Goal: Task Accomplishment & Management: Complete application form

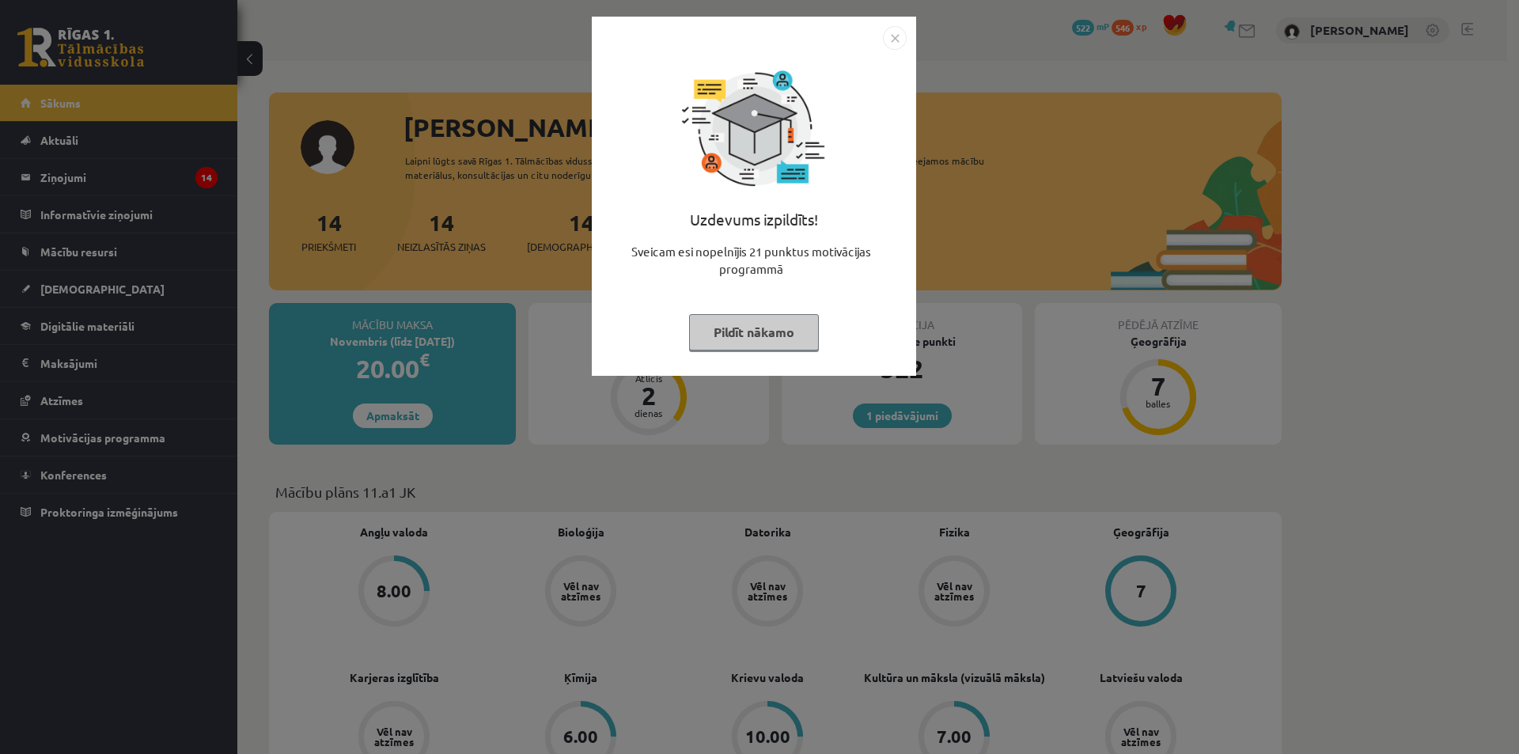
click at [893, 34] on img "Close" at bounding box center [895, 38] width 24 height 24
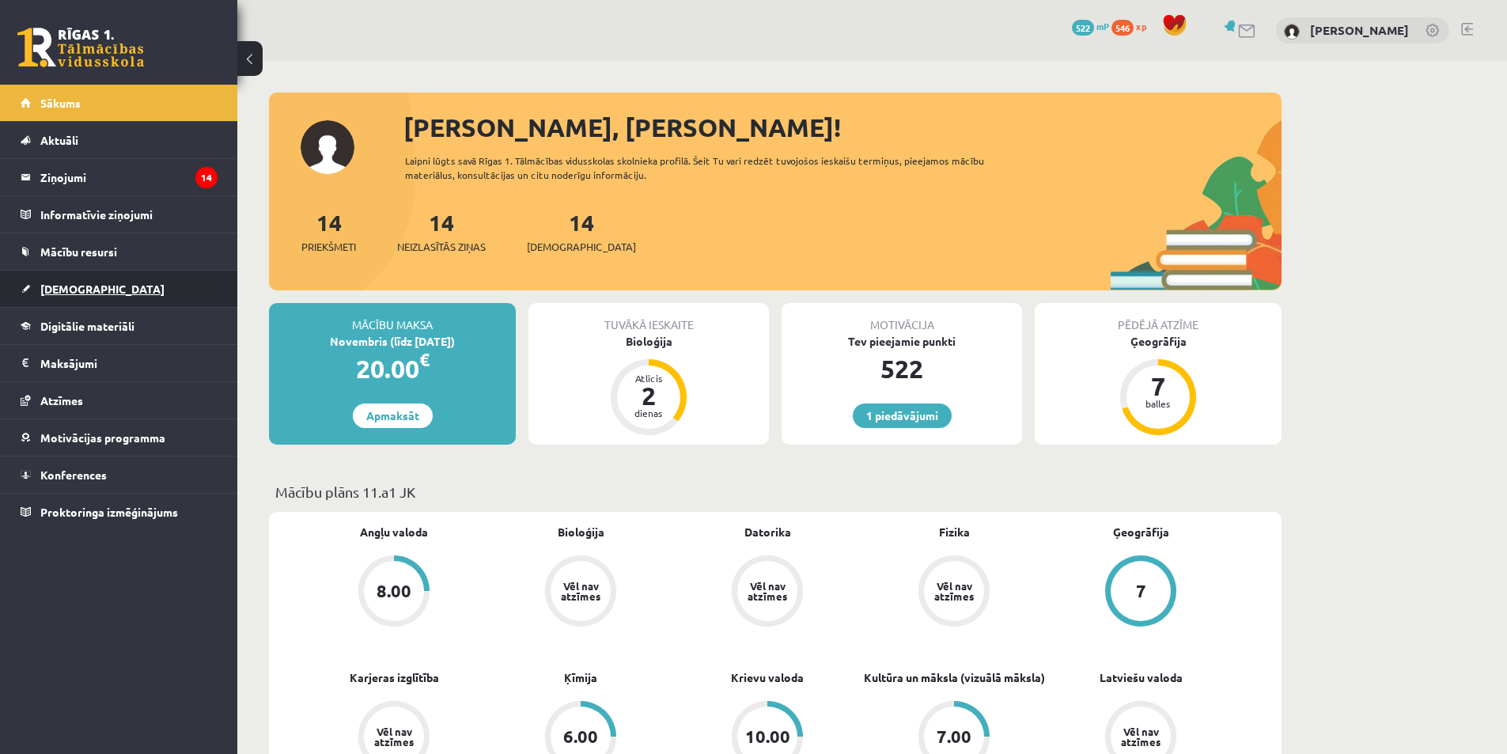
click at [68, 288] on span "[DEMOGRAPHIC_DATA]" at bounding box center [102, 289] width 124 height 14
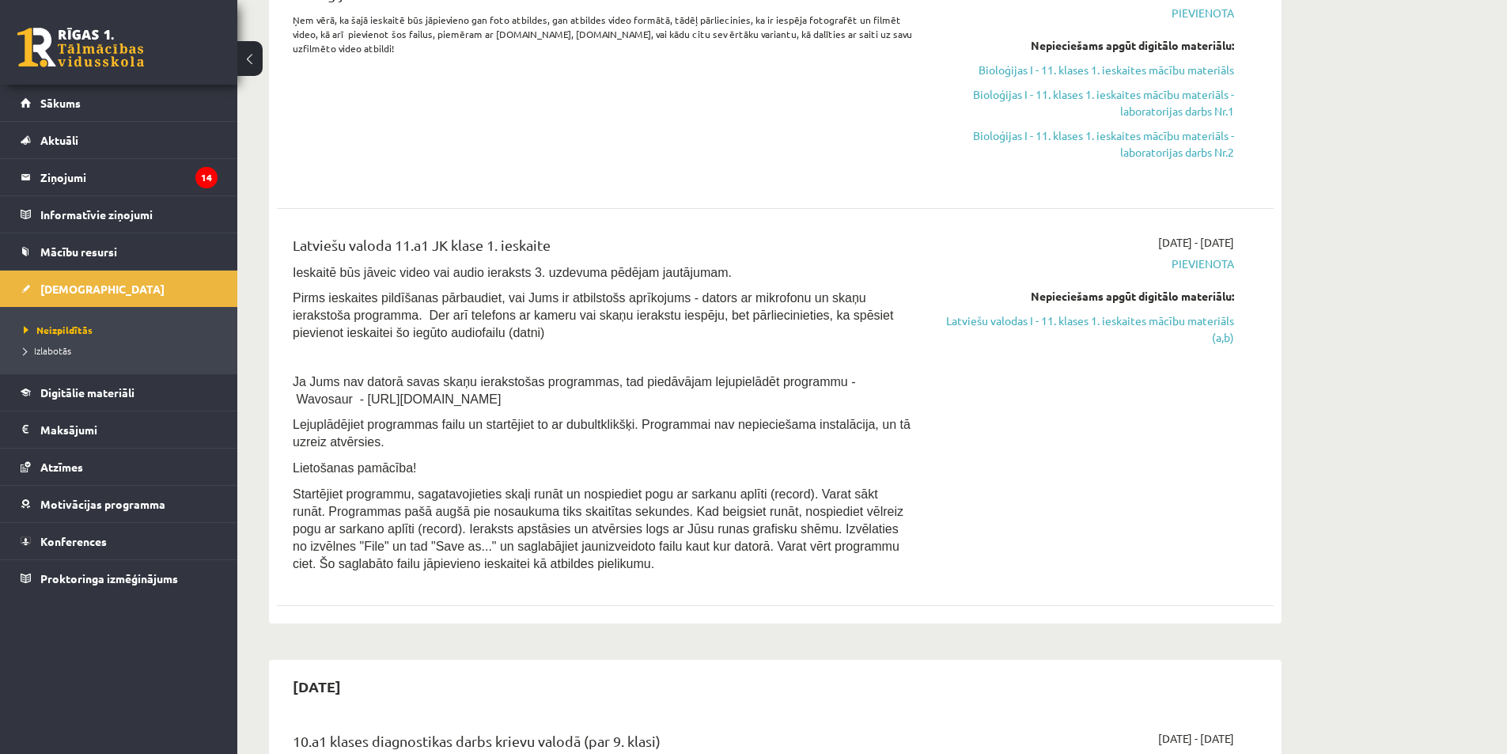
scroll to position [237, 0]
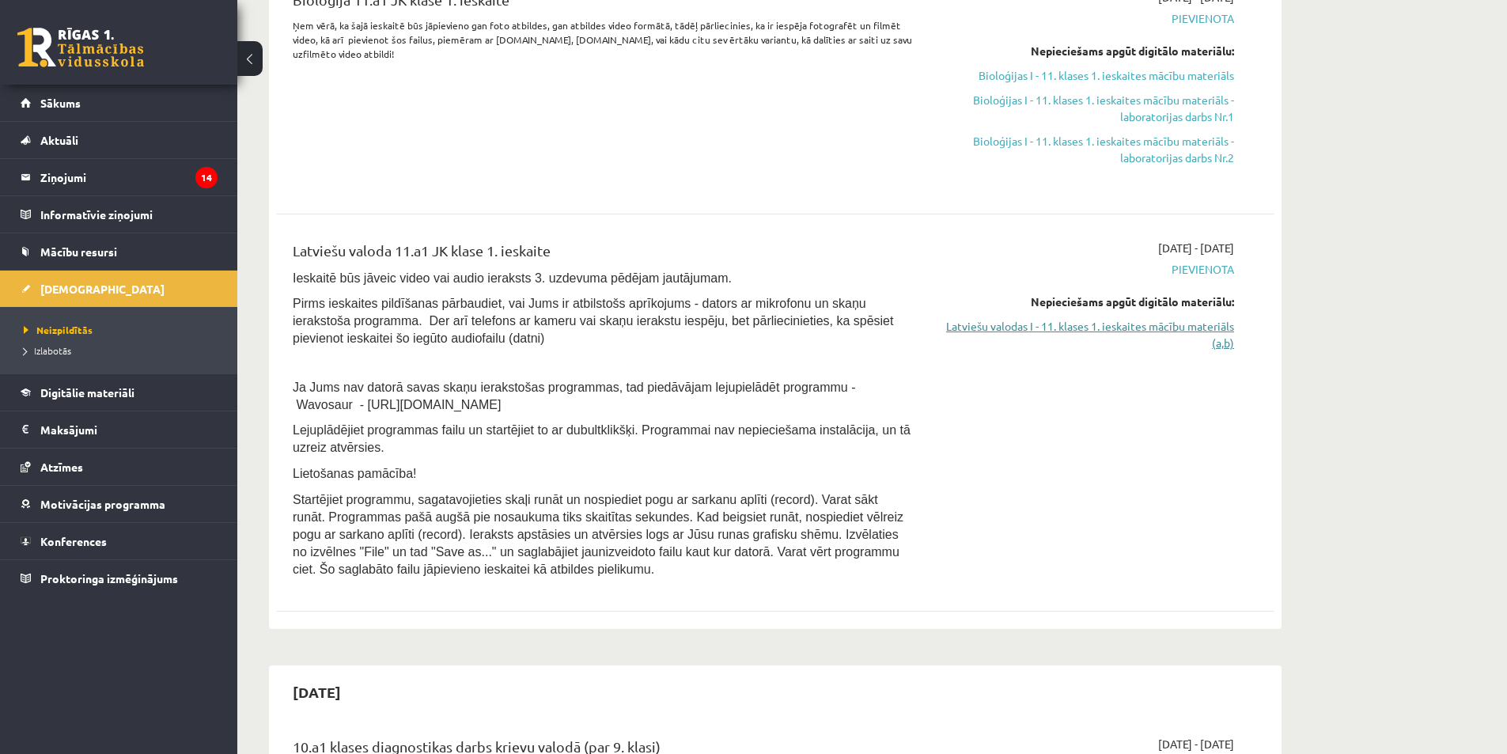
click at [1190, 329] on link "Latviešu valodas I - 11. klases 1. ieskaites mācību materiāls (a,b)" at bounding box center [1085, 334] width 298 height 33
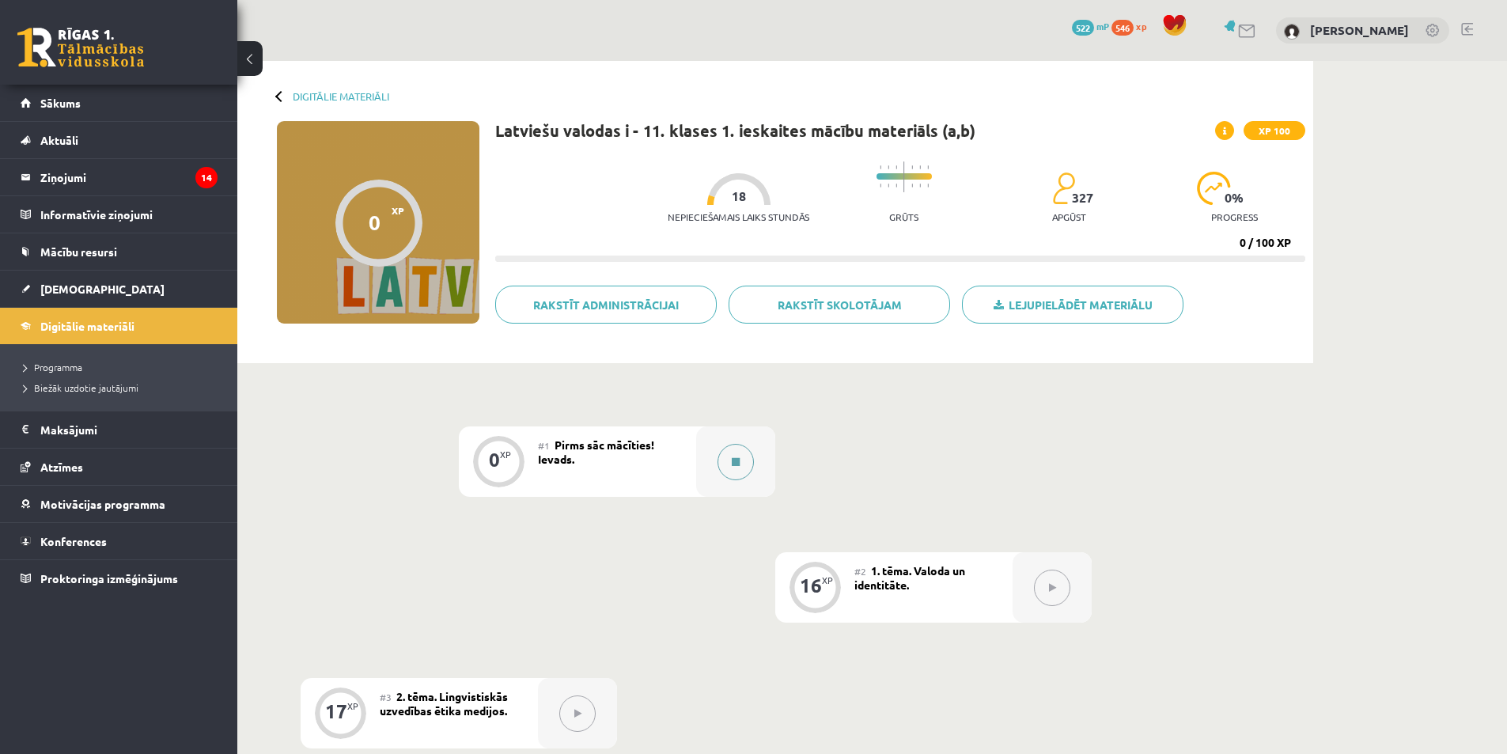
click at [732, 462] on icon at bounding box center [736, 461] width 8 height 9
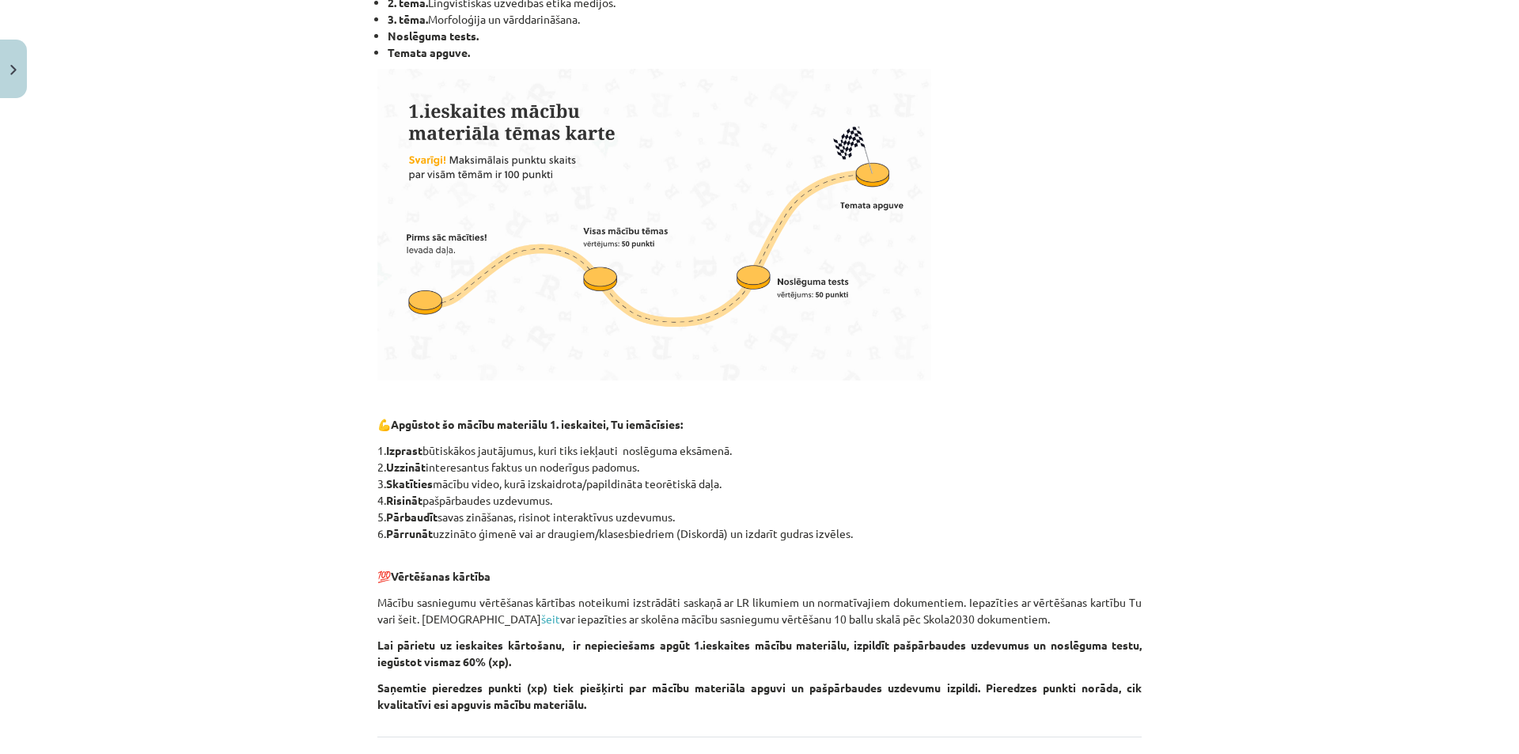
scroll to position [524, 0]
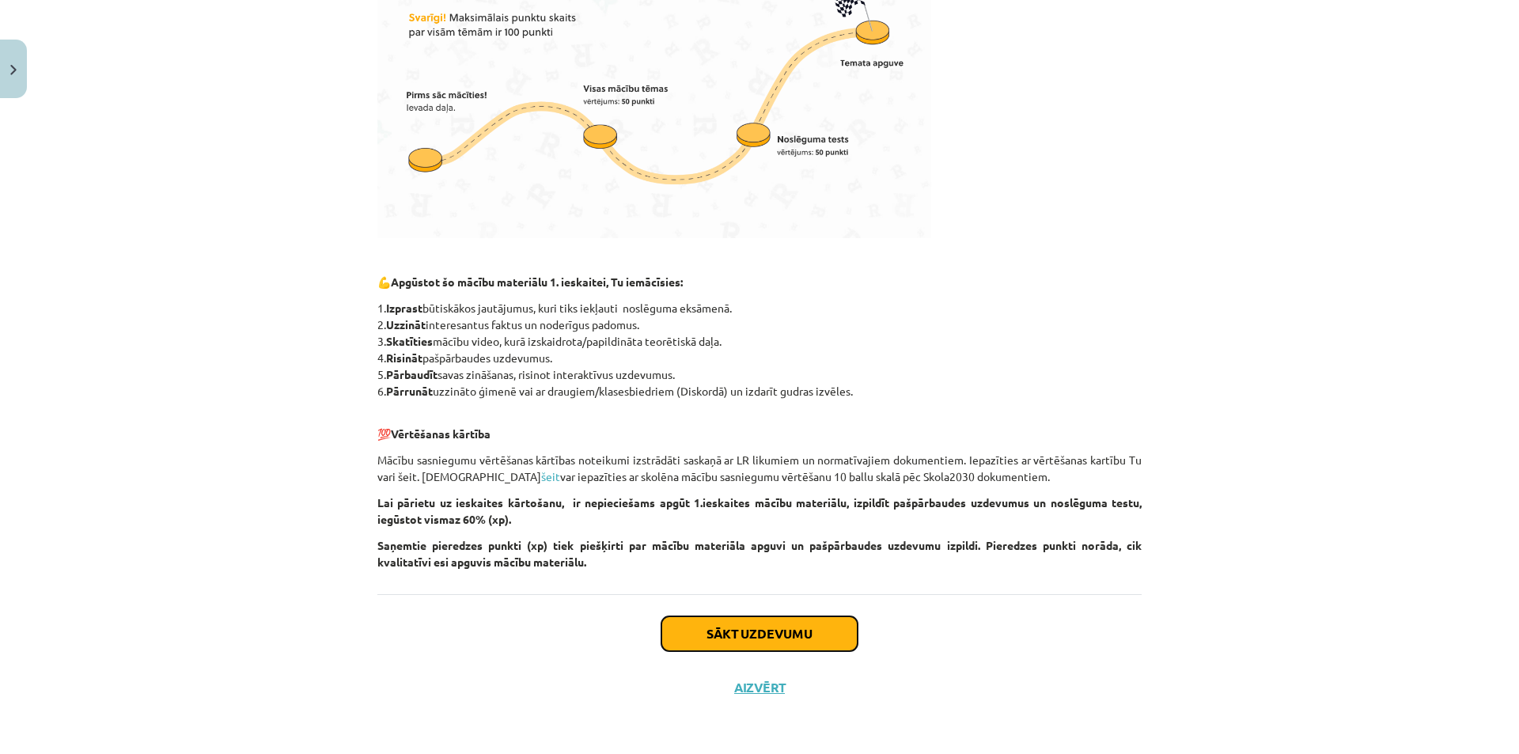
click at [774, 636] on button "Sākt uzdevumu" at bounding box center [759, 633] width 196 height 35
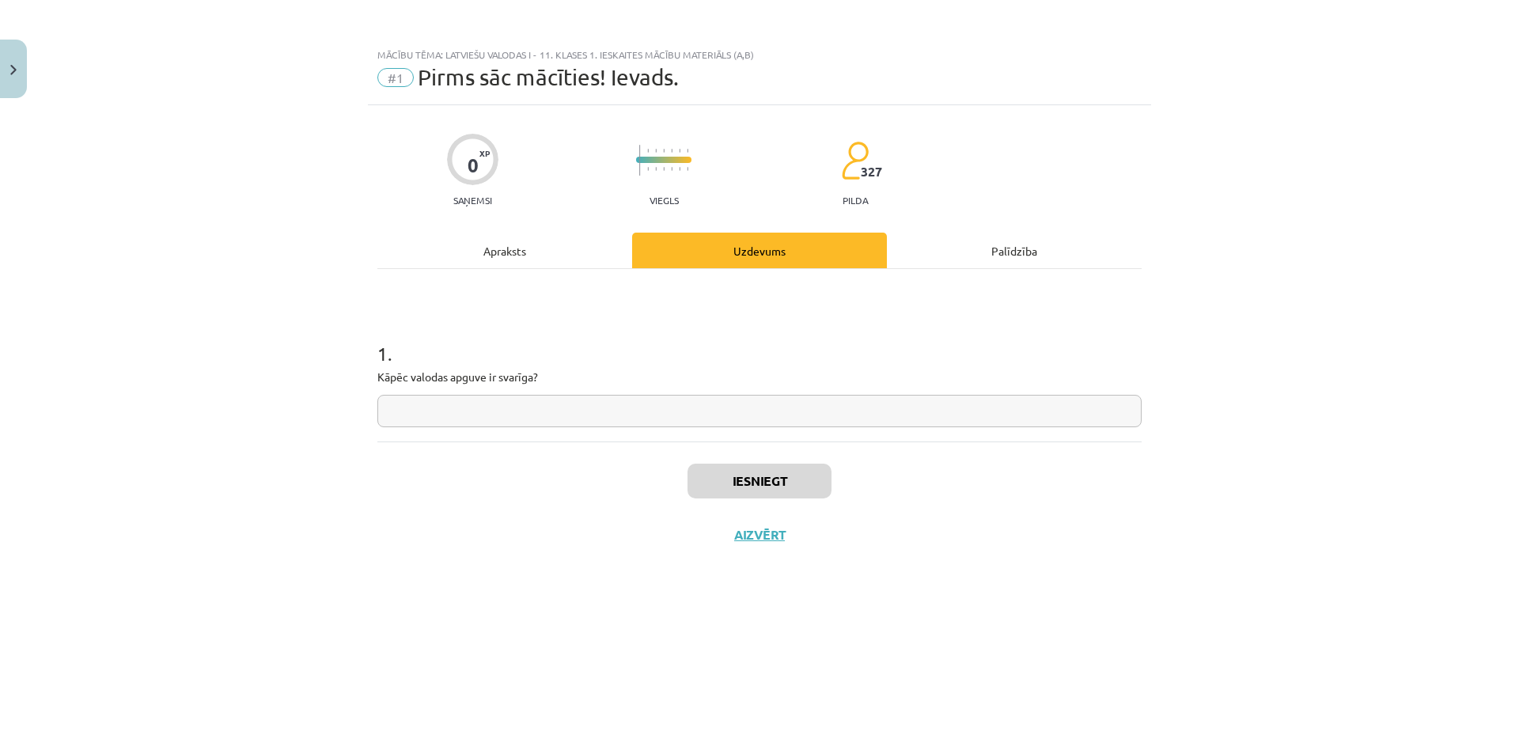
scroll to position [0, 0]
click at [485, 418] on input "text" at bounding box center [759, 411] width 764 height 32
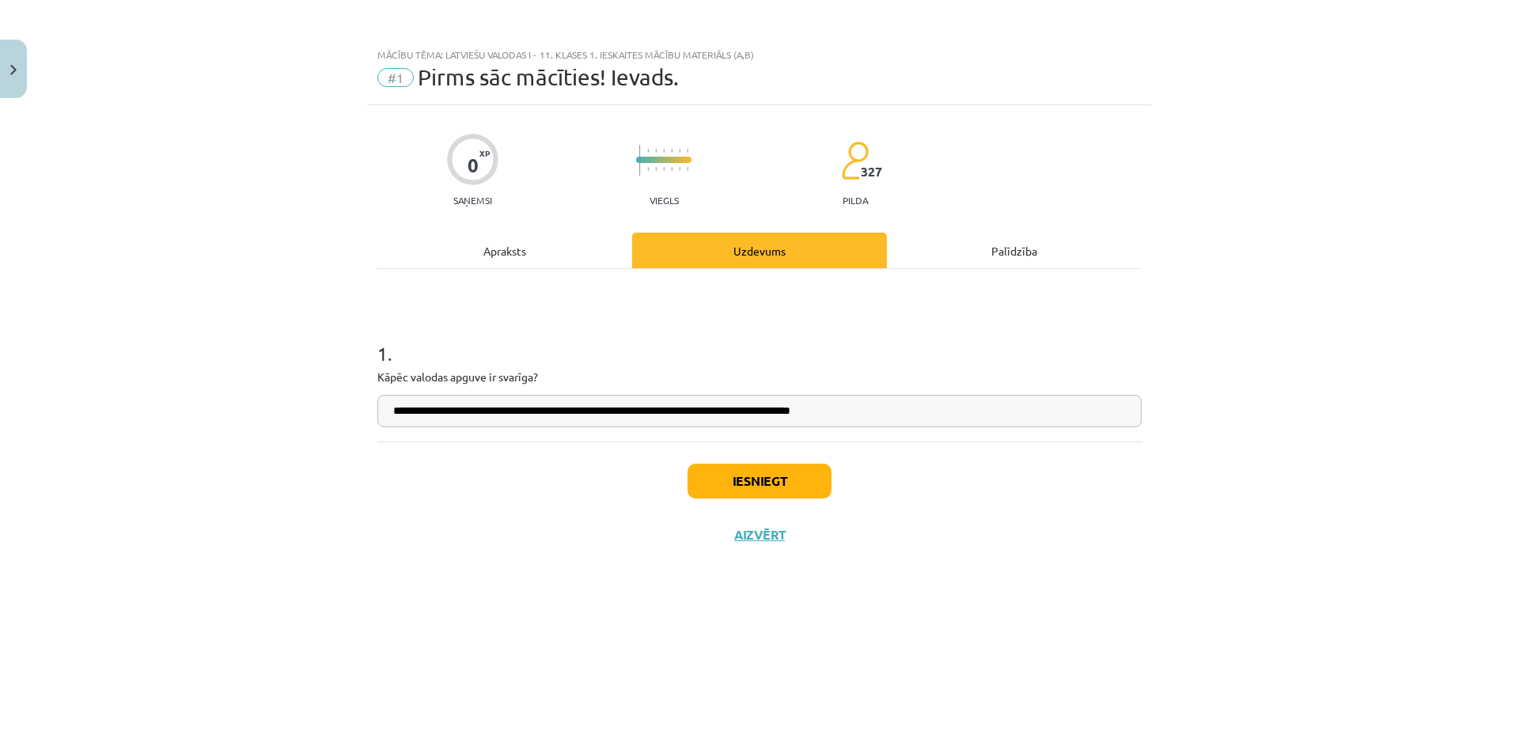
click at [396, 414] on input "**********" at bounding box center [759, 411] width 764 height 32
type input "**********"
click at [505, 520] on div "Iesniegt Aizvērt" at bounding box center [759, 496] width 764 height 111
click at [786, 484] on button "Iesniegt" at bounding box center [759, 480] width 144 height 35
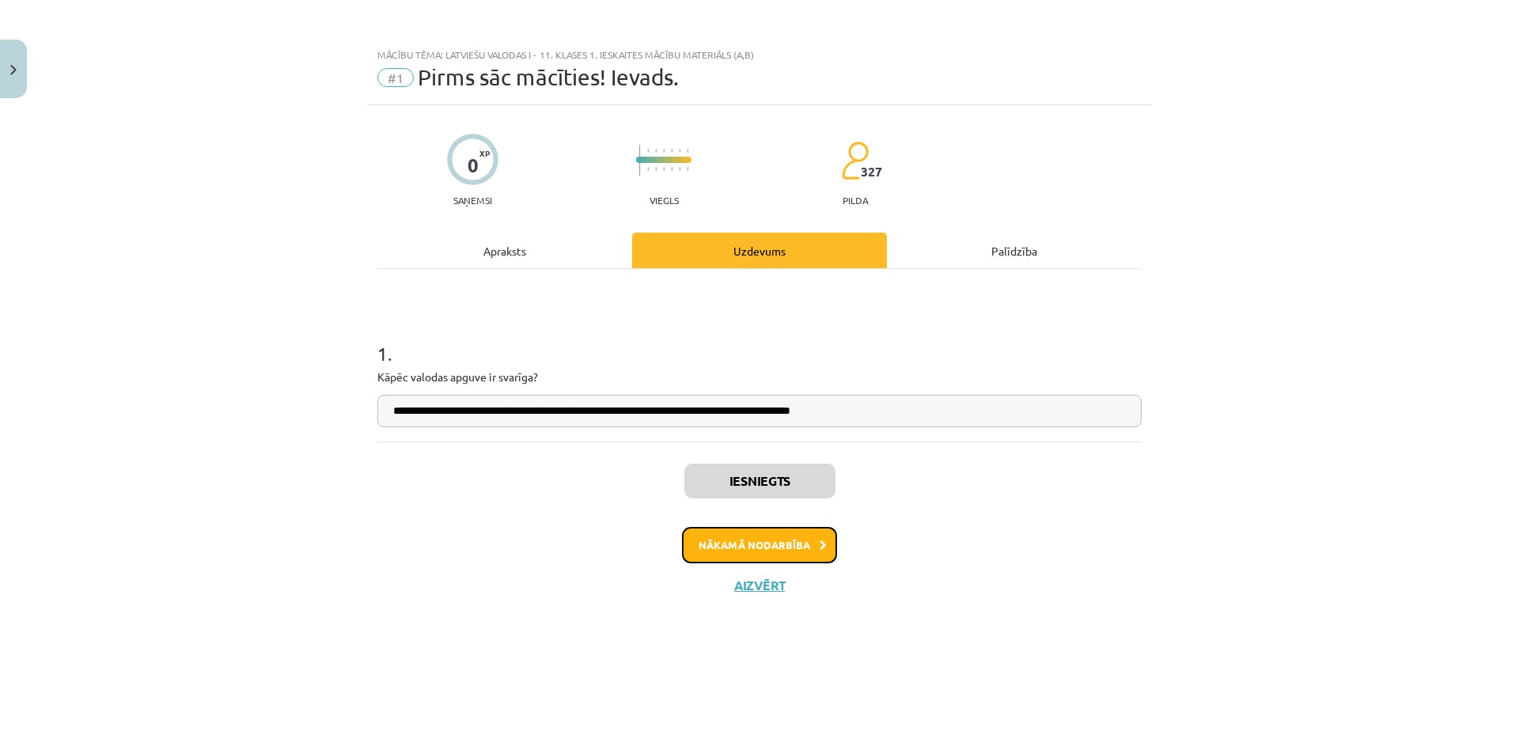
click at [768, 542] on button "Nākamā nodarbība" at bounding box center [759, 545] width 155 height 36
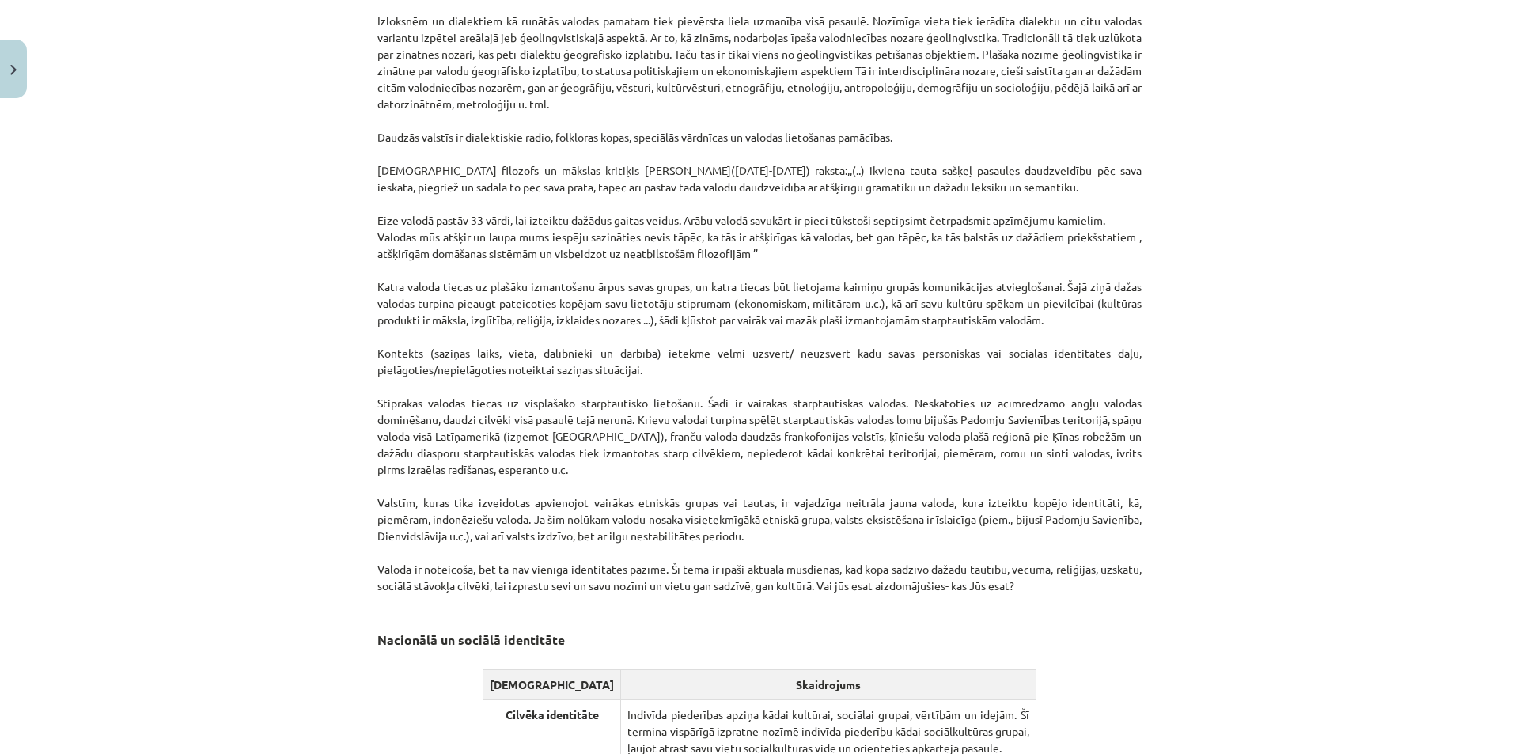
scroll to position [1620, 0]
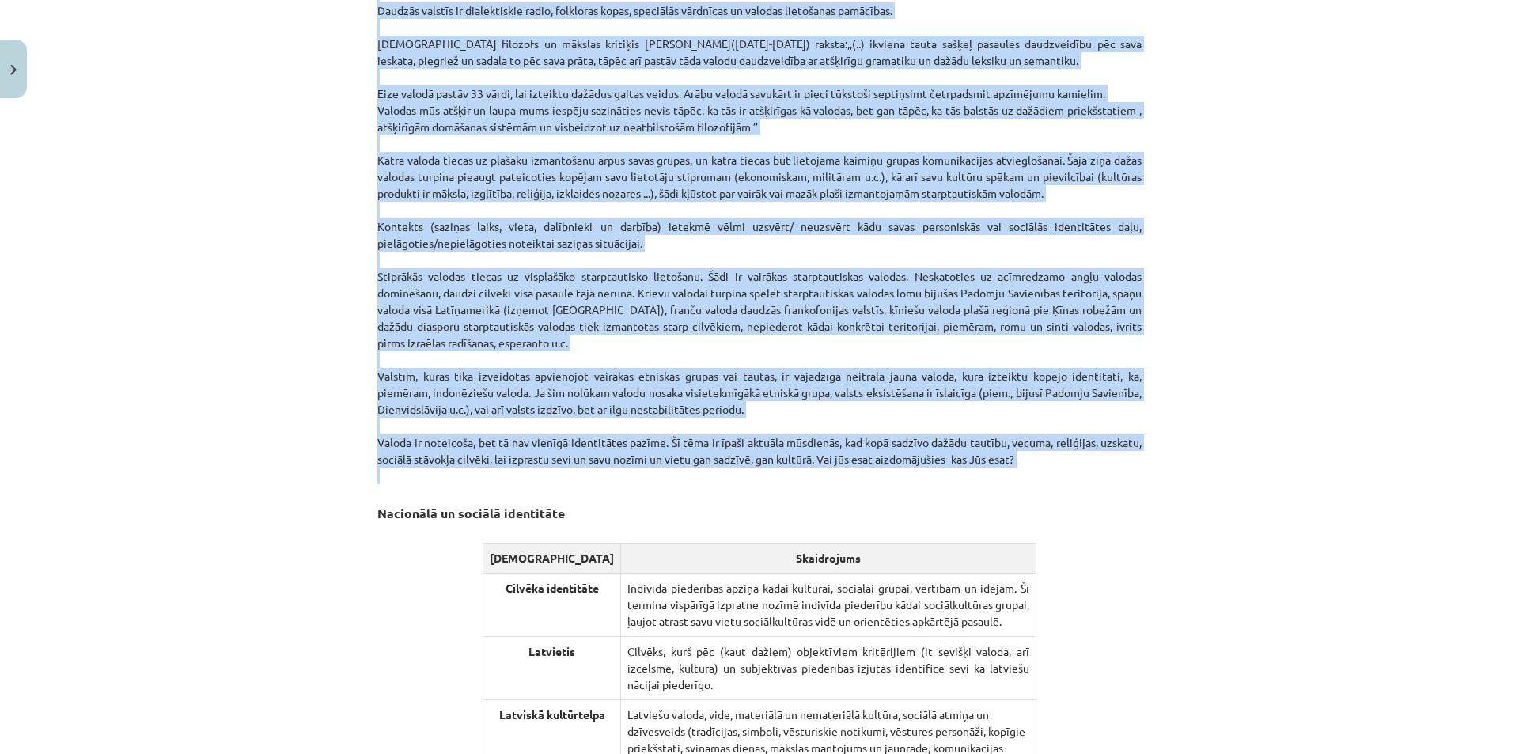
drag, startPoint x: 373, startPoint y: 107, endPoint x: 816, endPoint y: 471, distance: 574.3
click at [816, 471] on div "Valoda un identitāte. Cilvēks ir sociāla būtne, kura dzīves laikā pilda vairāka…" at bounding box center [759, 395] width 764 height 3465
copy div "Ģeogrāfiskā identitāte Šī ir vispazīstamākā no visām valodas identitātēm. To ve…"
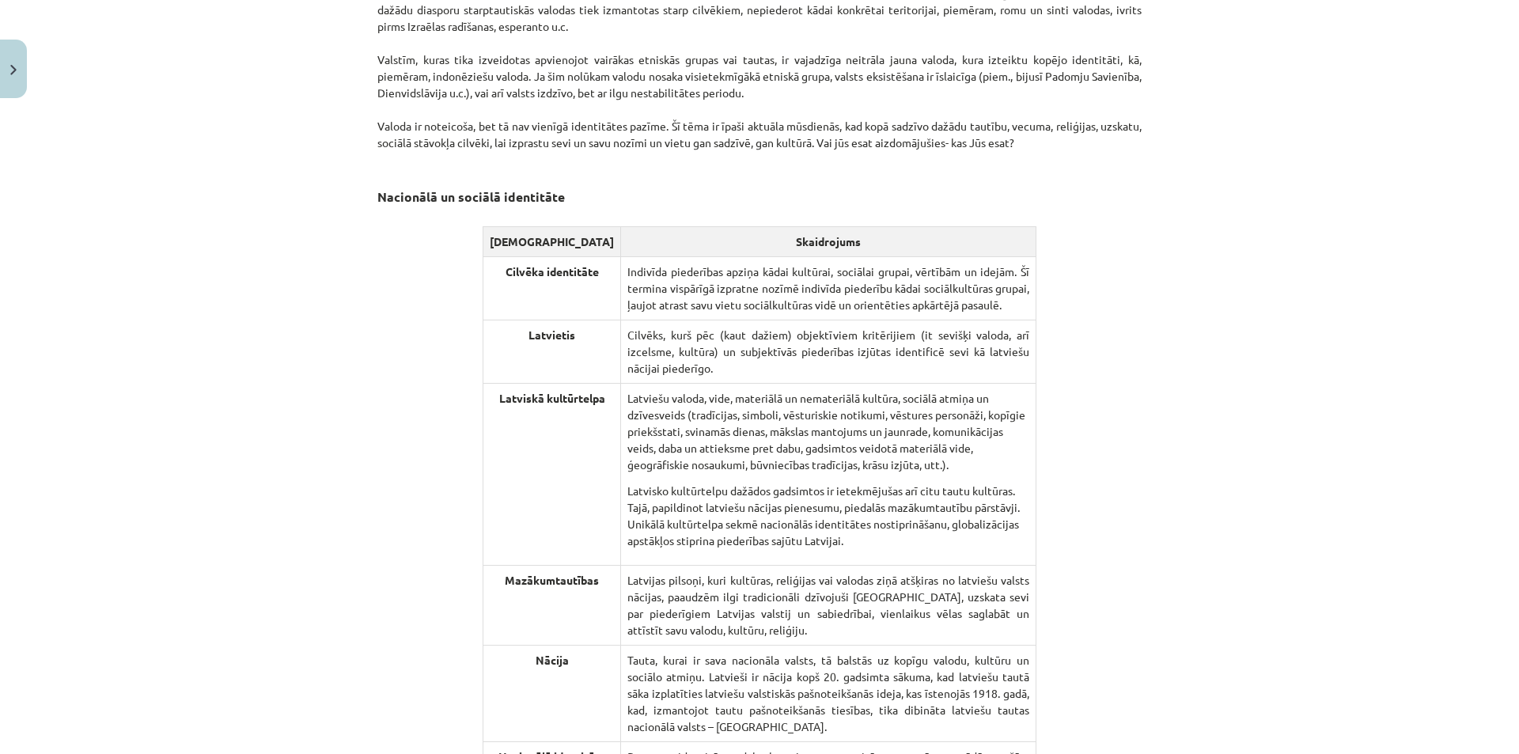
click at [1305, 395] on div "Mācību tēma: Latviešu valodas i - 11. klases 1. ieskaites mācību materiāls (a,b…" at bounding box center [759, 377] width 1519 height 754
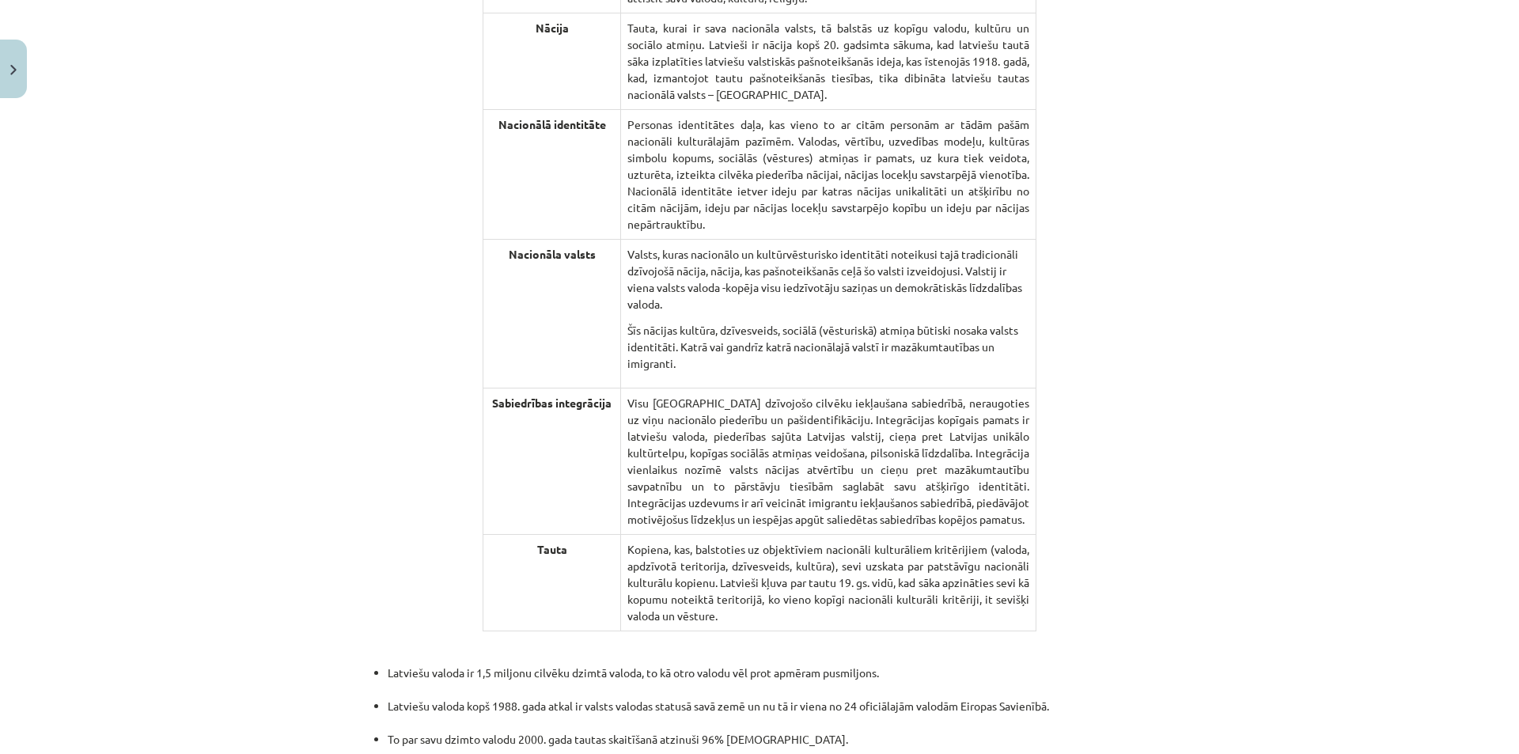
scroll to position [2569, 0]
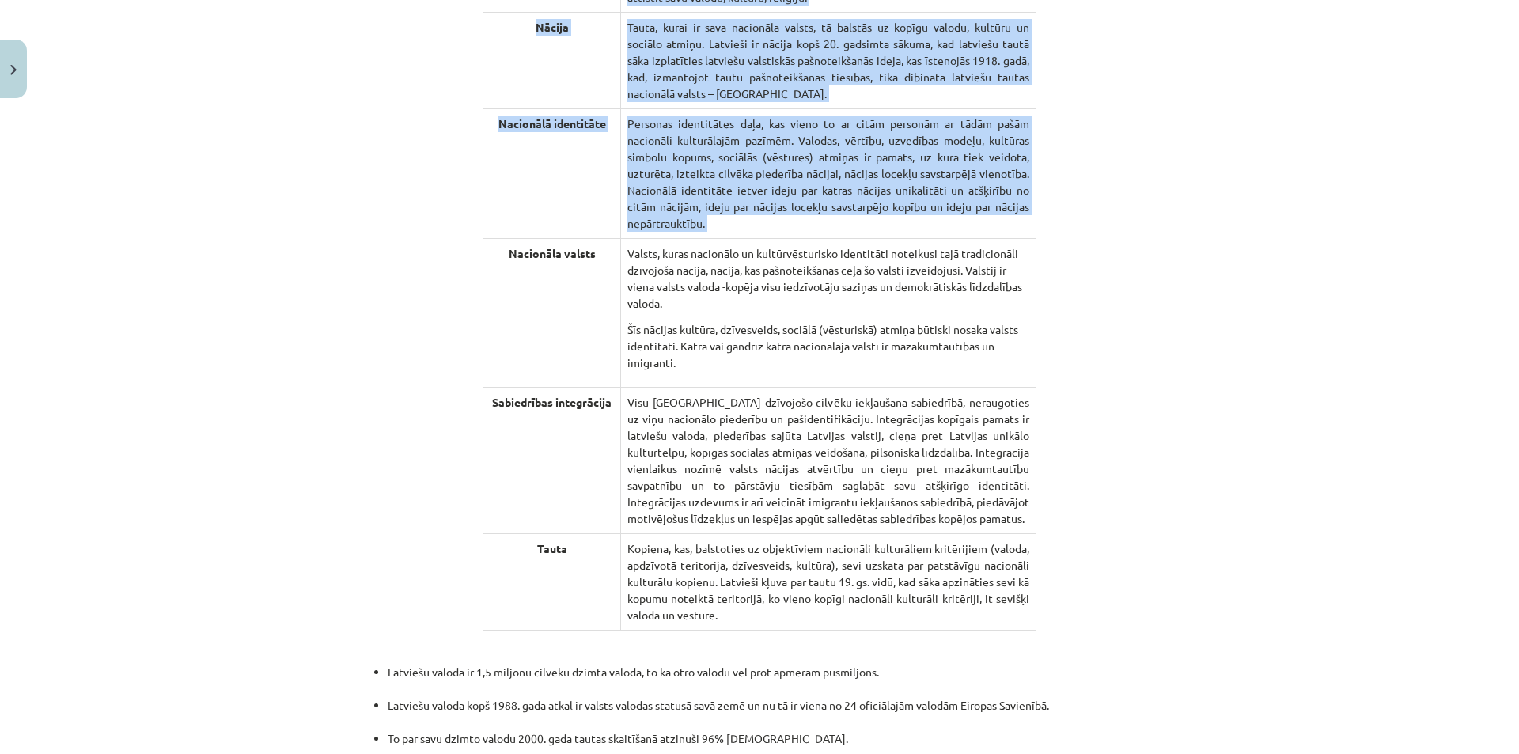
drag, startPoint x: 490, startPoint y: 197, endPoint x: 1068, endPoint y: 493, distance: 649.4
copy table "Jēdzieni Skaidrojums Cilvēka identitāte Indivīda piederības apziņa kādai kultūr…"
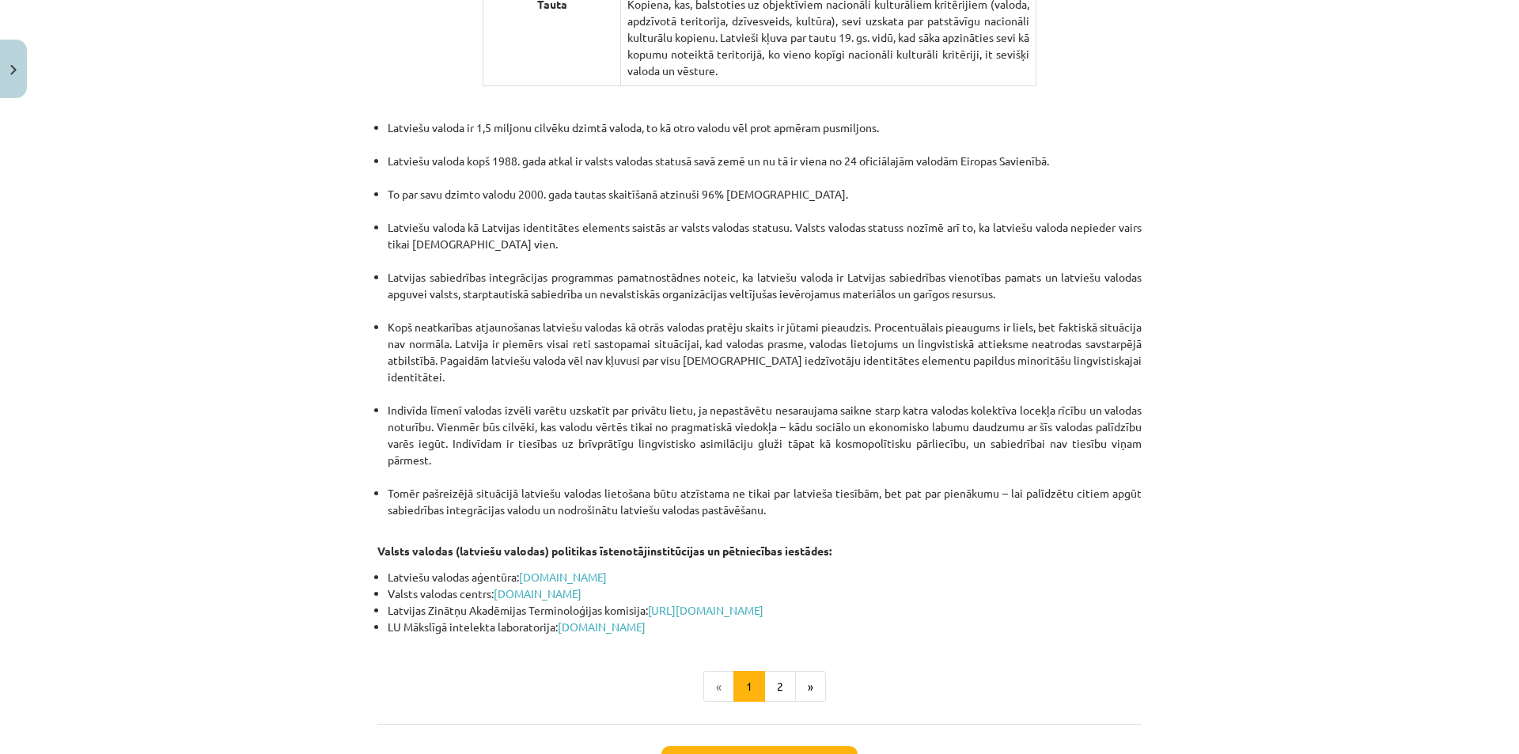
scroll to position [3077, 0]
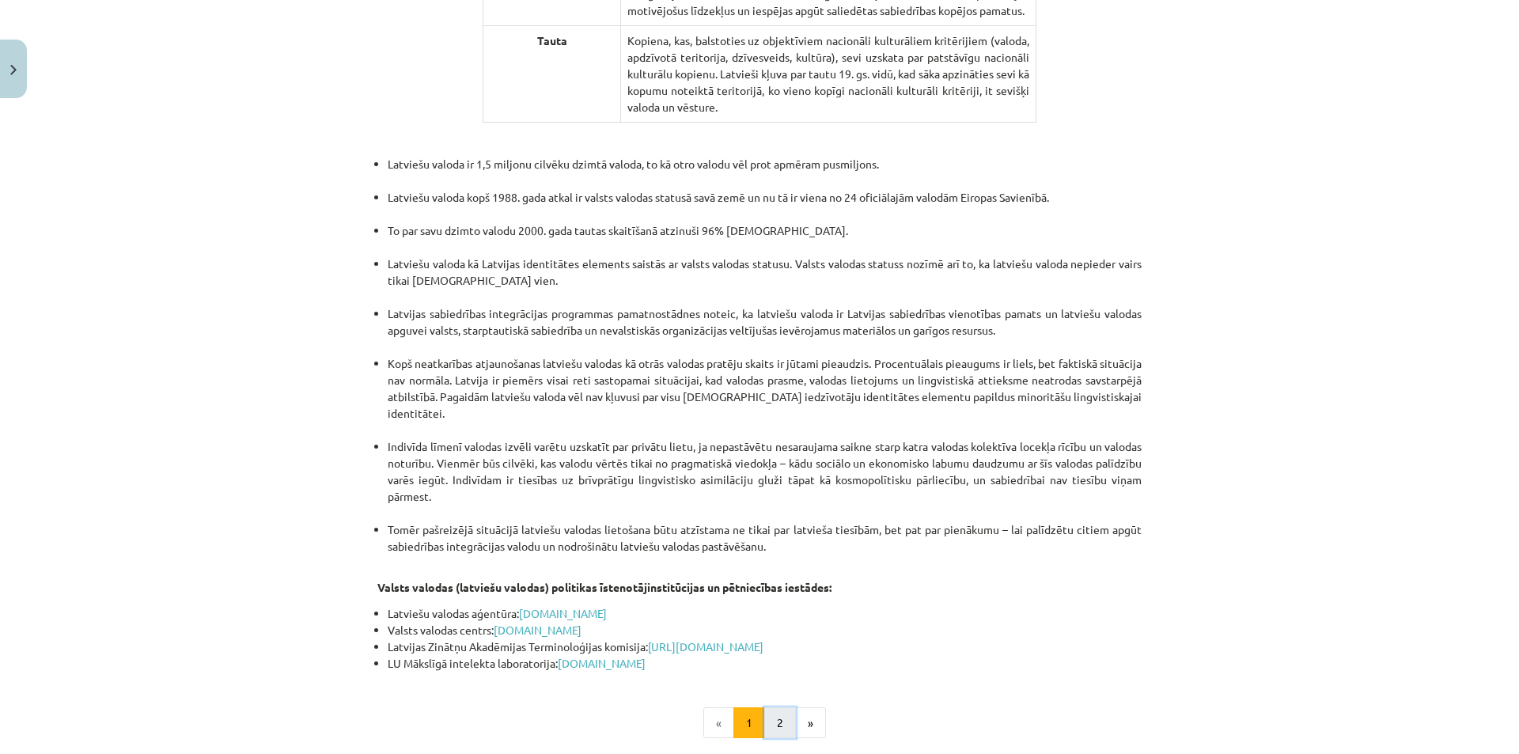
click at [775, 707] on button "2" at bounding box center [780, 723] width 32 height 32
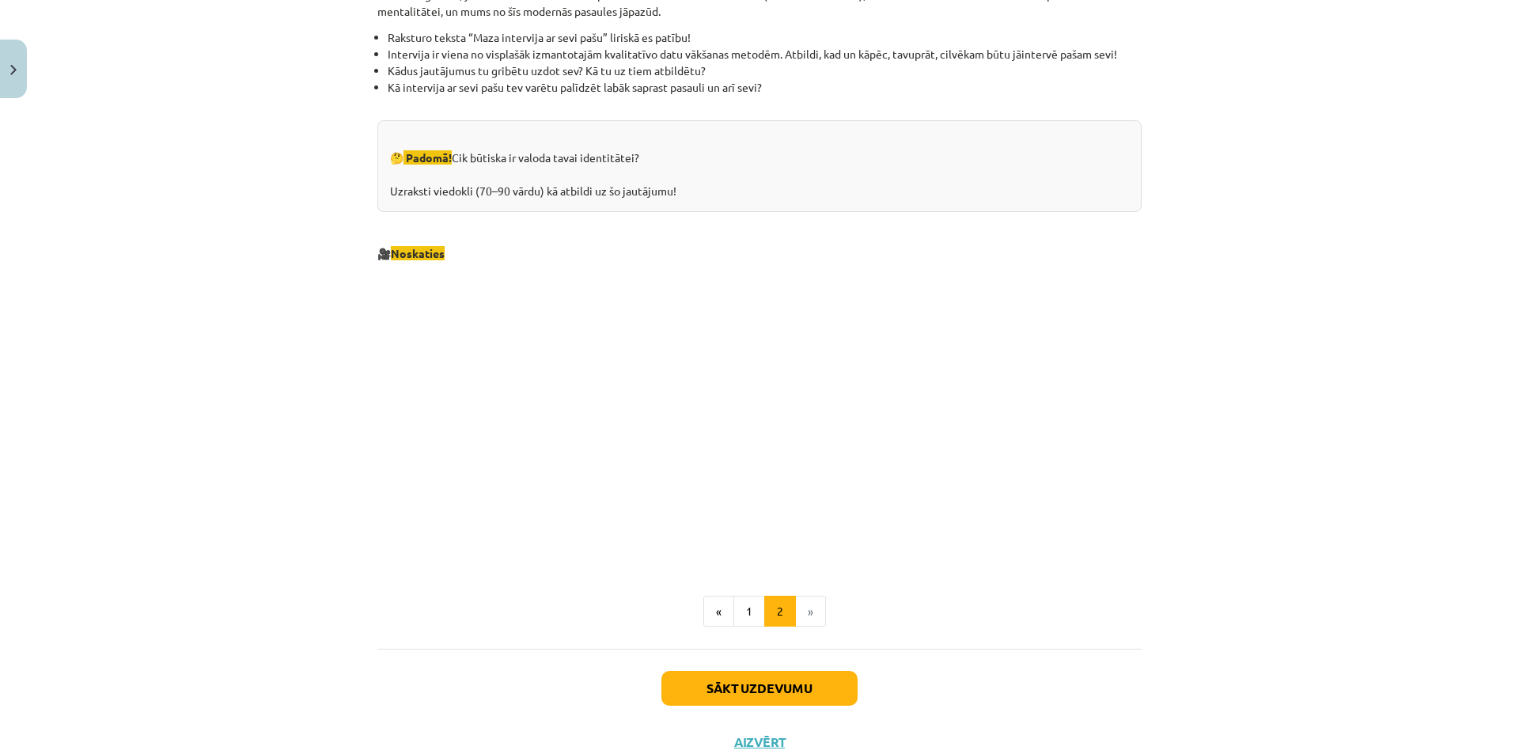
scroll to position [1542, 0]
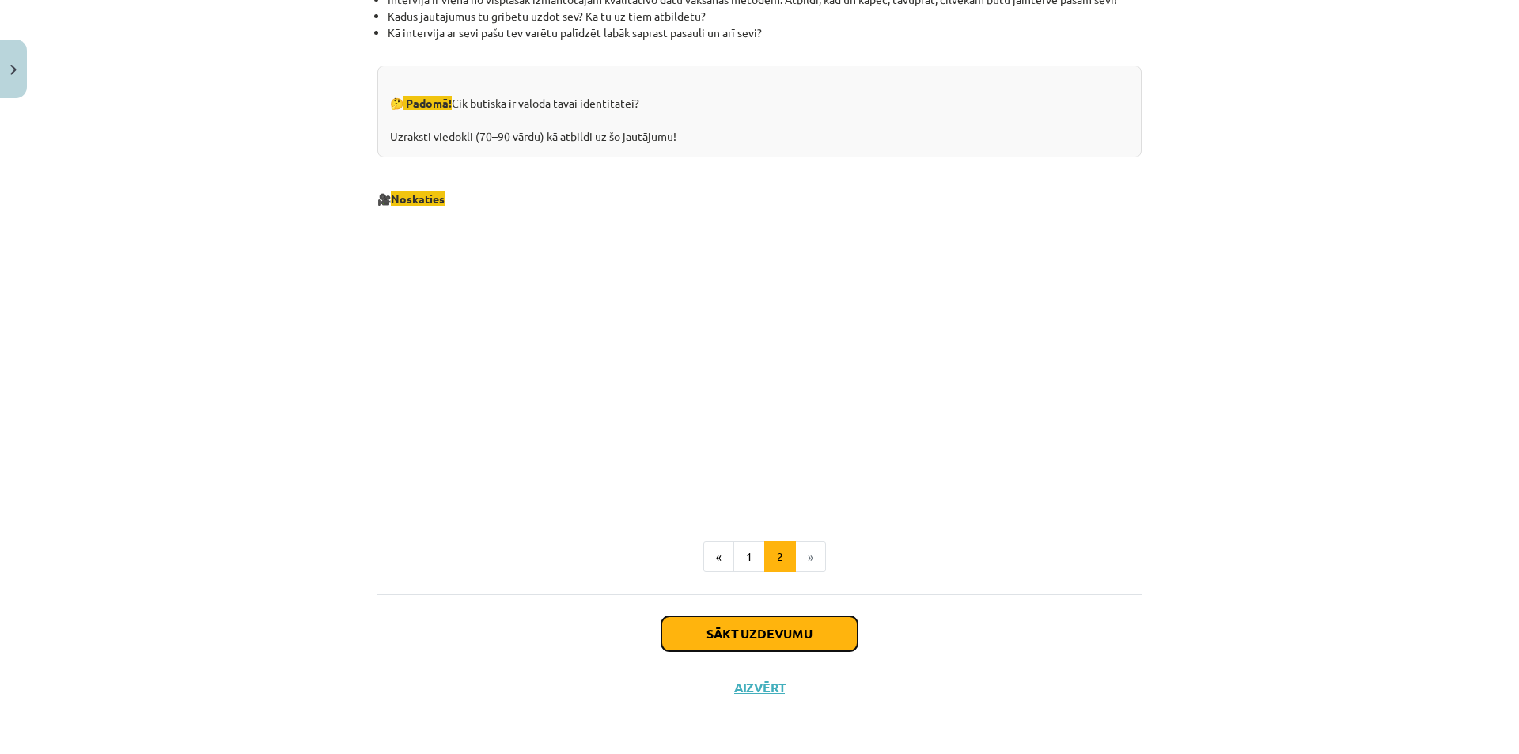
click at [759, 642] on button "Sākt uzdevumu" at bounding box center [759, 633] width 196 height 35
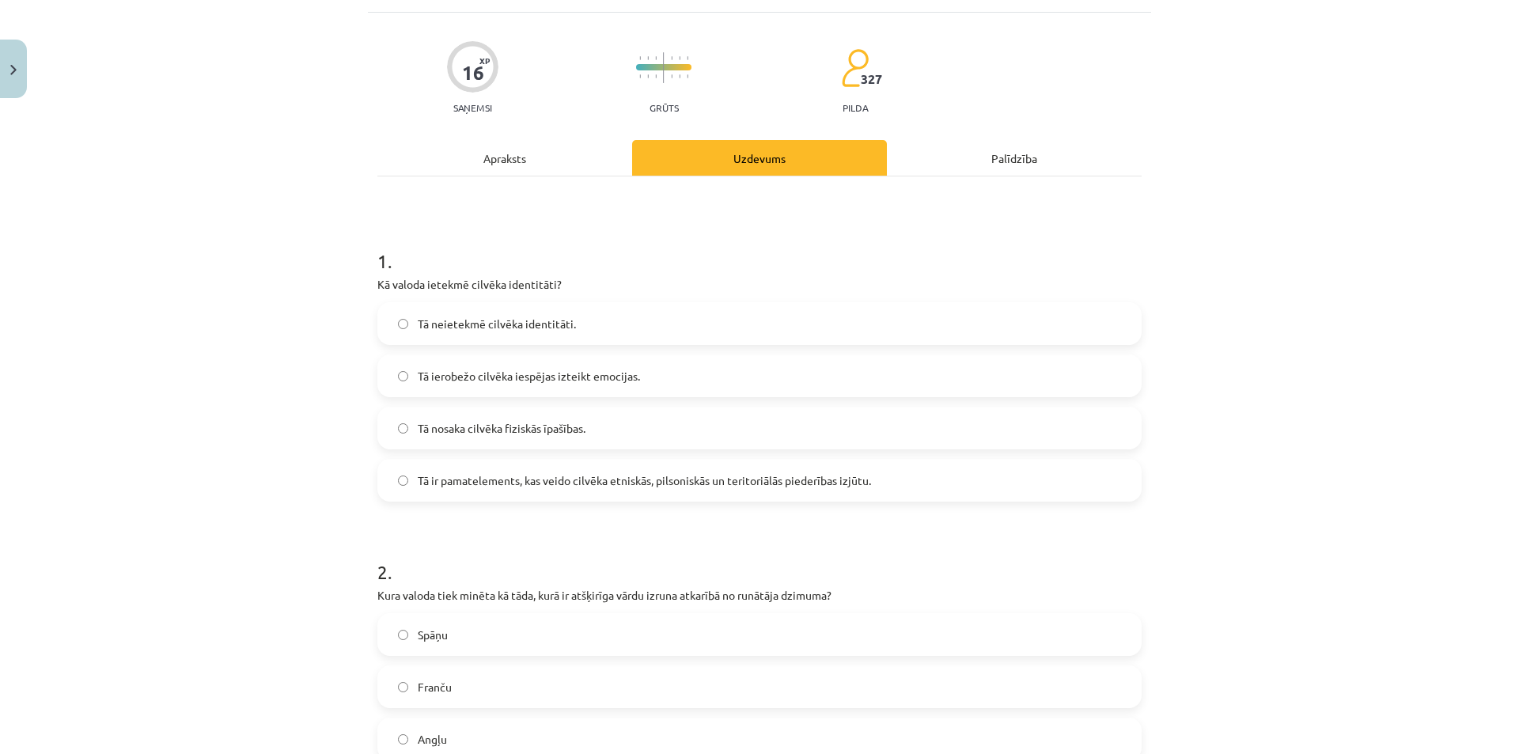
scroll to position [40, 0]
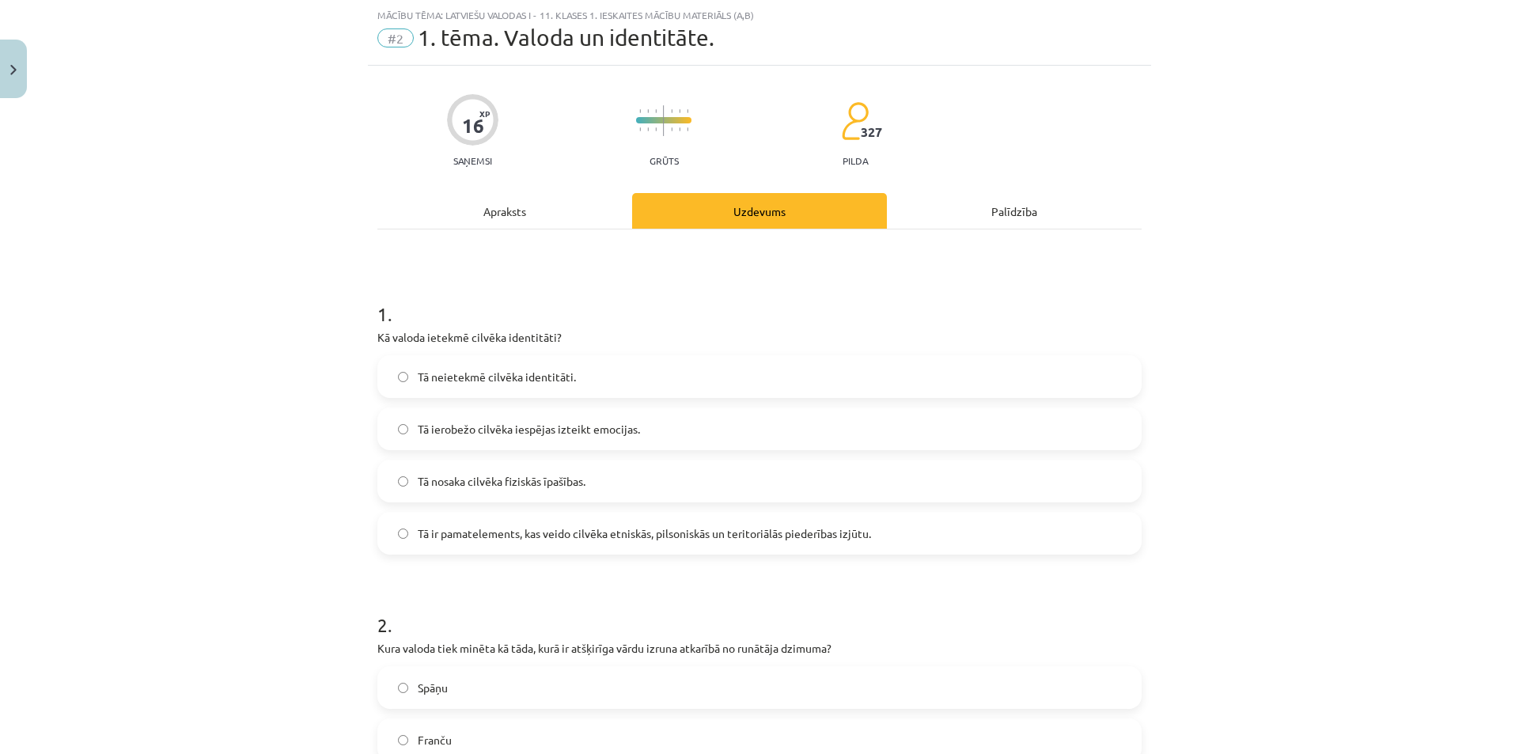
click at [626, 543] on label "Tā ir pamatelements, kas veido cilvēka etniskās, pilsoniskās un teritoriālās pi…" at bounding box center [759, 533] width 761 height 40
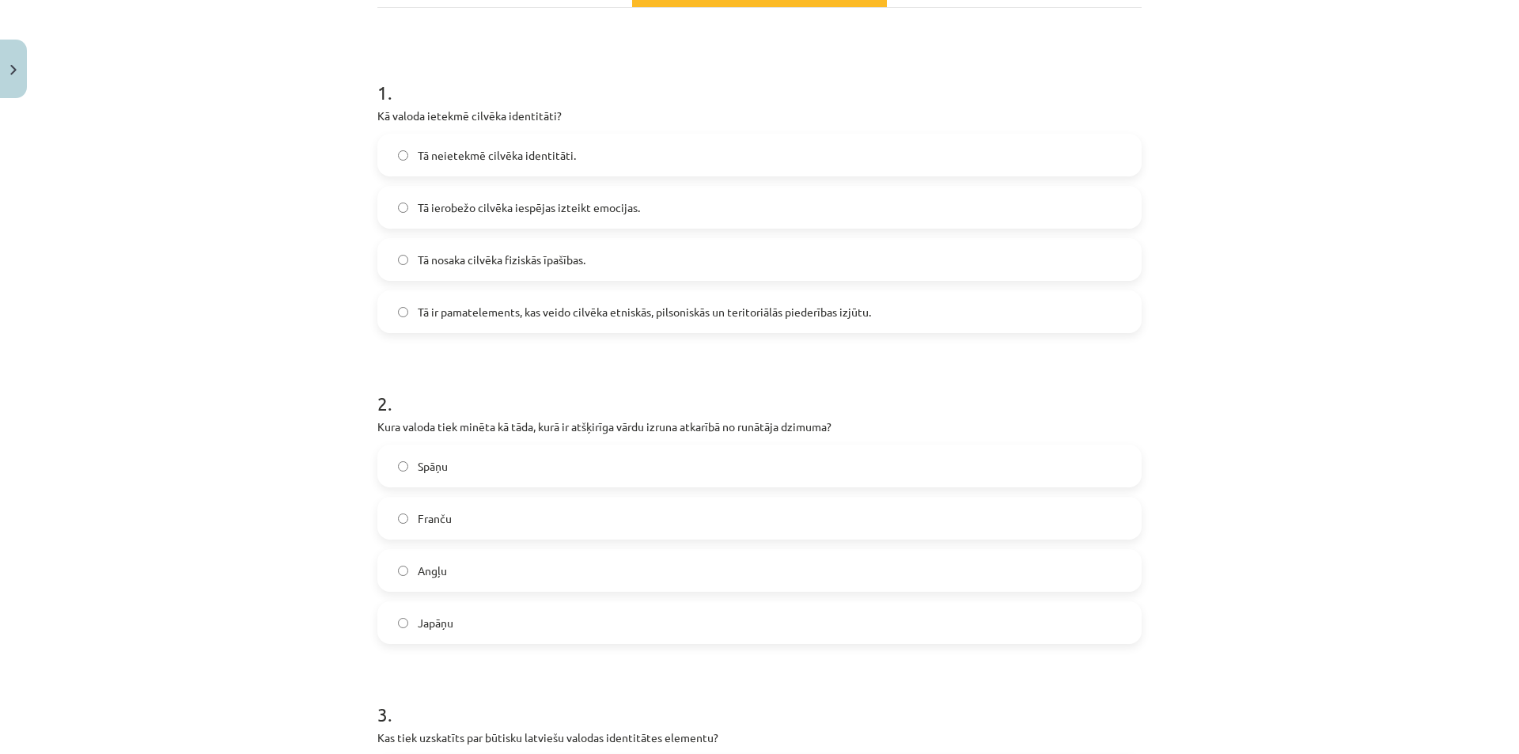
scroll to position [356, 0]
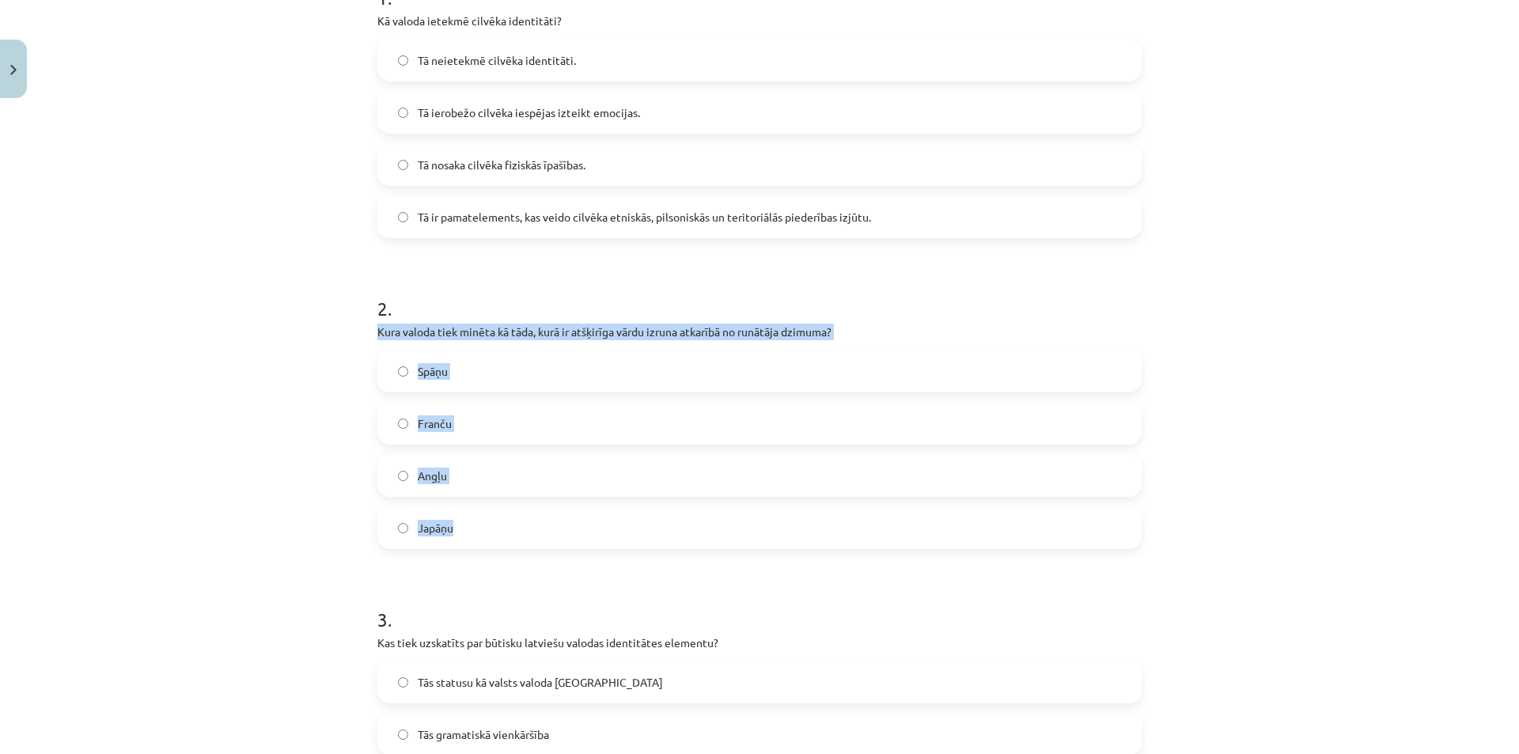
drag, startPoint x: 373, startPoint y: 331, endPoint x: 513, endPoint y: 530, distance: 242.9
click at [513, 530] on div "2 . Kura valoda tiek minēta kā tāda, kurā ir atšķirīga vārdu izruna atkarībā no…" at bounding box center [759, 409] width 764 height 279
copy div "Kura valoda tiek minēta kā tāda, kurā ir atšķirīga vārdu izruna atkarībā no run…"
click at [504, 526] on label "Japāņu" at bounding box center [759, 528] width 761 height 40
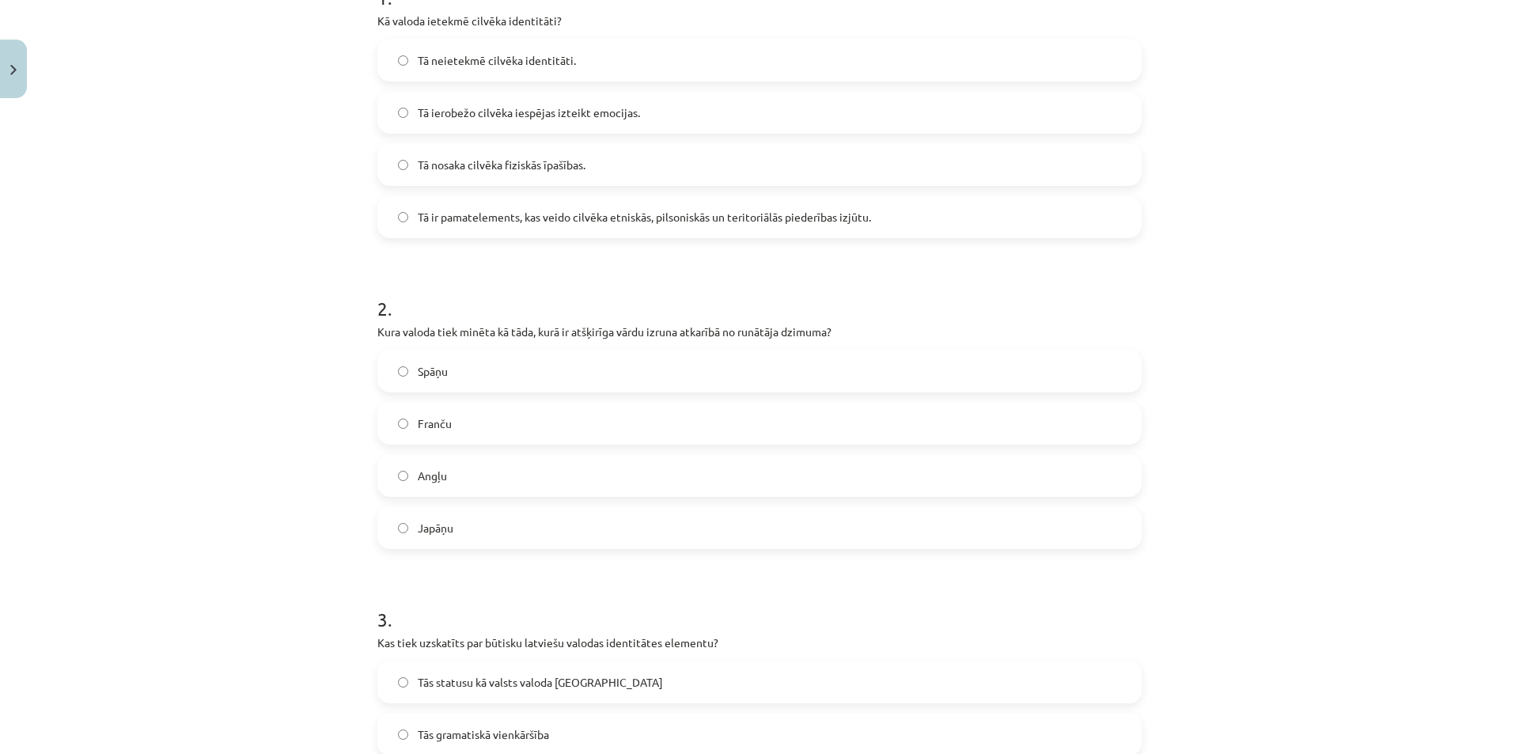
scroll to position [672, 0]
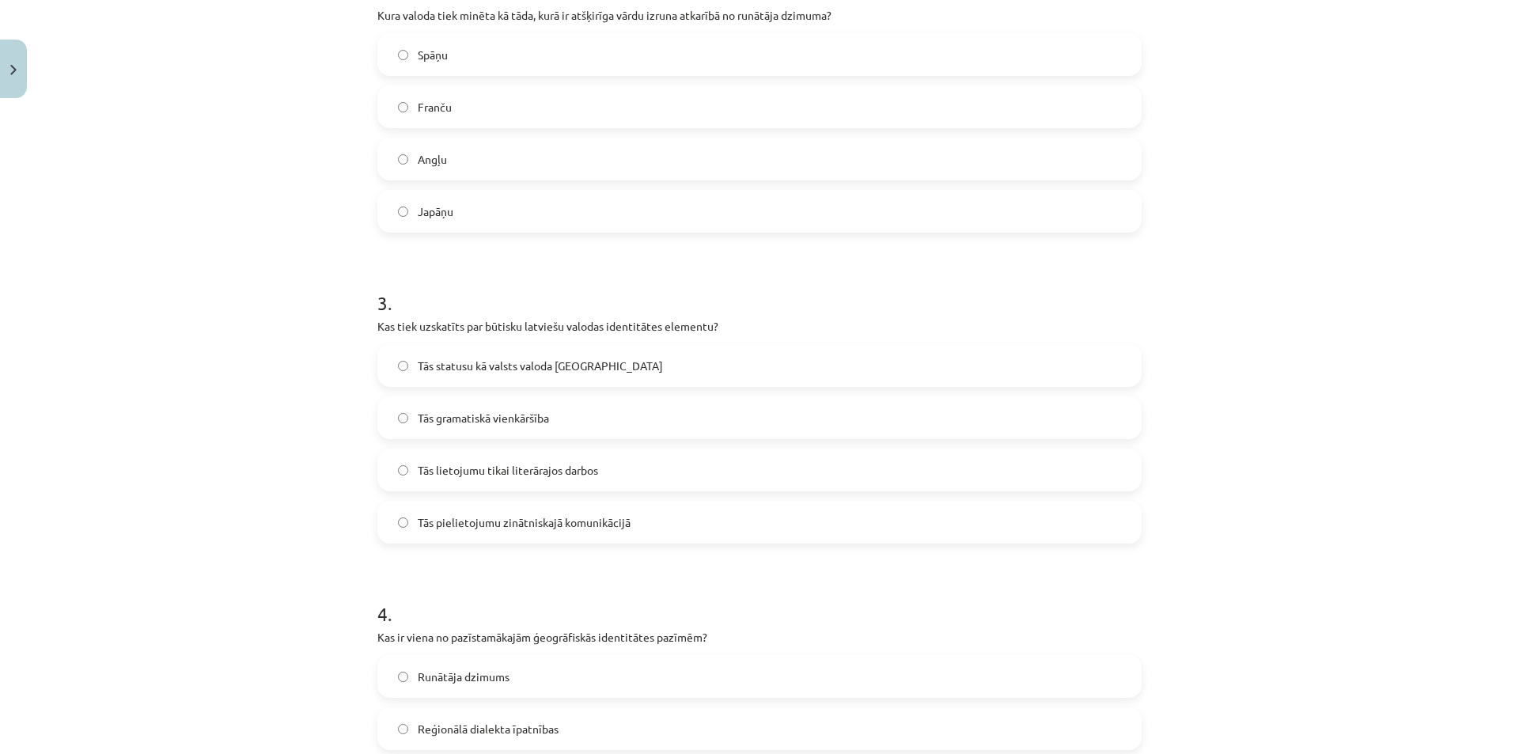
click at [369, 325] on div "16 XP Saņemsi Grūts 327 pilda Apraksts Uzdevums Palīdzība 1 . Kā valoda ietekmē…" at bounding box center [759, 371] width 783 height 1876
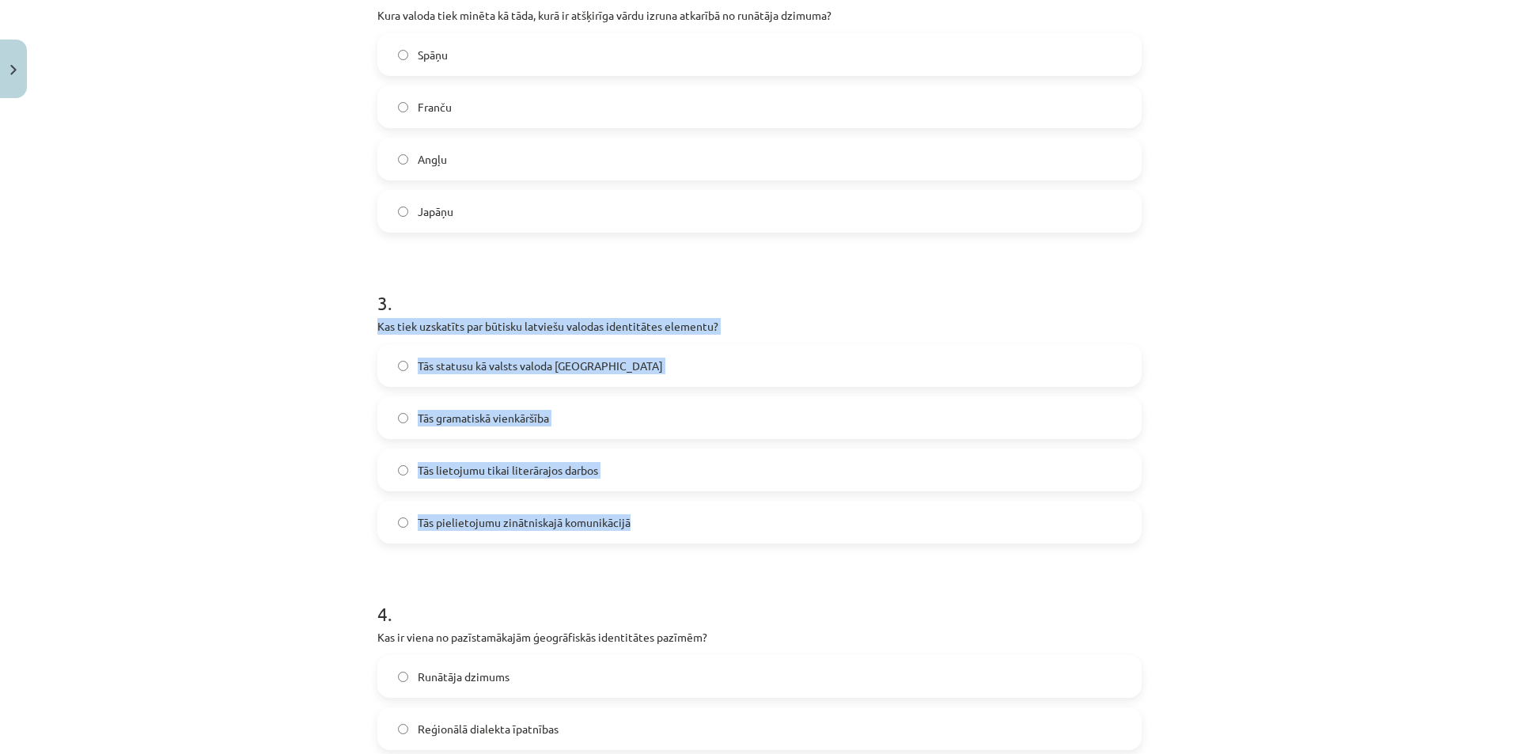
drag, startPoint x: 372, startPoint y: 324, endPoint x: 728, endPoint y: 513, distance: 403.0
click at [728, 513] on div "3 . Kas tiek uzskatīts par būtisku latviešu valodas identitātes elementu? Tās s…" at bounding box center [759, 403] width 764 height 279
copy div "Kas tiek uzskatīts par būtisku latviešu valodas identitātes elementu? Tās statu…"
click at [627, 367] on label "Tās statusu kā valsts valoda Latvijā" at bounding box center [759, 366] width 761 height 40
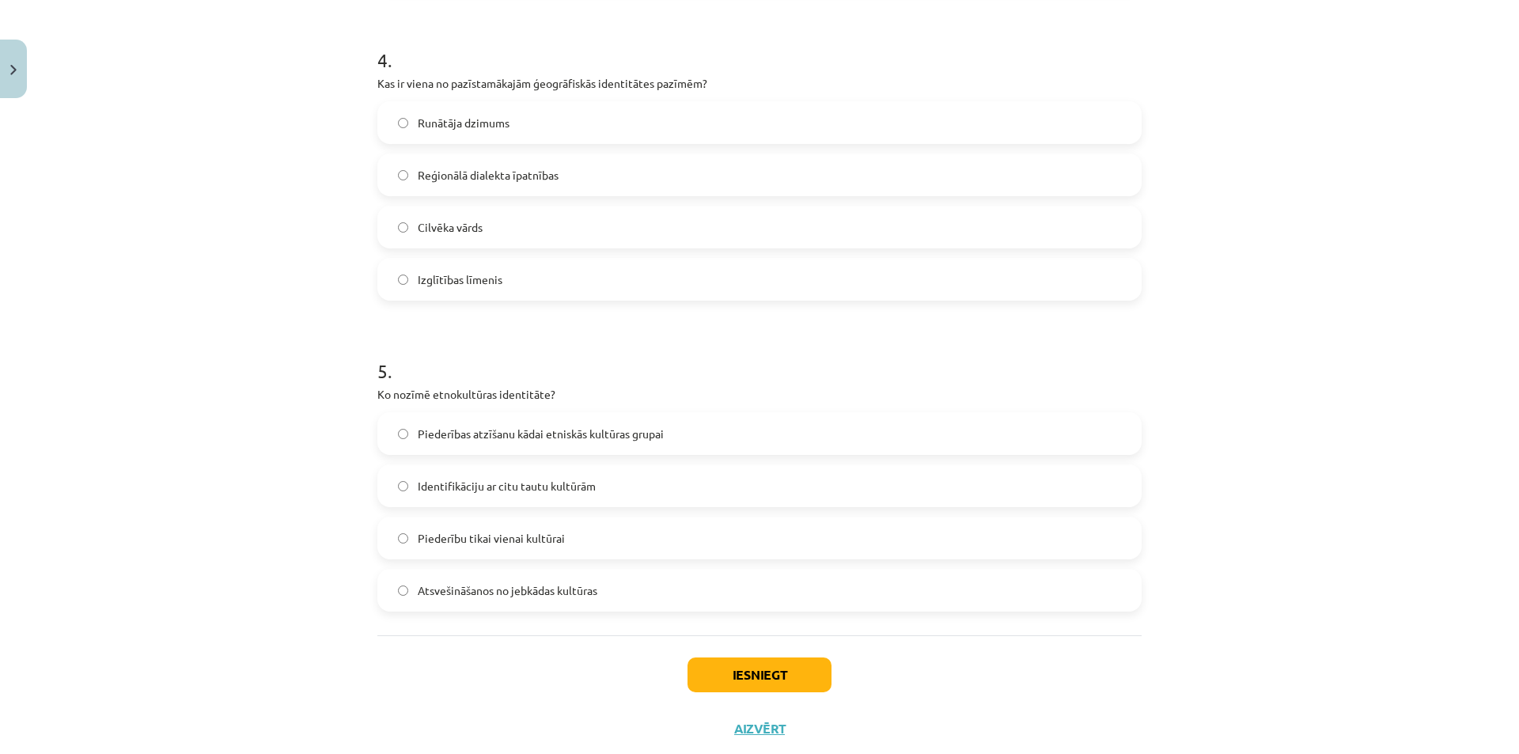
scroll to position [1068, 0]
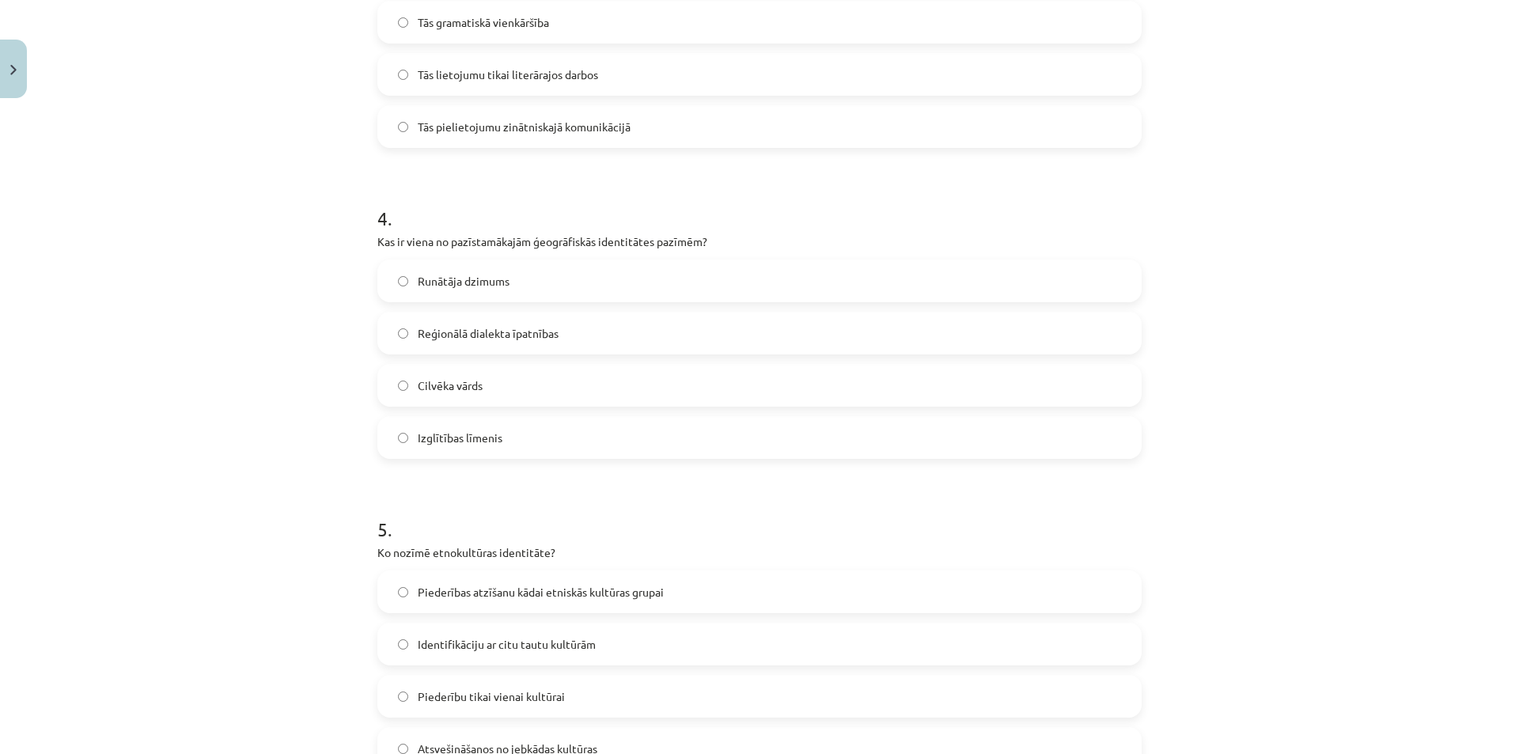
click at [377, 239] on p "Kas ir viena no pazīstamākajām ģeogrāfiskās identitātes pazīmēm?" at bounding box center [759, 241] width 764 height 17
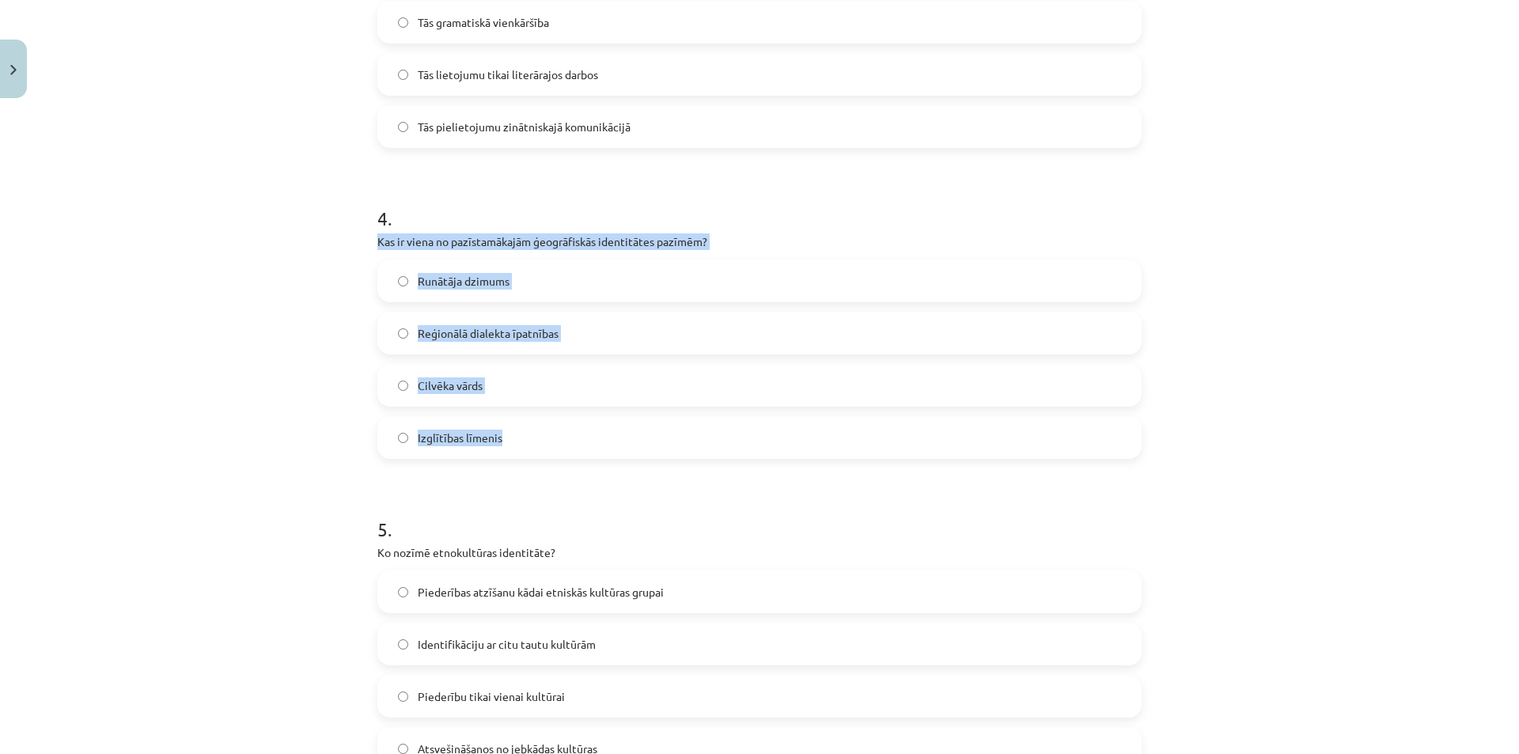
drag, startPoint x: 372, startPoint y: 239, endPoint x: 527, endPoint y: 428, distance: 244.5
click at [527, 428] on div "4 . Kas ir viena no pazīstamākajām ģeogrāfiskās identitātes pazīmēm? Runātāja d…" at bounding box center [759, 319] width 764 height 279
copy div "Kas ir viena no pazīstamākajām ģeogrāfiskās identitātes pazīmēm? Runātāja dzimu…"
click at [1277, 260] on div "Mācību tēma: Latviešu valodas i - 11. klases 1. ieskaites mācību materiāls (a,b…" at bounding box center [759, 377] width 1519 height 754
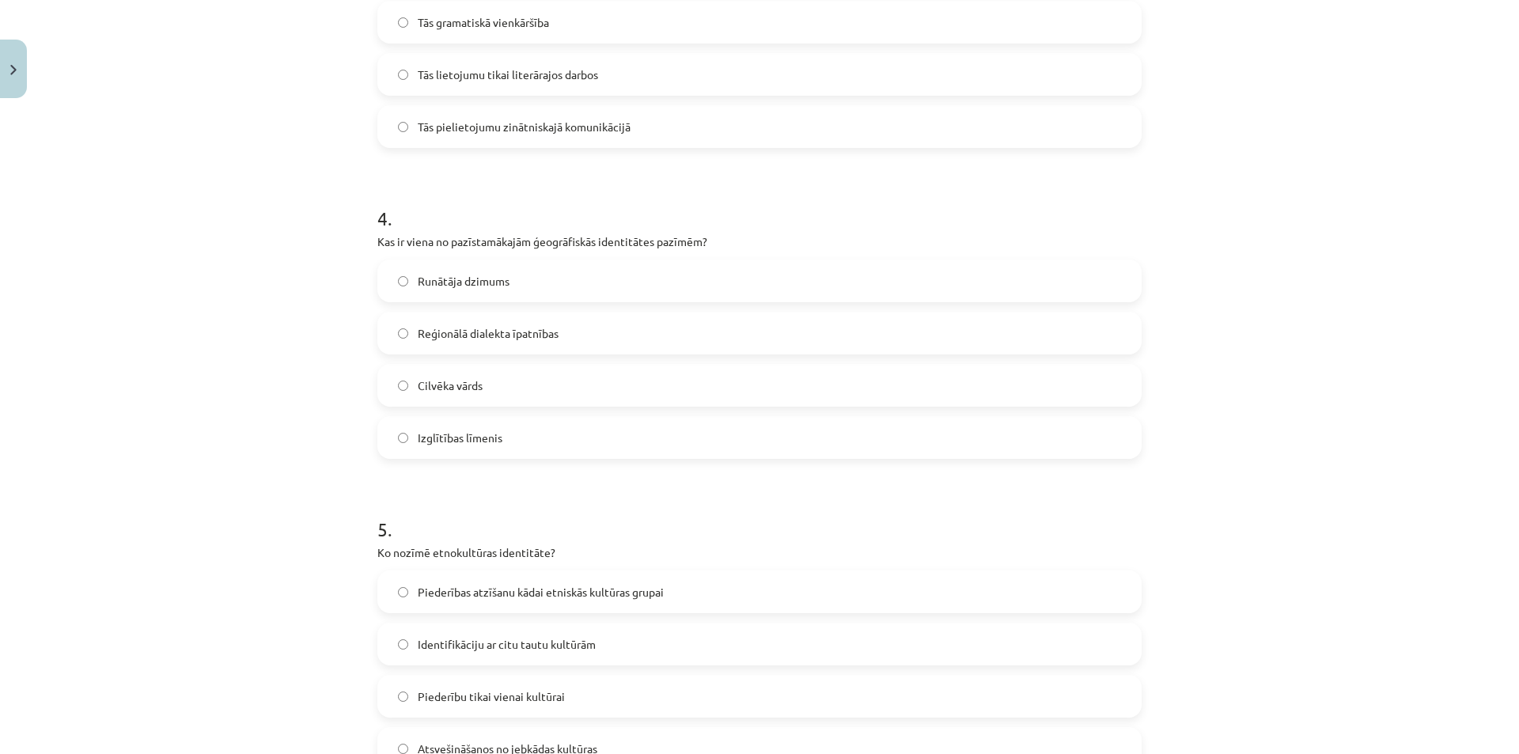
click at [569, 334] on label "Reģionālā dialekta īpatnības" at bounding box center [759, 333] width 761 height 40
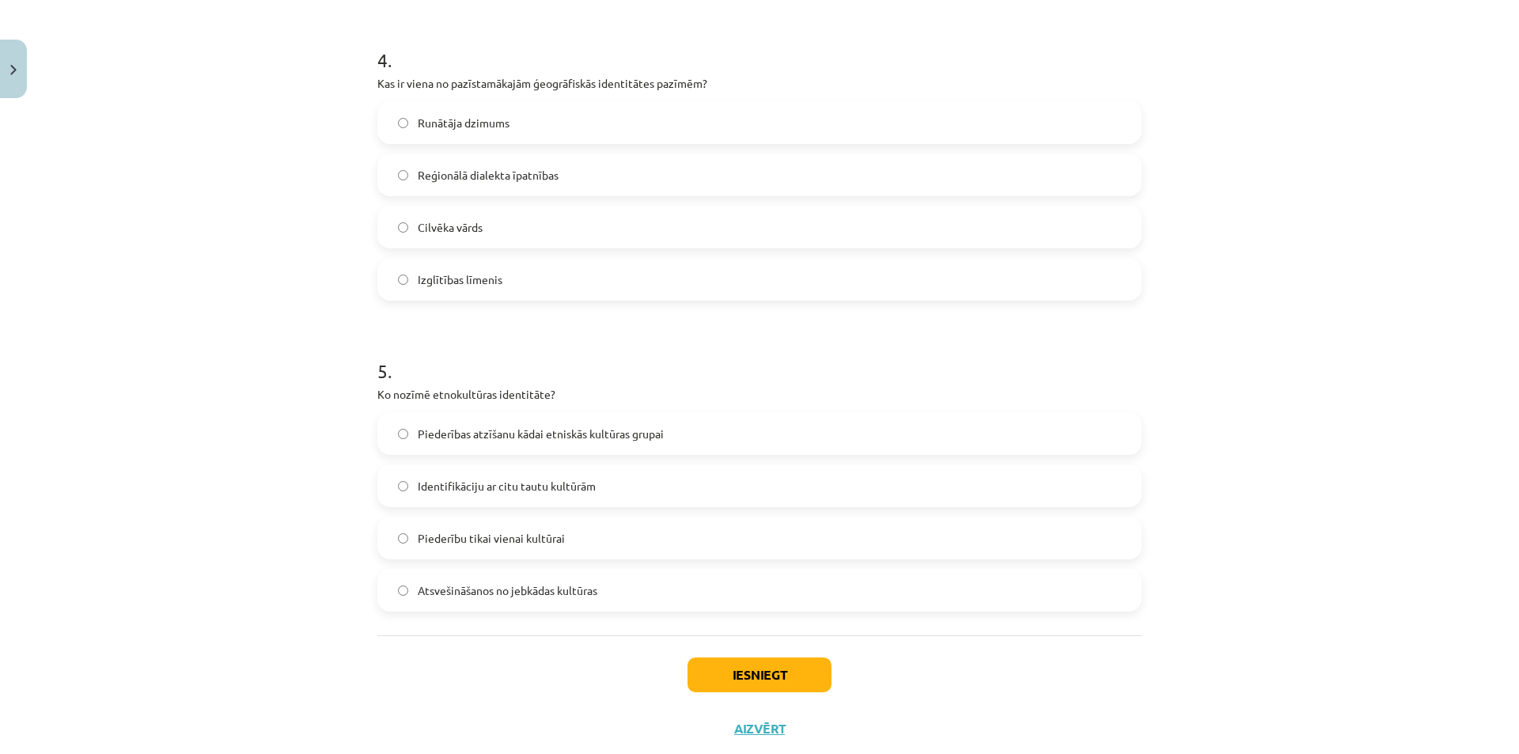
scroll to position [1267, 0]
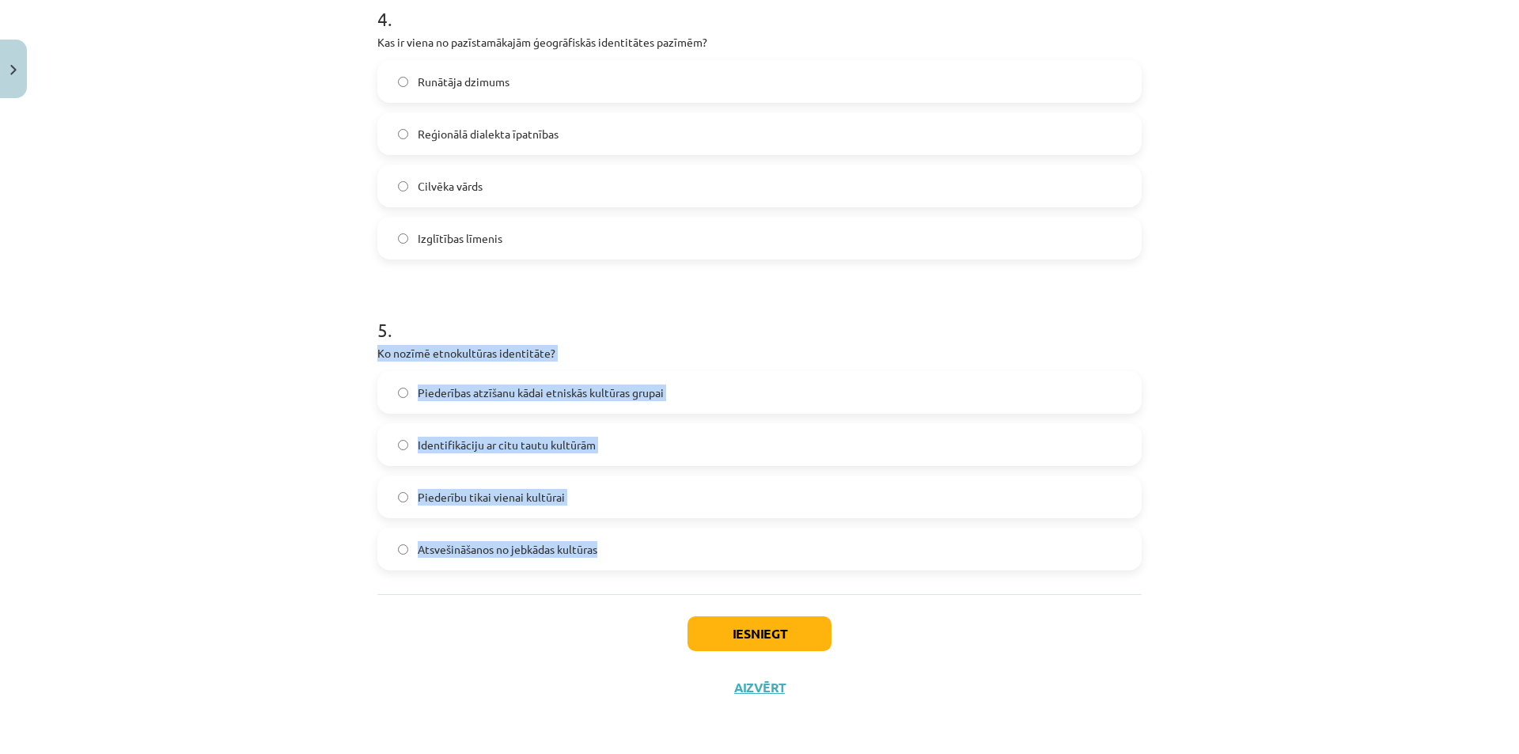
drag, startPoint x: 372, startPoint y: 350, endPoint x: 694, endPoint y: 579, distance: 394.8
drag, startPoint x: 496, startPoint y: 342, endPoint x: 499, endPoint y: 351, distance: 9.3
copy div "Ko nozīmē etnokultūras identitāte? Piederības atzīšanu kādai etniskās kultūras …"
click at [743, 403] on label "Piederības atzīšanu kādai etniskās kultūras grupai" at bounding box center [759, 393] width 761 height 40
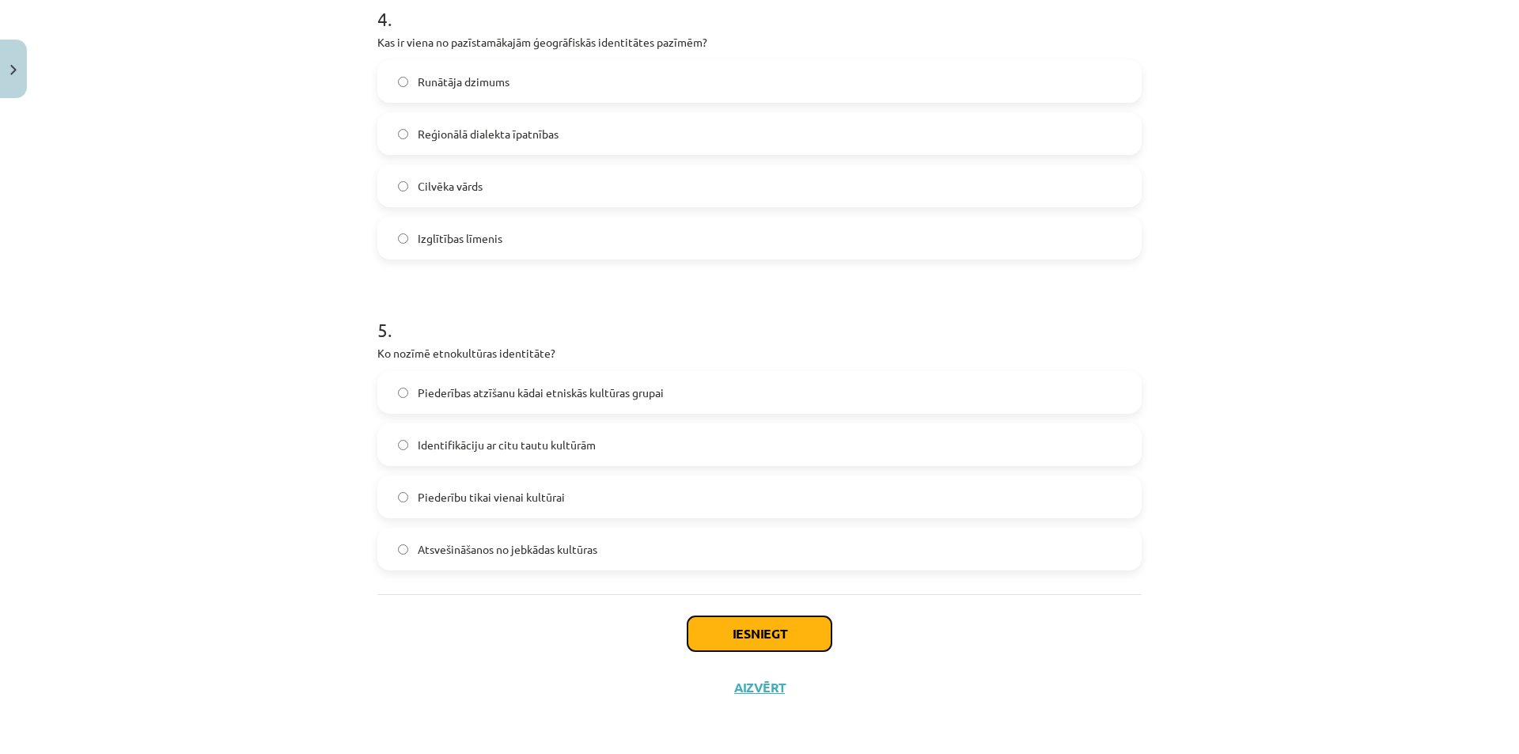
click at [766, 634] on button "Iesniegt" at bounding box center [759, 633] width 144 height 35
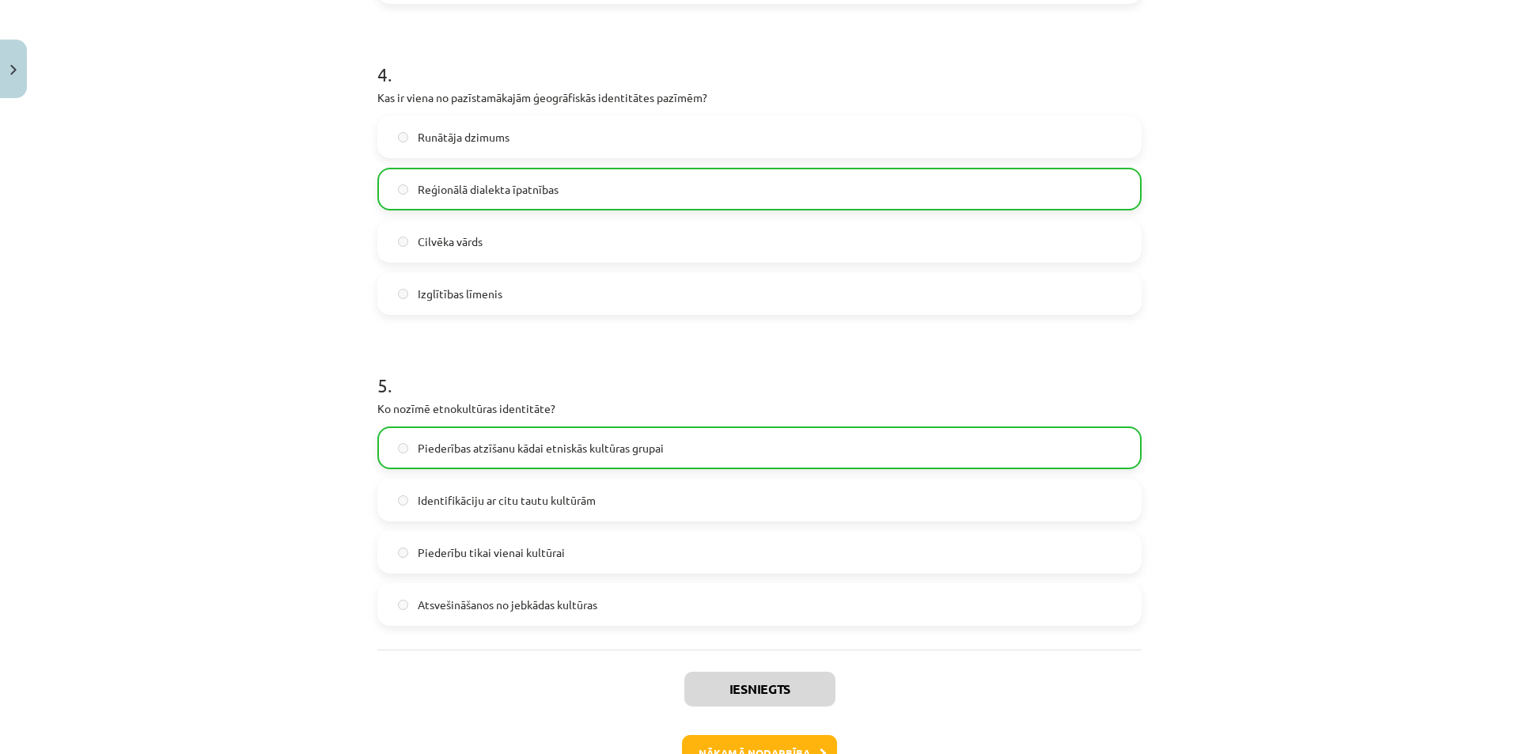
scroll to position [1318, 0]
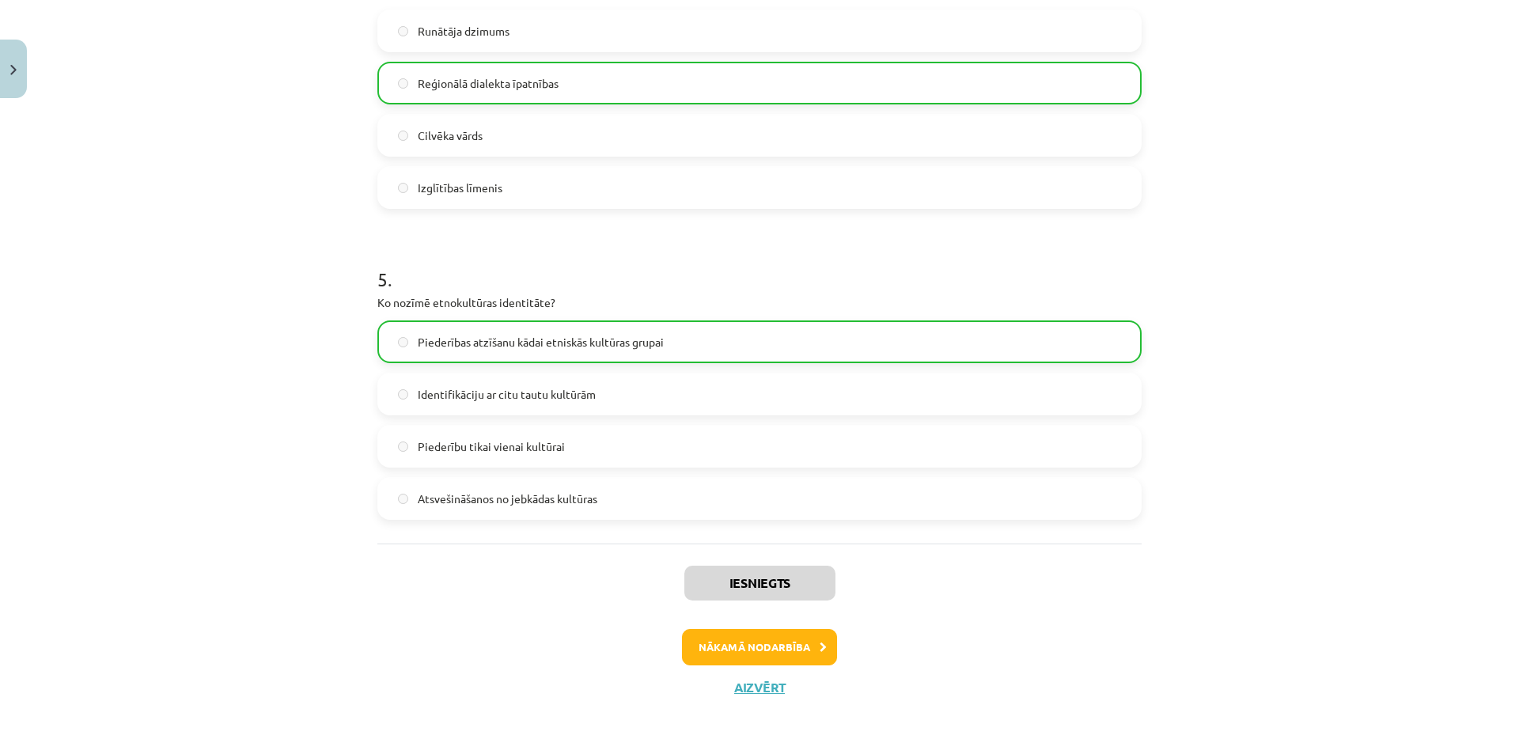
click at [1315, 537] on div "Mācību tēma: Latviešu valodas i - 11. klases 1. ieskaites mācību materiāls (a,b…" at bounding box center [759, 377] width 1519 height 754
click at [781, 648] on button "Nākamā nodarbība" at bounding box center [759, 647] width 155 height 36
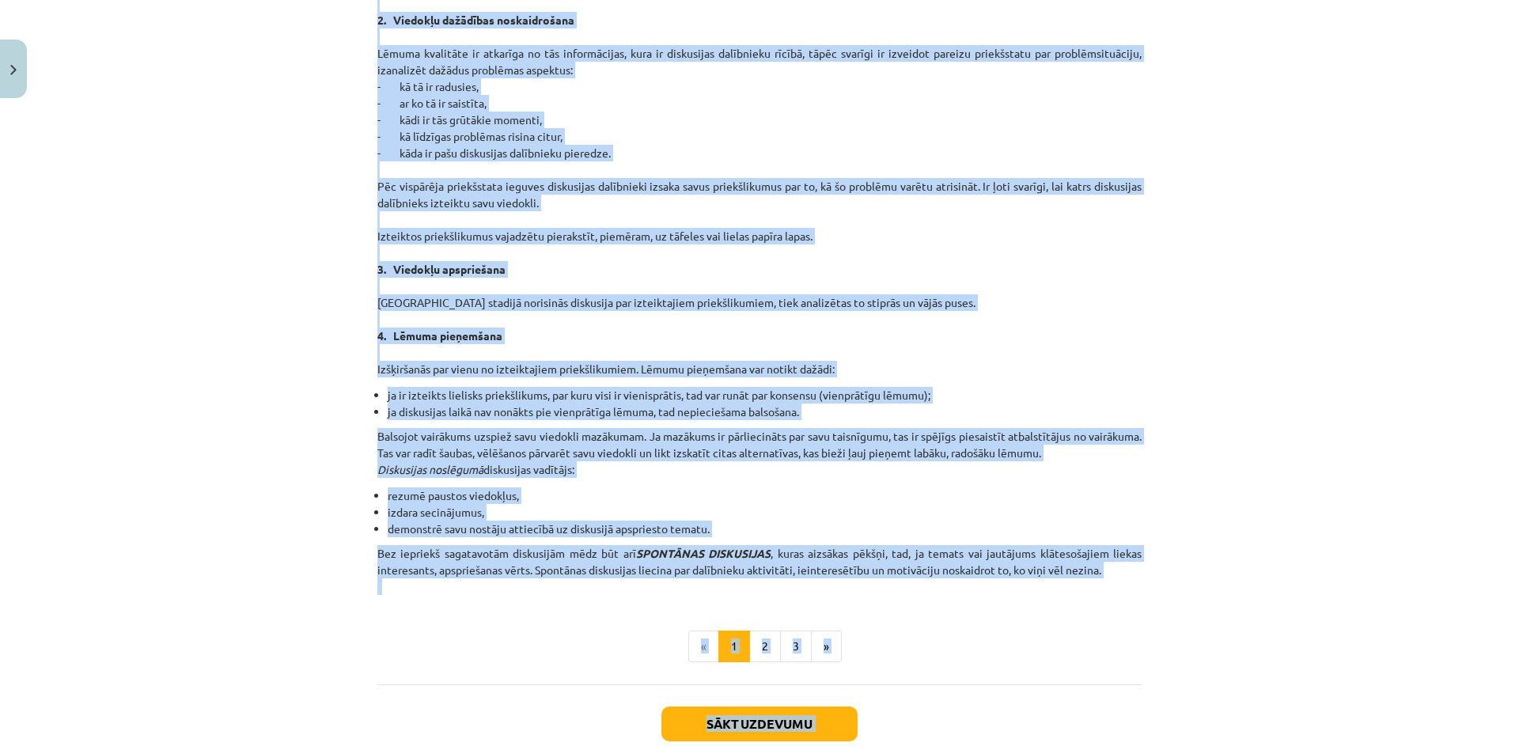
scroll to position [1258, 0]
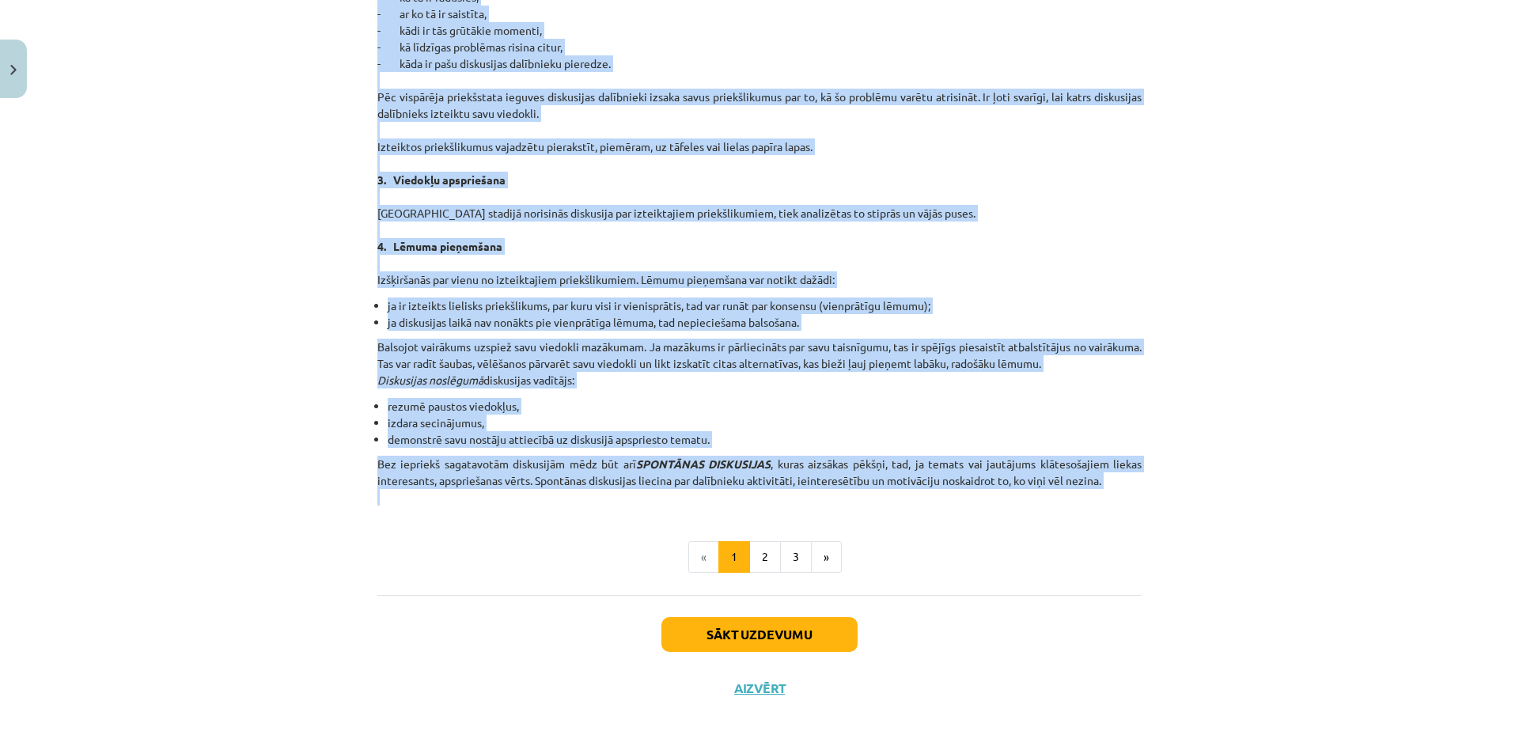
drag, startPoint x: 593, startPoint y: 240, endPoint x: 982, endPoint y: 488, distance: 461.6
copy div "Lingvistiskās uzvedības ētika medijos. VALODA ir galvenais sazināšanās līdzekli…"
click at [1008, 208] on p "Organizētas diskusijas procesā mēdz izšķirt 4 stadijas: 1. Problēmas būtības no…" at bounding box center [759, 39] width 764 height 498
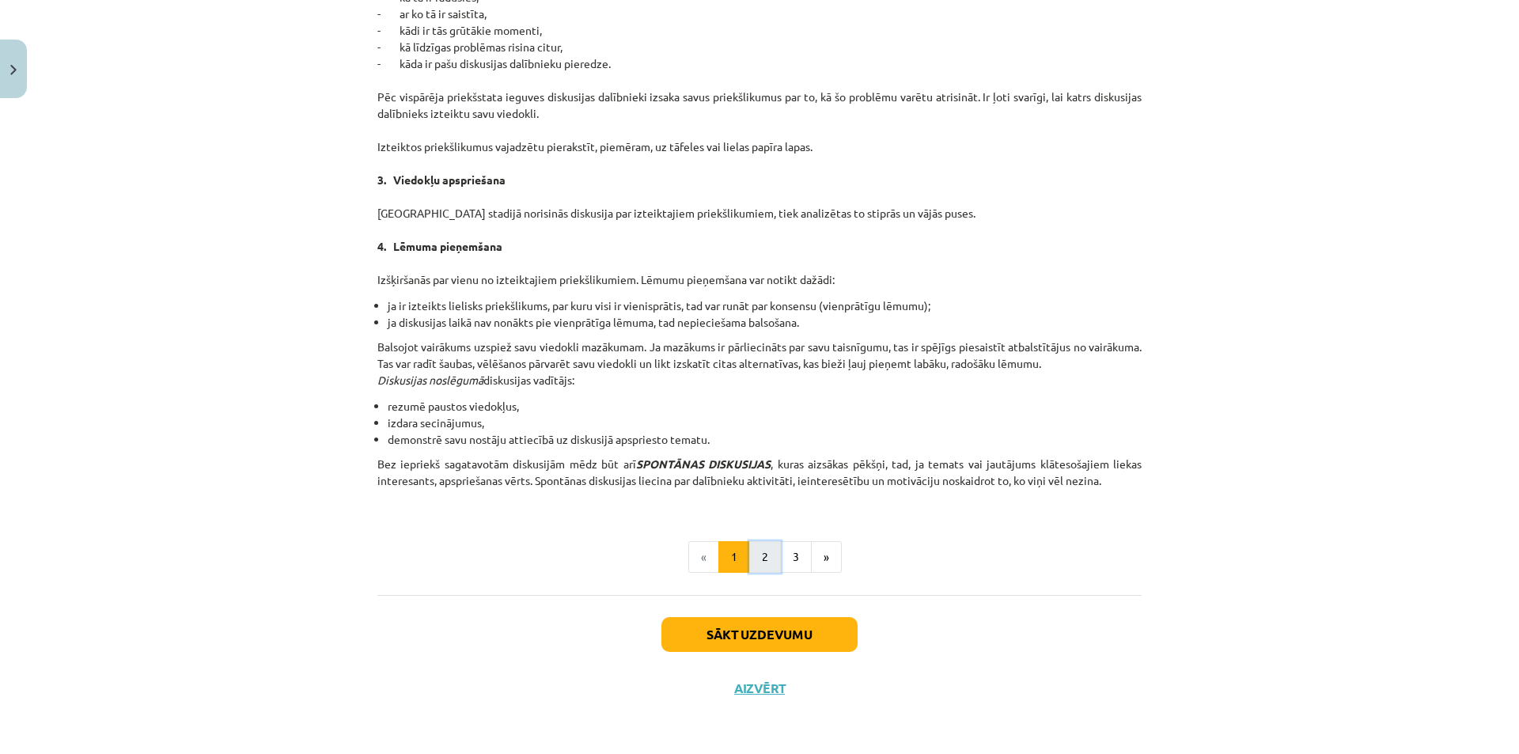
click at [758, 561] on button "2" at bounding box center [765, 557] width 32 height 32
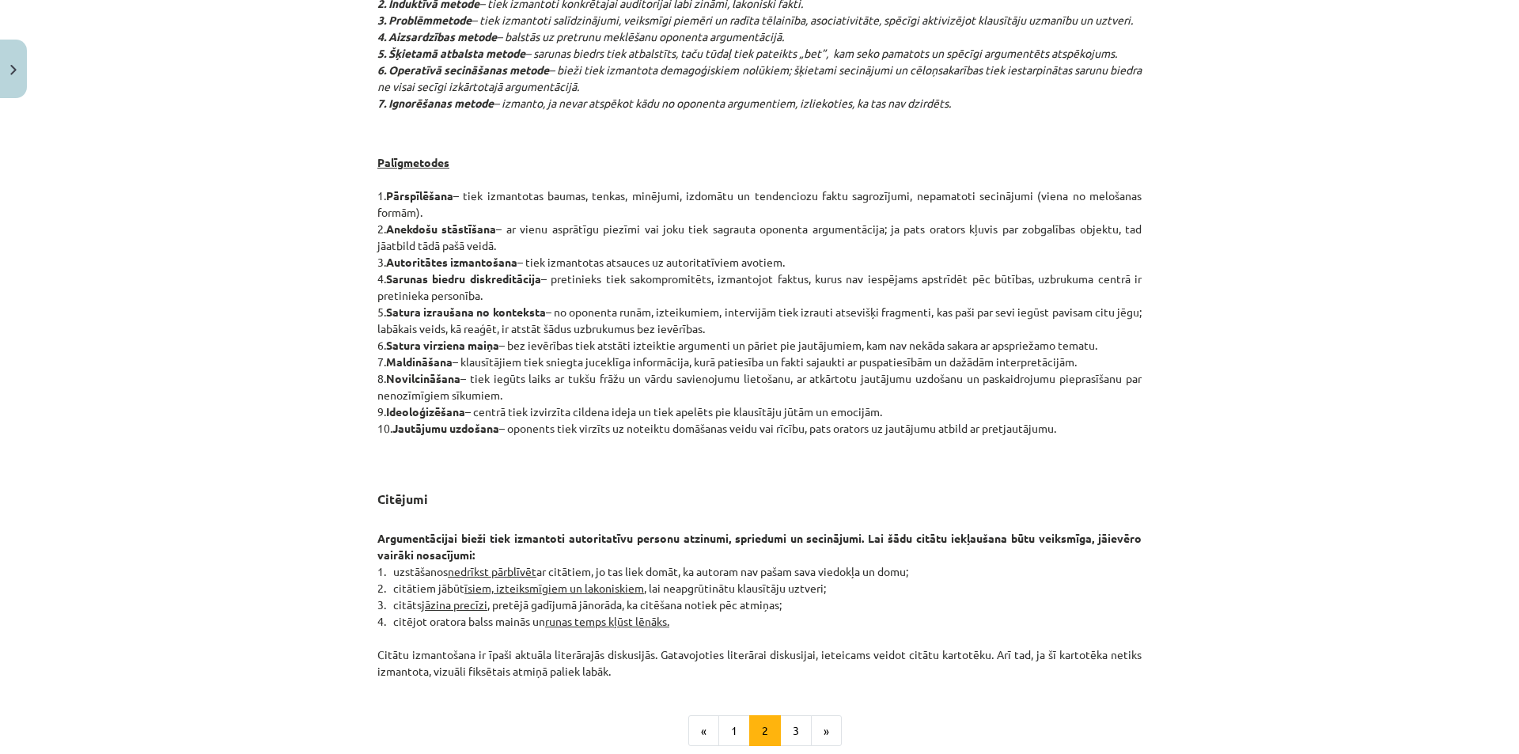
scroll to position [1097, 0]
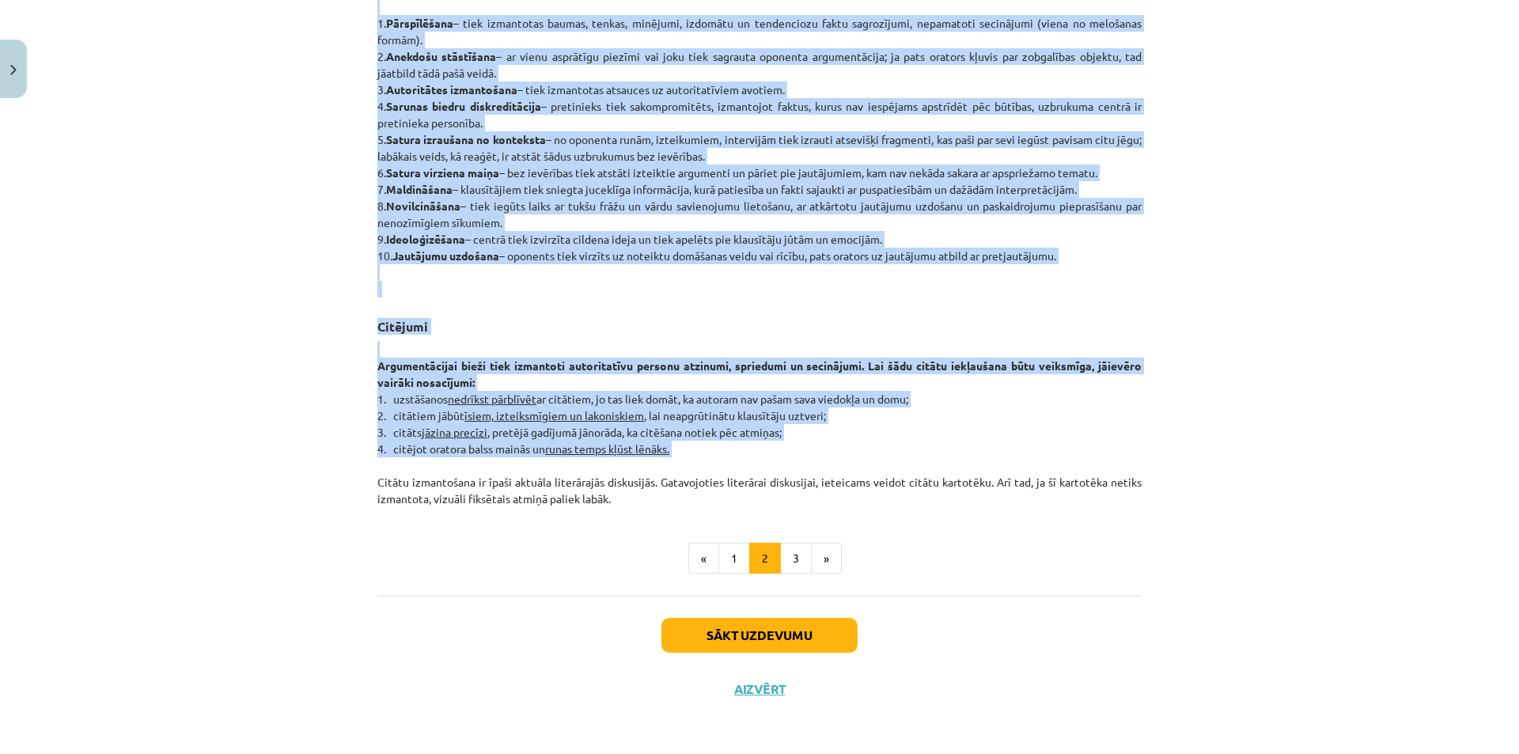
drag, startPoint x: 705, startPoint y: 22, endPoint x: 1059, endPoint y: 457, distance: 561.0
copy div "Diskusiju veidi Diskusijas var būt zinātniskas, politiskas, sabiedriskas, sadzī…"
click at [707, 317] on h3 "Citējumi" at bounding box center [759, 321] width 764 height 29
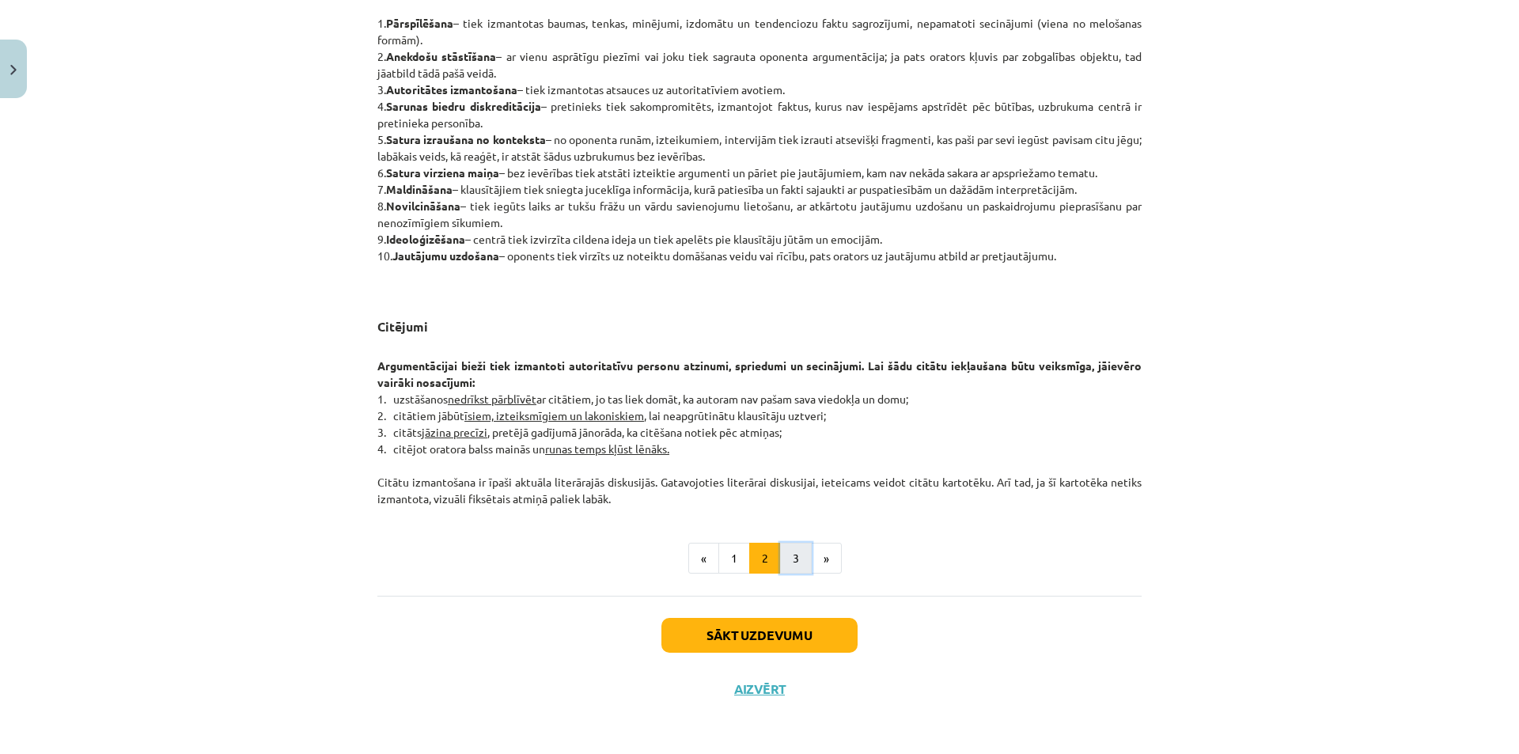
click at [801, 565] on button "3" at bounding box center [796, 559] width 32 height 32
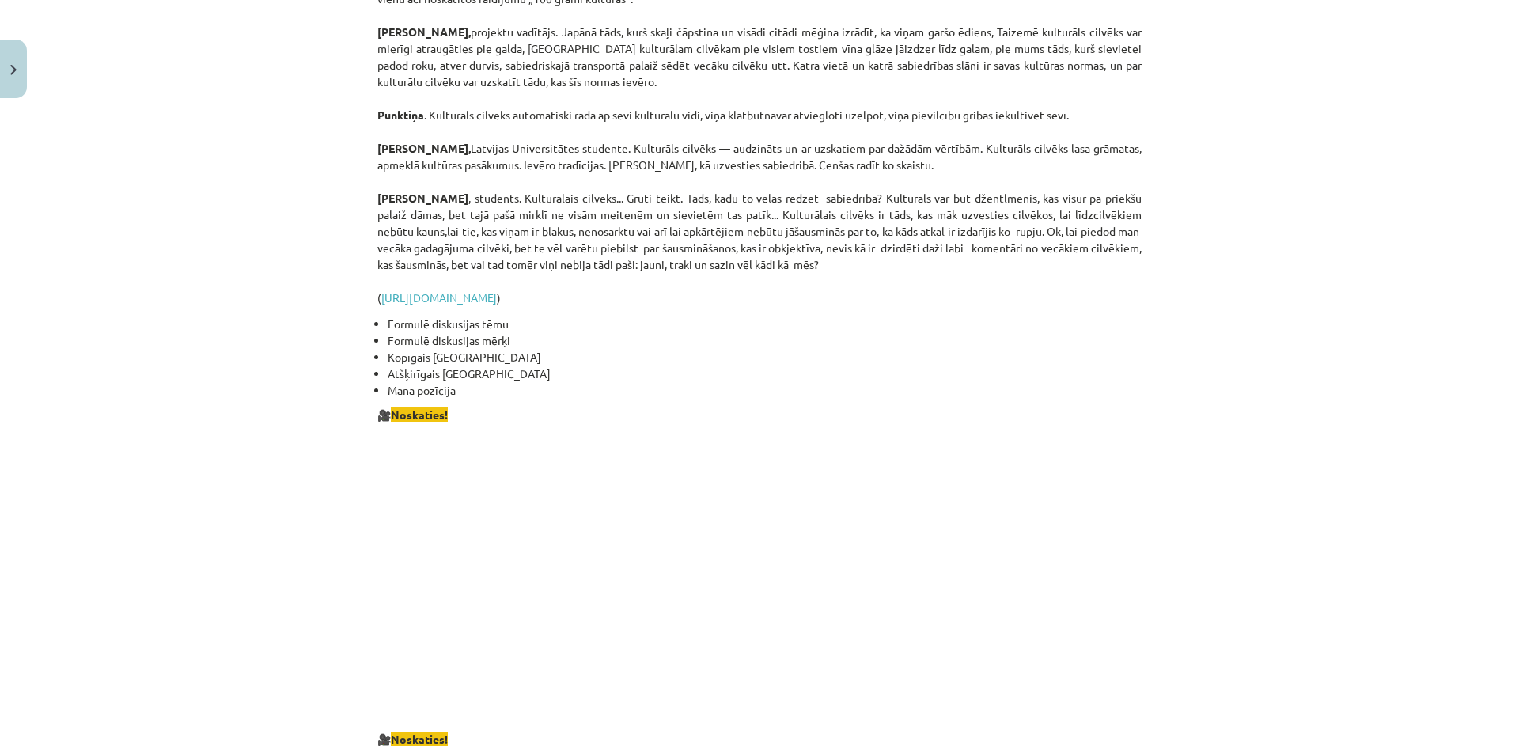
scroll to position [1975, 0]
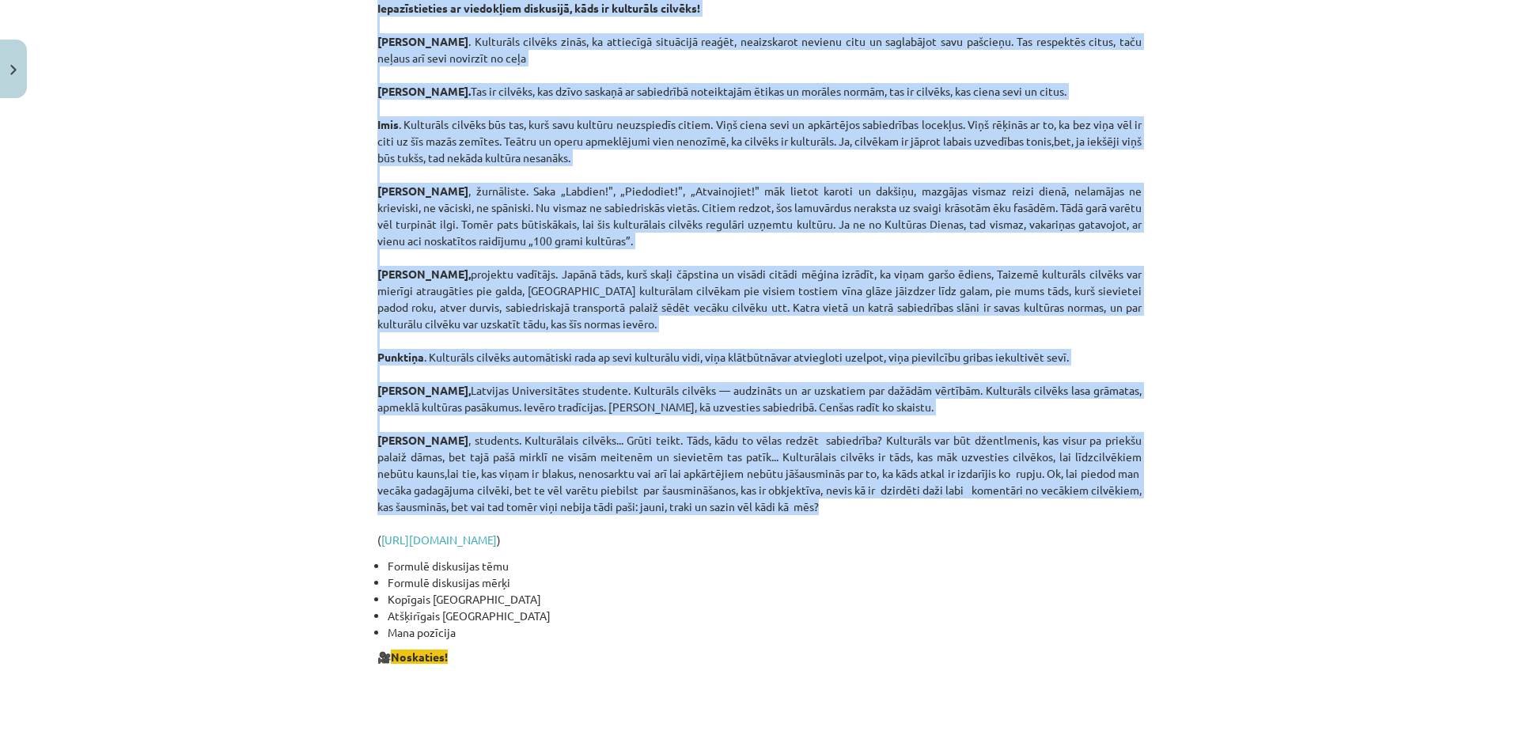
drag, startPoint x: 711, startPoint y: 149, endPoint x: 1156, endPoint y: 486, distance: 558.9
click at [1156, 486] on div "Mācību tēma: Latviešu valodas i - 11. klases 1. ieskaites mācību materiāls (a,b…" at bounding box center [759, 377] width 1519 height 754
copy div "Oratora ētika Lai kādi arī būtu uzstāšanās mērķi, oratoram jābūt godīgam, patie…"
click at [1211, 287] on div "Mācību tēma: Latviešu valodas i - 11. klases 1. ieskaites mācību materiāls (a,b…" at bounding box center [759, 377] width 1519 height 754
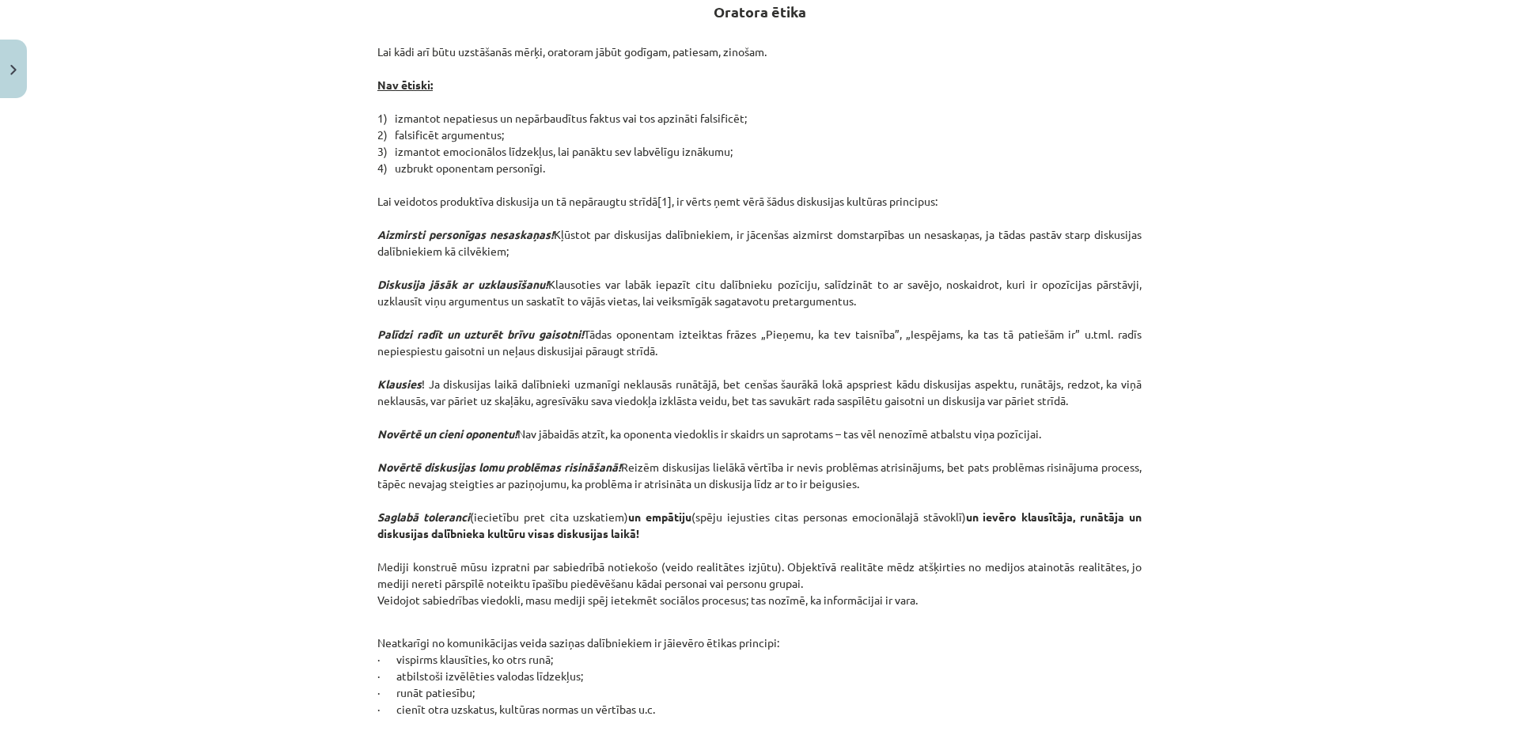
scroll to position [427, 0]
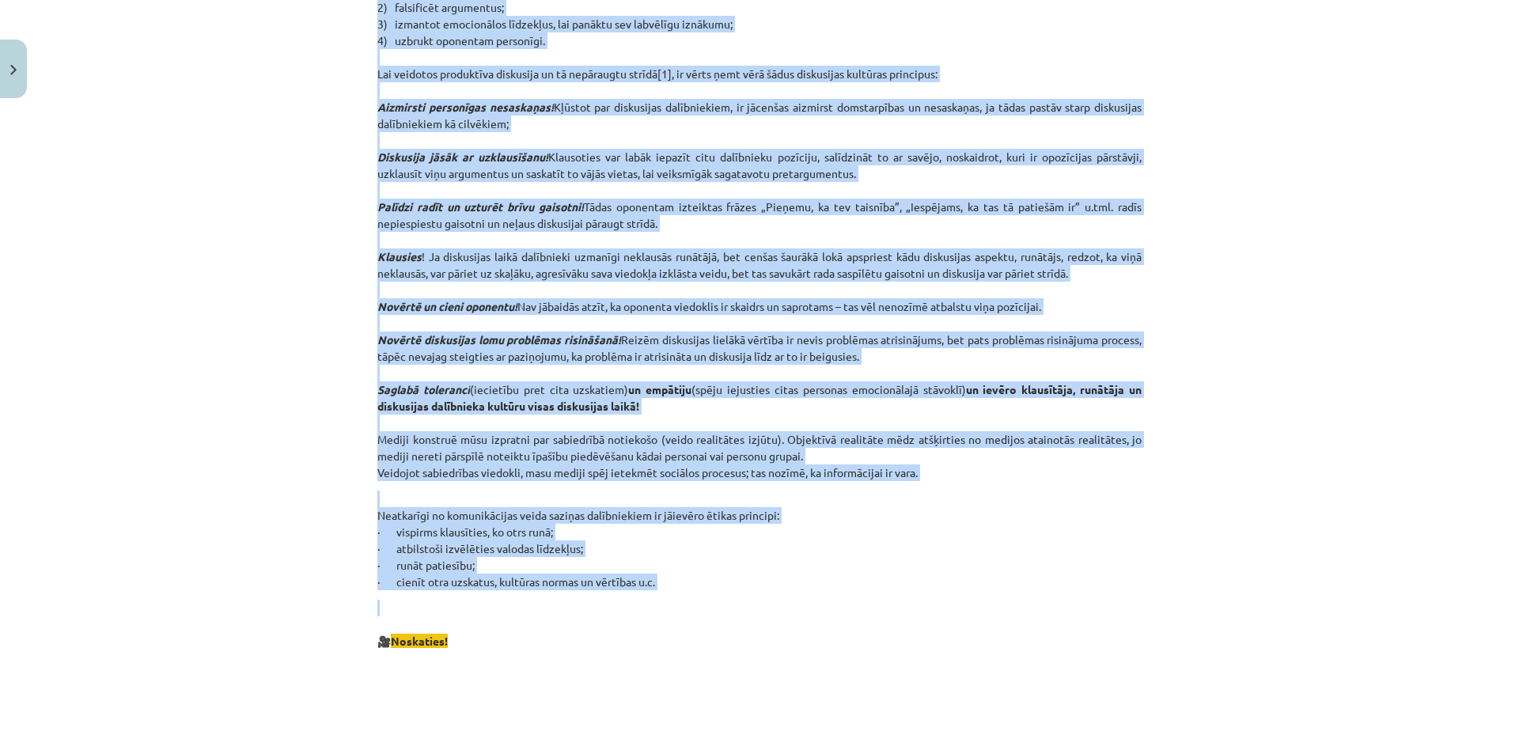
drag, startPoint x: 710, startPoint y: 75, endPoint x: 750, endPoint y: 592, distance: 518.0
copy div "Oratora ētika Lai kādi arī būtu uzstāšanās mērķi, oratoram jābūt godīgam, patie…"
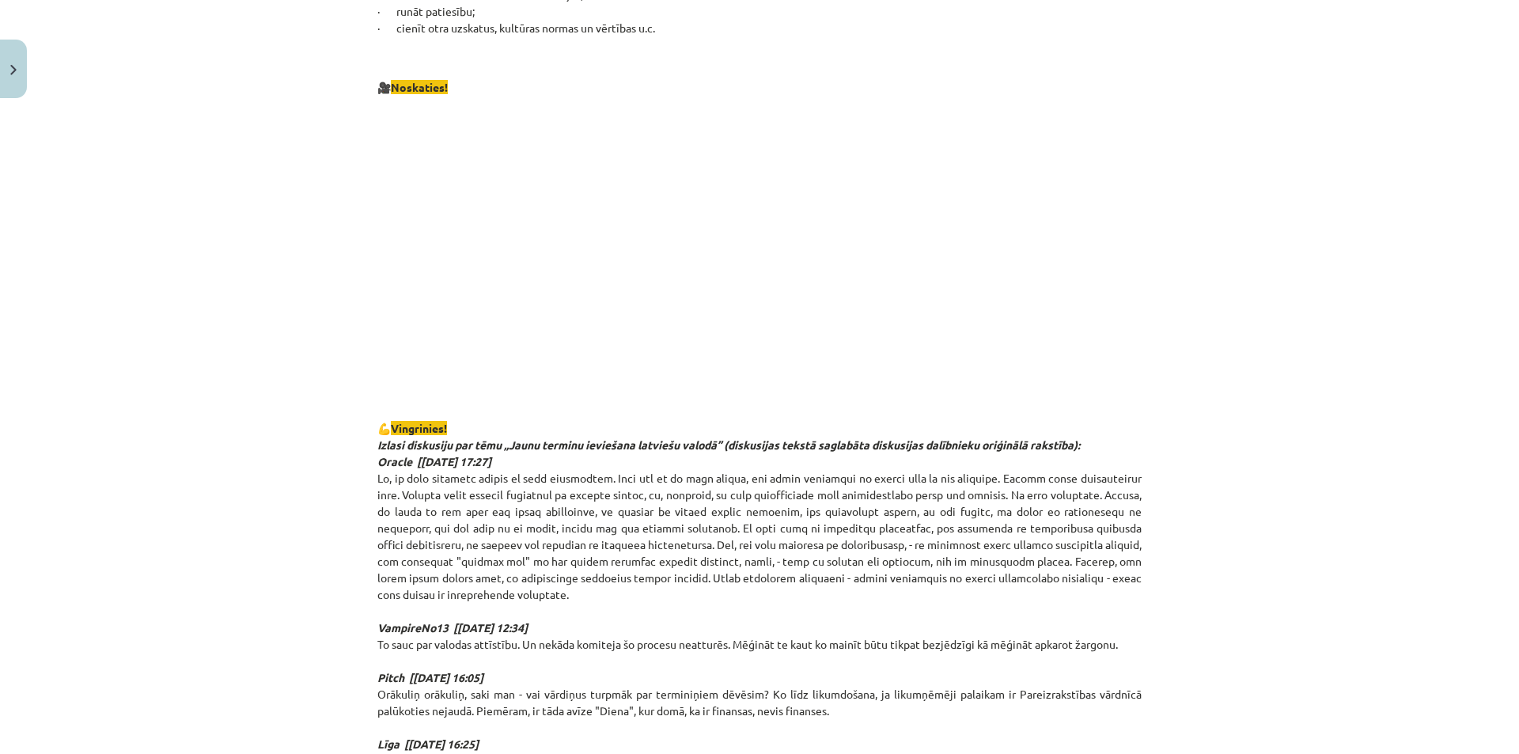
click at [389, 337] on p at bounding box center [759, 249] width 764 height 289
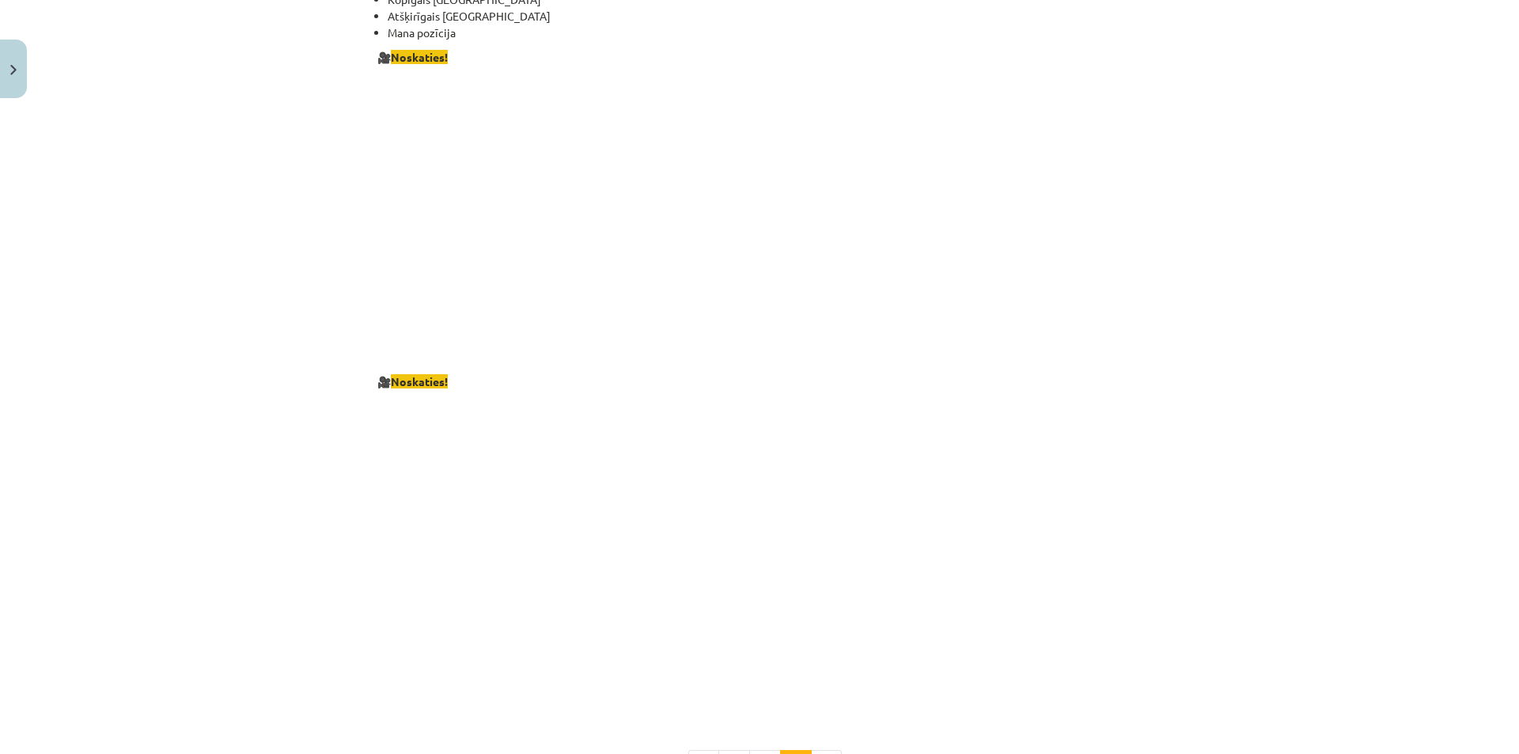
scroll to position [2770, 0]
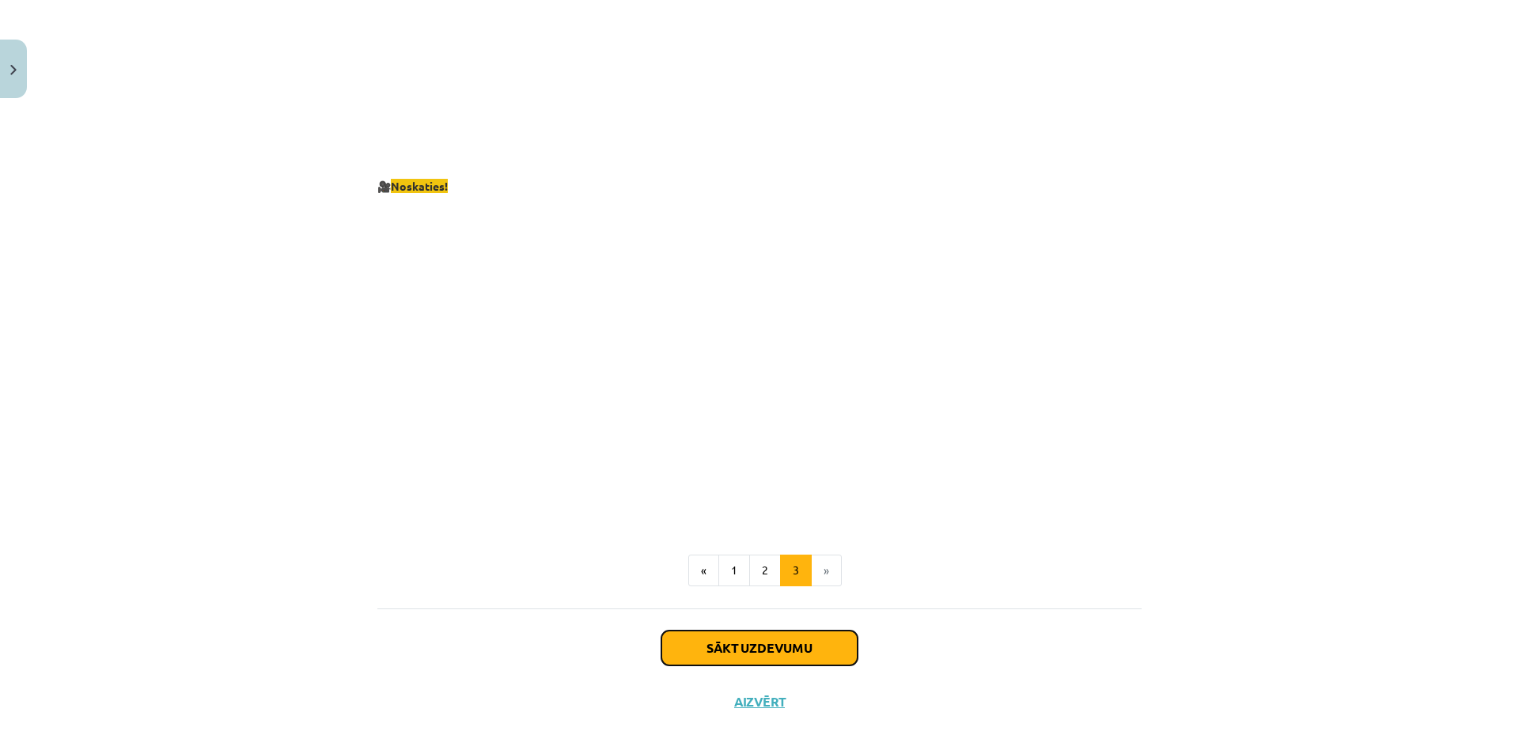
click at [823, 640] on button "Sākt uzdevumu" at bounding box center [759, 647] width 196 height 35
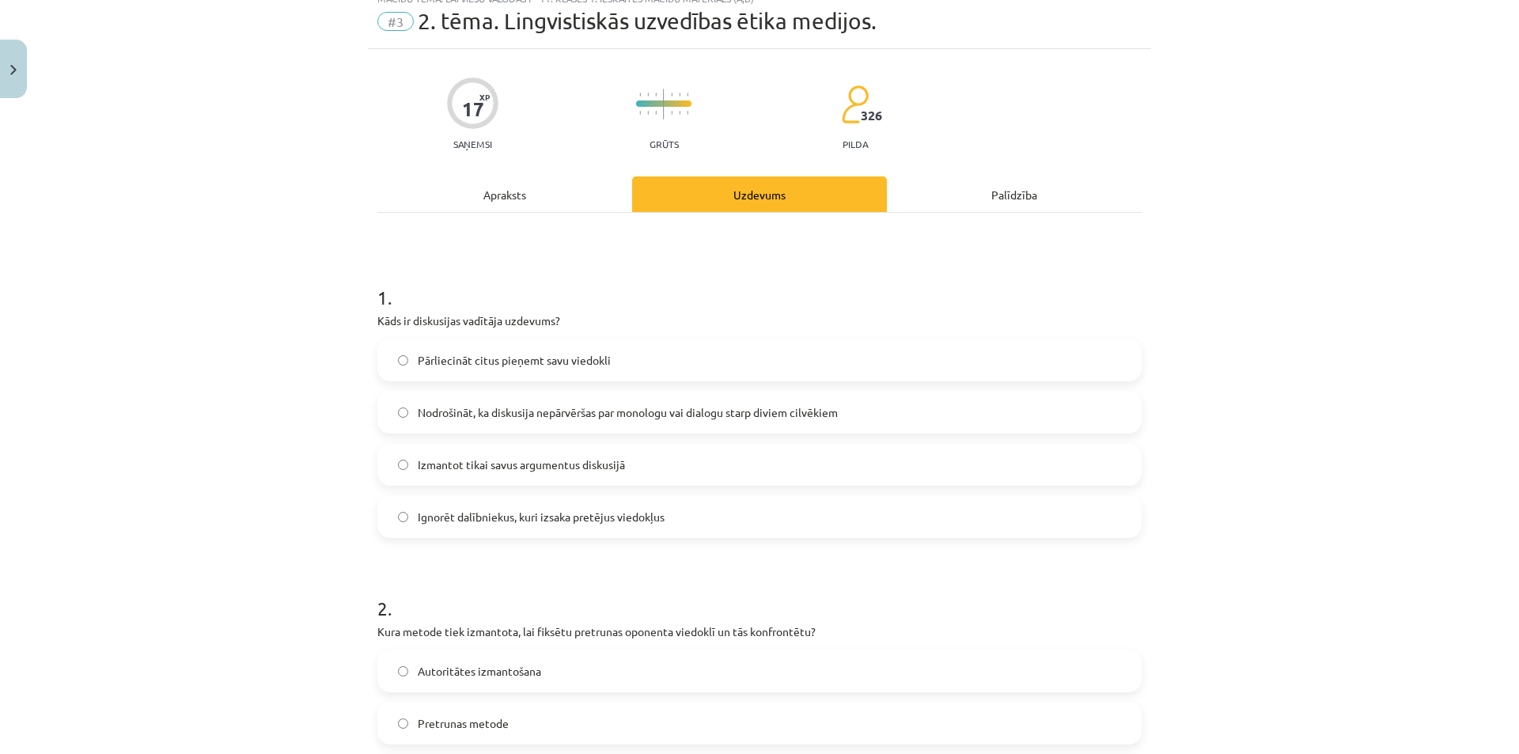
scroll to position [40, 0]
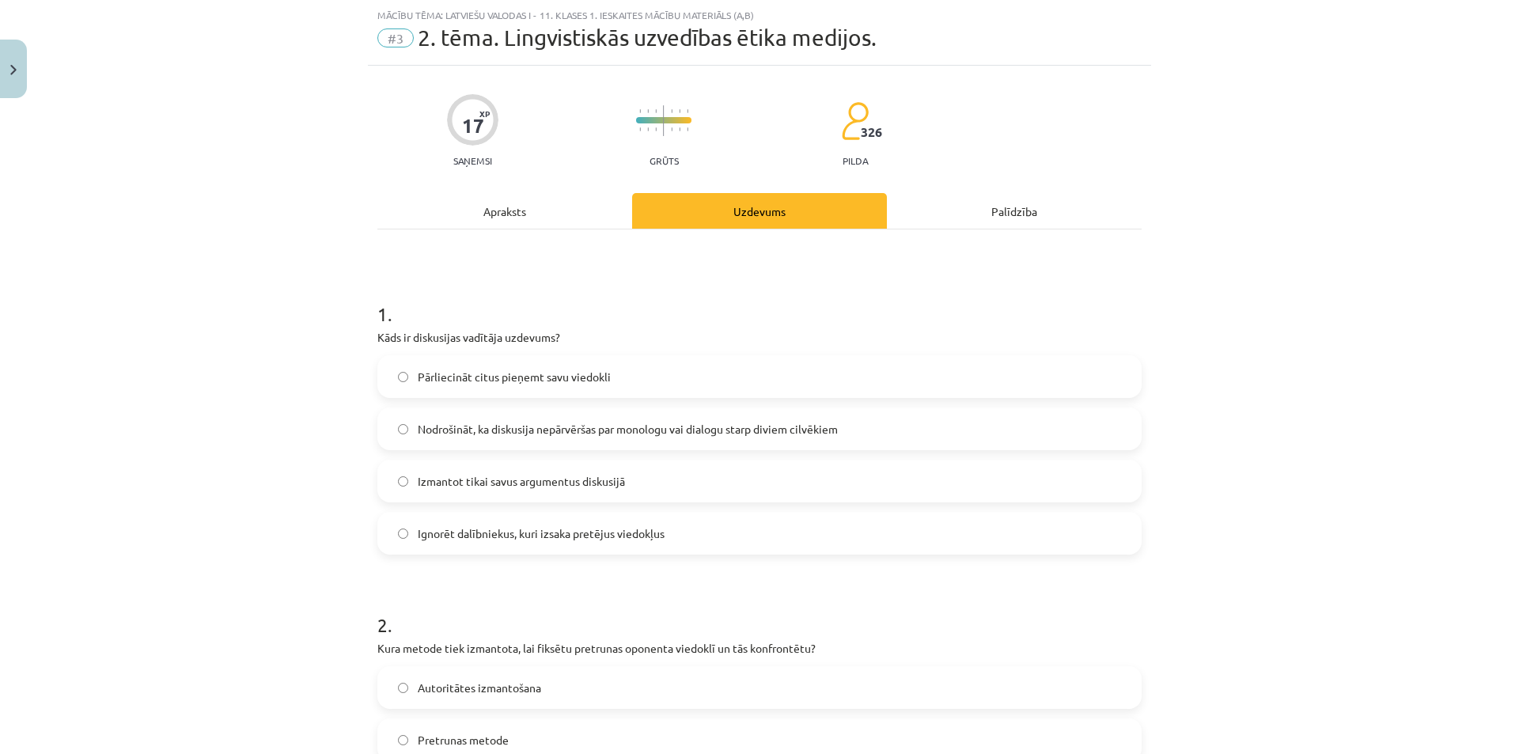
click at [645, 386] on label "Pārliecināt citus pieņemt savu viedokli" at bounding box center [759, 377] width 761 height 40
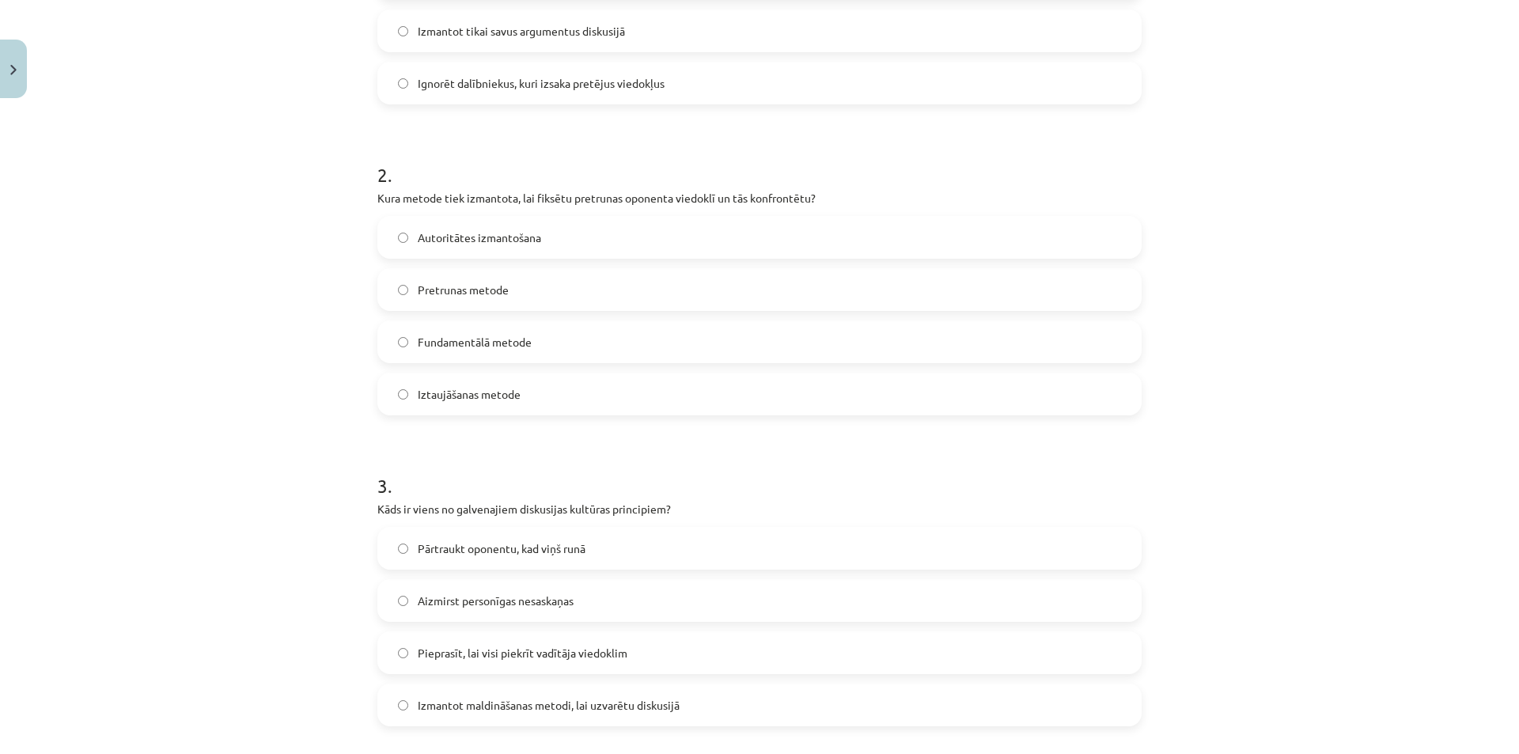
scroll to position [435, 0]
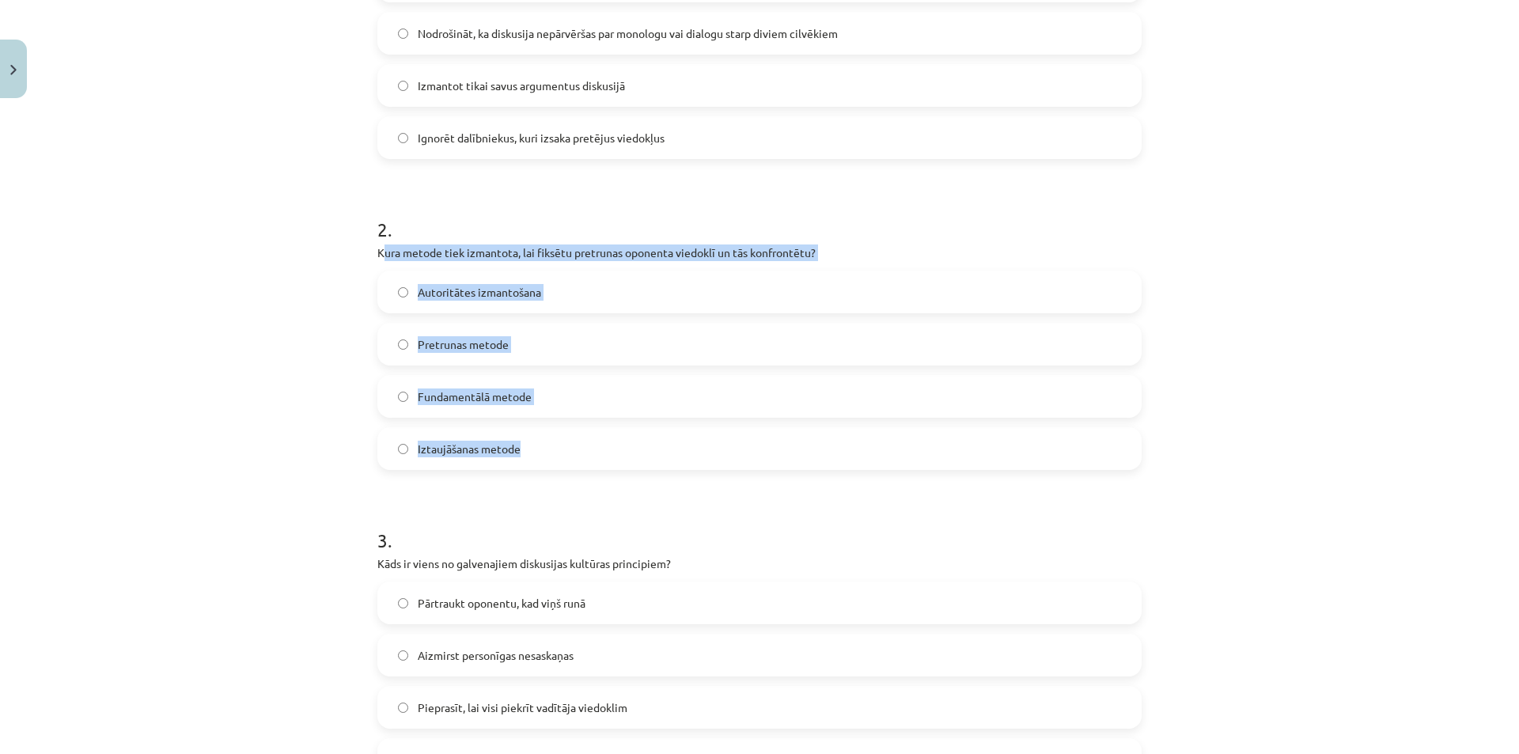
drag, startPoint x: 376, startPoint y: 250, endPoint x: 729, endPoint y: 422, distance: 393.3
click at [729, 422] on div "2 . Kura metode tiek izmantota, lai fiksētu pretrunas oponenta viedoklī un tās …" at bounding box center [759, 330] width 764 height 279
click at [618, 344] on label "Pretrunas metode" at bounding box center [759, 344] width 761 height 40
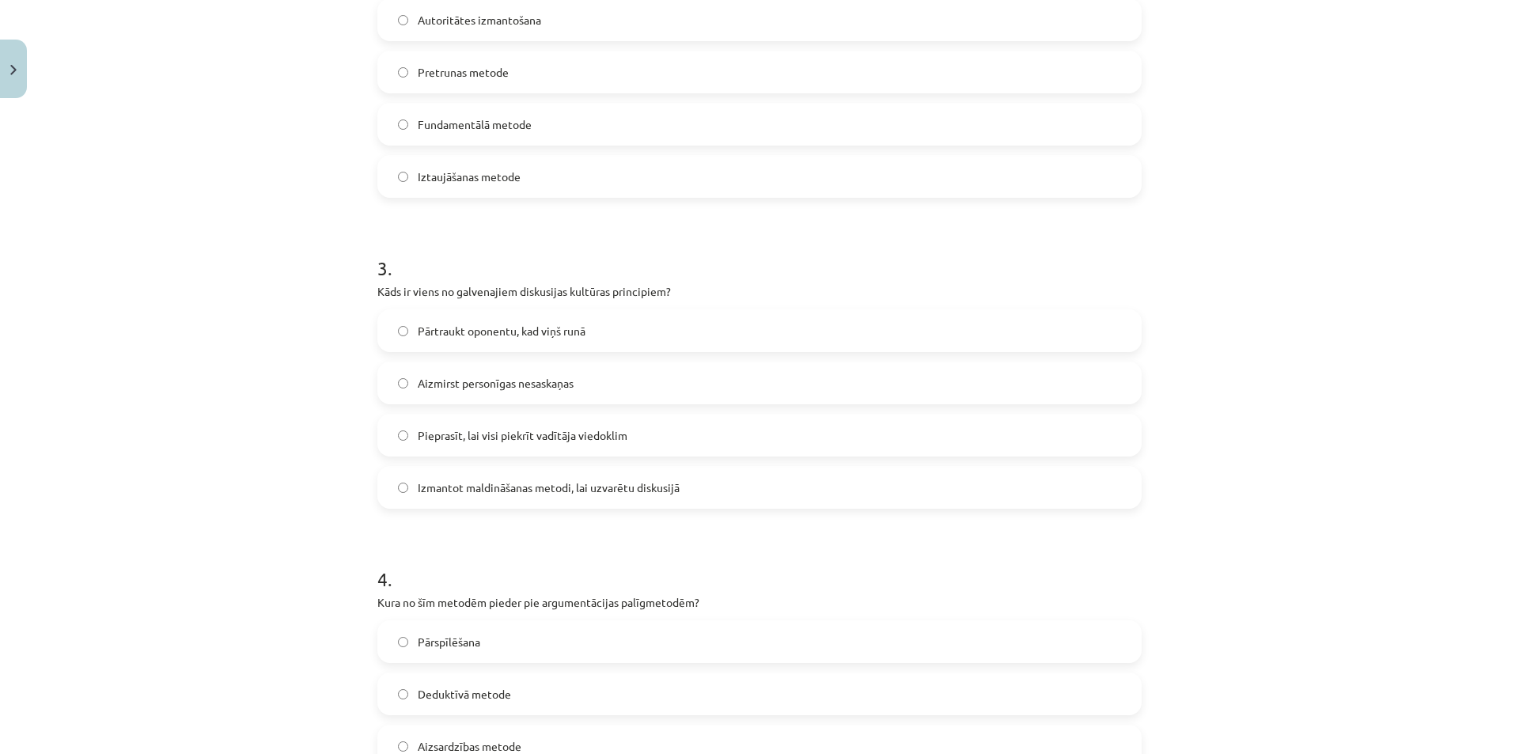
scroll to position [672, 0]
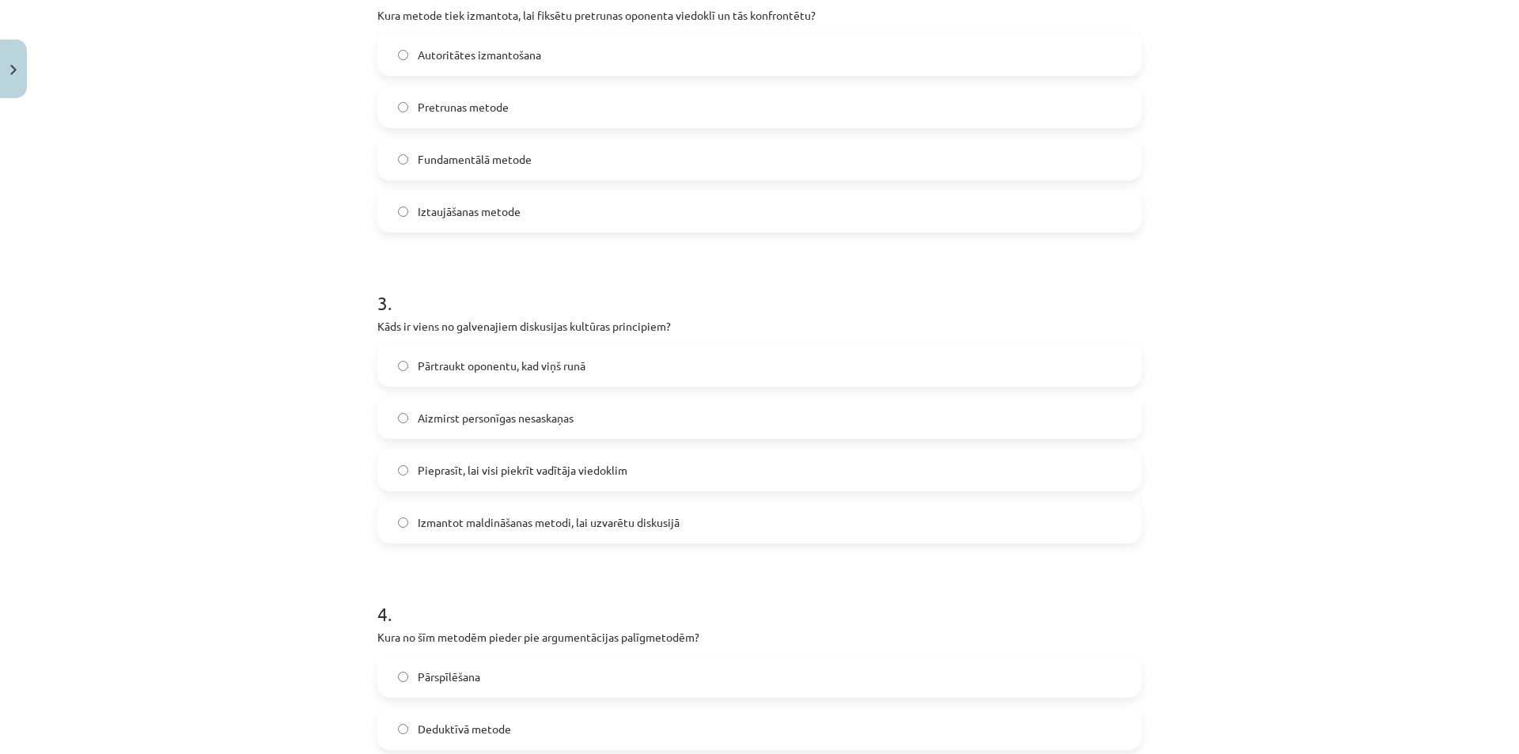
click at [469, 475] on span "Pieprasīt, lai visi piekrīt vadītāja viedoklim" at bounding box center [523, 470] width 210 height 17
click at [580, 427] on label "Aizmirst personīgas nesaskaņas" at bounding box center [759, 418] width 761 height 40
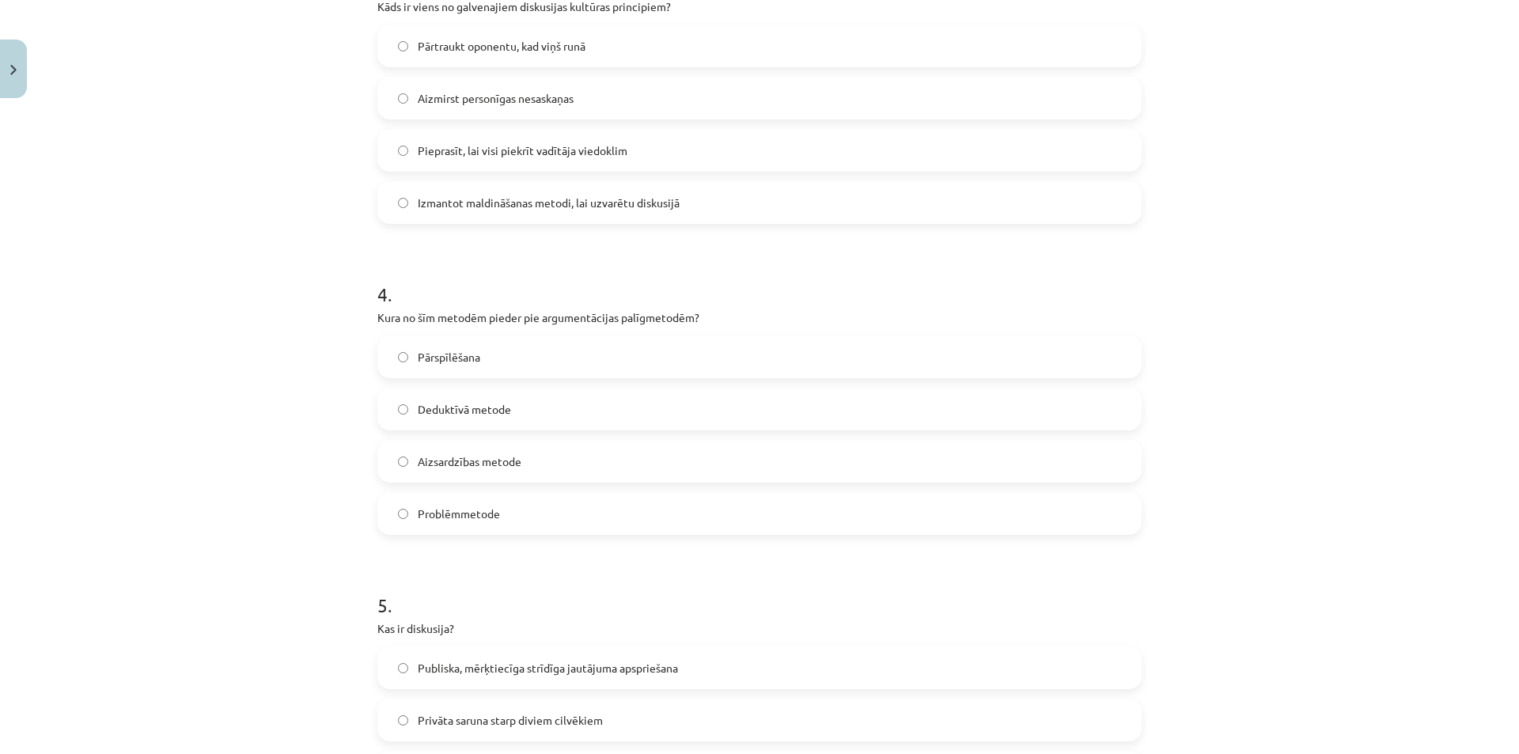
scroll to position [989, 0]
click at [497, 366] on label "Pārspīlēšana" at bounding box center [759, 360] width 761 height 40
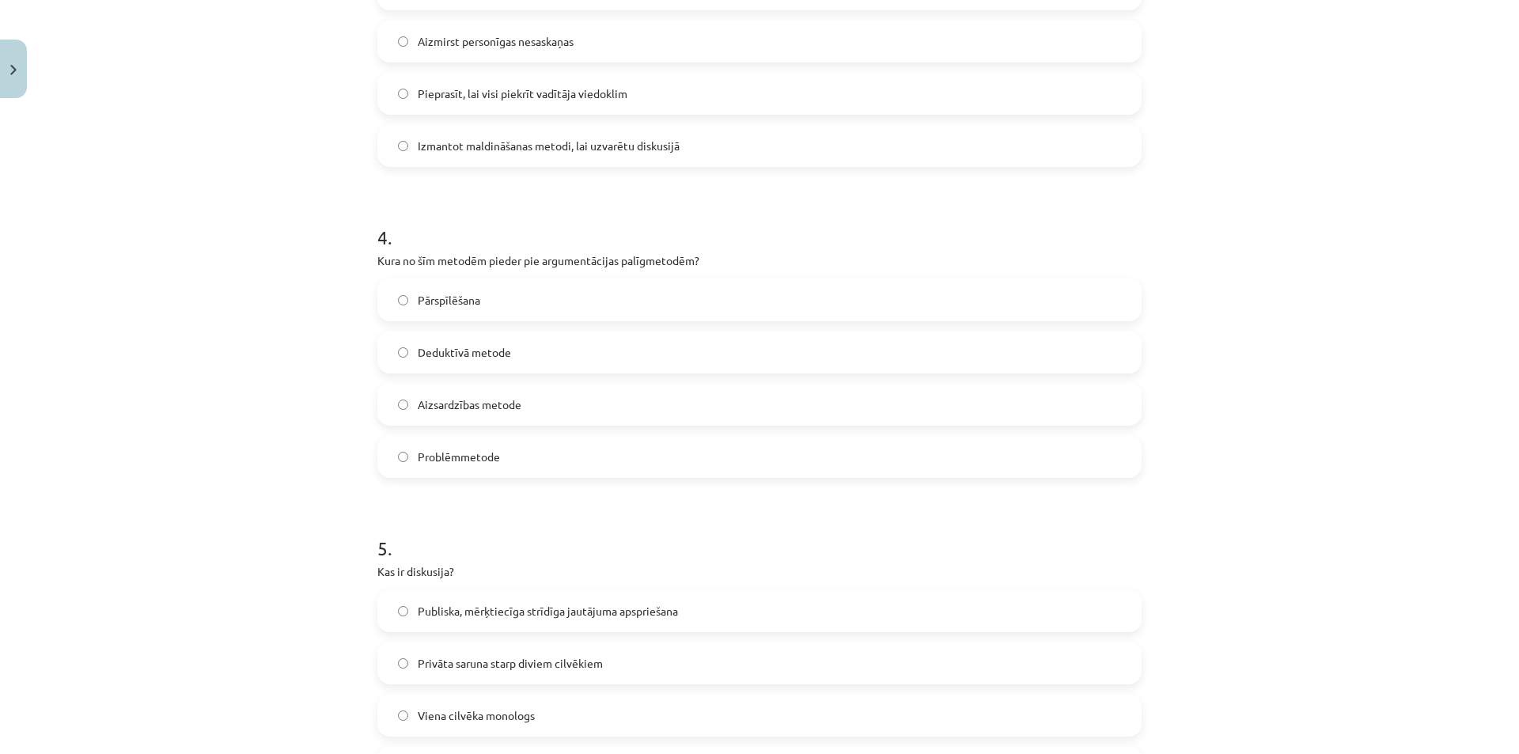
scroll to position [1147, 0]
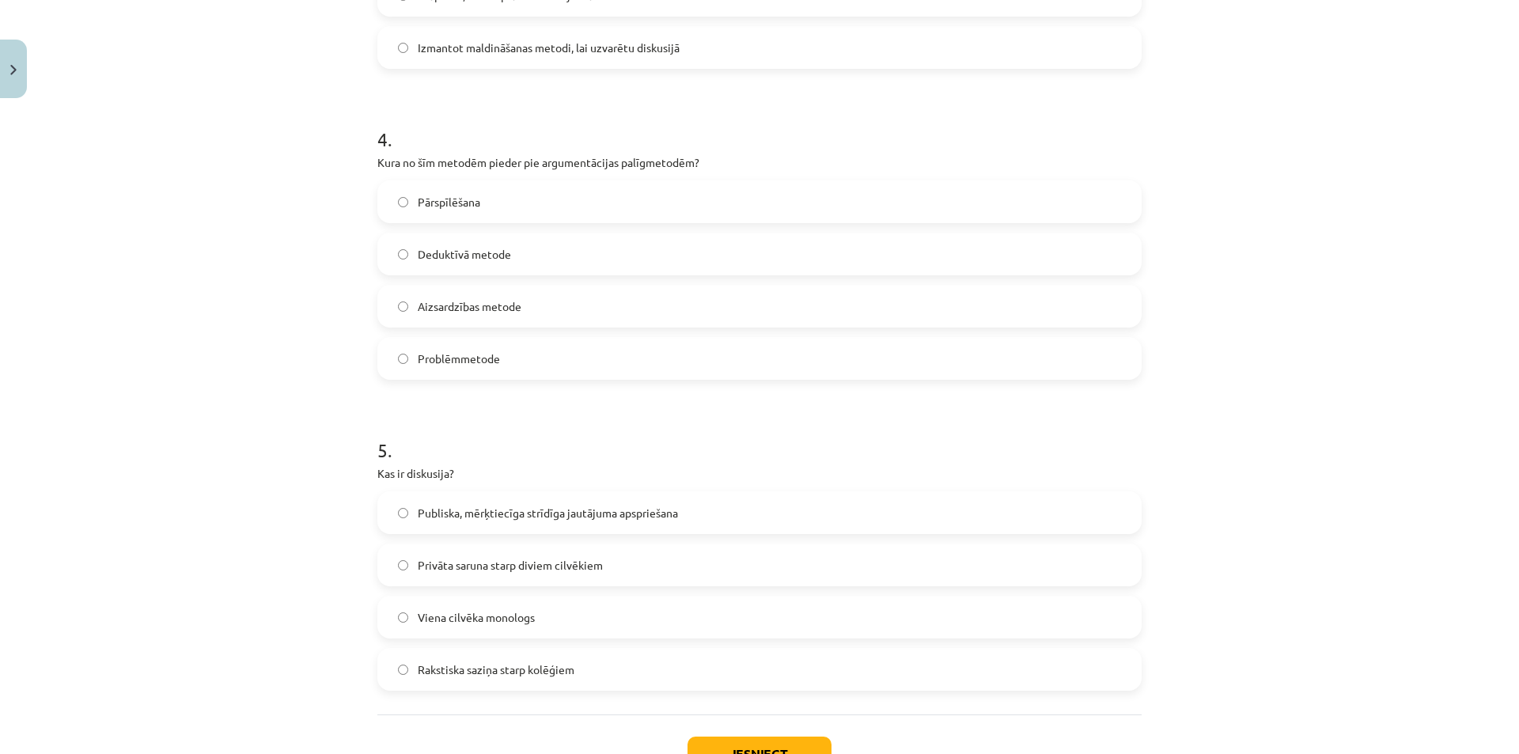
click at [607, 519] on span "Publiska, mērķtiecīga strīdīga jautājuma apspriešana" at bounding box center [548, 513] width 260 height 17
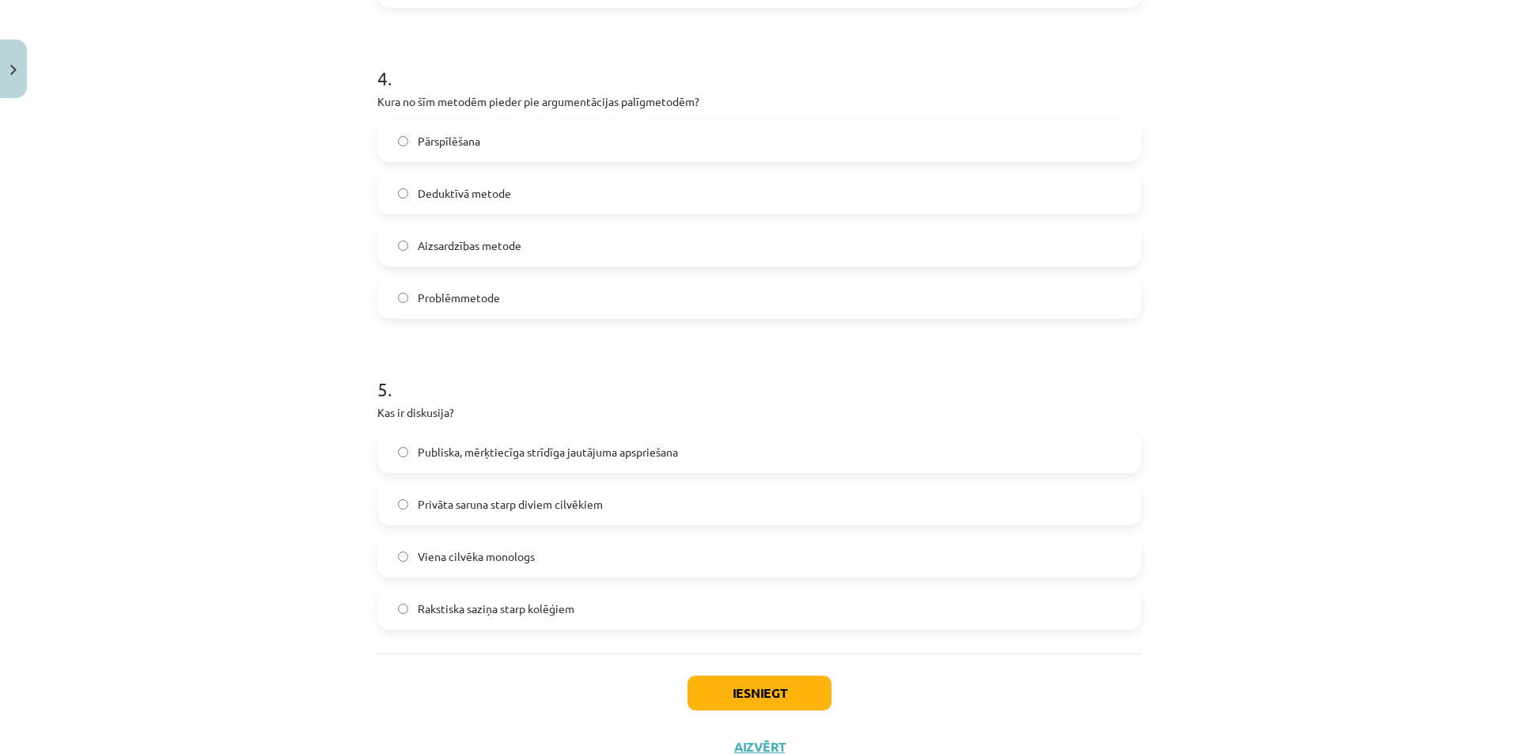
scroll to position [1267, 0]
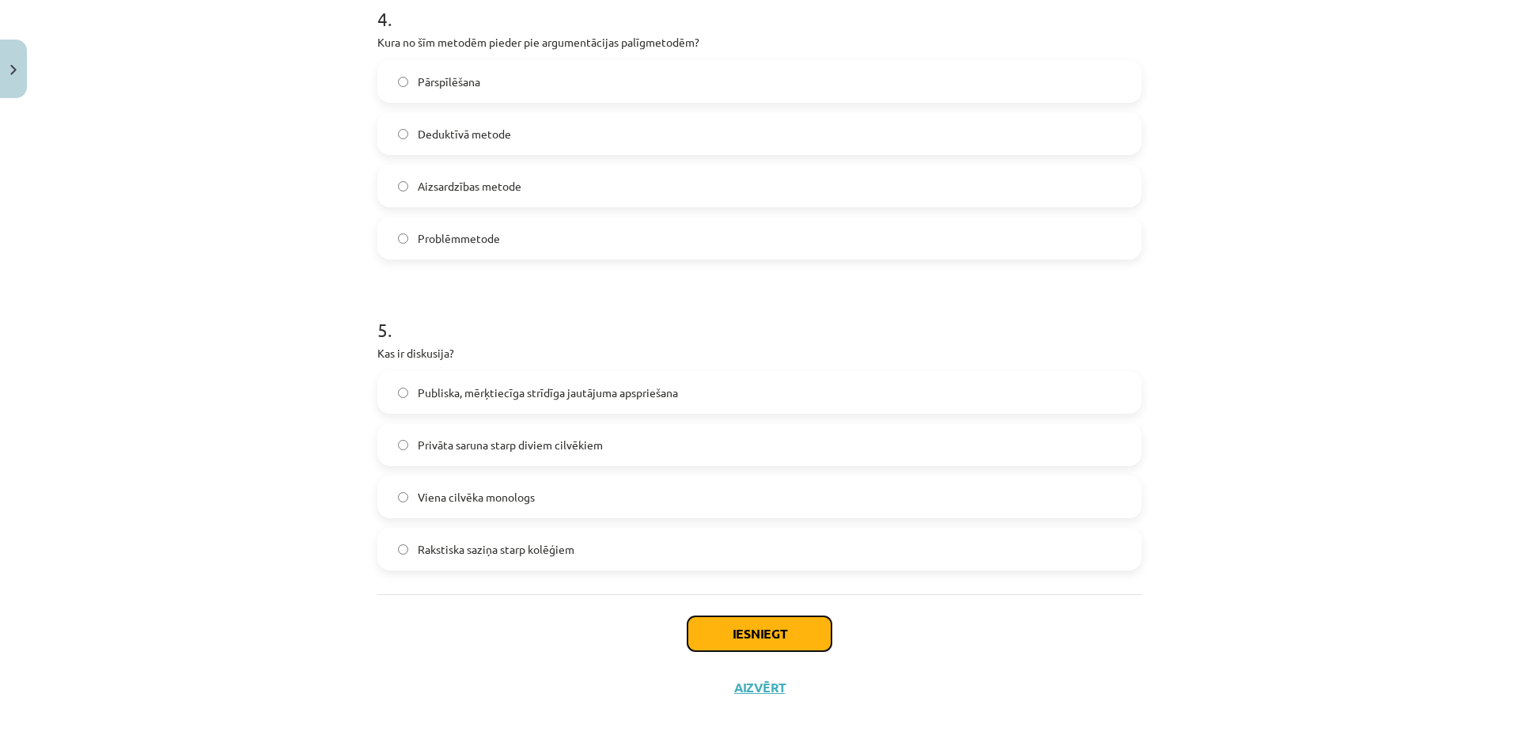
click at [702, 626] on button "Iesniegt" at bounding box center [759, 633] width 144 height 35
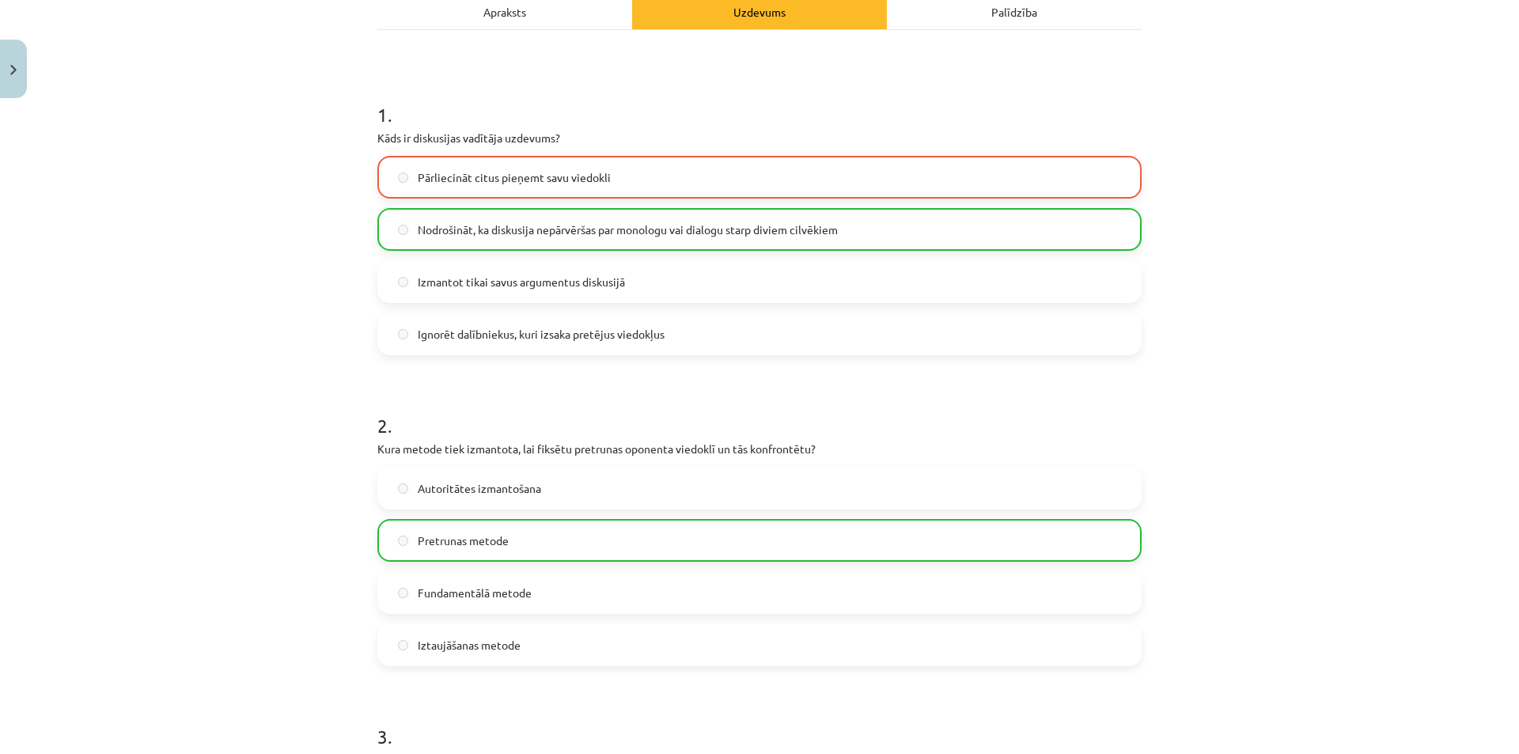
scroll to position [0, 0]
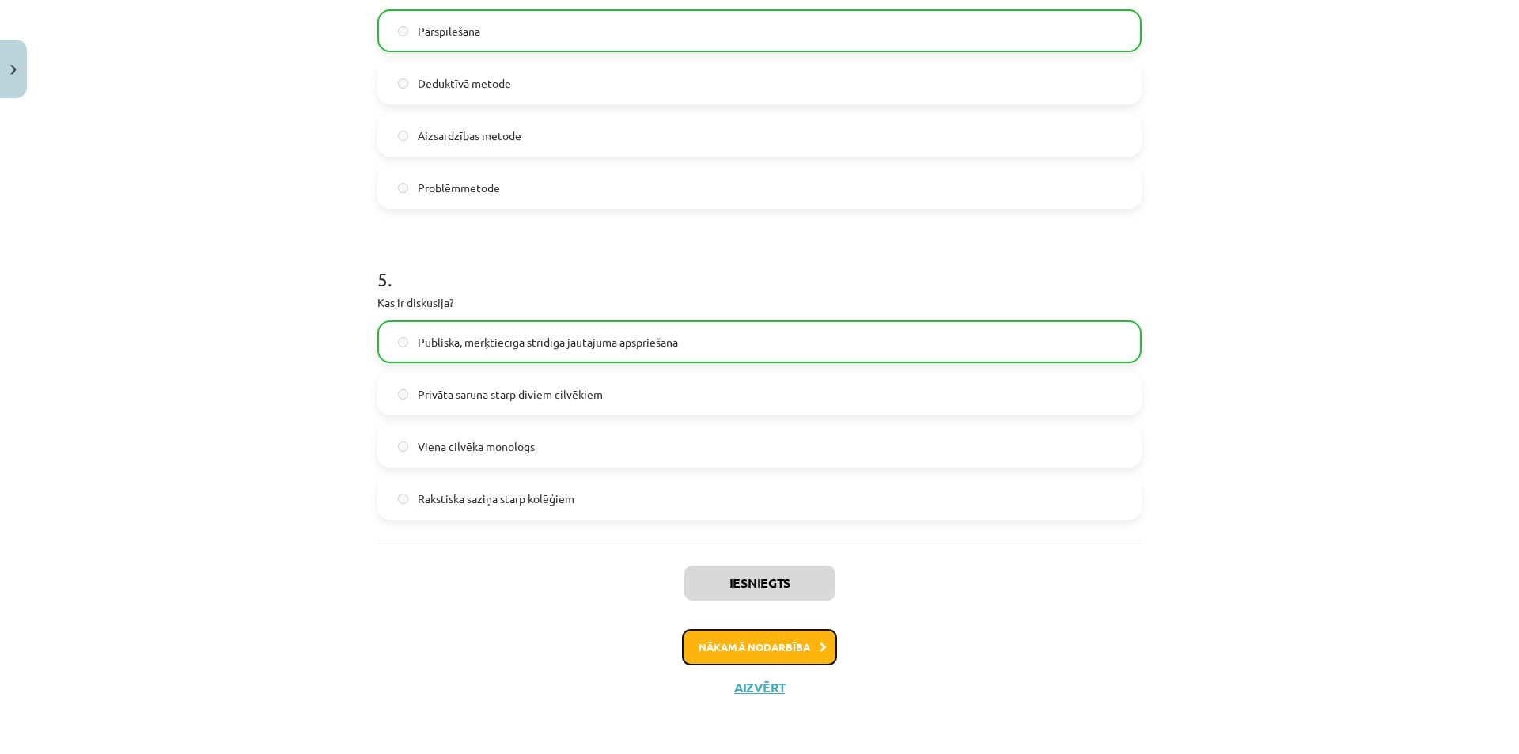
click at [782, 657] on button "Nākamā nodarbība" at bounding box center [759, 647] width 155 height 36
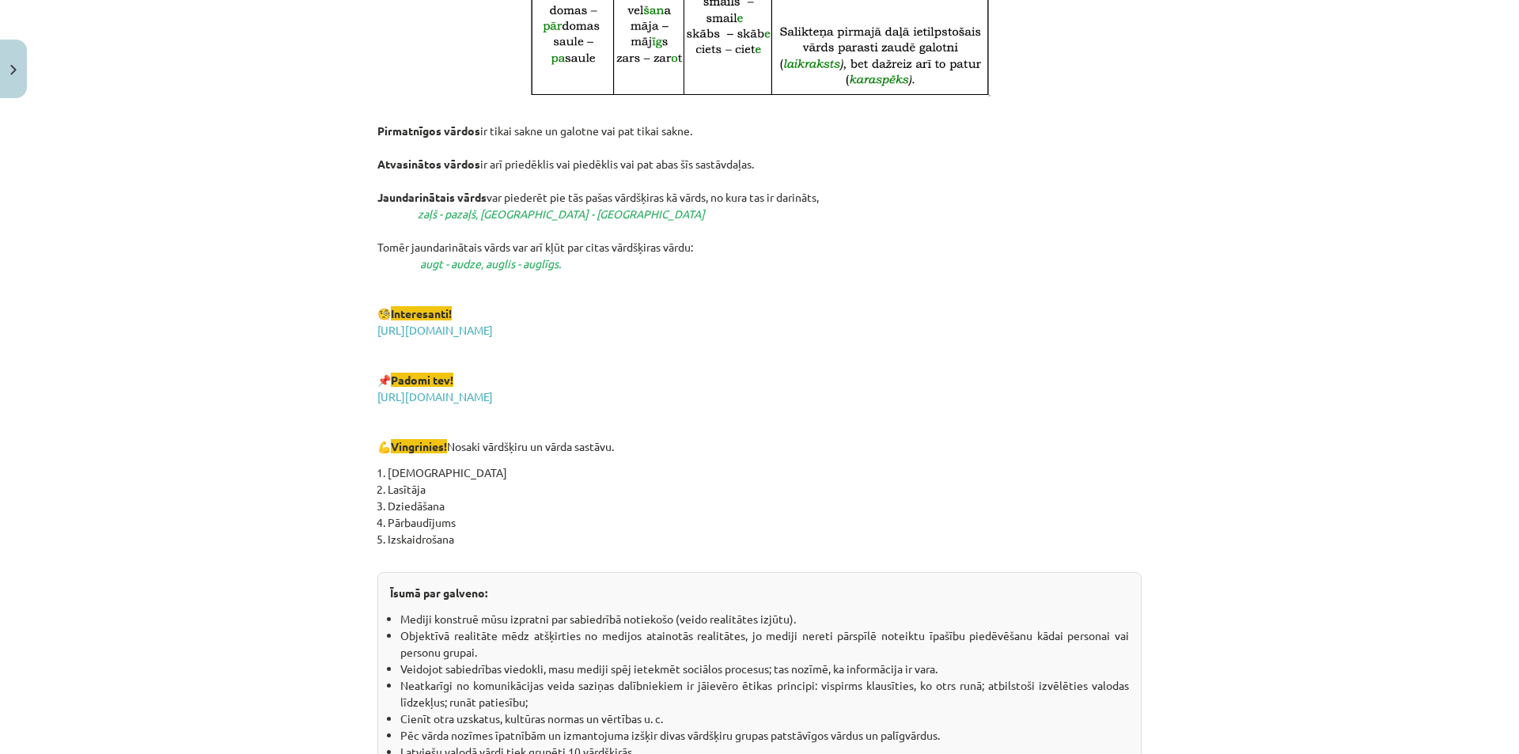
scroll to position [2626, 0]
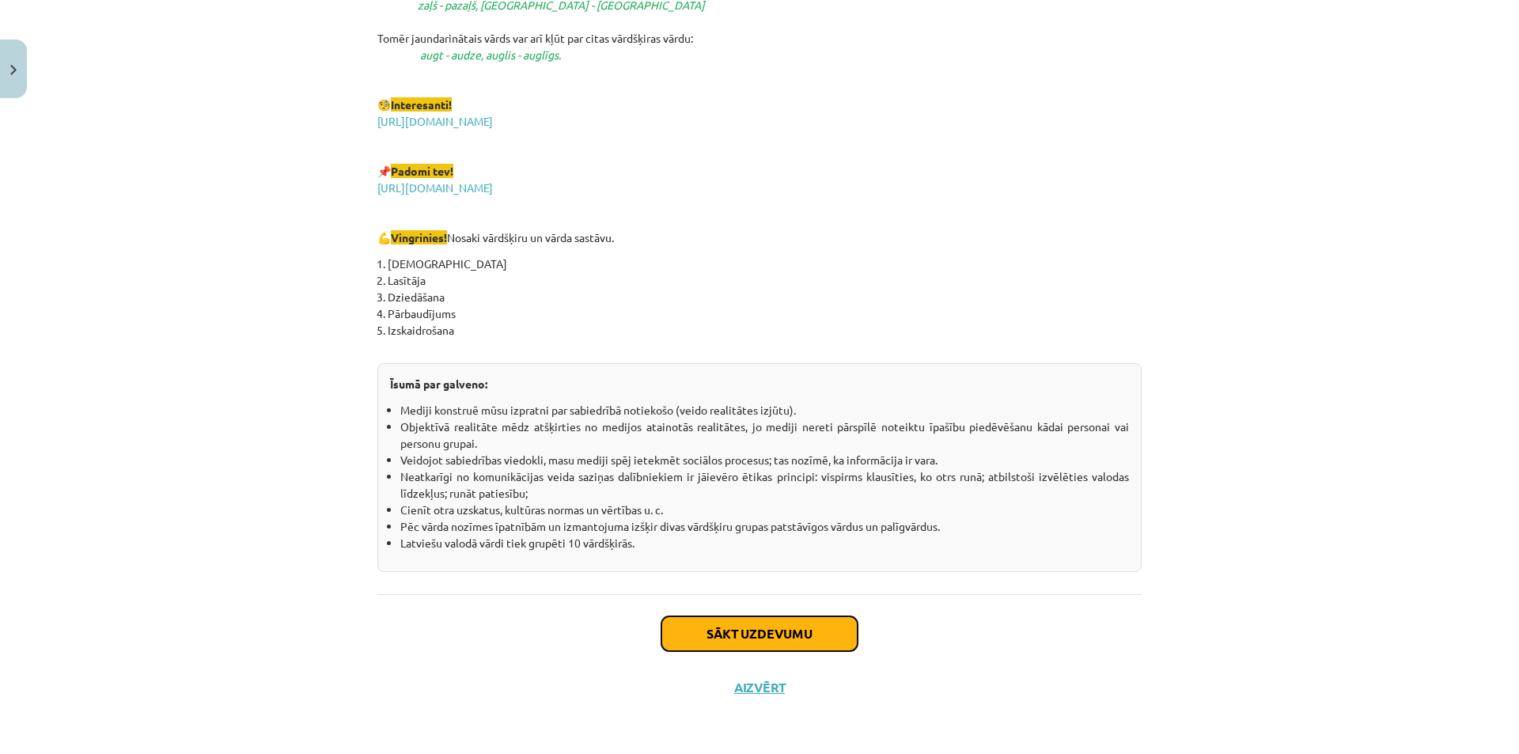
click at [739, 634] on button "Sākt uzdevumu" at bounding box center [759, 633] width 196 height 35
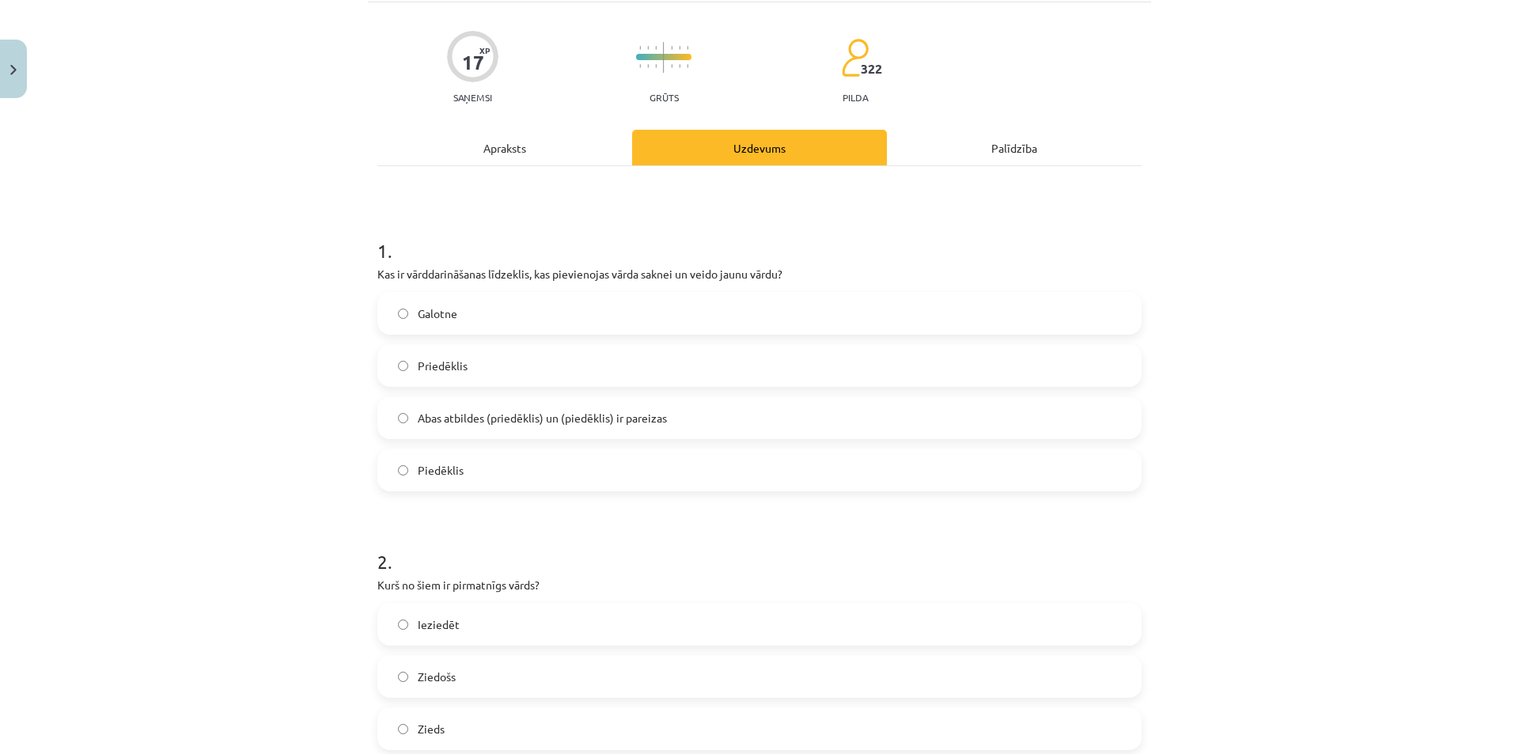
scroll to position [40, 0]
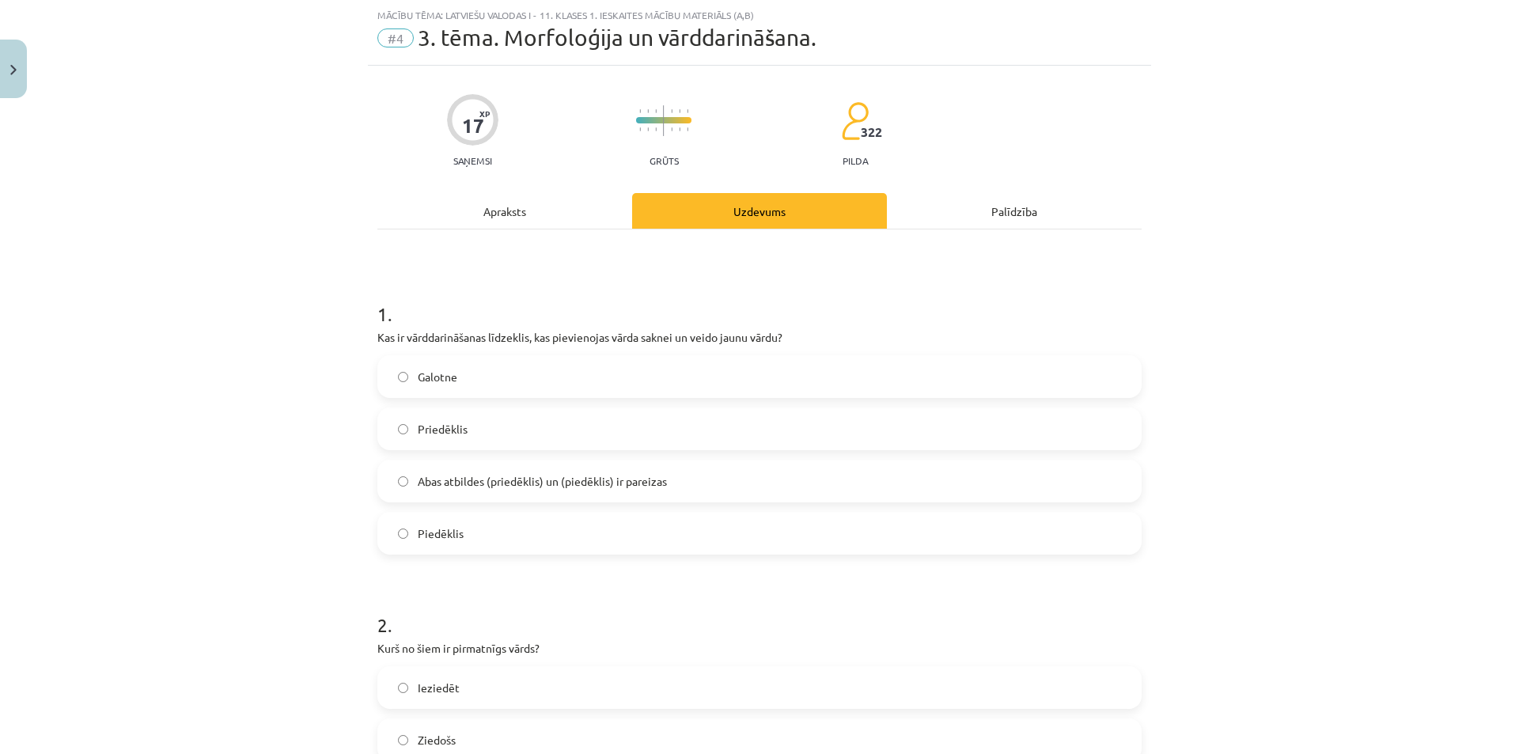
click at [634, 482] on span "Abas atbildes (priedēklis) un (piedēklis) ir pareizas" at bounding box center [542, 481] width 249 height 17
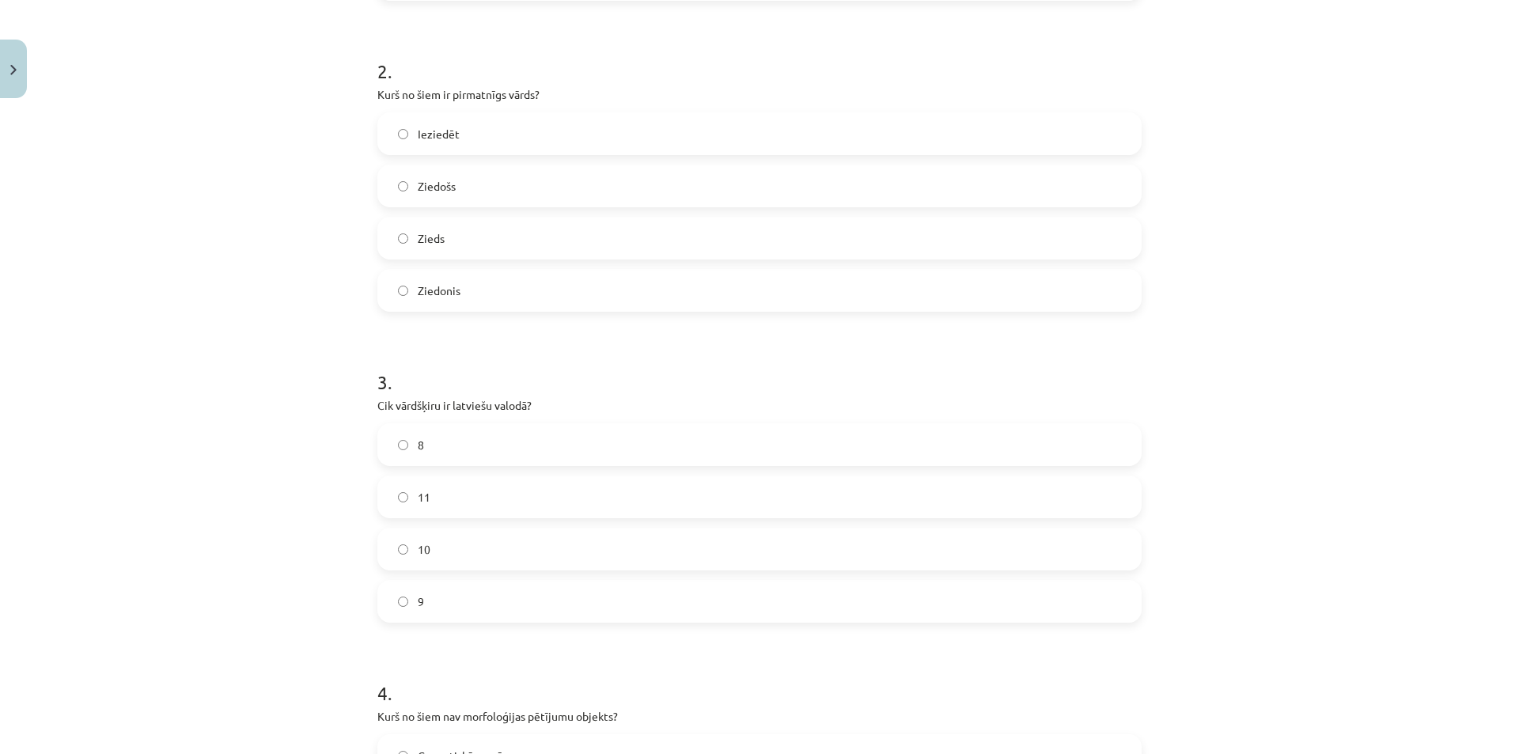
scroll to position [751, 0]
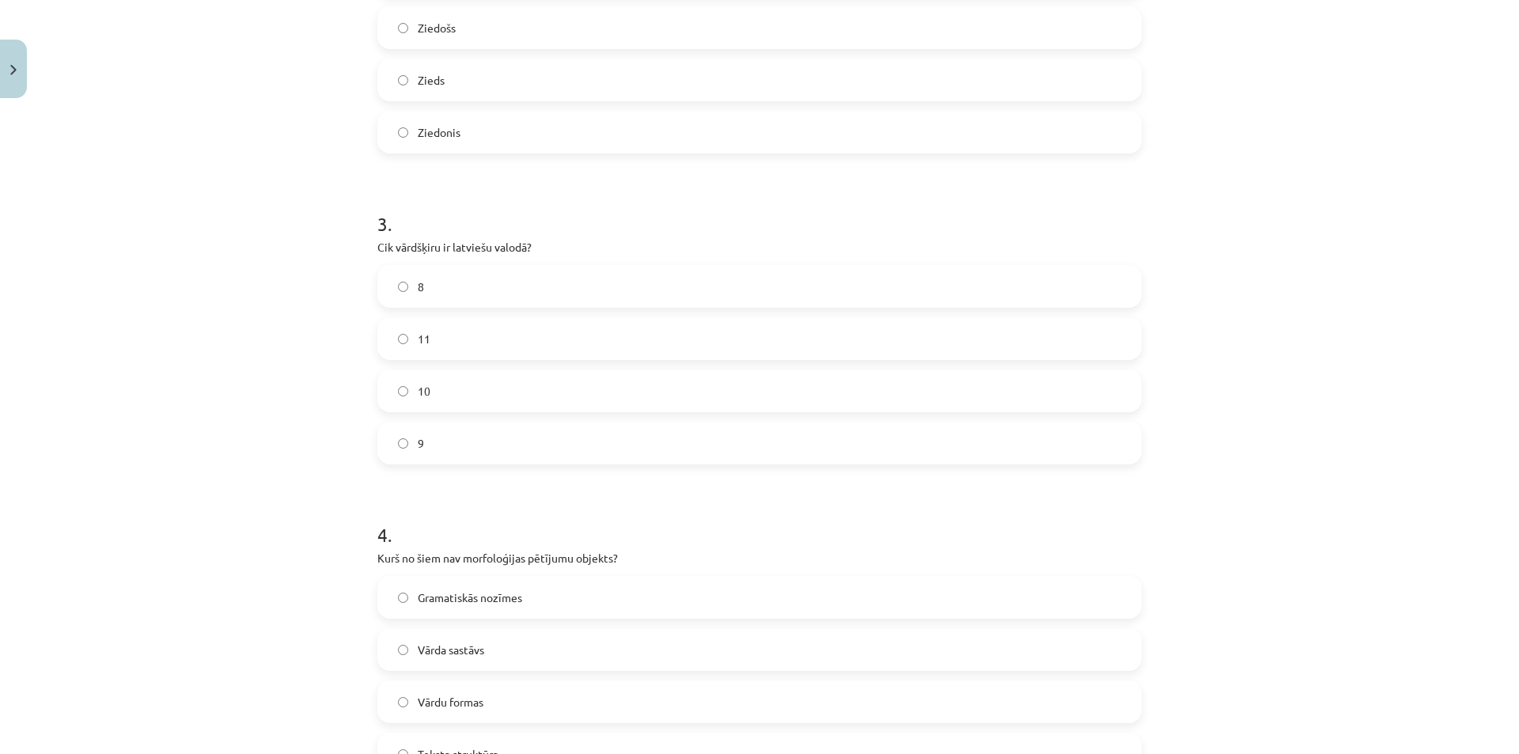
click at [526, 375] on label "10" at bounding box center [759, 391] width 761 height 40
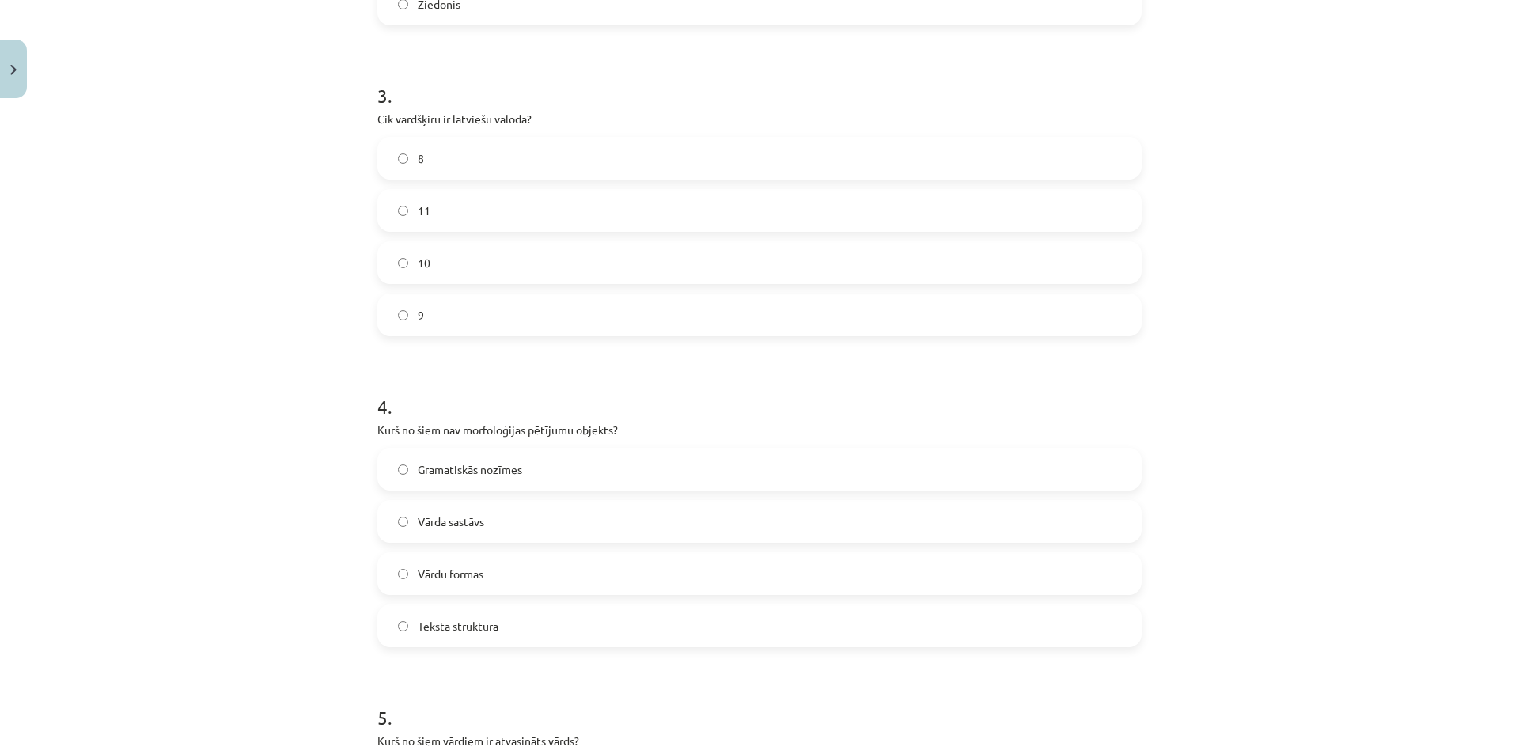
scroll to position [989, 0]
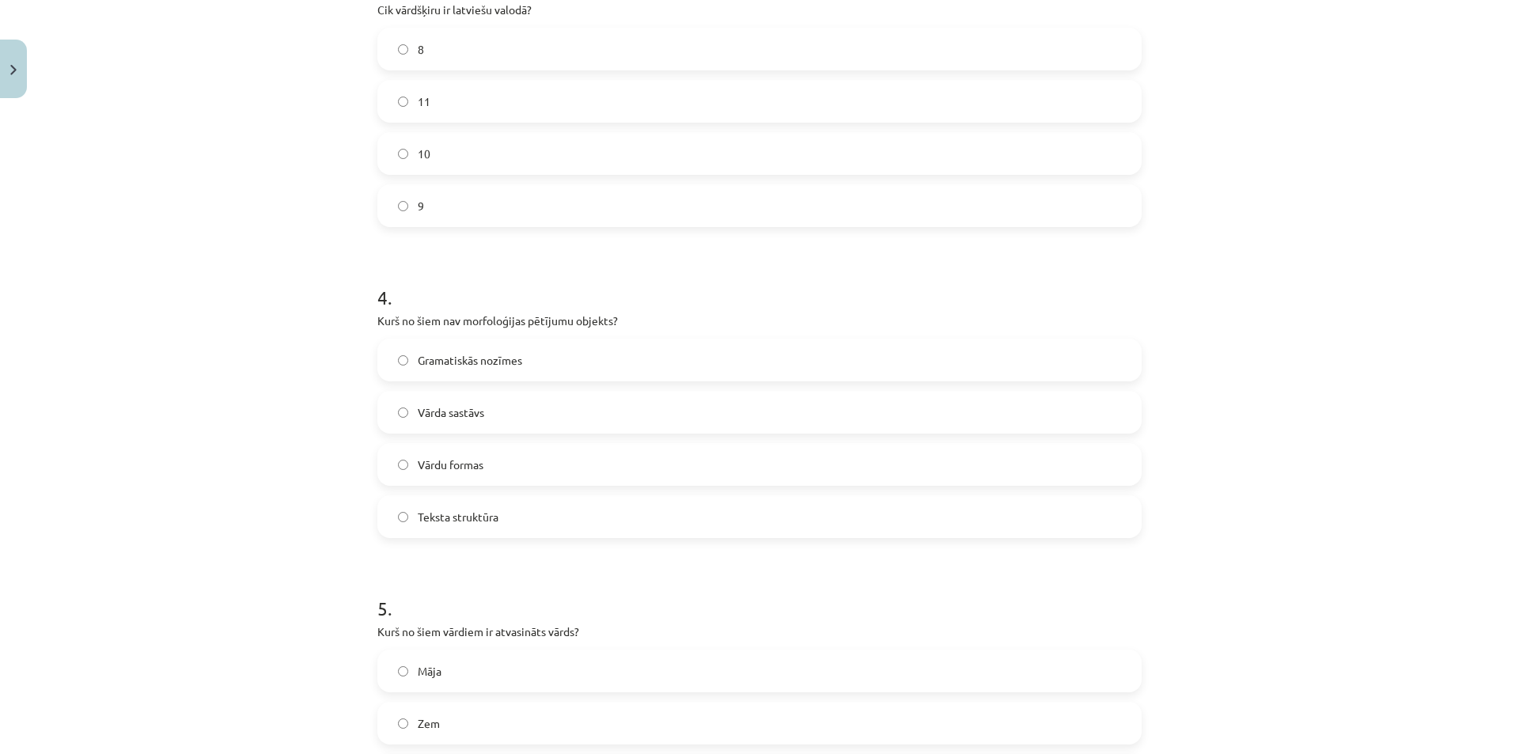
click at [626, 528] on label "Teksta struktūra" at bounding box center [759, 517] width 761 height 40
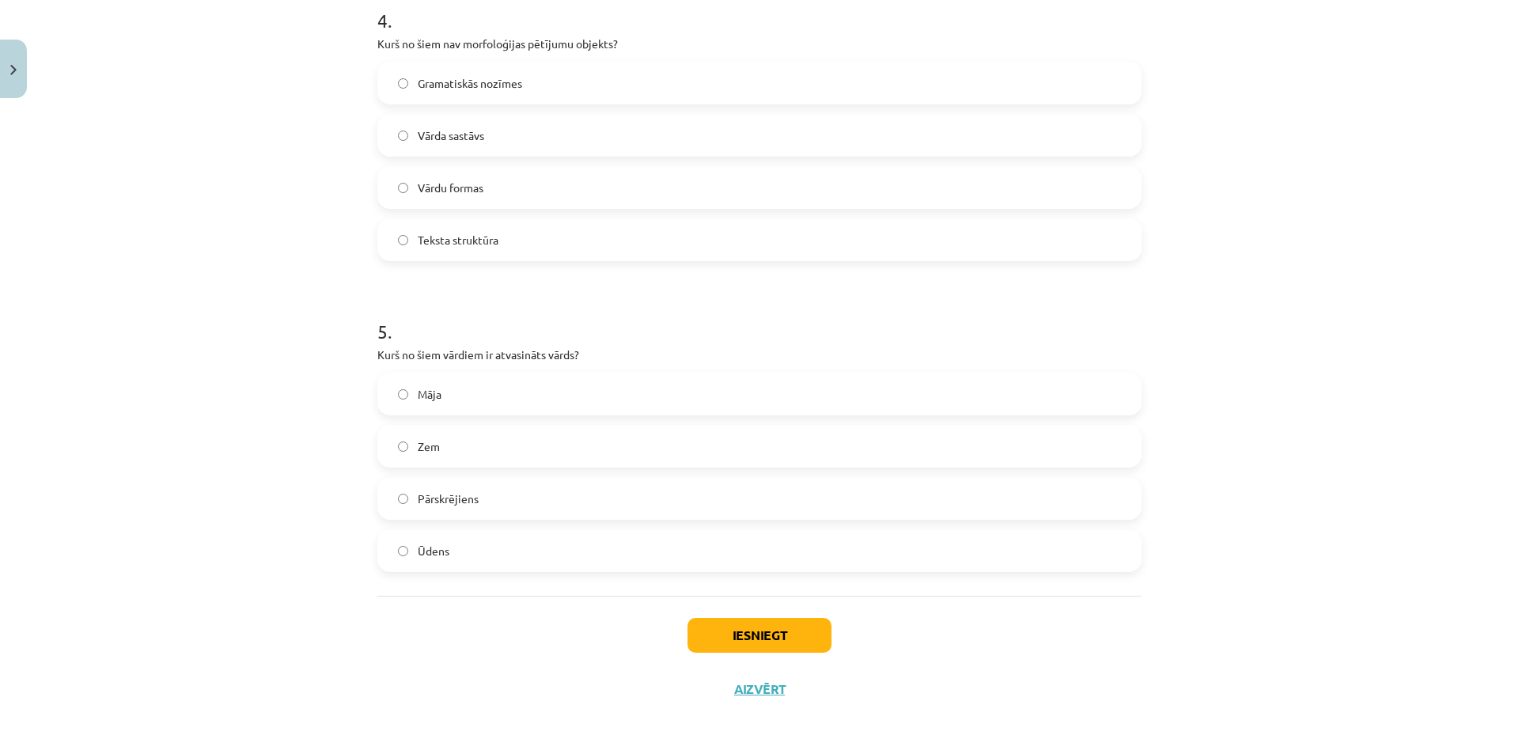
scroll to position [1267, 0]
click at [579, 392] on label "Māja" at bounding box center [759, 393] width 761 height 40
click at [723, 626] on button "Iesniegt" at bounding box center [759, 633] width 144 height 35
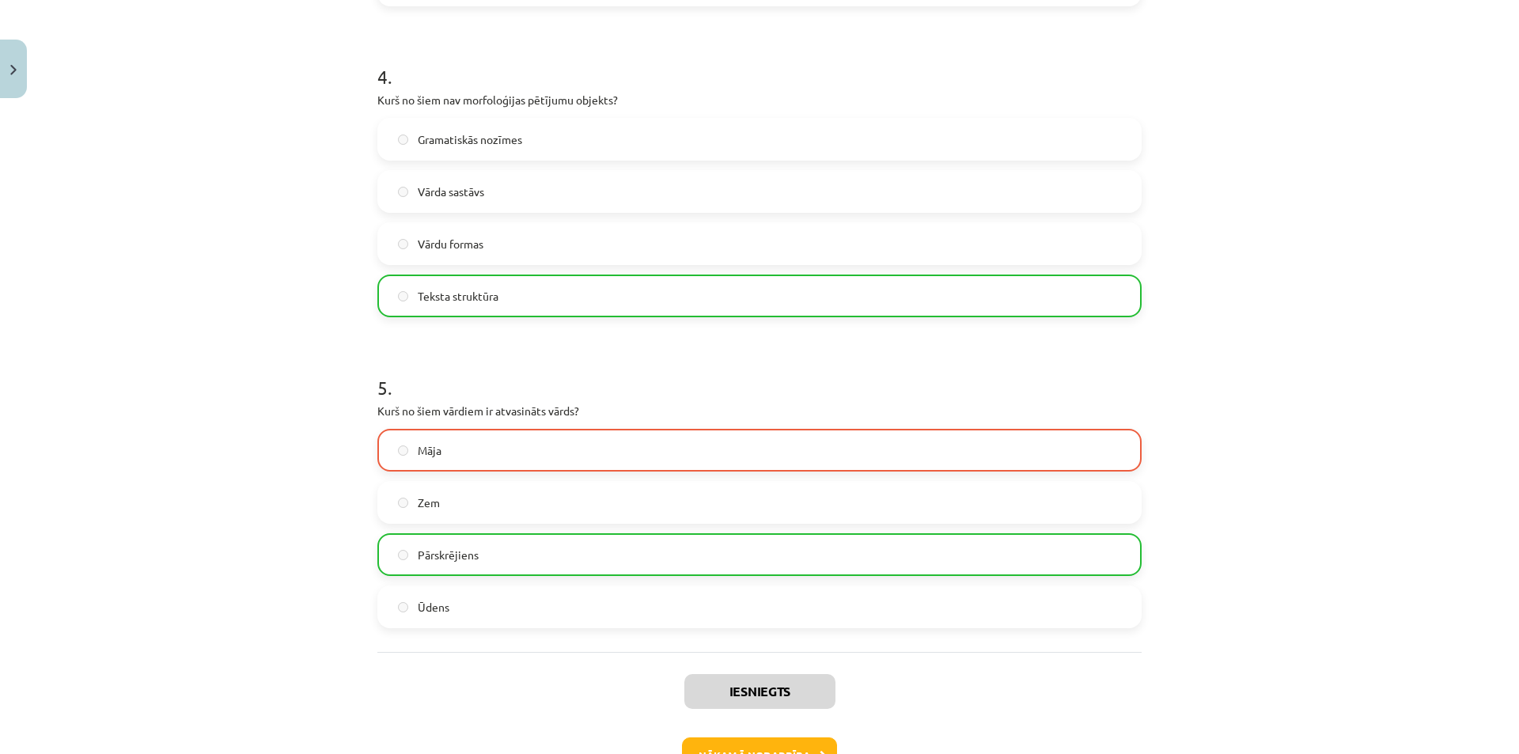
scroll to position [1318, 0]
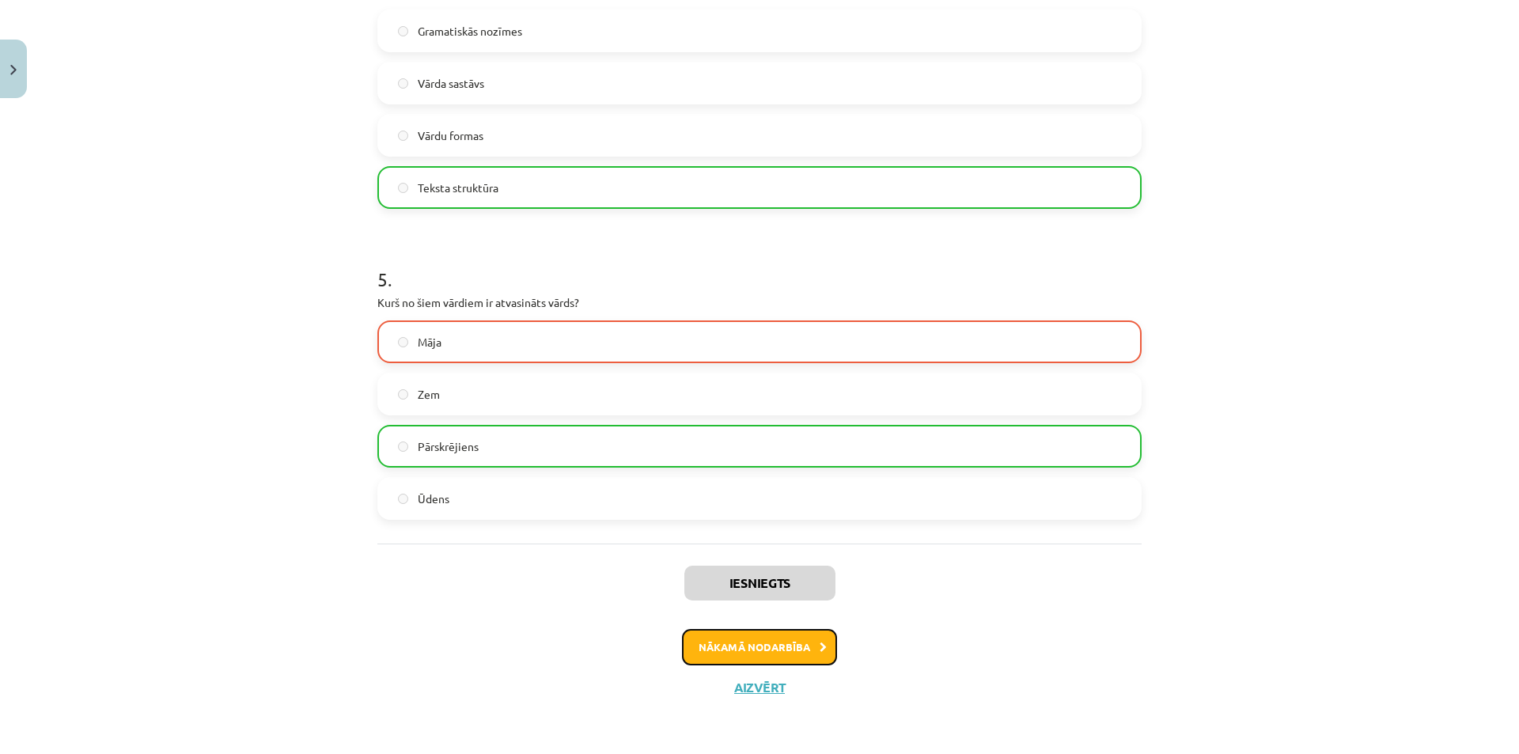
click at [780, 648] on button "Nākamā nodarbība" at bounding box center [759, 647] width 155 height 36
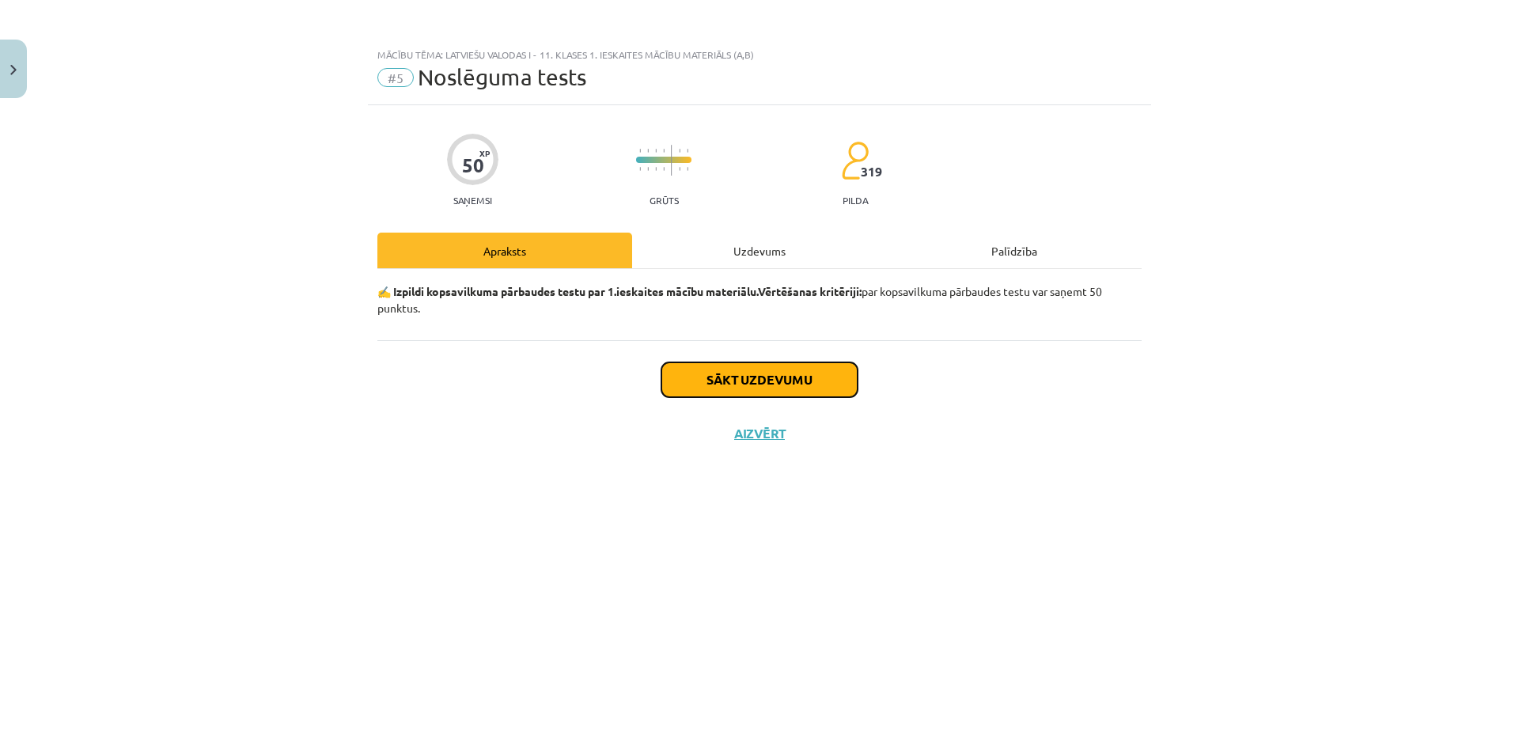
click at [736, 382] on button "Sākt uzdevumu" at bounding box center [759, 379] width 196 height 35
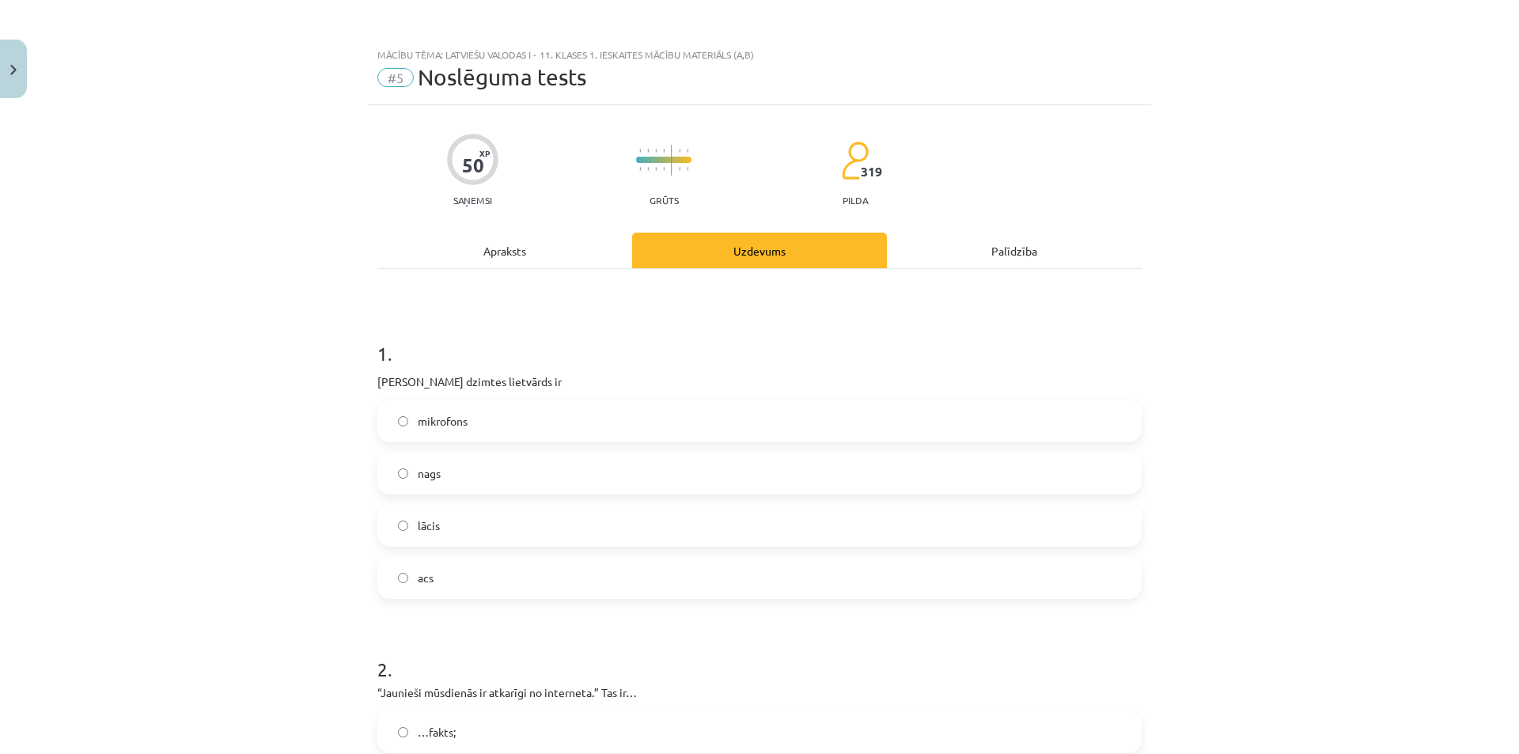
click at [496, 582] on label "acs" at bounding box center [759, 578] width 761 height 40
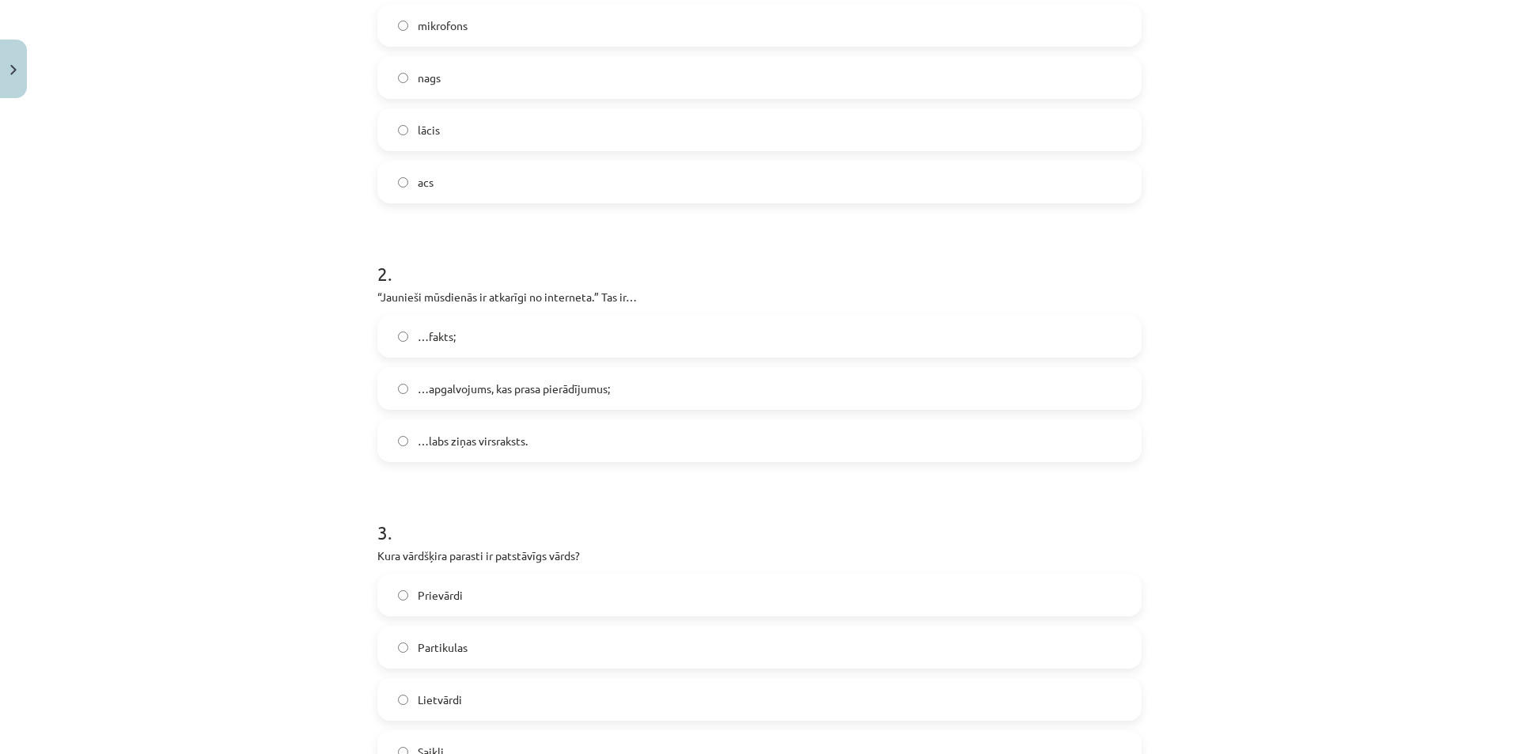
click at [485, 337] on label "…fakts;" at bounding box center [759, 336] width 761 height 40
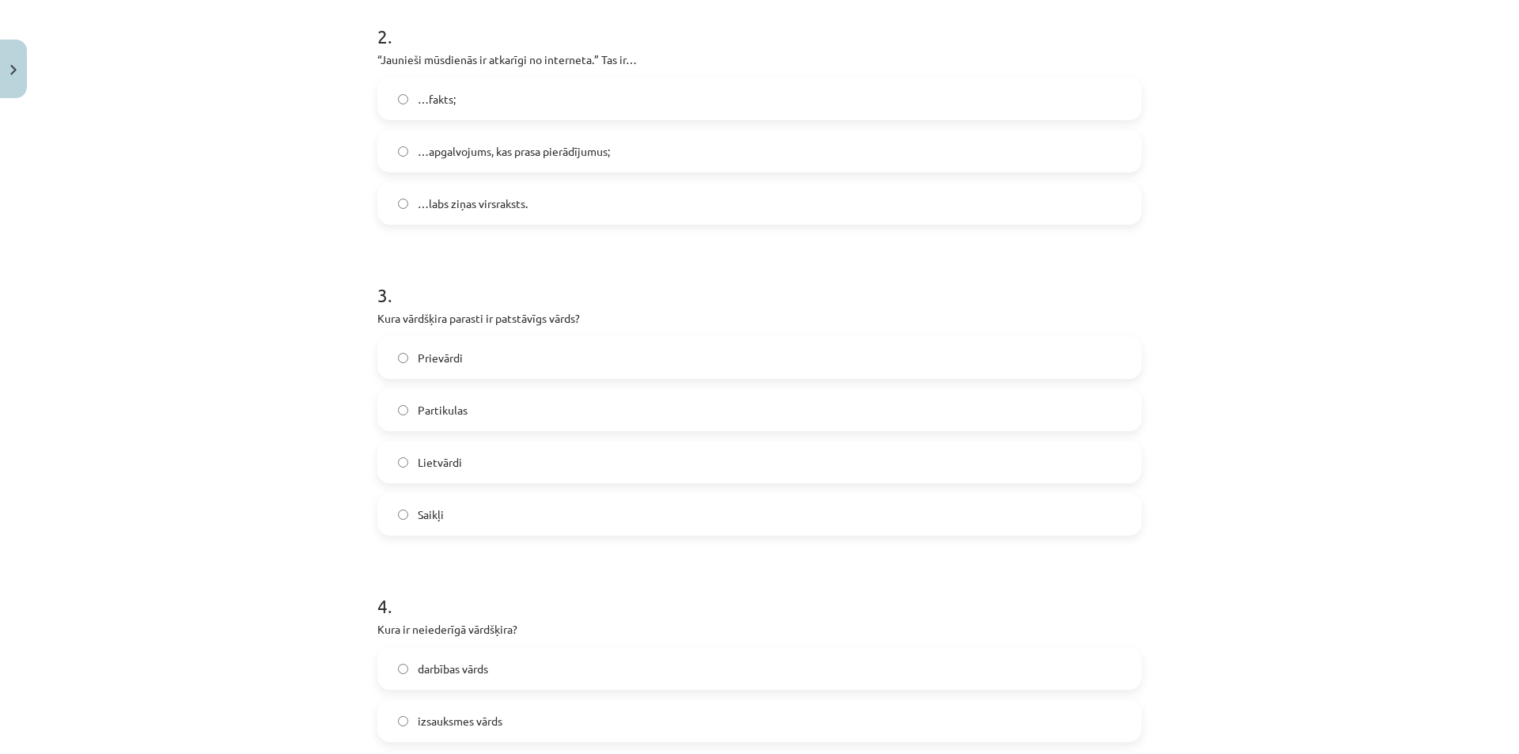
drag, startPoint x: 374, startPoint y: 320, endPoint x: 472, endPoint y: 543, distance: 243.6
click at [667, 288] on h1 "3 ." at bounding box center [759, 280] width 764 height 49
drag, startPoint x: 374, startPoint y: 315, endPoint x: 452, endPoint y: 519, distance: 218.6
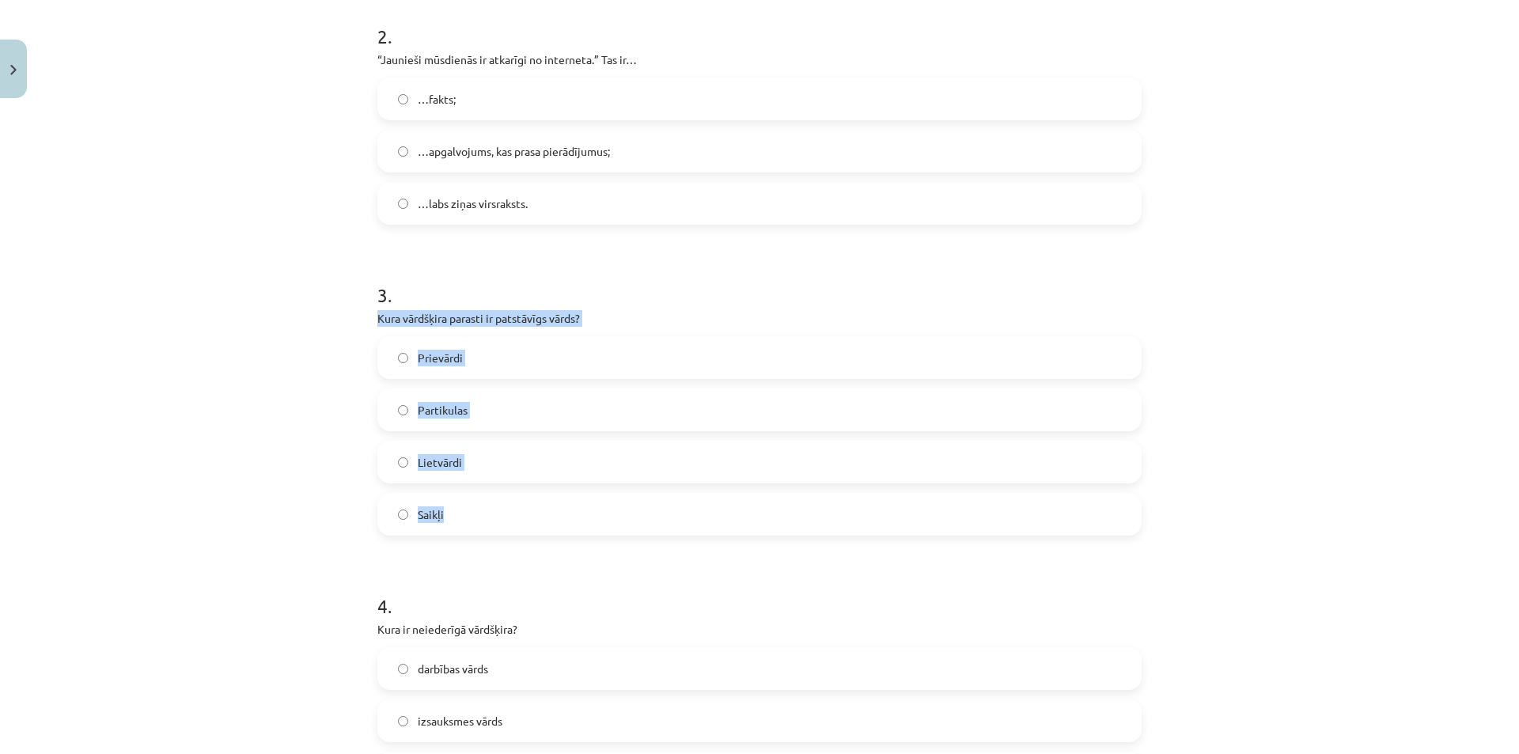
click at [452, 519] on div "3 . Kura vārdšķira parasti ir patstāvīgs vārds? Prievārdi Partikulas Lietvārdi …" at bounding box center [759, 395] width 764 height 279
click at [260, 308] on div "Mācību tēma: Latviešu valodas i - 11. klases 1. ieskaites mācību materiāls (a,b…" at bounding box center [759, 377] width 1519 height 754
click at [527, 458] on label "Lietvārdi" at bounding box center [759, 462] width 761 height 40
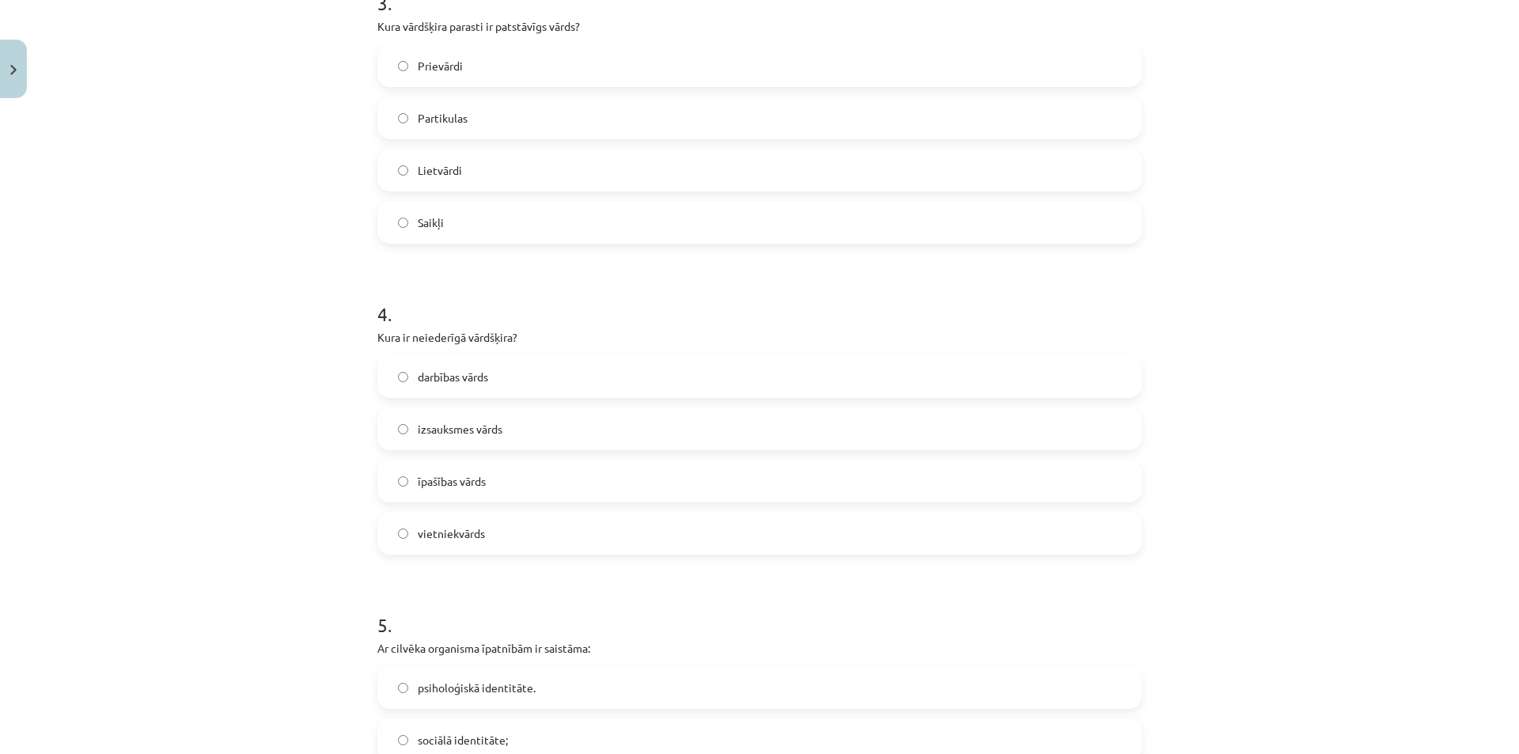
scroll to position [870, 0]
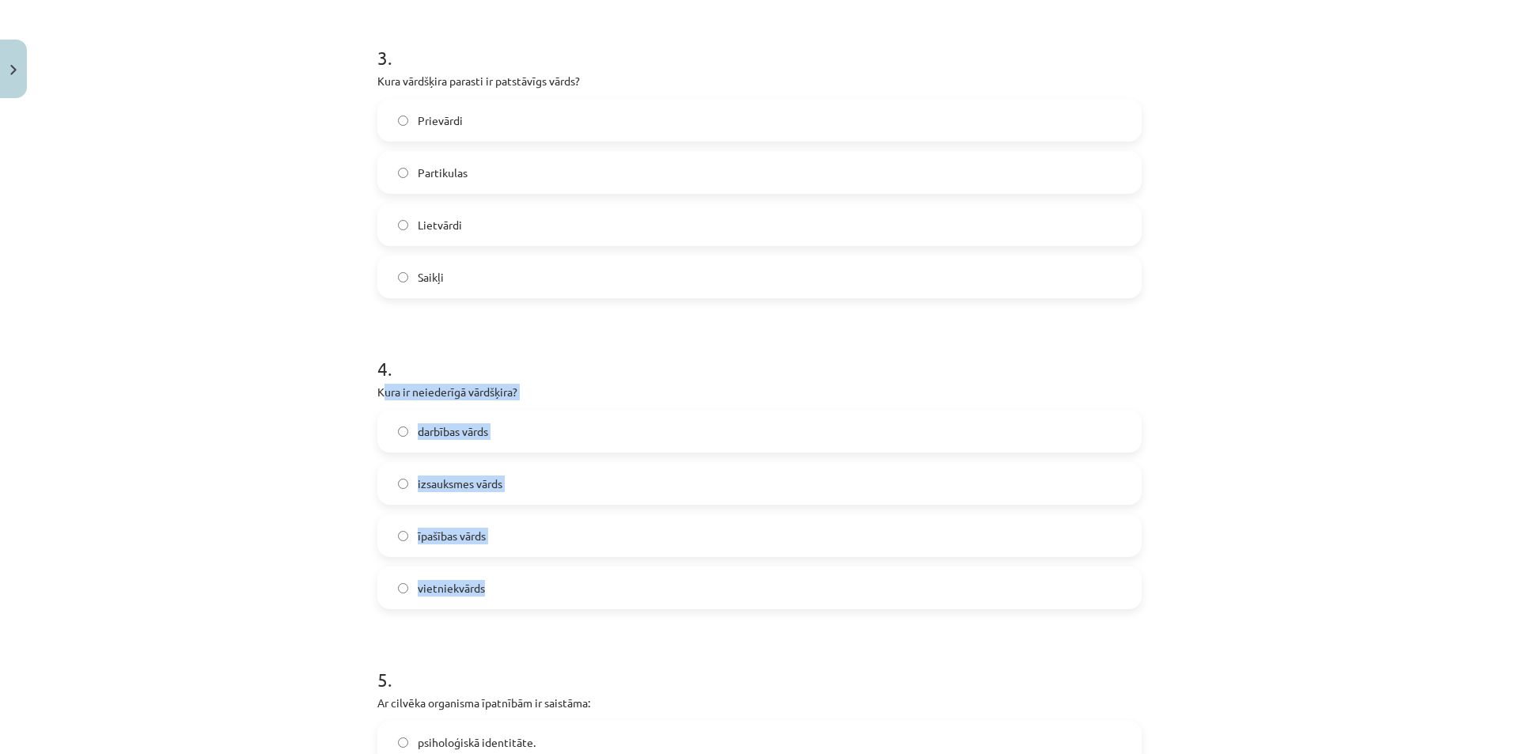
drag, startPoint x: 376, startPoint y: 393, endPoint x: 609, endPoint y: 584, distance: 300.7
click at [609, 584] on div "4 . Kura ir neiederīgā vārdšķira? darbības vārds izsauksmes vārds īpašības vārd…" at bounding box center [759, 469] width 764 height 279
click at [581, 484] on label "izsauksmes vārds" at bounding box center [759, 483] width 761 height 40
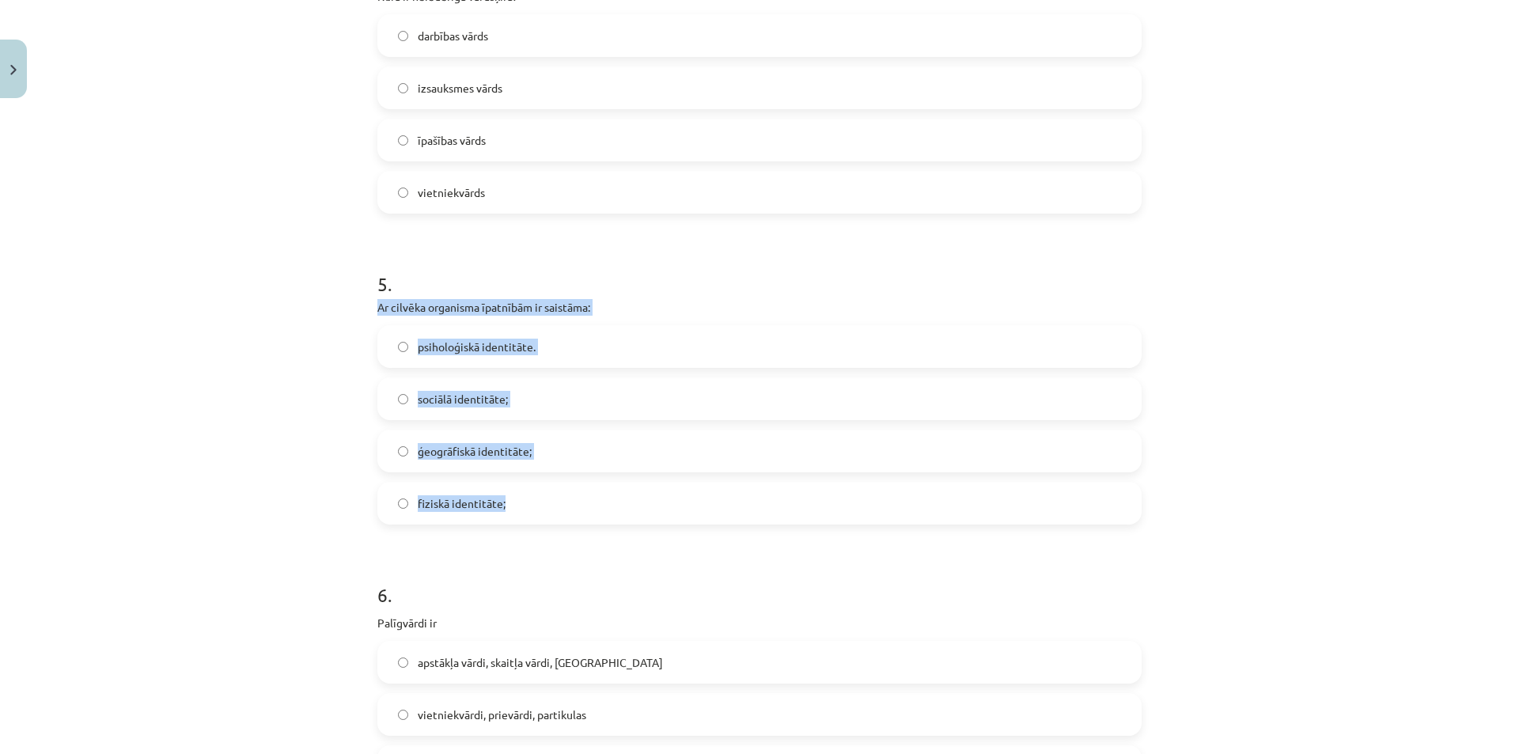
drag, startPoint x: 373, startPoint y: 307, endPoint x: 534, endPoint y: 519, distance: 265.9
click at [534, 519] on div "5 . Ar cilvēka organisma īpatnībām ir saistāma: psiholoģiskā identitāte. sociāl…" at bounding box center [759, 384] width 764 height 279
click at [562, 505] on label "fiziskā identitāte;" at bounding box center [759, 503] width 761 height 40
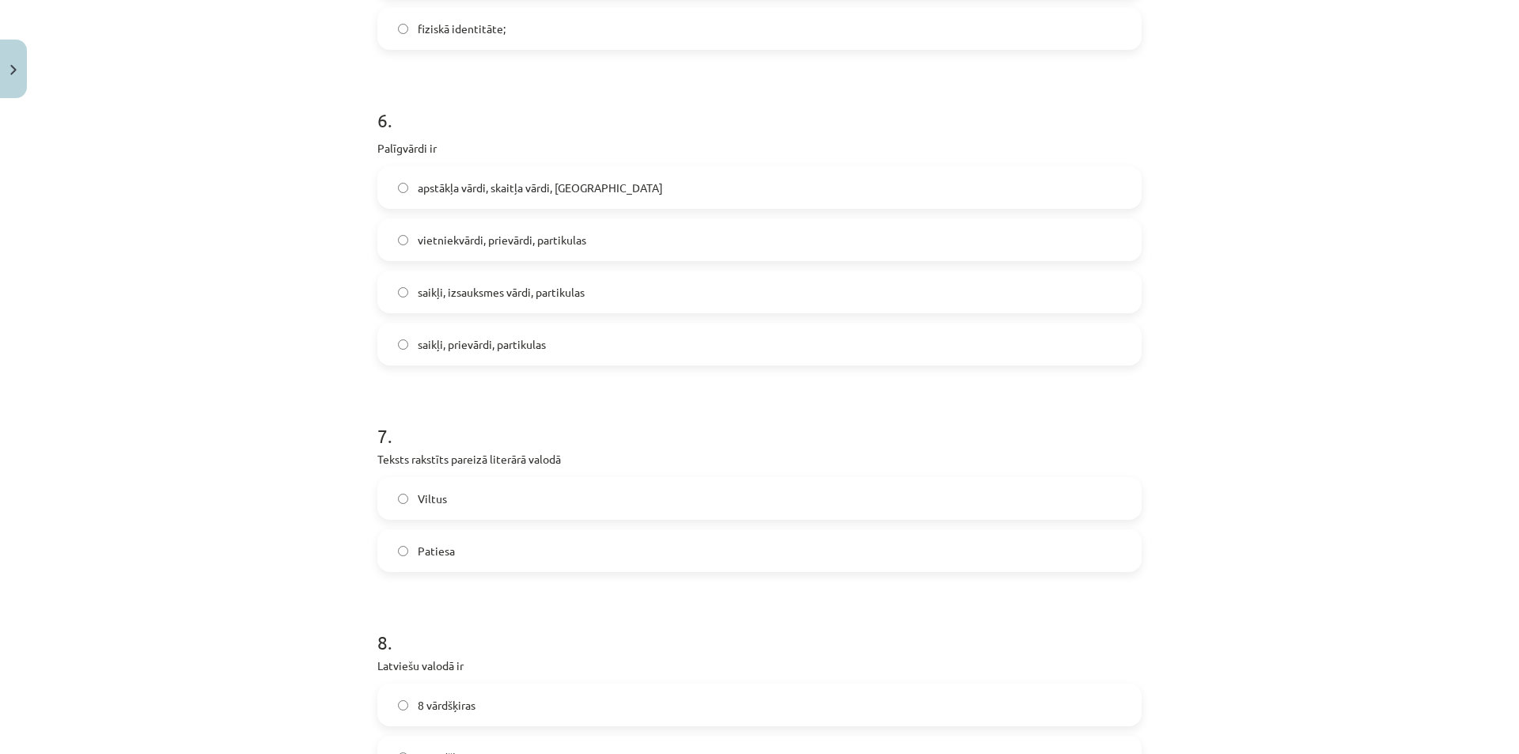
scroll to position [1582, 0]
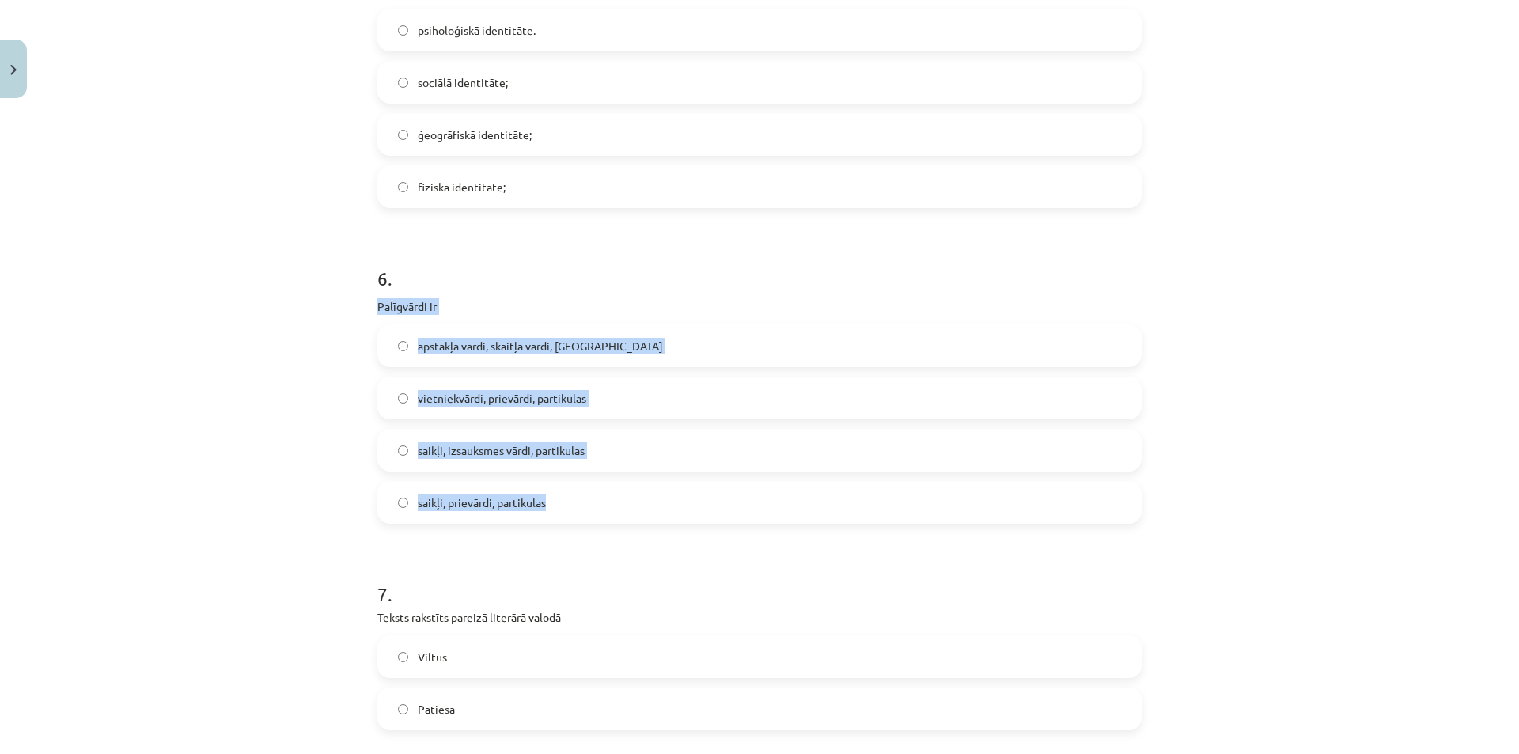
drag, startPoint x: 372, startPoint y: 307, endPoint x: 550, endPoint y: 494, distance: 258.5
click at [550, 494] on div "6 . Palīgvārdi ir apstākļa vārdi, skaitļa vārdi, saikļi vietniekvārdi, prievārd…" at bounding box center [759, 382] width 764 height 284
click at [254, 452] on div "Mācību tēma: Latviešu valodas i - 11. klases 1. ieskaites mācību materiāls (a,b…" at bounding box center [759, 377] width 1519 height 754
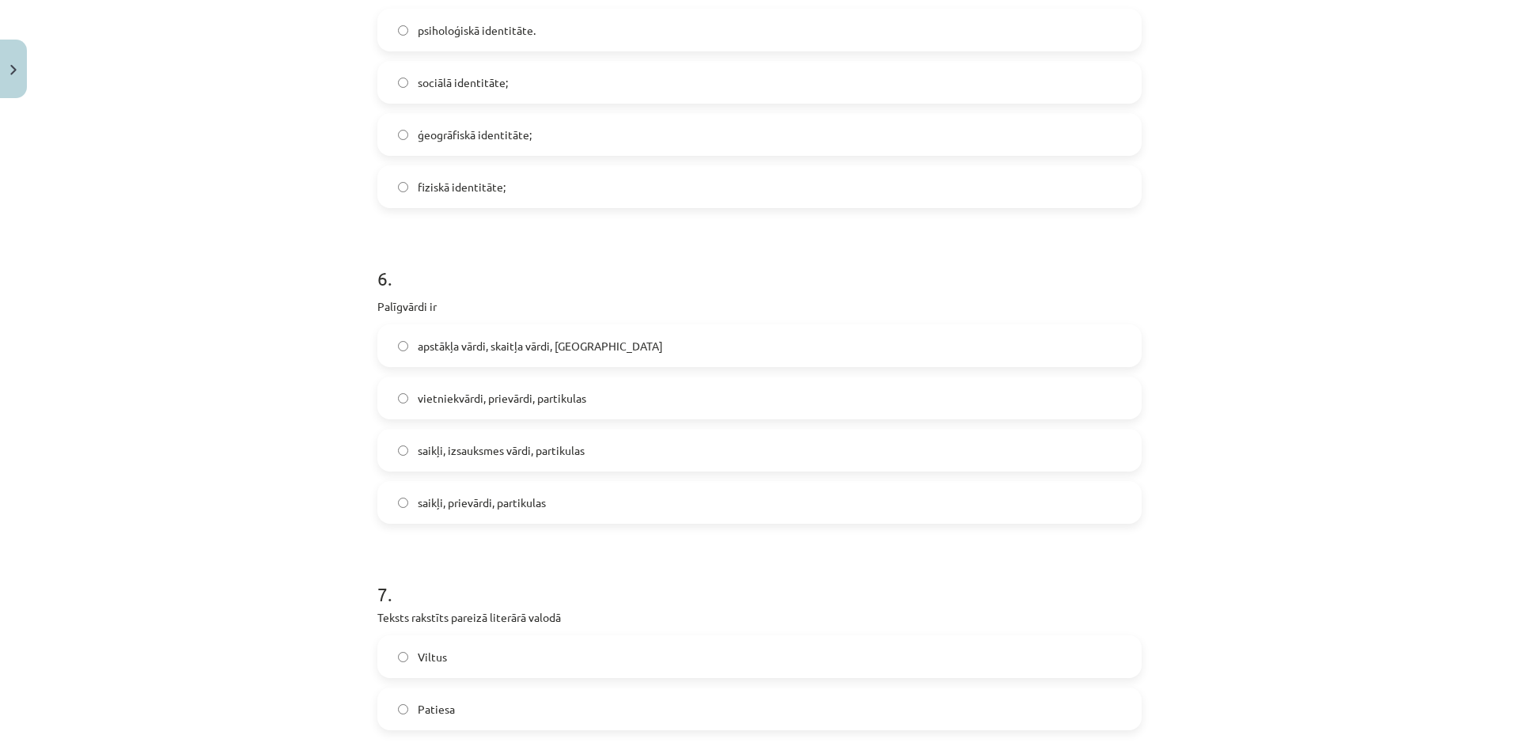
click at [576, 507] on label "saikļi, prievārdi, partikulas" at bounding box center [759, 502] width 761 height 40
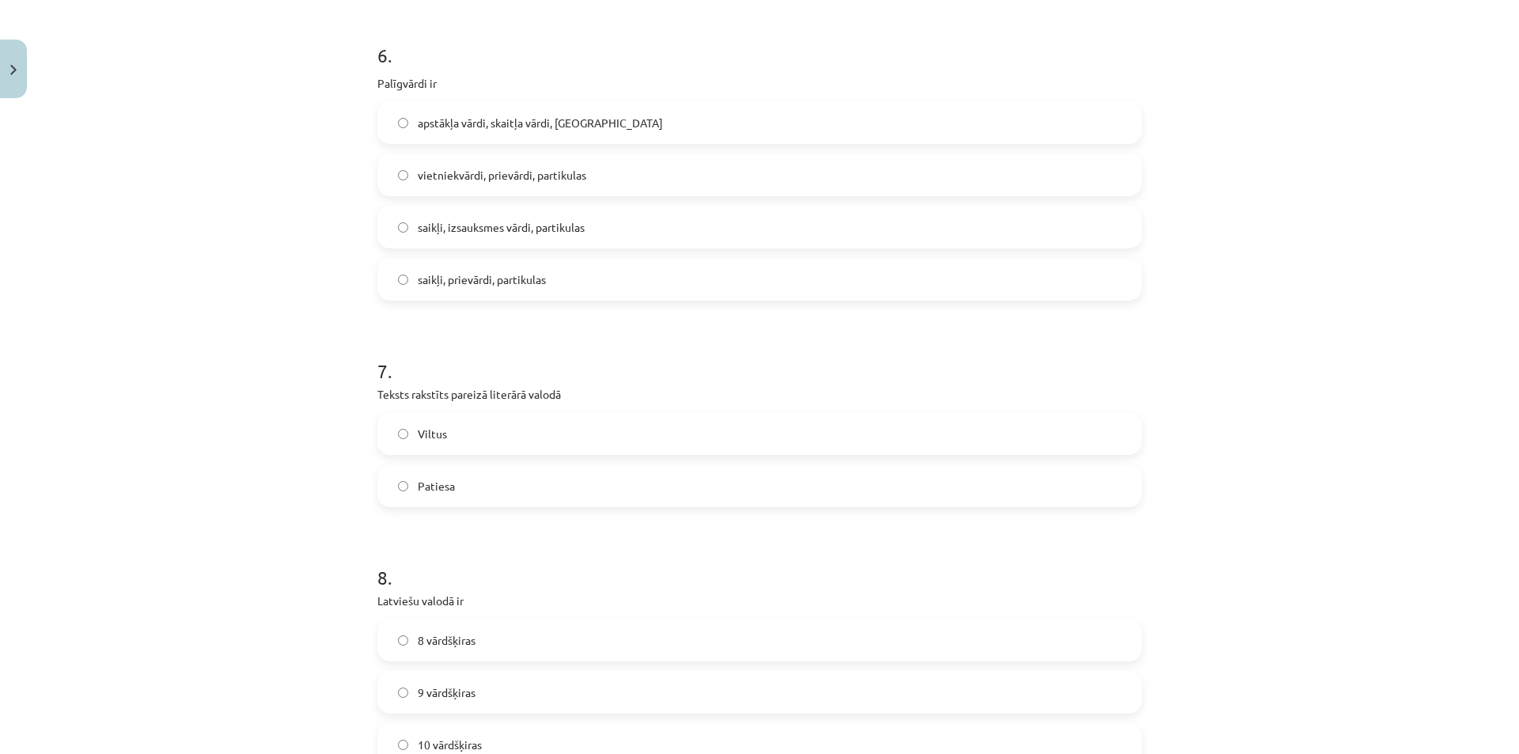
scroll to position [1819, 0]
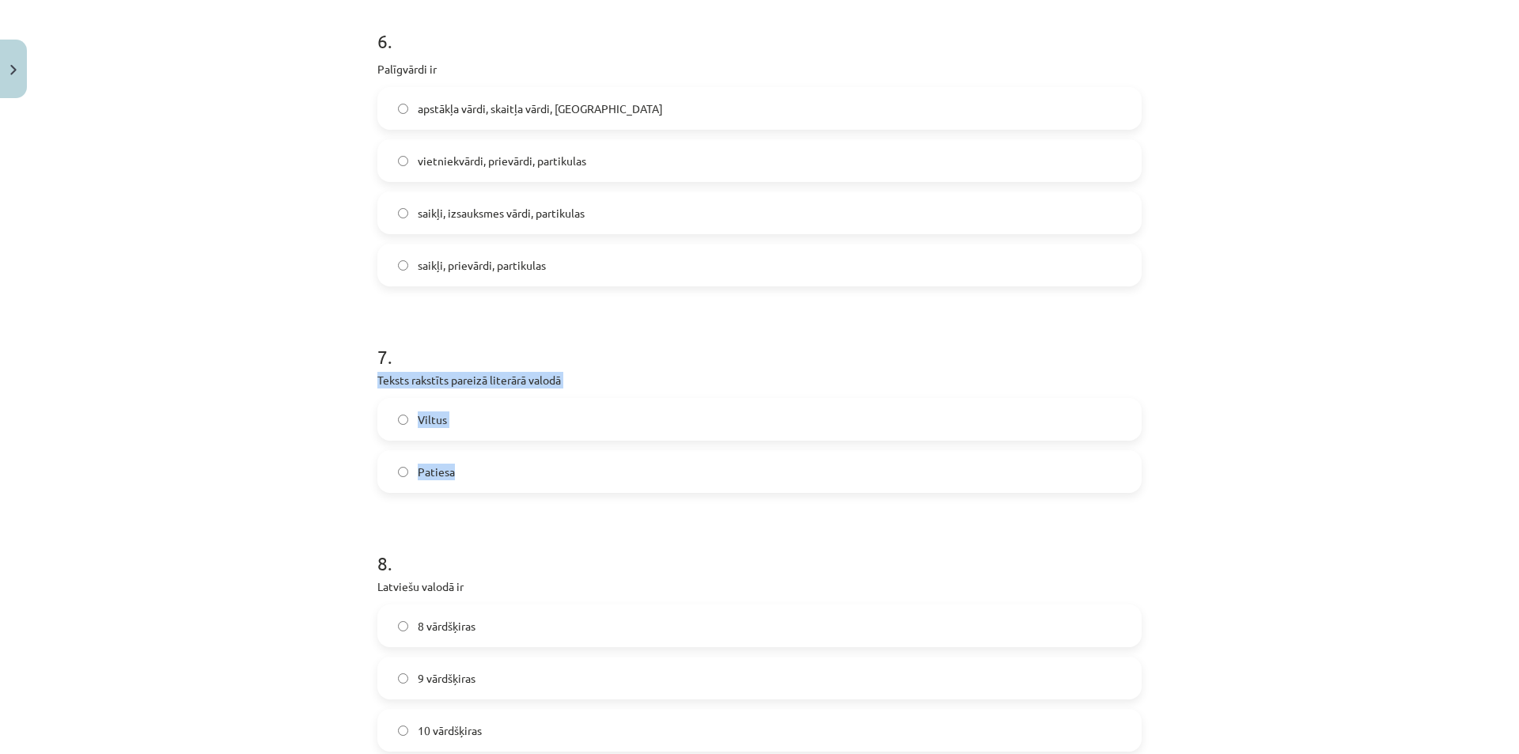
drag, startPoint x: 373, startPoint y: 382, endPoint x: 503, endPoint y: 489, distance: 168.6
click at [503, 489] on div "7 . Teksts rakstīts pareizā literārā valodā Viltus Patiesa" at bounding box center [759, 405] width 764 height 175
click at [539, 470] on label "Patiesa" at bounding box center [759, 472] width 761 height 40
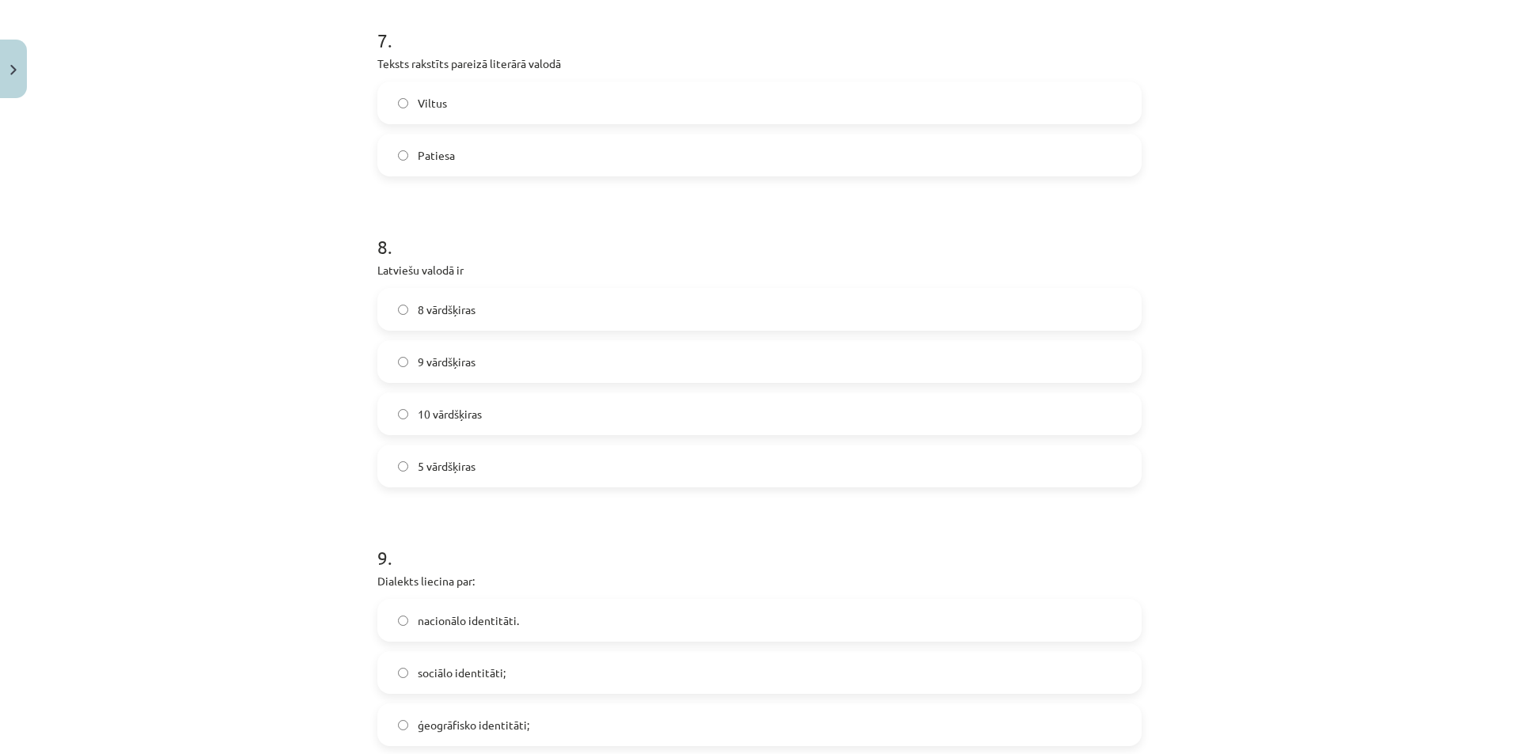
click at [626, 422] on label "10 vārdšķiras" at bounding box center [759, 414] width 761 height 40
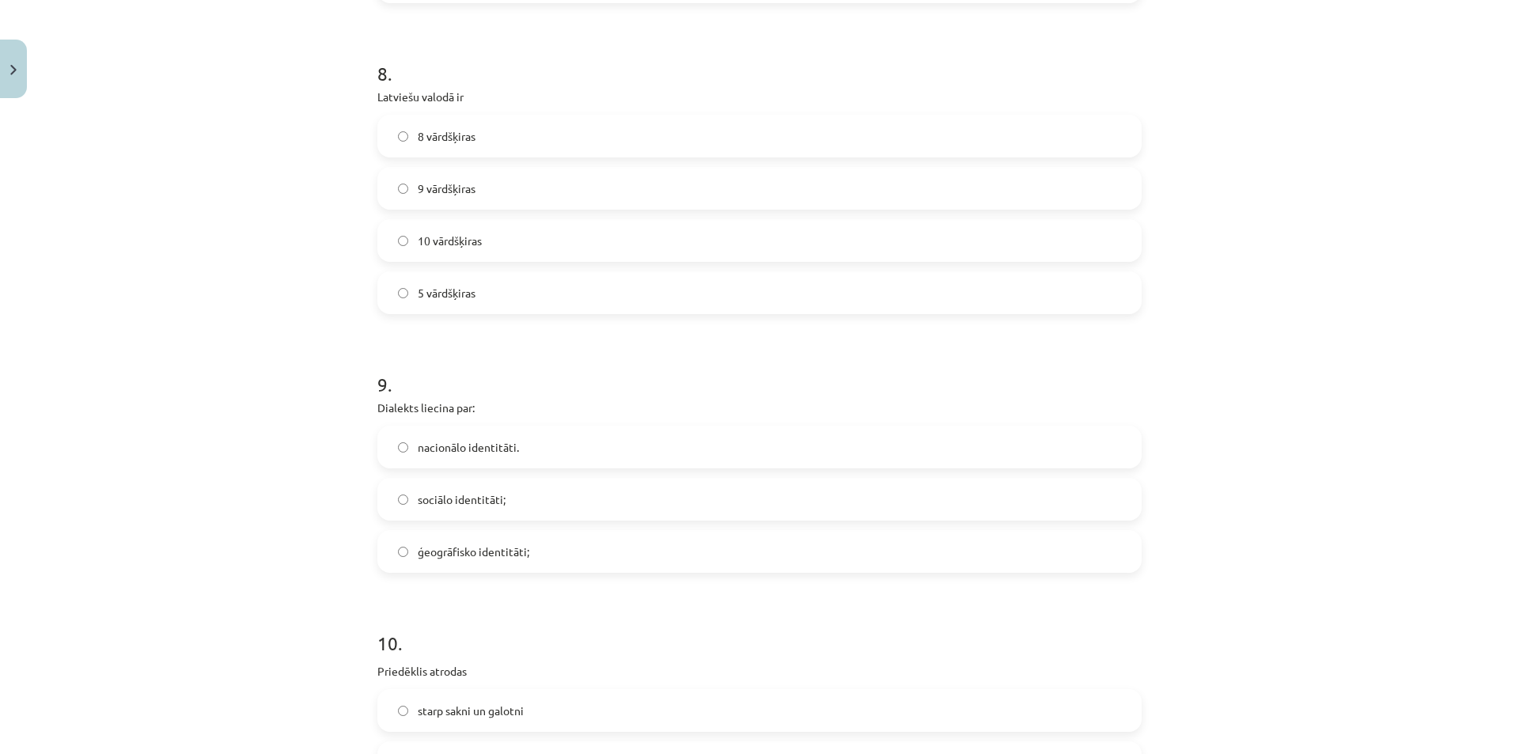
scroll to position [2373, 0]
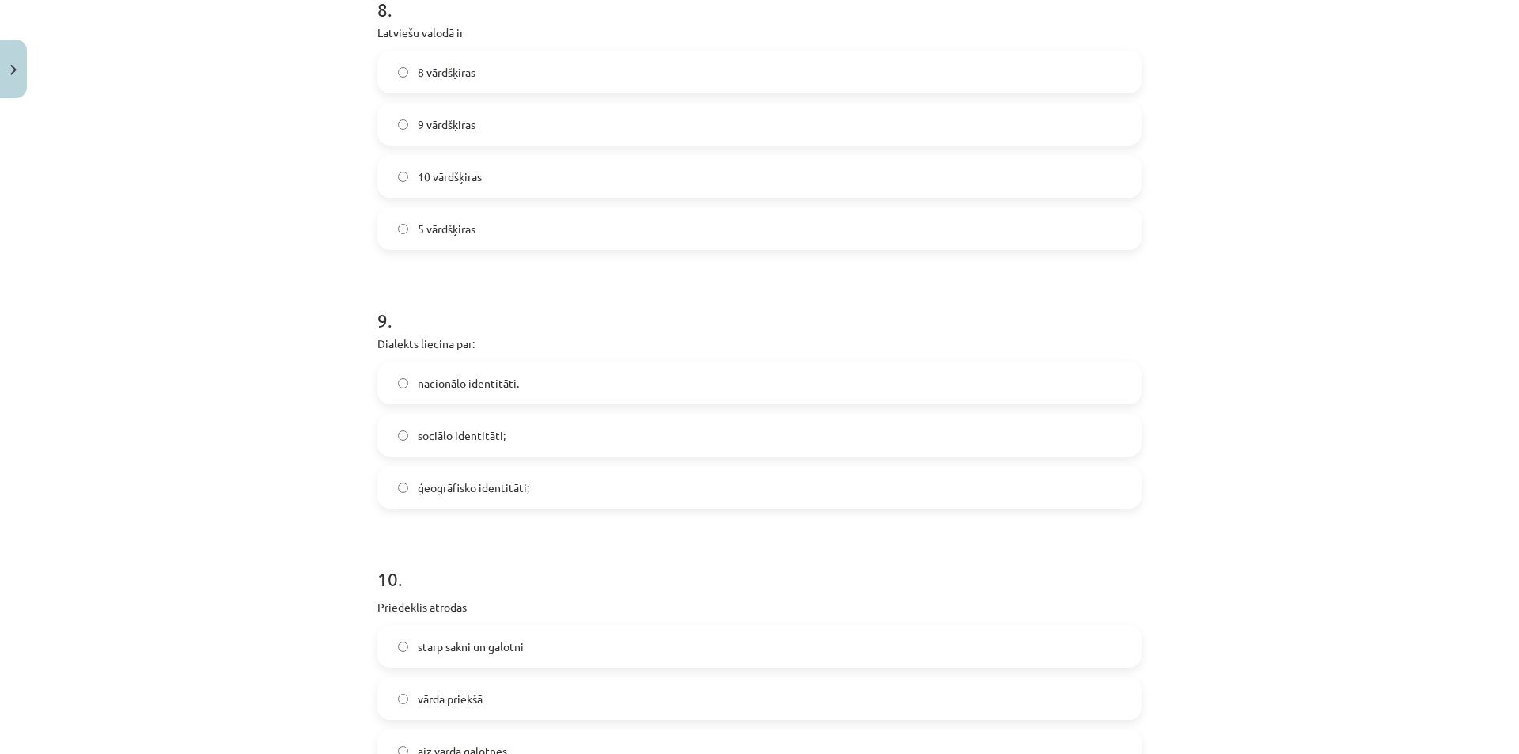
click at [504, 388] on span "nacionālo identitāti." at bounding box center [468, 383] width 101 height 17
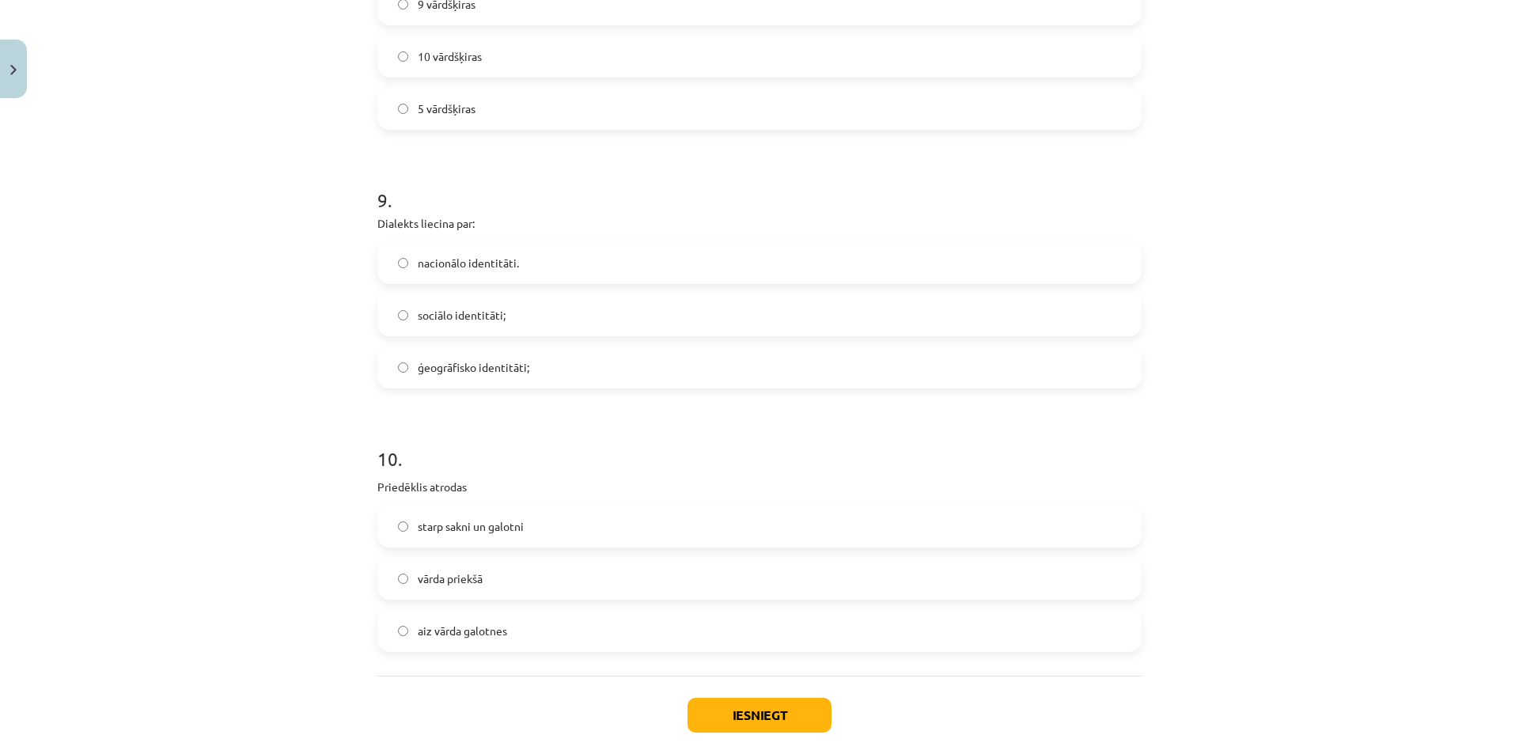
scroll to position [2574, 0]
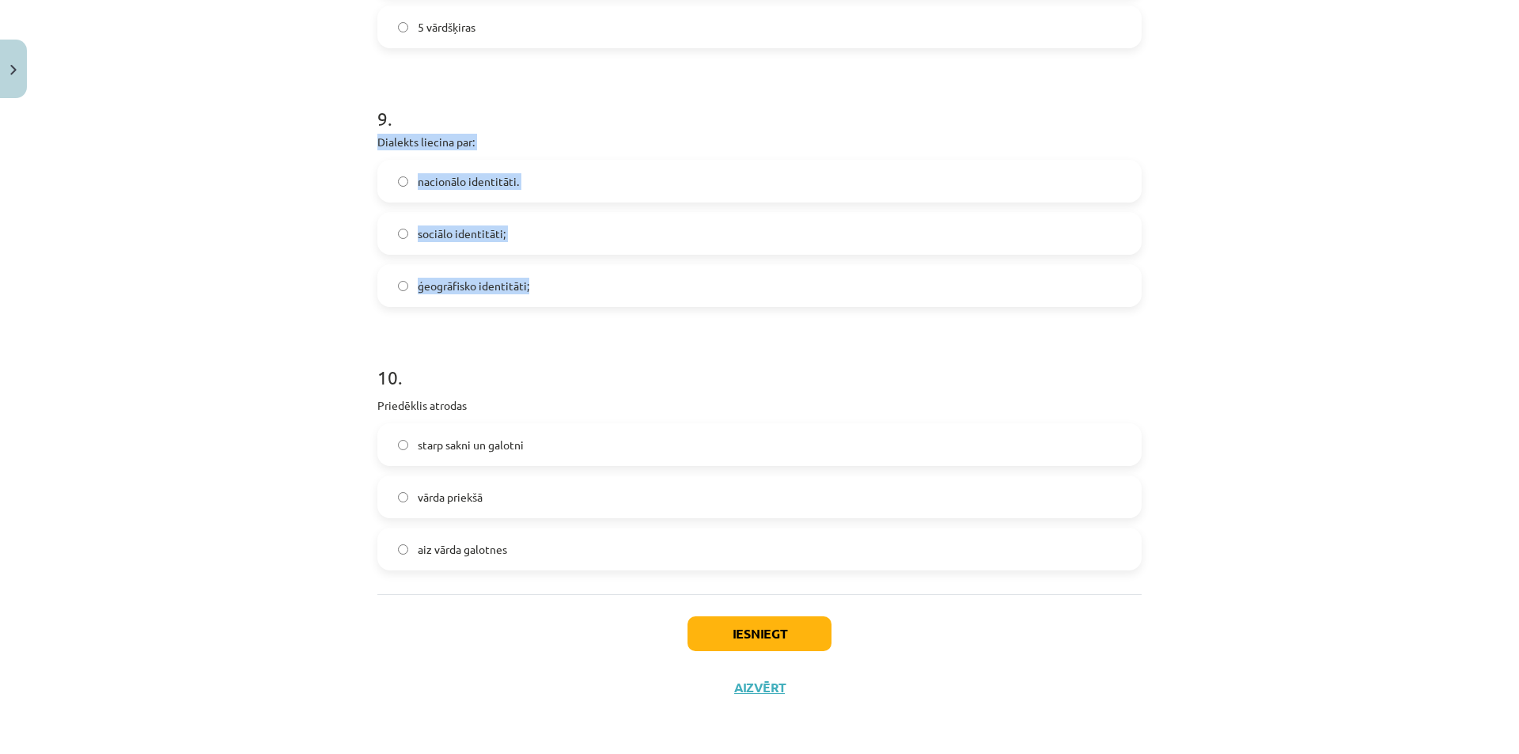
drag, startPoint x: 372, startPoint y: 142, endPoint x: 623, endPoint y: 287, distance: 290.6
click at [623, 287] on div "9 . Dialekts liecina par: nacionālo identitāti. sociālo identitāti; ģeogrāfisko…" at bounding box center [759, 193] width 764 height 227
click at [575, 282] on label "ģeogrāfisko identitāti;" at bounding box center [759, 286] width 761 height 40
click at [491, 505] on label "vārda priekšā" at bounding box center [759, 497] width 761 height 40
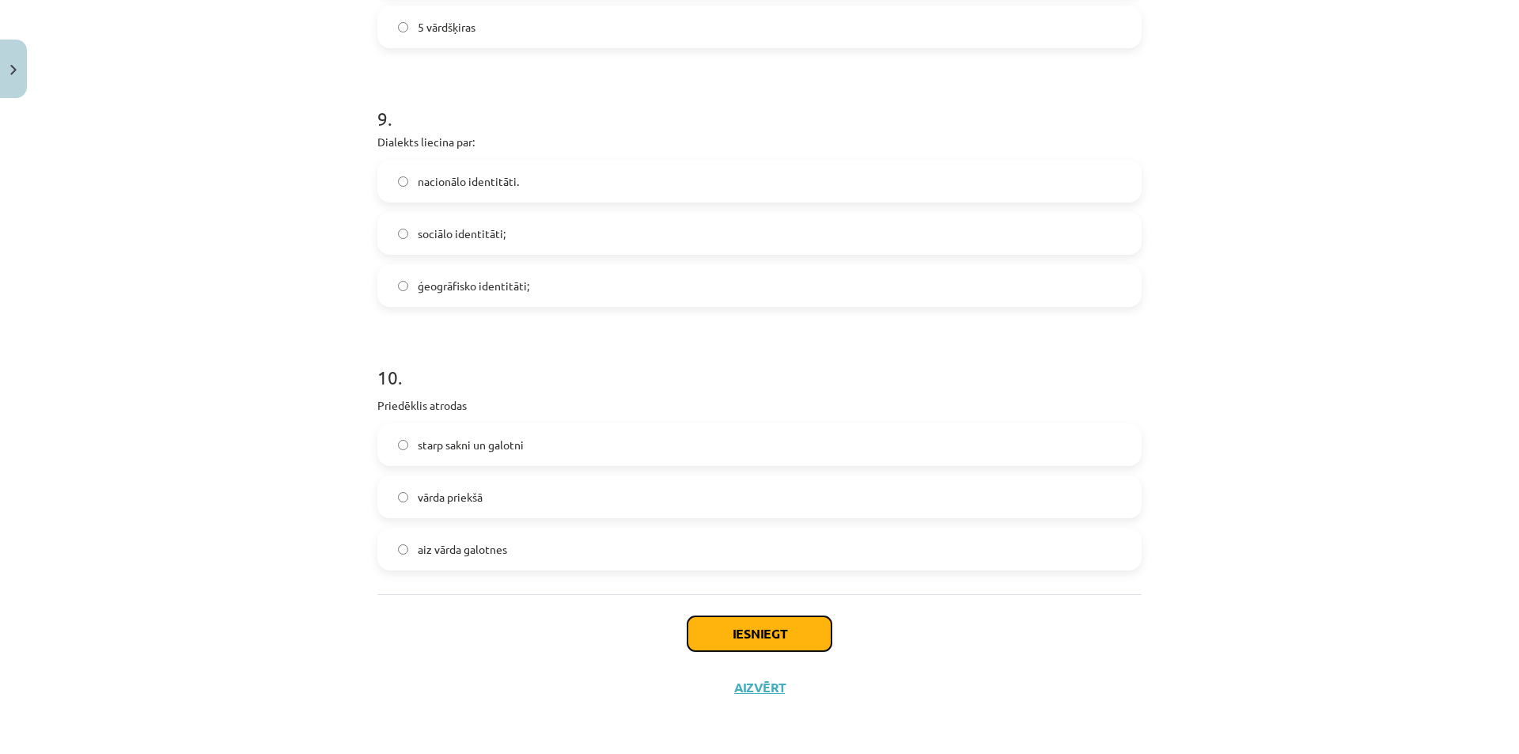
click at [730, 637] on button "Iesniegt" at bounding box center [759, 633] width 144 height 35
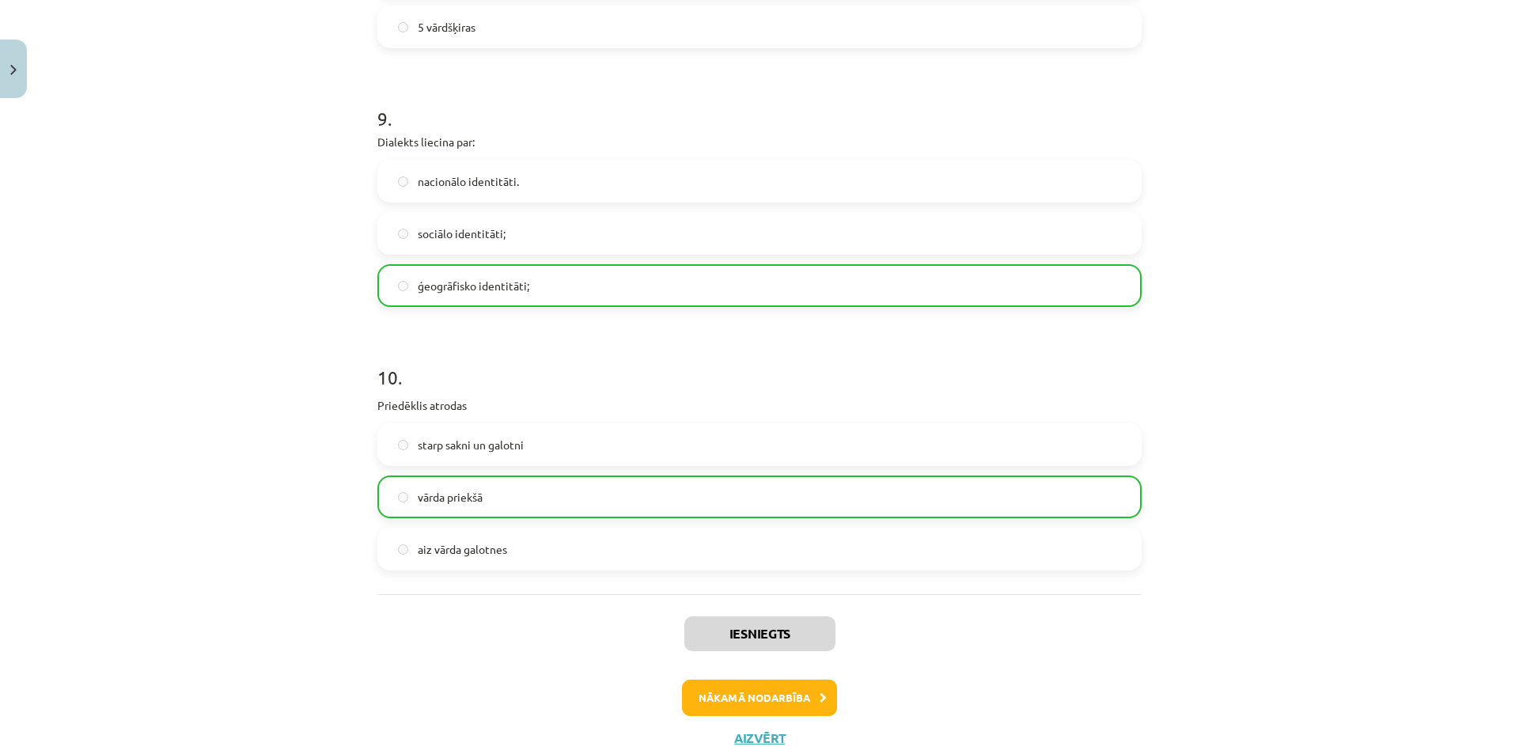
scroll to position [2625, 0]
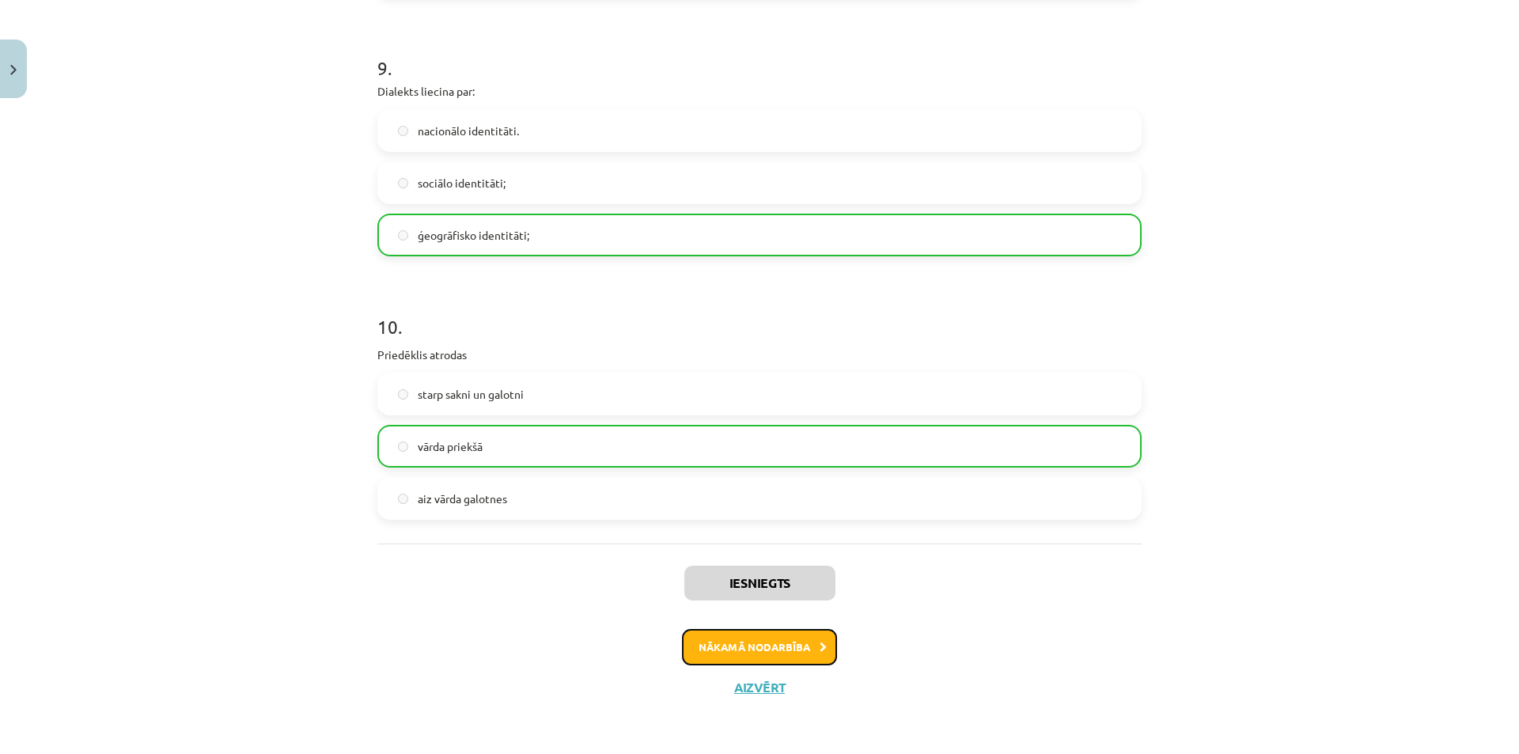
click at [800, 649] on button "Nākamā nodarbība" at bounding box center [759, 647] width 155 height 36
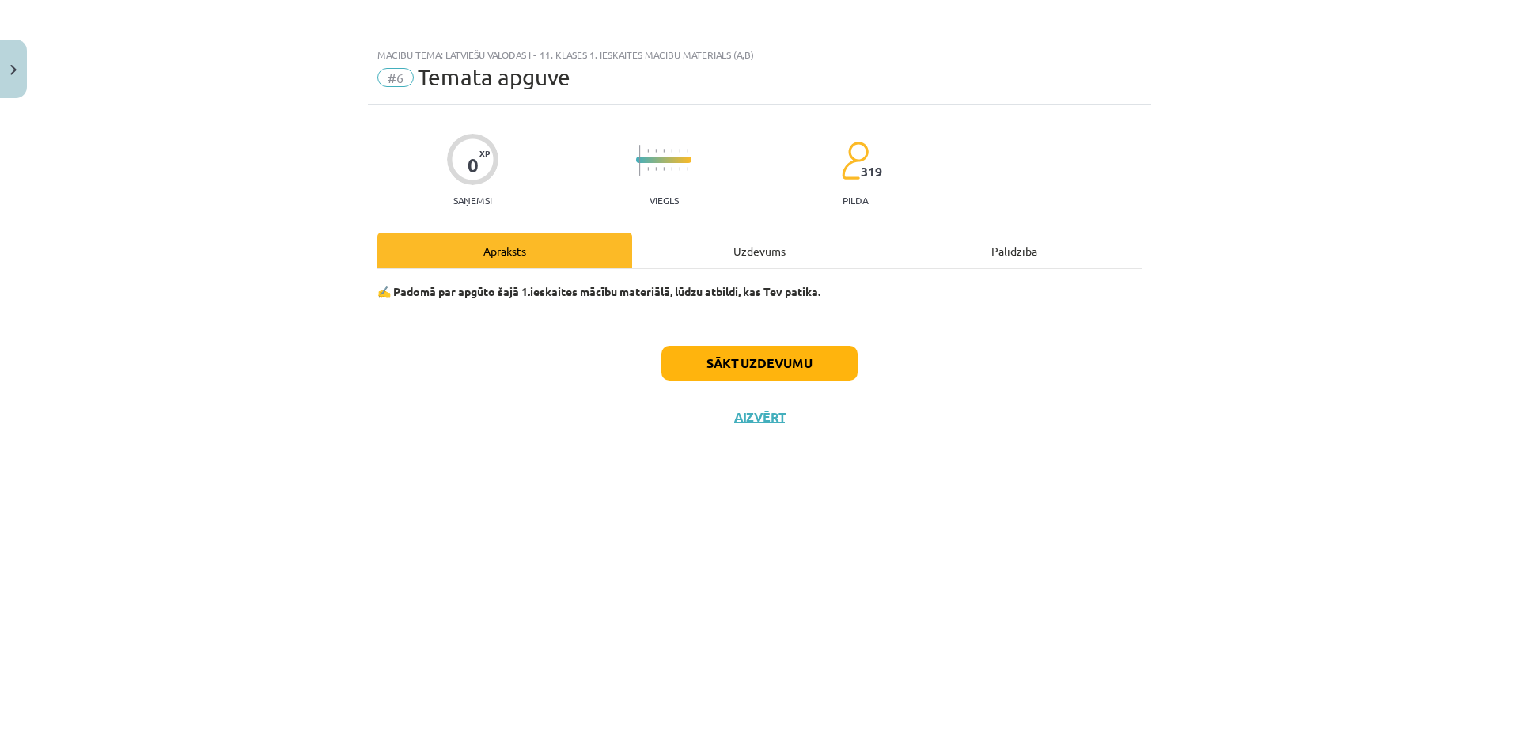
scroll to position [0, 0]
click at [761, 357] on button "Sākt uzdevumu" at bounding box center [759, 363] width 196 height 35
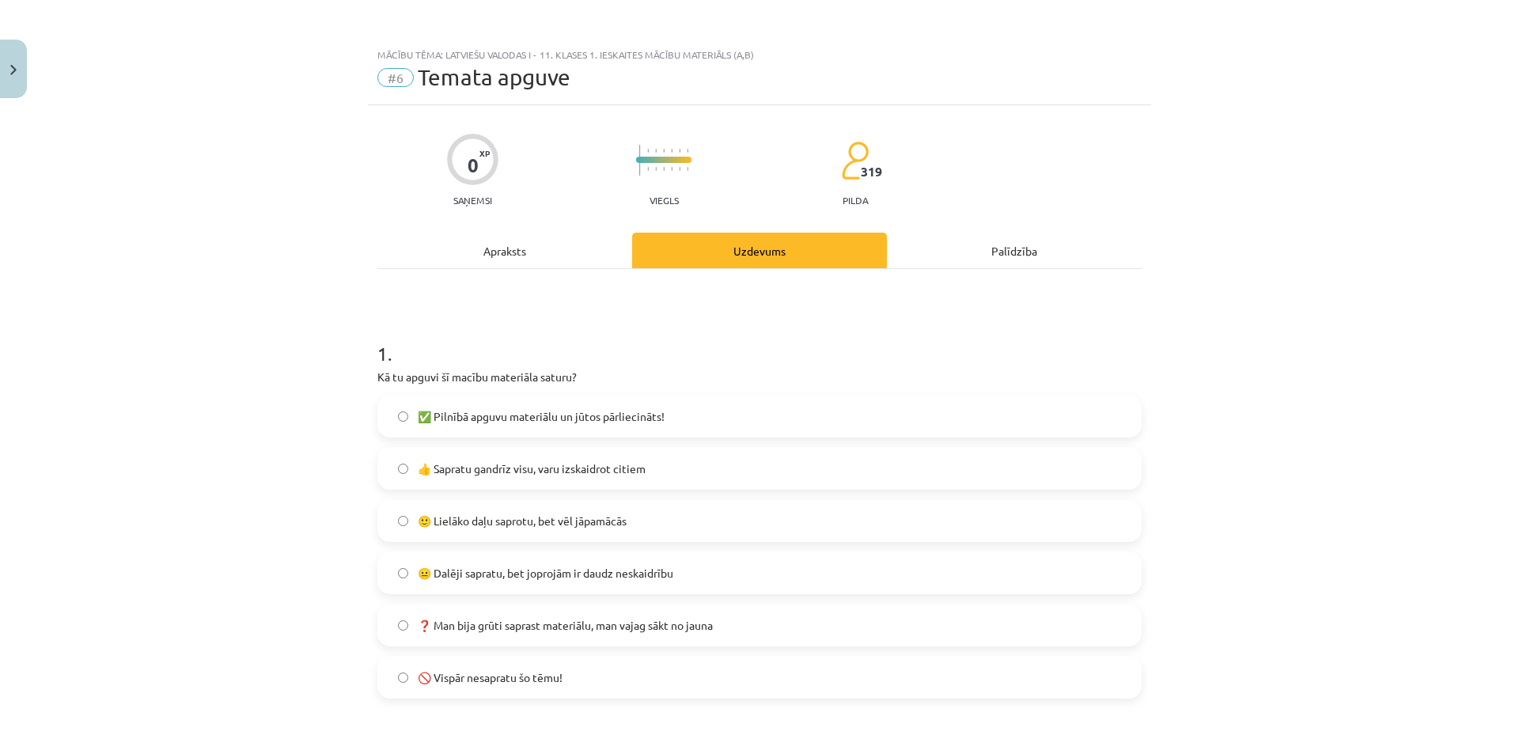
click at [703, 529] on label "🙂 Lielāko daļu saprotu, bet vēl jāpamācās" at bounding box center [759, 521] width 761 height 40
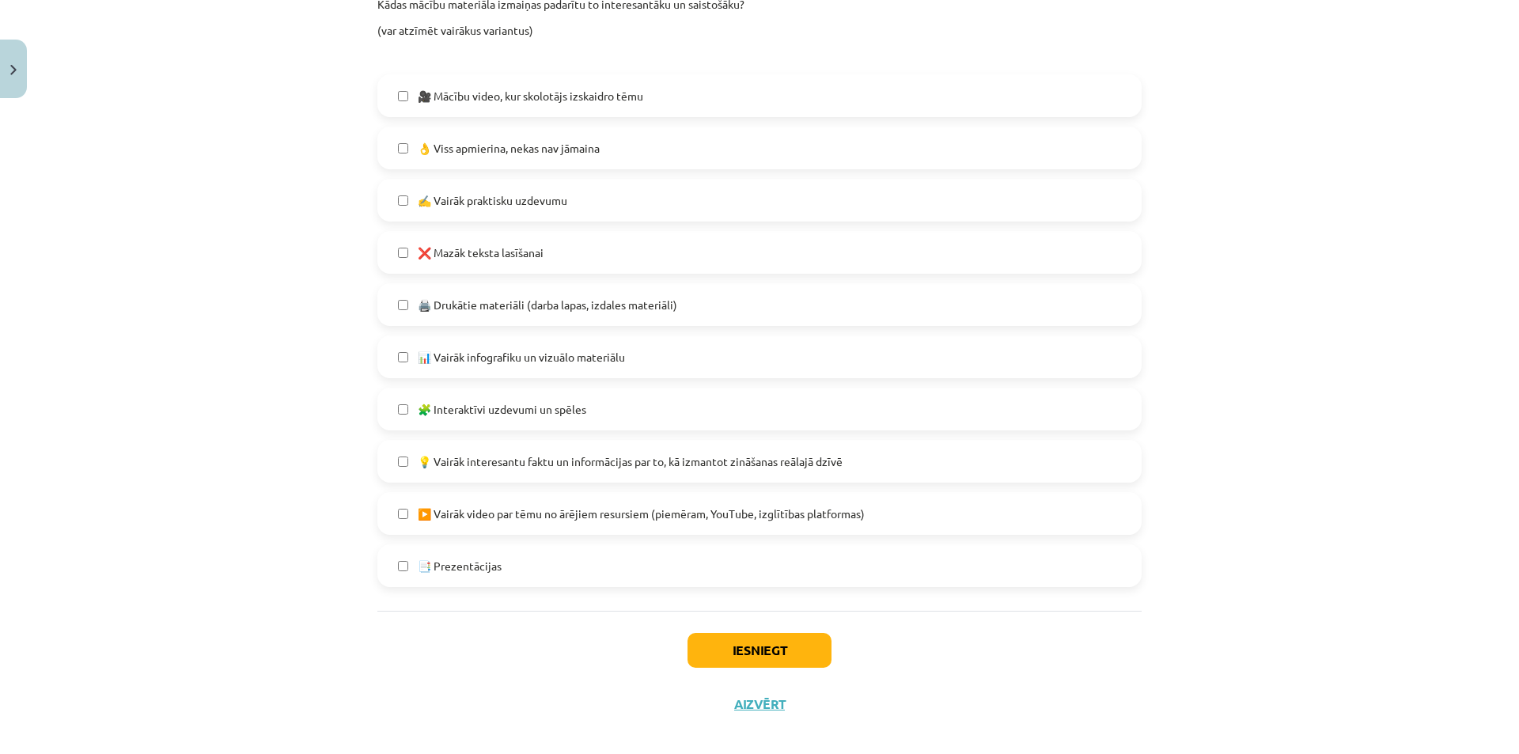
scroll to position [791, 0]
click at [513, 407] on span "🧩 Interaktīvi uzdevumi un spēles" at bounding box center [502, 406] width 168 height 17
click at [539, 452] on span "💡 Vairāk interesantu faktu un informācijas par to, kā izmantot zināšanas reālaj…" at bounding box center [630, 458] width 425 height 17
click at [791, 652] on button "Iesniegt" at bounding box center [759, 647] width 144 height 35
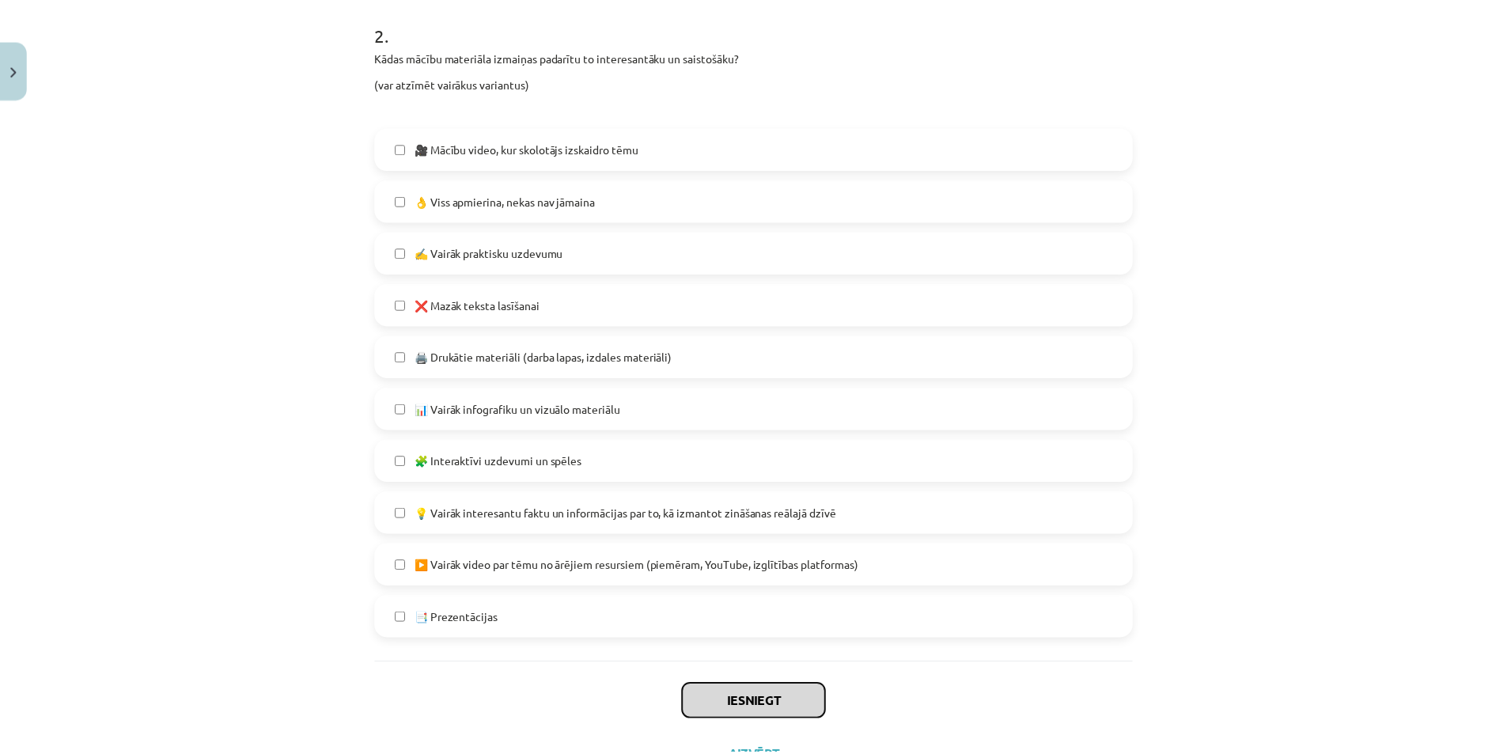
scroll to position [712, 0]
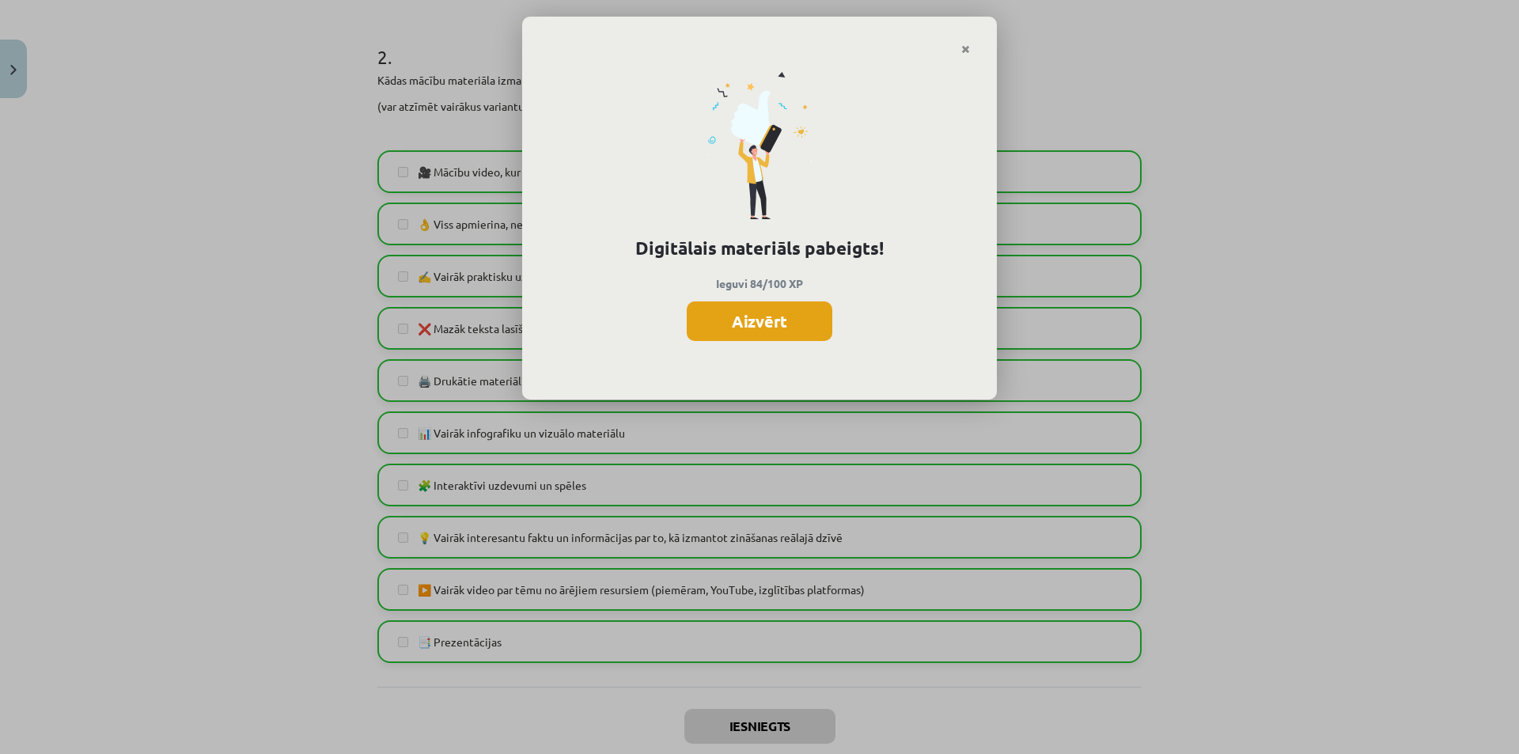
click at [790, 324] on button "Aizvērt" at bounding box center [759, 321] width 146 height 40
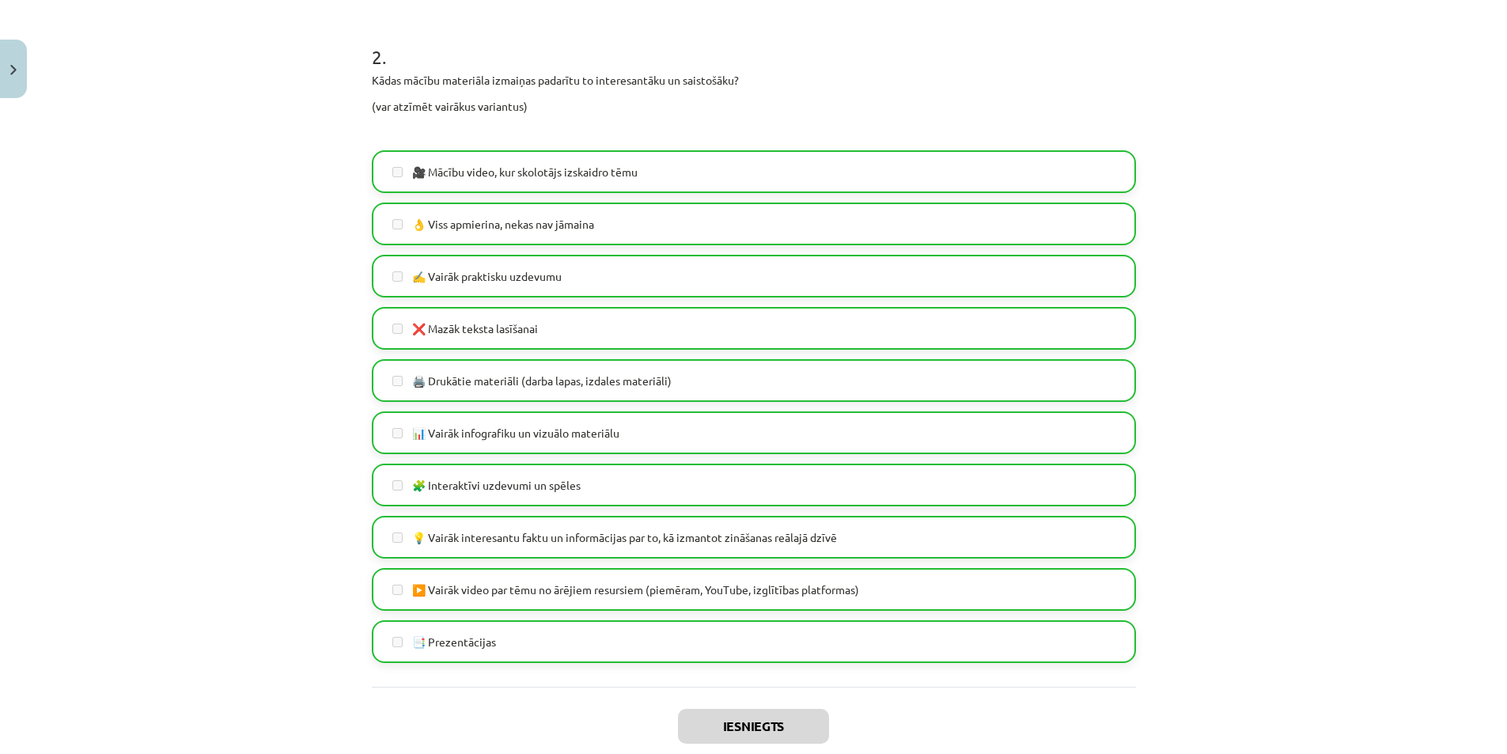
scroll to position [804, 0]
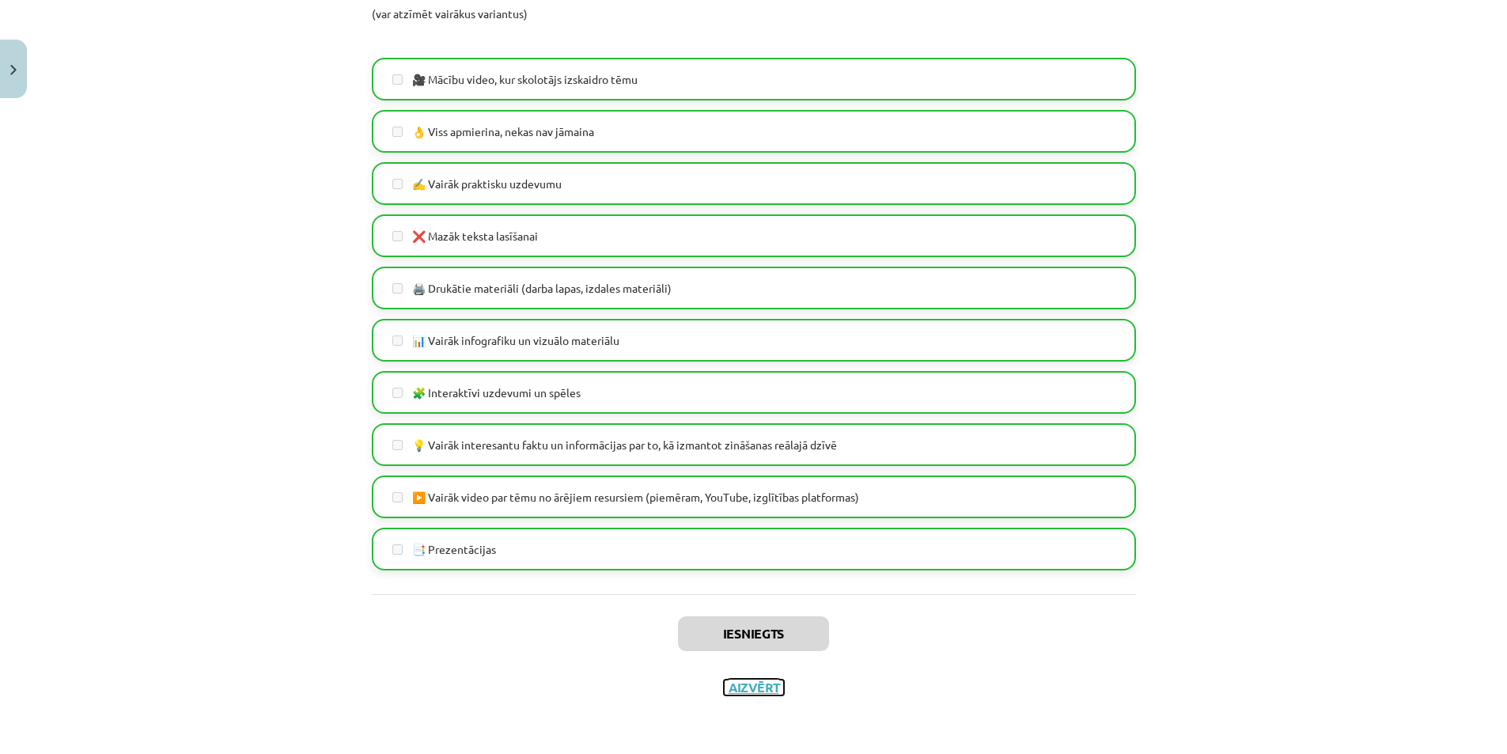
click at [758, 690] on button "Aizvērt" at bounding box center [754, 687] width 60 height 16
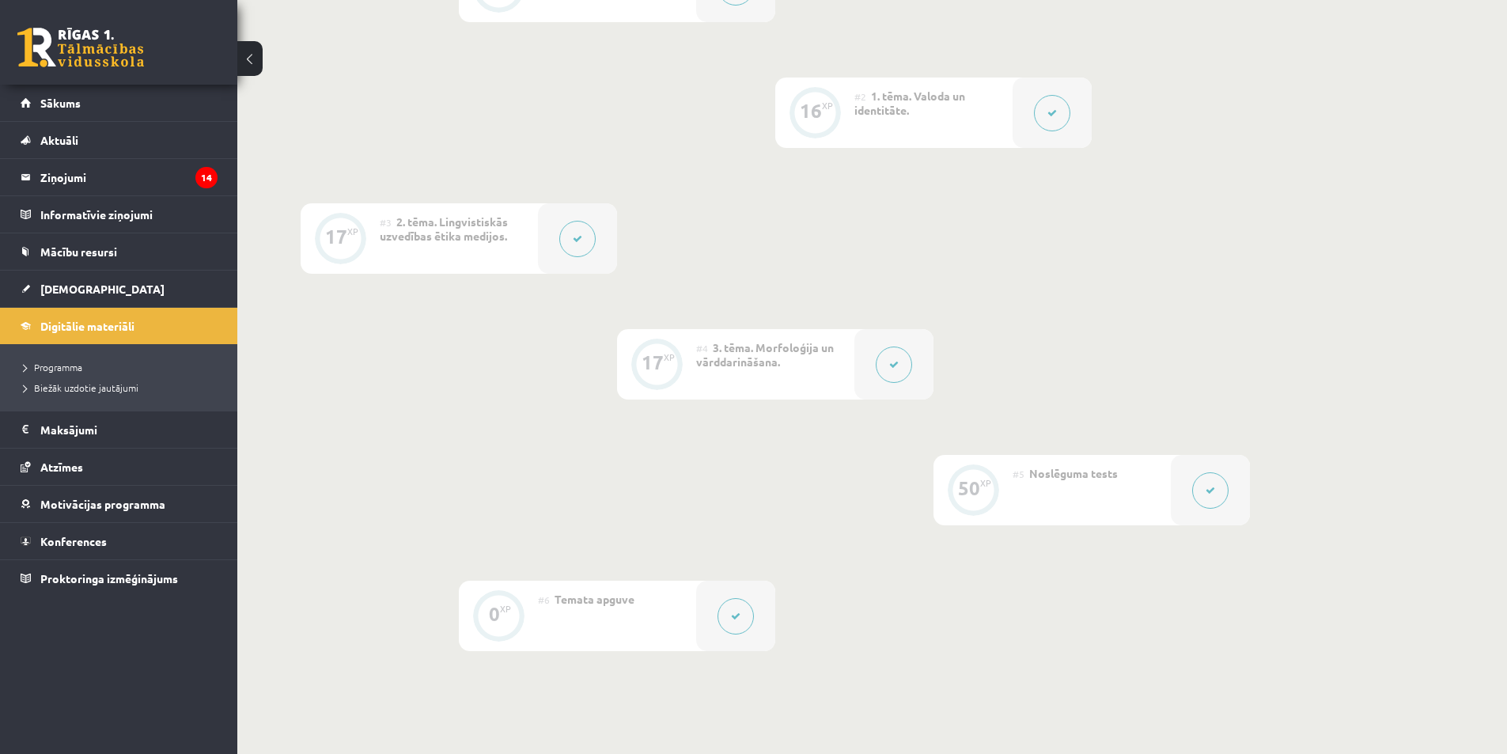
scroll to position [554, 0]
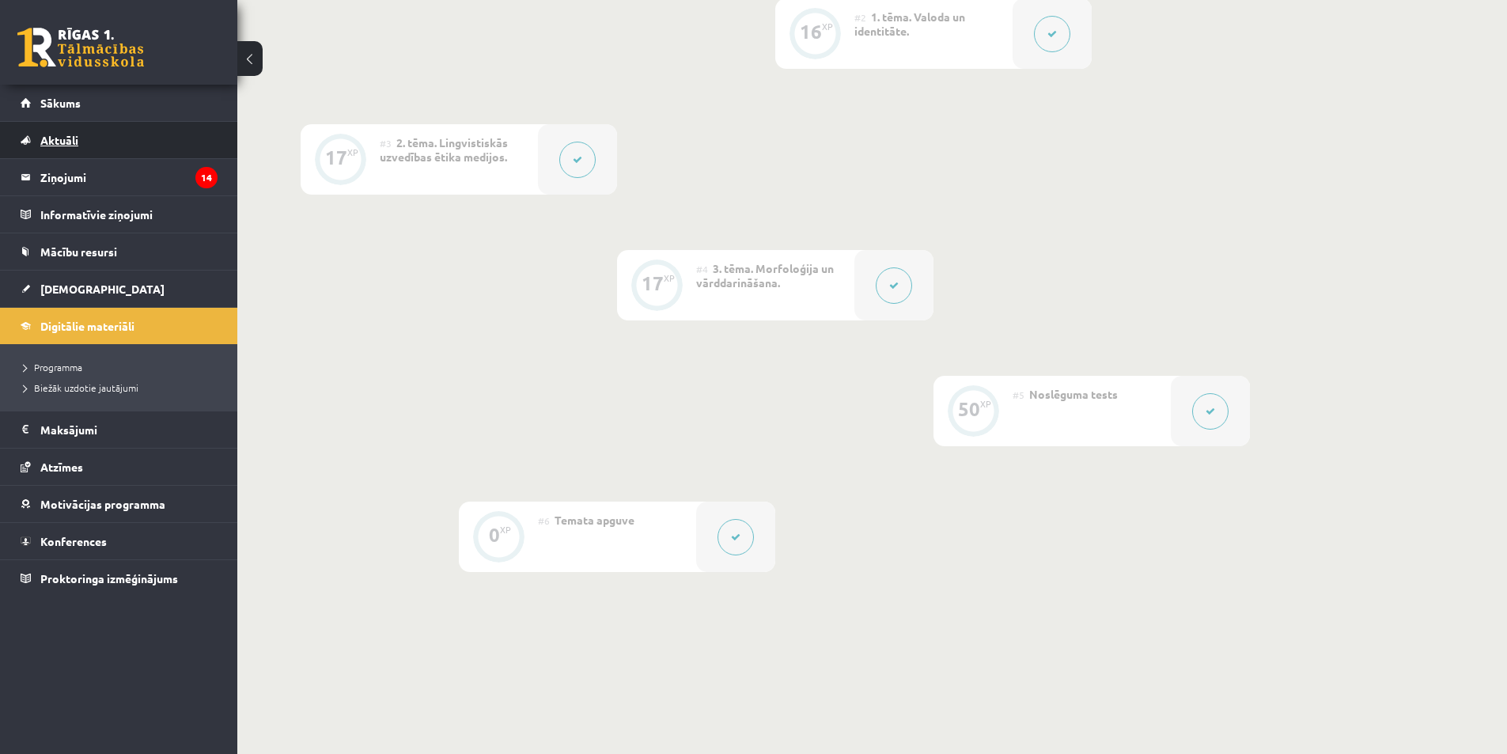
click at [62, 144] on span "Aktuāli" at bounding box center [59, 140] width 38 height 14
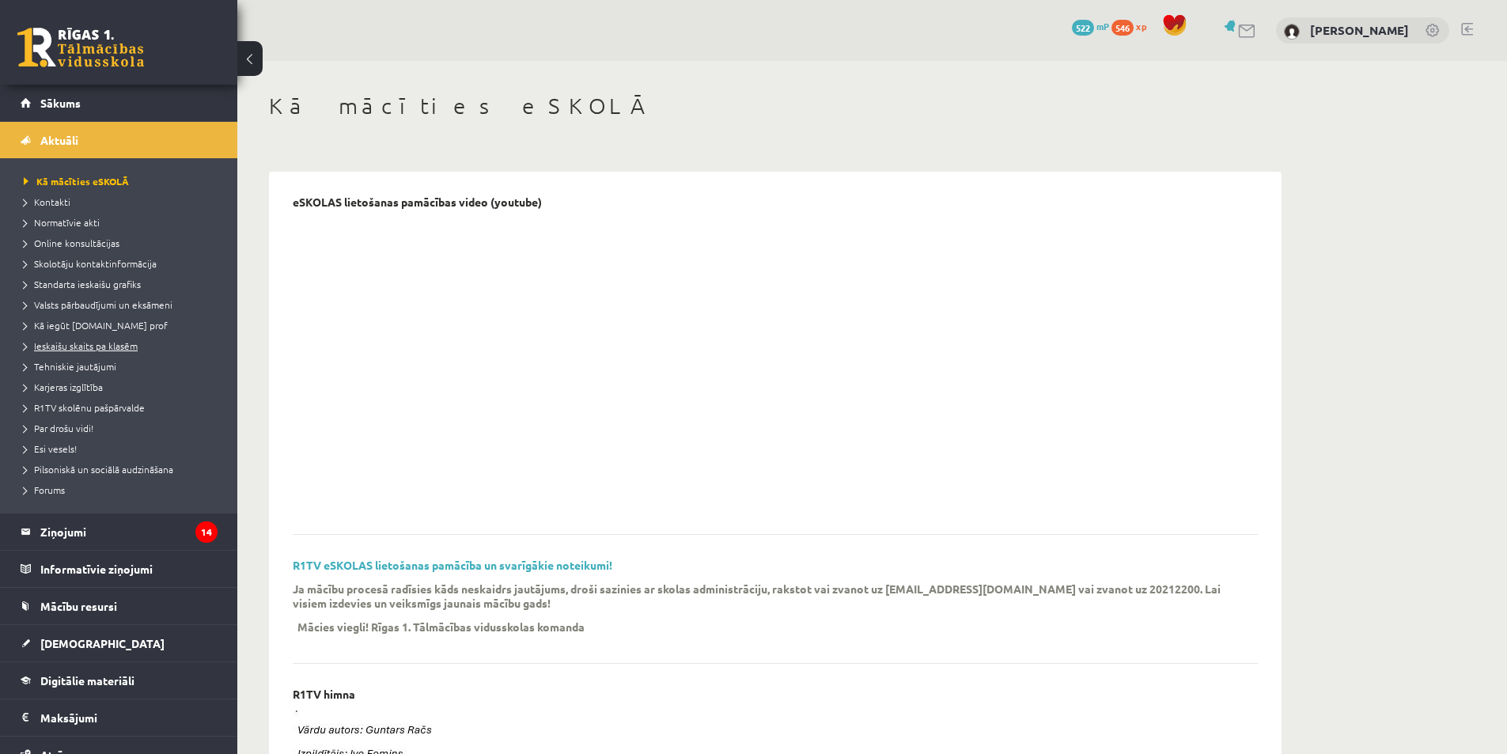
click at [123, 347] on span "Ieskaišu skaits pa klasēm" at bounding box center [81, 345] width 114 height 13
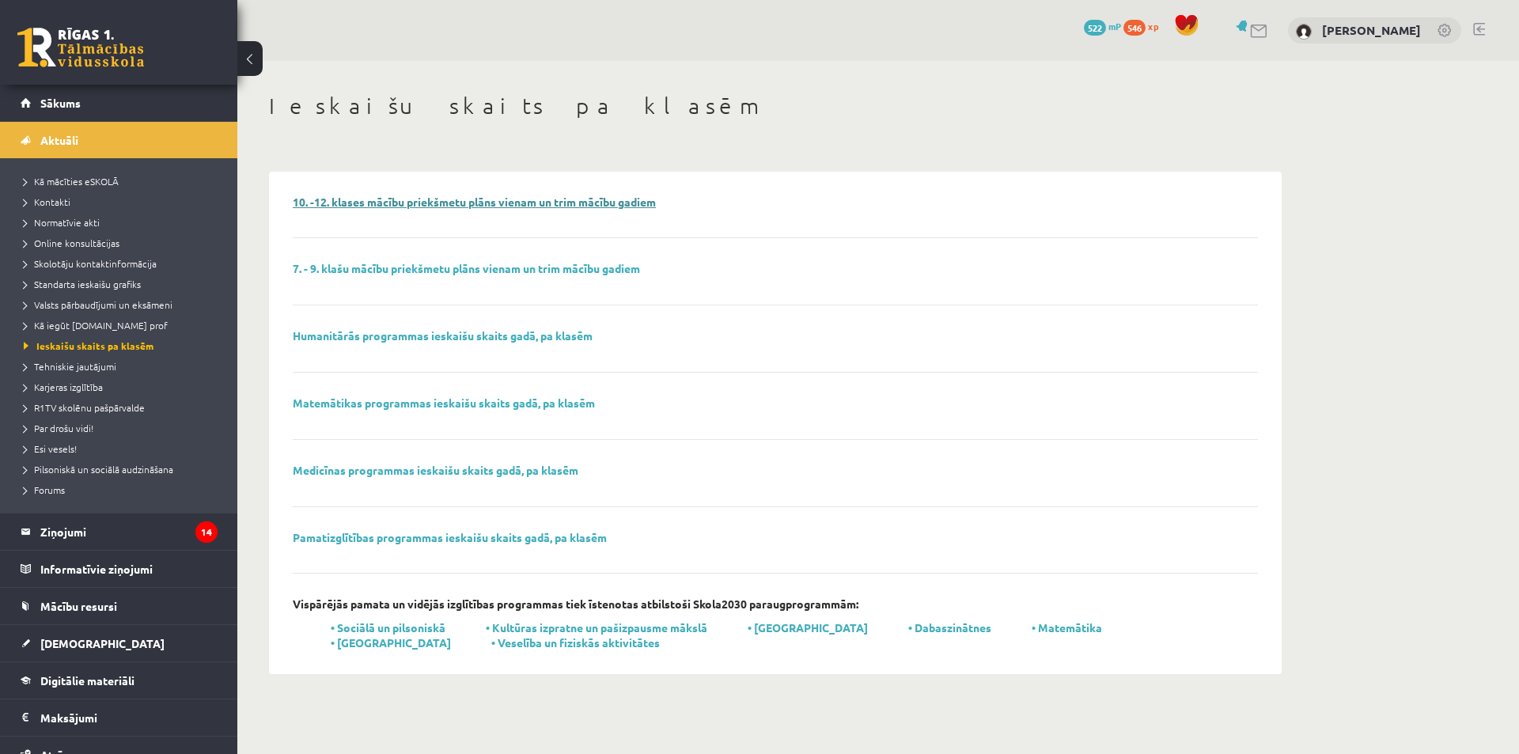
click at [607, 207] on link "10. -12. klases mācību priekšmetu plāns vienam un trim mācību gadiem" at bounding box center [474, 202] width 363 height 14
click at [55, 102] on span "Sākums" at bounding box center [60, 103] width 40 height 14
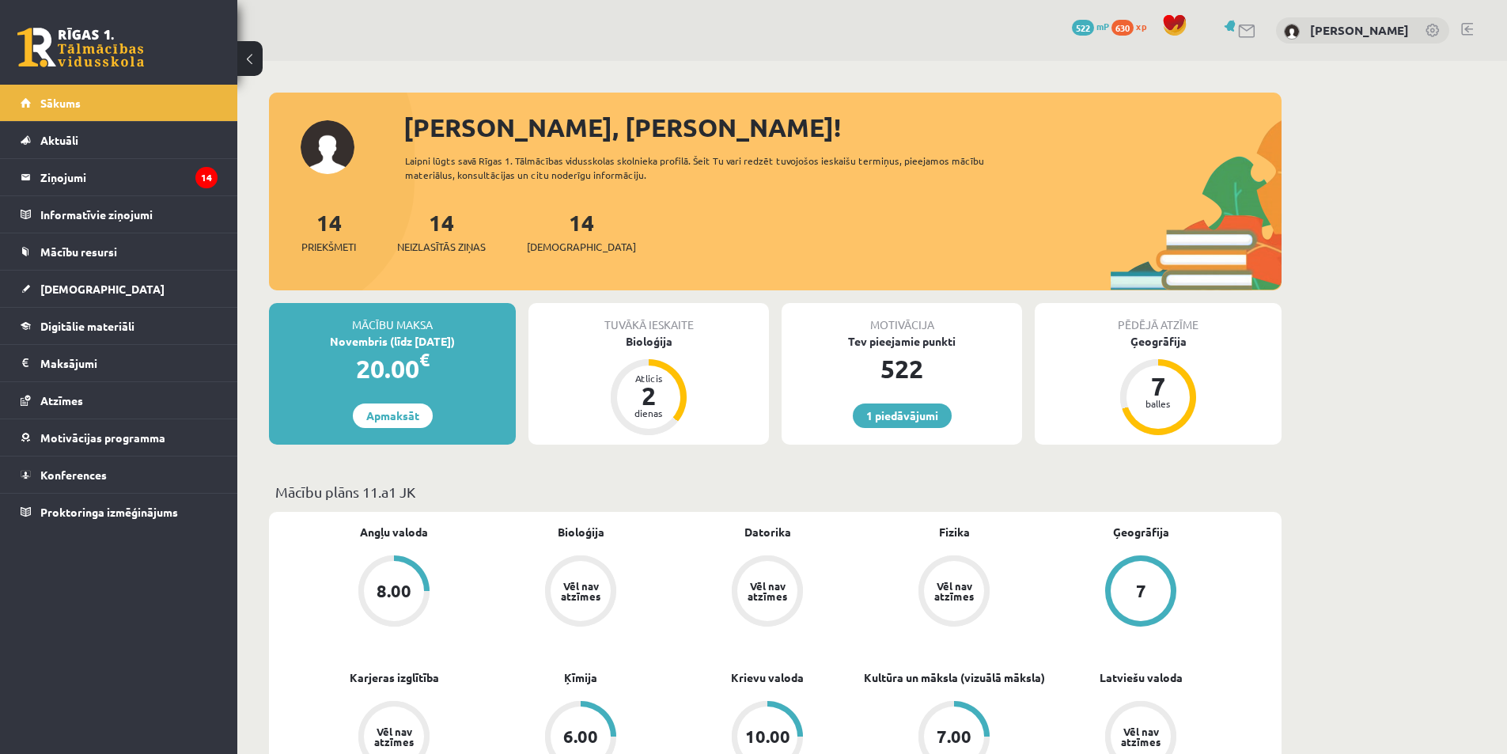
click at [655, 340] on div "Bioloģija" at bounding box center [648, 341] width 240 height 17
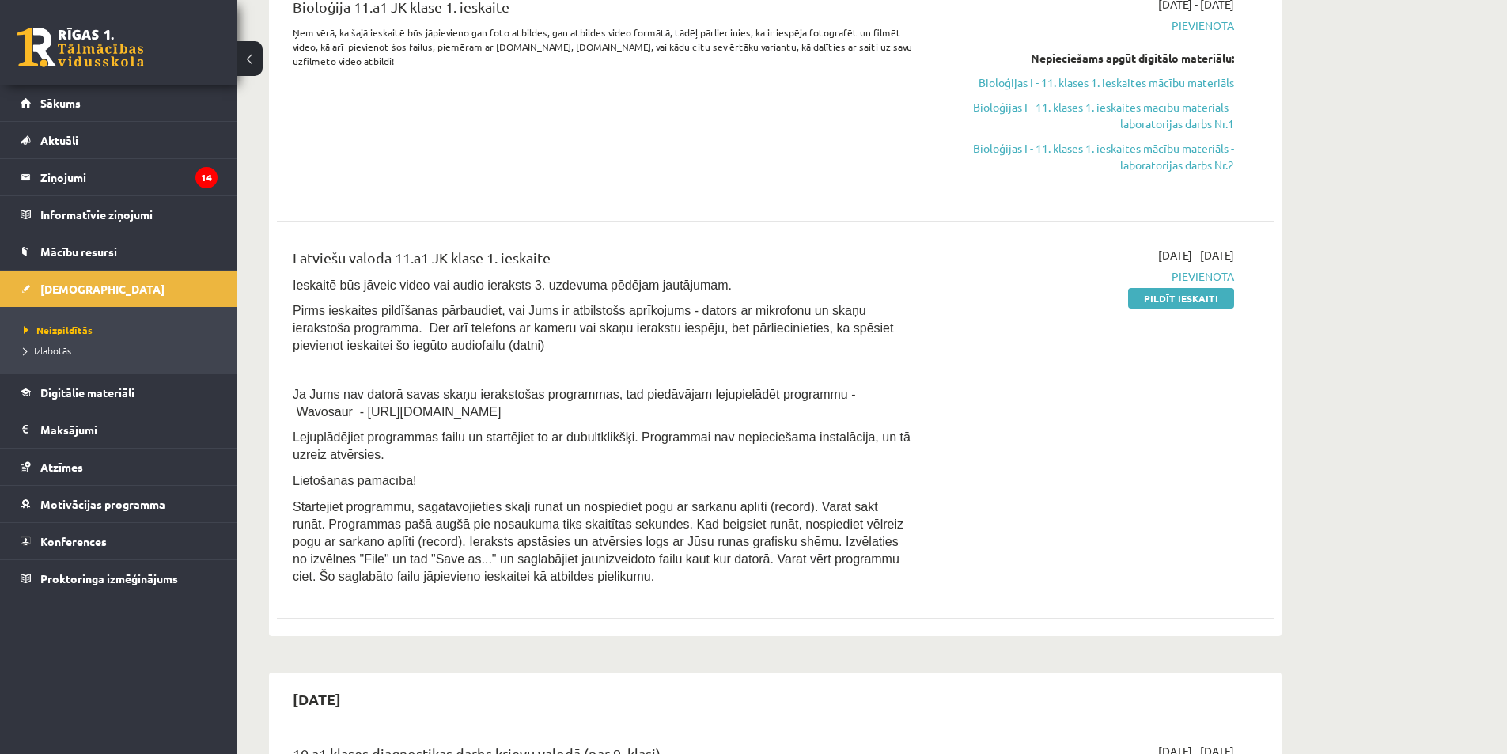
scroll to position [158, 0]
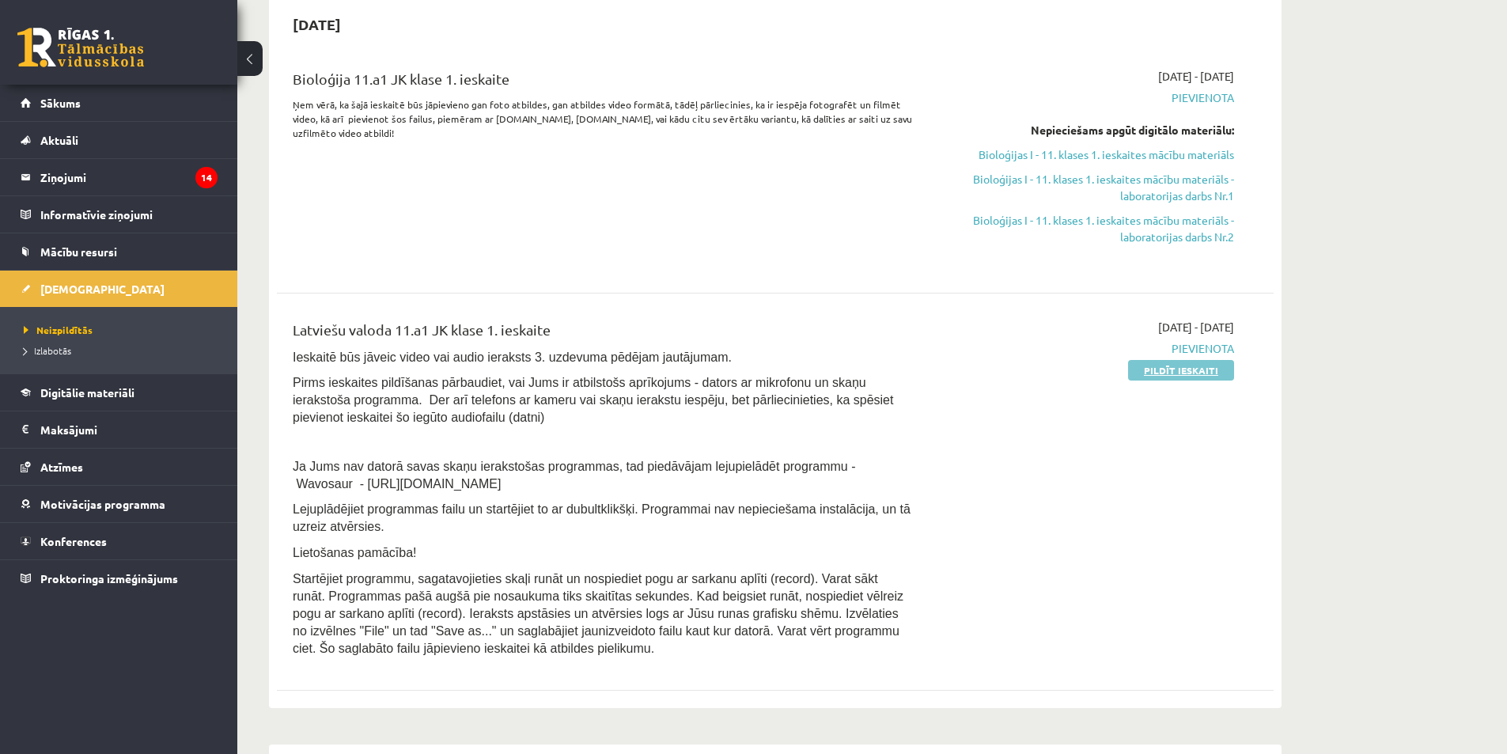
click at [1185, 371] on link "Pildīt ieskaiti" at bounding box center [1181, 370] width 106 height 21
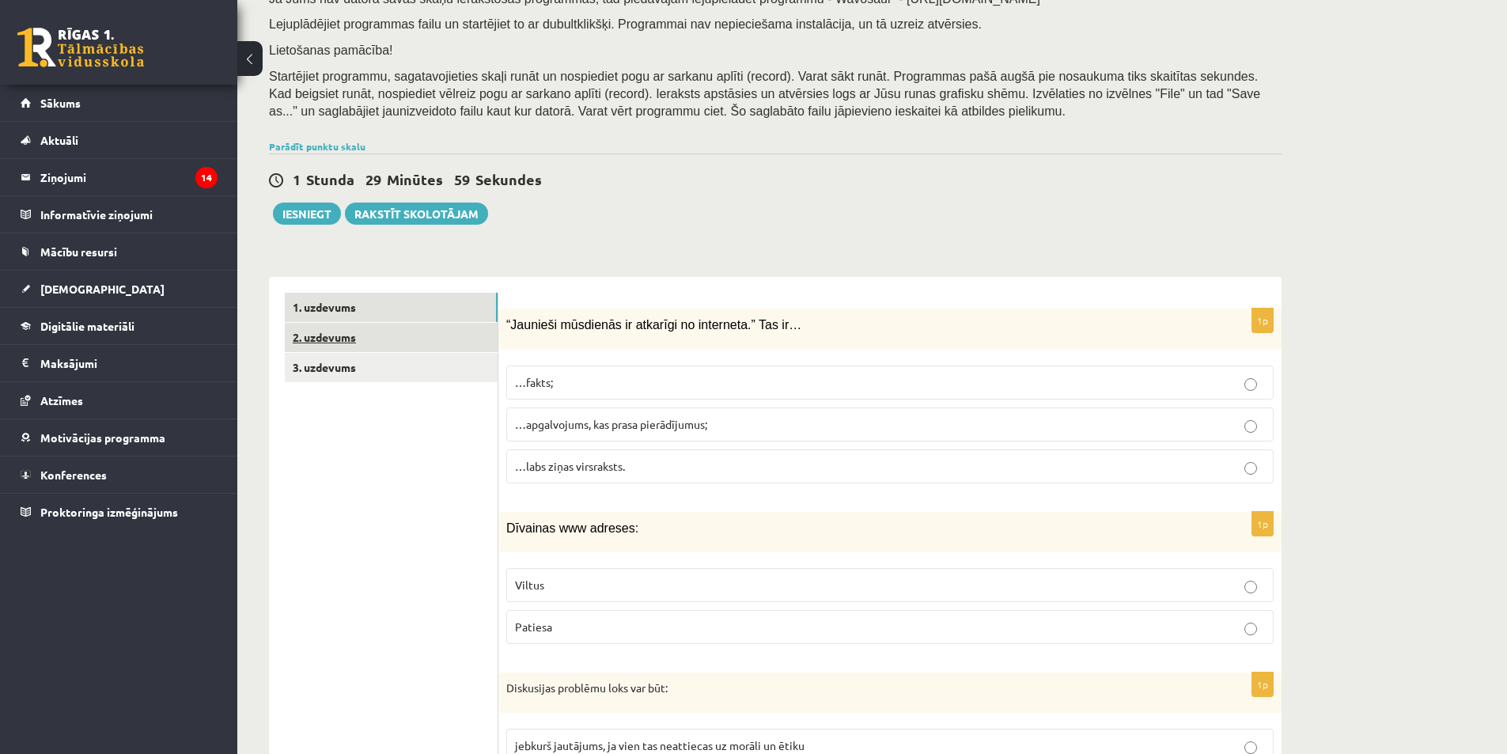
scroll to position [316, 0]
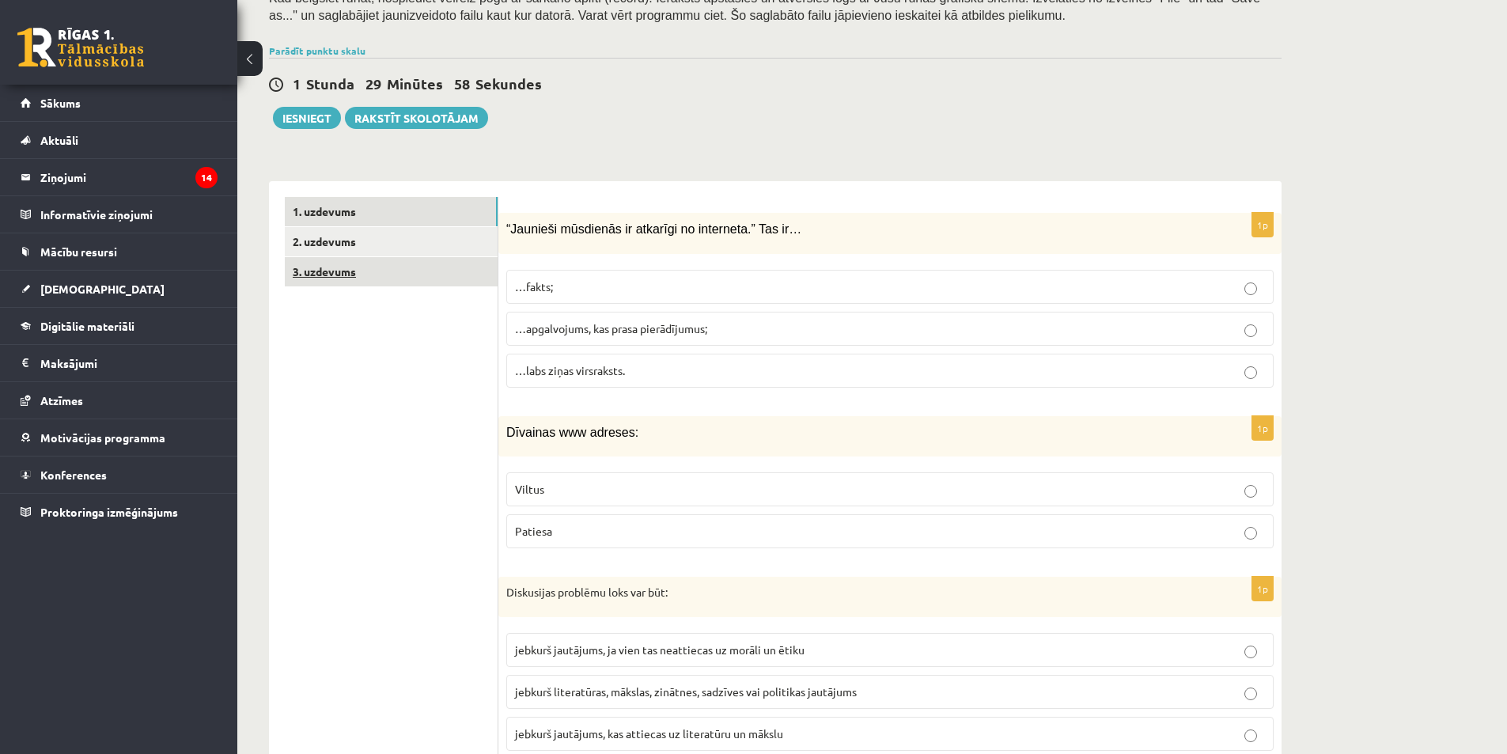
click at [370, 263] on link "3. uzdevums" at bounding box center [391, 271] width 213 height 29
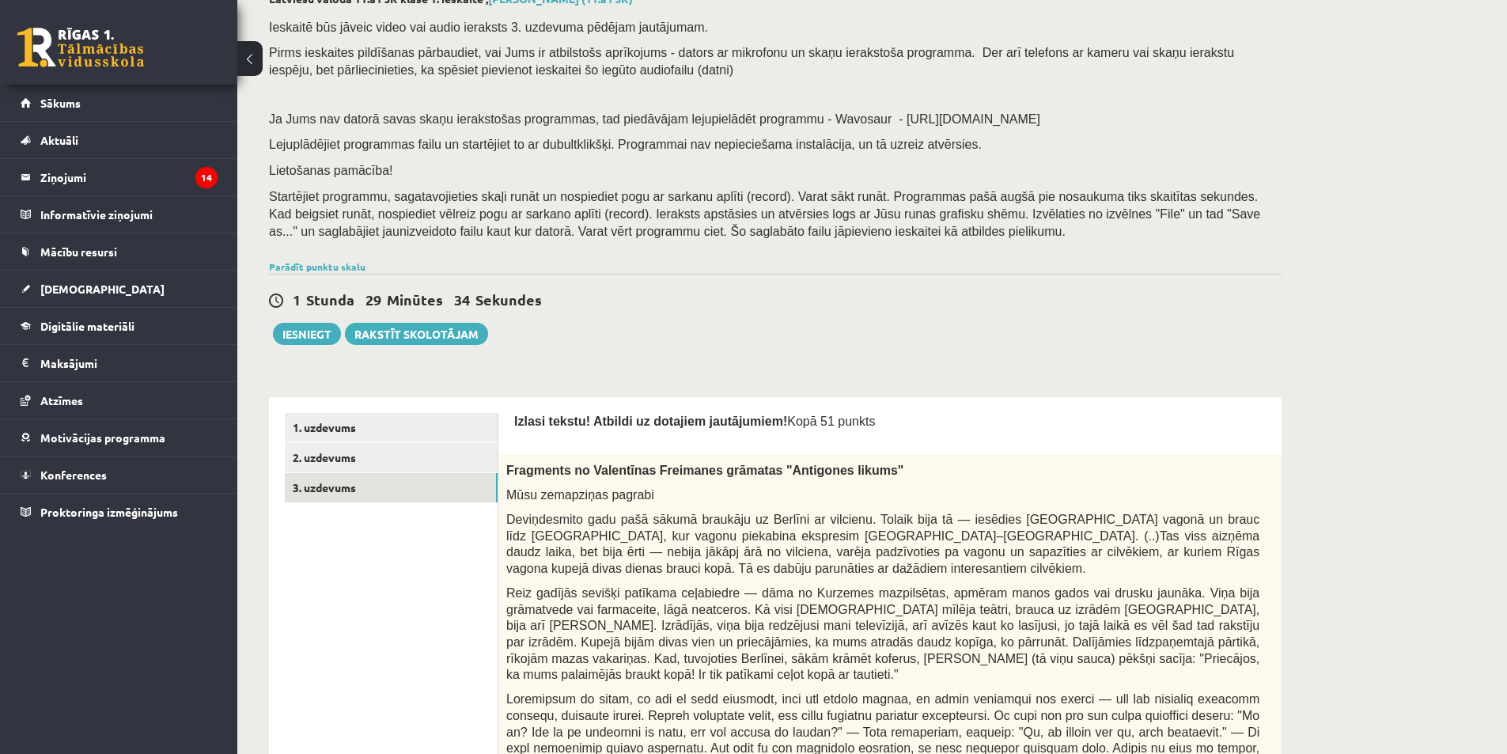
scroll to position [158, 0]
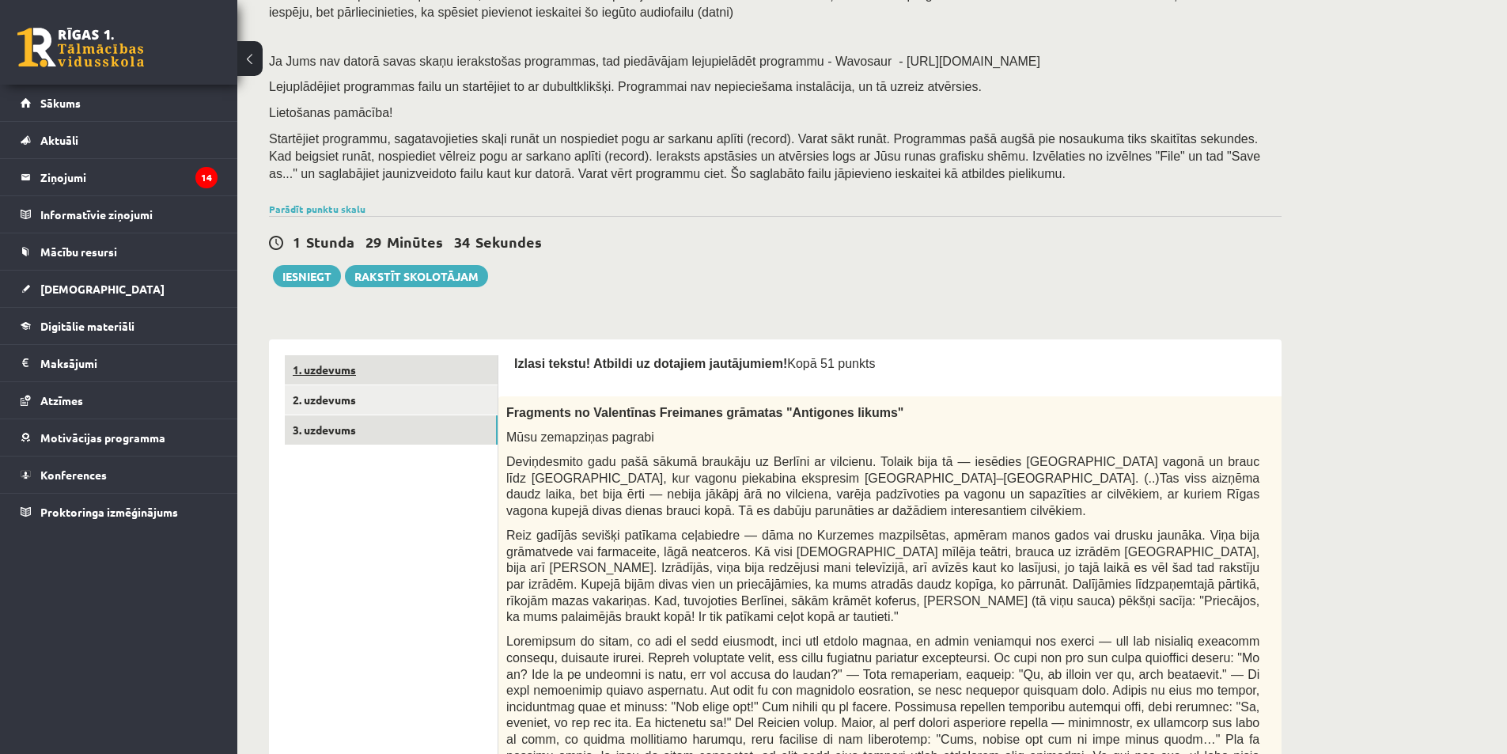
click at [371, 362] on link "1. uzdevums" at bounding box center [391, 369] width 213 height 29
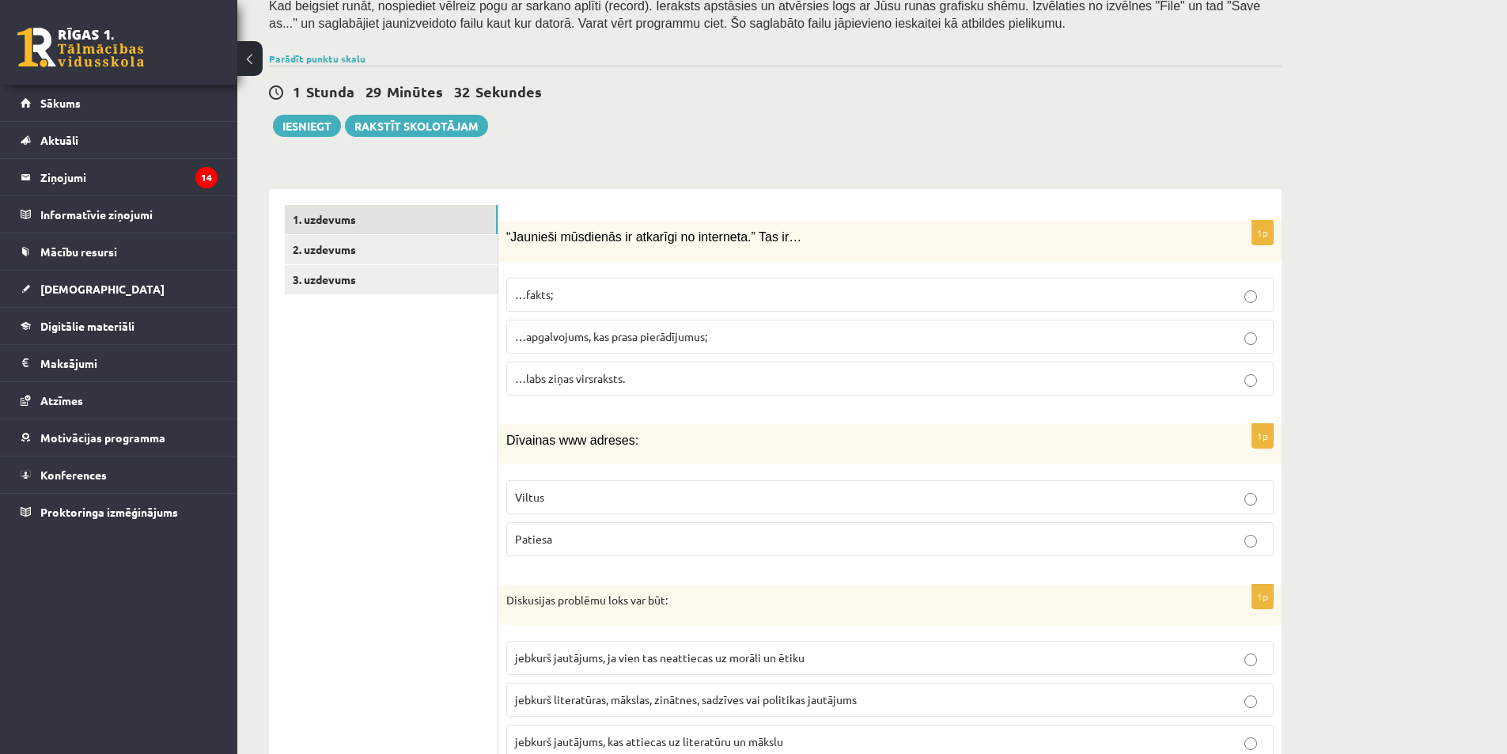
scroll to position [395, 0]
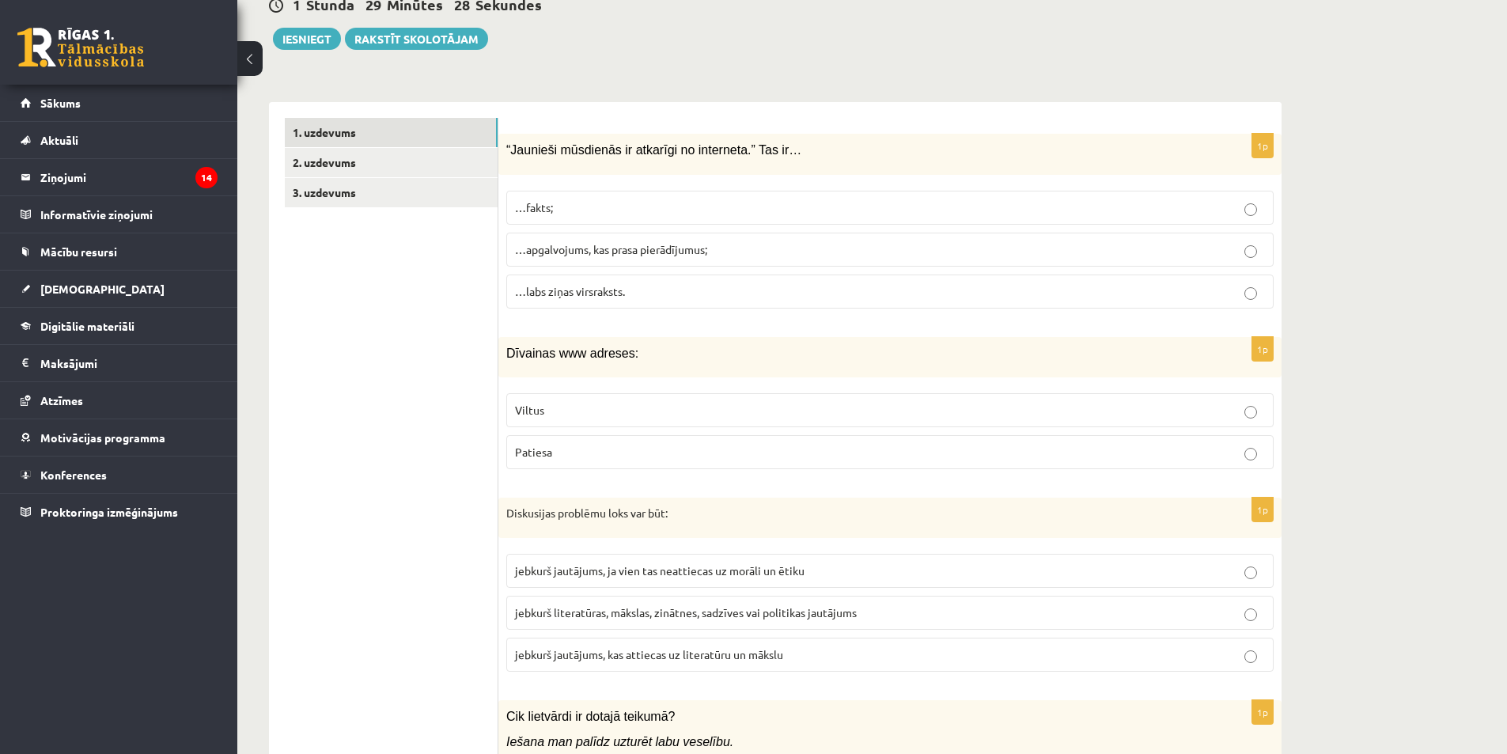
click at [716, 253] on p "…apgalvojums, kas prasa pierādījumus;" at bounding box center [890, 249] width 750 height 17
drag, startPoint x: 509, startPoint y: 357, endPoint x: 564, endPoint y: 444, distance: 102.7
click at [564, 444] on div "1p Dīvainas www adreses: Viltus Patiesa" at bounding box center [889, 409] width 783 height 145
copy div "Dīvainas www adreses: Viltus Patiesa"
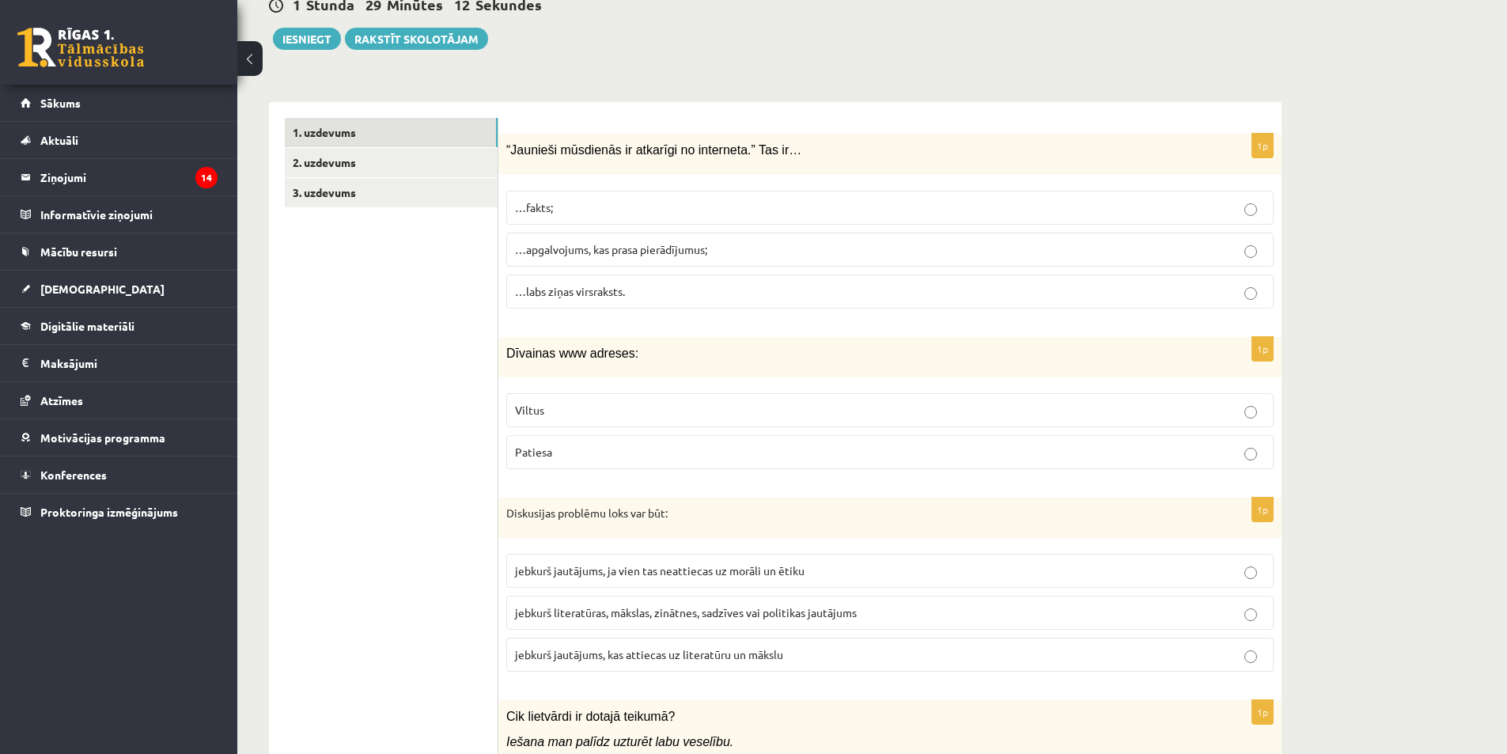
click at [683, 403] on p "Viltus" at bounding box center [890, 410] width 750 height 17
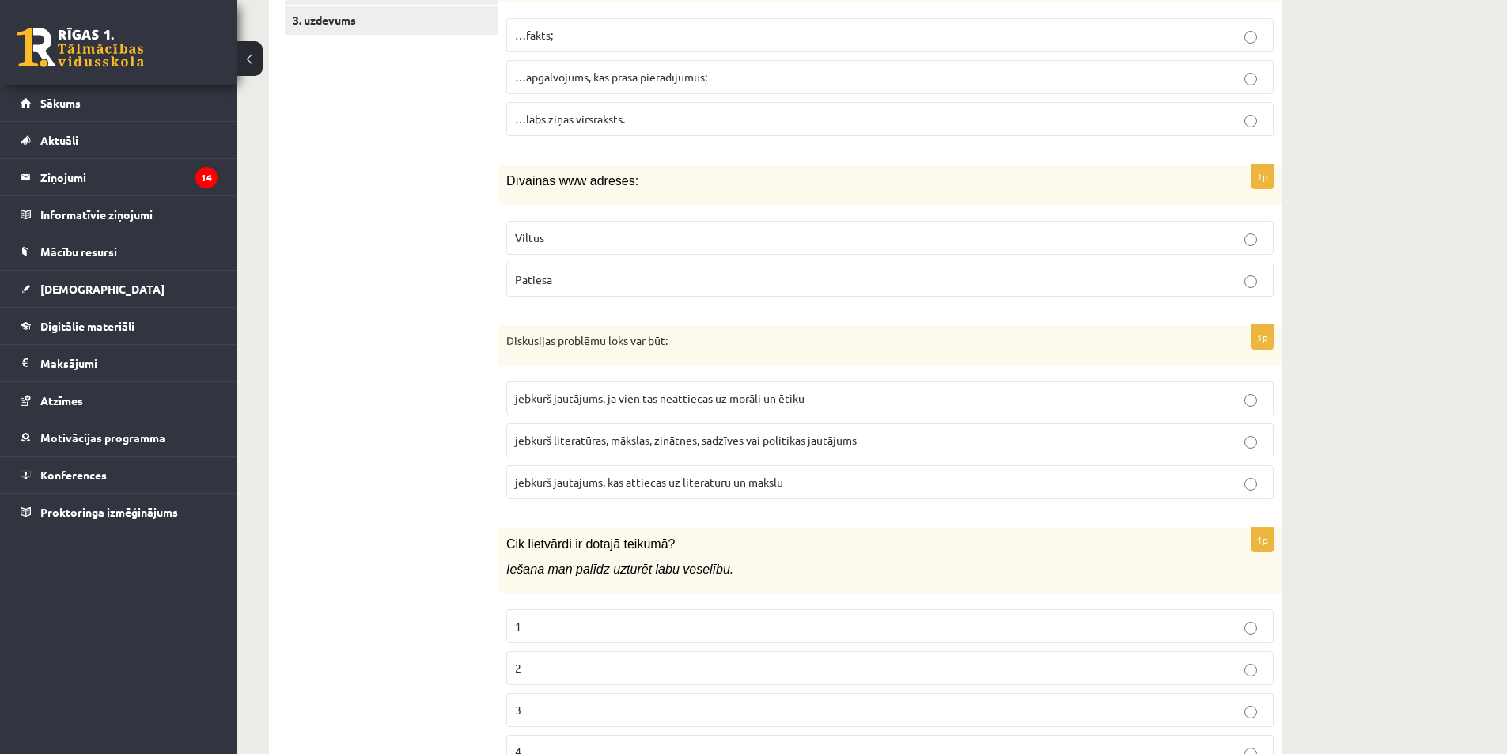
scroll to position [554, 0]
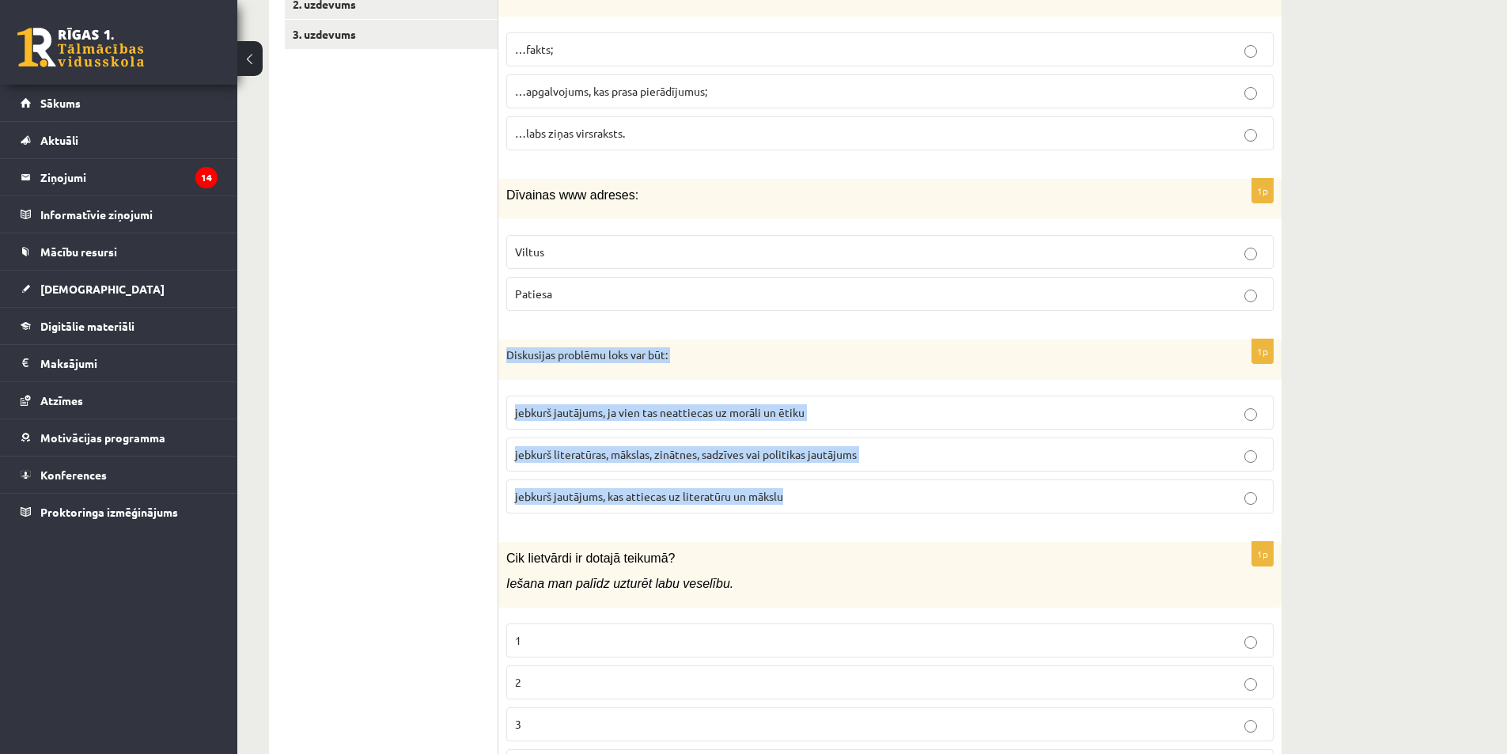
drag, startPoint x: 506, startPoint y: 357, endPoint x: 802, endPoint y: 498, distance: 327.9
click at [802, 498] on div "1p Diskusijas problēmu loks var būt: jebkurš jautājums, ja vien tas neattiecas …" at bounding box center [889, 432] width 783 height 187
copy div "Diskusijas problēmu loks var būt: jebkurš jautājums, ja vien tas neattiecas uz …"
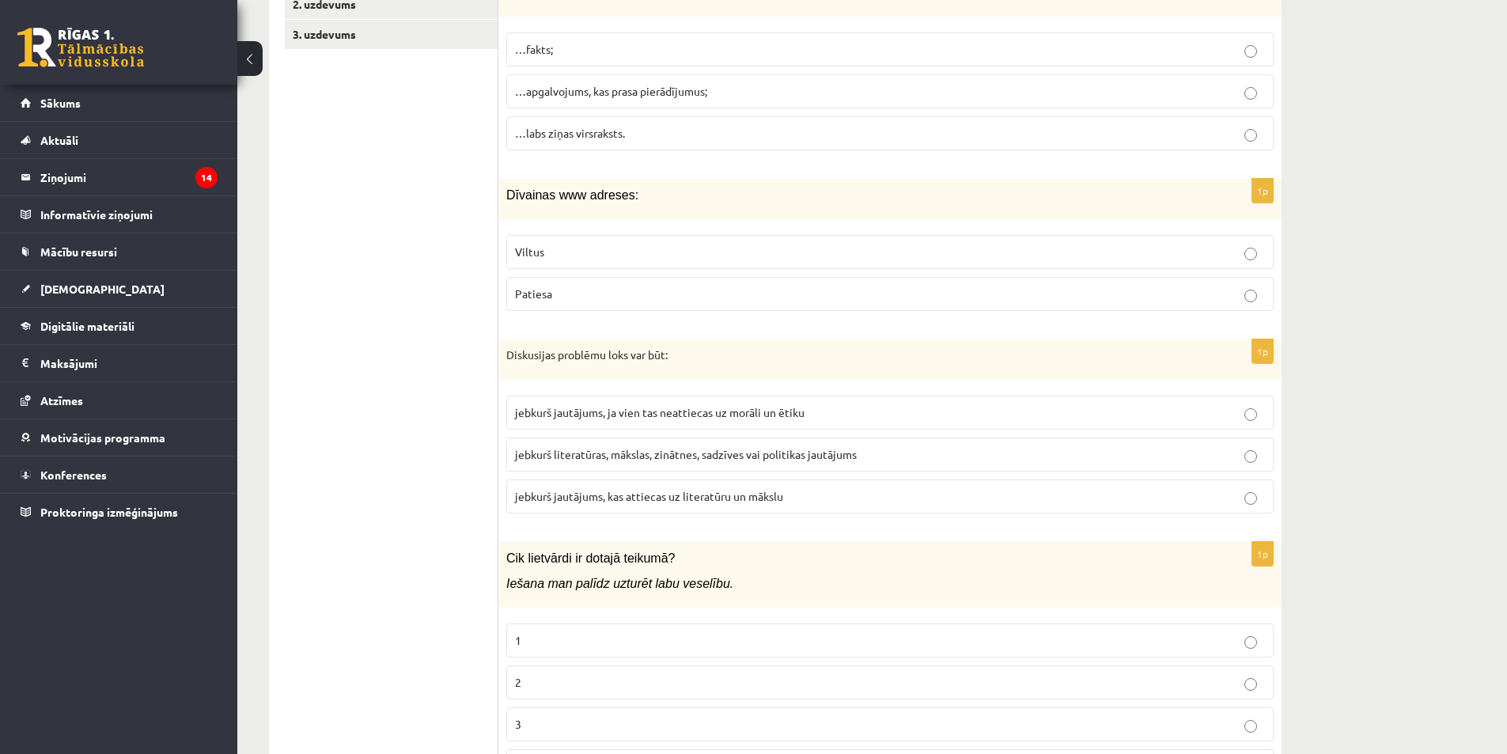
click at [841, 449] on span "jebkurš literatūras, mākslas, zinātnes, sadzīves vai politikas jautājums" at bounding box center [686, 454] width 342 height 14
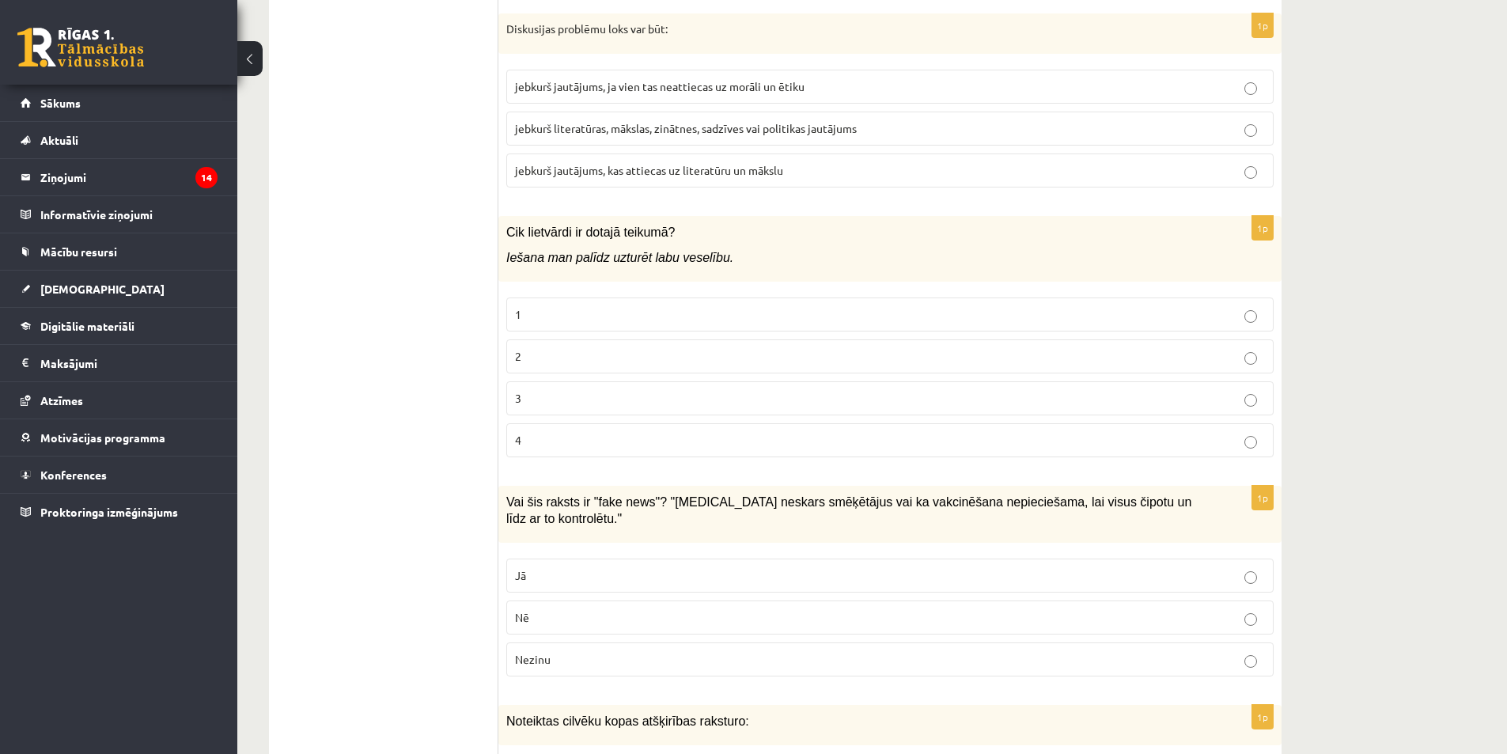
scroll to position [791, 0]
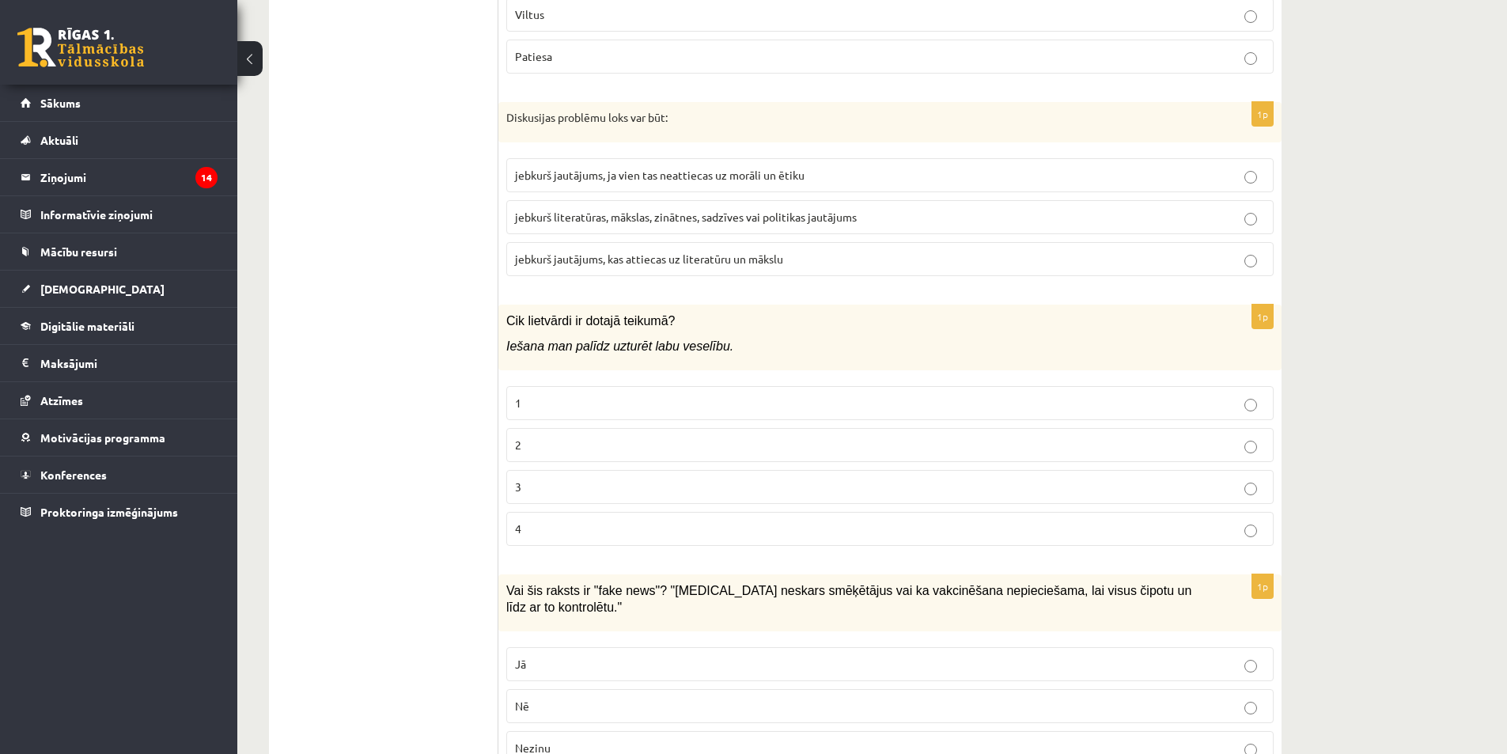
click at [585, 460] on label "2" at bounding box center [889, 445] width 767 height 34
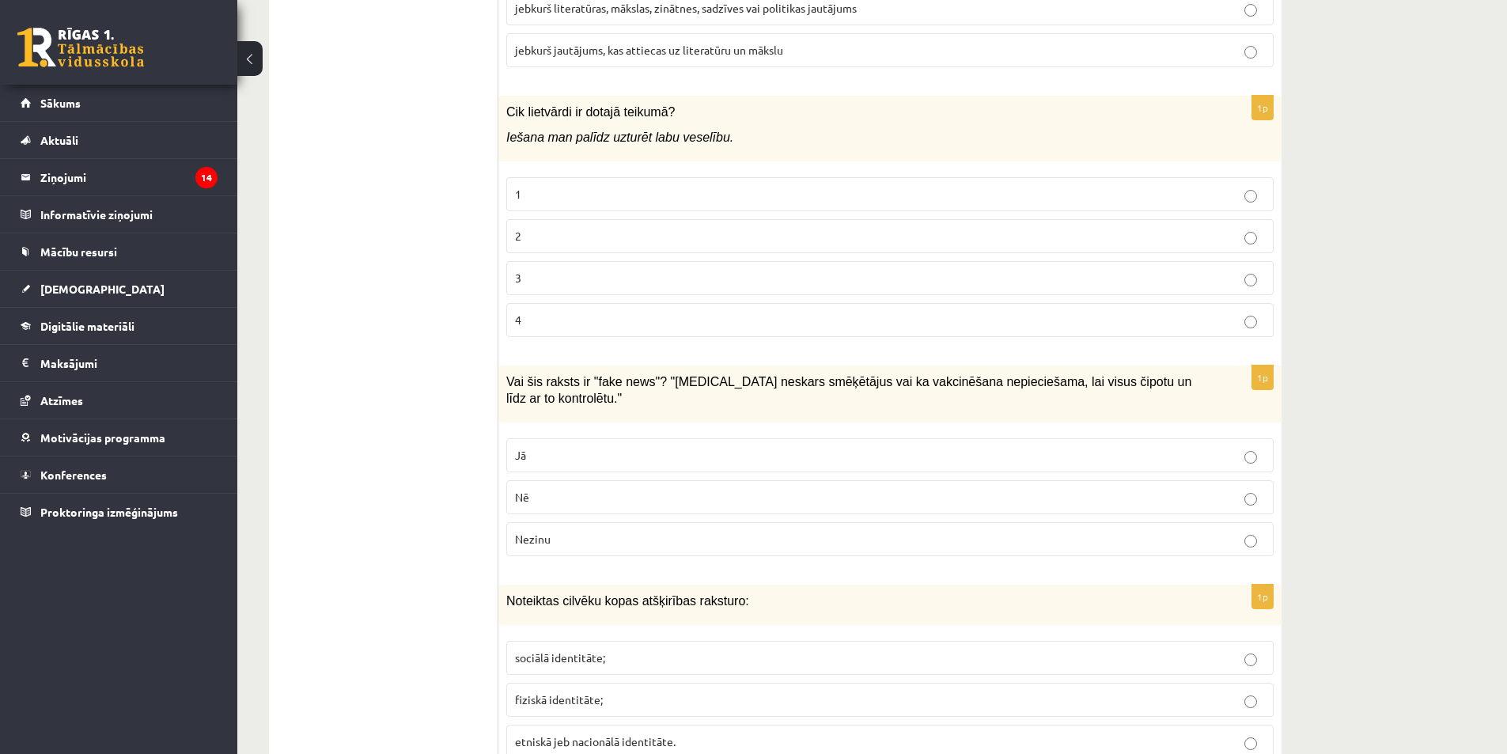
scroll to position [1028, 0]
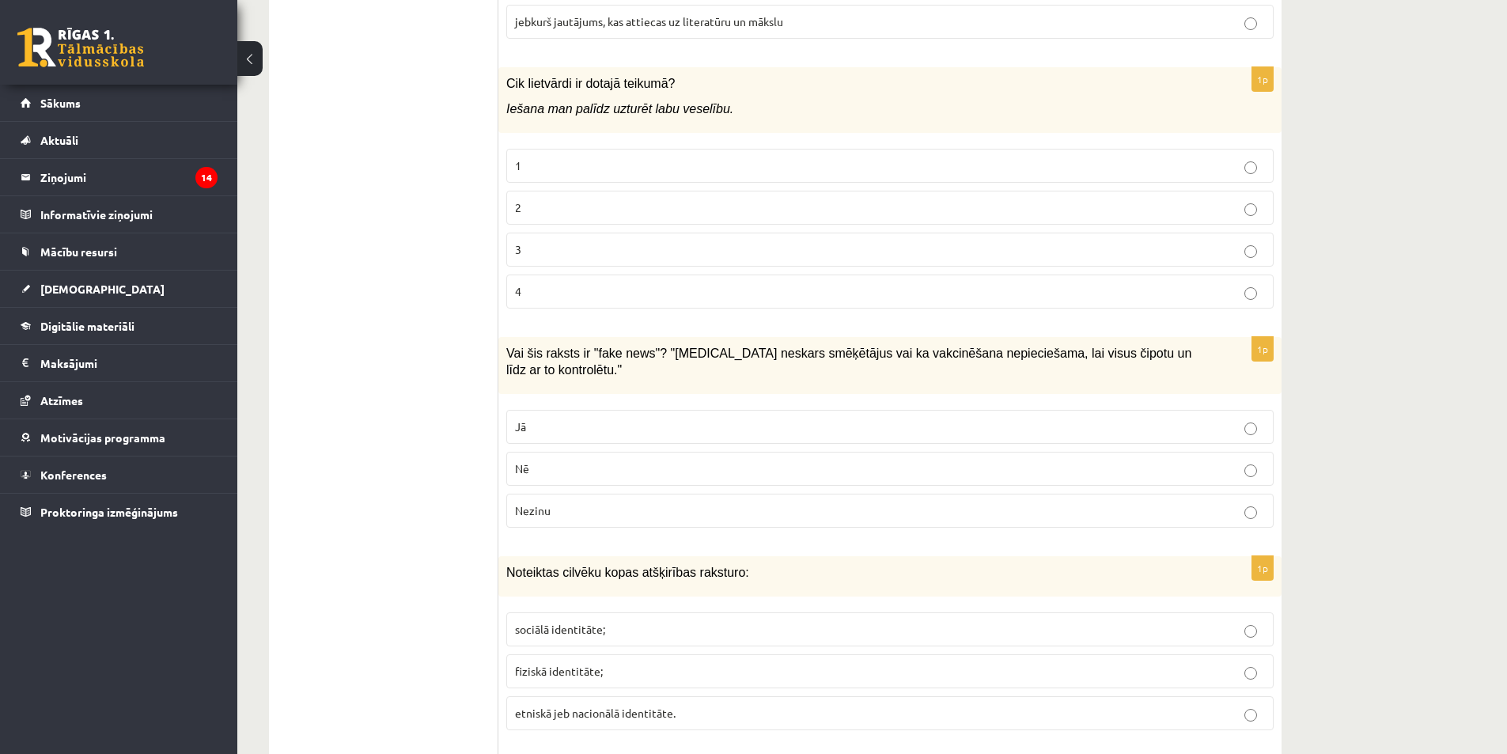
click at [614, 421] on label "Jā" at bounding box center [889, 427] width 767 height 34
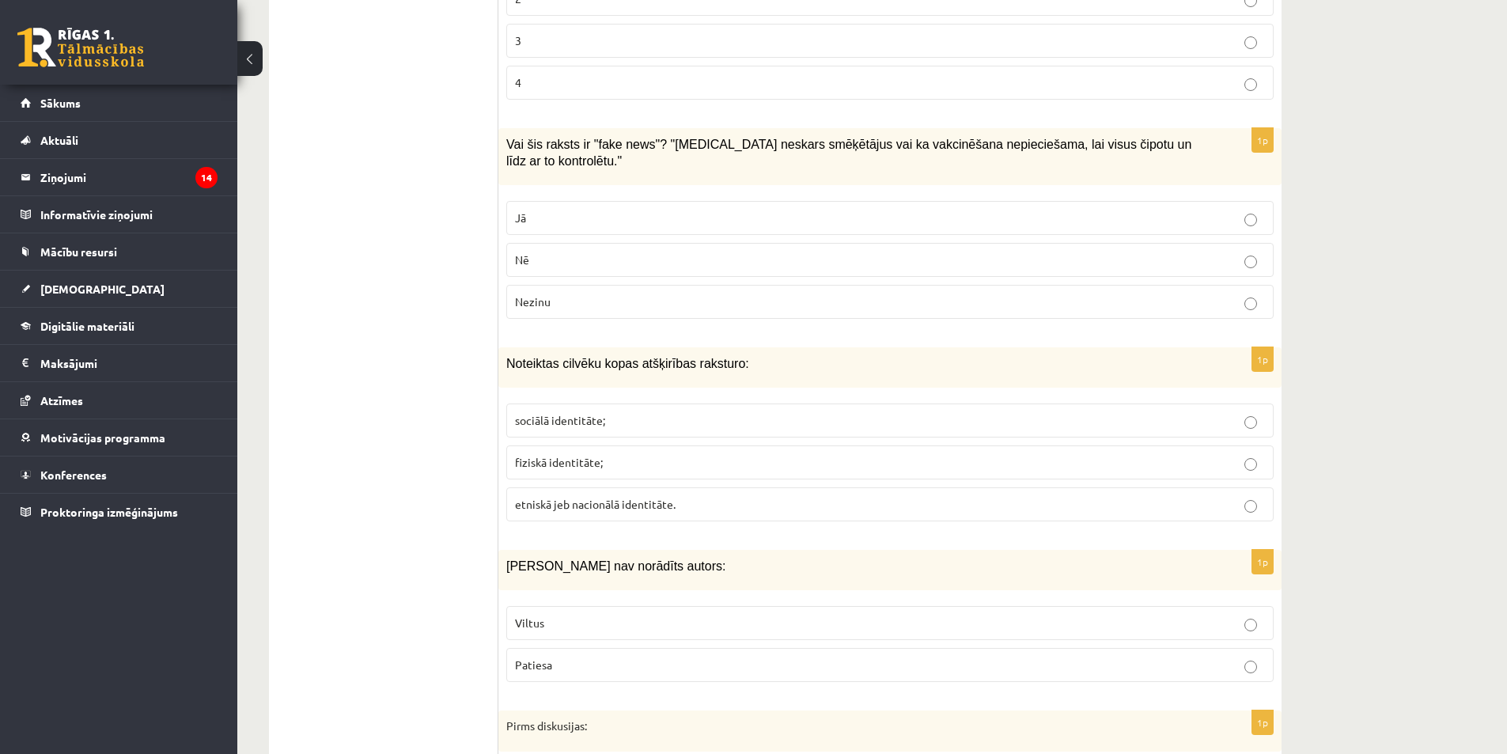
scroll to position [1265, 0]
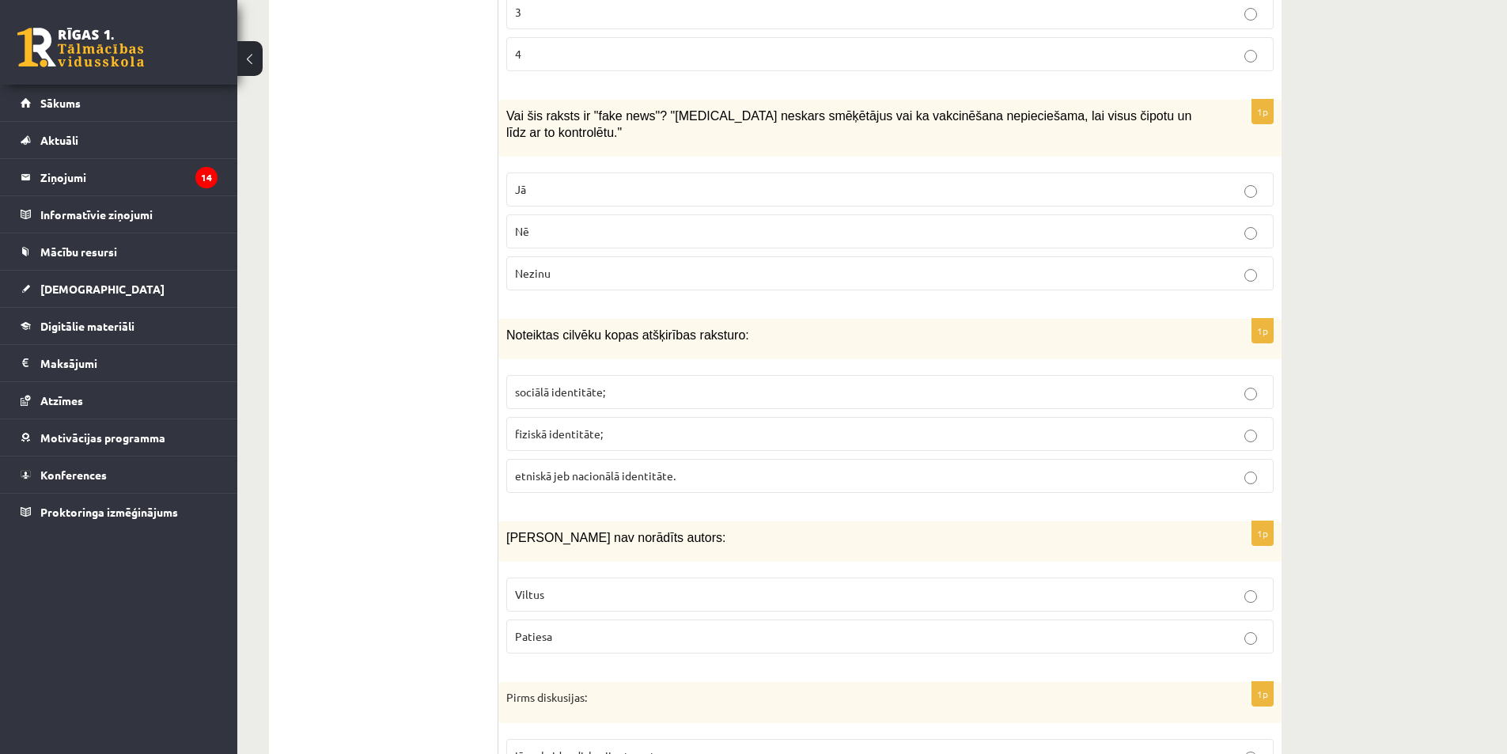
click at [638, 467] on p "etniskā jeb nacionālā identitāte." at bounding box center [890, 475] width 750 height 17
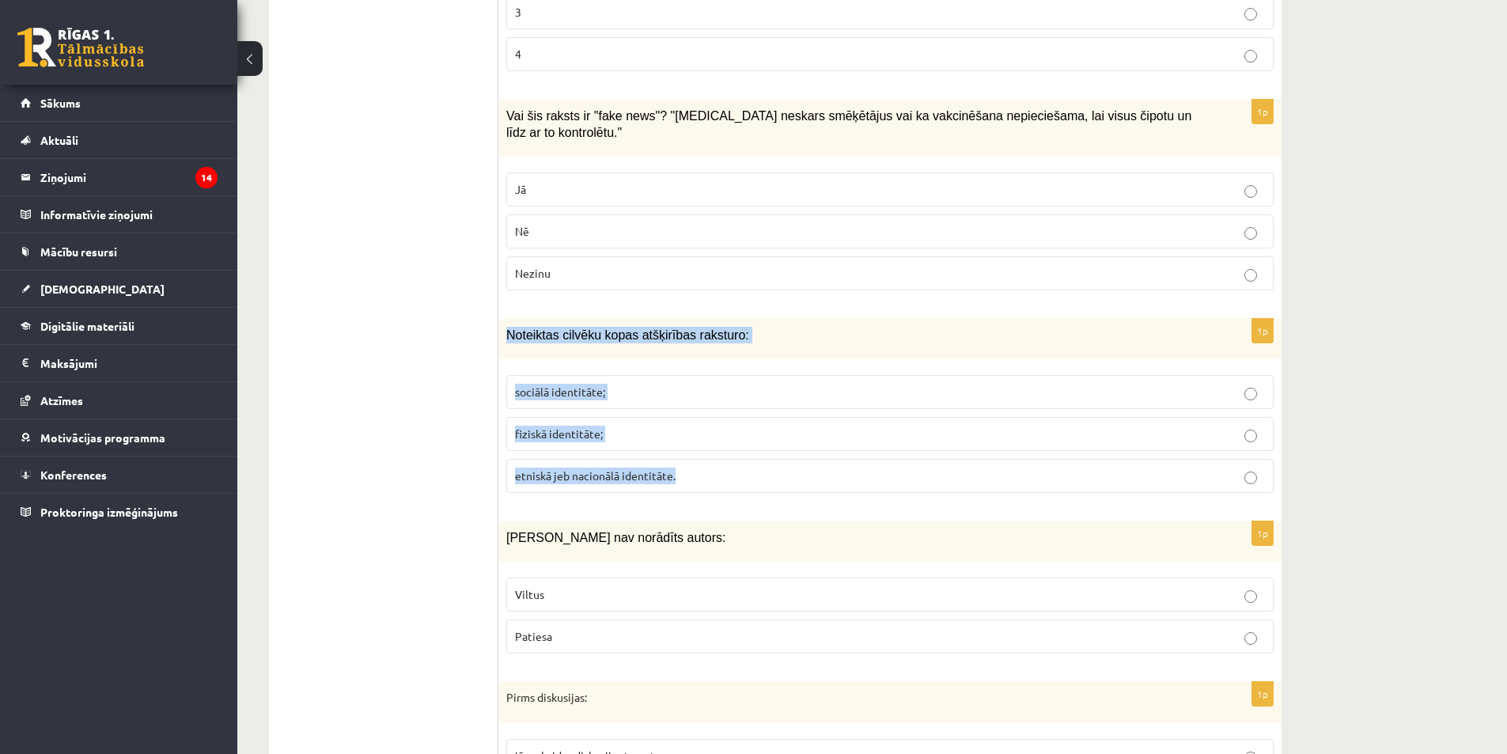
drag, startPoint x: 506, startPoint y: 318, endPoint x: 684, endPoint y: 471, distance: 235.0
click at [684, 471] on div "1p Noteiktas cilvēku kopas atšķirības raksturo: sociālā identitāte; fiziskā ide…" at bounding box center [889, 412] width 783 height 187
copy div "Noteiktas cilvēku kopas atšķirības raksturo: sociālā identitāte; fiziskā identi…"
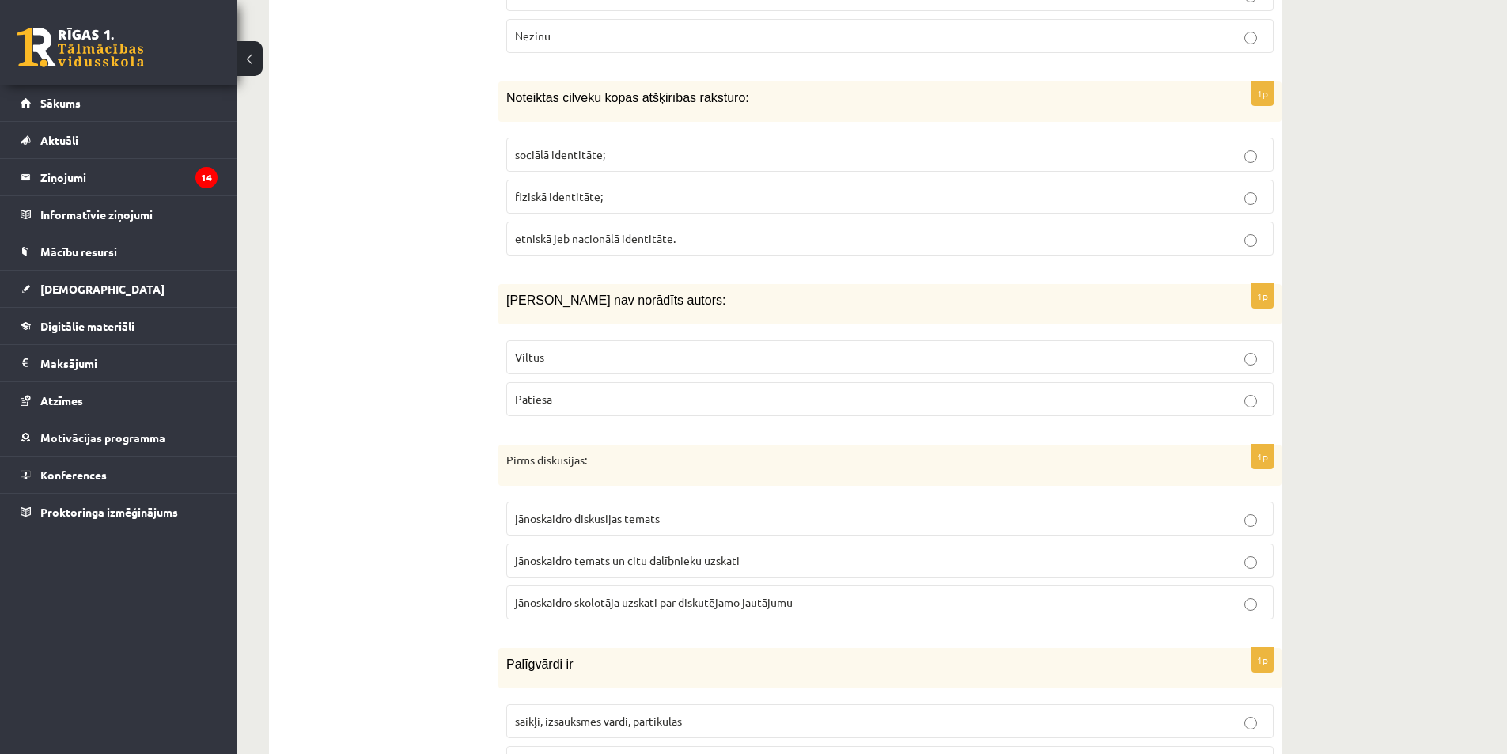
click at [563, 349] on p "Viltus" at bounding box center [890, 357] width 750 height 17
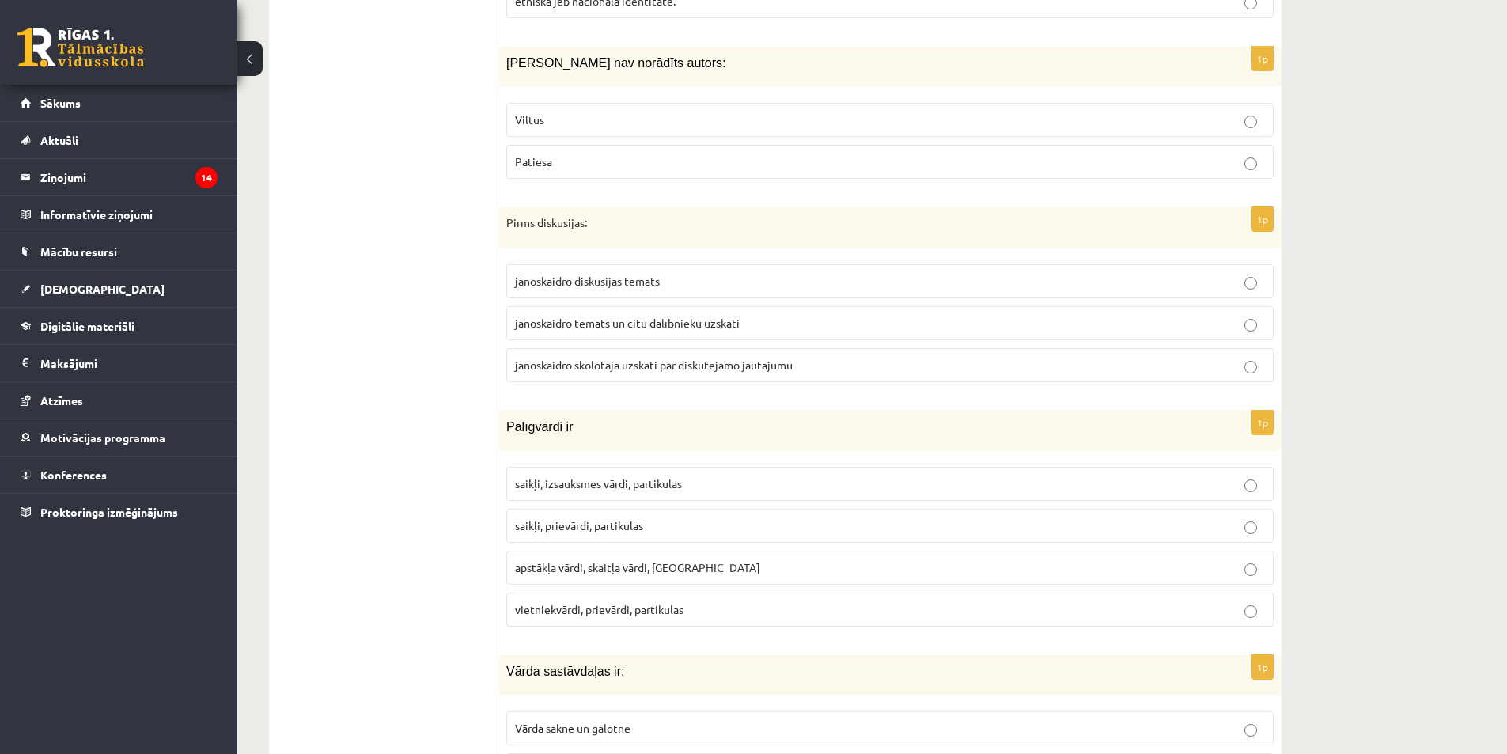
scroll to position [1661, 0]
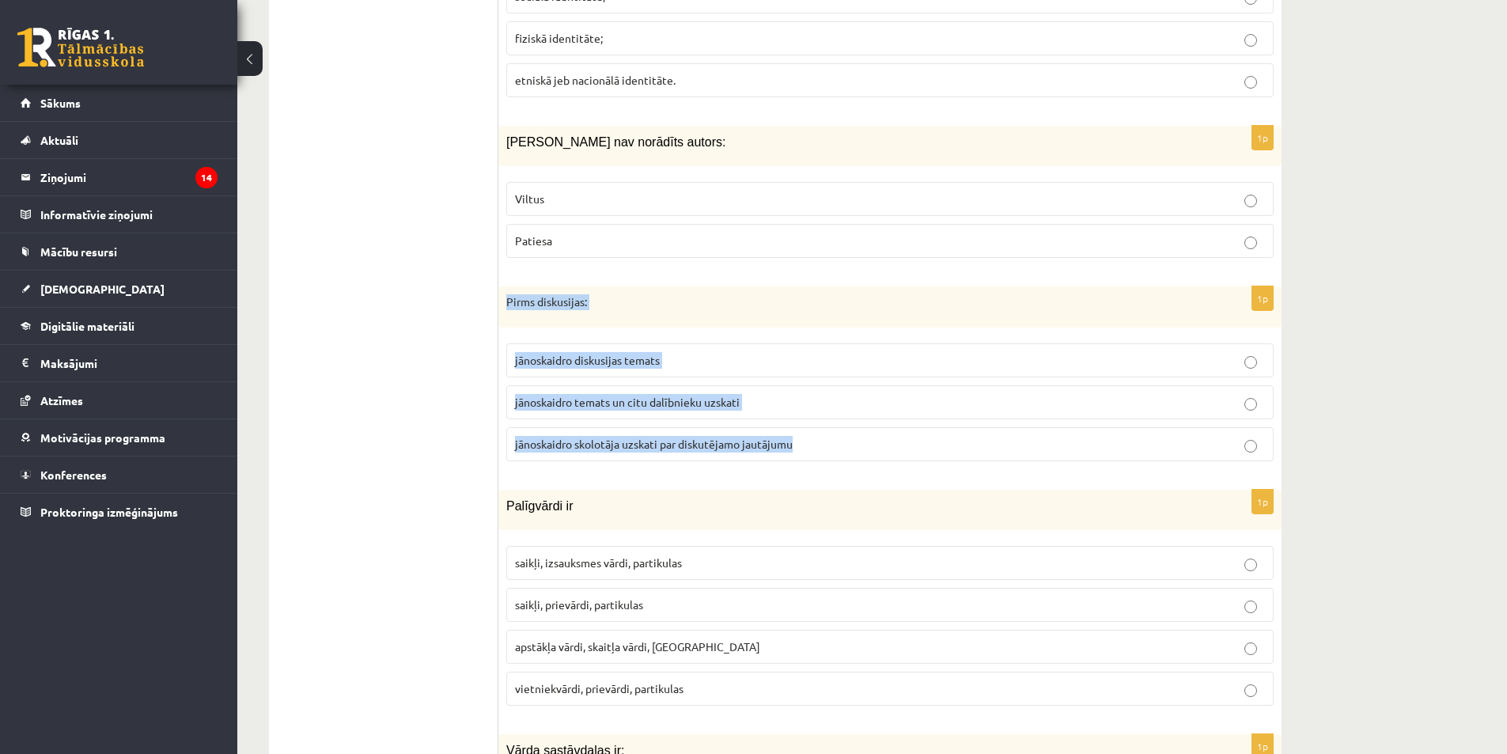
drag, startPoint x: 506, startPoint y: 285, endPoint x: 896, endPoint y: 432, distance: 416.7
click at [896, 432] on div "1p Pirms diskusijas: jānoskaidro diskusijas temats jānoskaidro temats un citu d…" at bounding box center [889, 379] width 783 height 187
copy div "Pirms diskusijas: jānoskaidro diskusijas temats jānoskaidro temats un citu dalī…"
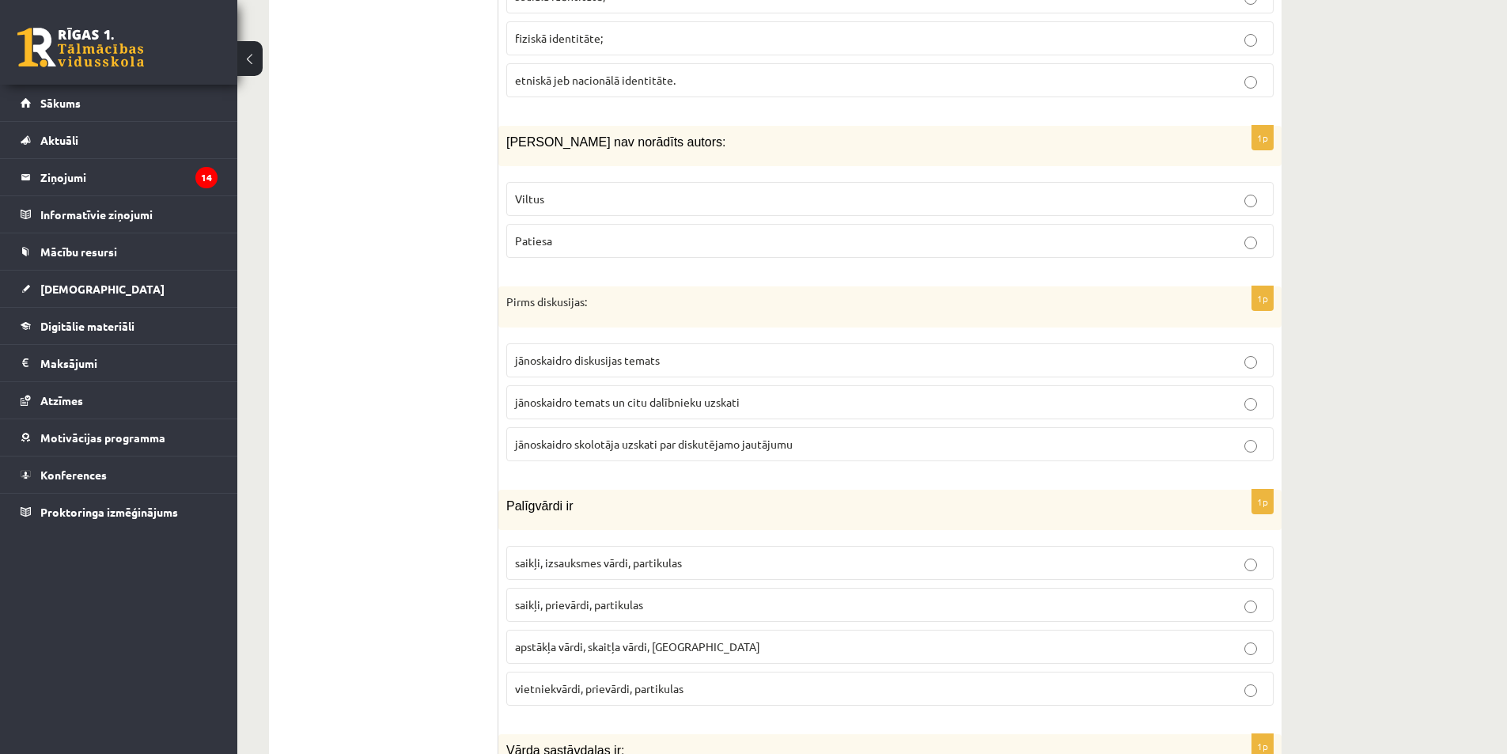
click at [807, 394] on p "jānoskaidro temats un citu dalībnieku uzskati" at bounding box center [890, 402] width 750 height 17
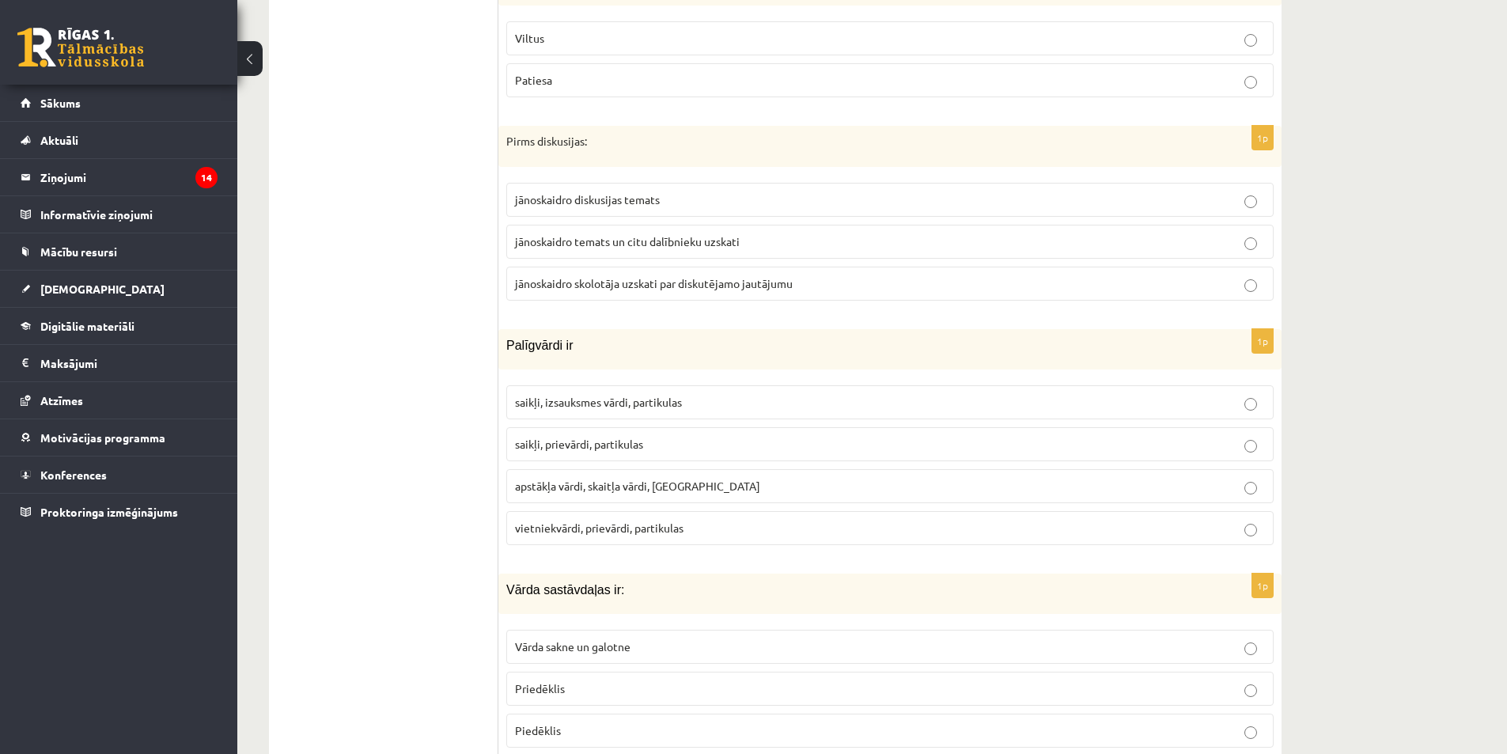
scroll to position [1819, 0]
click at [670, 438] on p "saikļi, prievārdi, partikulas" at bounding box center [890, 446] width 750 height 17
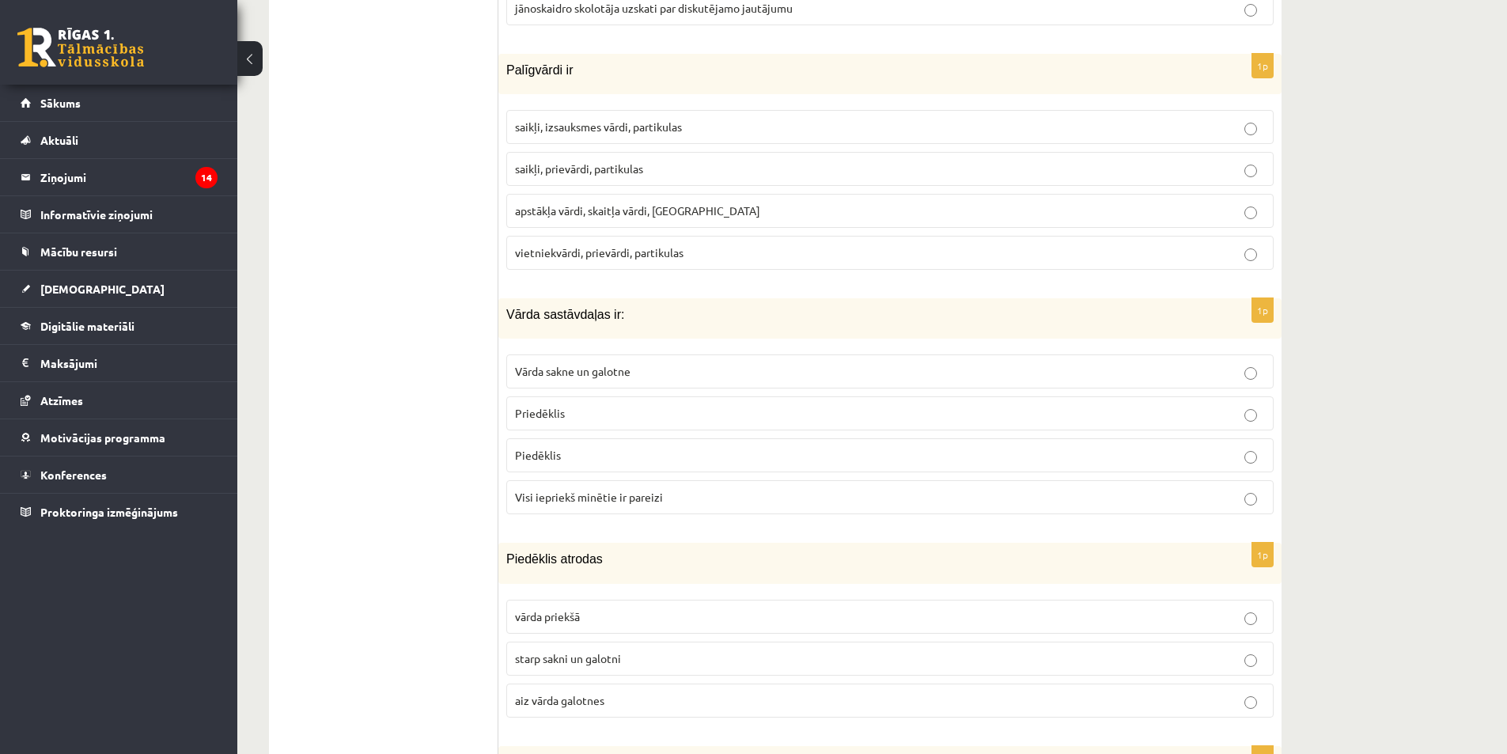
scroll to position [2135, 0]
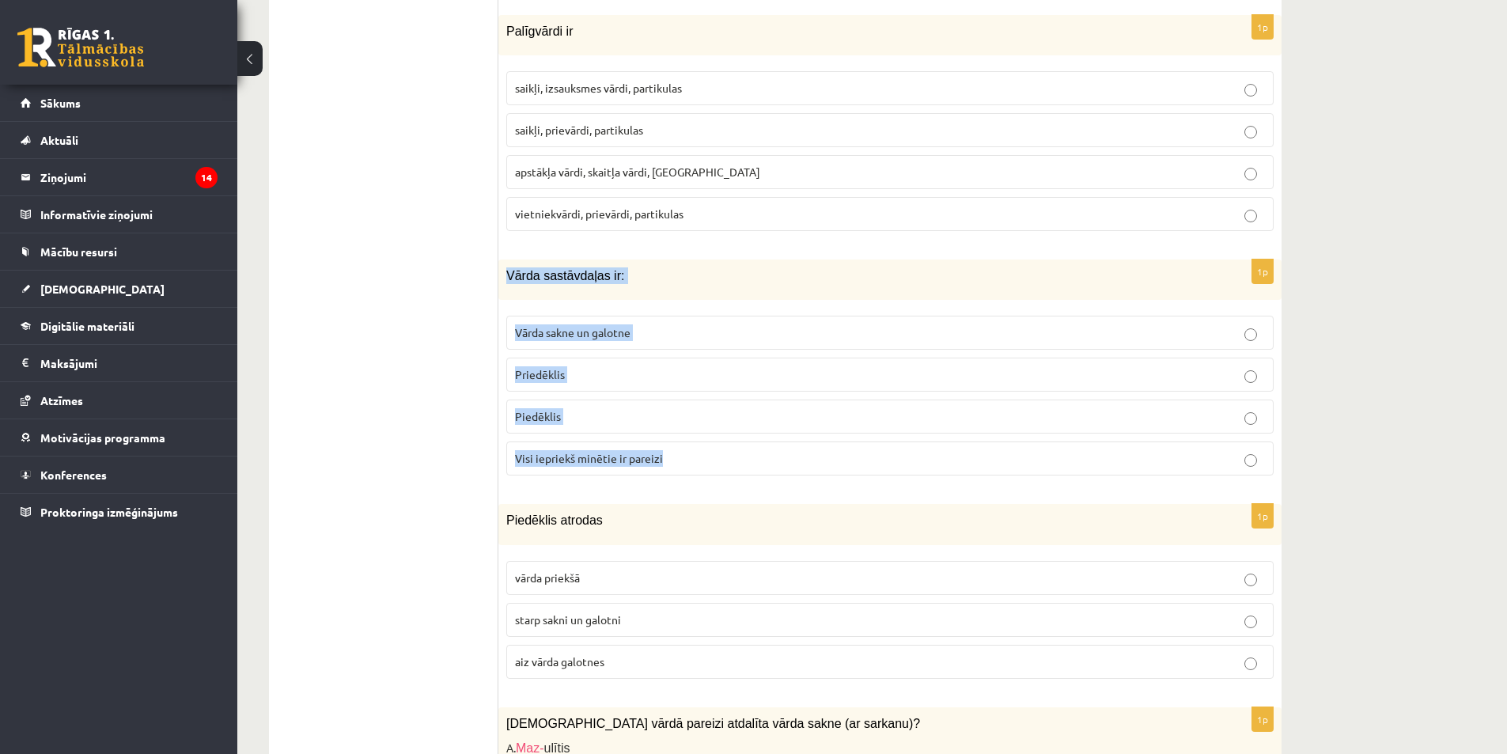
drag, startPoint x: 509, startPoint y: 259, endPoint x: 705, endPoint y: 437, distance: 264.3
click at [705, 437] on div "1p Vārda sastāvdaļas ir: Vārda sakne un galotne Priedēklis Piedēklis Visi iepri…" at bounding box center [889, 373] width 783 height 229
copy div "Vārda sastāvdaļas ir: Vārda sakne un galotne Priedēklis Piedēklis Visi iepriekš…"
click at [671, 450] on p "Visi iepriekš minētie ir pareizi" at bounding box center [890, 458] width 750 height 17
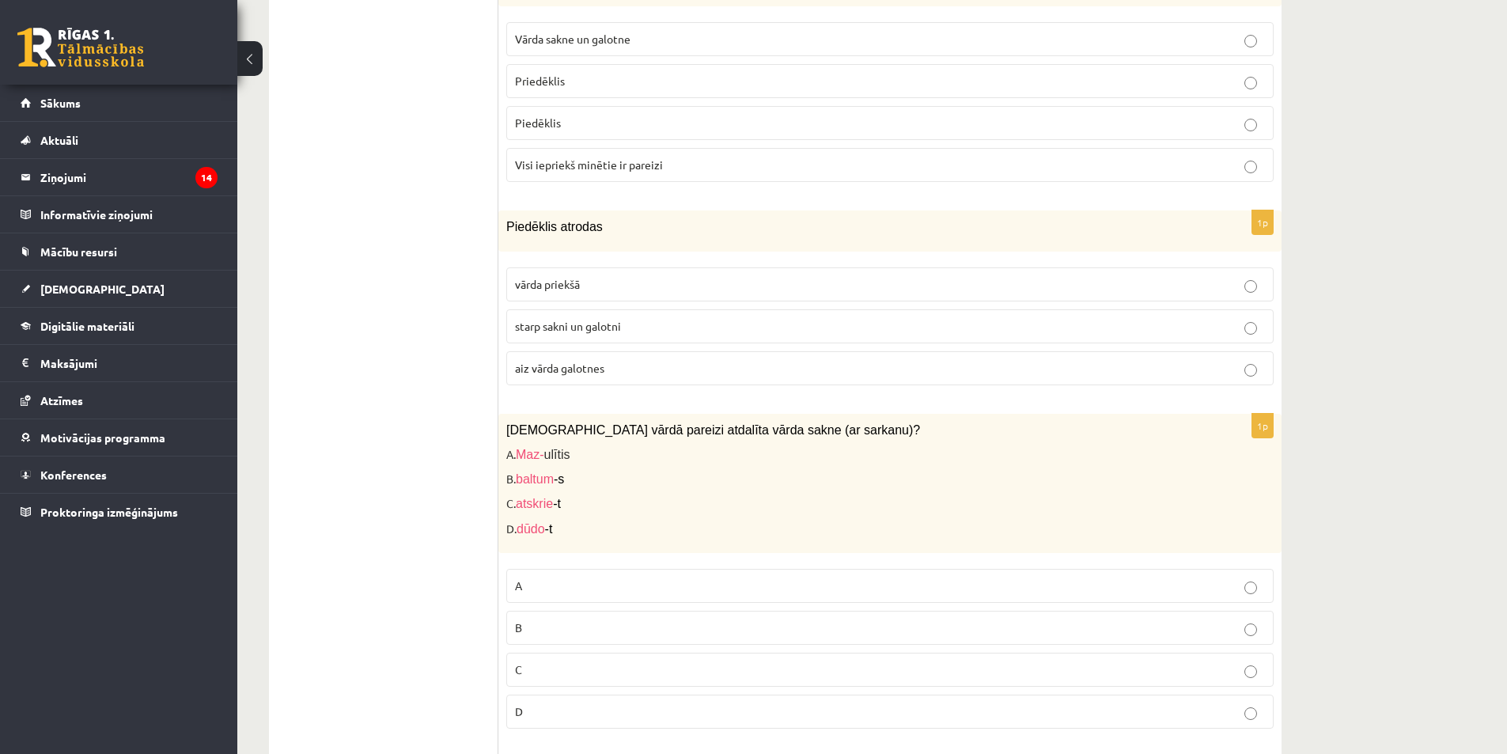
scroll to position [2531, 0]
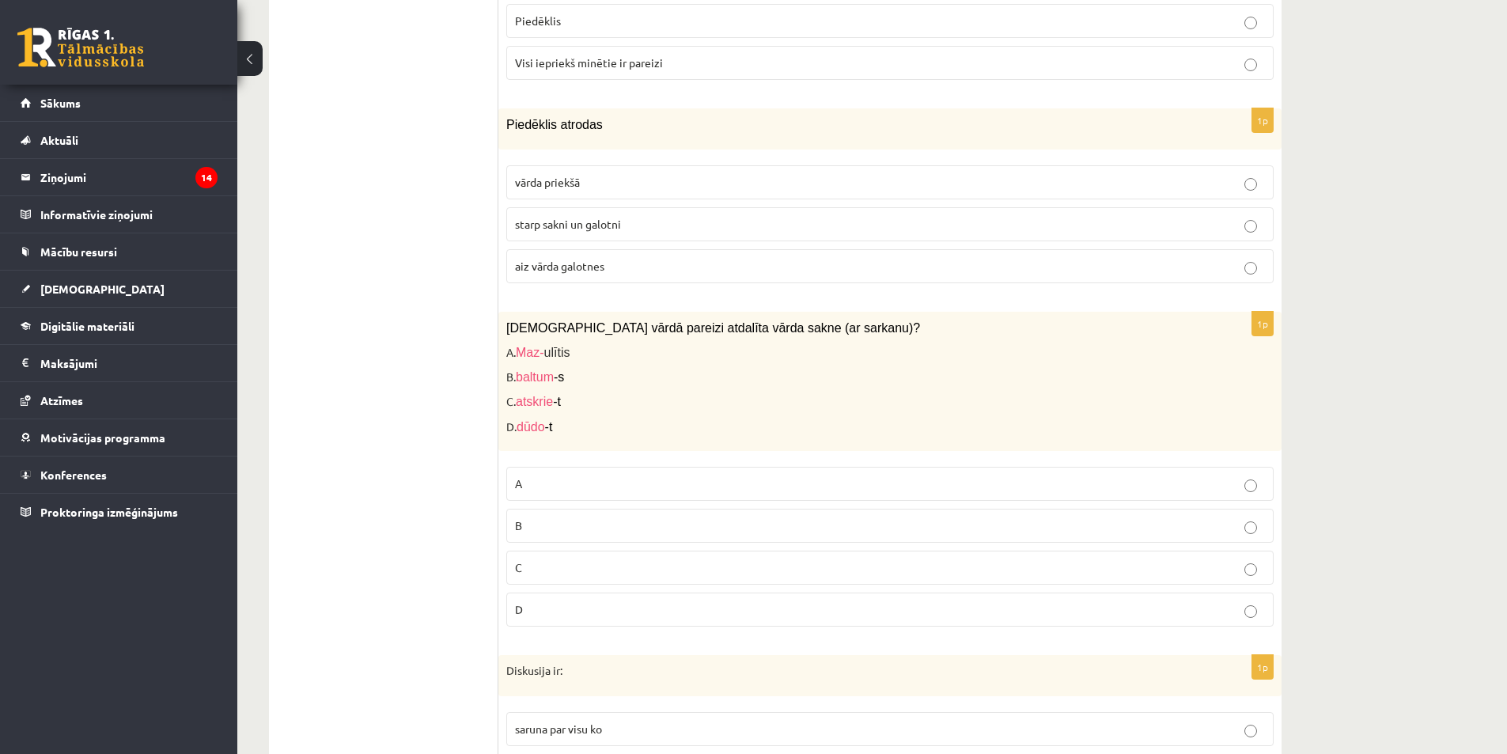
click at [627, 207] on label "starp sakni un galotni" at bounding box center [889, 224] width 767 height 34
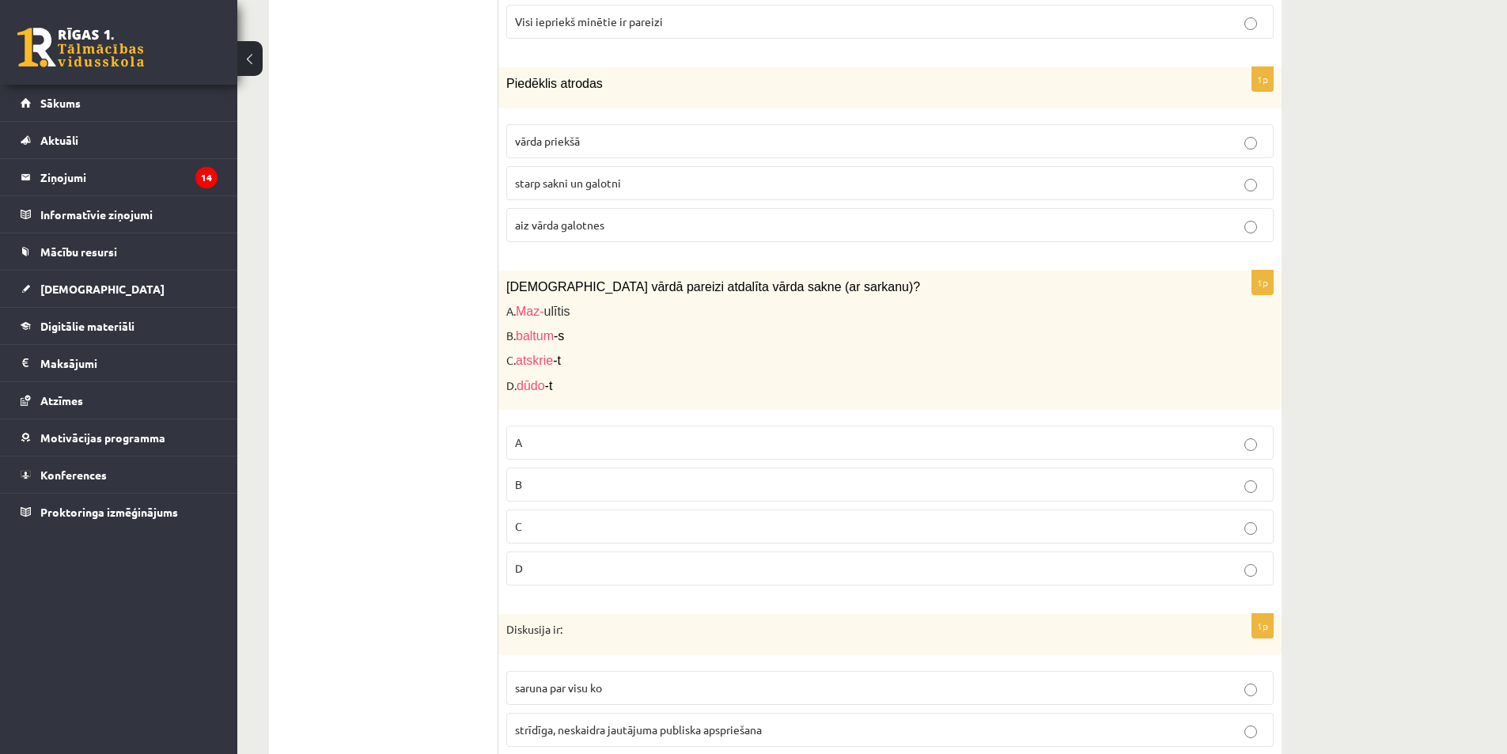
scroll to position [2610, 0]
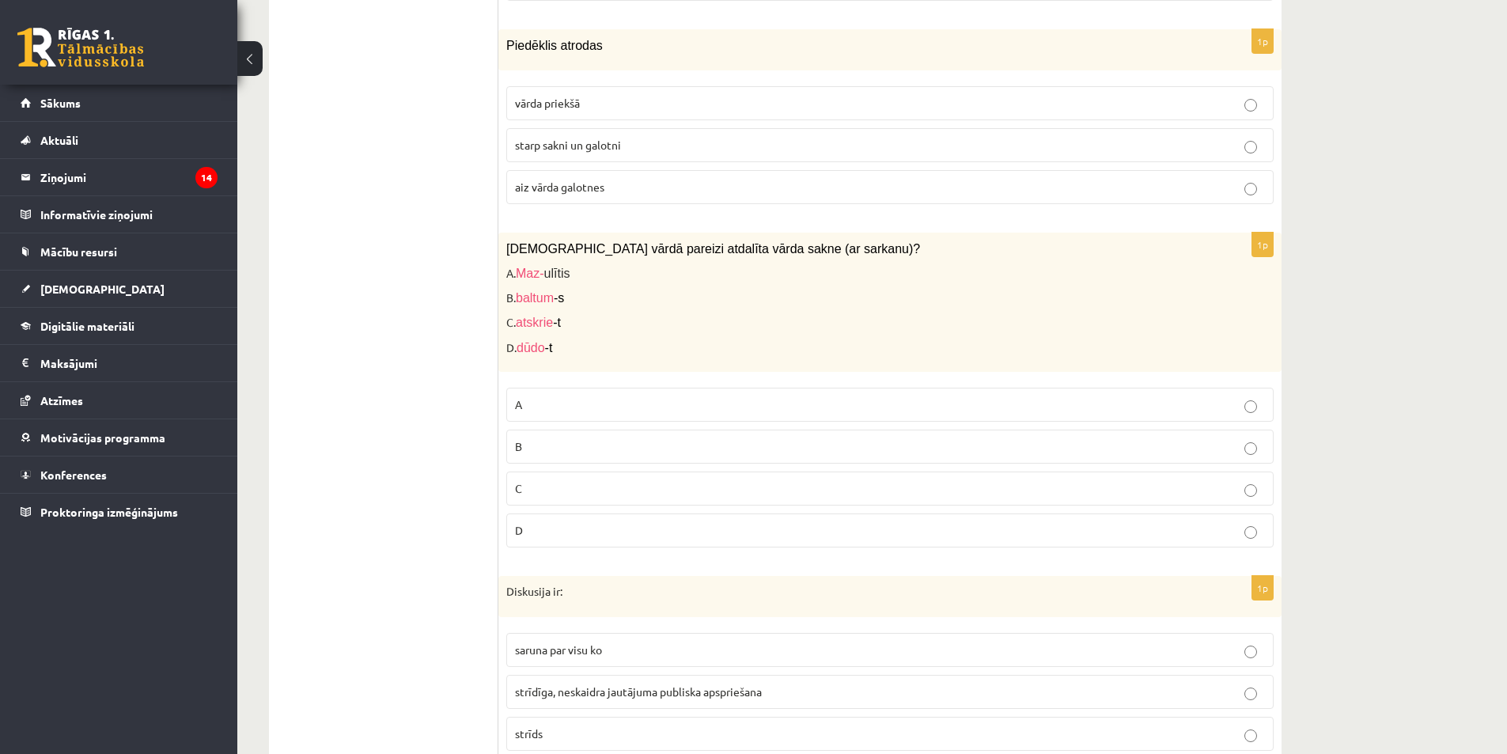
click at [538, 438] on p "B" at bounding box center [890, 446] width 750 height 17
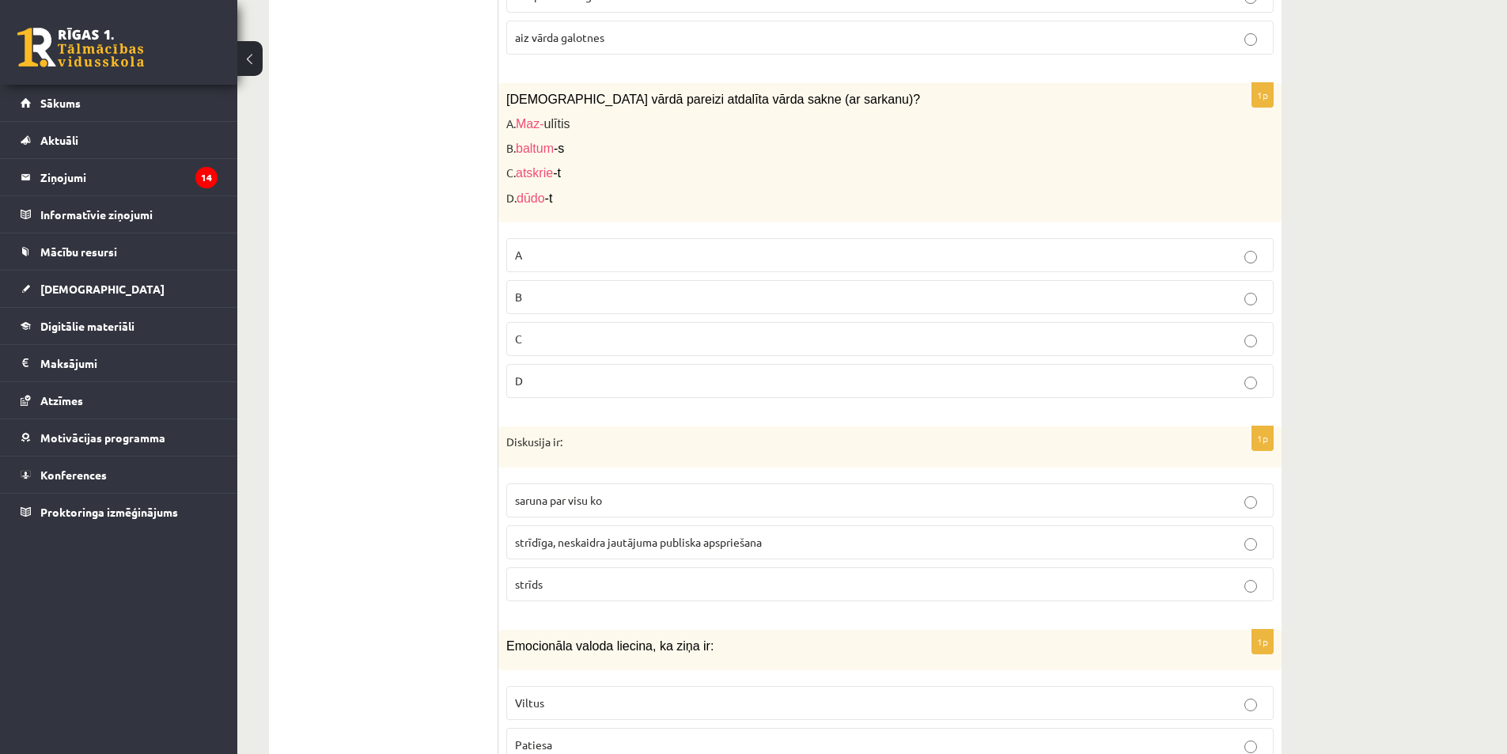
scroll to position [2847, 0]
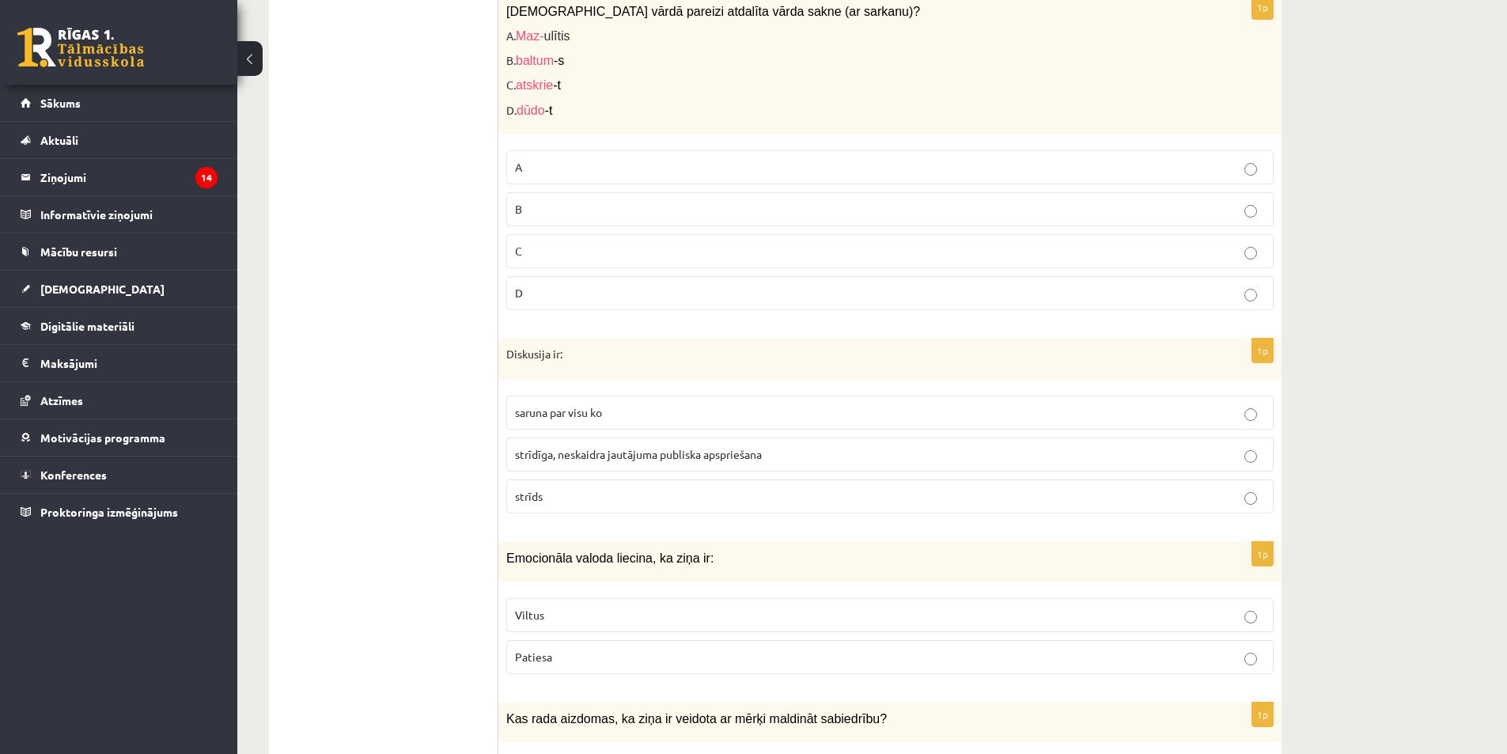
click at [586, 447] on span "strīdīga, neskaidra jautājuma publiska apspriešana" at bounding box center [638, 454] width 247 height 14
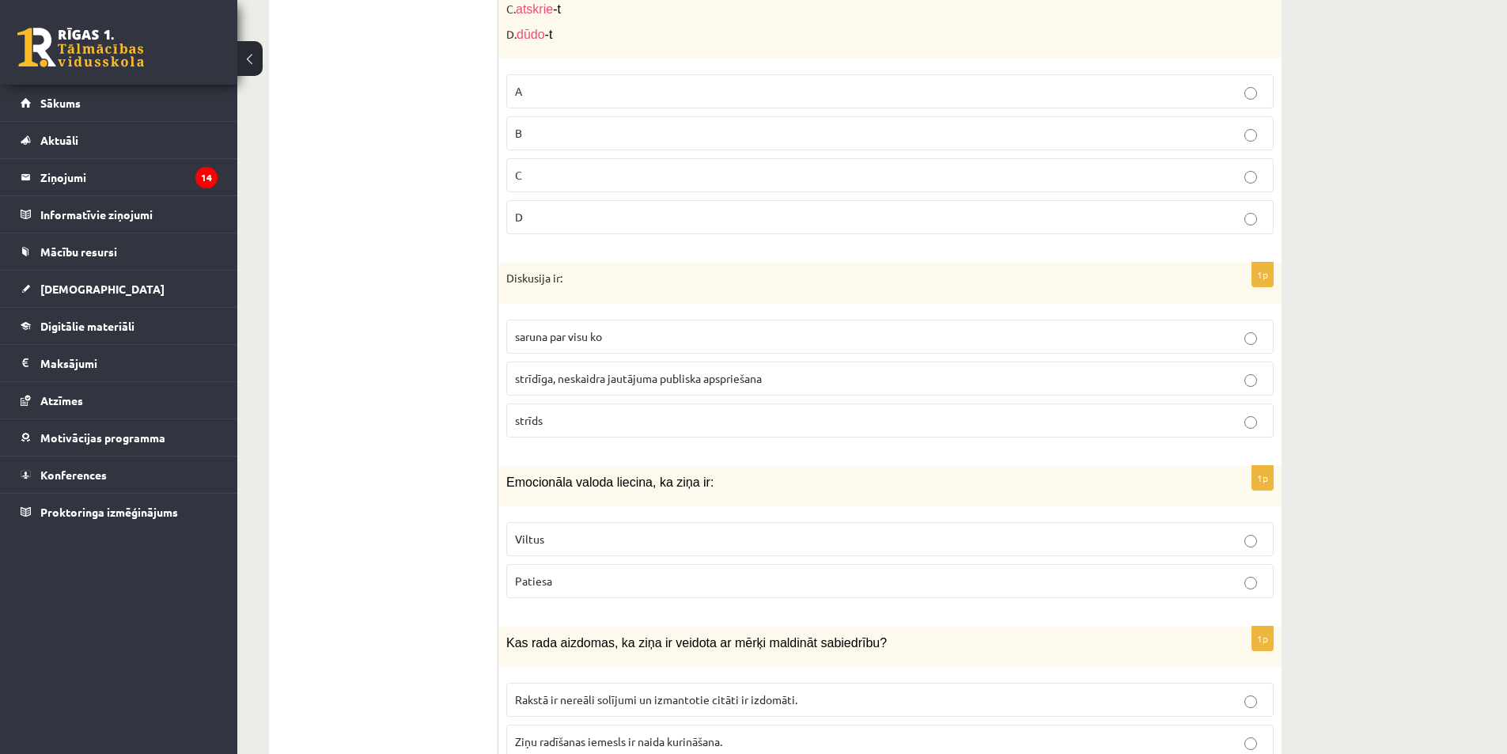
scroll to position [3005, 0]
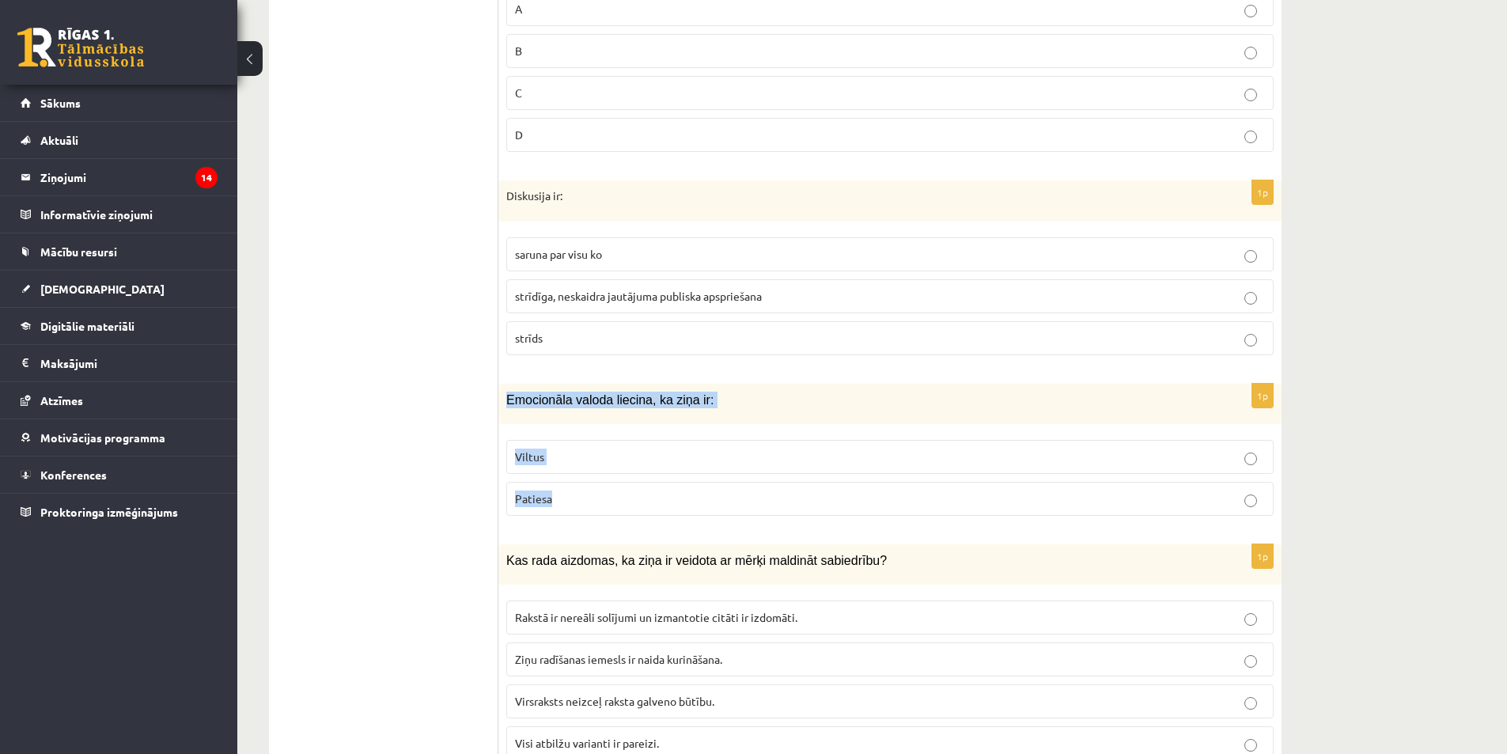
drag, startPoint x: 509, startPoint y: 384, endPoint x: 583, endPoint y: 500, distance: 138.0
click at [583, 500] on div "1p Emocionāla valoda liecina, ka ziņa ir: Viltus Patiesa" at bounding box center [889, 456] width 783 height 145
copy div "Emocionāla valoda liecina, ka ziņa ir: Viltus Patiesa"
click at [857, 448] on p "Viltus" at bounding box center [890, 456] width 750 height 17
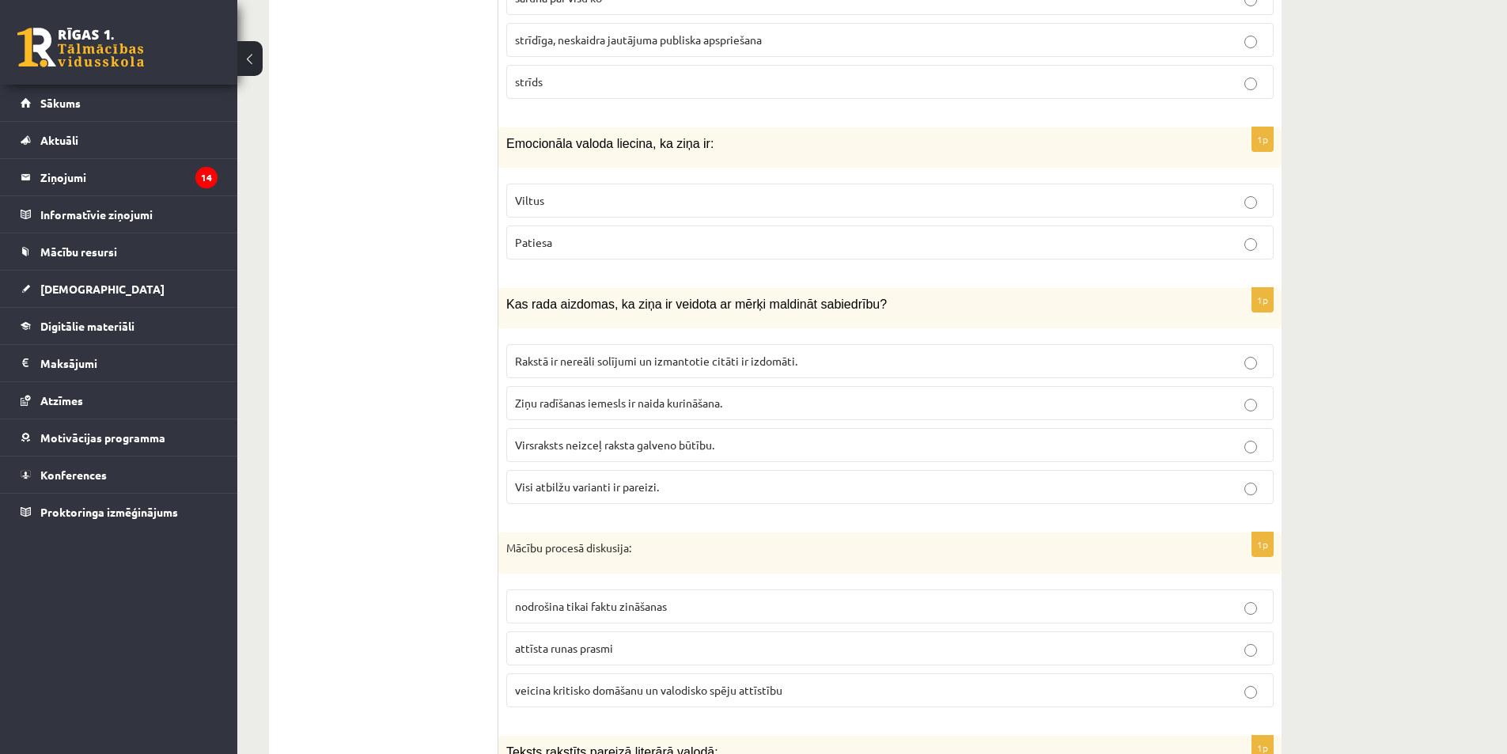
scroll to position [3243, 0]
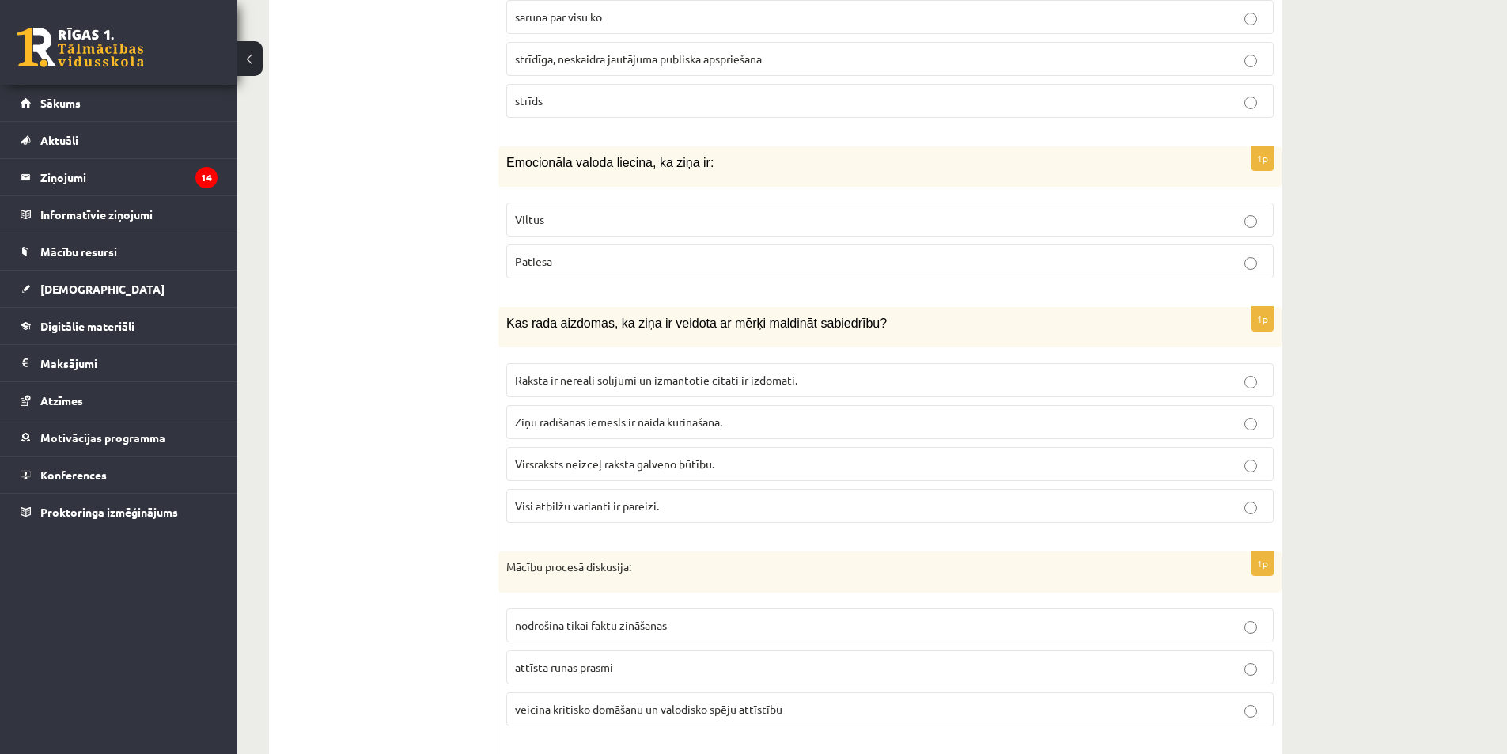
click at [678, 497] on p "Visi atbilžu varianti ir pareizi." at bounding box center [890, 505] width 750 height 17
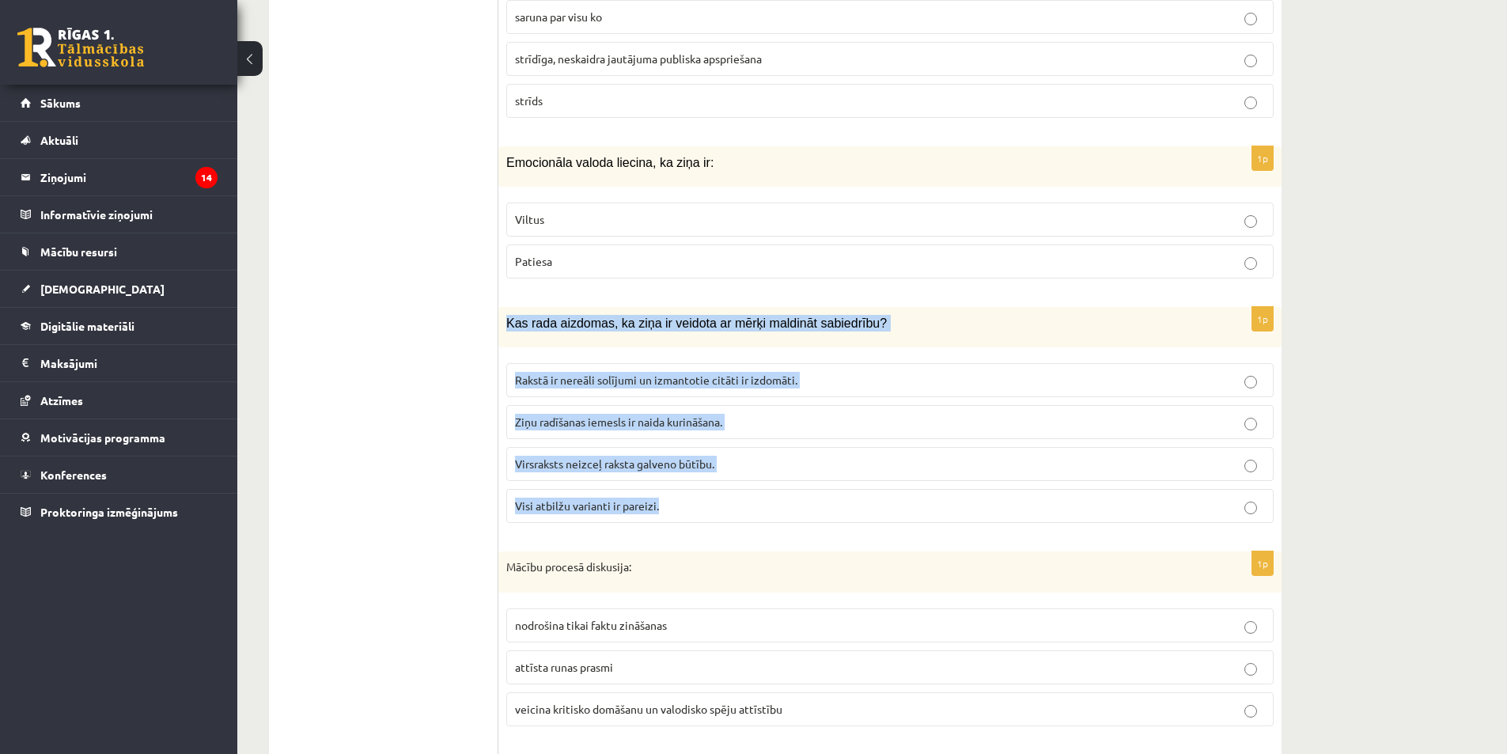
drag, startPoint x: 507, startPoint y: 306, endPoint x: 693, endPoint y: 496, distance: 265.7
click at [693, 496] on div "1p Kas rada aizdomas, ka ziņa ir veidota ar mērķi maldināt sabiedrību? Rakstā i…" at bounding box center [889, 421] width 783 height 229
copy div "Kas rada aizdomas, ka ziņa ir veidota ar mērķi maldināt sabiedrību? Rakstā ir n…"
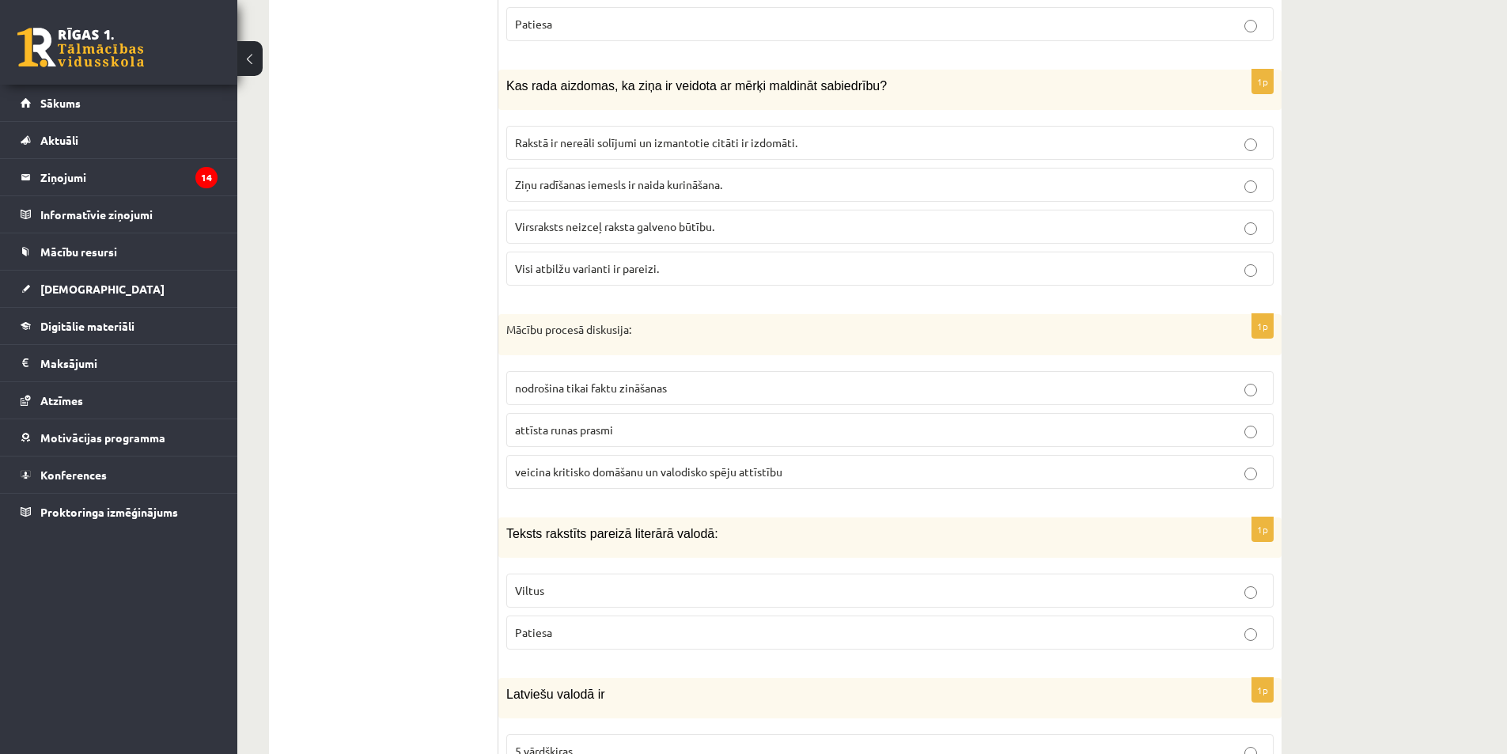
scroll to position [3559, 0]
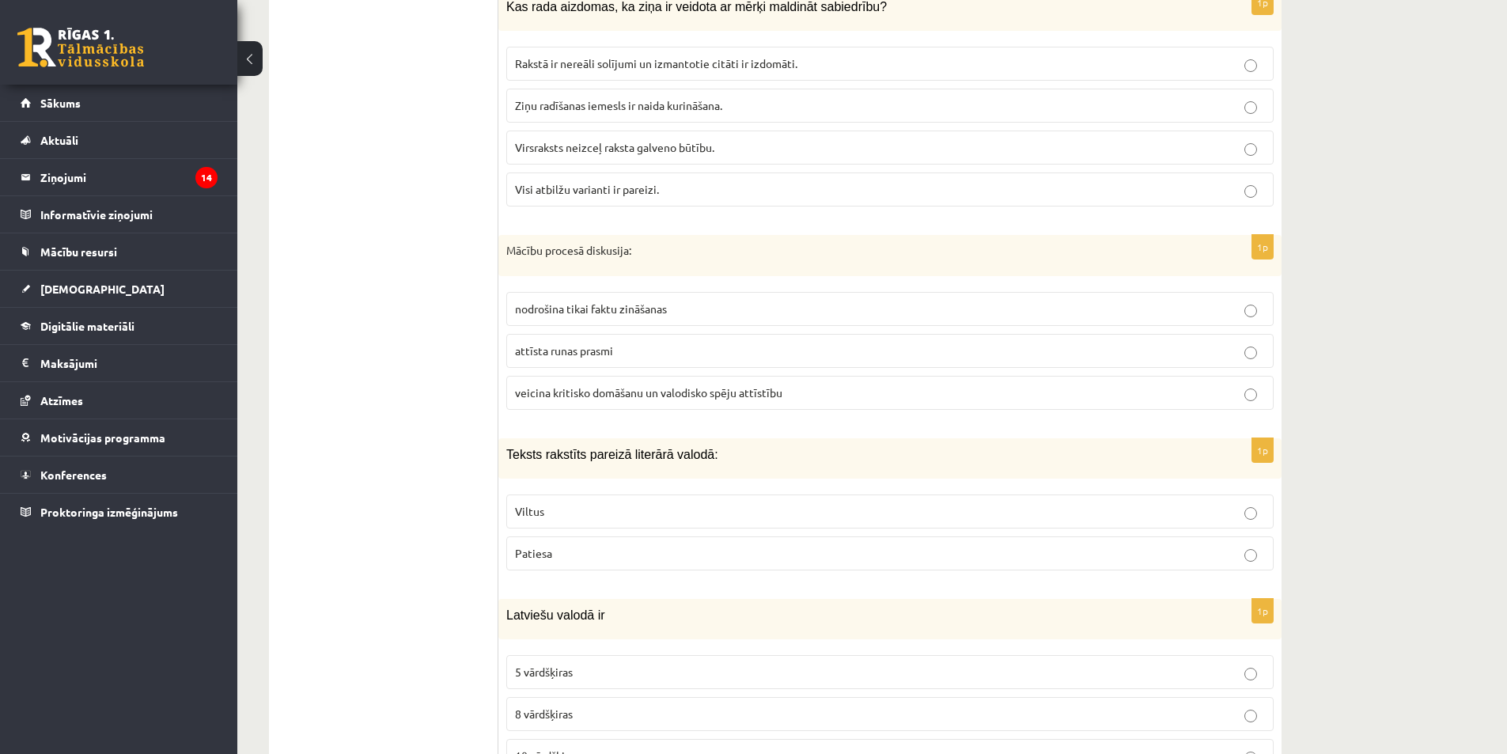
click at [618, 385] on p "veicina kritisko domāšanu un valodisko spēju attīstību" at bounding box center [890, 392] width 750 height 17
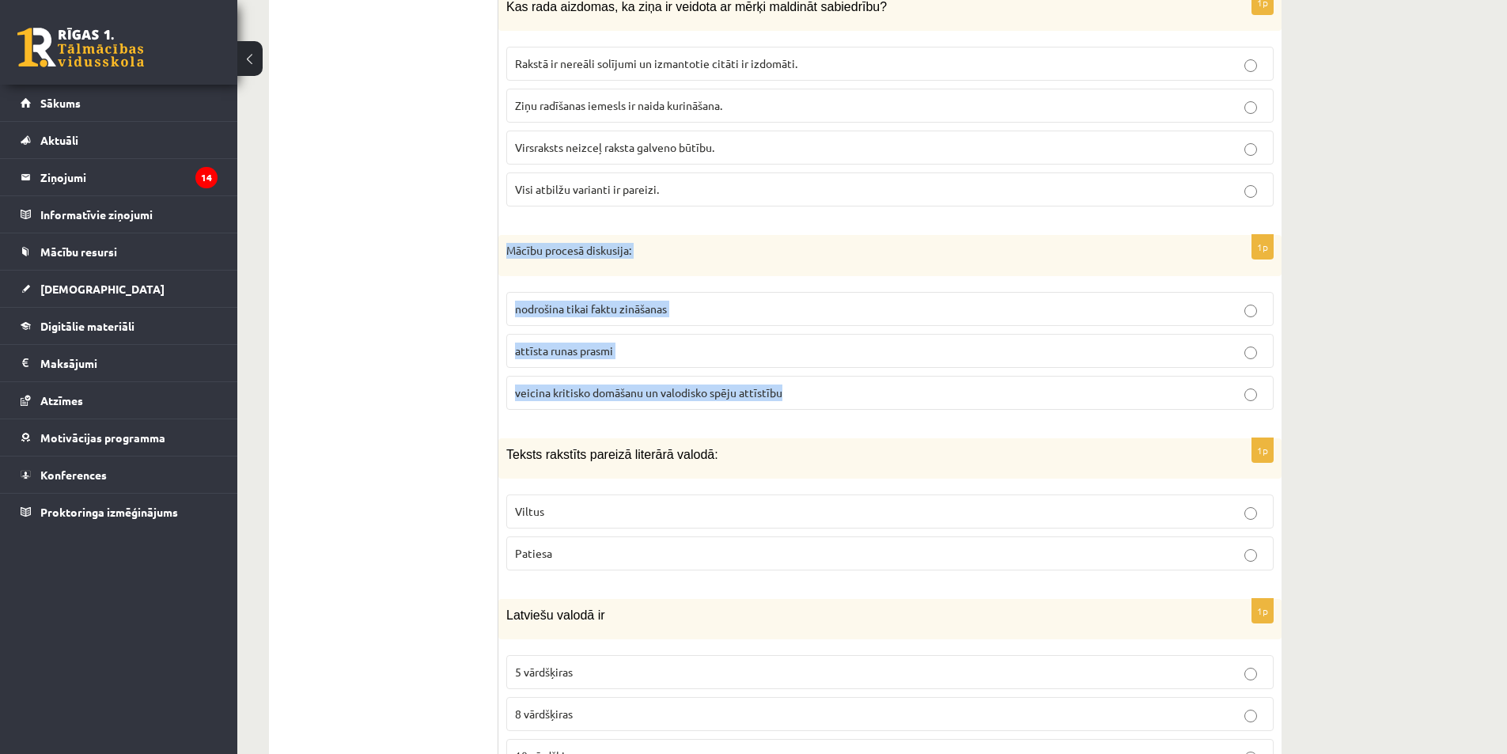
drag, startPoint x: 506, startPoint y: 233, endPoint x: 869, endPoint y: 382, distance: 392.3
click at [869, 382] on div "1p Mācību procesā diskusija: nodrošina tikai faktu zināšanas attīsta runas pras…" at bounding box center [889, 328] width 783 height 187
copy div "Mācību procesā diskusija: nodrošina tikai faktu zināšanas attīsta runas prasmi …"
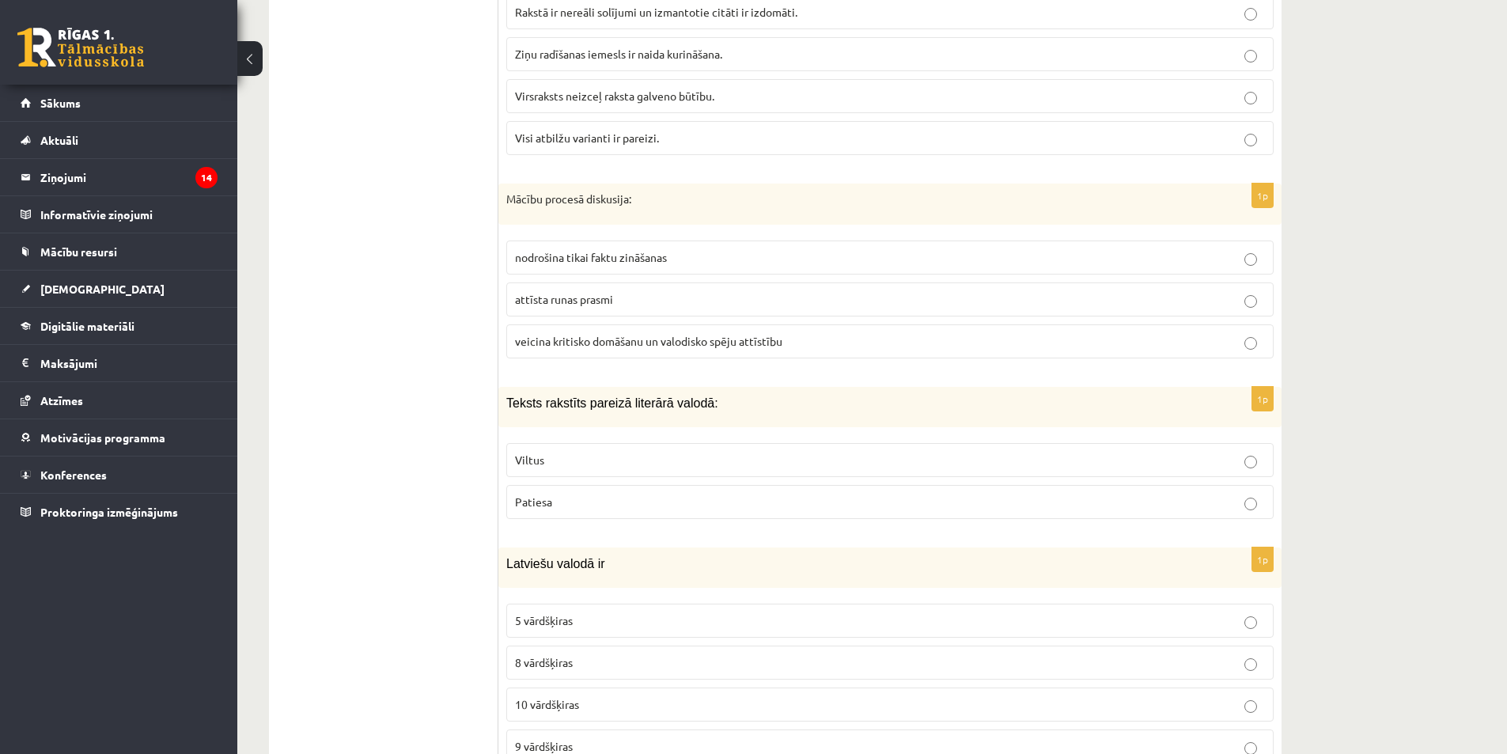
scroll to position [3638, 0]
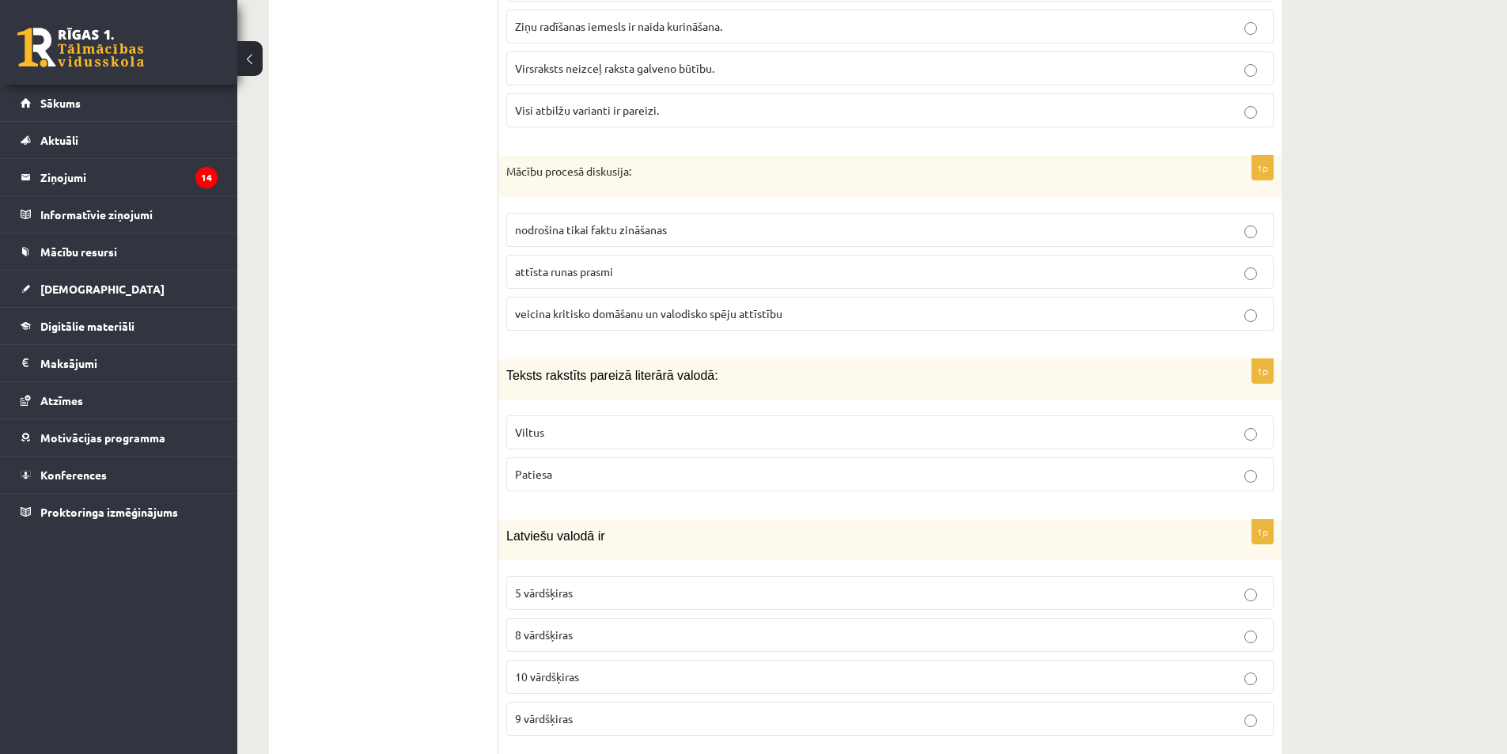
click at [637, 466] on p "Patiesa" at bounding box center [890, 474] width 750 height 17
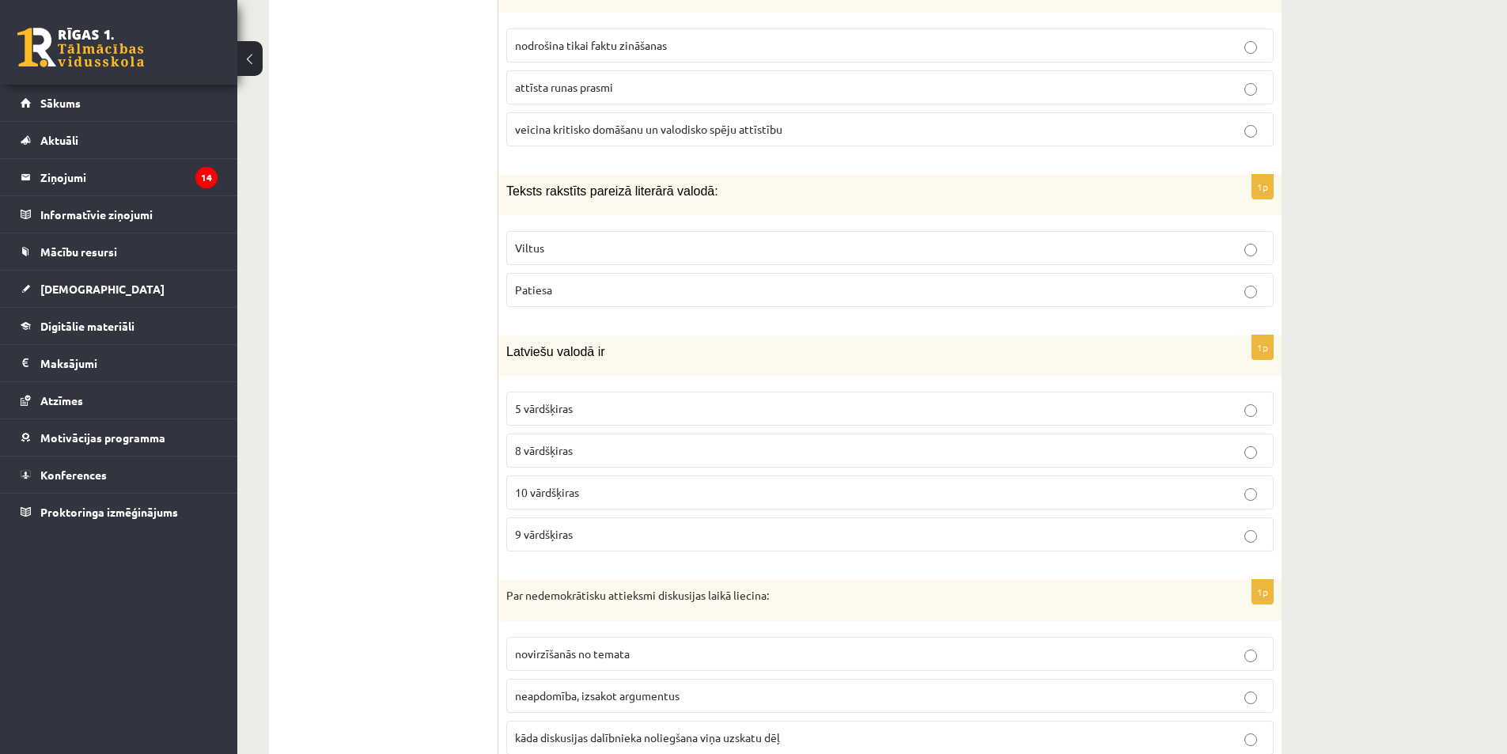
scroll to position [3954, 0]
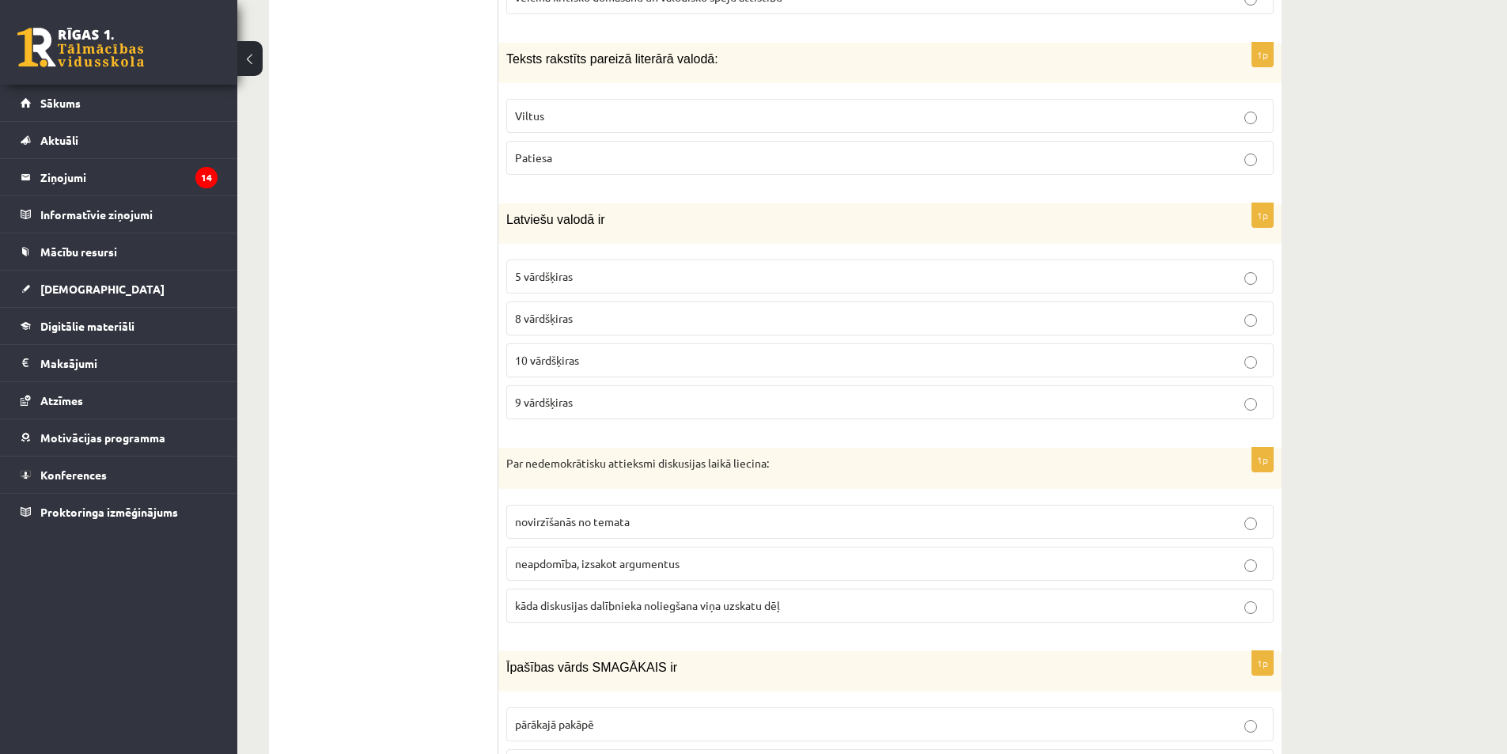
click at [583, 352] on p "10 vārdšķiras" at bounding box center [890, 360] width 750 height 17
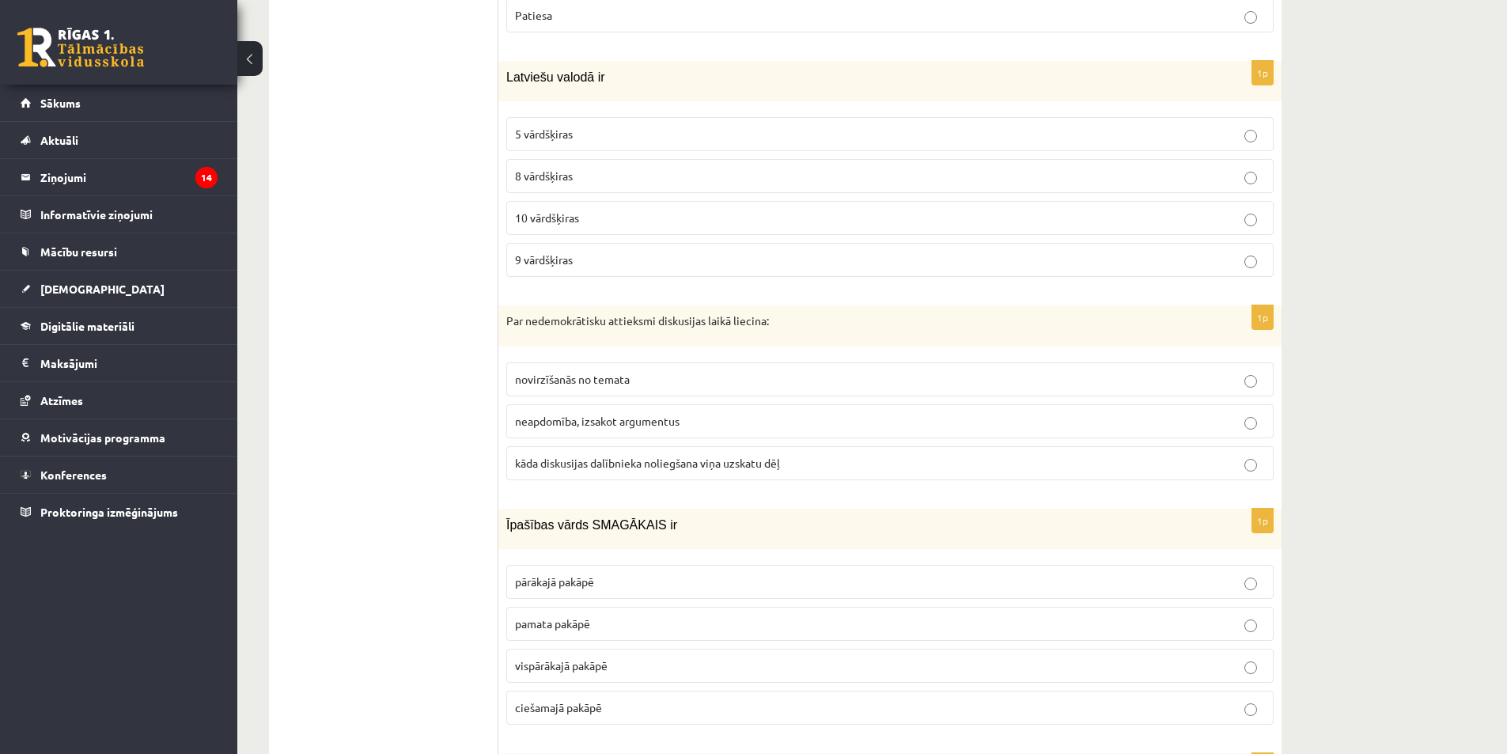
scroll to position [4113, 0]
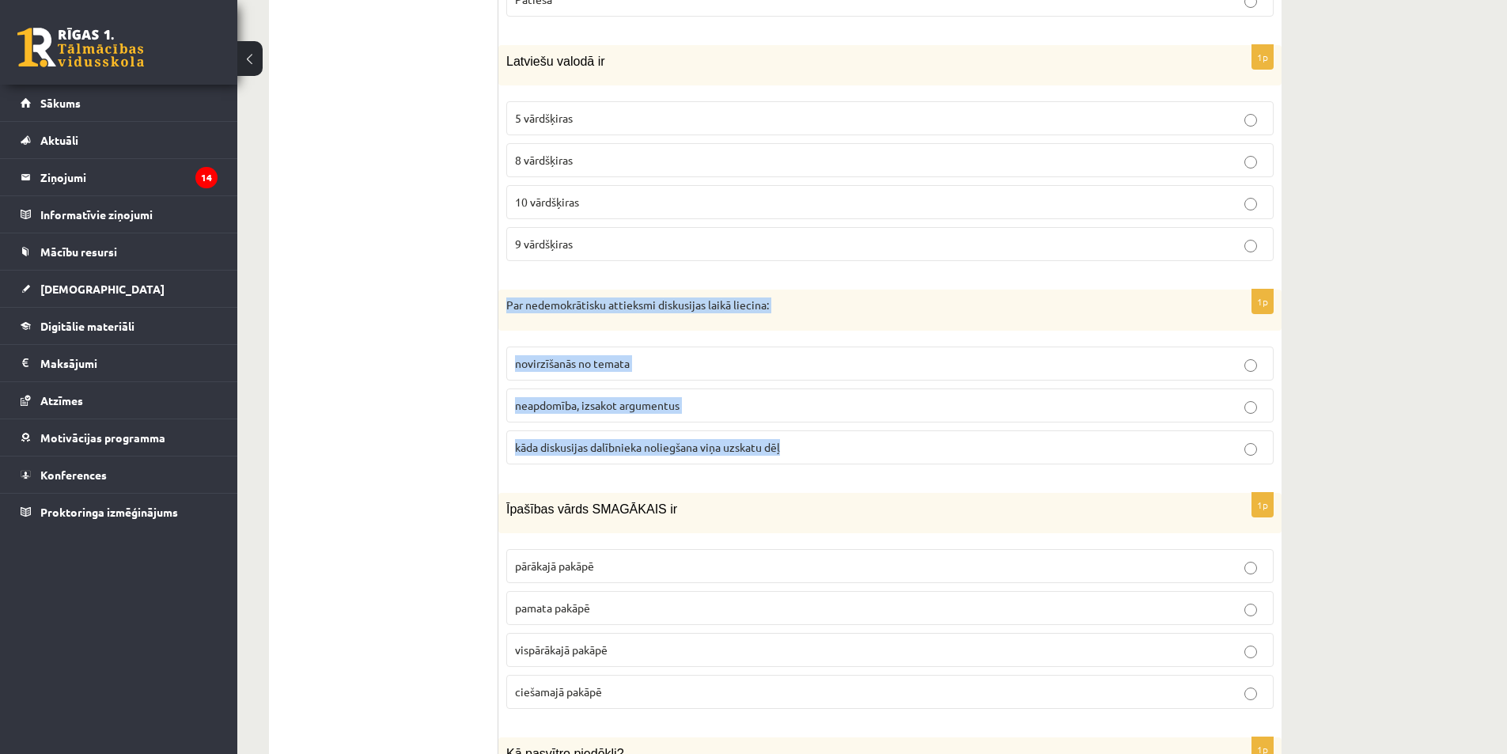
drag, startPoint x: 506, startPoint y: 286, endPoint x: 811, endPoint y: 427, distance: 336.2
click at [811, 427] on div "1p Par nedemokrātisku attieksmi diskusijas laikā liecina: novirzīšanās no temat…" at bounding box center [889, 382] width 783 height 187
click at [723, 297] on p "Par nedemokrātisku attieksmi diskusijas laikā liecina:" at bounding box center [850, 305] width 688 height 16
drag, startPoint x: 507, startPoint y: 288, endPoint x: 794, endPoint y: 428, distance: 319.4
click at [794, 428] on div "1p Par nedemokrātisku attieksmi diskusijas laikā liecina: novirzīšanās no temat…" at bounding box center [889, 382] width 783 height 187
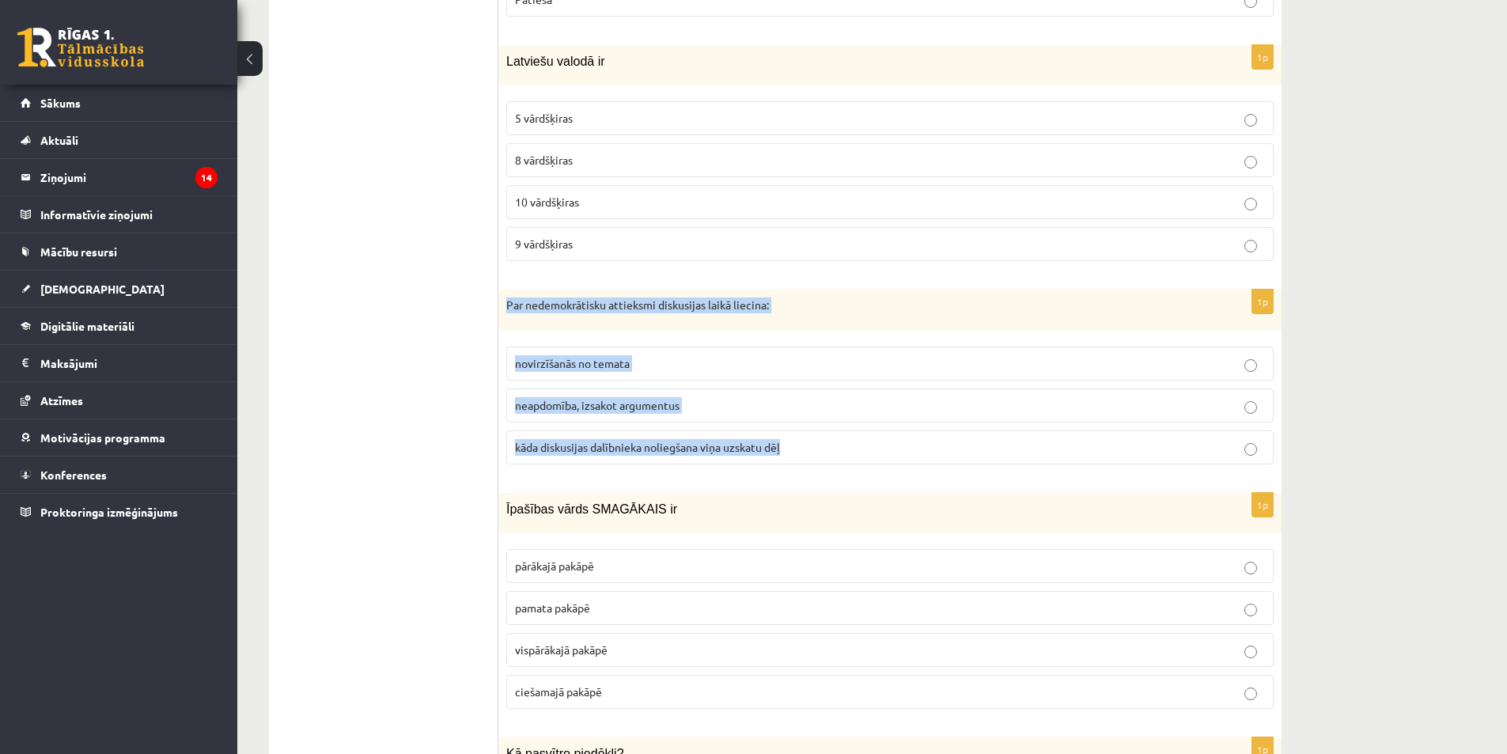
copy div "Par nedemokrātisku attieksmi diskusijas laikā liecina: novirzīšanās no temata n…"
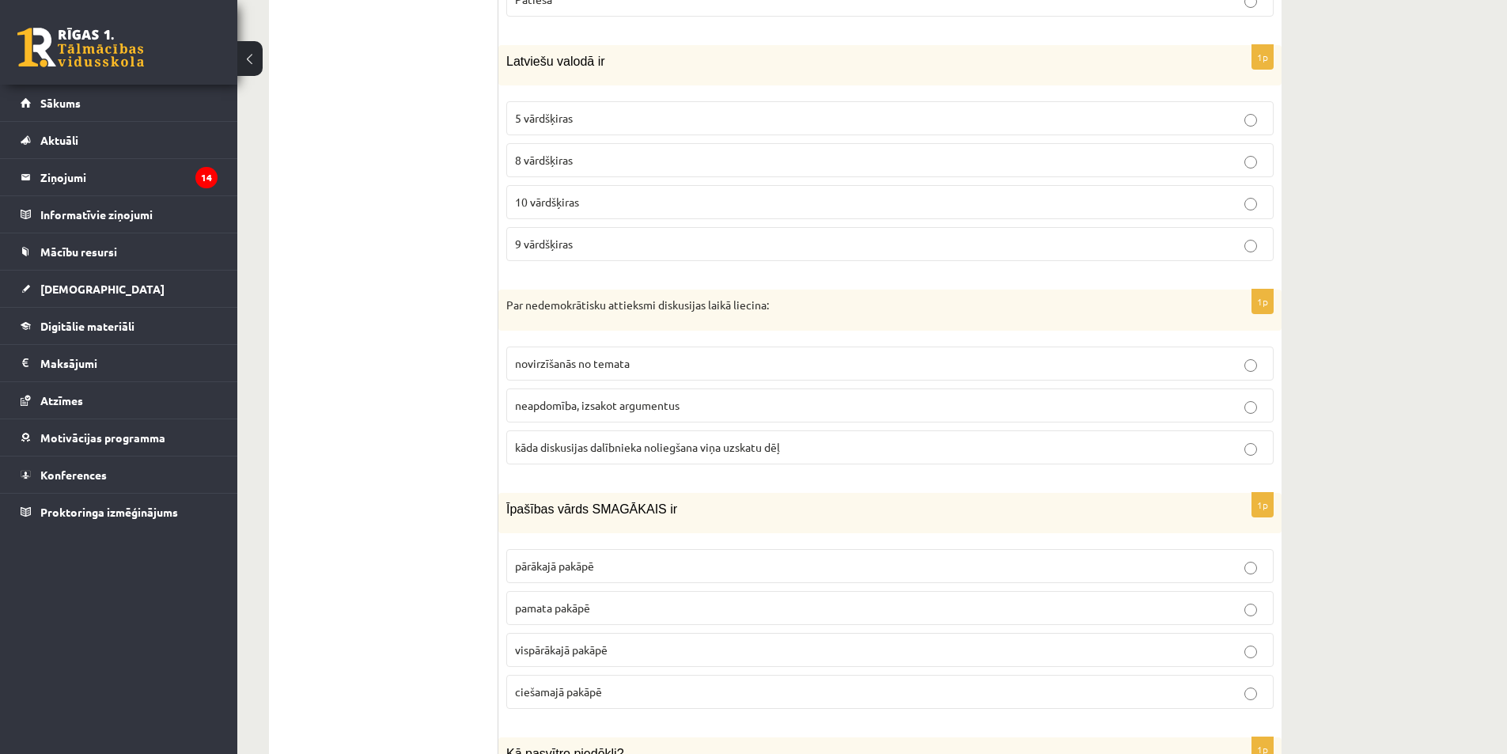
click at [438, 348] on ul "1. uzdevums 2. uzdevums 3. uzdevums" at bounding box center [392, 225] width 214 height 7648
click at [710, 440] on span "kāda diskusijas dalībnieka noliegšana viņa uzskatu dēļ" at bounding box center [647, 447] width 265 height 14
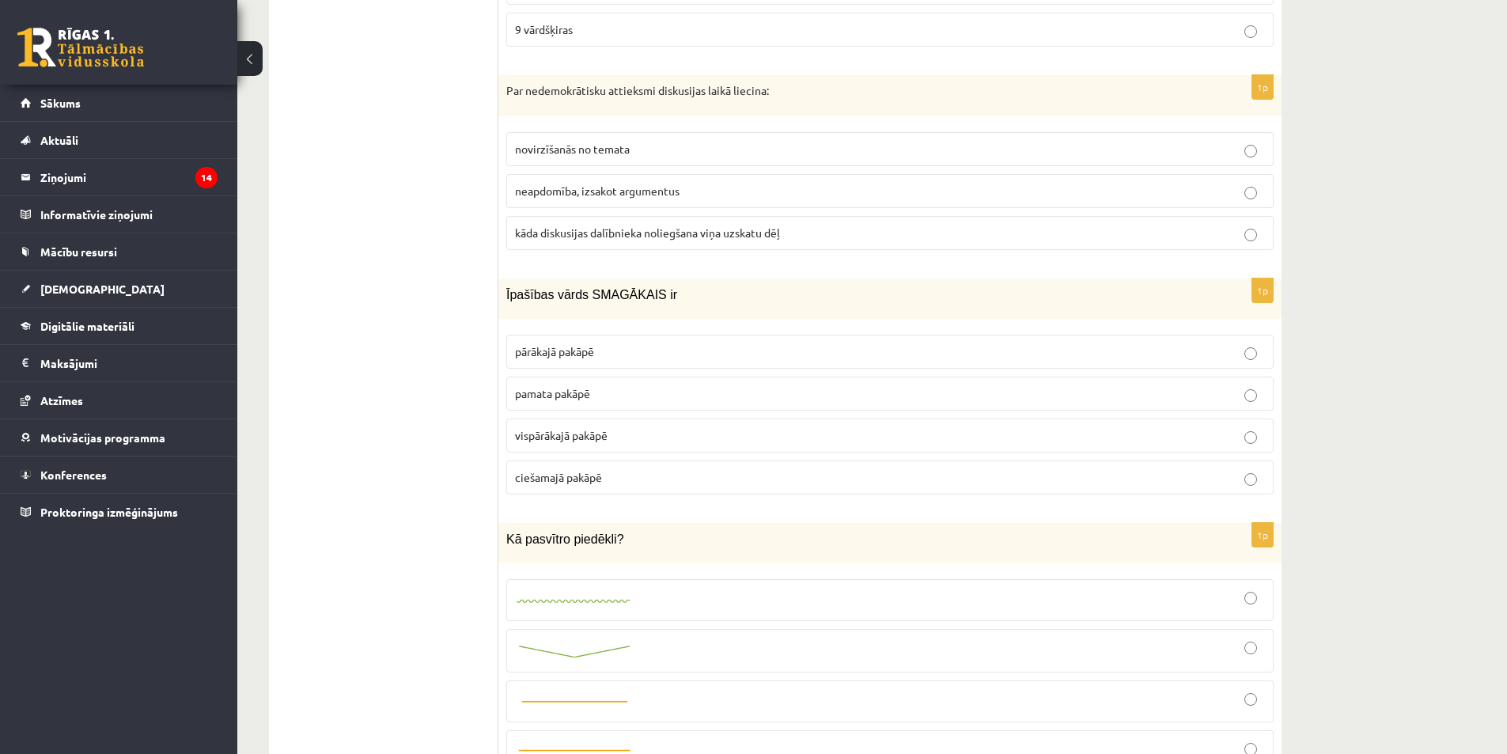
scroll to position [4350, 0]
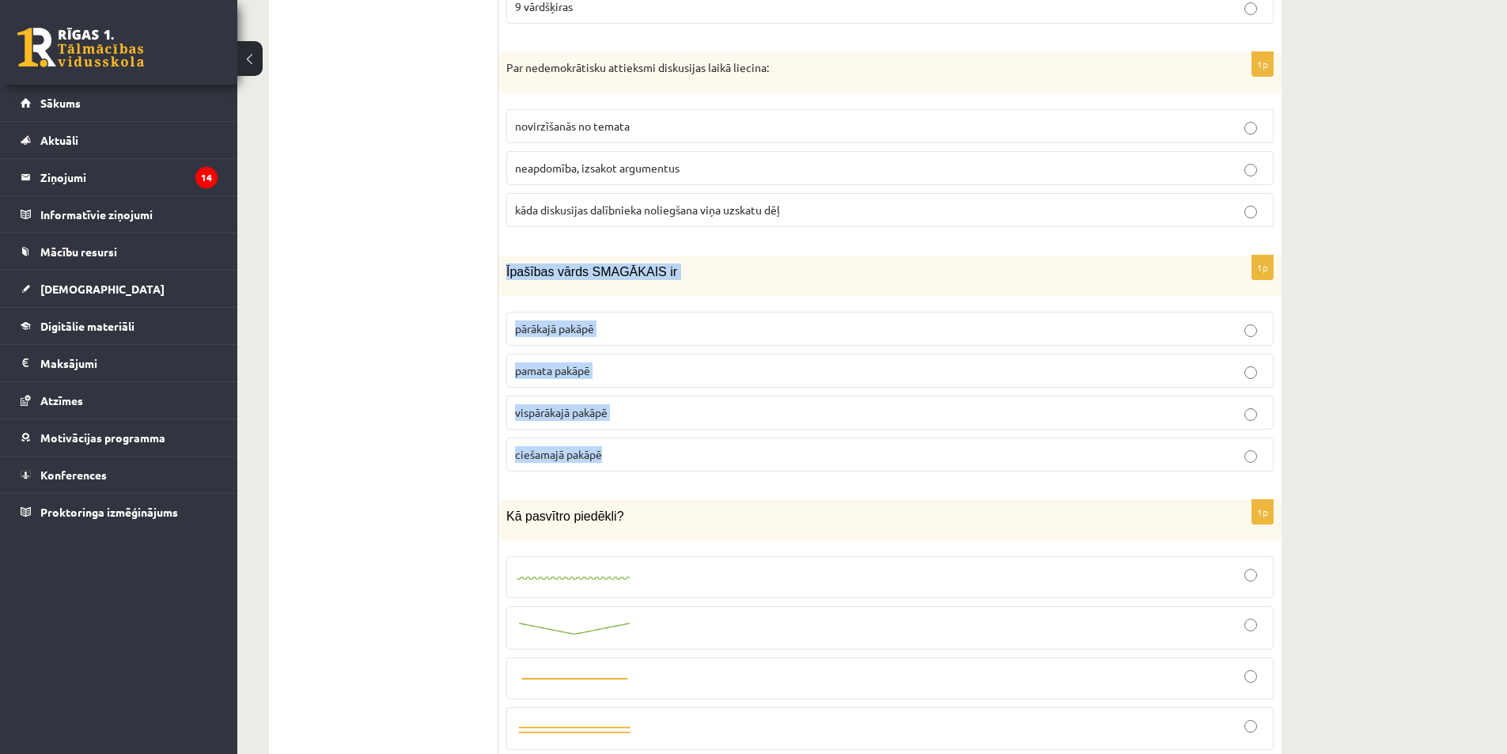
drag, startPoint x: 506, startPoint y: 257, endPoint x: 649, endPoint y: 427, distance: 221.8
click at [649, 427] on div "1p Īpašības vārds SMAGĀKAIS ir pārākajā pakāpē pamata pakāpē vispārākajā pakāpē…" at bounding box center [889, 369] width 783 height 229
copy div "Īpašības vārds SMAGĀKAIS ir pārākajā pakāpē pamata pakāpē vispārākajā pakāpē ci…"
click at [615, 446] on p "ciešamajā pakāpē" at bounding box center [890, 454] width 750 height 17
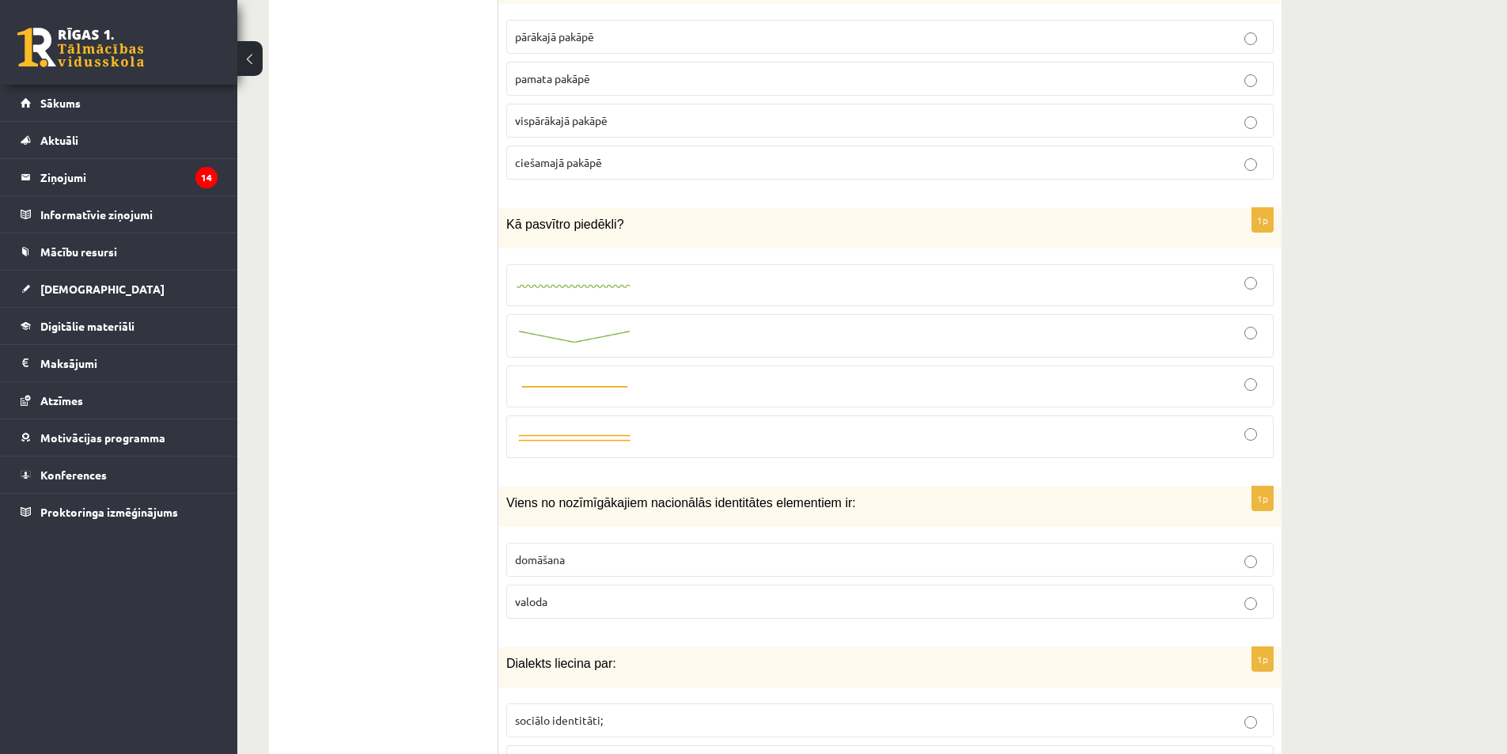
scroll to position [4666, 0]
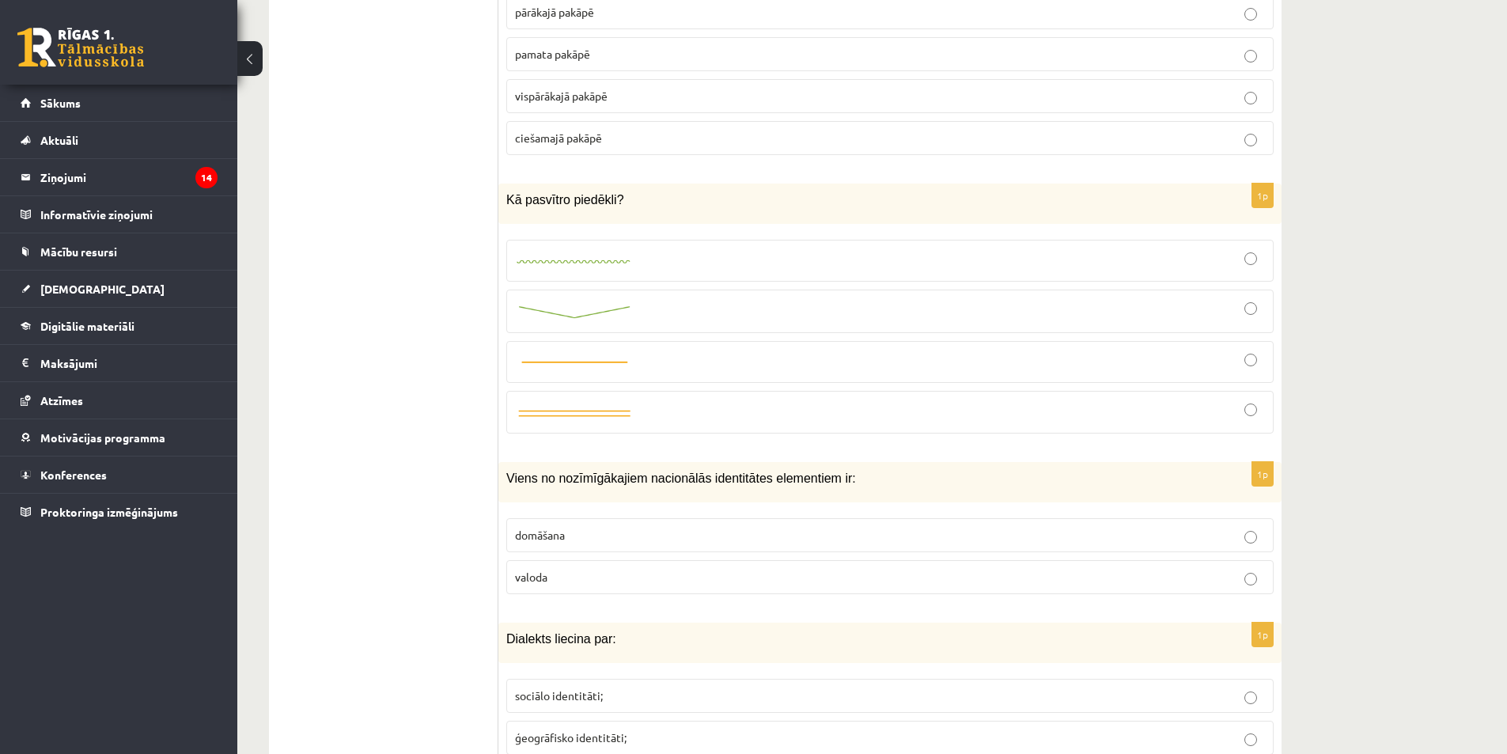
click at [704, 298] on div at bounding box center [890, 311] width 750 height 26
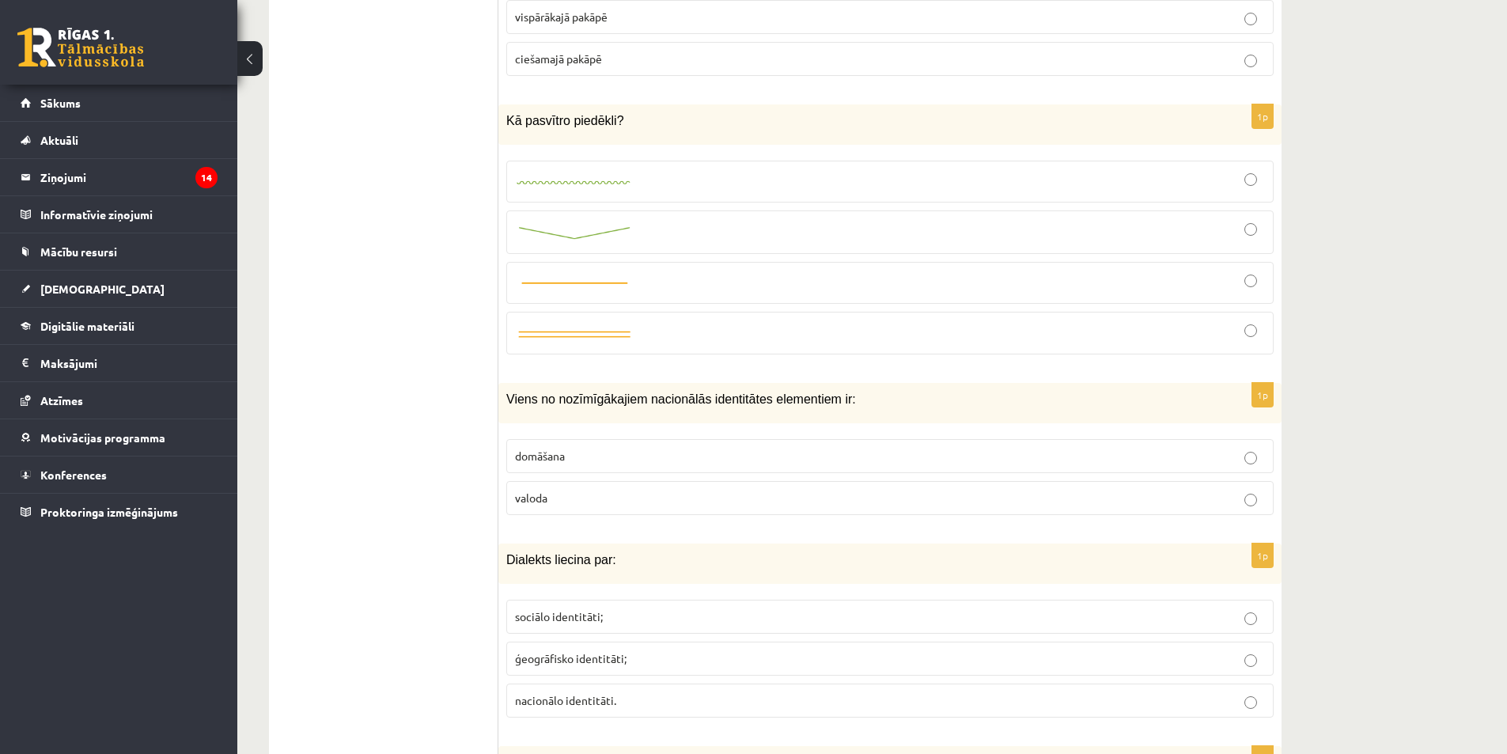
scroll to position [4824, 0]
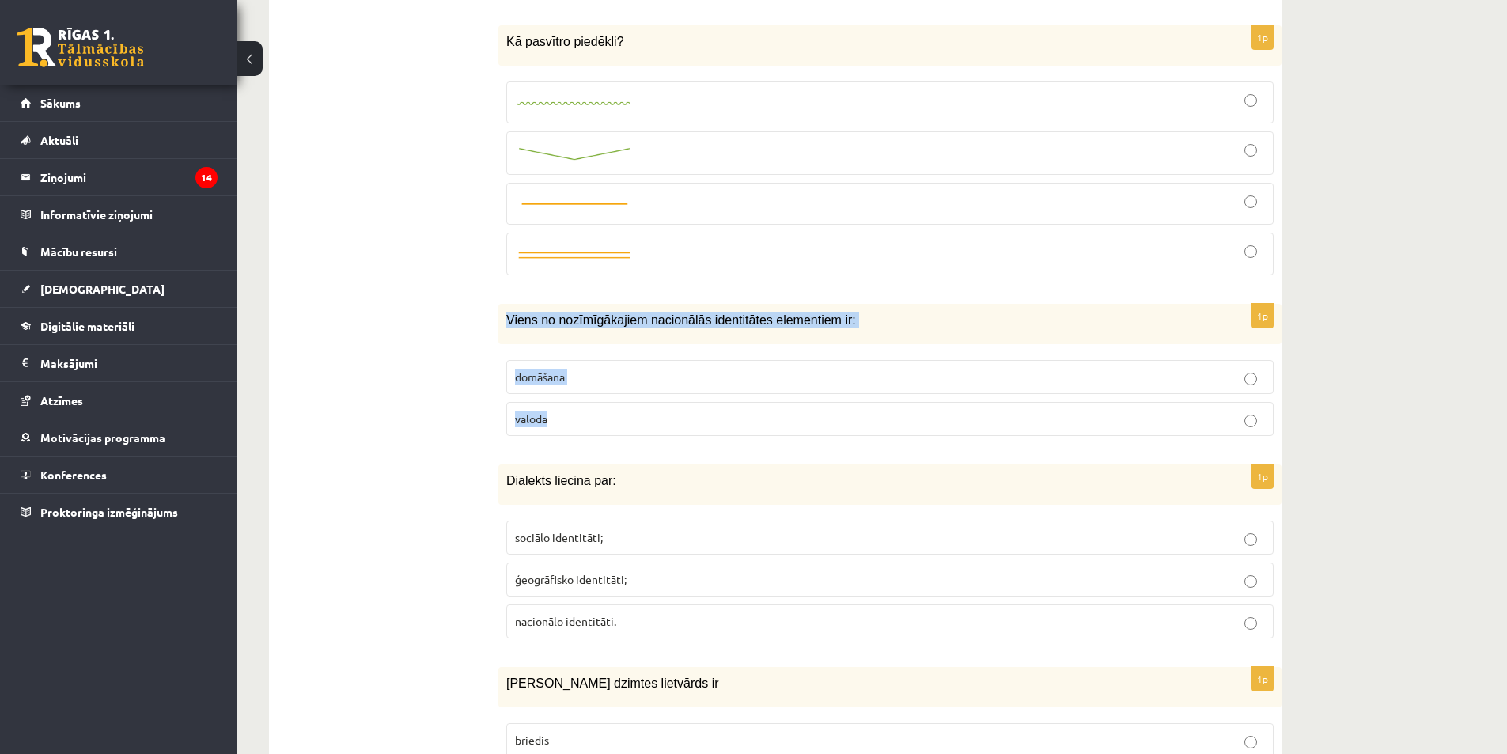
drag, startPoint x: 507, startPoint y: 298, endPoint x: 573, endPoint y: 393, distance: 115.8
click at [573, 393] on div "1p Viens no nozīmīgākajiem nacionālās identitātes elementiem ir: domāšana valoda" at bounding box center [889, 376] width 783 height 145
click at [684, 402] on label "valoda" at bounding box center [889, 419] width 767 height 34
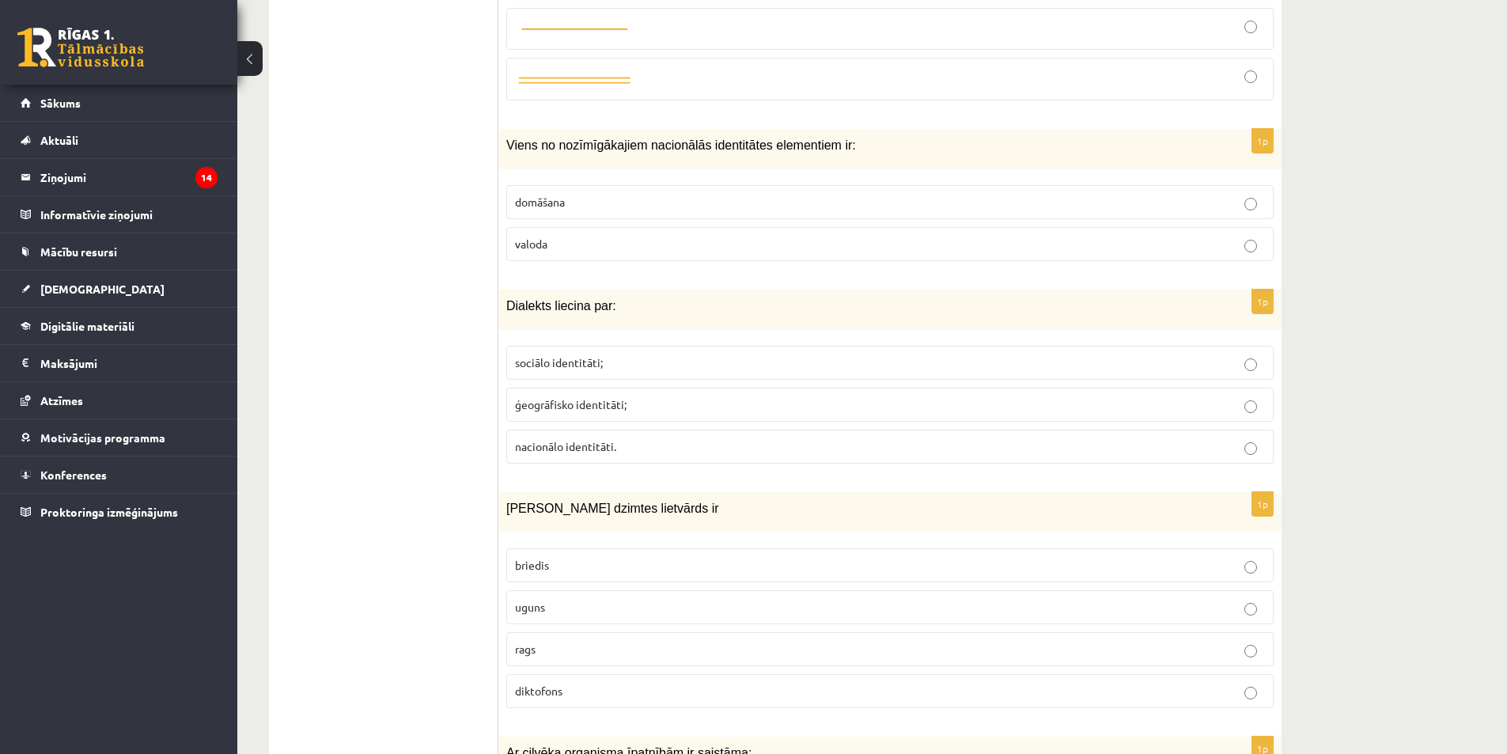
scroll to position [5062, 0]
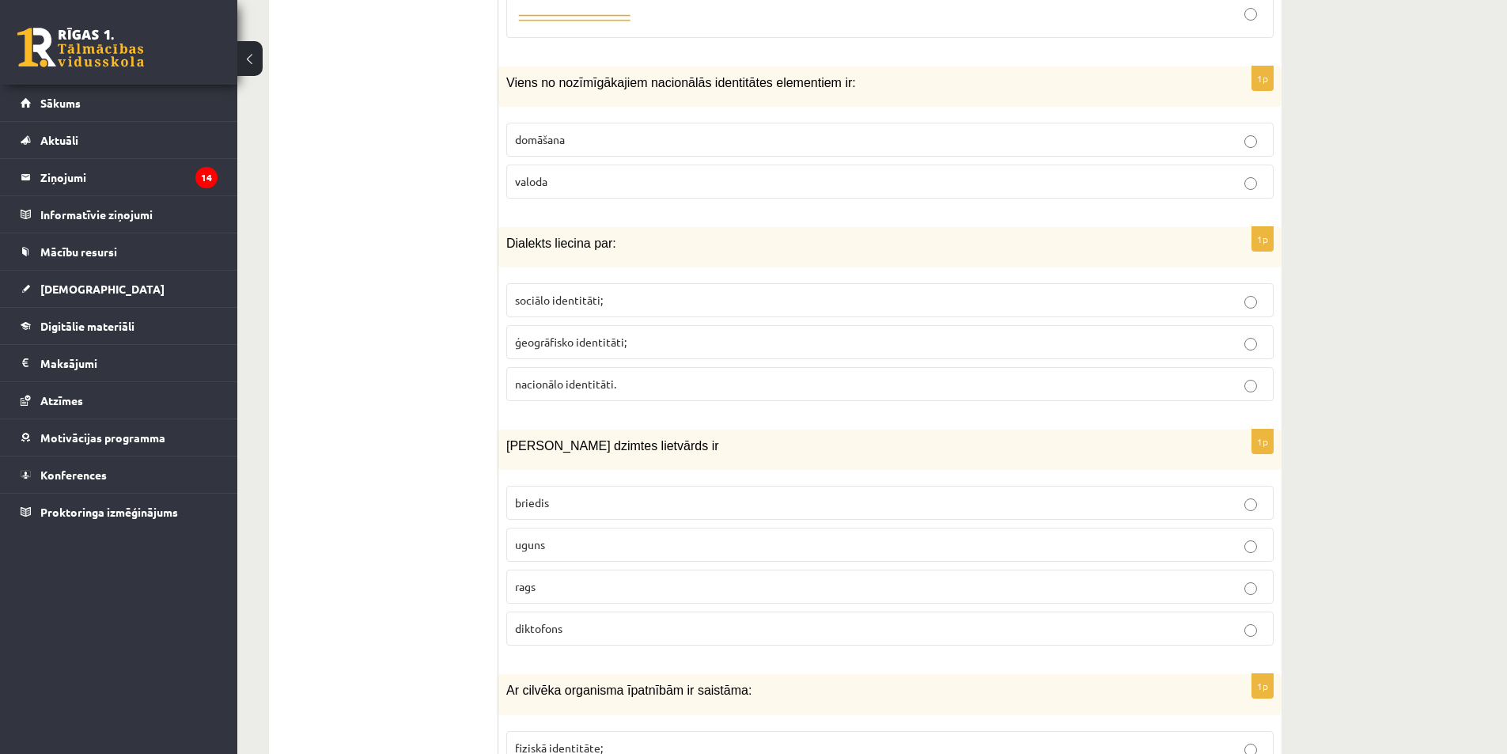
click at [553, 335] on span "ģeogrāfisko identitāti;" at bounding box center [571, 342] width 112 height 14
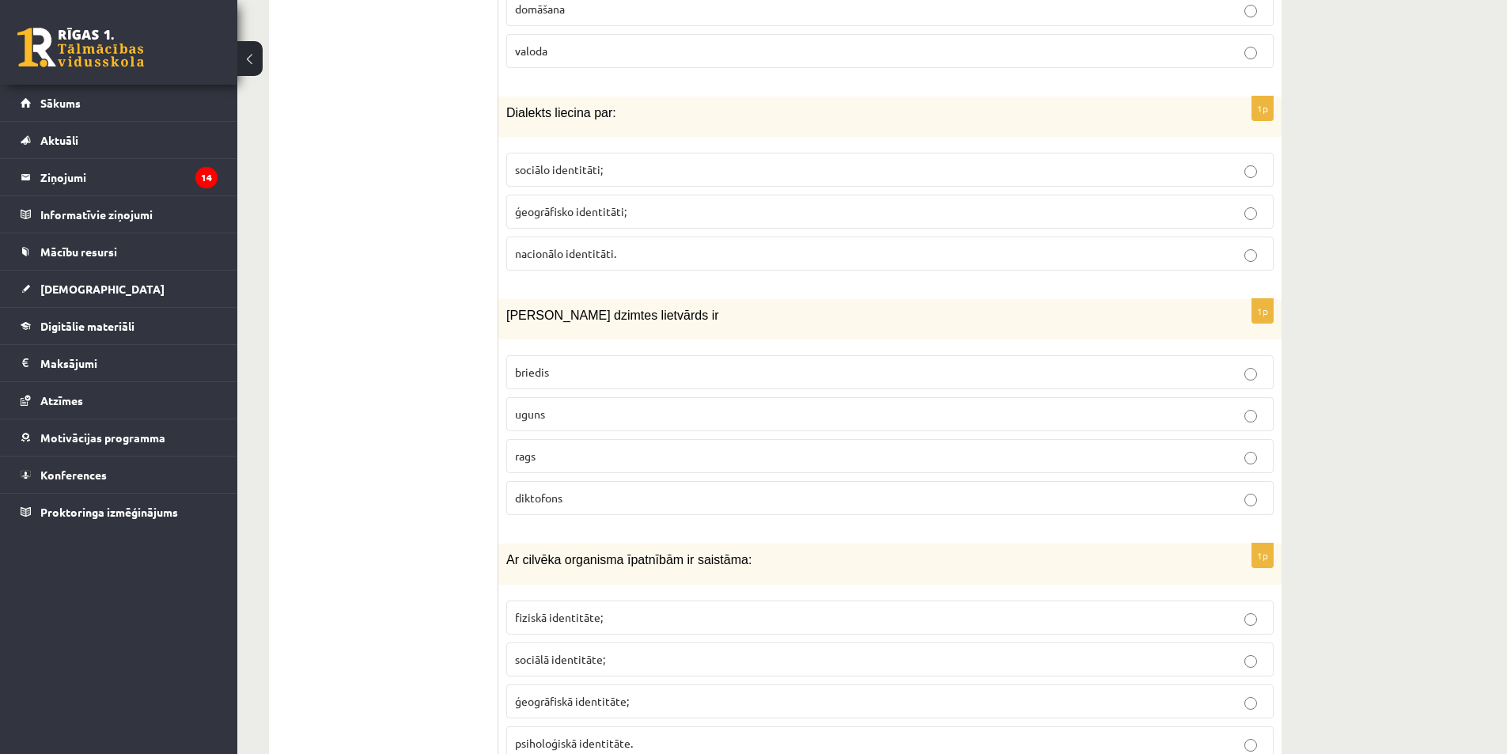
scroll to position [5220, 0]
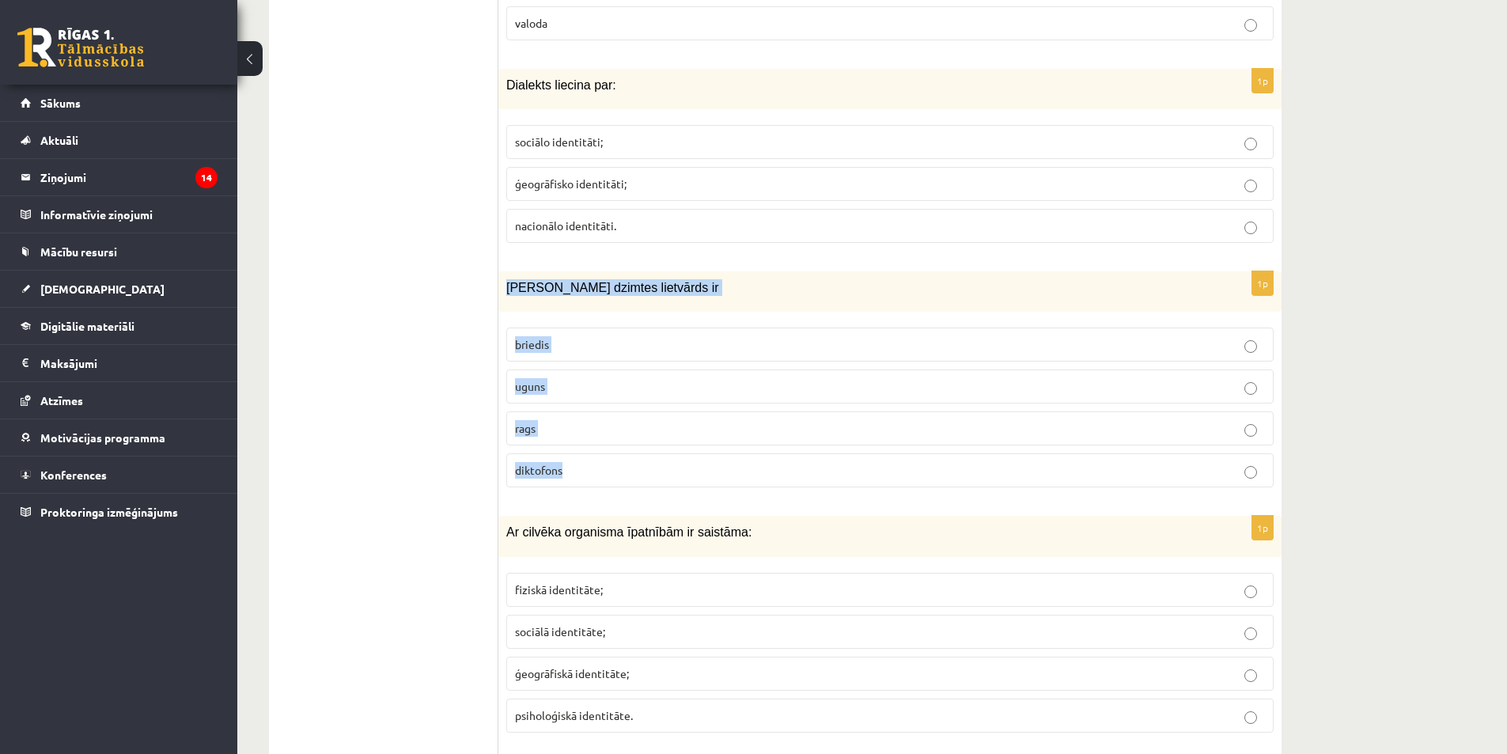
drag, startPoint x: 506, startPoint y: 268, endPoint x: 608, endPoint y: 457, distance: 214.8
click at [608, 457] on div "1p Sieviešu dzimtes lietvārds ir briedis uguns rags diktofons" at bounding box center [889, 385] width 783 height 229
click at [604, 384] on label "uguns" at bounding box center [889, 386] width 767 height 34
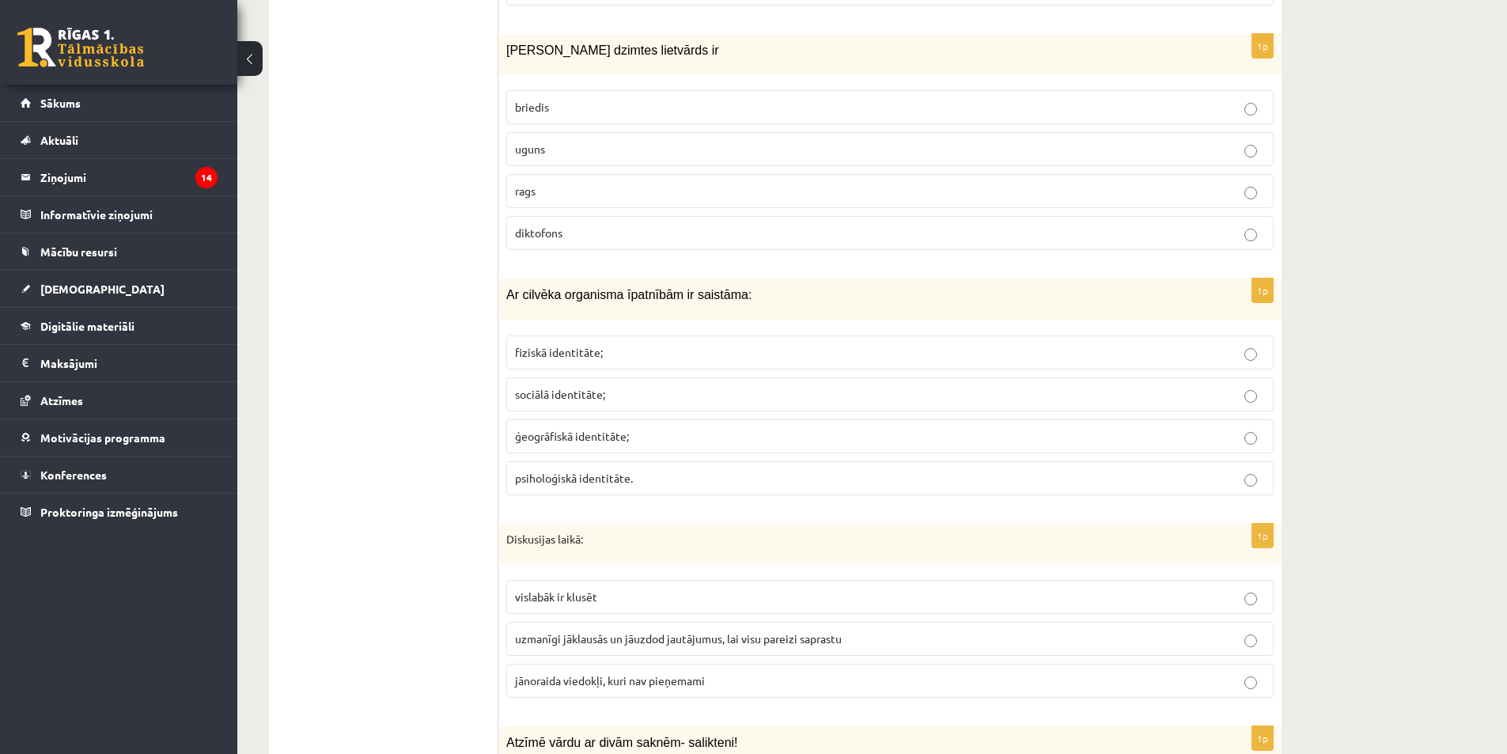
click at [606, 344] on p "fiziskā identitāte;" at bounding box center [890, 352] width 750 height 17
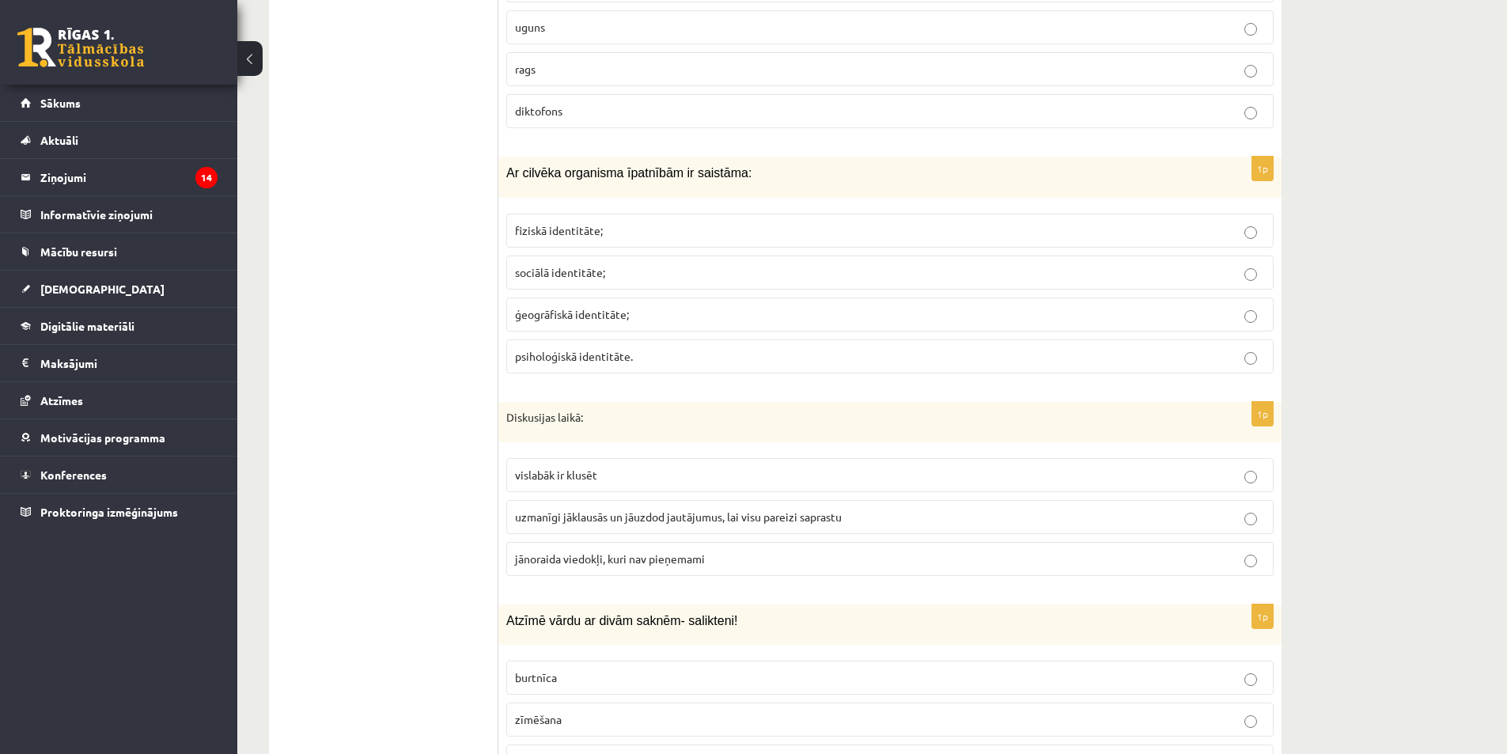
scroll to position [5694, 0]
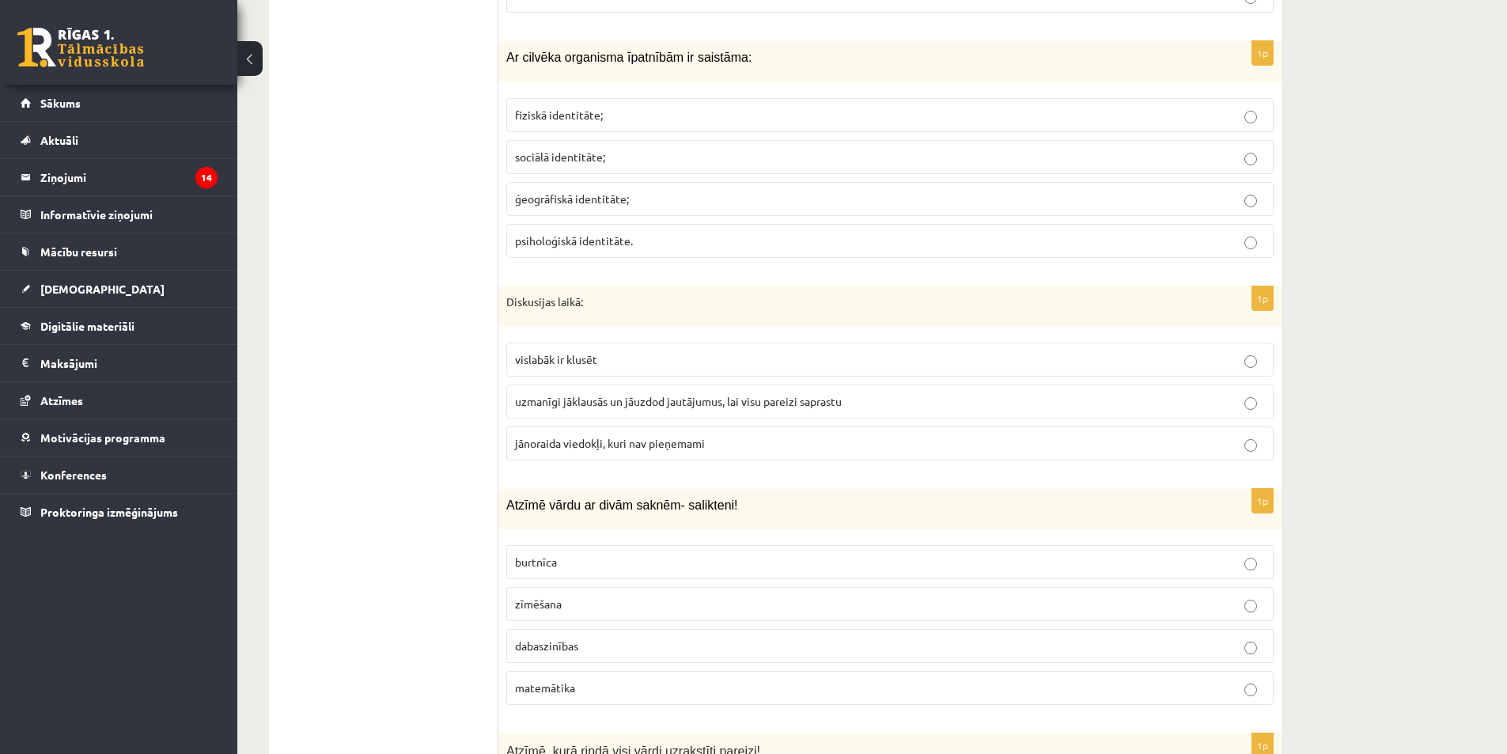
click at [650, 393] on p "uzmanīgi jāklausās un jāuzdod jautājumus, lai visu pareizi saprastu" at bounding box center [890, 401] width 750 height 17
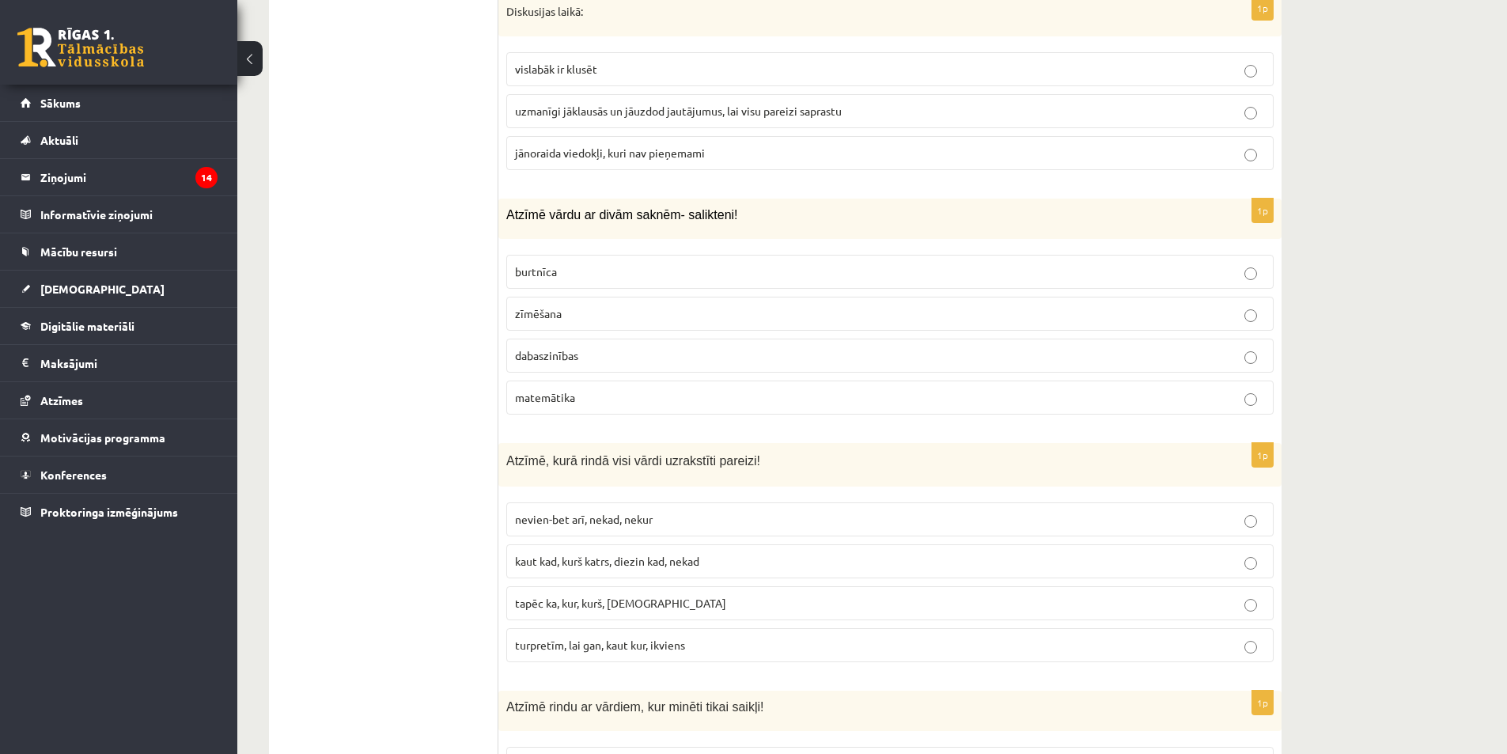
scroll to position [6011, 0]
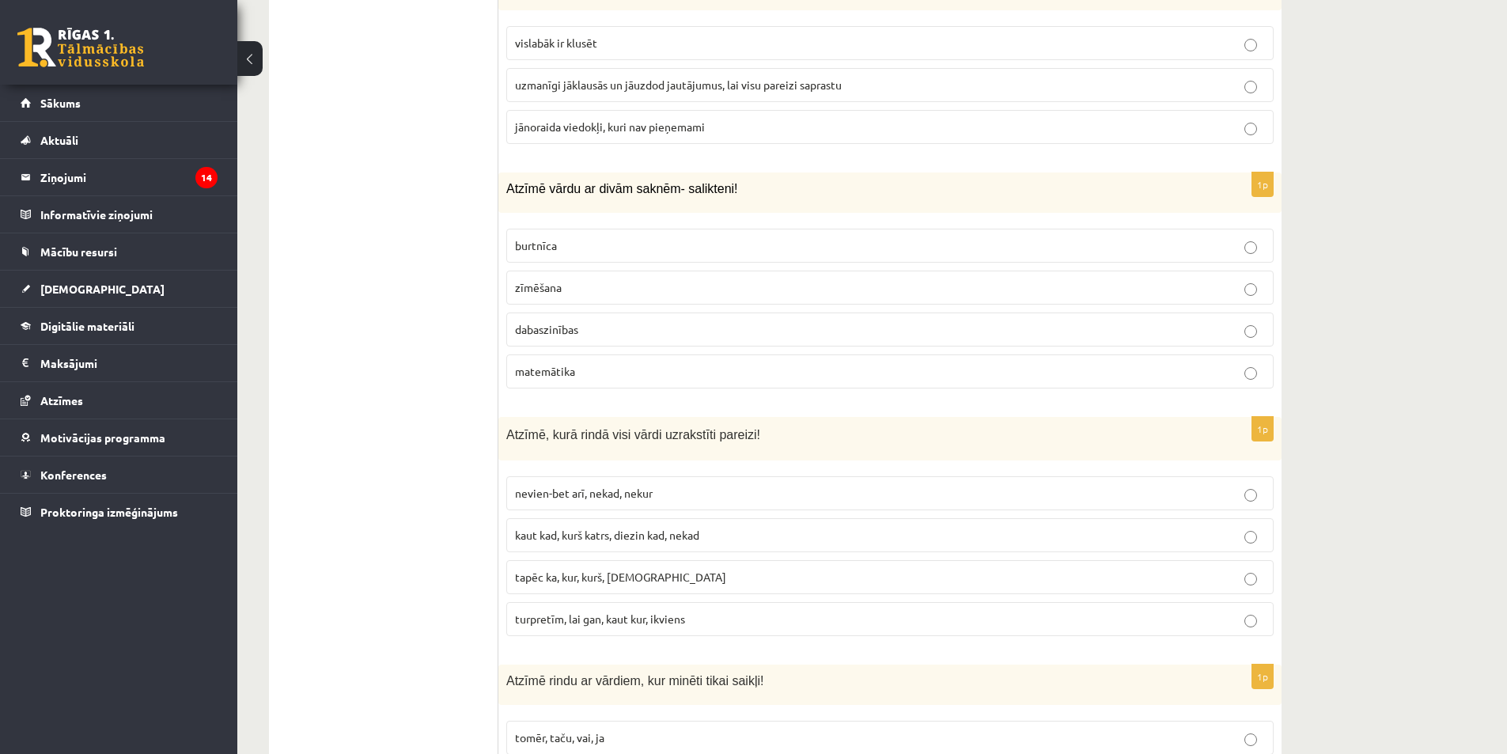
click at [615, 321] on p "dabaszinības" at bounding box center [890, 329] width 750 height 17
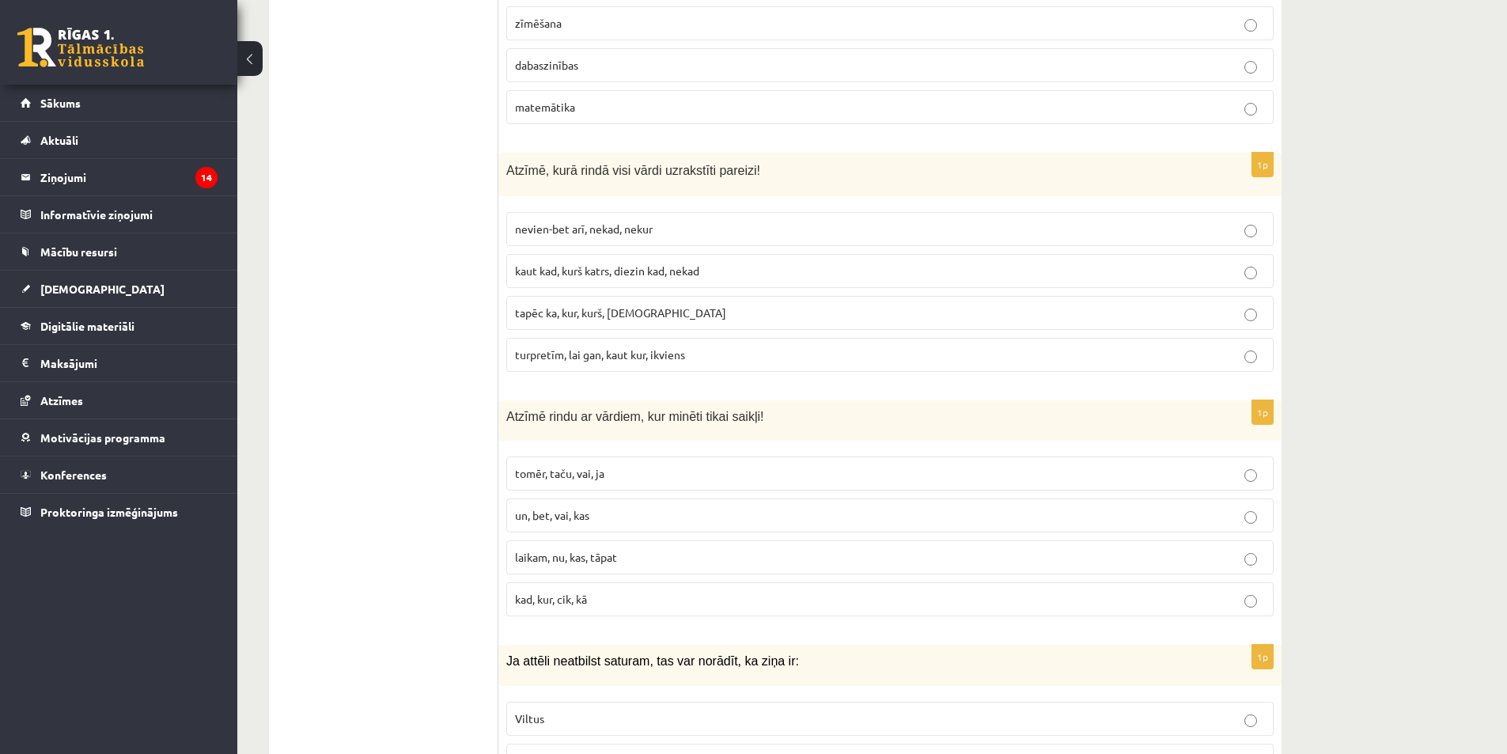
scroll to position [6248, 0]
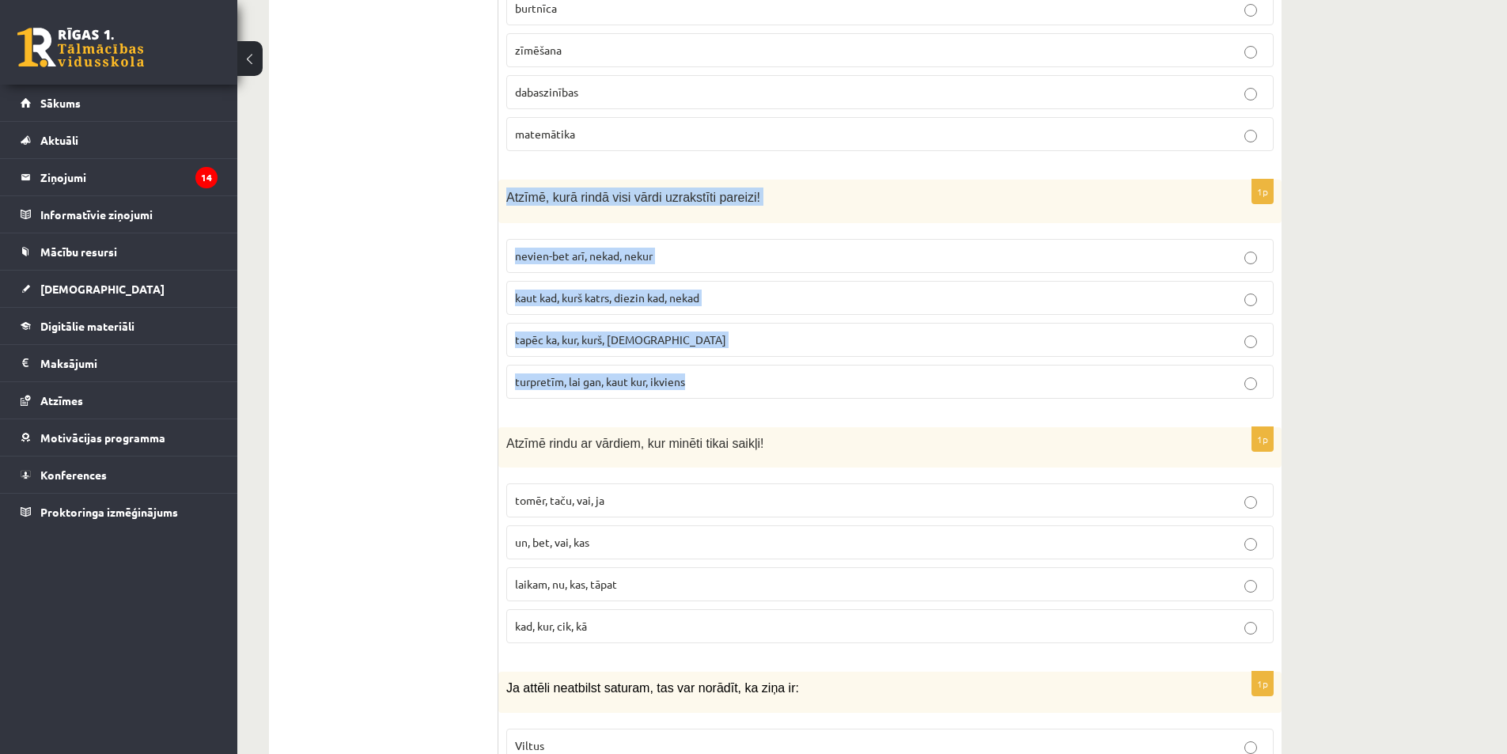
drag, startPoint x: 509, startPoint y: 181, endPoint x: 819, endPoint y: 392, distance: 375.1
click at [819, 392] on div "1p Atzīmē, kurā rindā visi vārdi uzrakstīti pareizi! nevien-bet arī, nekad, nek…" at bounding box center [889, 296] width 783 height 232
click at [753, 373] on p "turpretīm, lai gan, kaut kur, ikviens" at bounding box center [890, 381] width 750 height 17
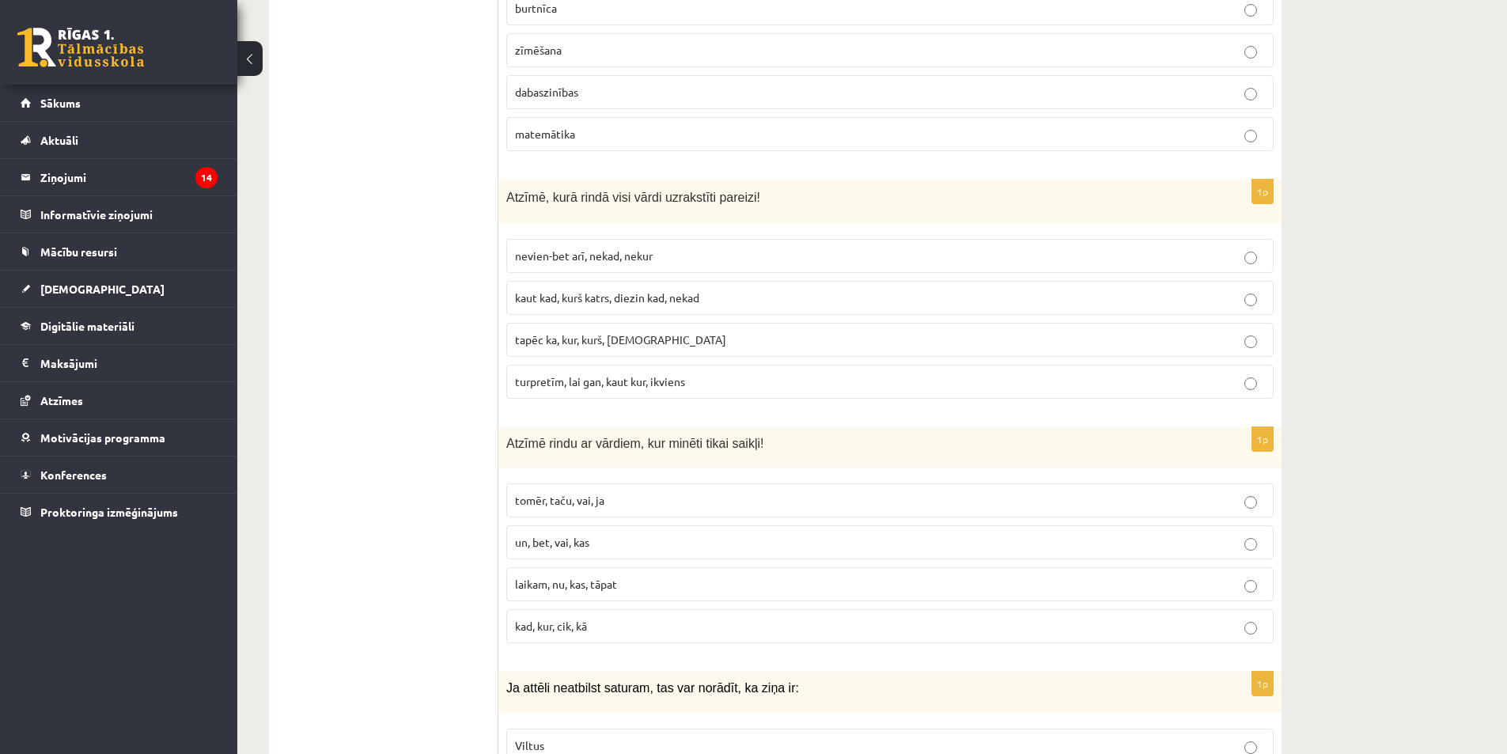
scroll to position [6406, 0]
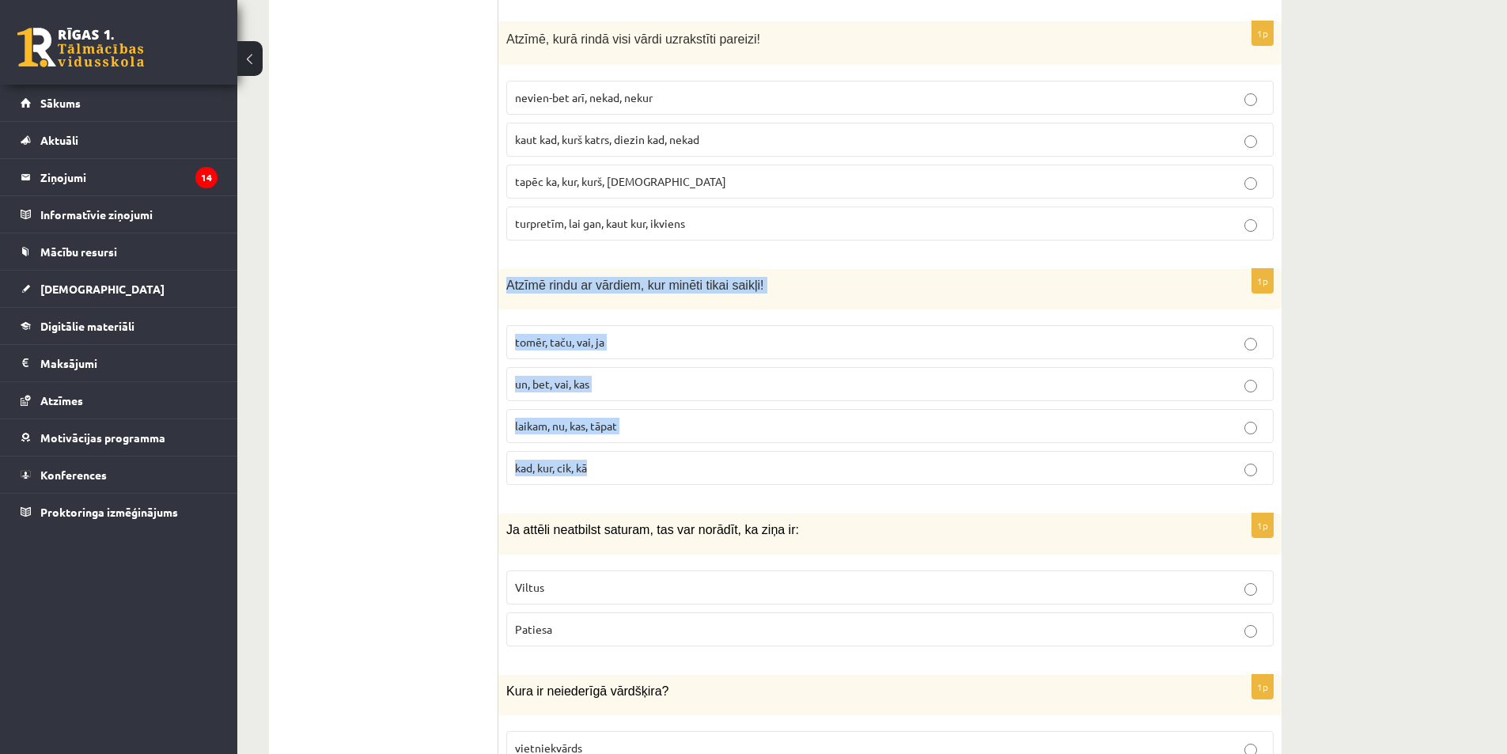
drag, startPoint x: 506, startPoint y: 265, endPoint x: 649, endPoint y: 449, distance: 232.9
click at [649, 449] on div "1p Atzīmē rindu ar vārdiem, kur minēti tikai saikļi! tomēr, taču, vai, ja un, b…" at bounding box center [889, 383] width 783 height 229
click at [660, 334] on p "tomēr, taču, vai, ja" at bounding box center [890, 342] width 750 height 17
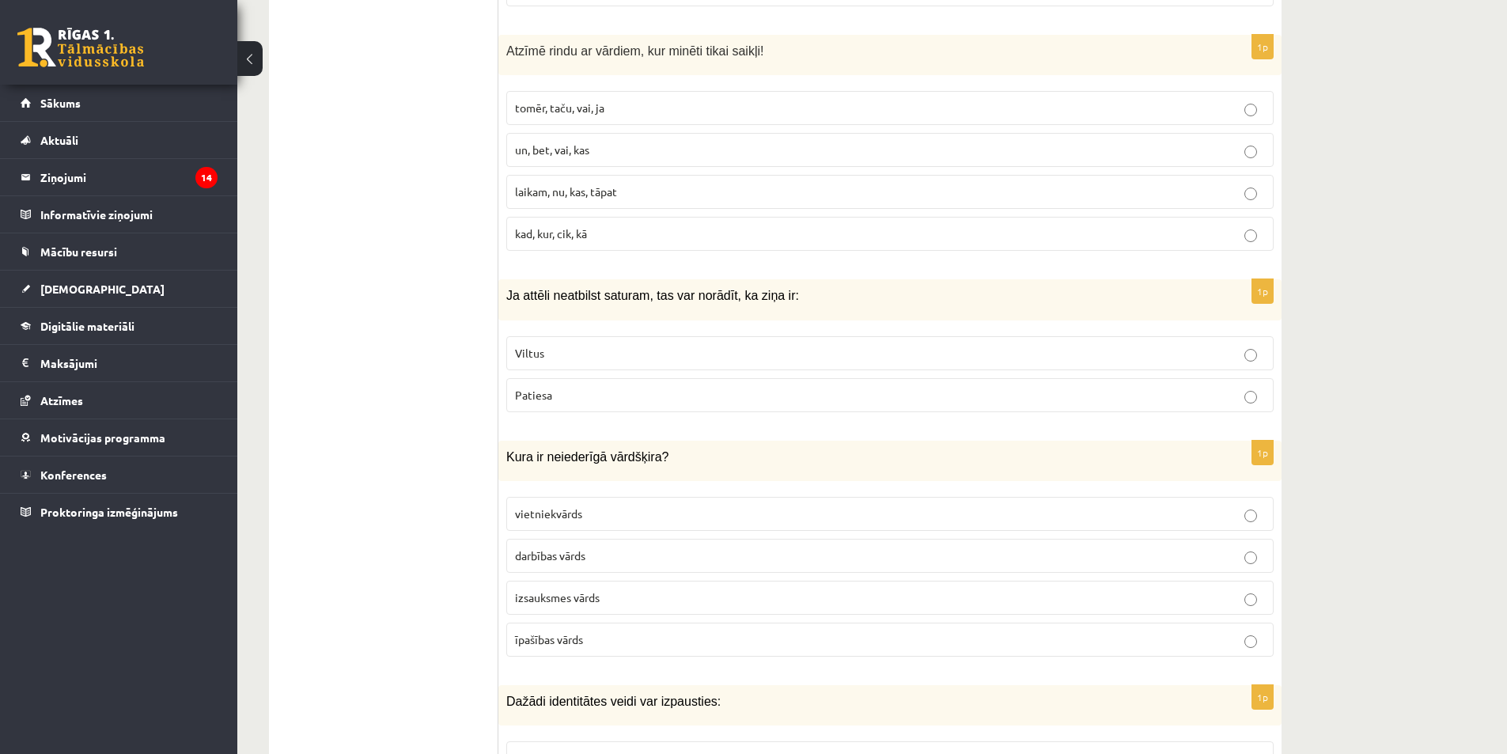
scroll to position [6644, 0]
click at [632, 342] on p "Viltus" at bounding box center [890, 350] width 750 height 17
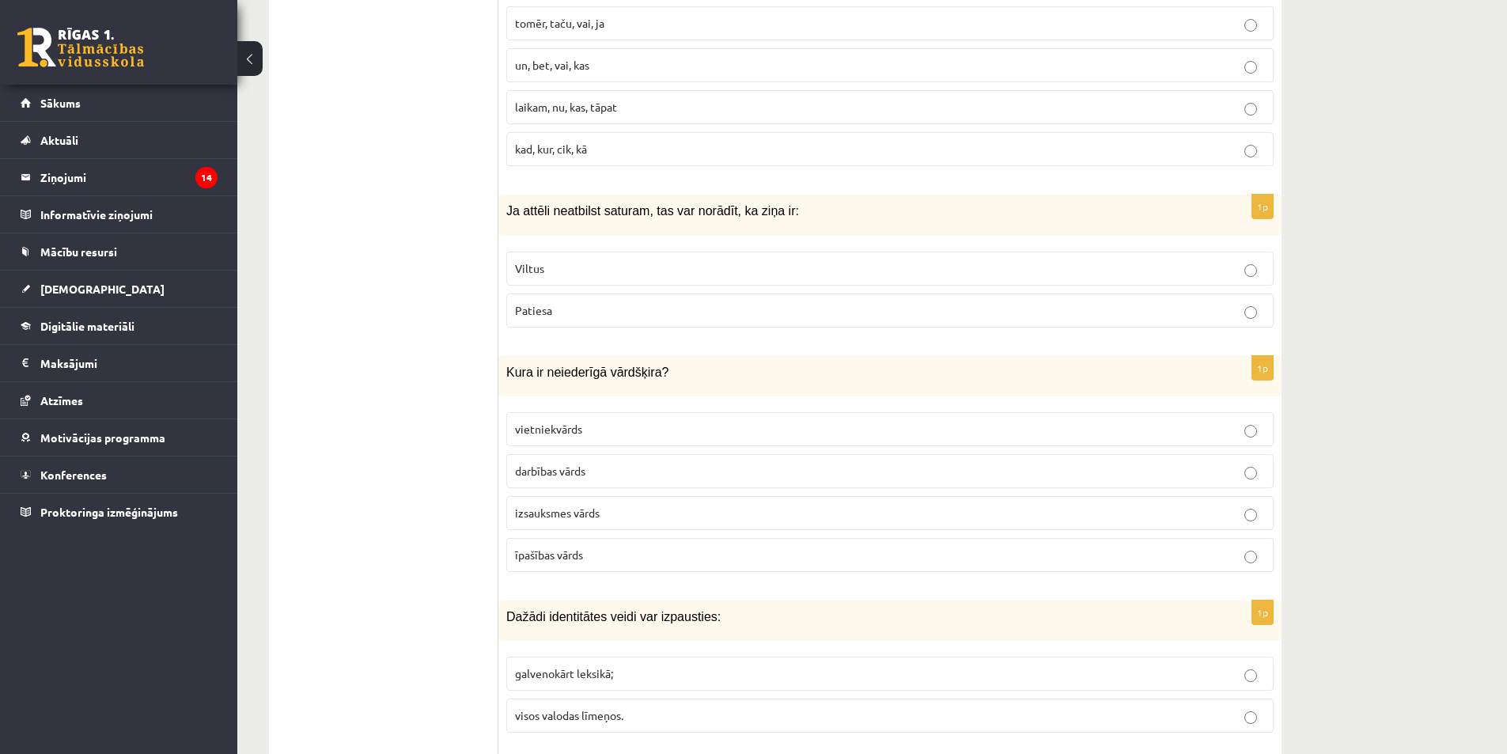
scroll to position [6802, 0]
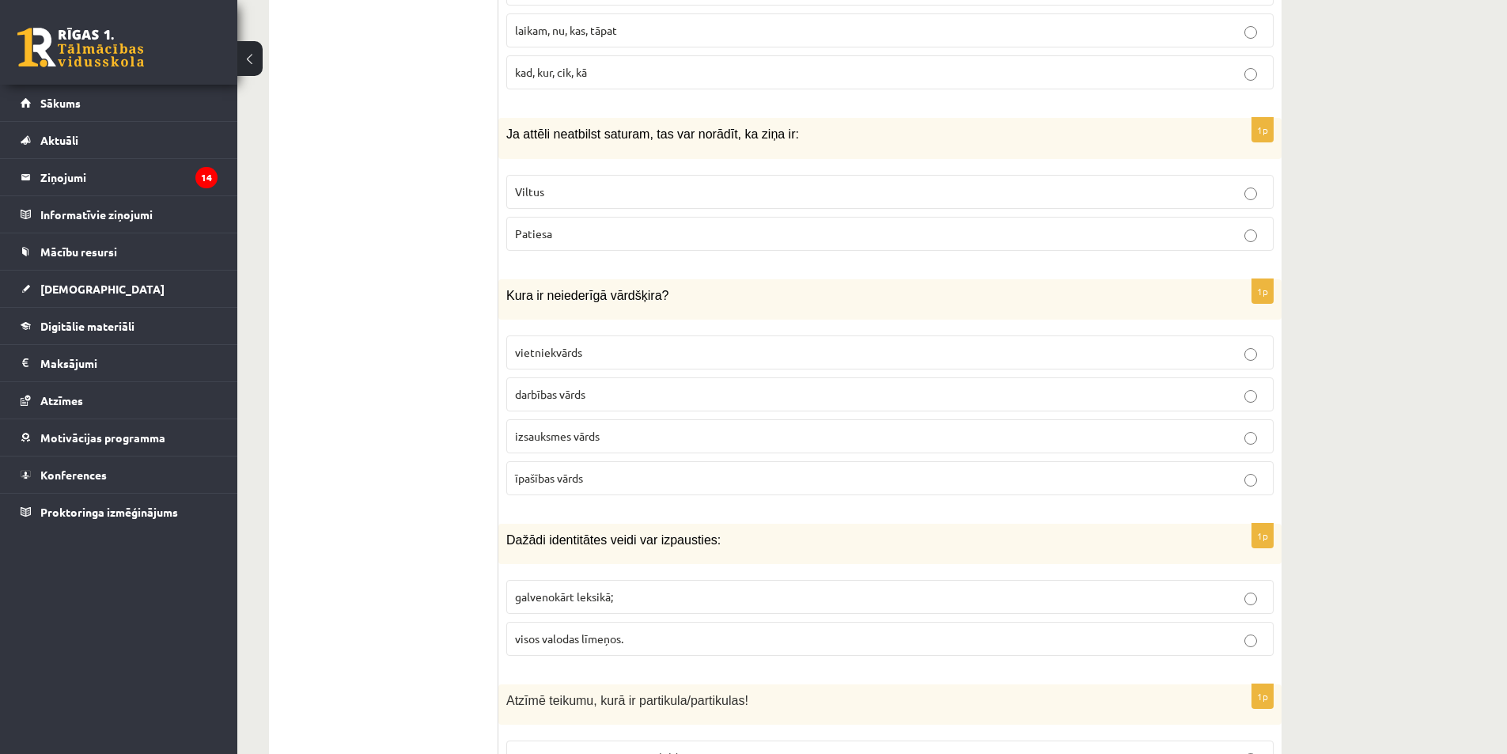
click at [585, 419] on label "izsauksmes vārds" at bounding box center [889, 436] width 767 height 34
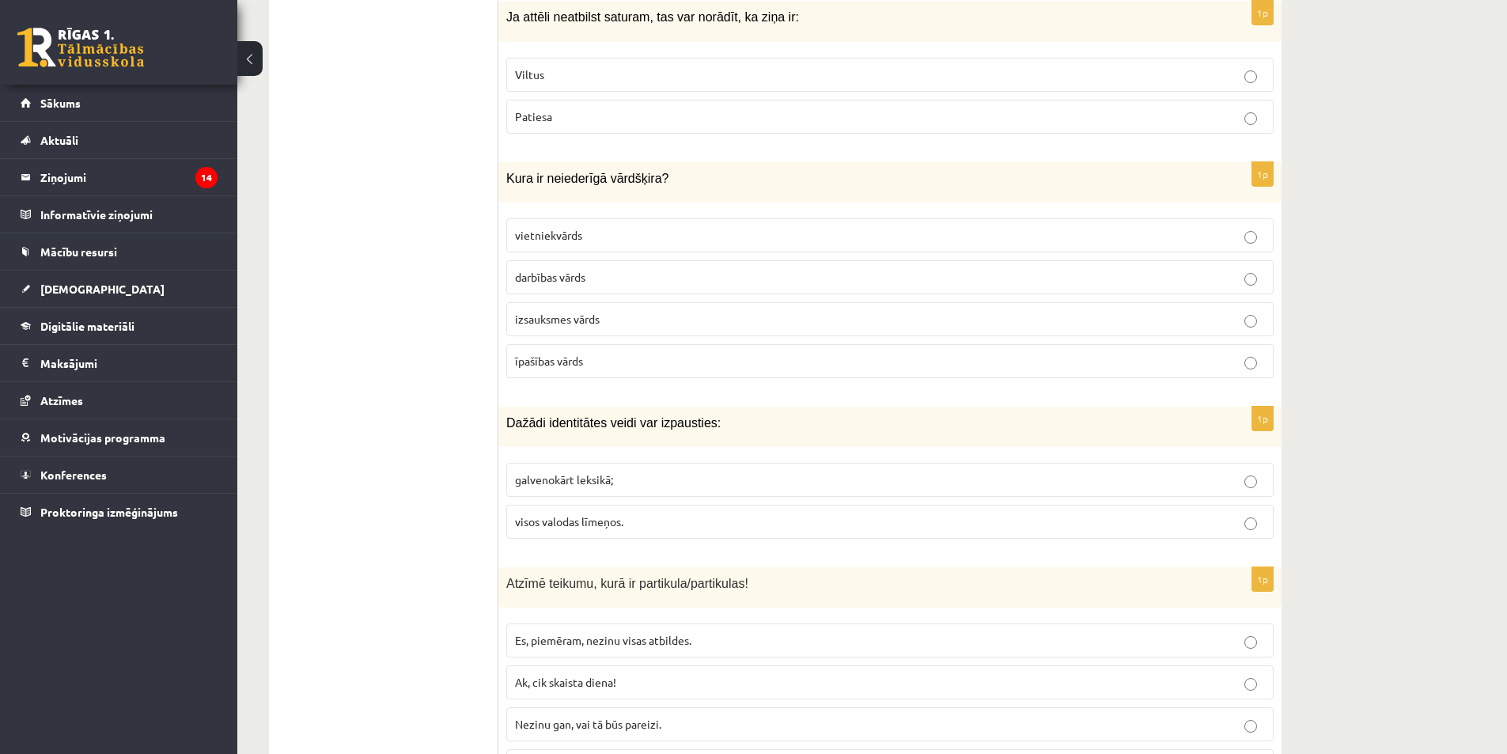
scroll to position [7039, 0]
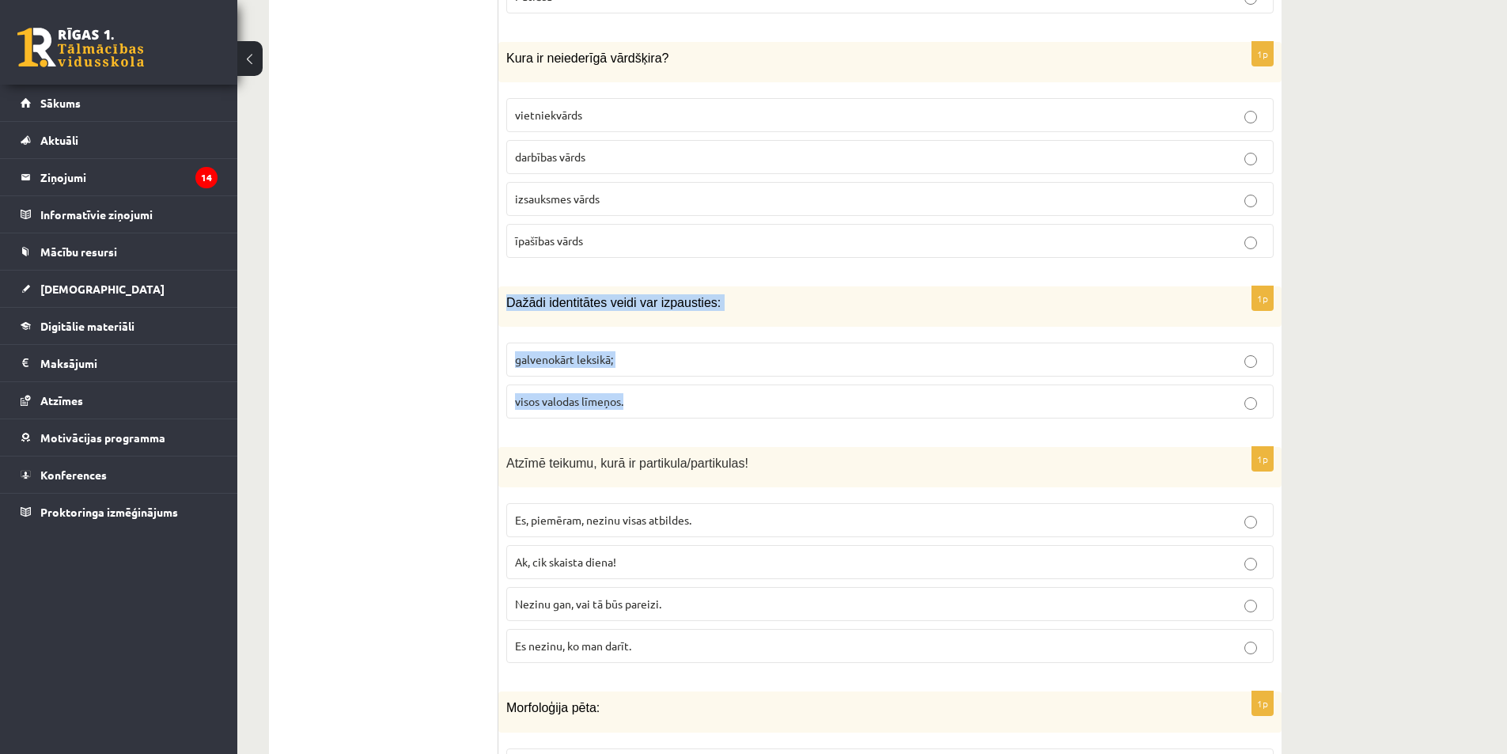
drag, startPoint x: 508, startPoint y: 283, endPoint x: 658, endPoint y: 383, distance: 180.3
click at [658, 383] on div "1p Dažādi identitātes veidi var izpausties: galvenokārt leksikā; visos valodas …" at bounding box center [889, 358] width 783 height 145
click at [634, 393] on p "visos valodas līmeņos." at bounding box center [890, 401] width 750 height 17
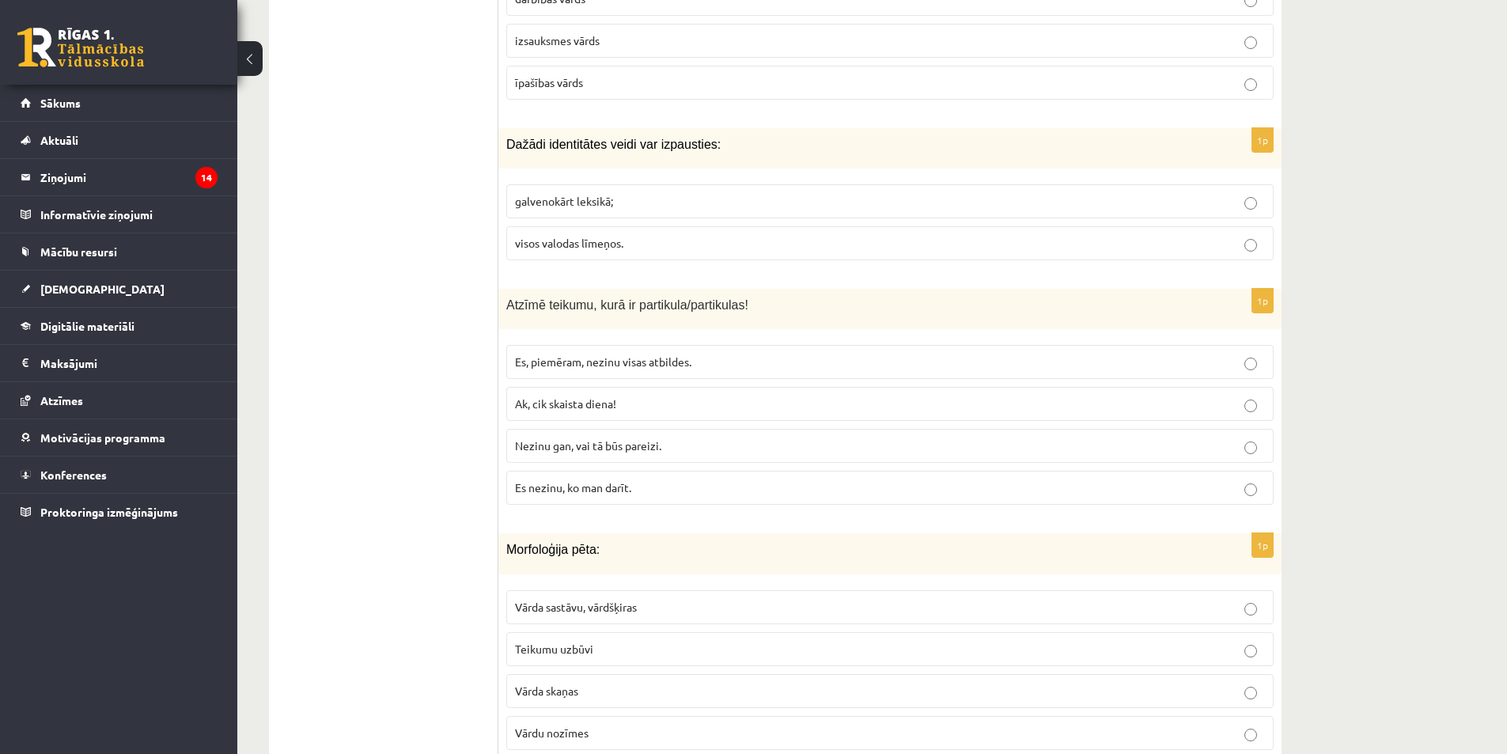
scroll to position [7276, 0]
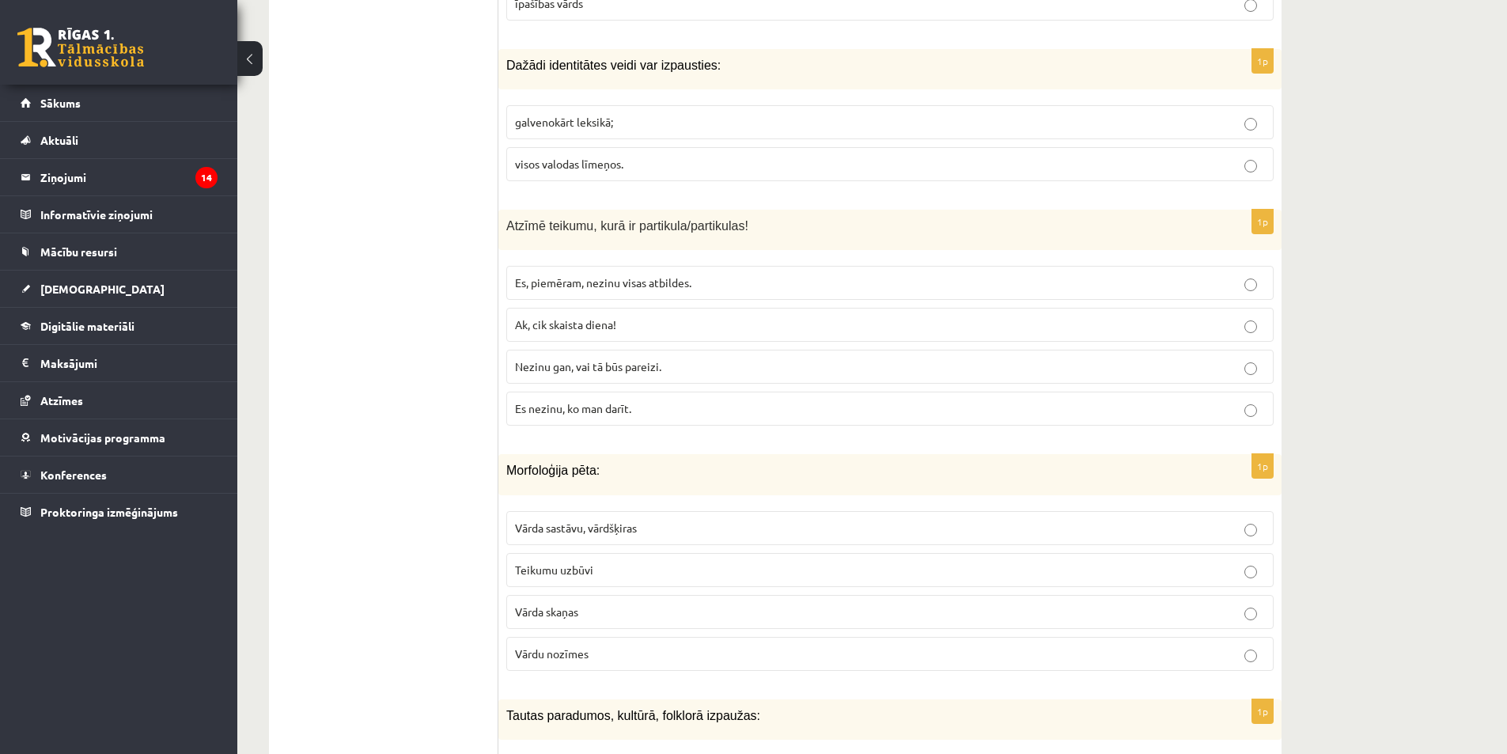
click at [656, 308] on label "Ak, cik skaista diena!" at bounding box center [889, 325] width 767 height 34
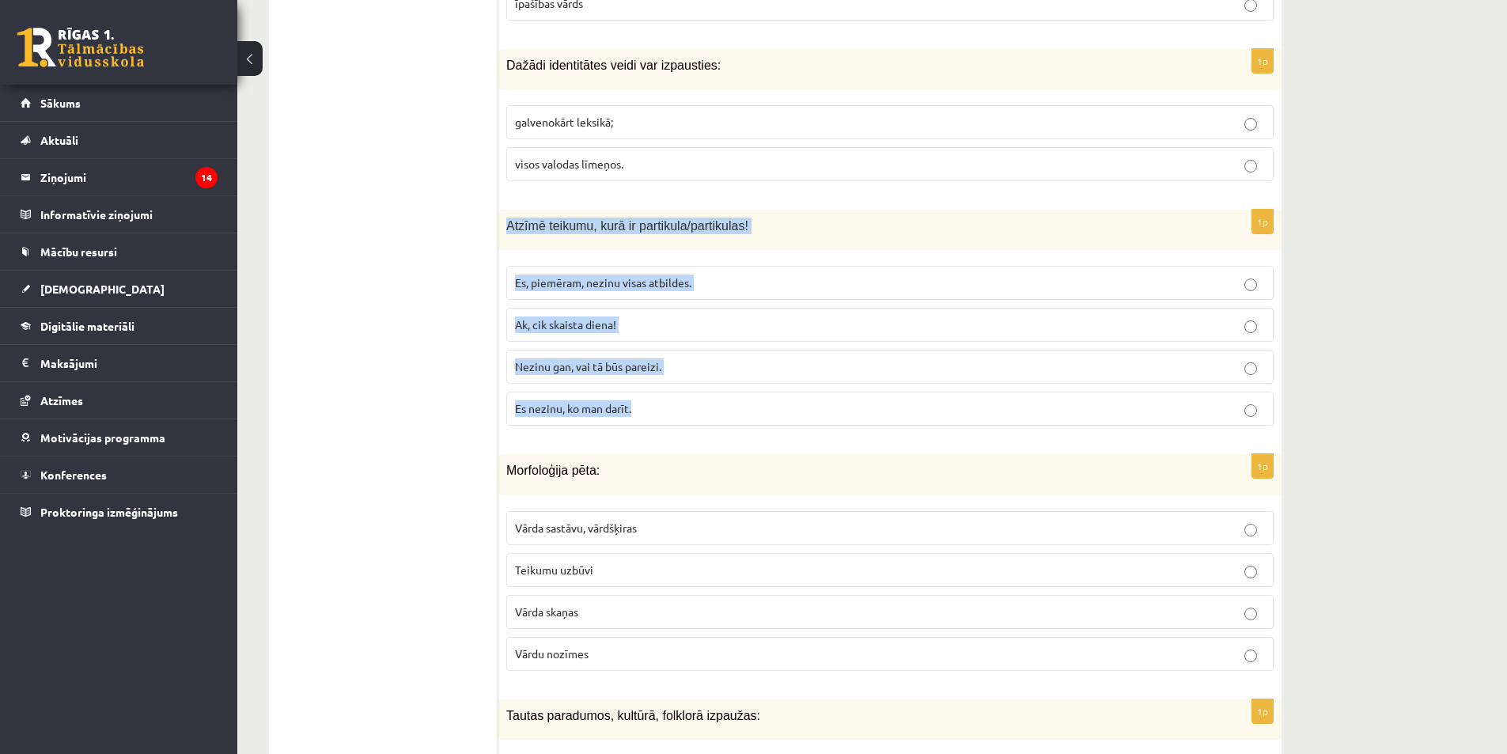
drag, startPoint x: 508, startPoint y: 210, endPoint x: 744, endPoint y: 409, distance: 308.8
click at [744, 409] on div "1p Atzīmē teikumu, kurā ir partikula/partikulas! Es, piemēram, nezinu visas atb…" at bounding box center [889, 324] width 783 height 229
click at [713, 358] on p "Nezinu gan, vai tā būs pareizi." at bounding box center [890, 366] width 750 height 17
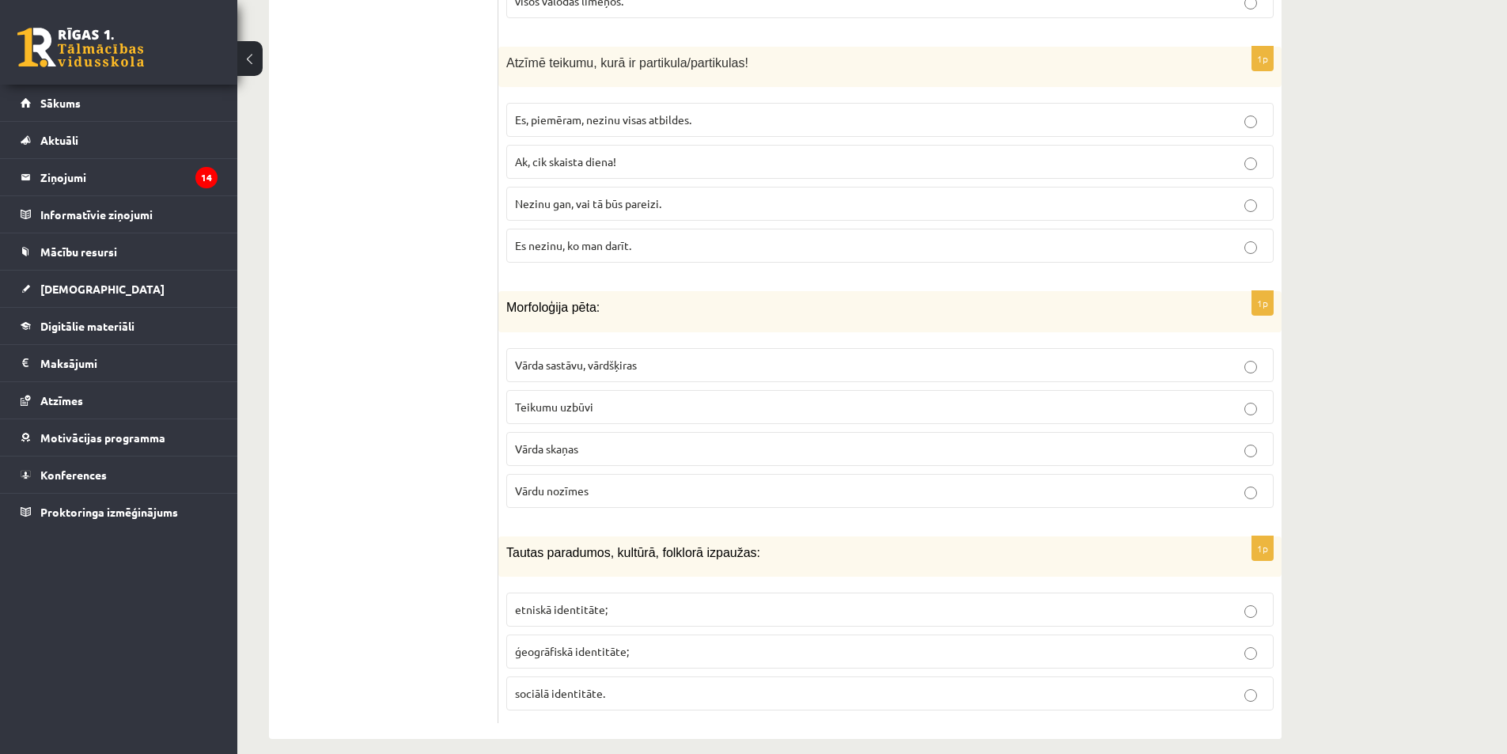
scroll to position [7440, 0]
click at [557, 357] on span "Vārda sastāvu, vārdšķiras" at bounding box center [576, 364] width 122 height 14
drag, startPoint x: 509, startPoint y: 286, endPoint x: 621, endPoint y: 474, distance: 218.5
click at [621, 474] on div "1p Morfoloģija pēta: Vārda sastāvu, vārdšķiras Teikumu uzbūvi Vārda skaņas Vārd…" at bounding box center [889, 404] width 783 height 229
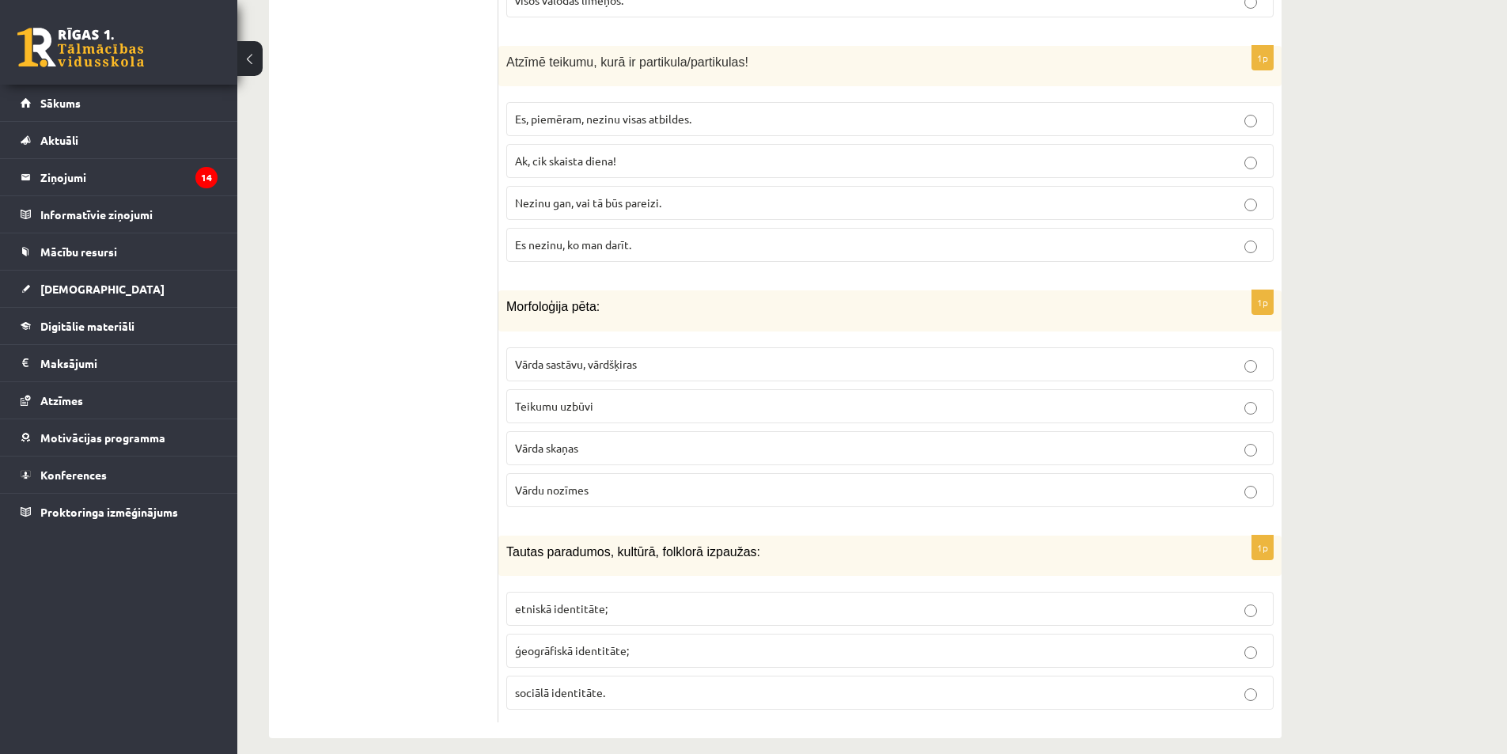
click at [599, 601] on span "etniskā identitāte;" at bounding box center [561, 608] width 93 height 14
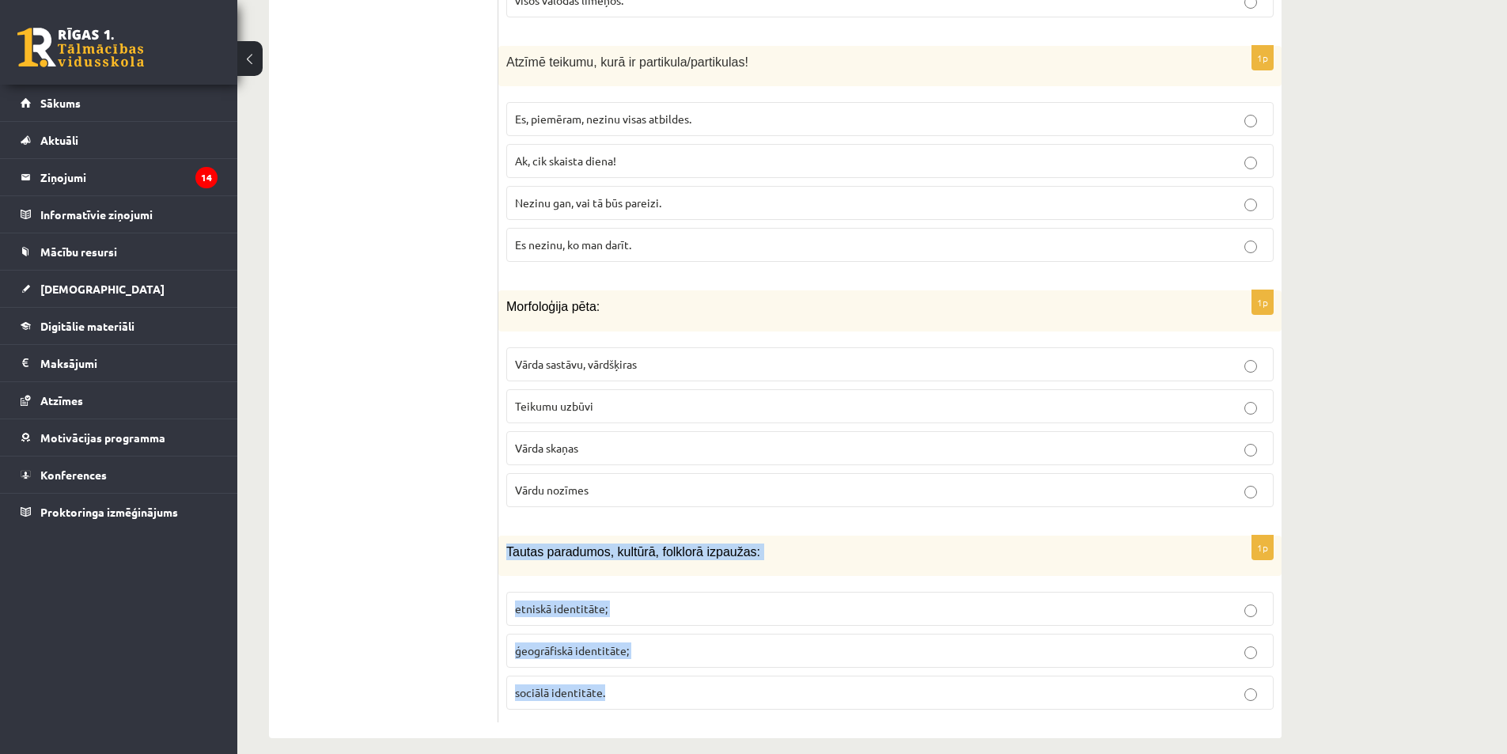
drag, startPoint x: 509, startPoint y: 532, endPoint x: 662, endPoint y: 657, distance: 197.9
click at [662, 657] on div "1p Tautas paradumos, kultūrā, folklorā izpaužas: etniskā identitāte; ģeogrāfisk…" at bounding box center [889, 628] width 783 height 187
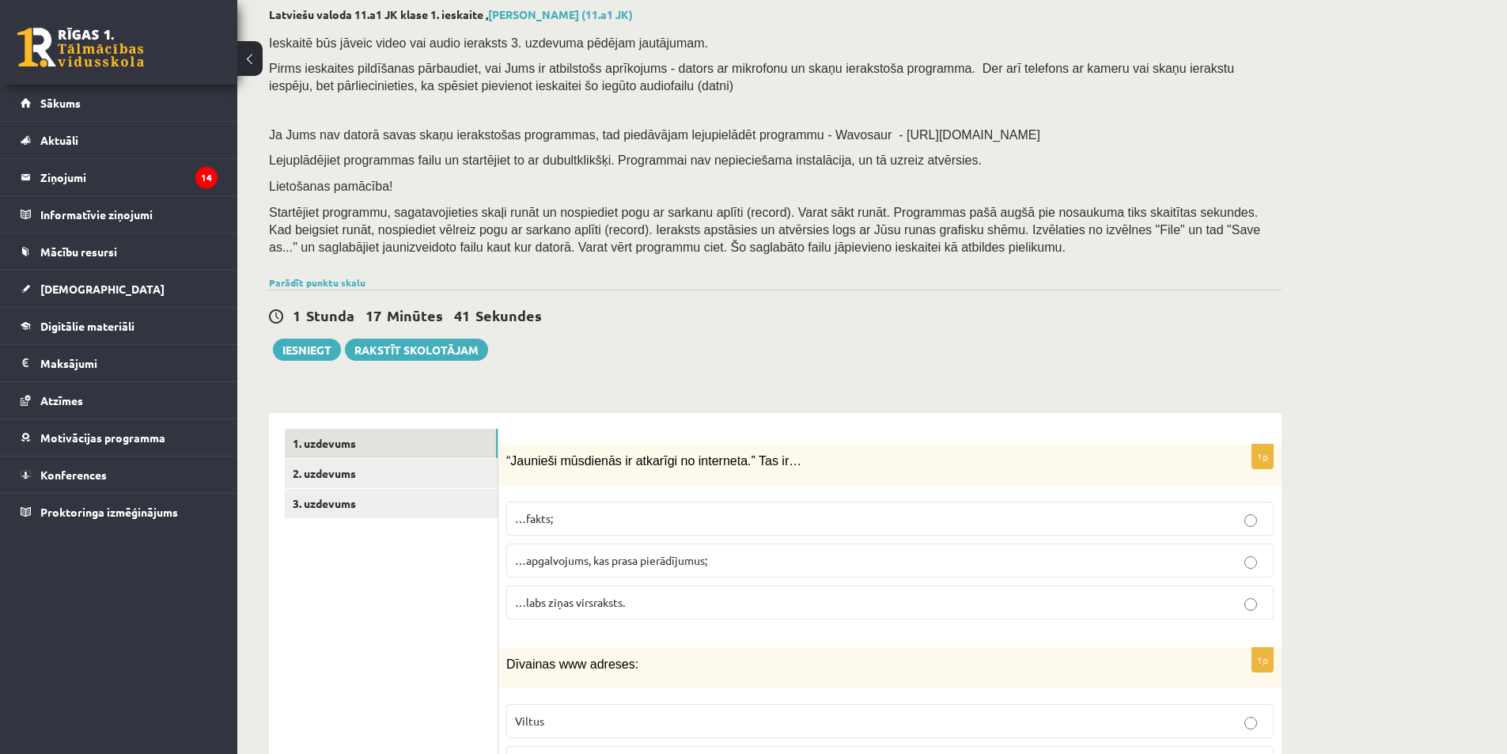
scroll to position [0, 0]
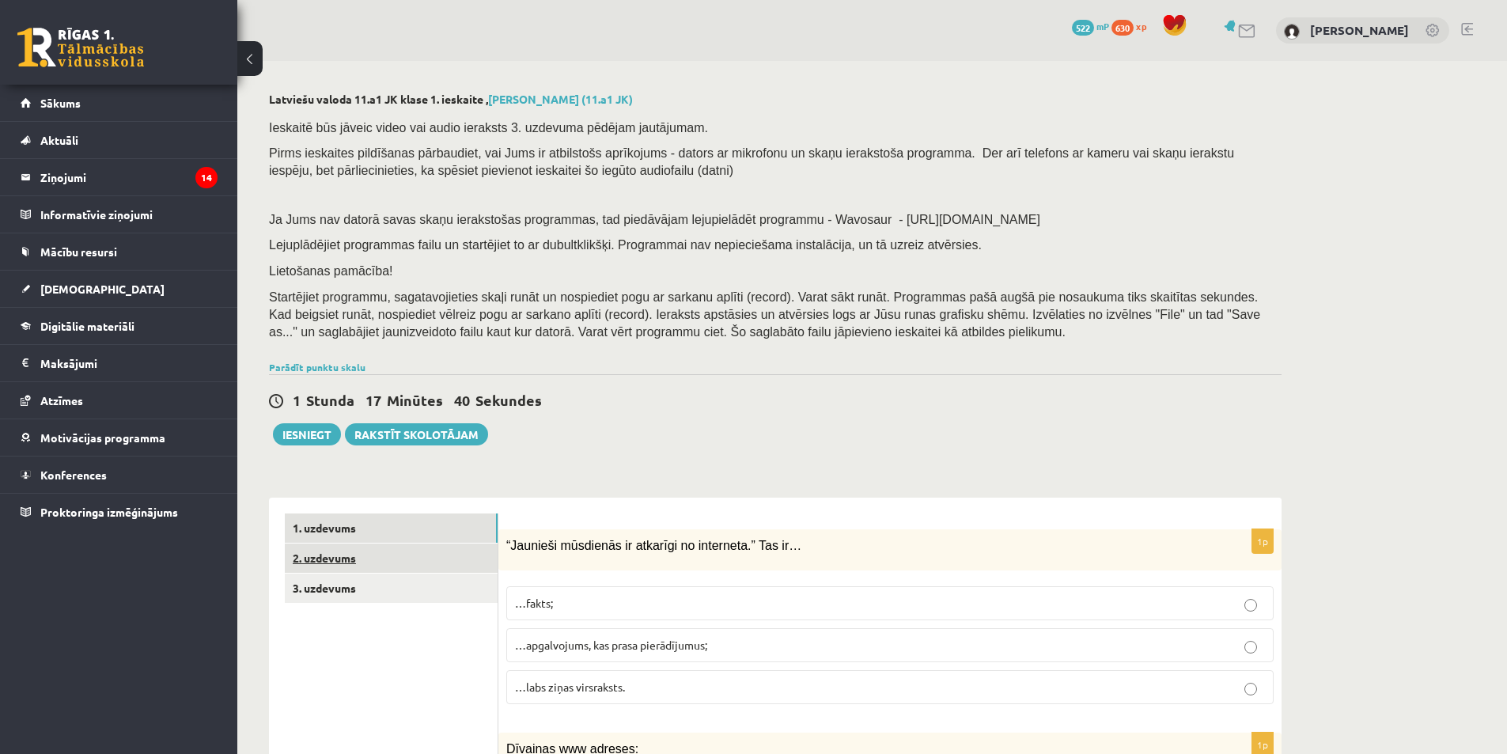
click at [366, 559] on link "2. uzdevums" at bounding box center [391, 557] width 213 height 29
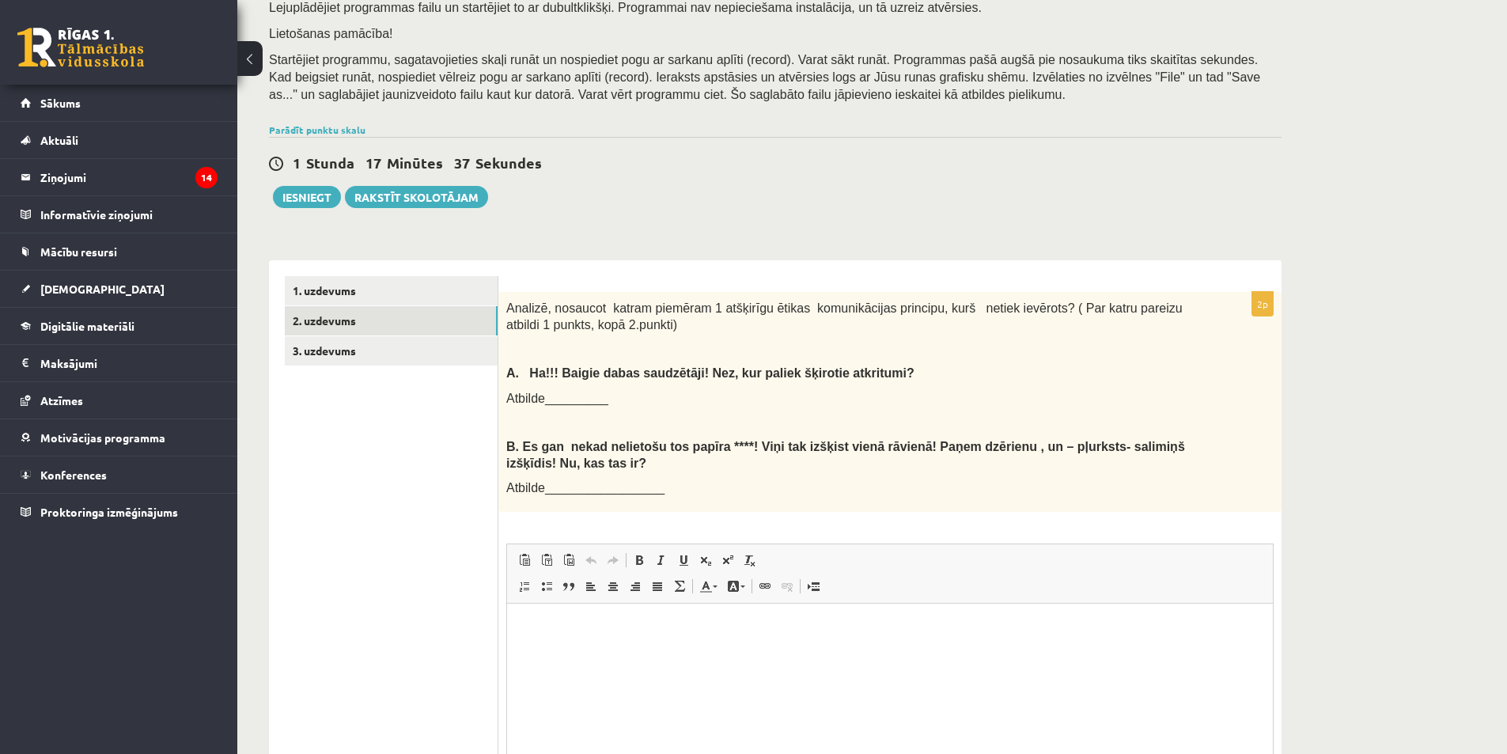
click at [569, 397] on span "Atbilde_________" at bounding box center [557, 397] width 102 height 13
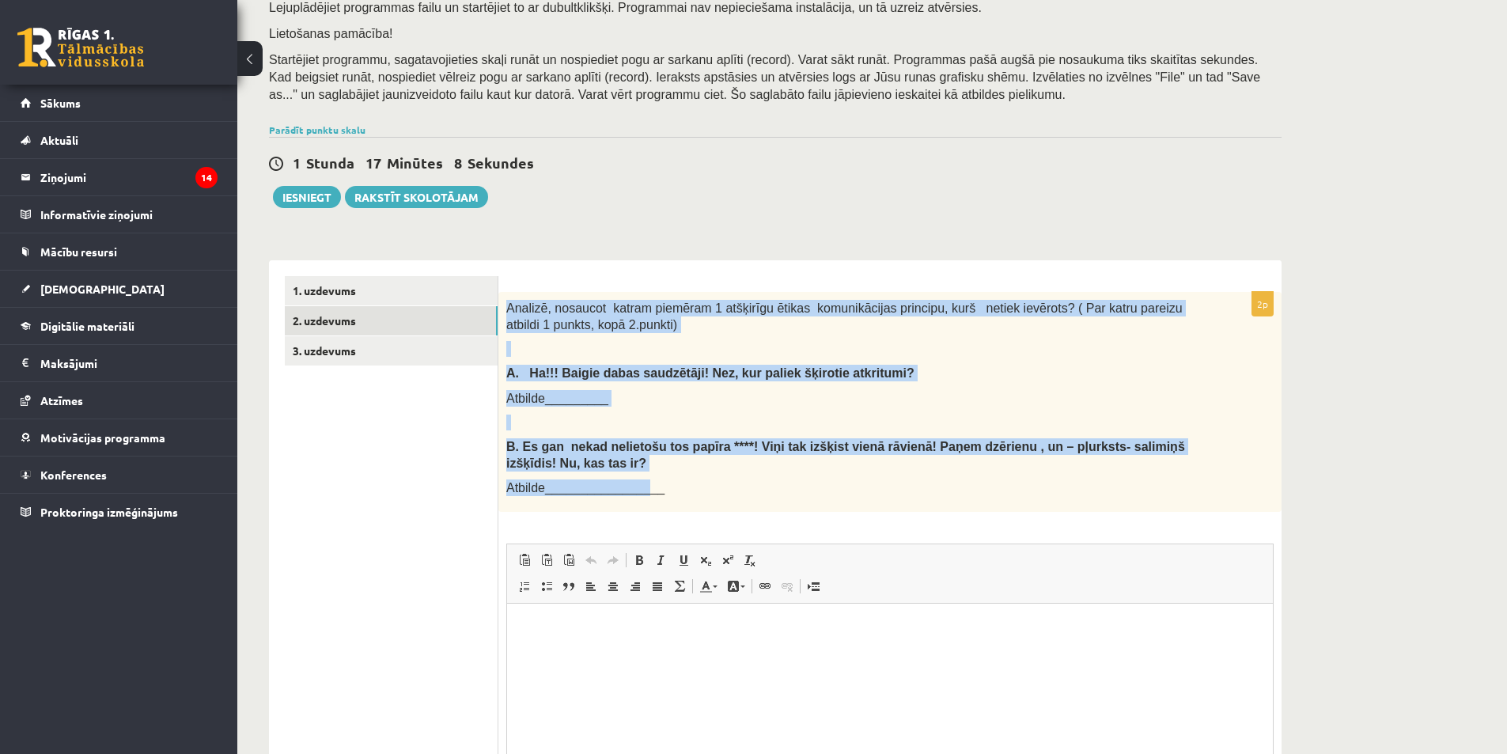
drag, startPoint x: 507, startPoint y: 312, endPoint x: 634, endPoint y: 480, distance: 210.5
click at [634, 480] on div "Analizē, nosaucot katram piemēram 1 atšķirīgu ētikas komunikācijas principu, ku…" at bounding box center [889, 402] width 783 height 220
click at [913, 346] on p at bounding box center [850, 349] width 688 height 16
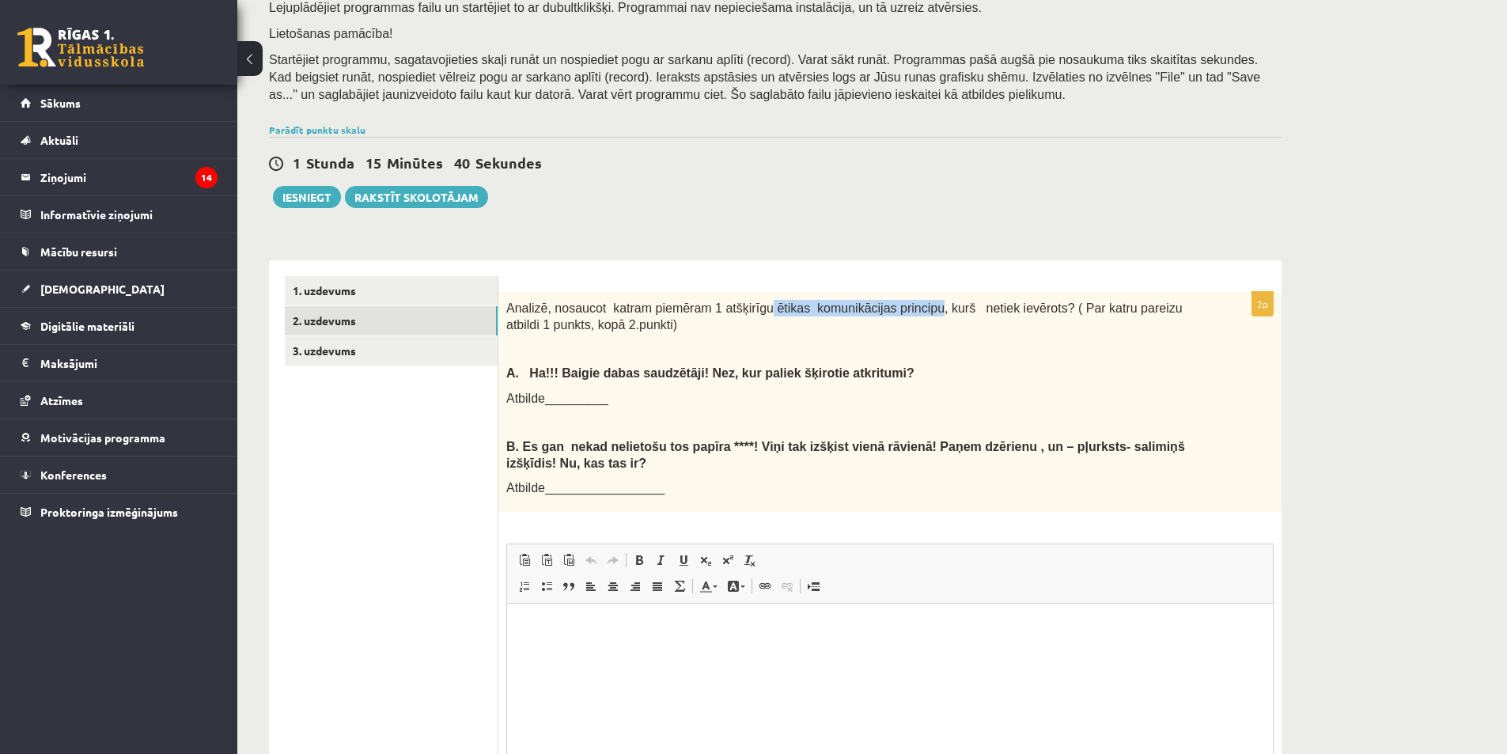
drag, startPoint x: 751, startPoint y: 308, endPoint x: 903, endPoint y: 315, distance: 152.8
click at [903, 315] on span "Analizē, nosaucot katram piemēram 1 atšķirīgu ētikas komunikācijas principu, ku…" at bounding box center [844, 316] width 676 height 30
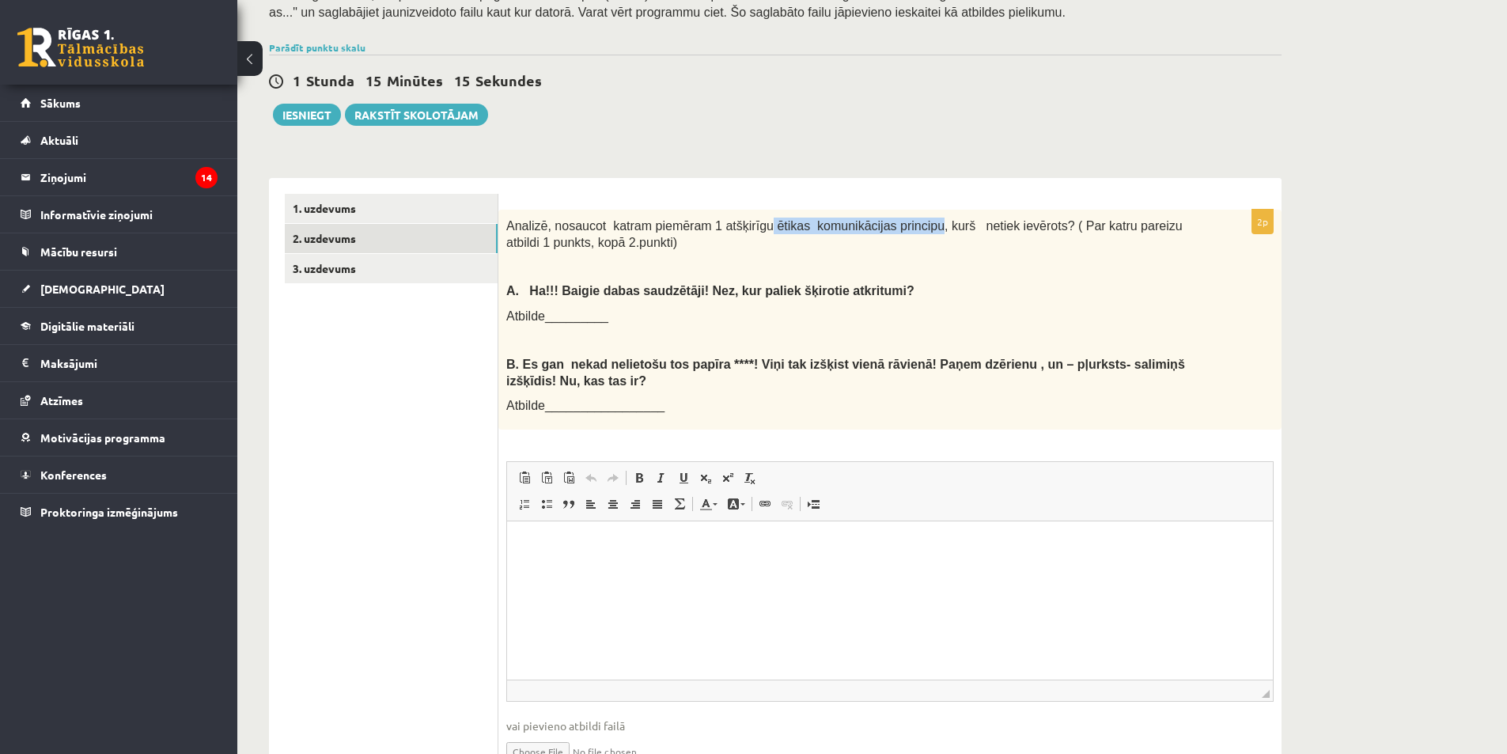
scroll to position [405, 0]
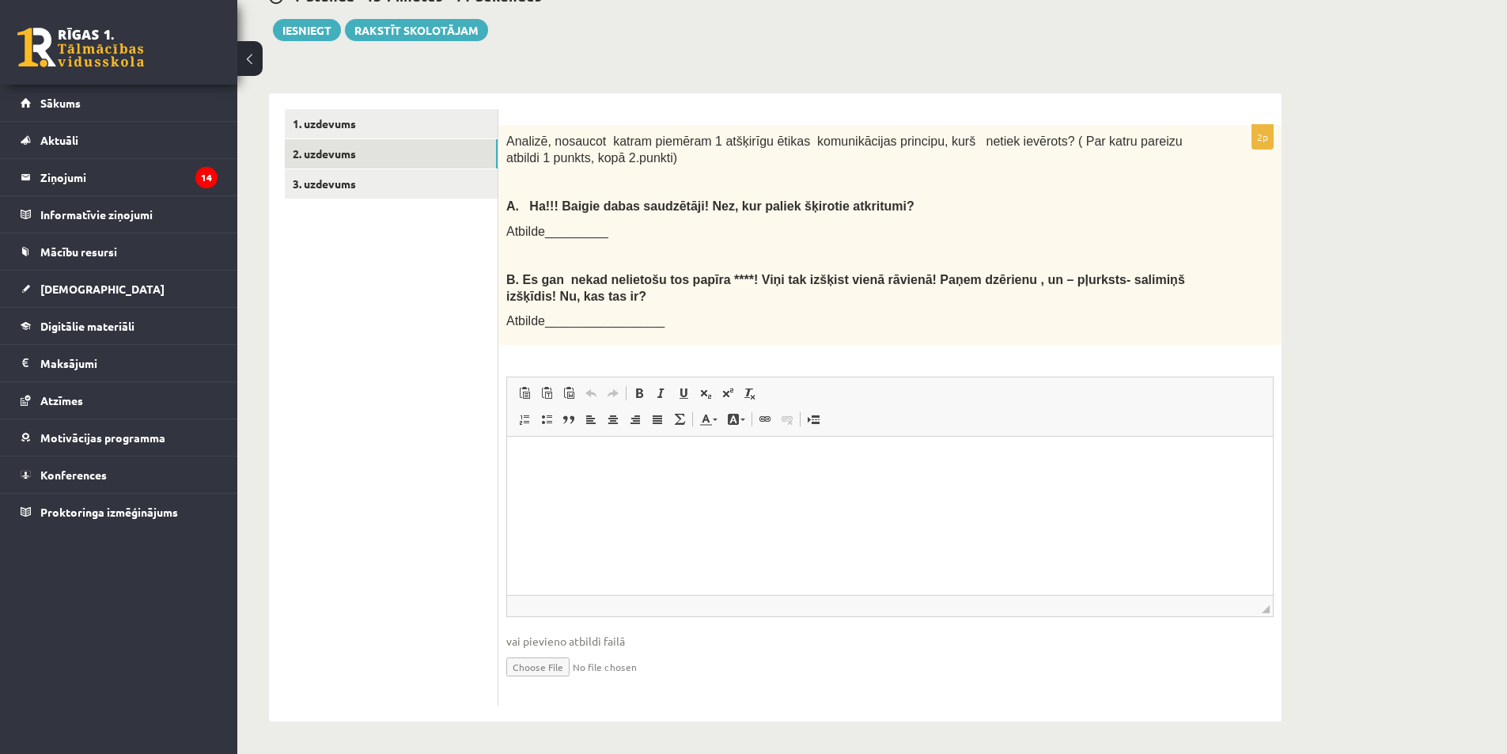
click at [834, 203] on span "A. Ha!!! Baigie dabas saudzētāji! Nez, kur paliek šķirotie atkritumi?" at bounding box center [710, 205] width 408 height 13
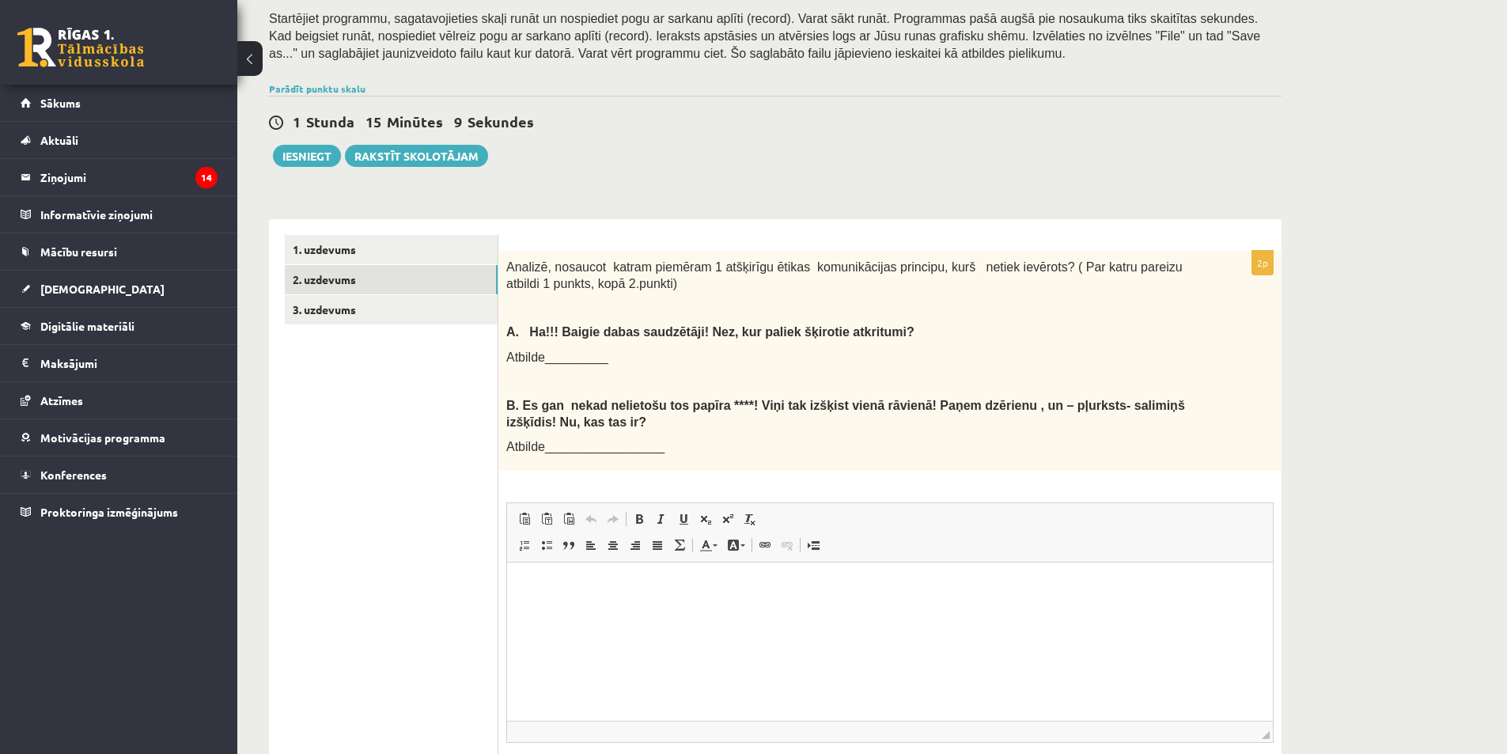
scroll to position [237, 0]
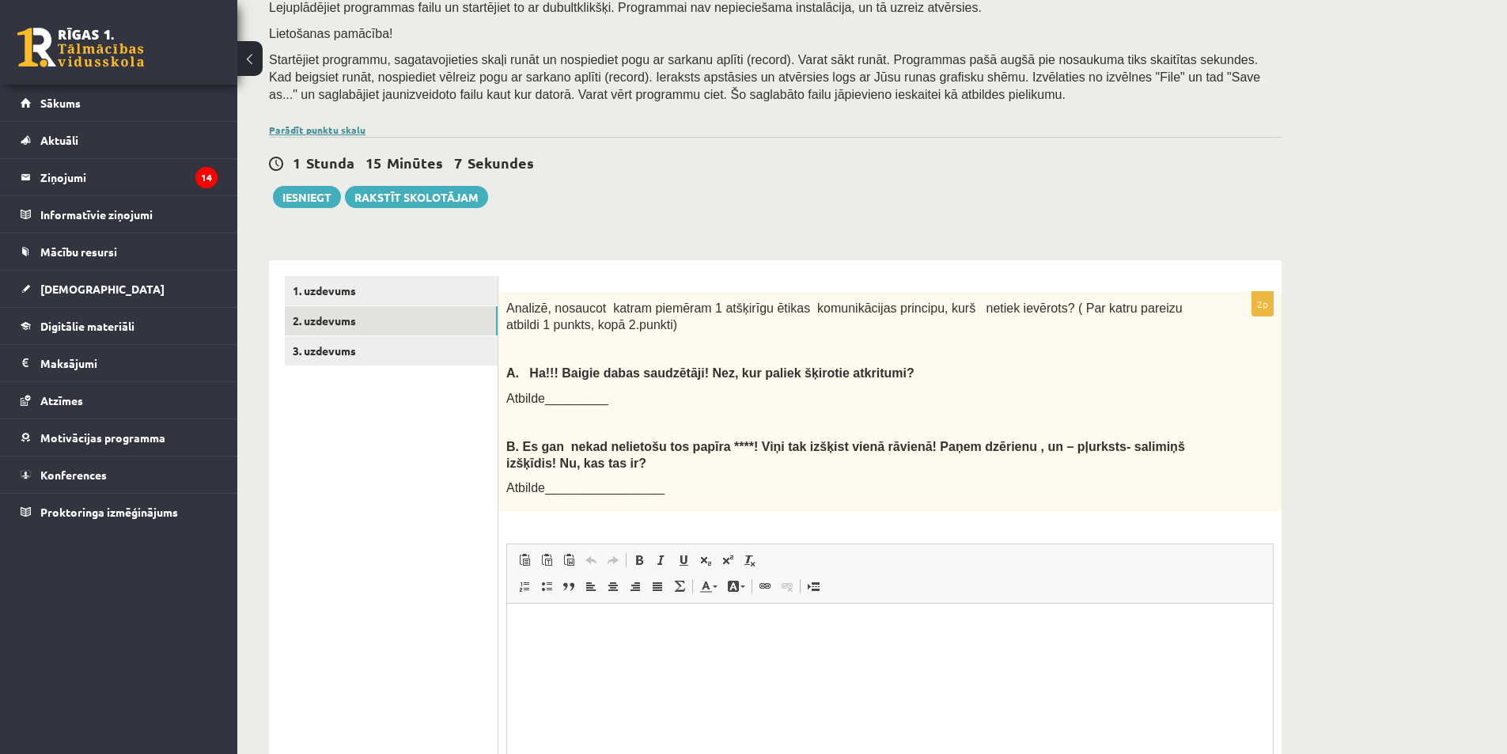
click at [319, 131] on link "Parādīt punktu skalu" at bounding box center [317, 129] width 96 height 13
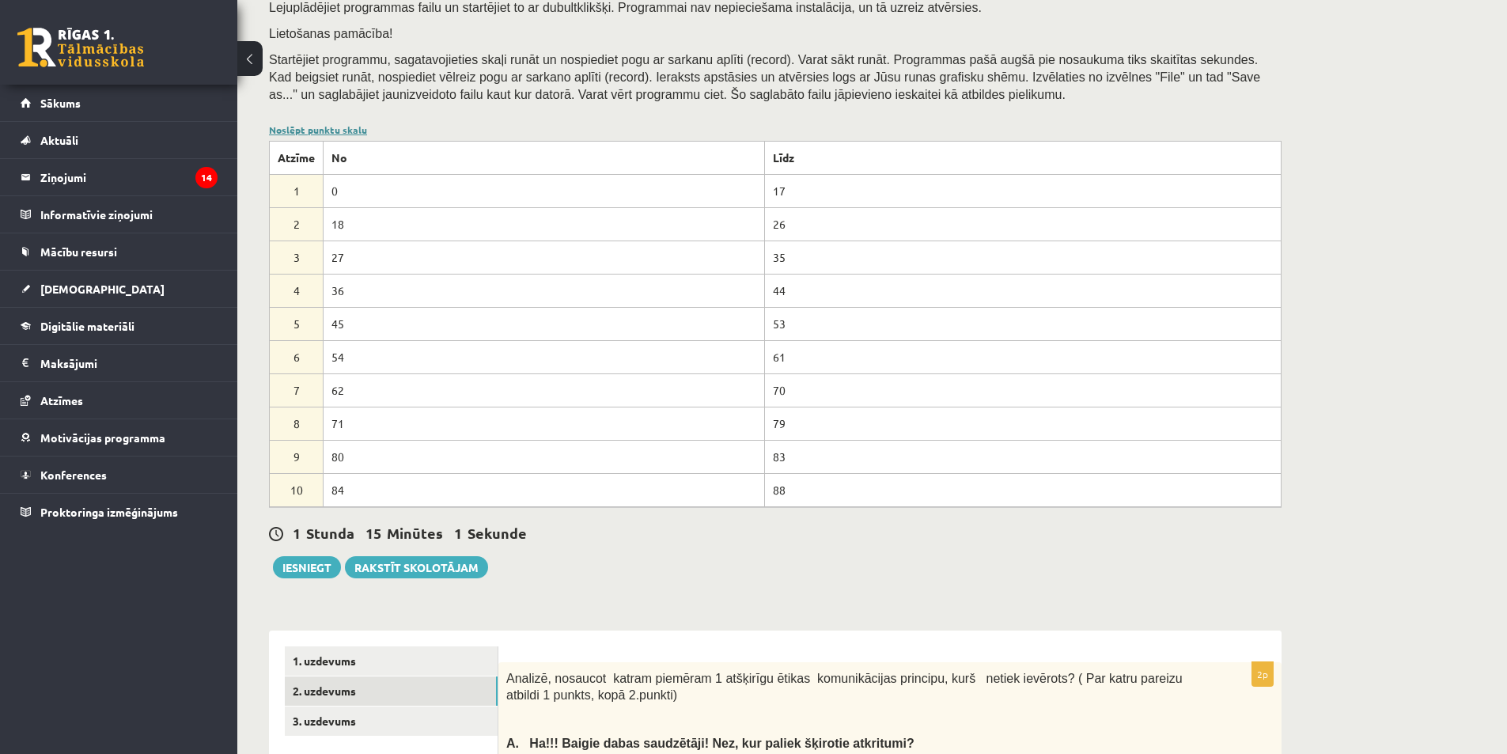
click at [319, 131] on link "Noslēpt punktu skalu" at bounding box center [318, 129] width 98 height 13
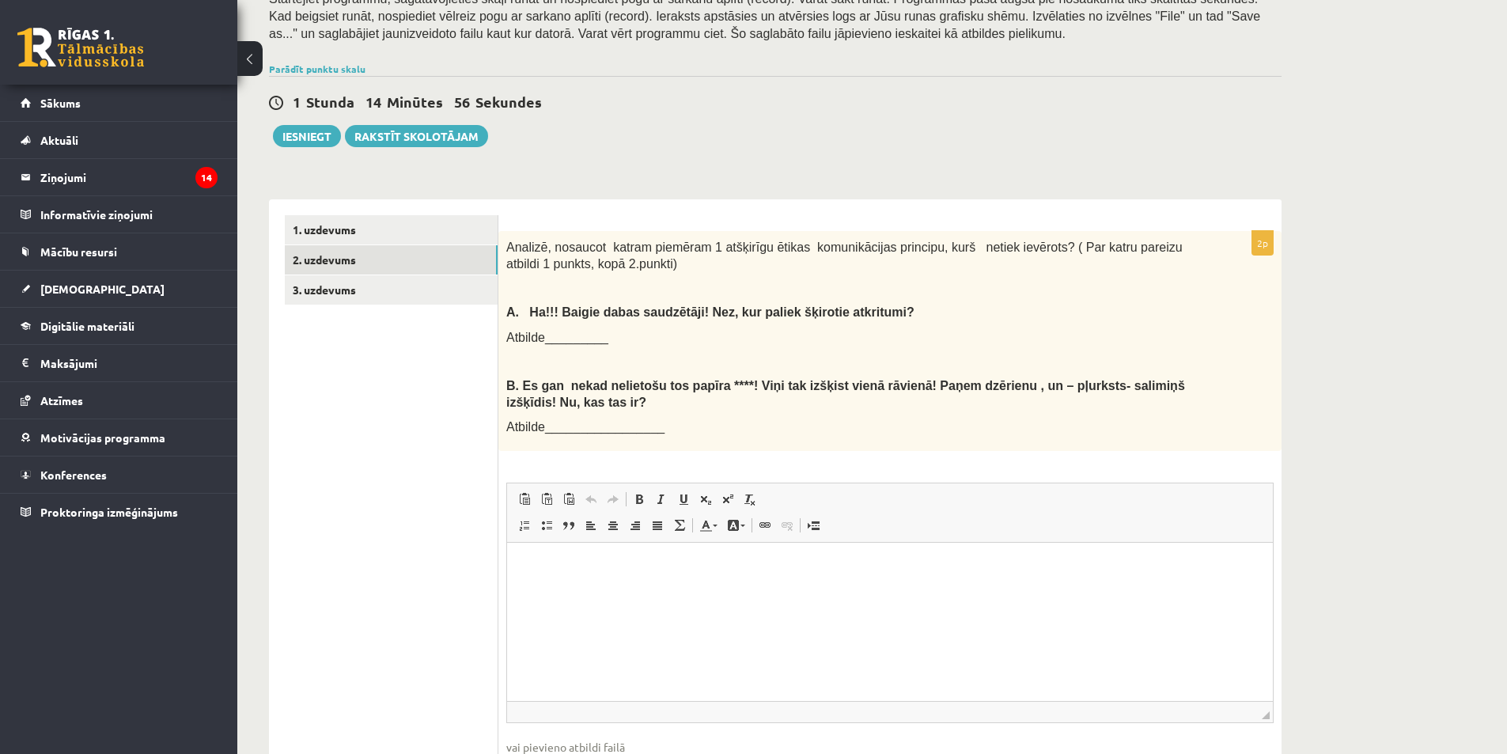
scroll to position [326, 0]
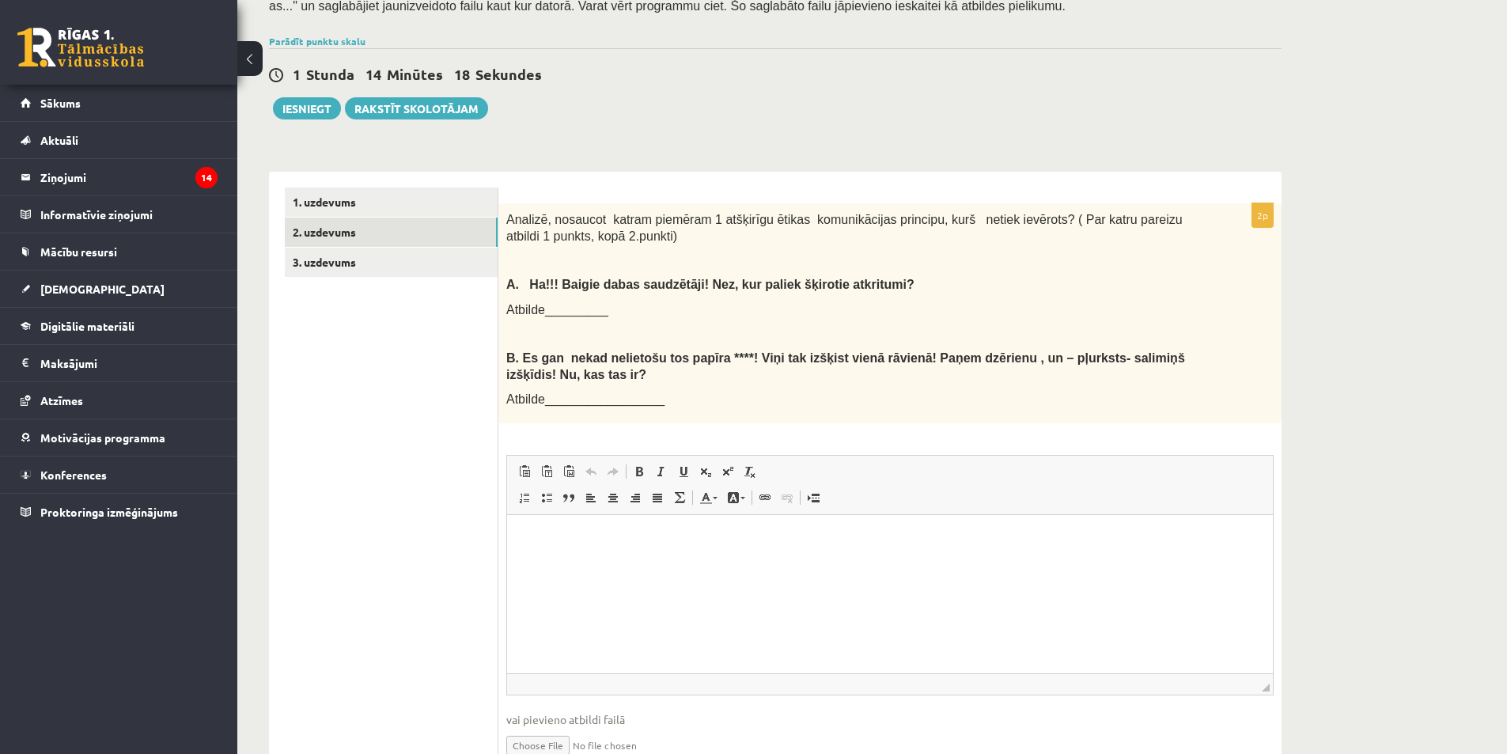
click at [599, 560] on html at bounding box center [890, 539] width 766 height 48
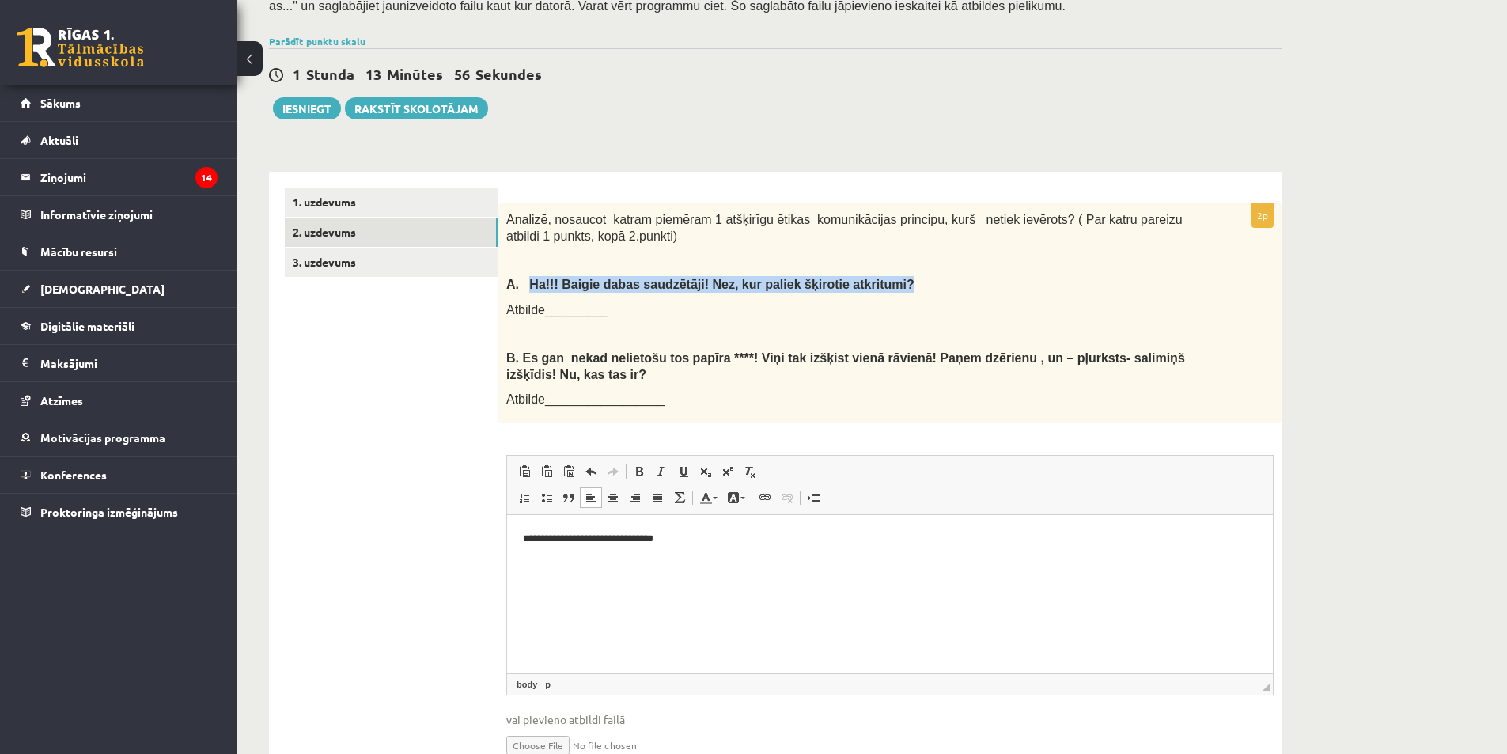
drag, startPoint x: 528, startPoint y: 284, endPoint x: 873, endPoint y: 286, distance: 344.8
click at [873, 286] on p "A. Ha!!! Baigie dabas saudzētāji! Nez, kur paliek šķirotie atkritumi?" at bounding box center [850, 284] width 688 height 17
click at [806, 323] on div "Analizē, nosaucot katram piemēram 1 atšķirīgu ētikas komunikācijas principu, ku…" at bounding box center [889, 313] width 783 height 220
drag, startPoint x: 700, startPoint y: 539, endPoint x: 535, endPoint y: 543, distance: 164.6
click at [535, 543] on p "**********" at bounding box center [890, 539] width 734 height 17
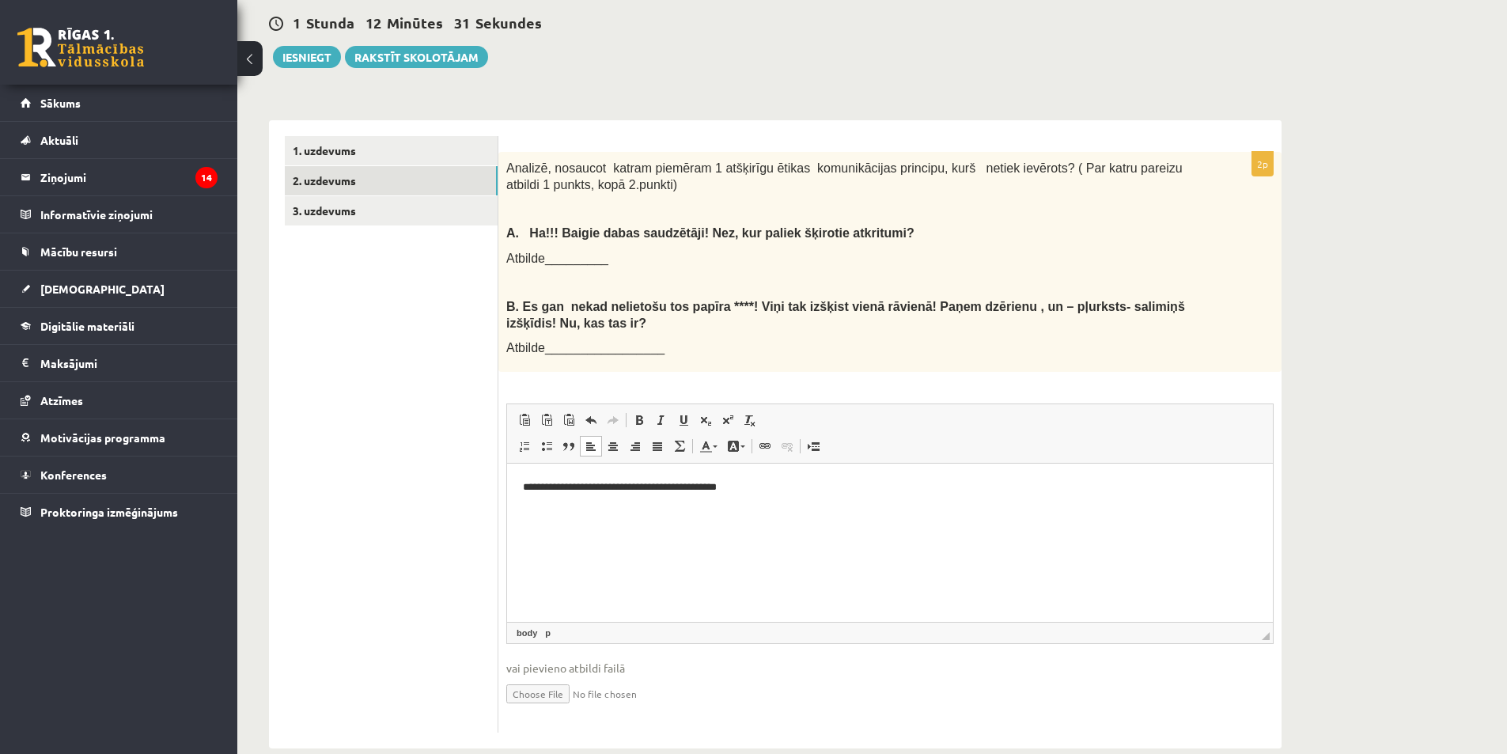
scroll to position [405, 0]
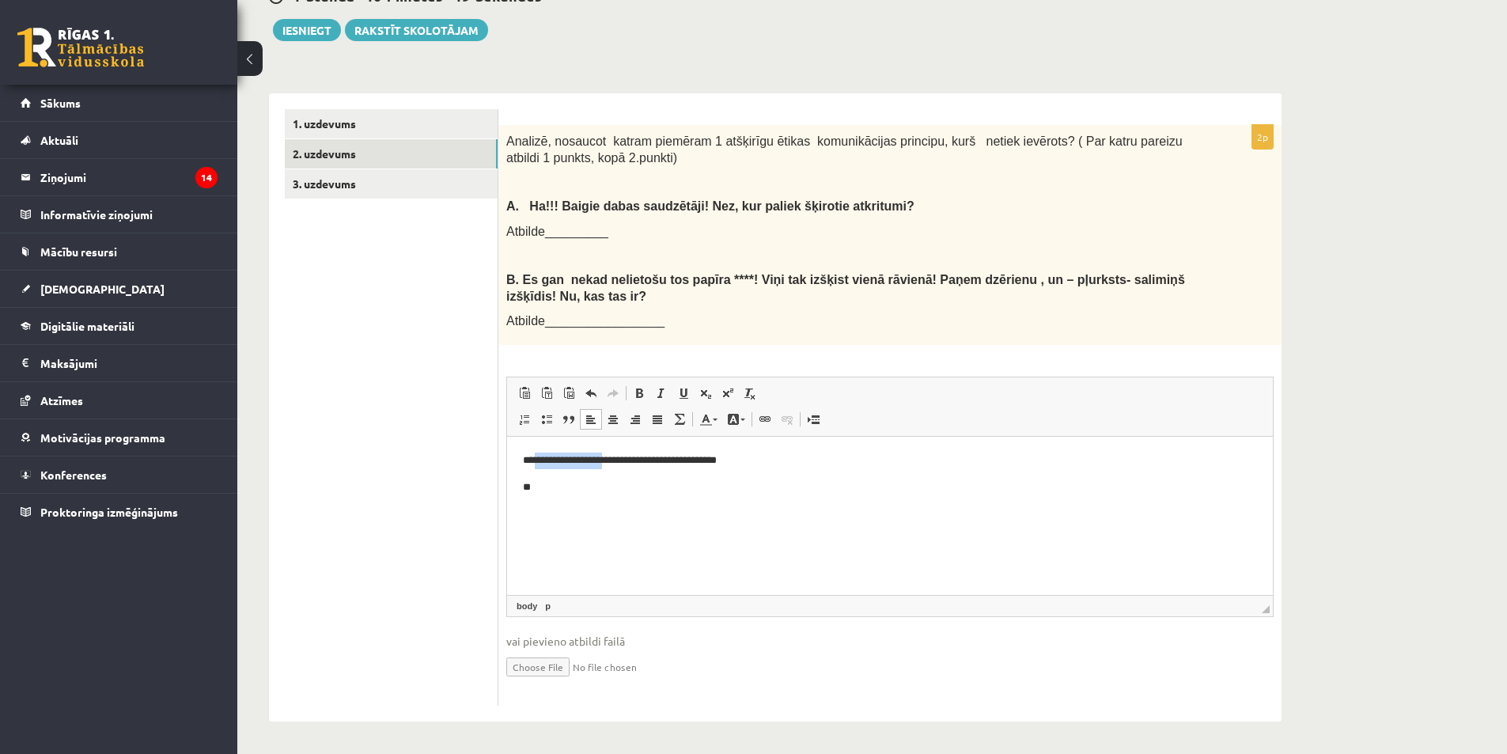
drag, startPoint x: 615, startPoint y: 462, endPoint x: 537, endPoint y: 464, distance: 77.5
click at [537, 464] on p "**********" at bounding box center [890, 460] width 734 height 17
click at [580, 458] on p "**********" at bounding box center [890, 460] width 734 height 17
click at [634, 460] on p "**********" at bounding box center [890, 460] width 734 height 17
click at [583, 494] on p "**" at bounding box center [890, 487] width 734 height 17
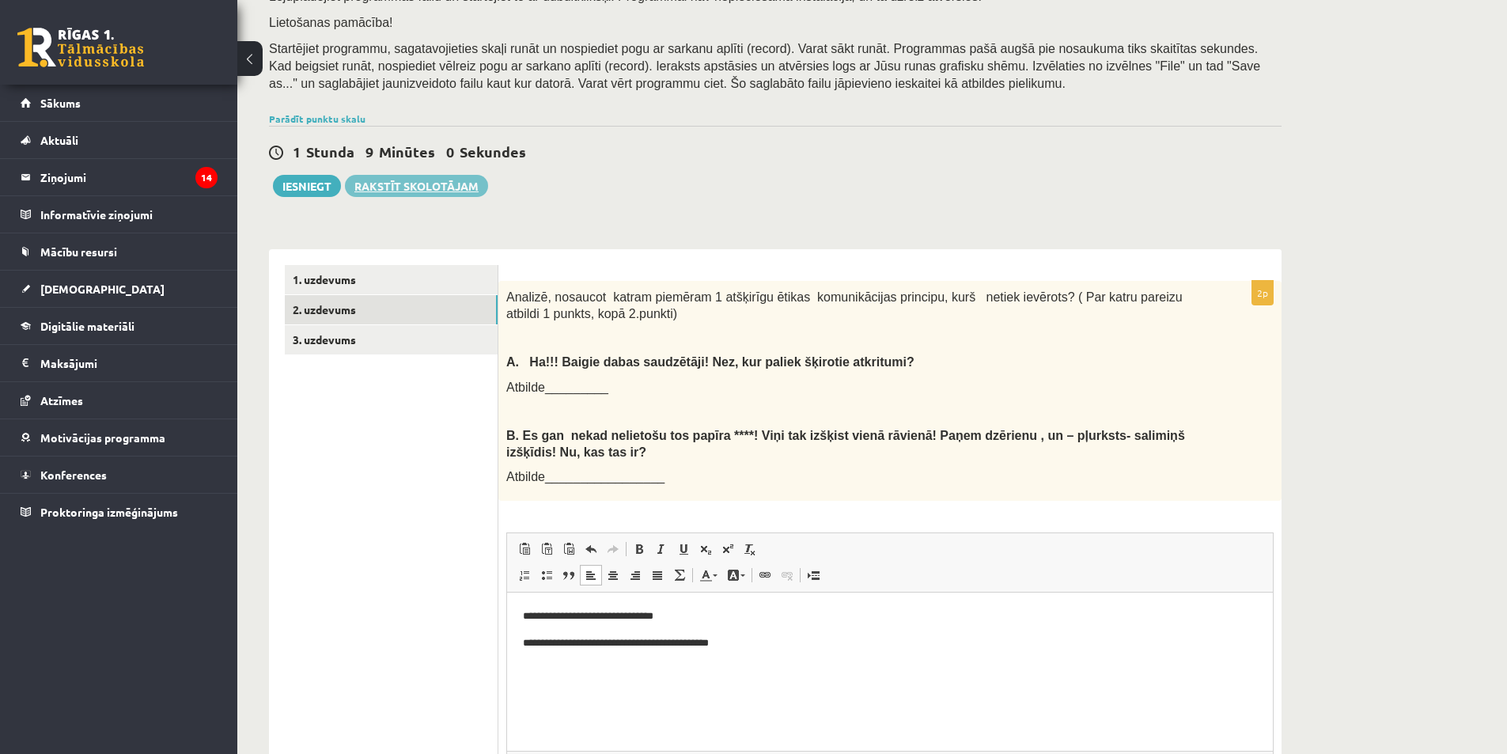
scroll to position [168, 0]
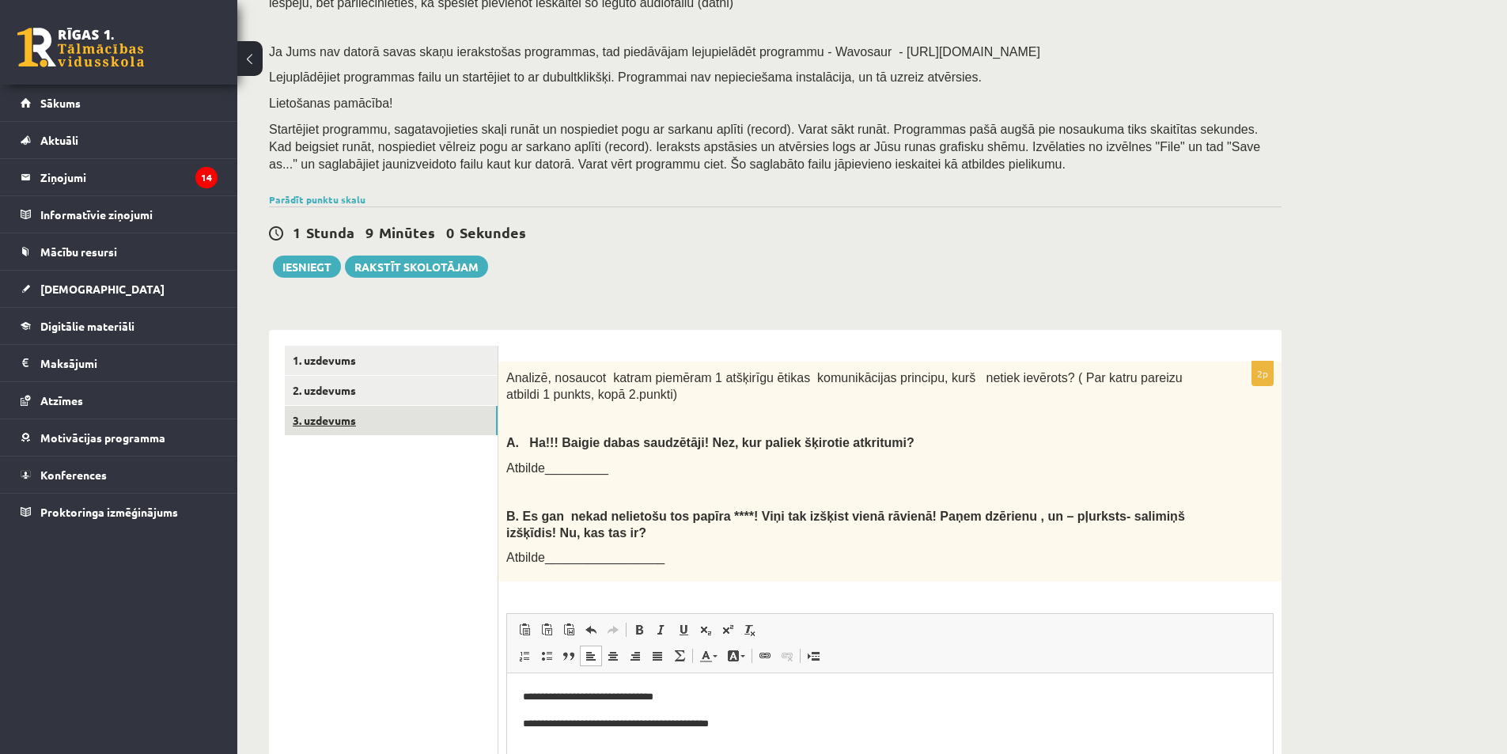
click at [395, 428] on link "3. uzdevums" at bounding box center [391, 420] width 213 height 29
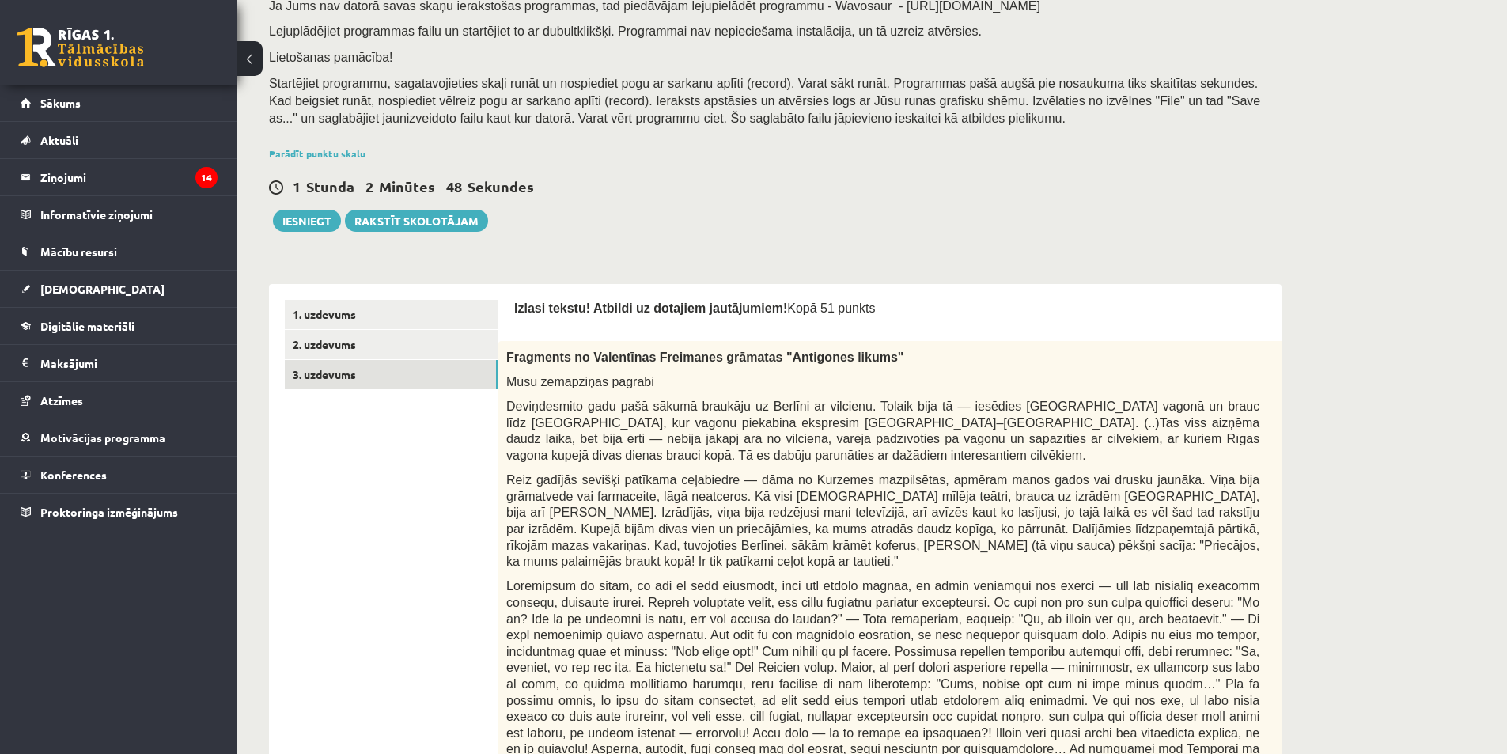
scroll to position [237, 0]
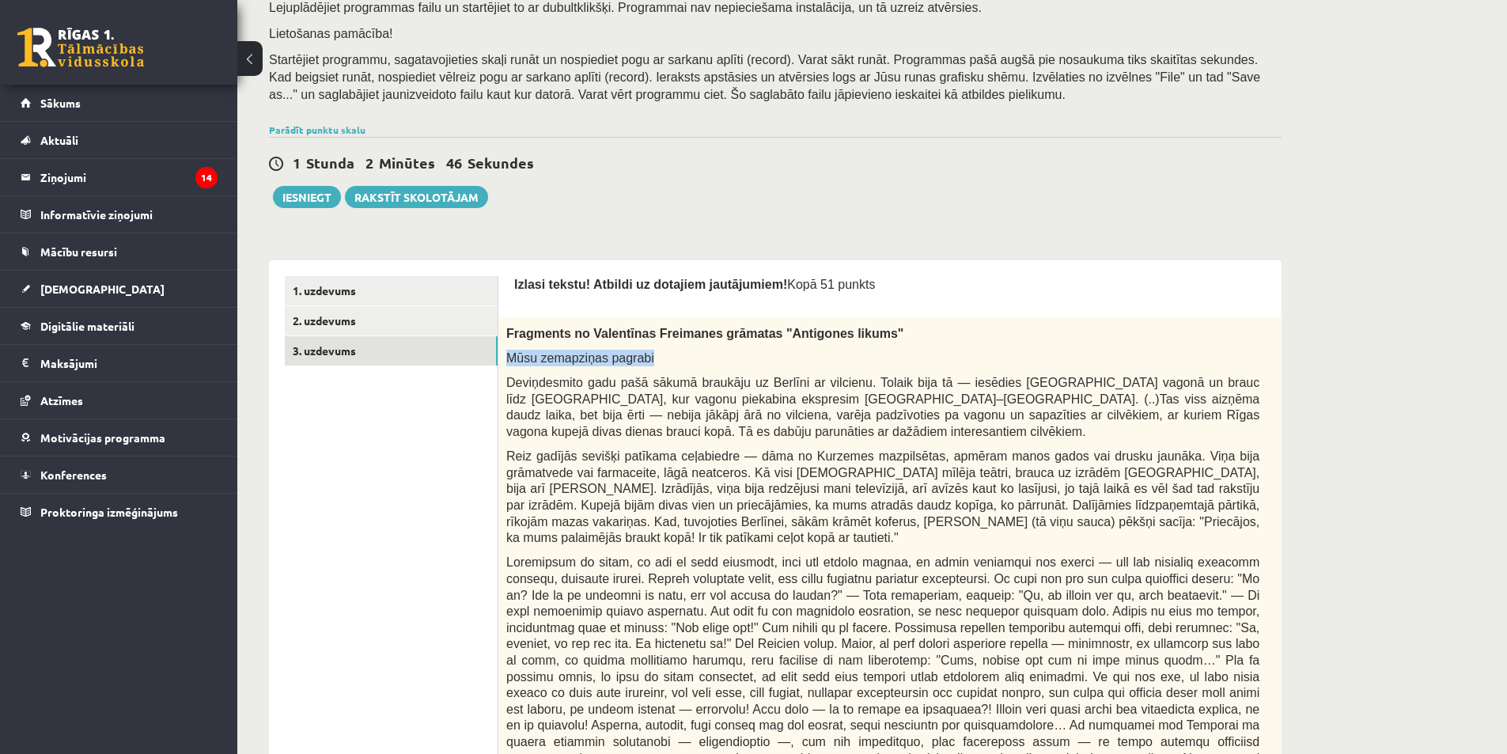
drag, startPoint x: 508, startPoint y: 358, endPoint x: 665, endPoint y: 361, distance: 157.4
click at [665, 361] on p "Mūsu zemapziņas pagrabi" at bounding box center [882, 358] width 753 height 17
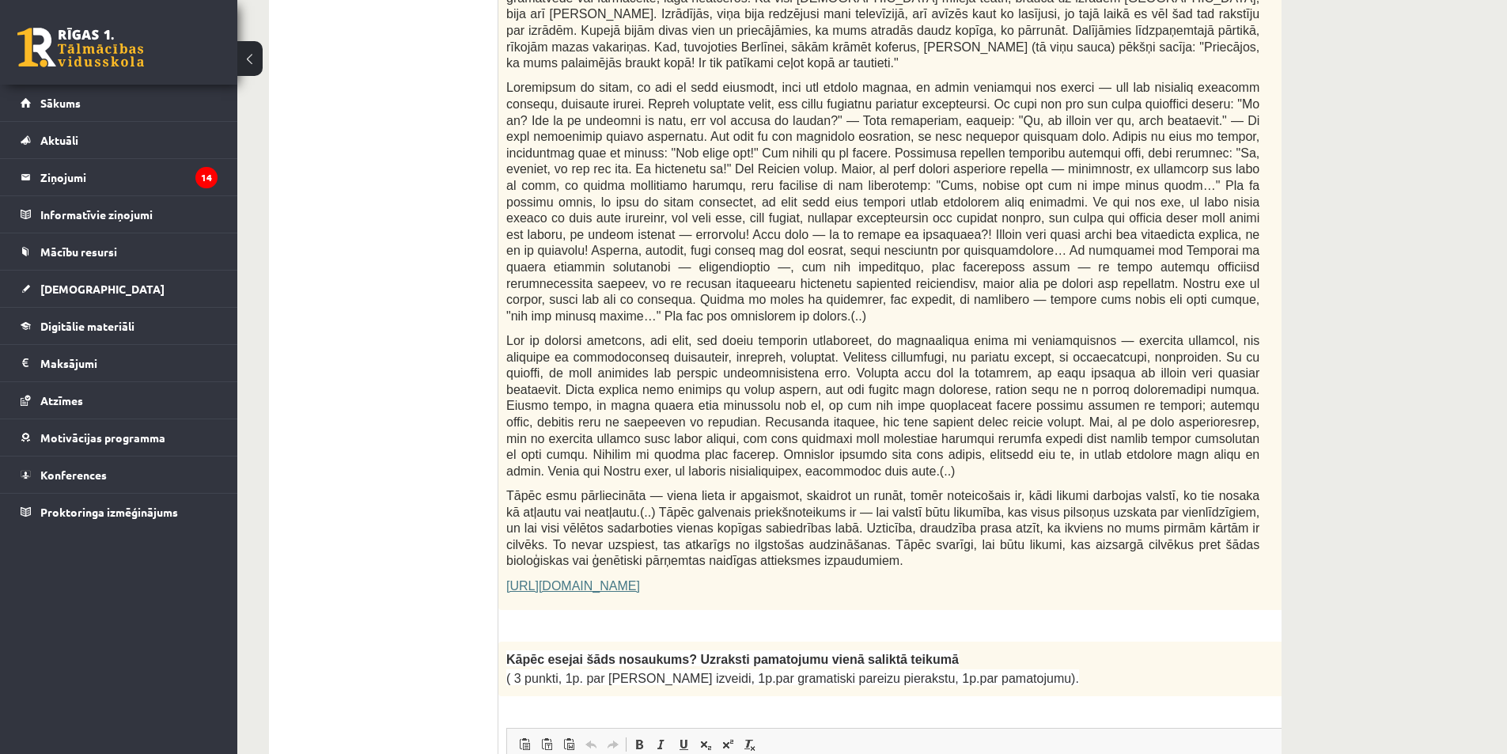
click at [672, 247] on span at bounding box center [882, 201] width 753 height 241
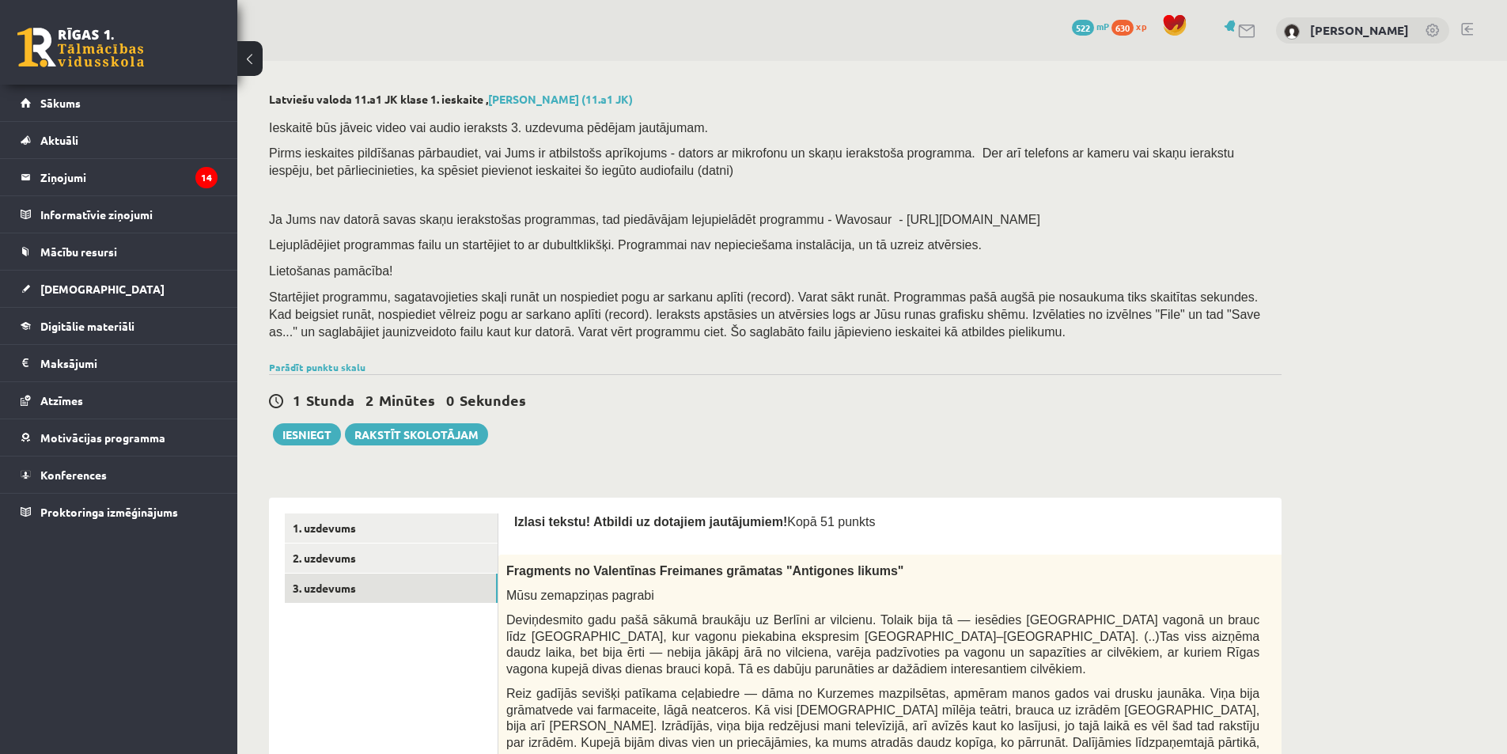
scroll to position [395, 0]
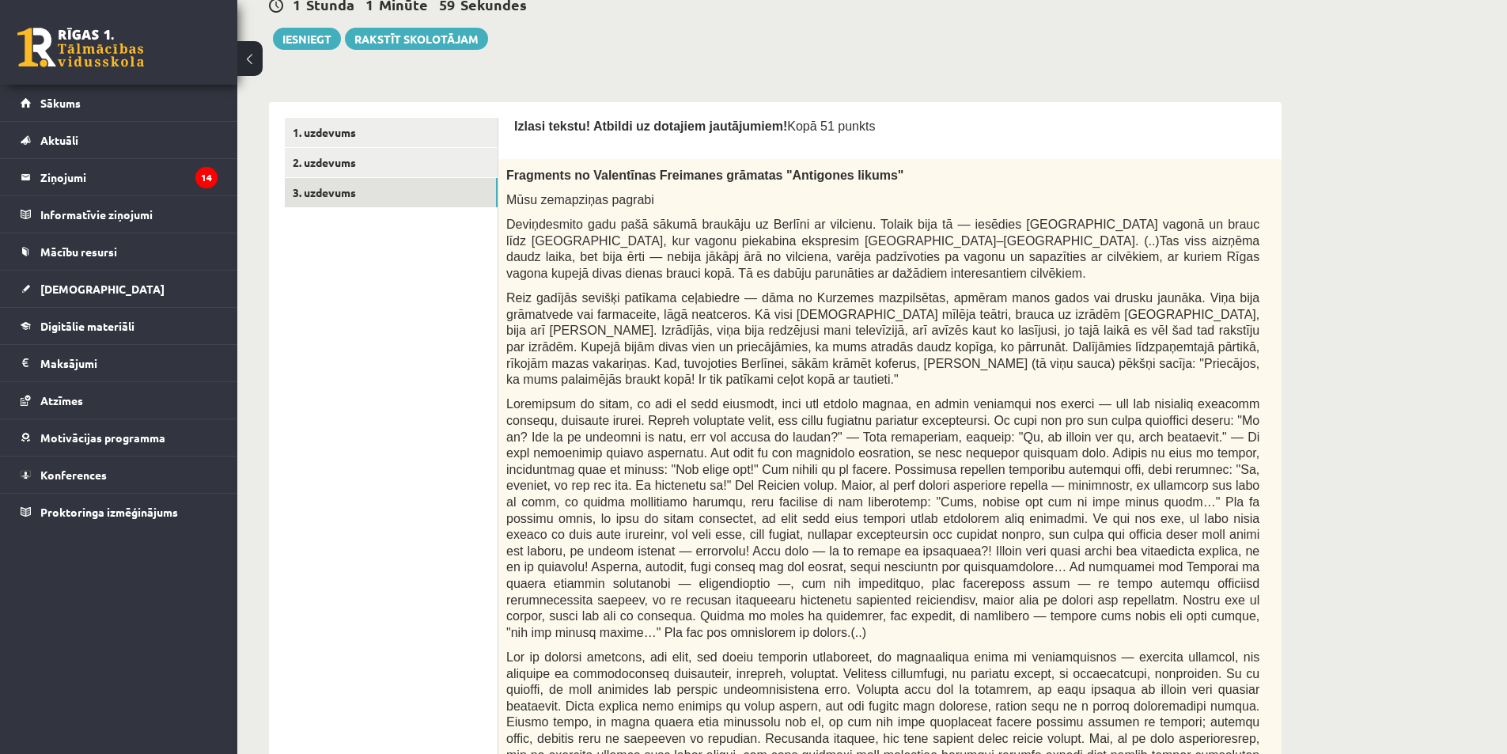
click at [505, 173] on div "Fragments no Valentīnas Freimanes grāmatas "Antigones likums" Mūsu zemapziņas p…" at bounding box center [922, 542] width 848 height 767
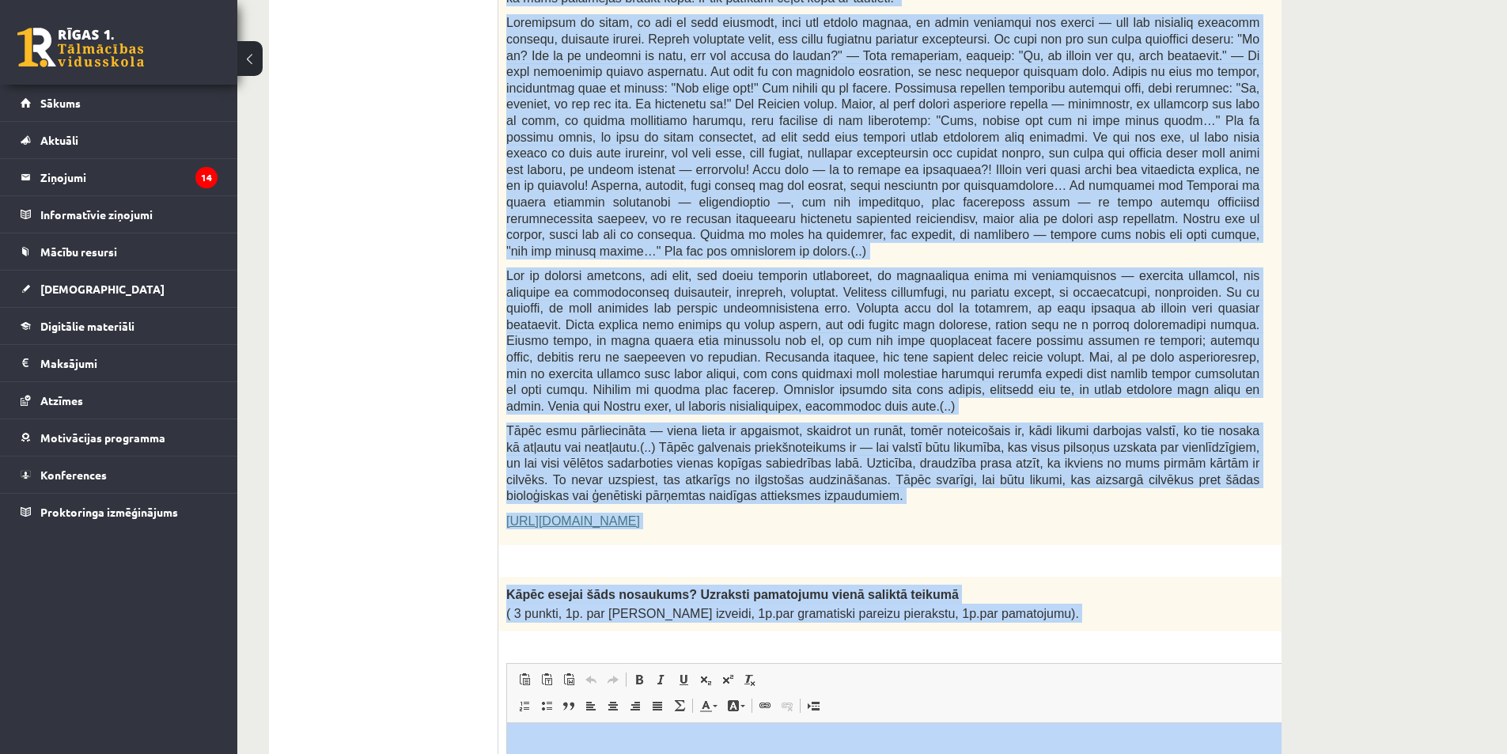
scroll to position [860, 0]
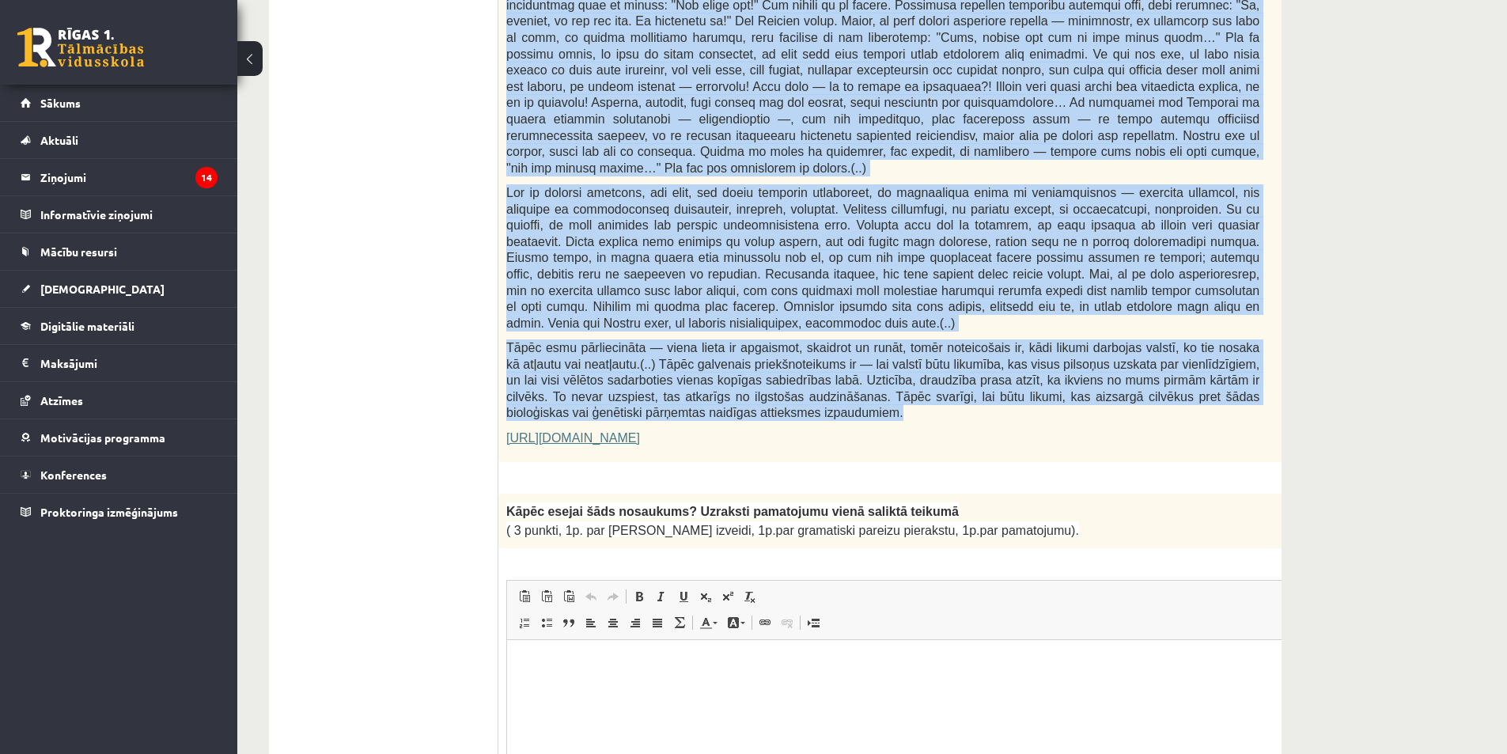
drag, startPoint x: 508, startPoint y: 173, endPoint x: 960, endPoint y: 361, distance: 489.7
click at [960, 361] on div "Fragments no Valentīnas Freimanes grāmatas "Antigones likums" Mūsu zemapziņas p…" at bounding box center [922, 78] width 848 height 767
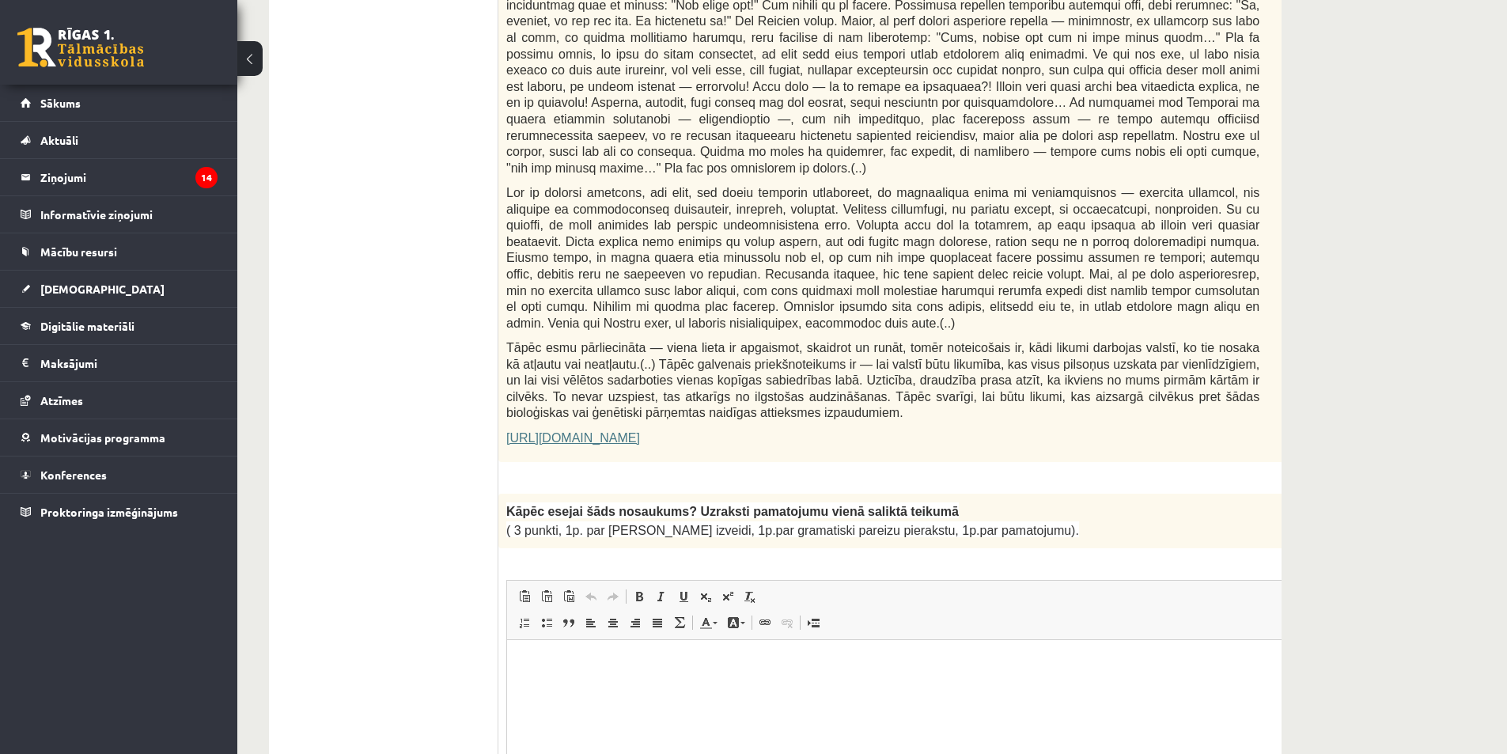
click at [842, 524] on span "( 3 punkti, 1p. par [PERSON_NAME] izveidi, 1p.par gramatiski pareizu pierakstu,…" at bounding box center [792, 530] width 573 height 13
click at [705, 664] on p "Визуальный текстовый редактор, wiswyg-editor-user-answer-47433805356000" at bounding box center [922, 663] width 799 height 17
click at [1066, 664] on p "**********" at bounding box center [901, 663] width 757 height 17
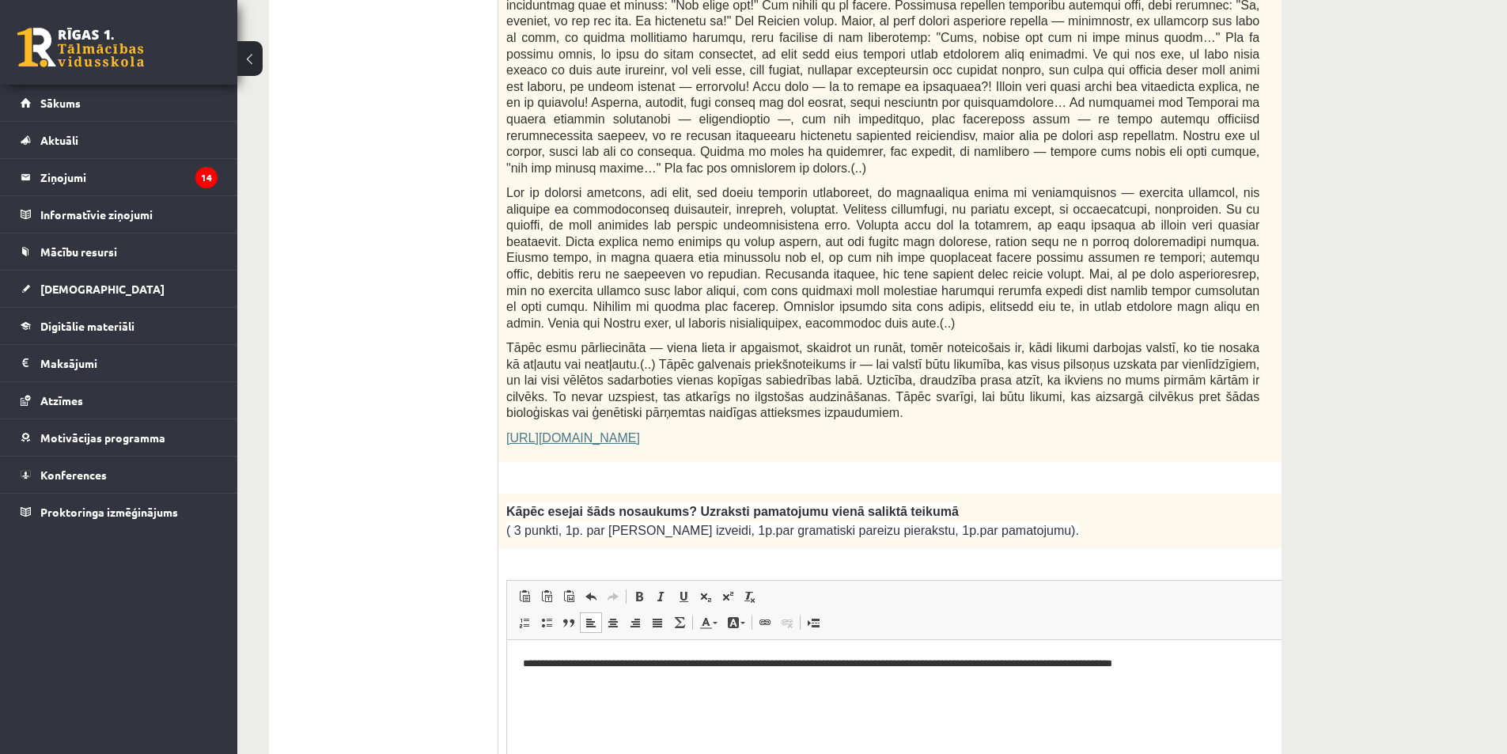
drag, startPoint x: 1186, startPoint y: 664, endPoint x: 1927, endPoint y: 1222, distance: 928.5
click at [1186, 664] on p "**********" at bounding box center [901, 663] width 757 height 17
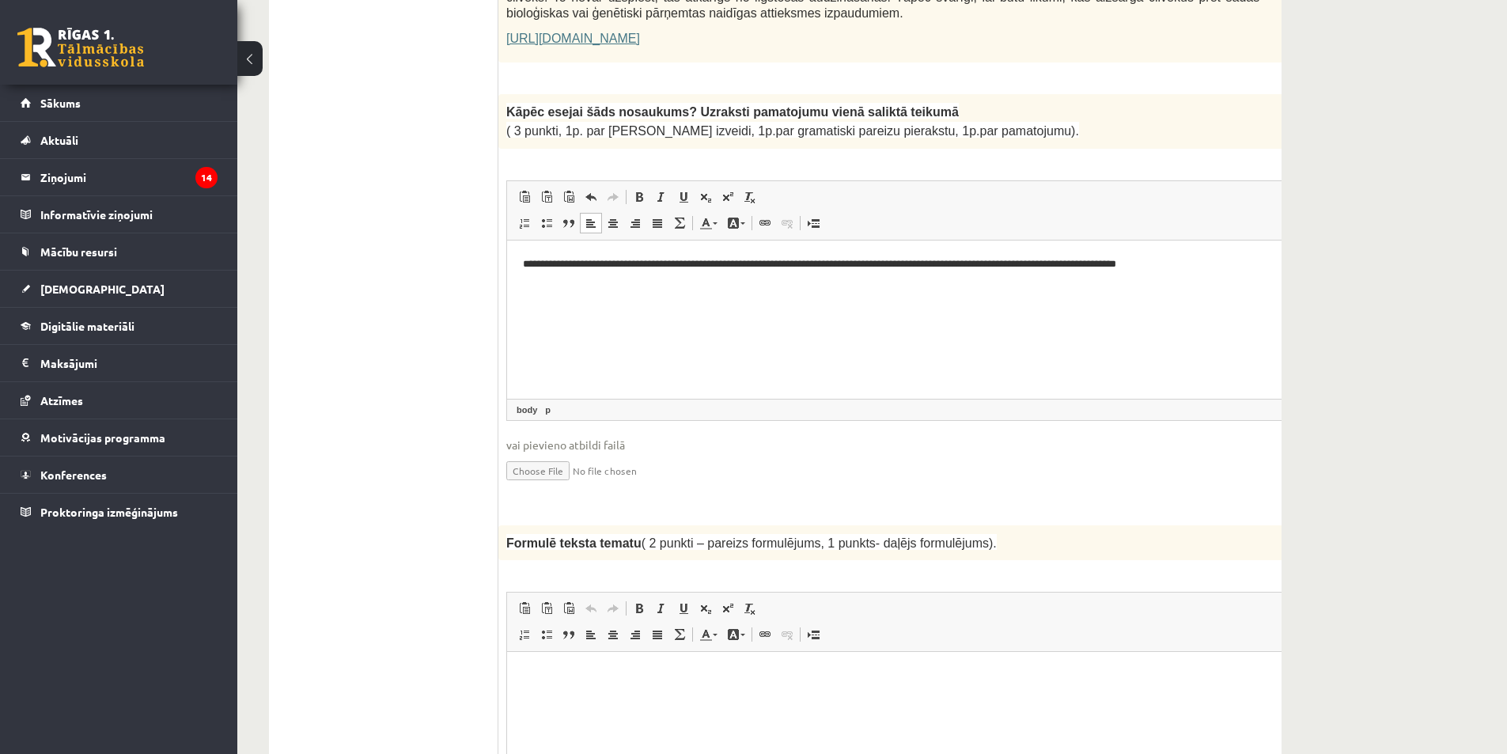
scroll to position [1413, 0]
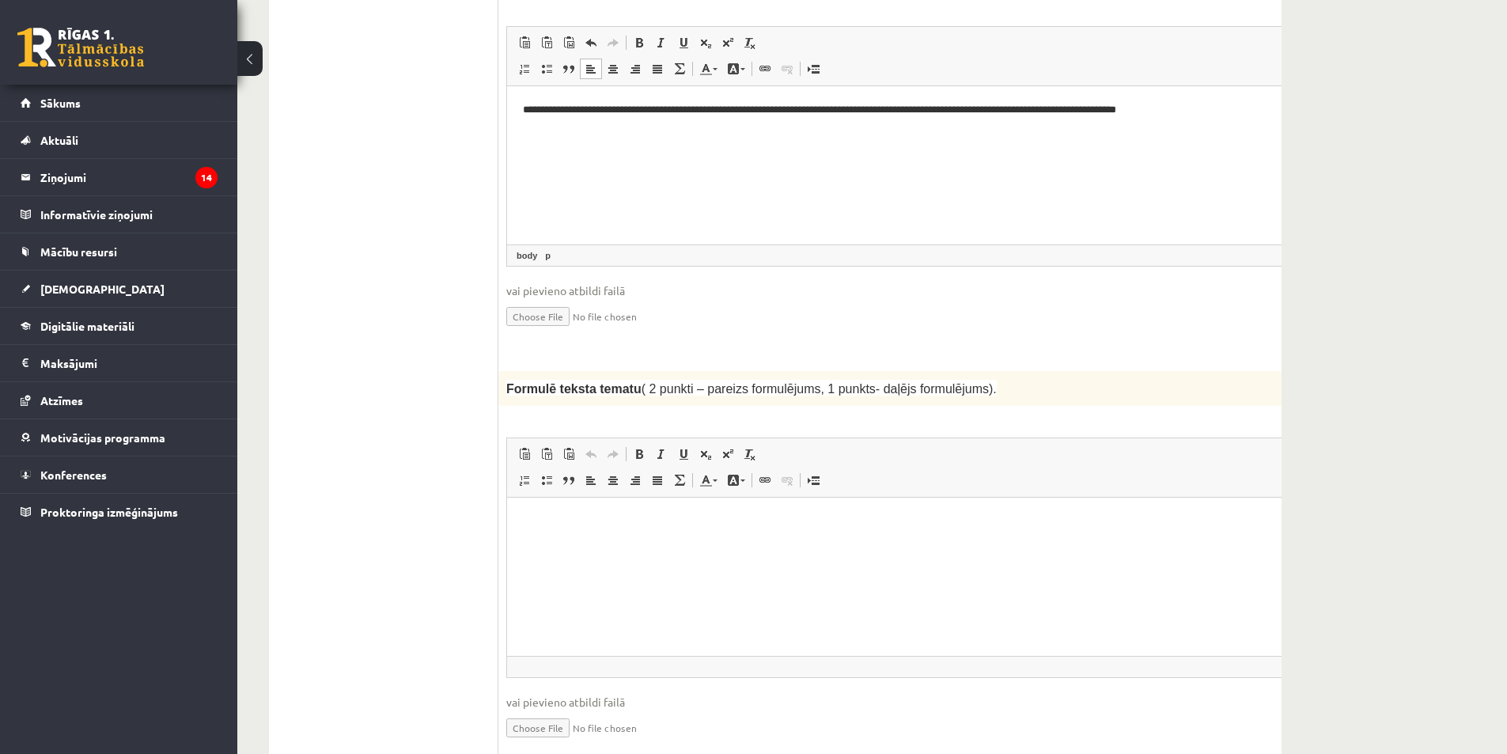
click at [659, 510] on html at bounding box center [922, 521] width 830 height 48
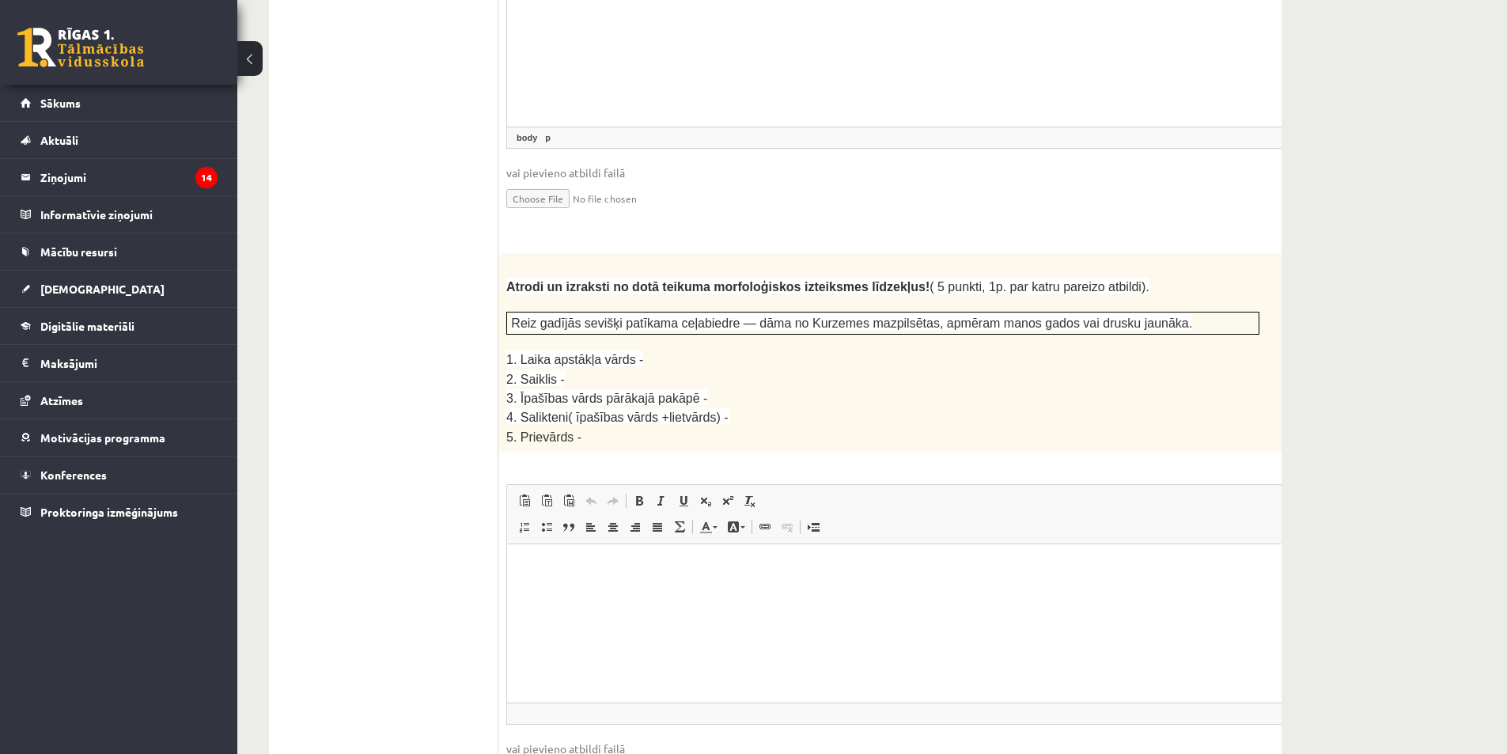
scroll to position [1967, 0]
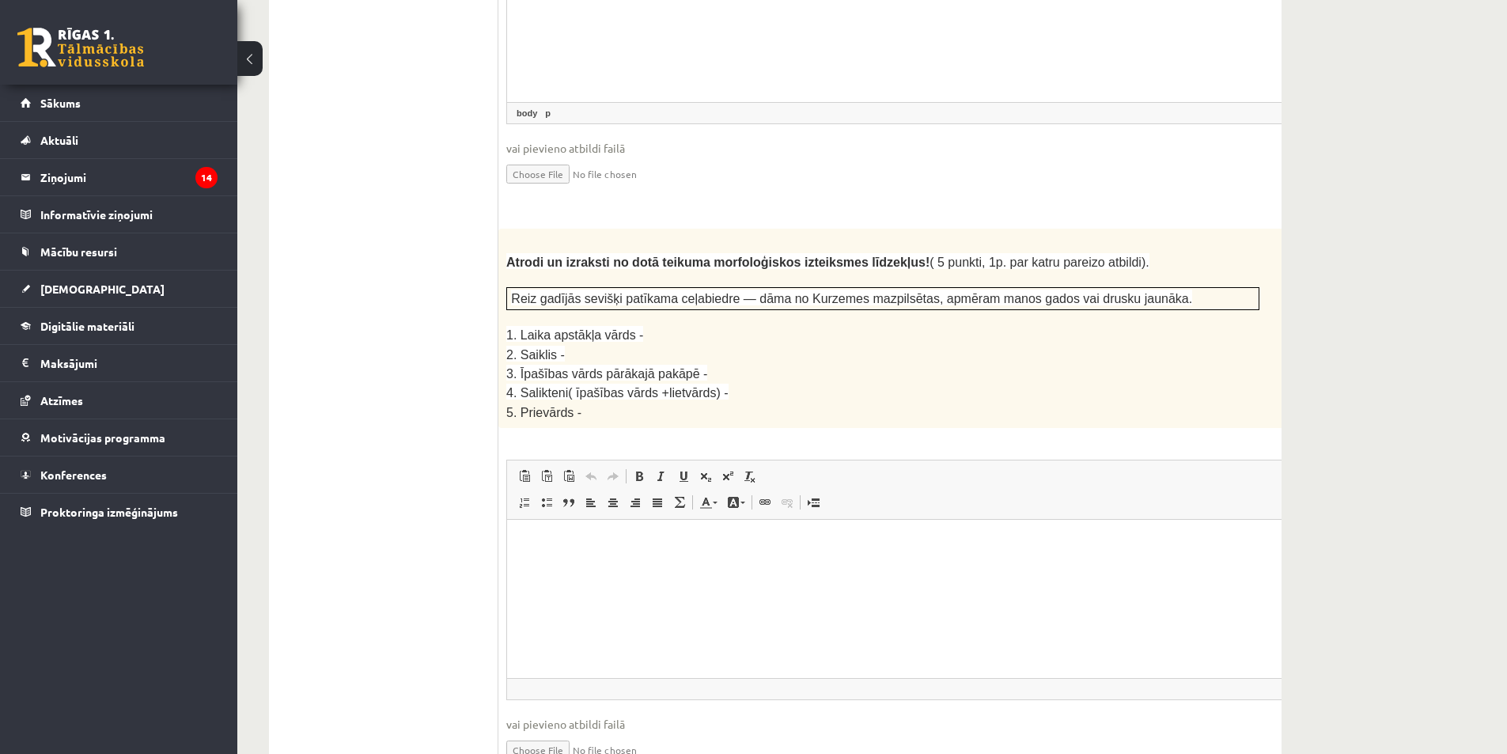
click at [601, 543] on p "Визуальный текстовый редактор, wiswyg-editor-user-answer-47433805034920" at bounding box center [922, 543] width 799 height 17
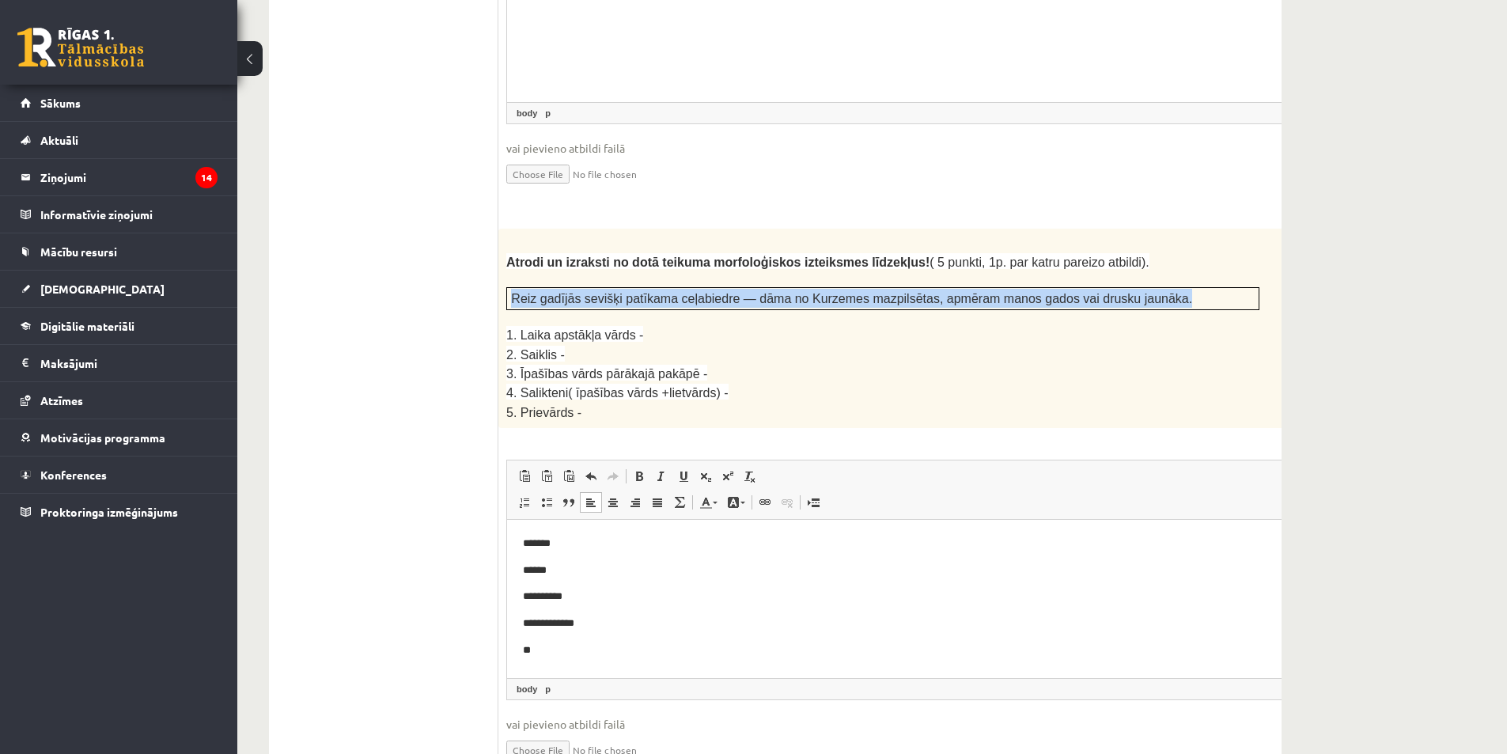
drag, startPoint x: 512, startPoint y: 246, endPoint x: 1169, endPoint y: 242, distance: 657.2
click at [1169, 289] on p "Reiz gadījās sevišķi patīkama ceļabiedre — dāma no Kurzemes mazpilsētas, apmēra…" at bounding box center [882, 298] width 743 height 19
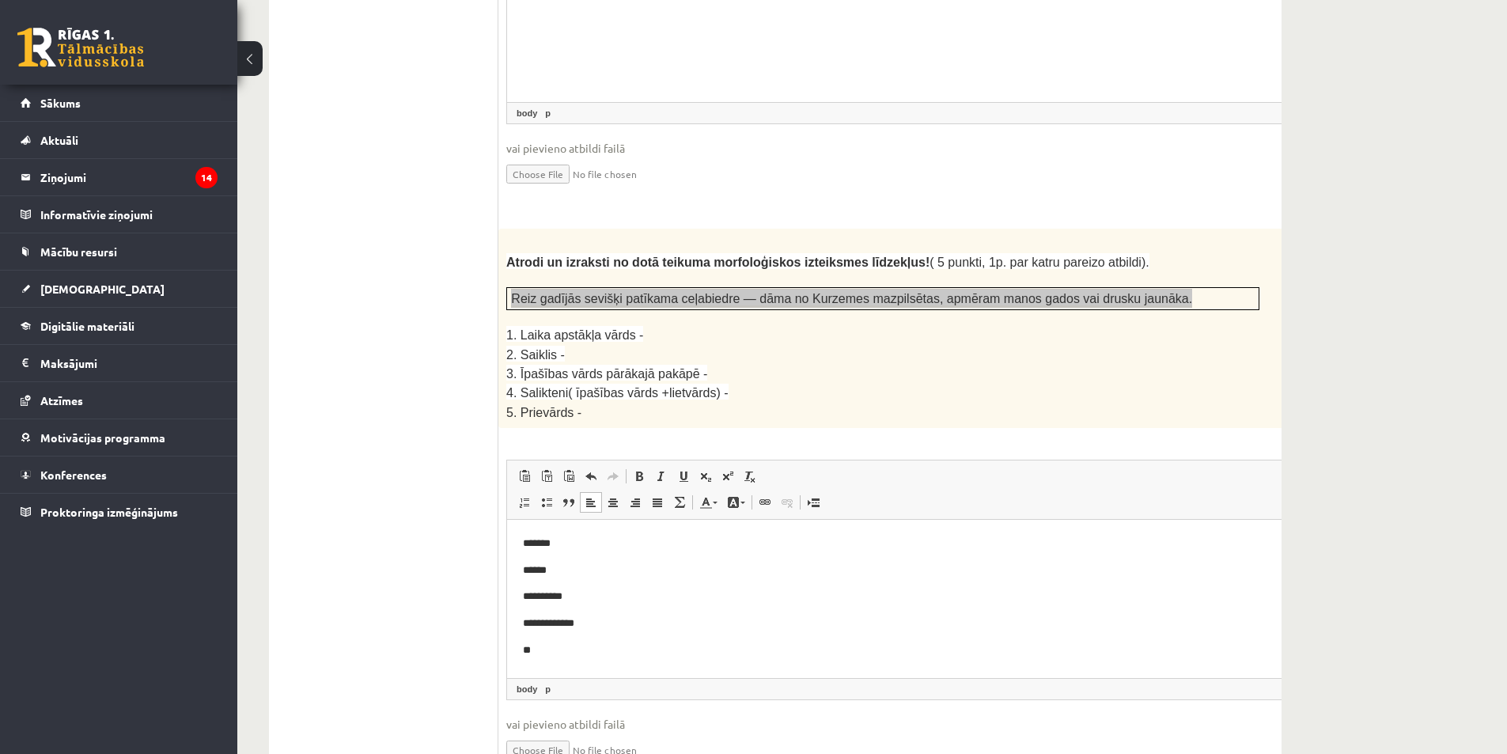
click at [558, 648] on p "**" at bounding box center [901, 650] width 757 height 17
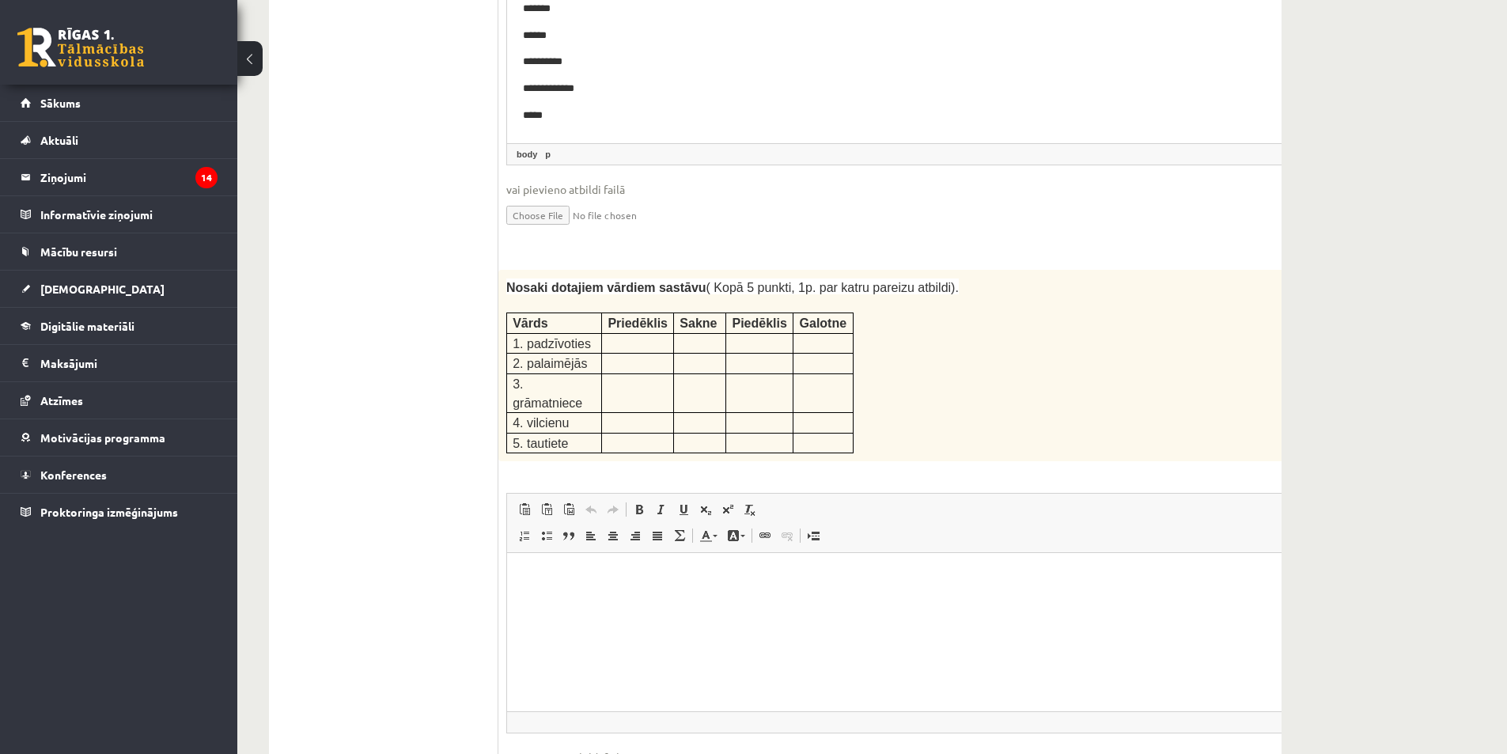
scroll to position [2531, 0]
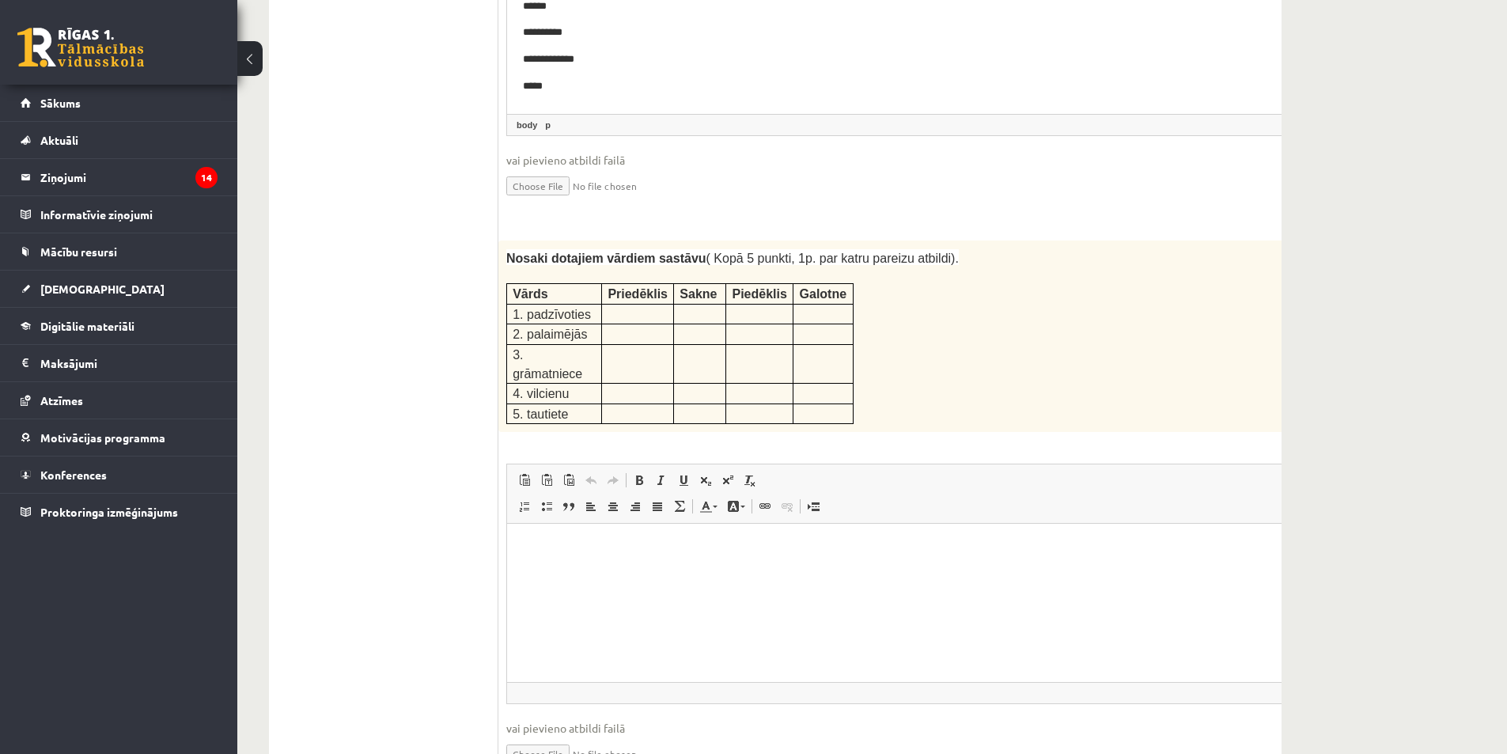
click at [688, 562] on html at bounding box center [922, 548] width 830 height 48
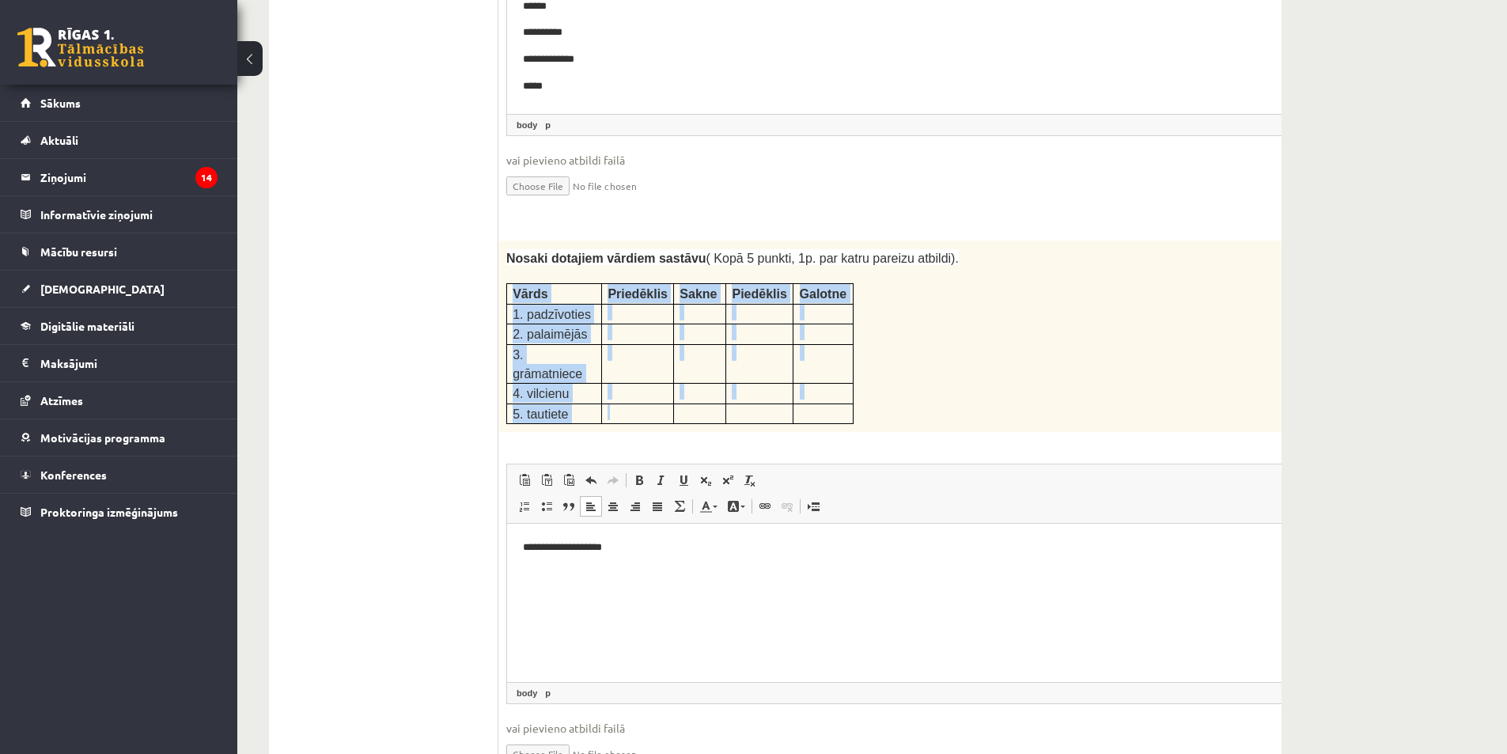
drag, startPoint x: 513, startPoint y: 237, endPoint x: 618, endPoint y: 334, distance: 142.2
click at [618, 334] on tbody "Vārds Priedēklis Sakne Piedēklis Galotne 1. padzīvoties 2. palaimējās 3. grāmat…" at bounding box center [680, 354] width 346 height 140
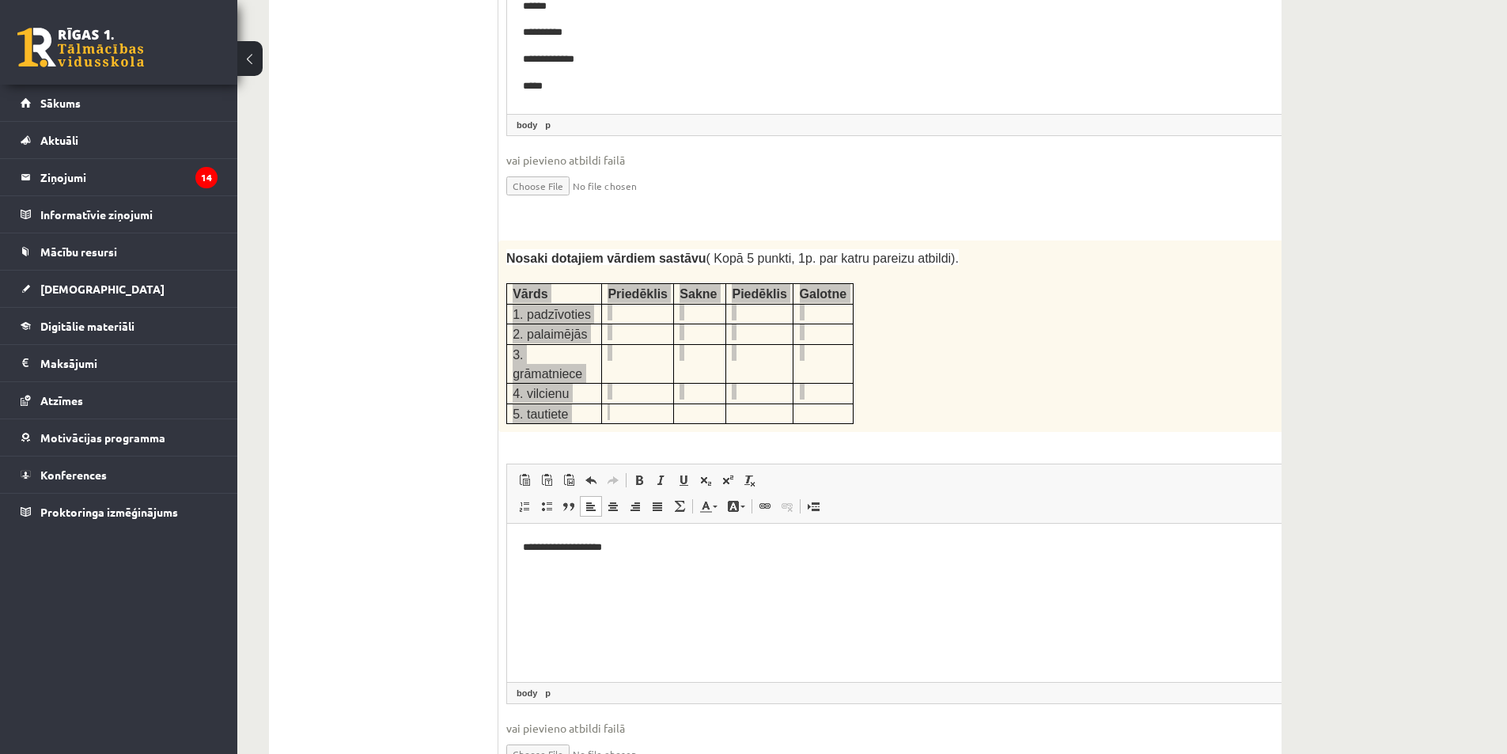
click at [715, 553] on p "**********" at bounding box center [901, 547] width 757 height 17
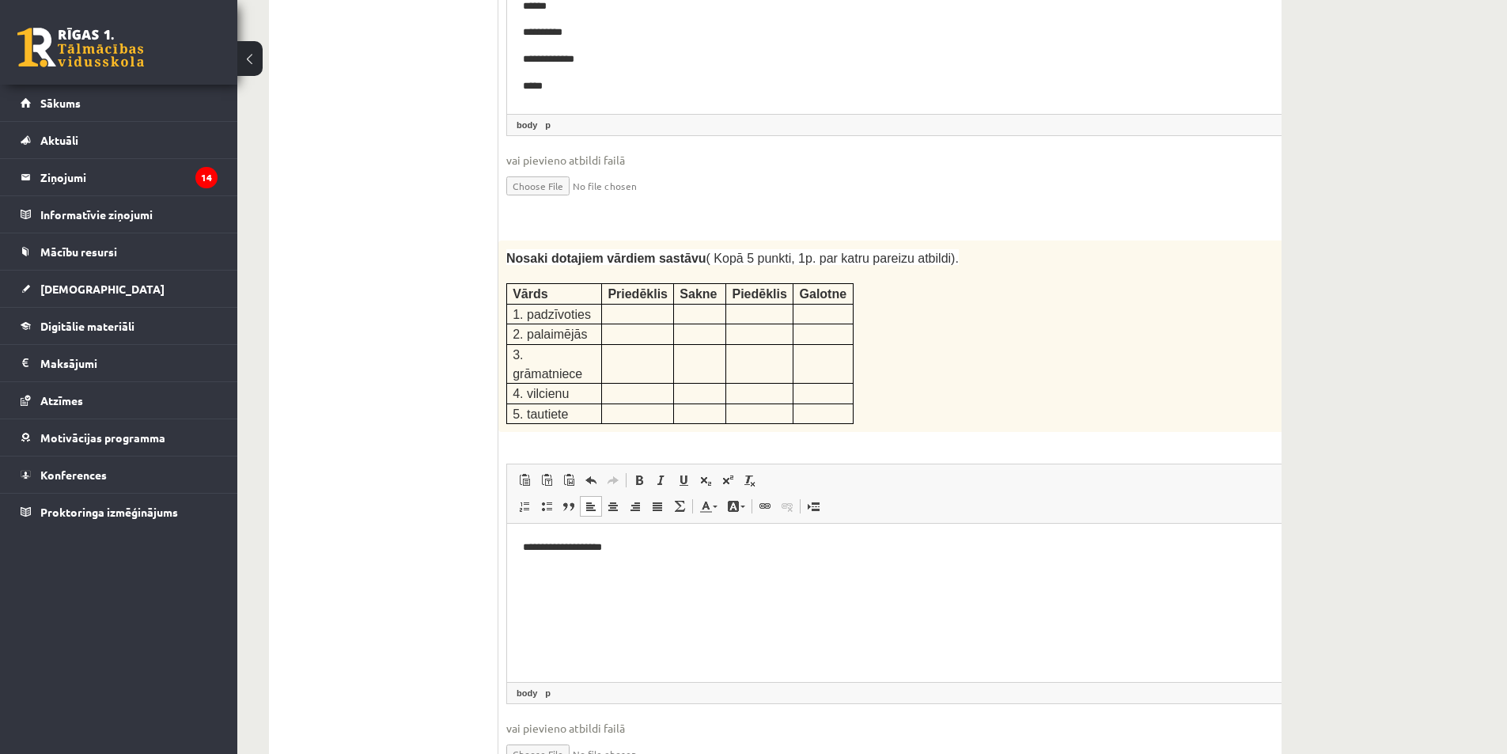
click at [434, 316] on ul "1. uzdevums 2. uzdevums 3. uzdevums" at bounding box center [392, 603] width 214 height 5242
drag, startPoint x: 525, startPoint y: 255, endPoint x: 583, endPoint y: 252, distance: 57.8
click at [583, 308] on span "1. padzīvoties" at bounding box center [552, 314] width 78 height 13
click at [584, 572] on html "**********" at bounding box center [922, 548] width 830 height 48
click at [641, 541] on p "**********" at bounding box center [901, 547] width 757 height 17
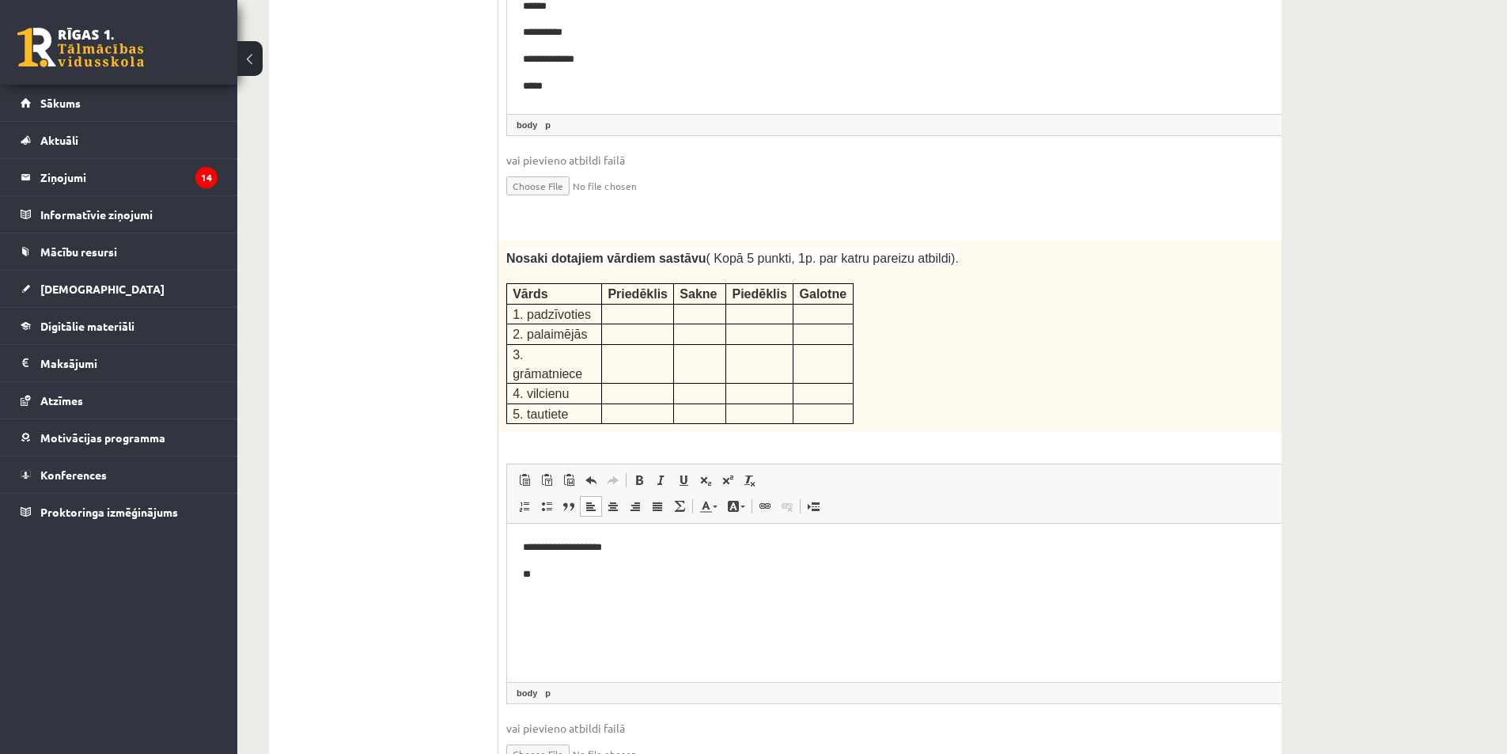
click at [732, 324] on p at bounding box center [759, 332] width 55 height 16
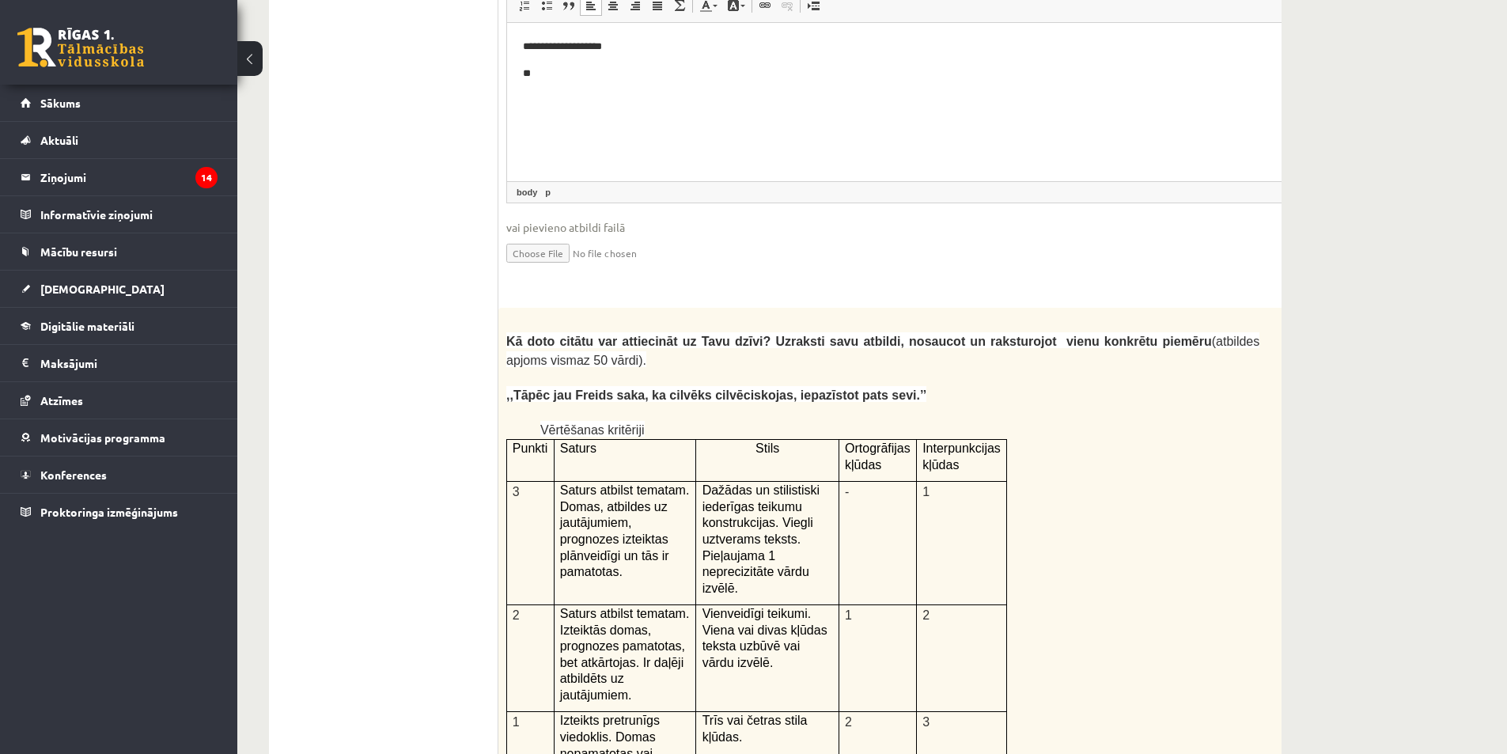
scroll to position [2794, 0]
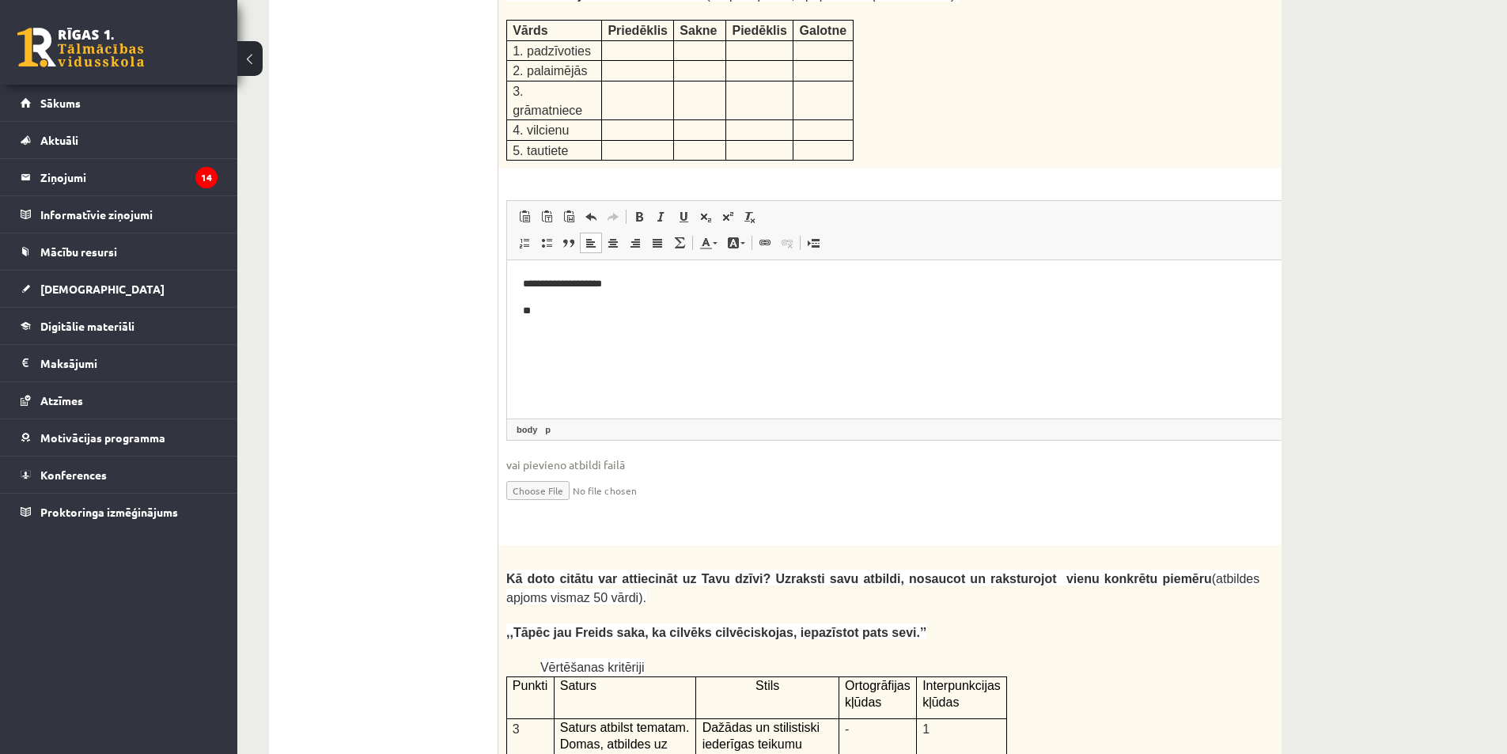
click at [578, 319] on p "**" at bounding box center [901, 311] width 757 height 17
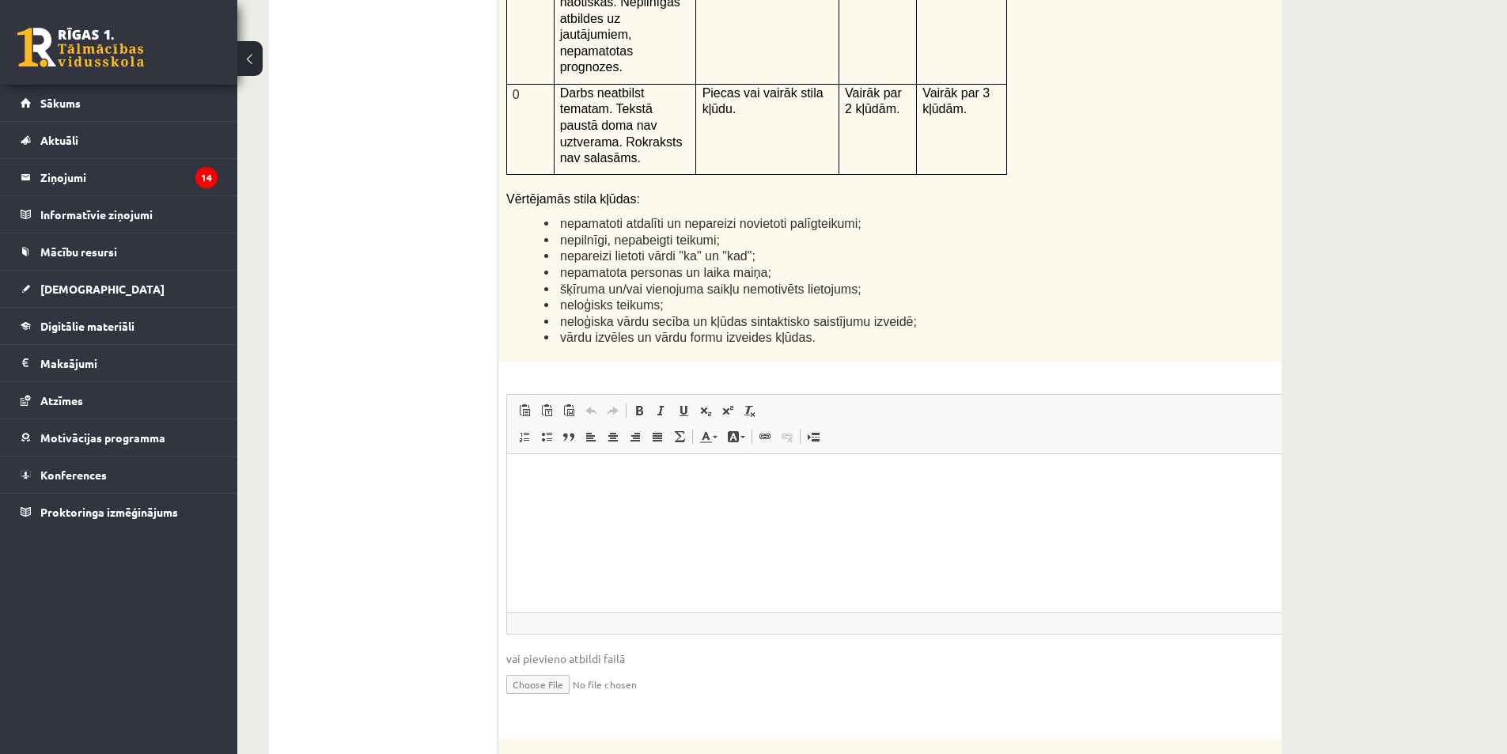
scroll to position [3962, 0]
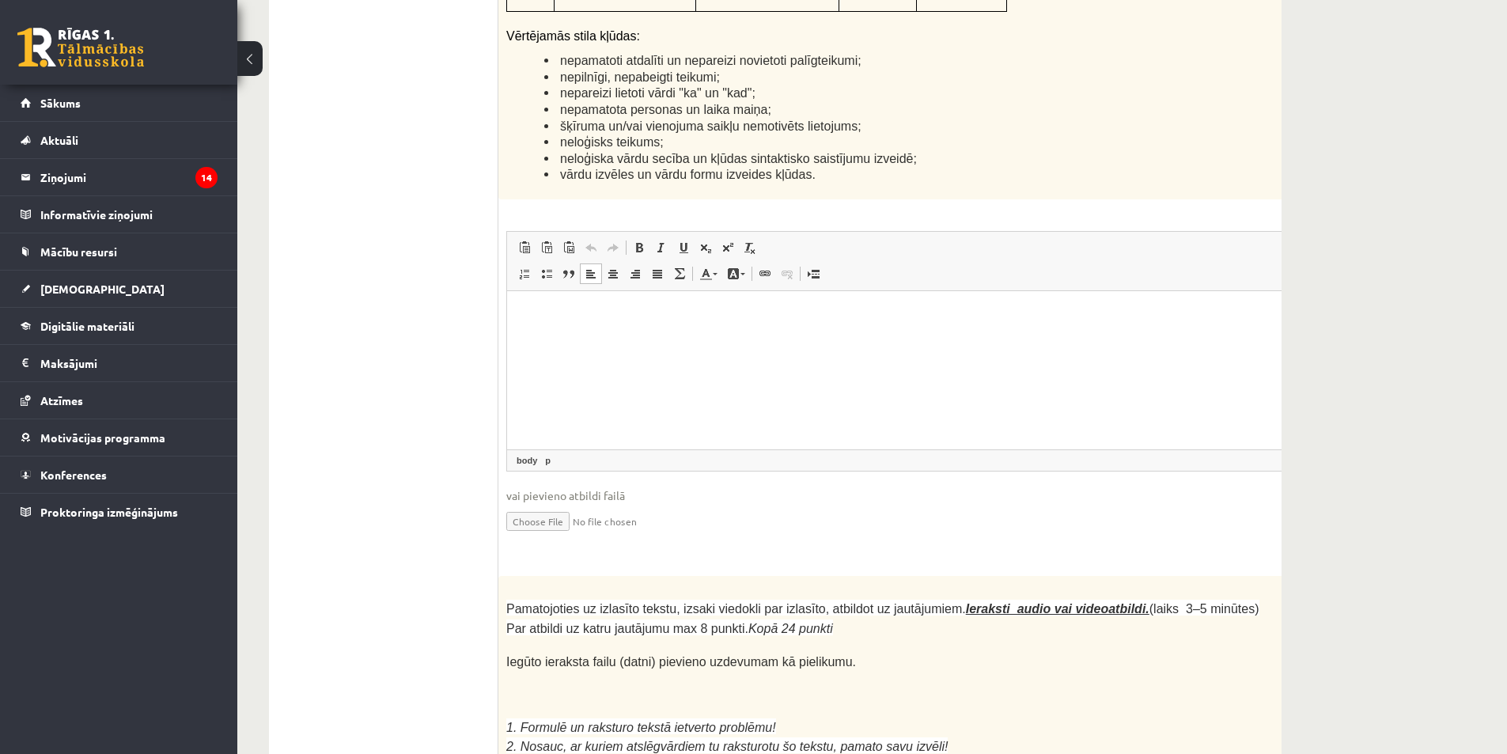
click at [571, 318] on p "Визуальный текстовый редактор, wiswyg-editor-user-answer-47433804740700" at bounding box center [922, 314] width 799 height 17
click at [666, 339] on html at bounding box center [922, 314] width 830 height 48
click at [571, 163] on span "Вставить" at bounding box center [575, 164] width 56 height 23
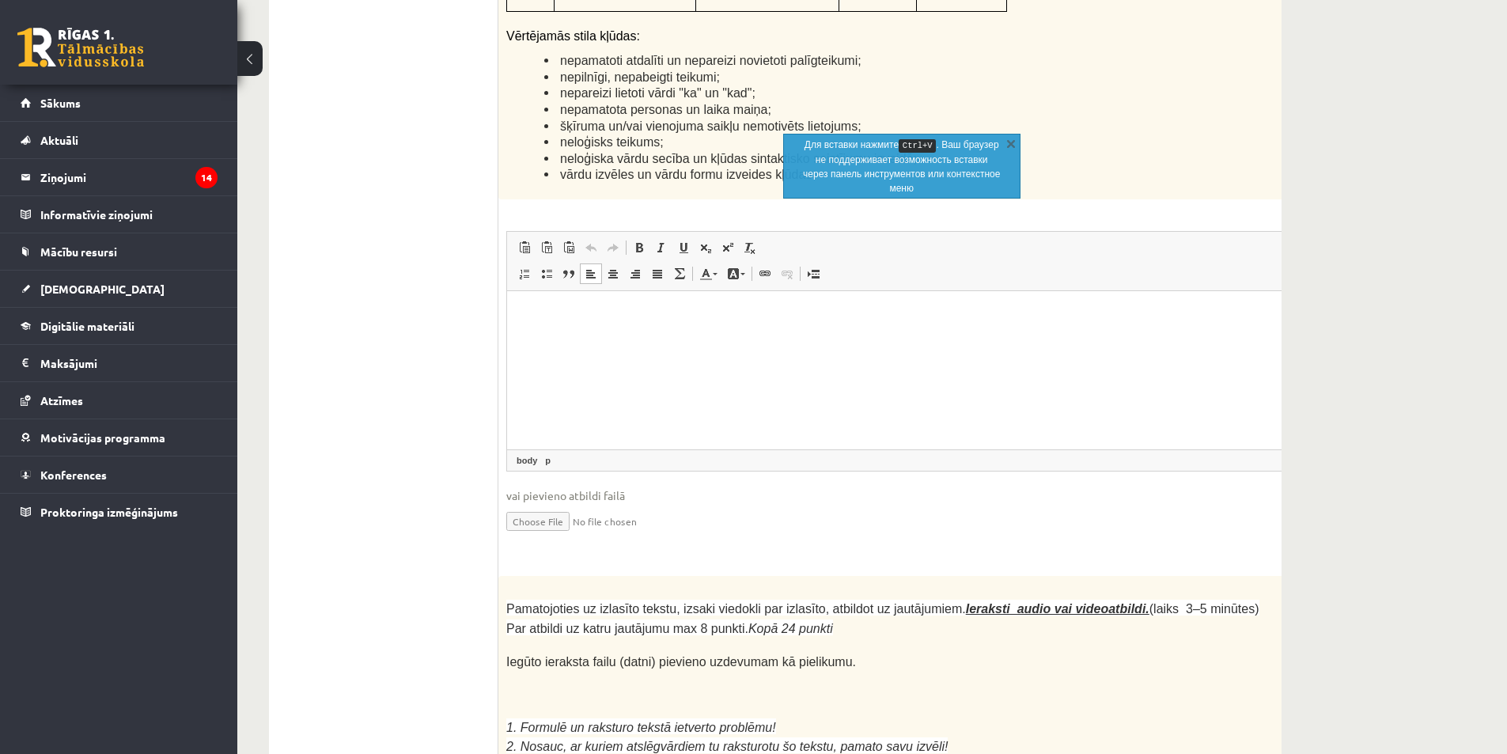
click at [627, 339] on html at bounding box center [922, 314] width 830 height 48
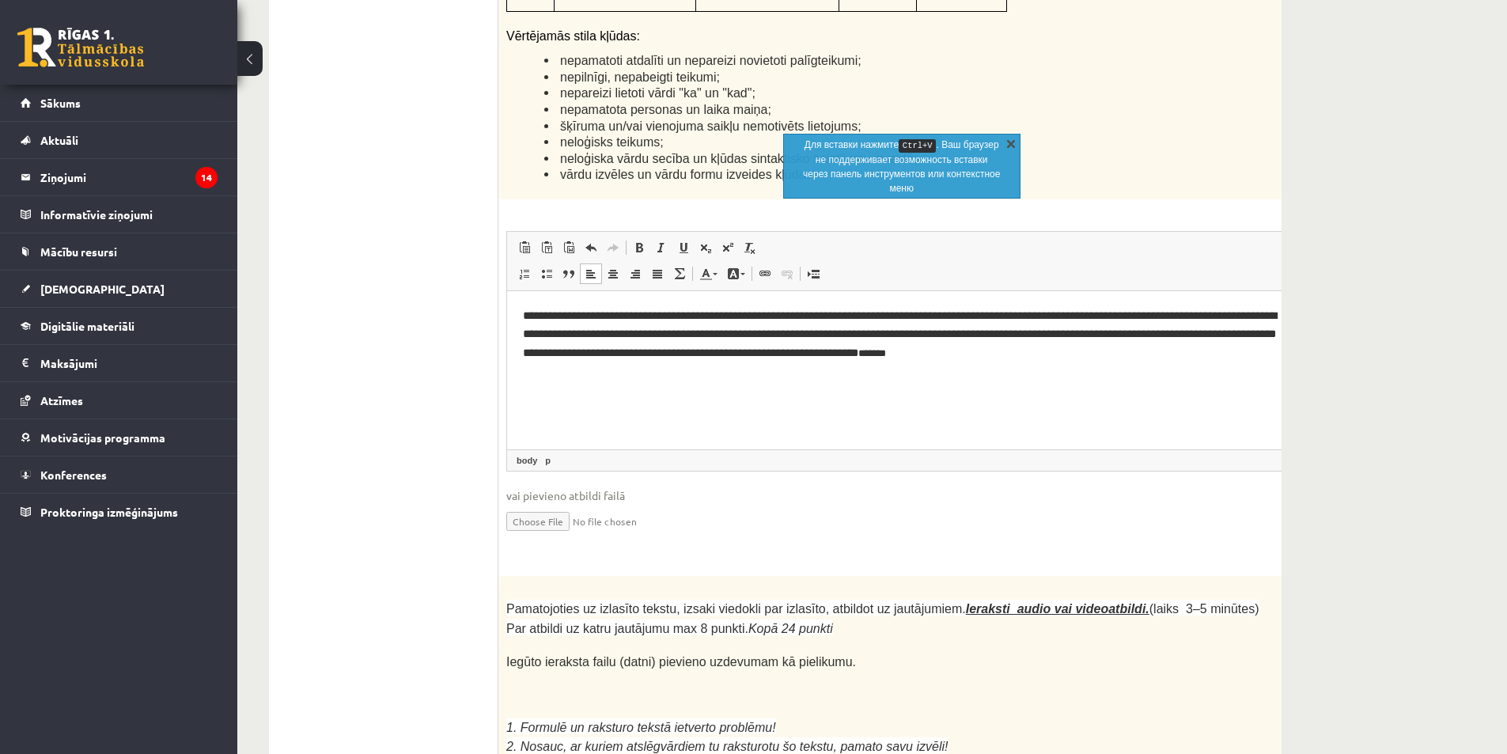
drag, startPoint x: 1004, startPoint y: 140, endPoint x: 477, endPoint y: 122, distance: 527.8
click at [1004, 140] on link "X" at bounding box center [1011, 143] width 16 height 16
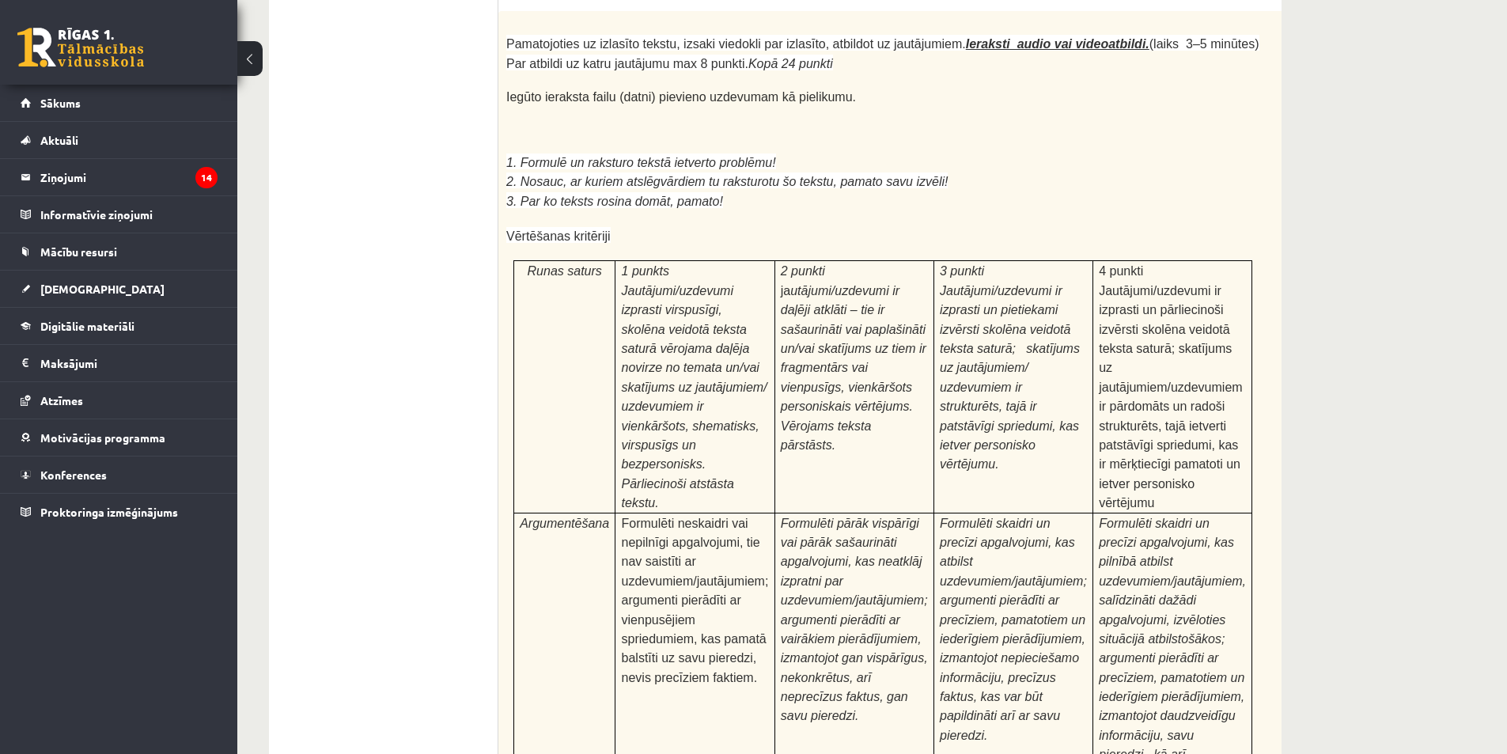
scroll to position [4350, 0]
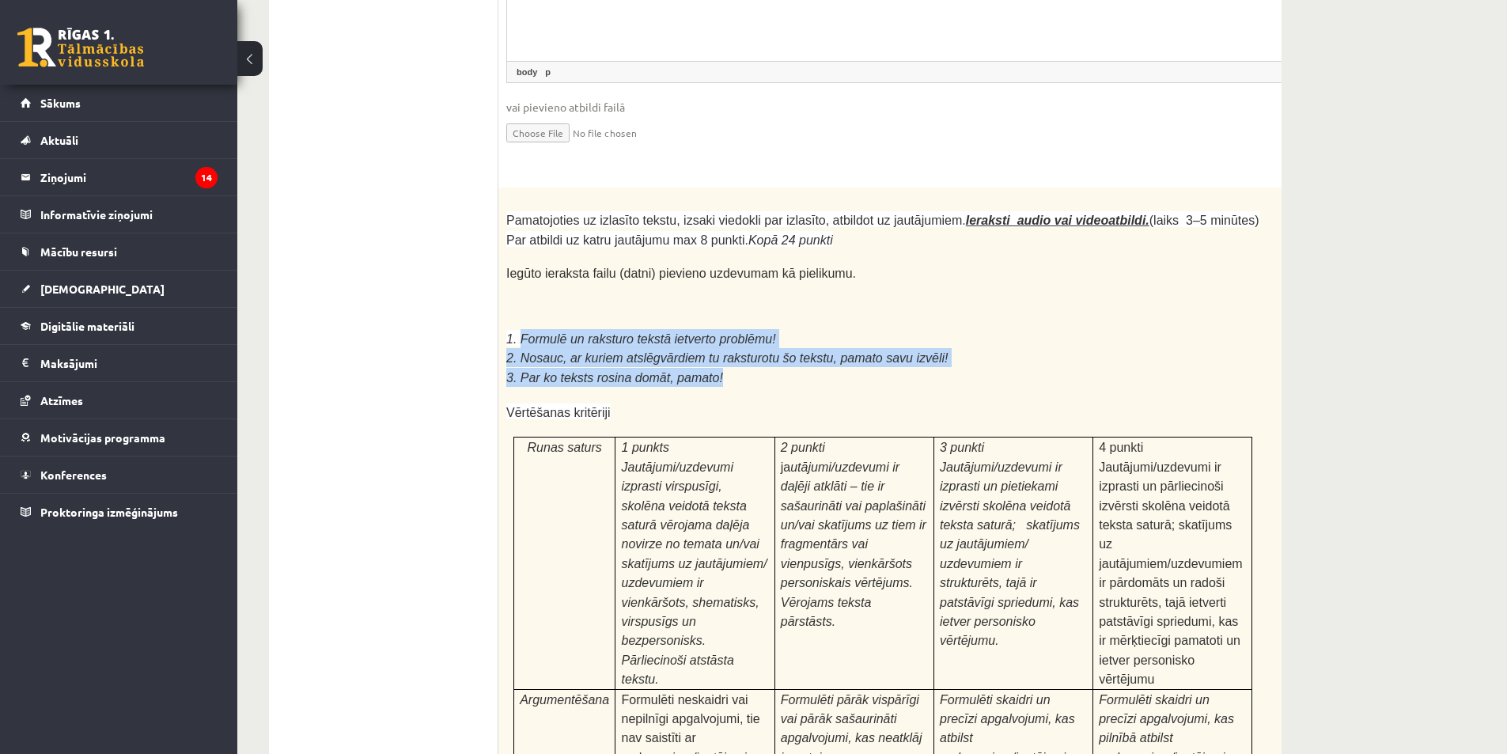
drag, startPoint x: 519, startPoint y: 168, endPoint x: 731, endPoint y: 204, distance: 214.9
click at [731, 204] on div "Pamatojoties uz izlasīto tekstu, izsaki viedokli par izlasīto, atbildot uz jaut…" at bounding box center [922, 616] width 848 height 858
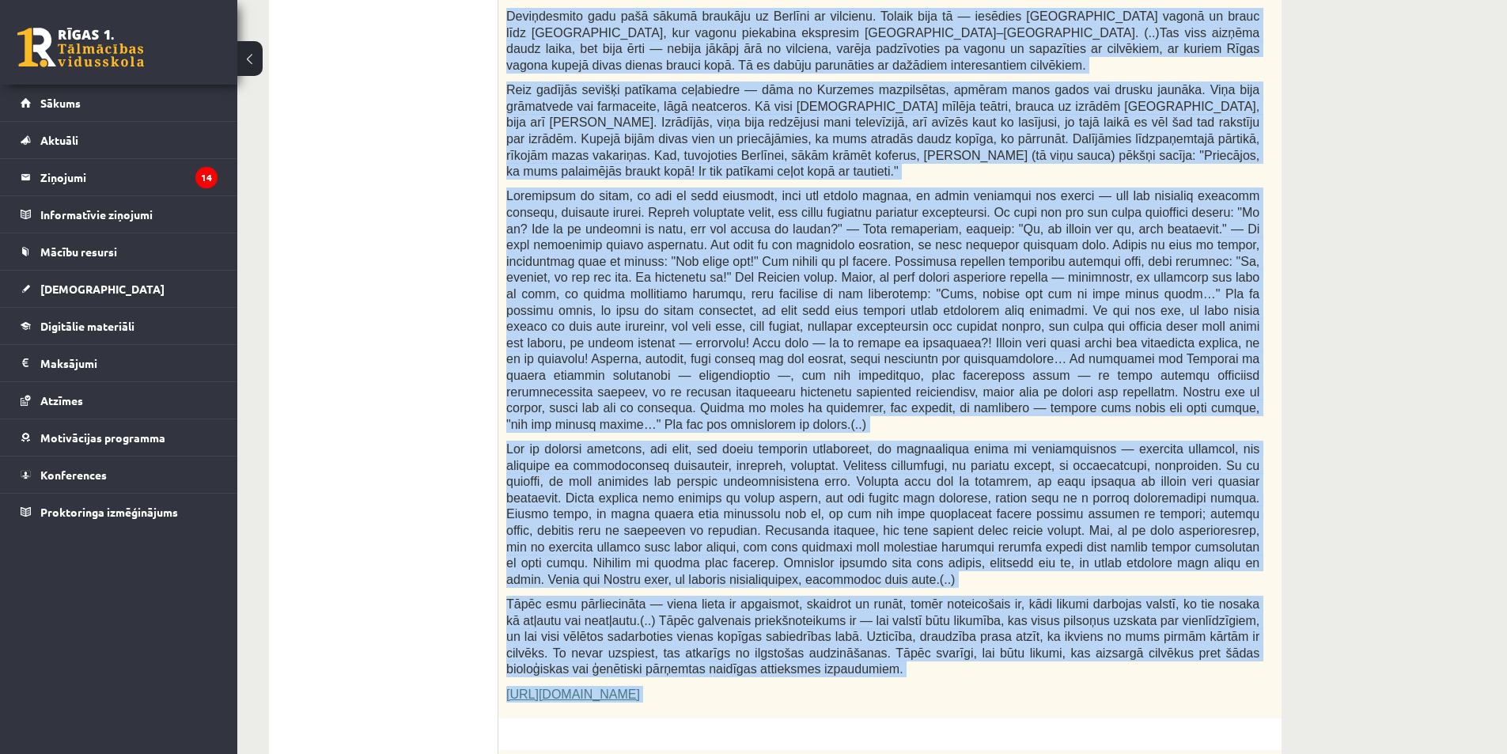
scroll to position [768, 0]
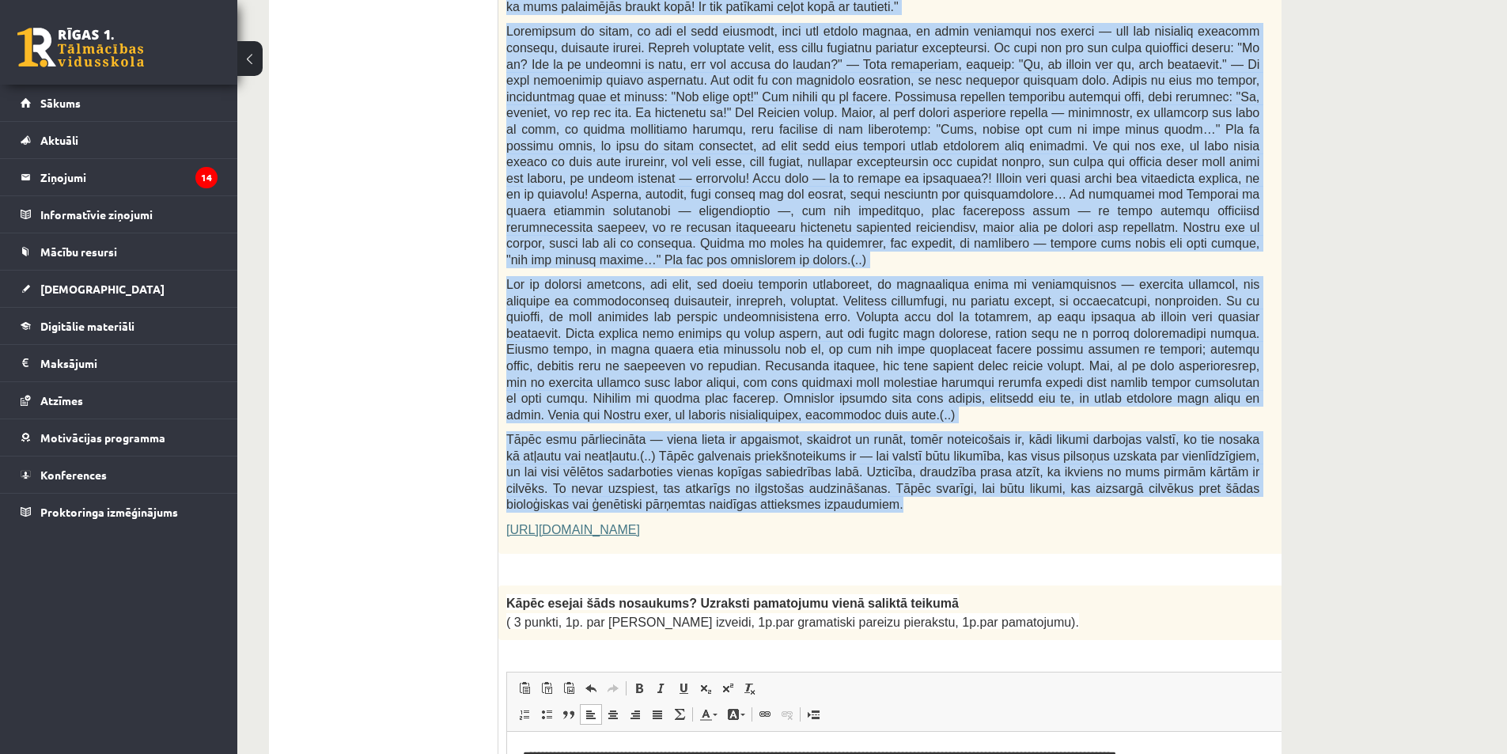
drag, startPoint x: 508, startPoint y: 66, endPoint x: 803, endPoint y: 457, distance: 489.6
click at [803, 457] on div "Fragments no Valentīnas Freimanes grāmatas "Antigones likums" Mūsu zemapziņas p…" at bounding box center [922, 169] width 848 height 767
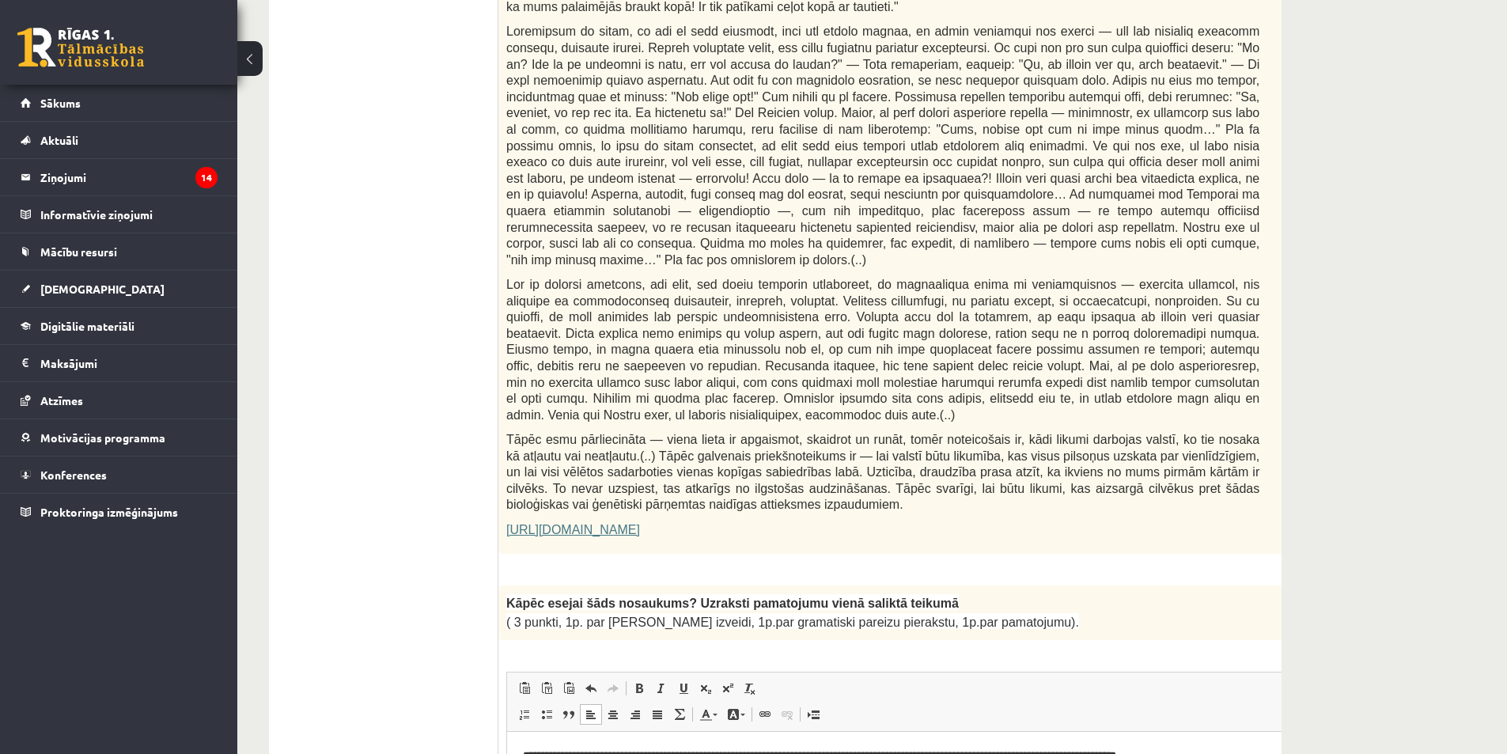
click at [874, 521] on p "[URL][DOMAIN_NAME]" at bounding box center [882, 529] width 753 height 17
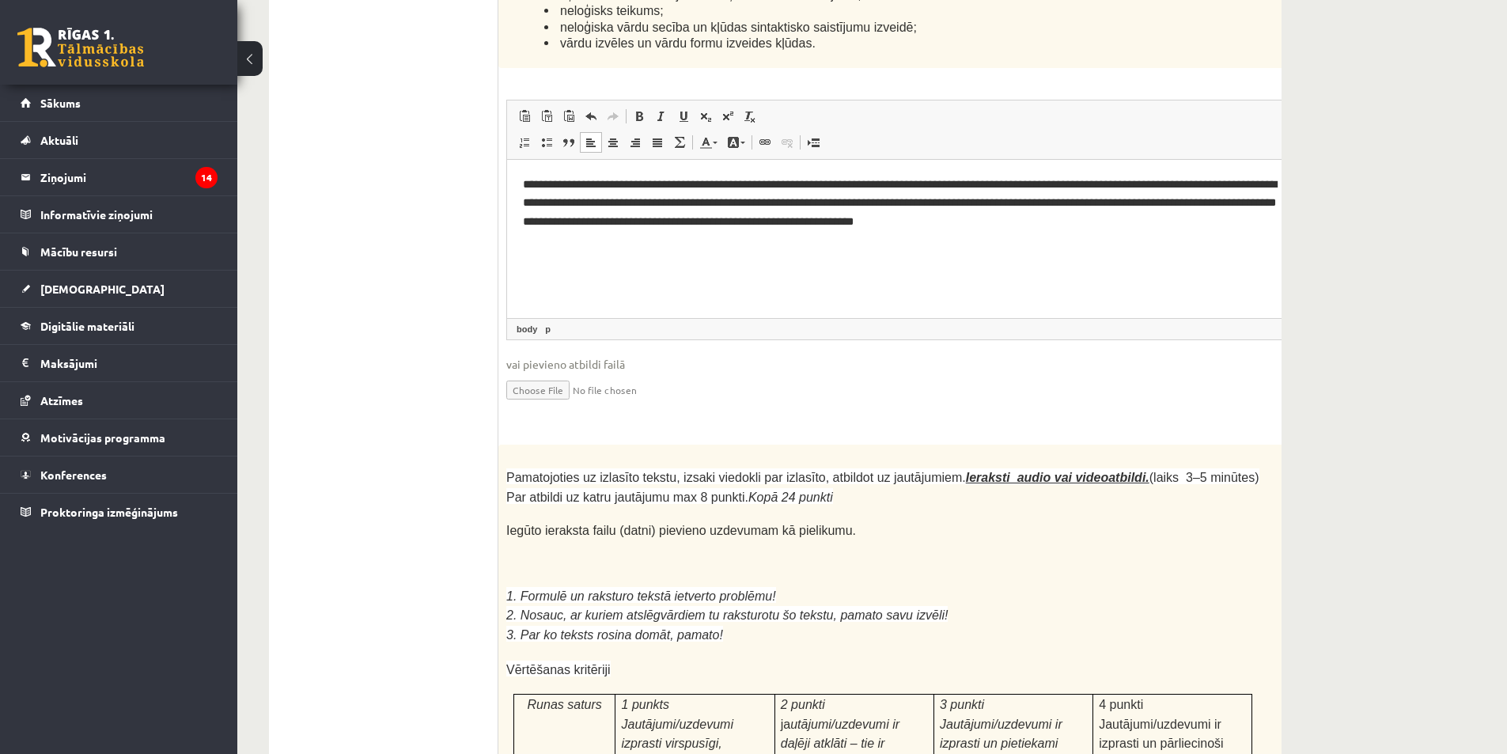
scroll to position [3932, 0]
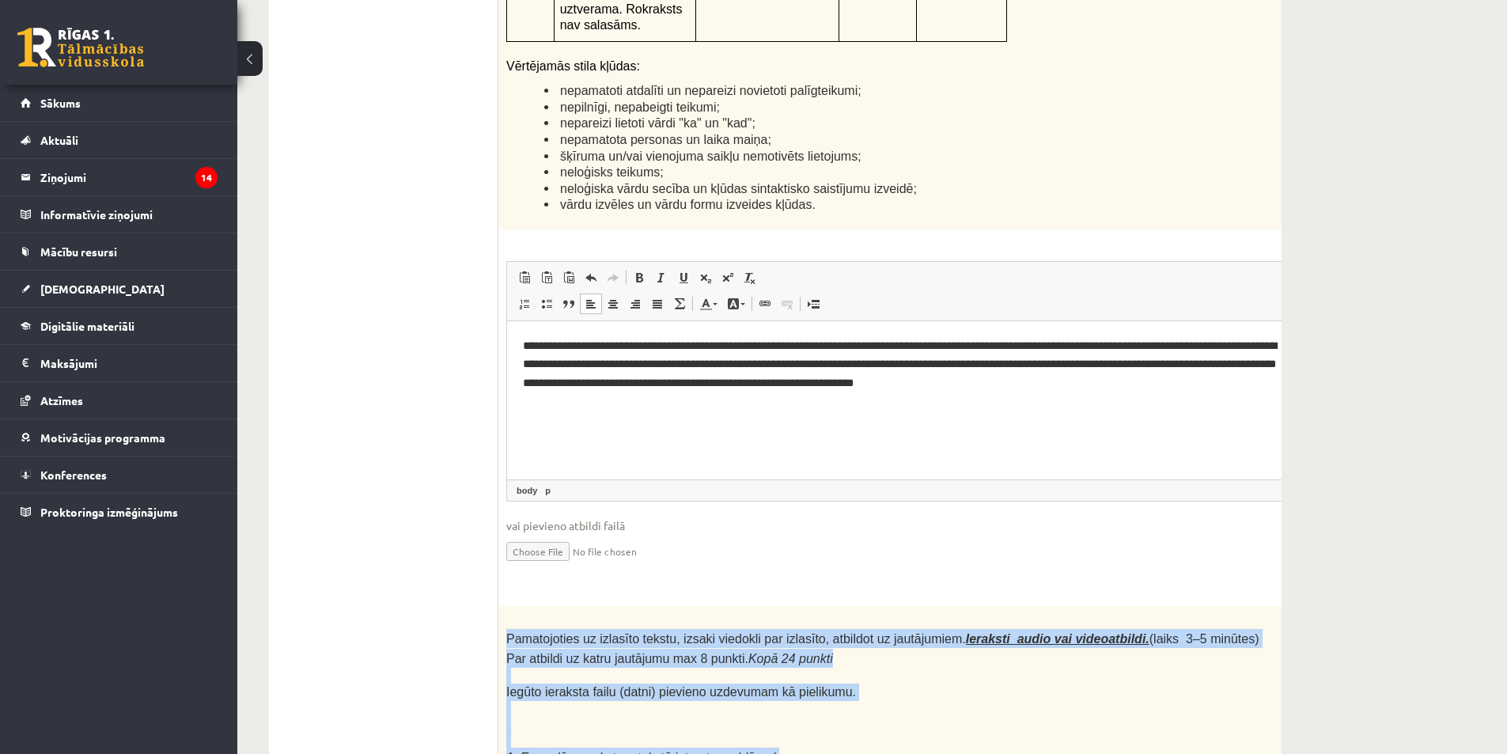
drag, startPoint x: 507, startPoint y: 473, endPoint x: 721, endPoint y: 633, distance: 267.3
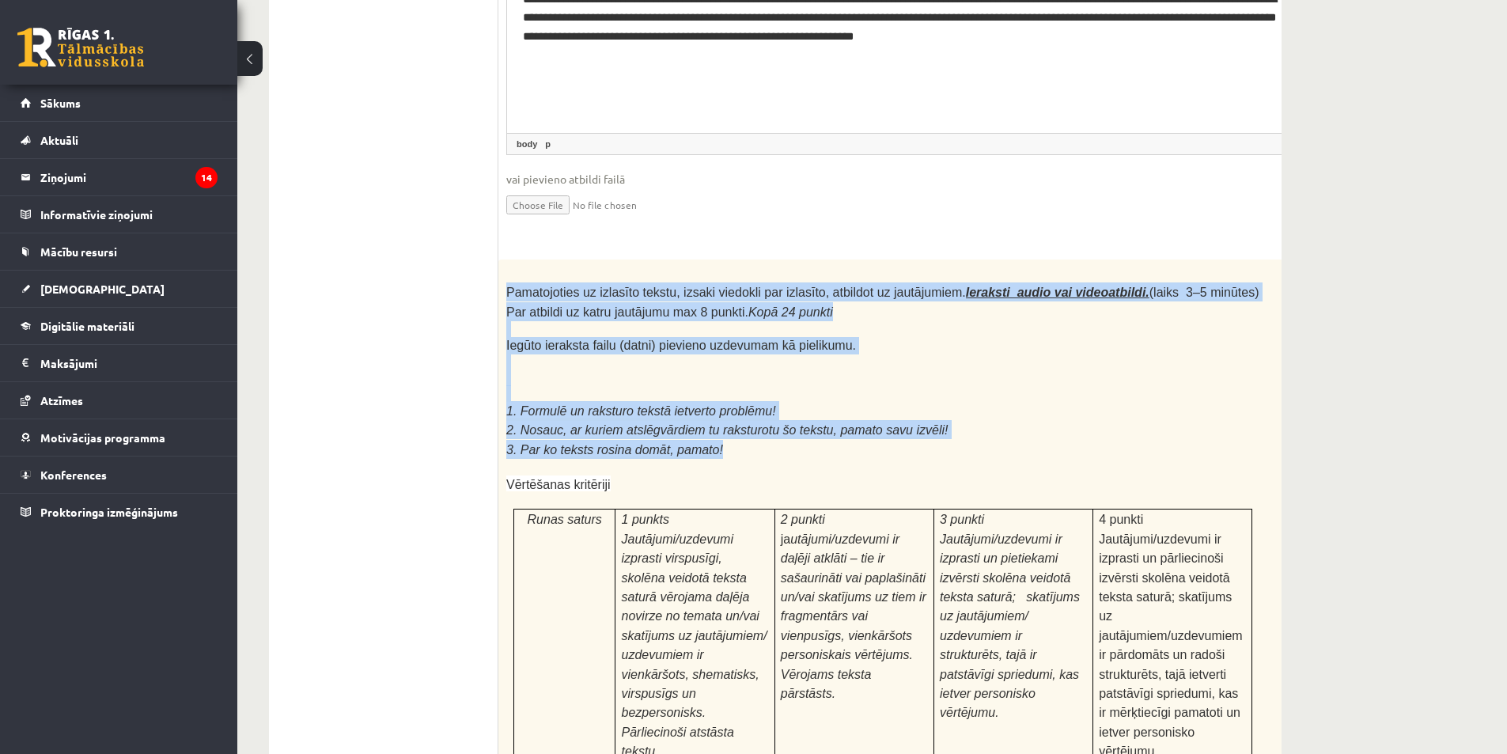
scroll to position [4041, 0]
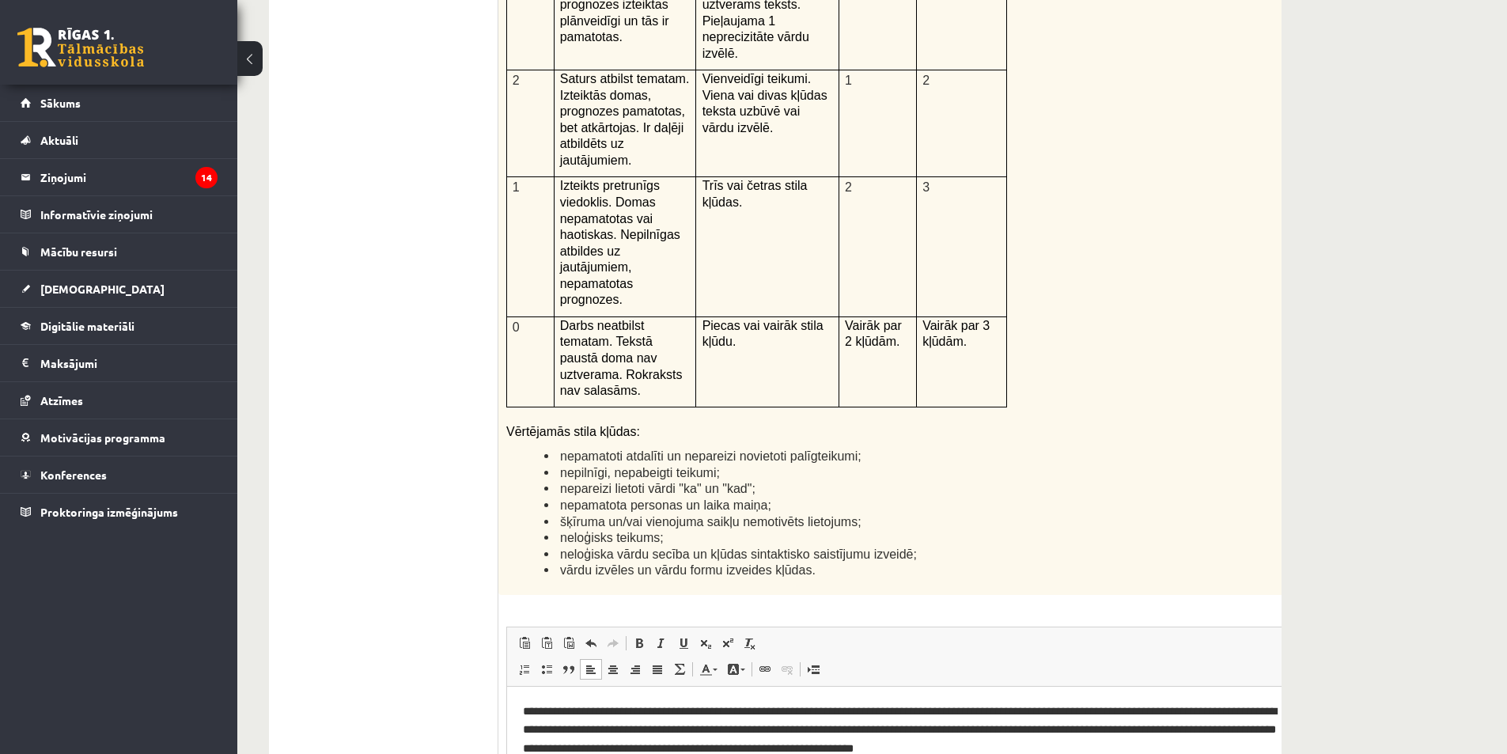
click at [1172, 529] on li "neloģisks teikums;" at bounding box center [901, 537] width 715 height 17
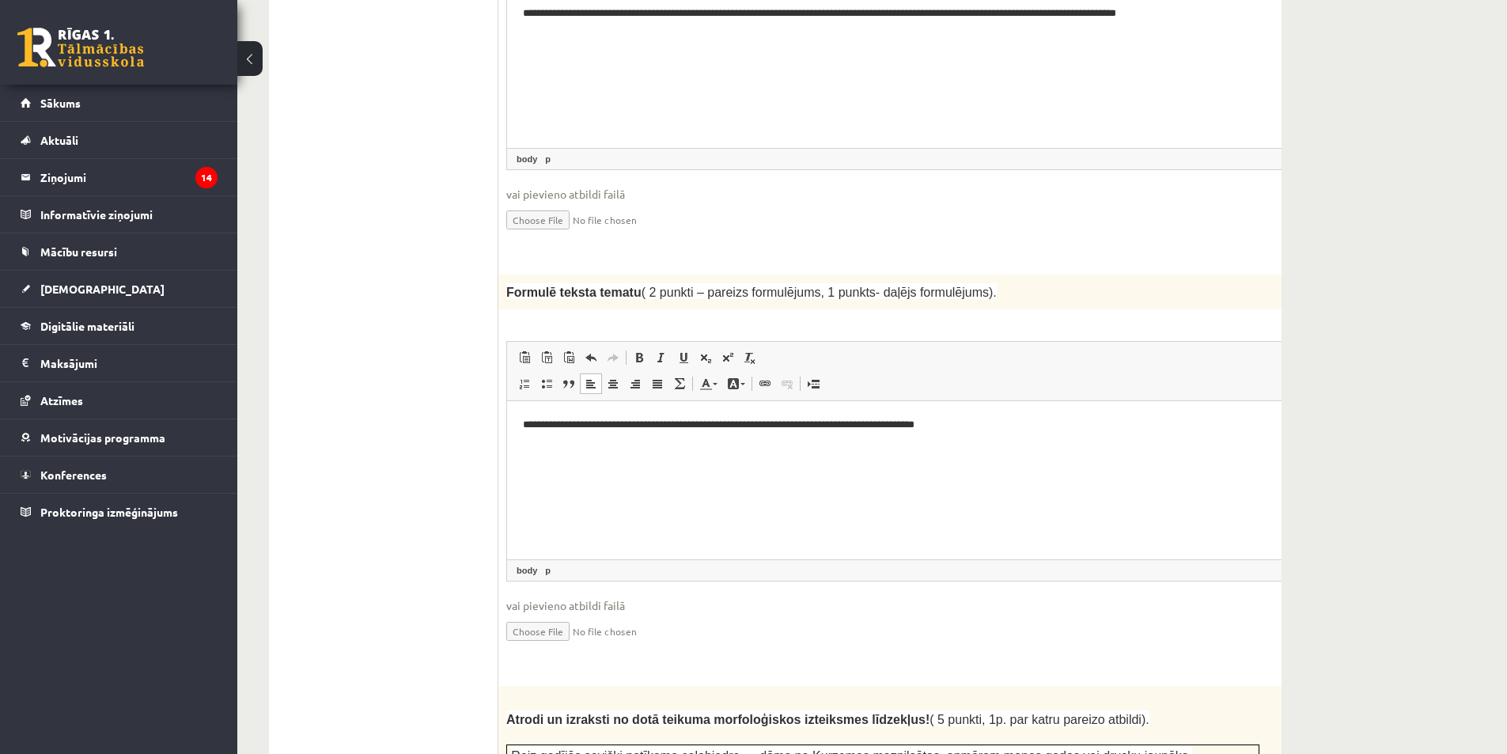
scroll to position [1352, 0]
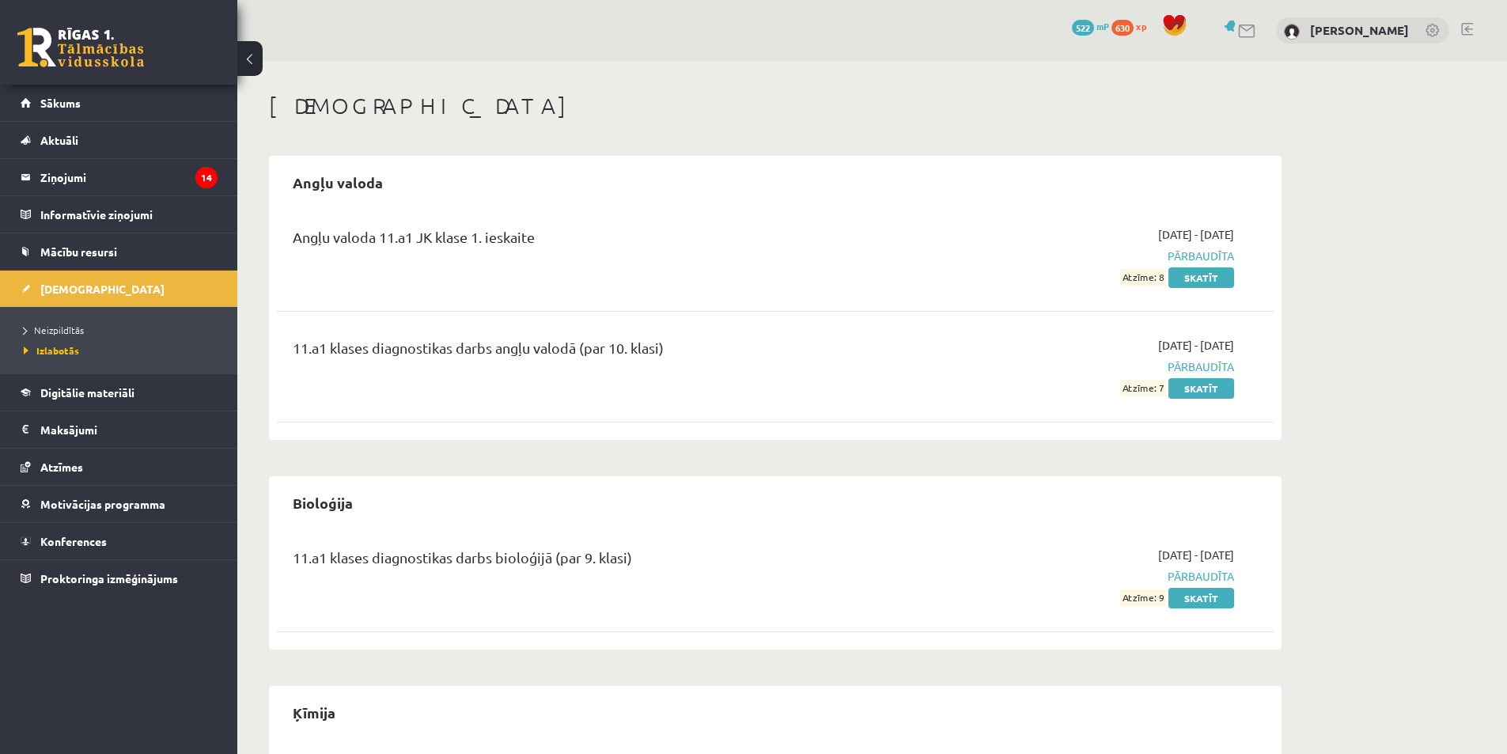
scroll to position [237, 0]
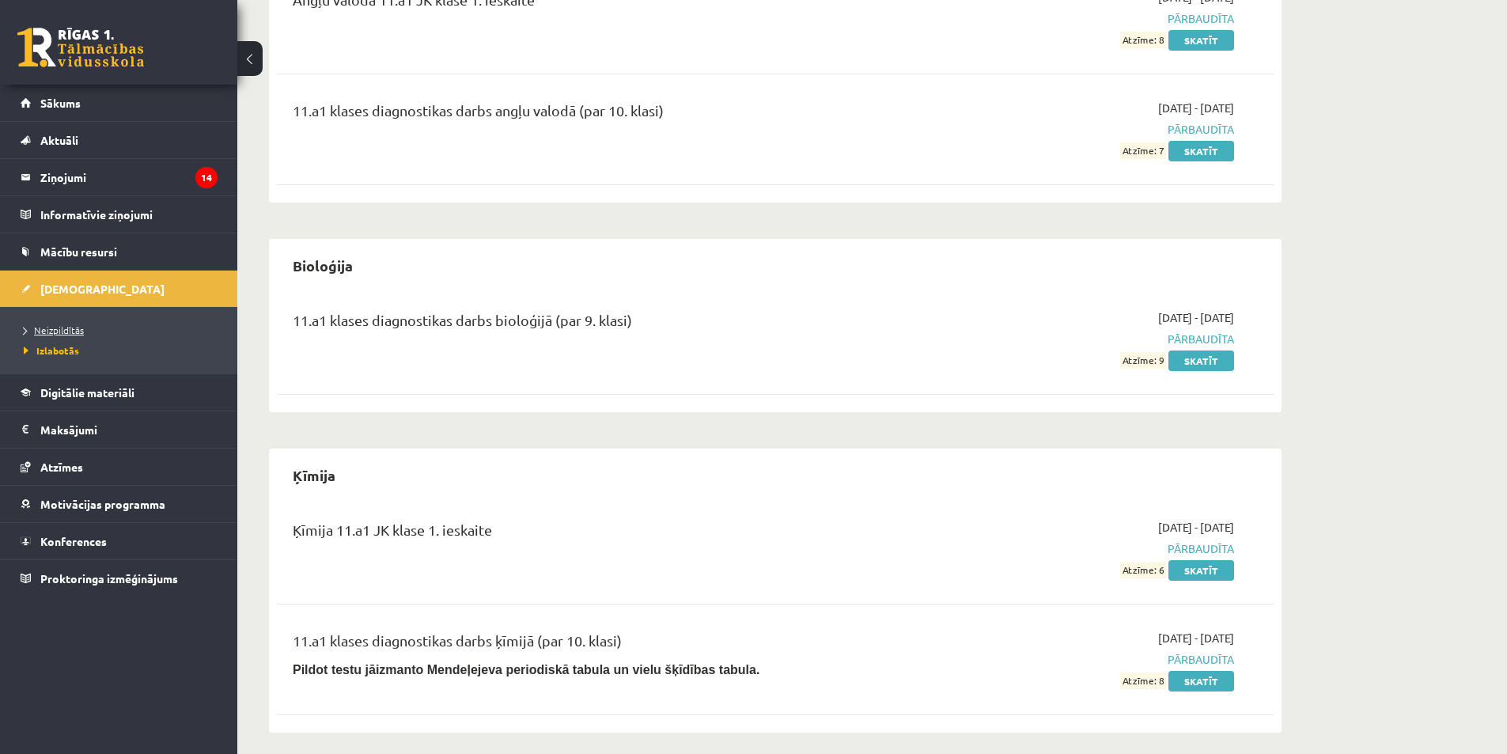
click at [69, 328] on span "Neizpildītās" at bounding box center [54, 329] width 60 height 13
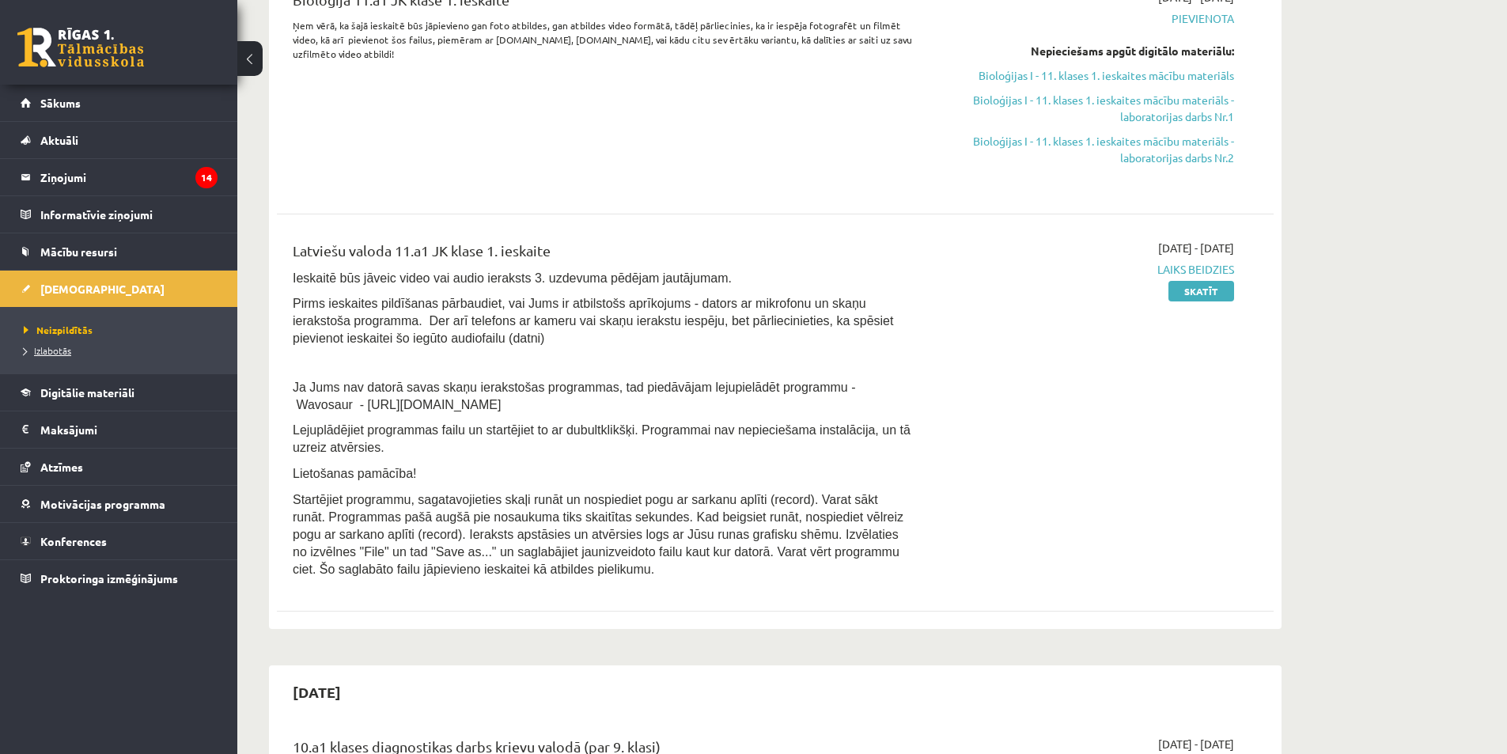
click at [62, 351] on span "Izlabotās" at bounding box center [47, 350] width 47 height 13
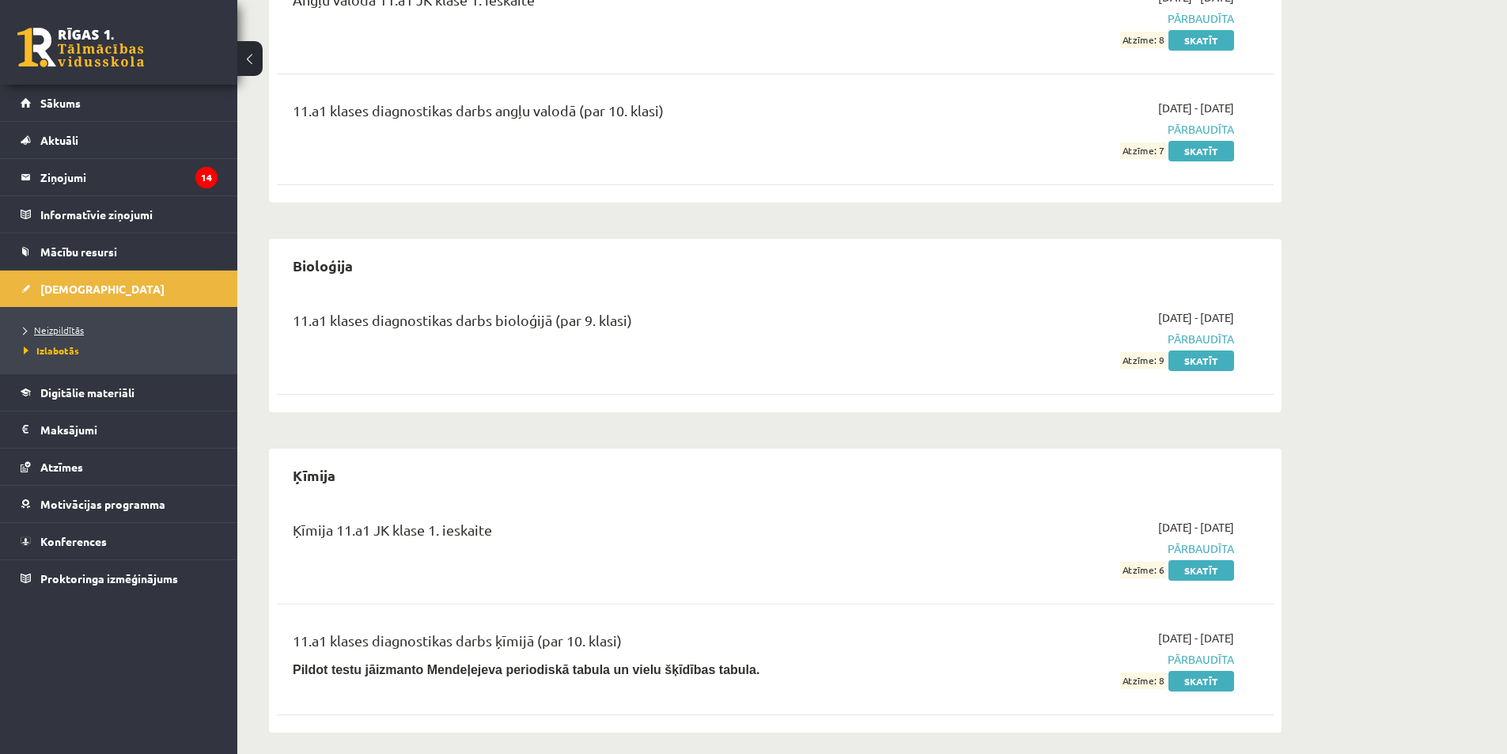
click at [60, 327] on span "Neizpildītās" at bounding box center [54, 329] width 60 height 13
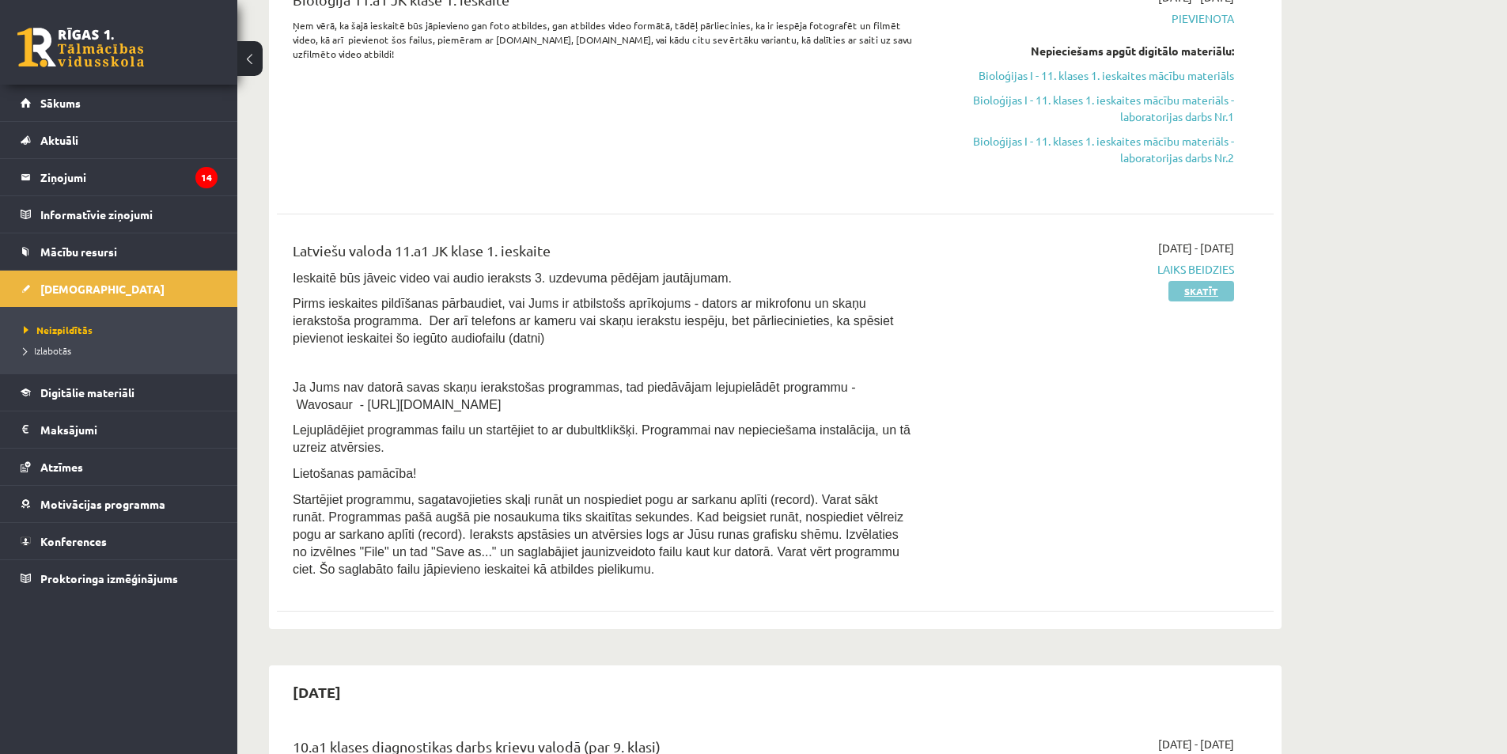
click at [1209, 292] on link "Skatīt" at bounding box center [1201, 291] width 66 height 21
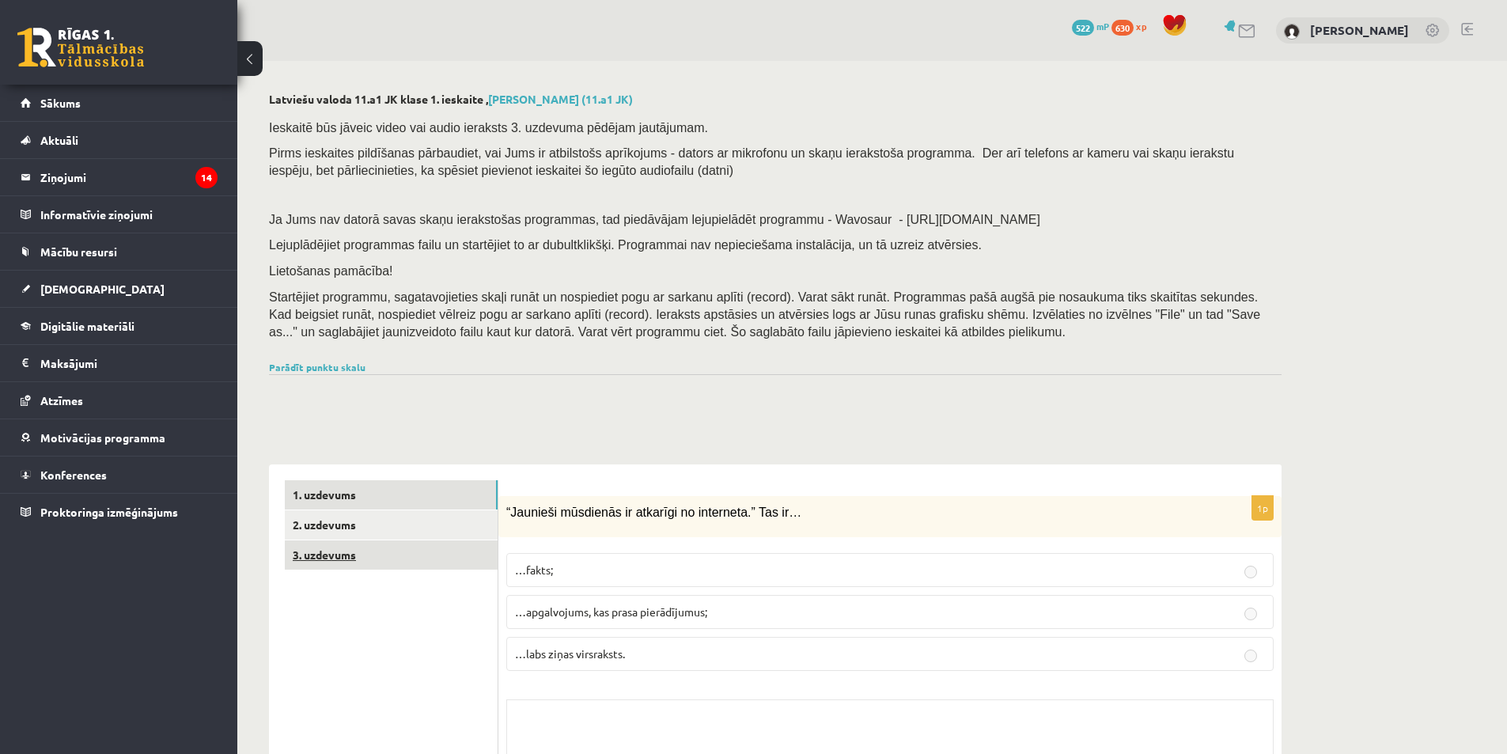
click at [363, 558] on link "3. uzdevums" at bounding box center [391, 554] width 213 height 29
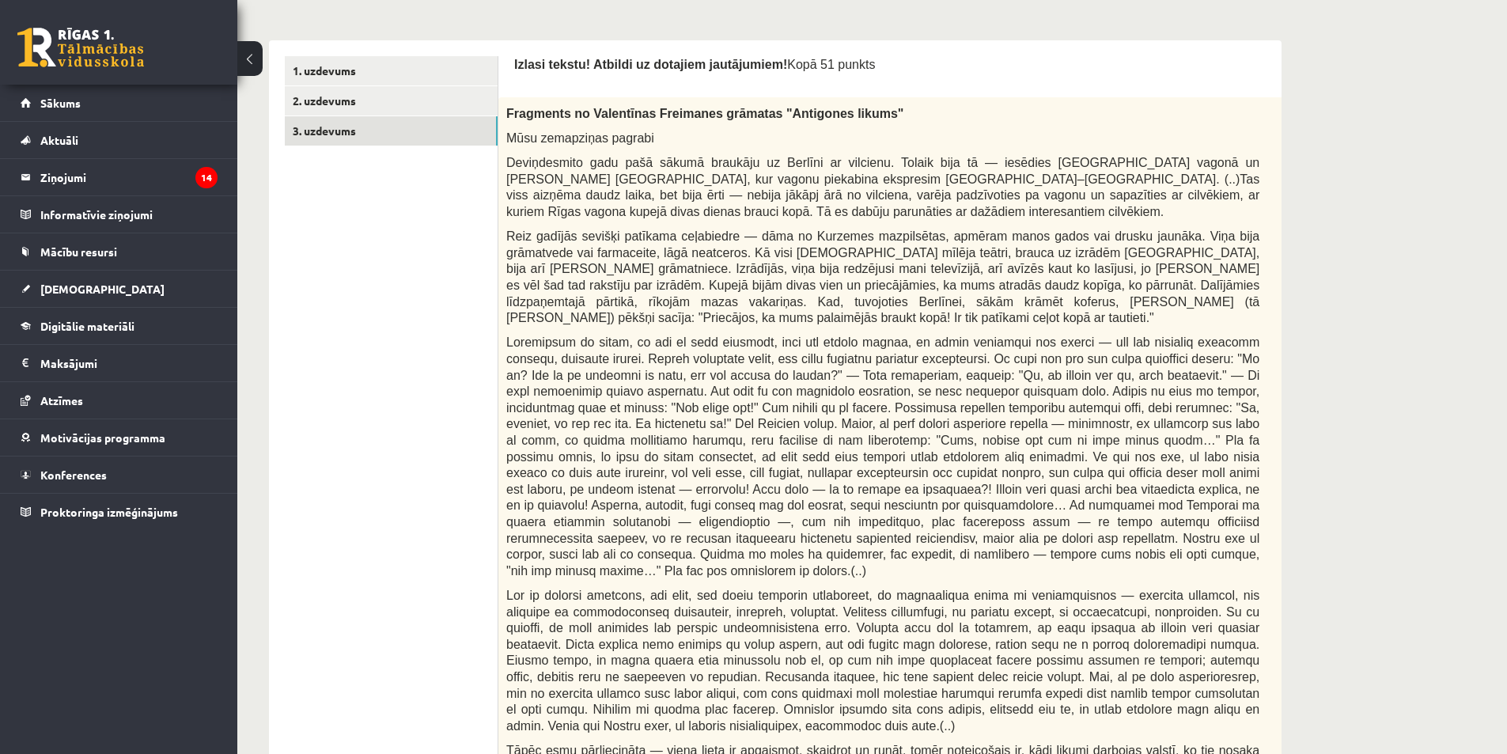
scroll to position [136, 0]
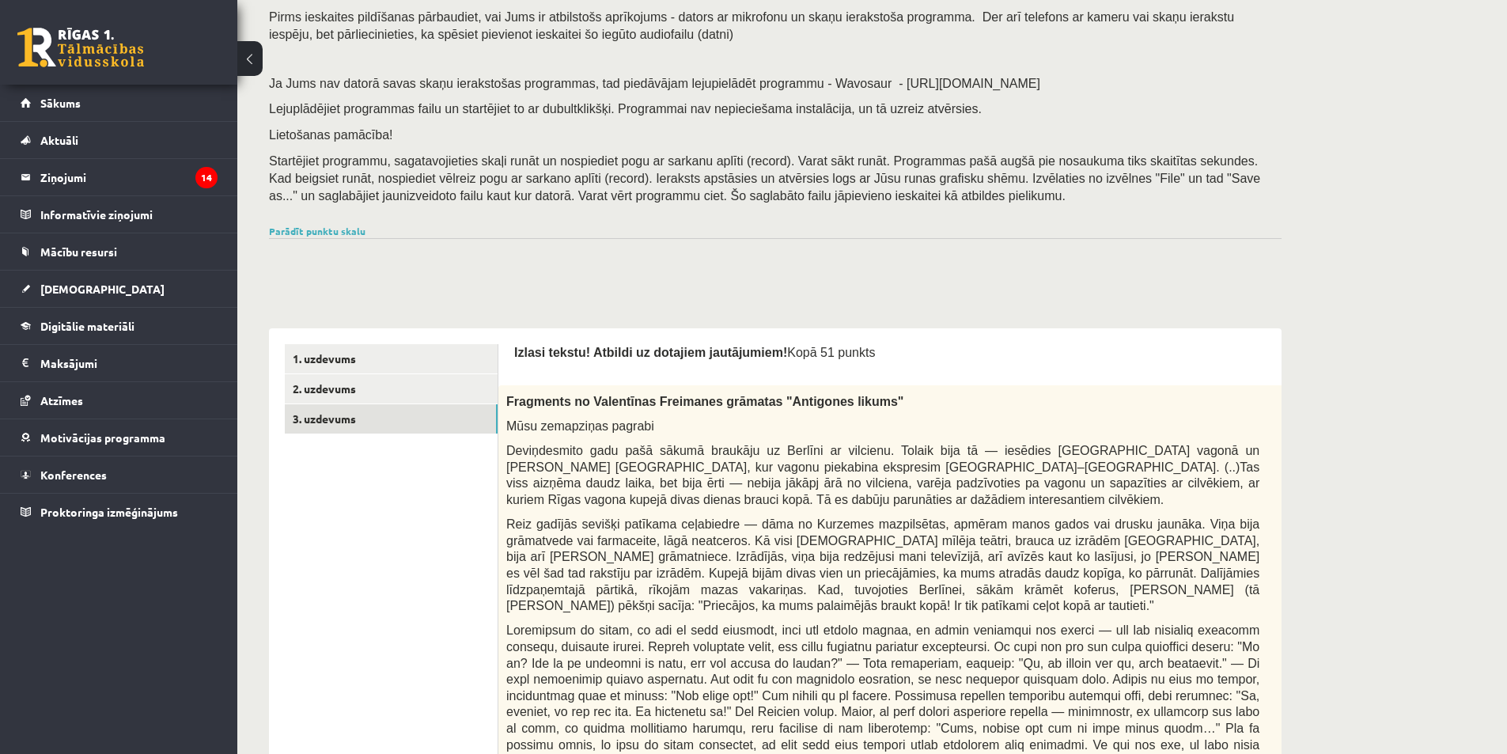
click at [312, 225] on div "Parādīt punktu skalu Atzīme No Līdz 1 0 17 2 18 26 3 27 35 4 36 44 5 45 53 6 54…" at bounding box center [775, 231] width 1012 height 14
click at [304, 231] on link "Parādīt punktu skalu" at bounding box center [317, 231] width 96 height 13
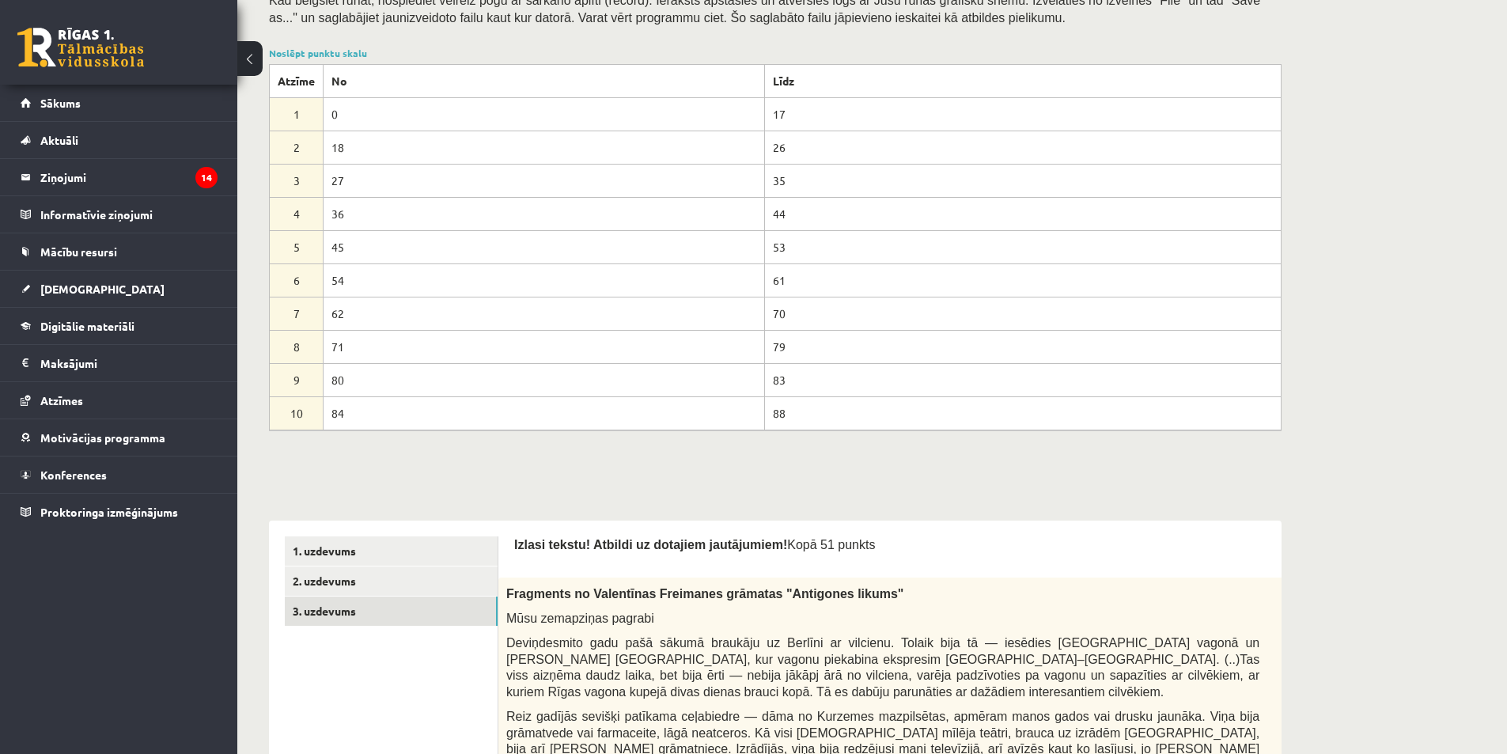
scroll to position [322, 0]
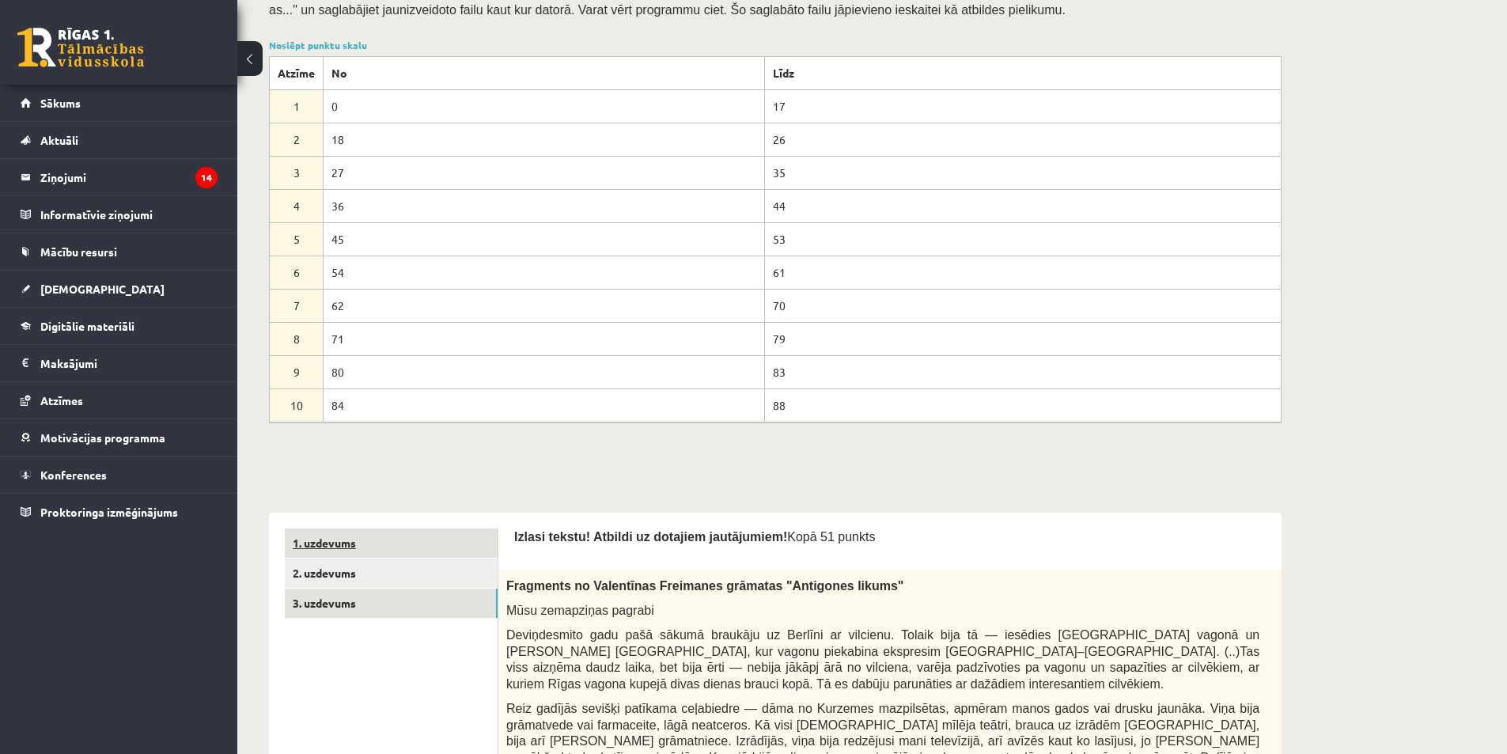
click at [376, 548] on link "1. uzdevums" at bounding box center [391, 542] width 213 height 29
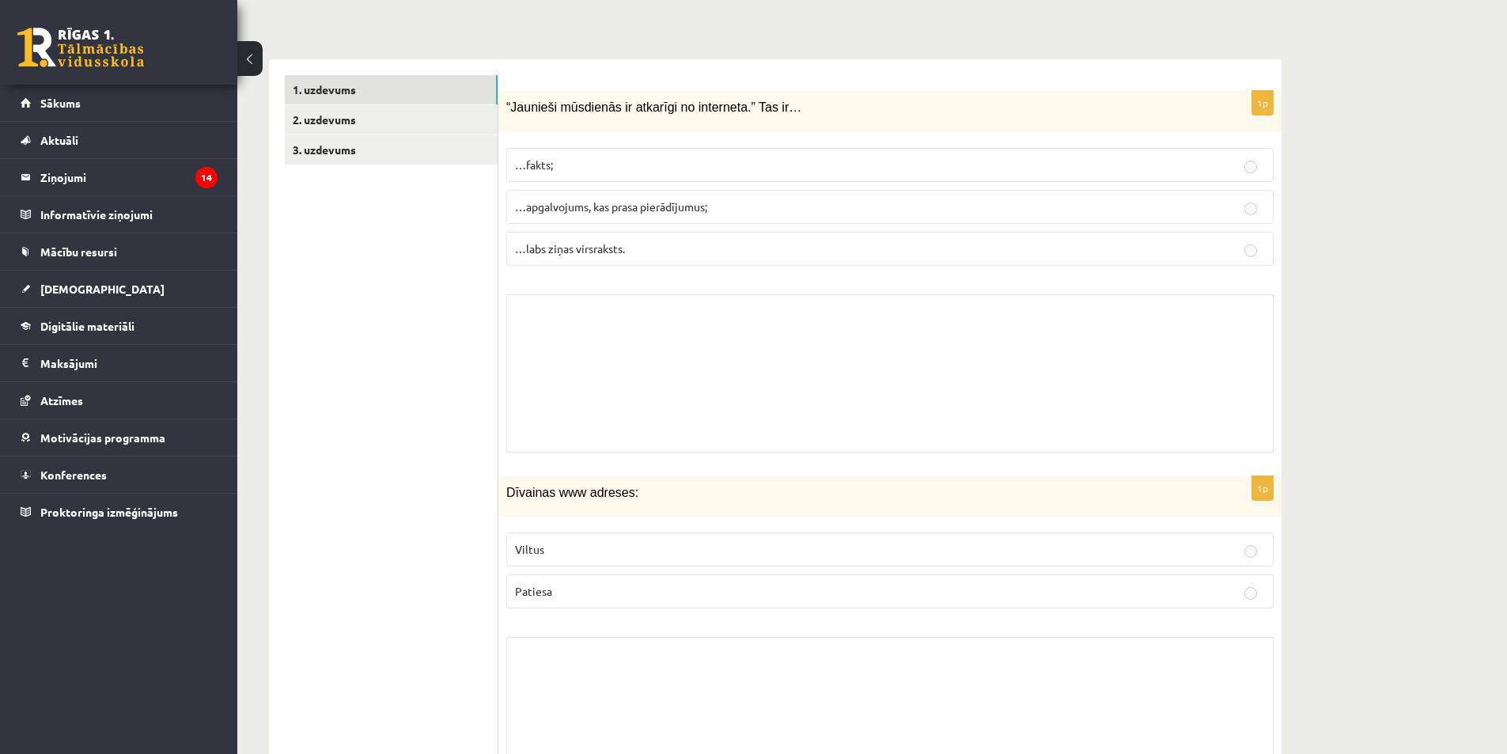
scroll to position [638, 0]
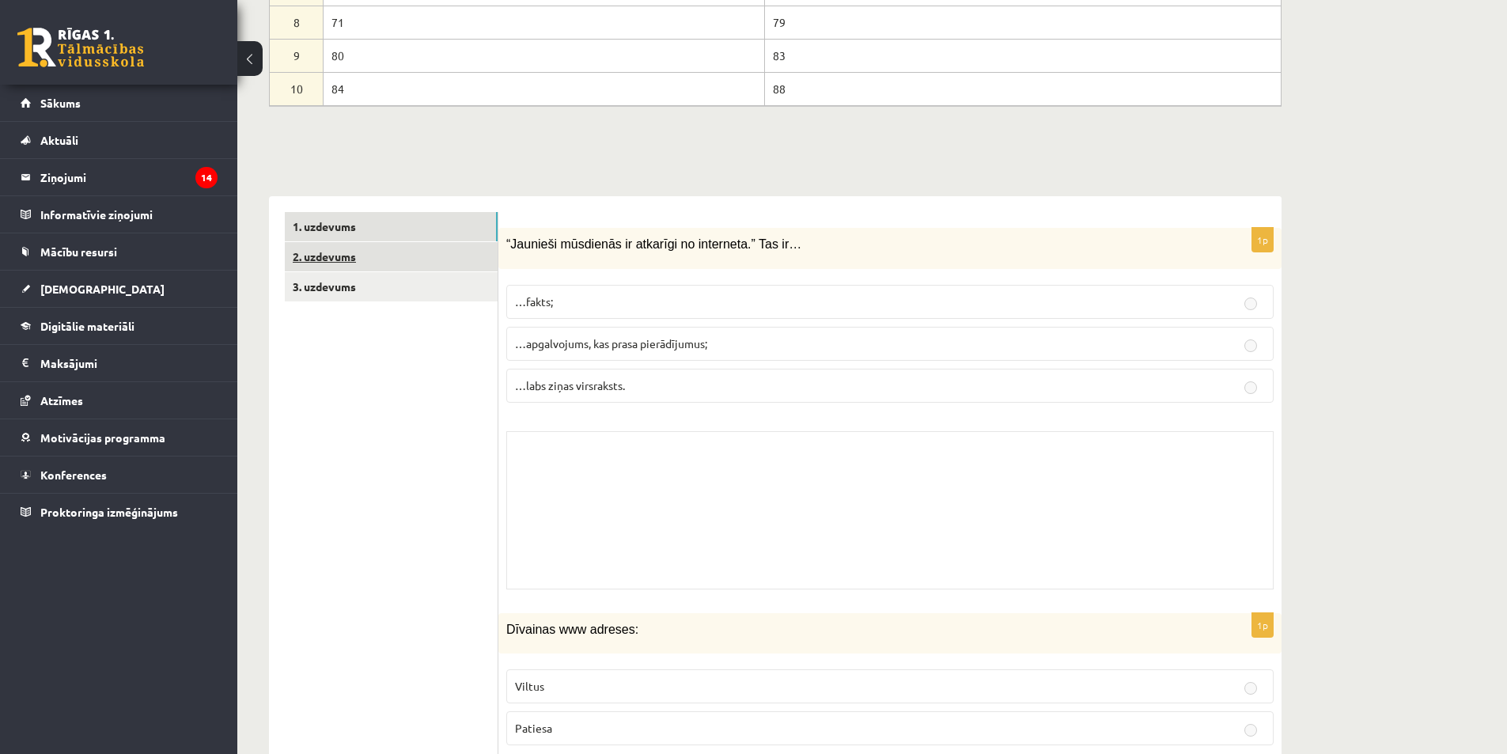
click at [411, 260] on link "2. uzdevums" at bounding box center [391, 256] width 213 height 29
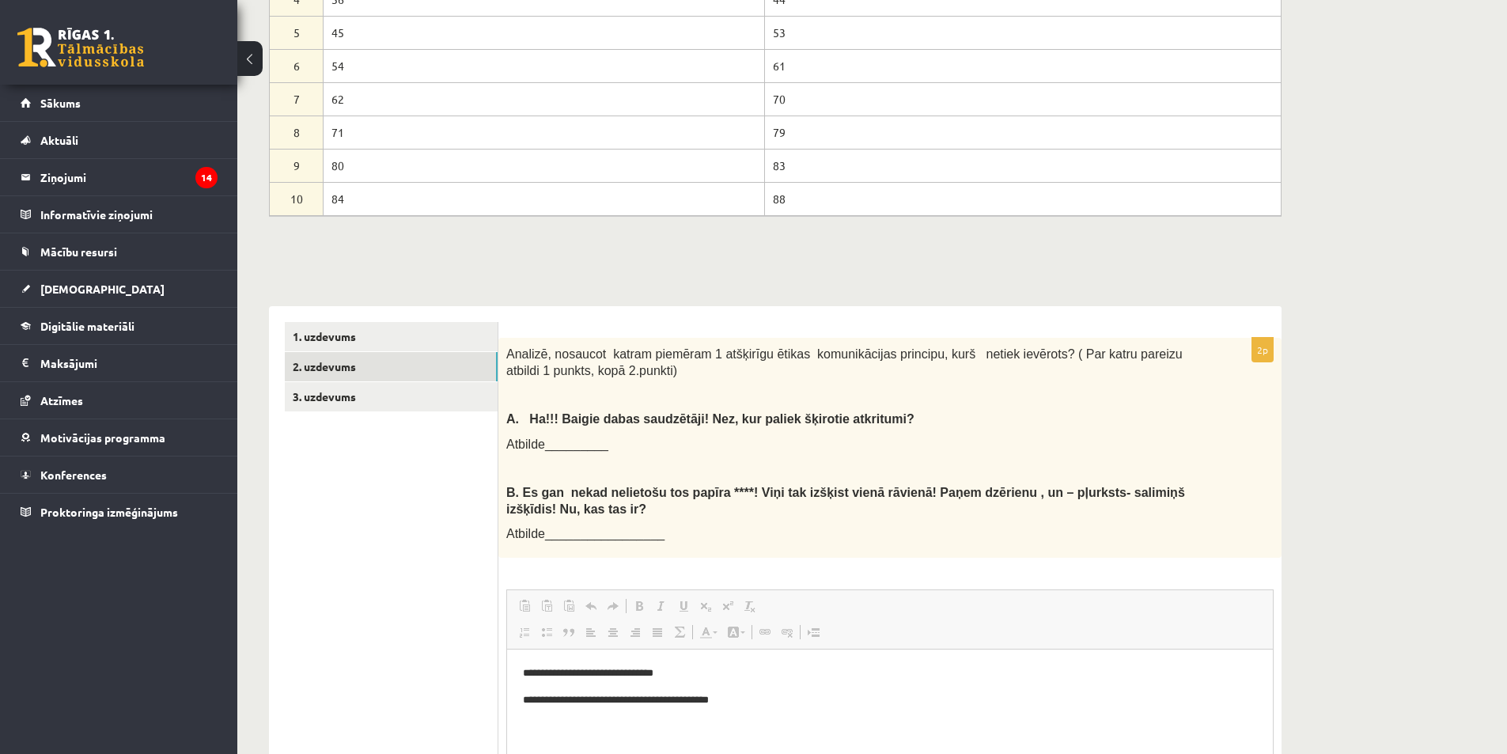
scroll to position [528, 0]
click at [377, 358] on link "2. uzdevums" at bounding box center [391, 367] width 213 height 29
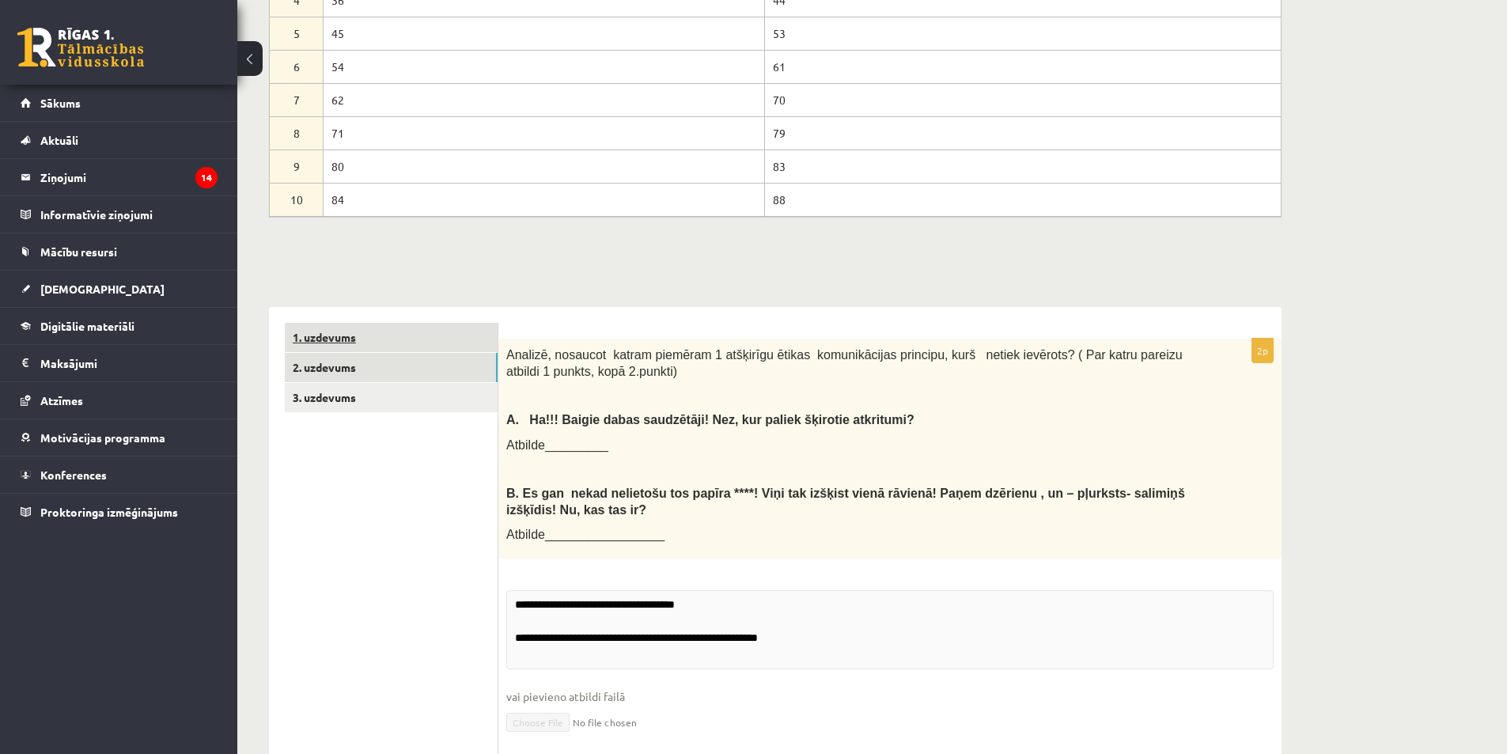
click at [376, 338] on link "1. uzdevums" at bounding box center [391, 337] width 213 height 29
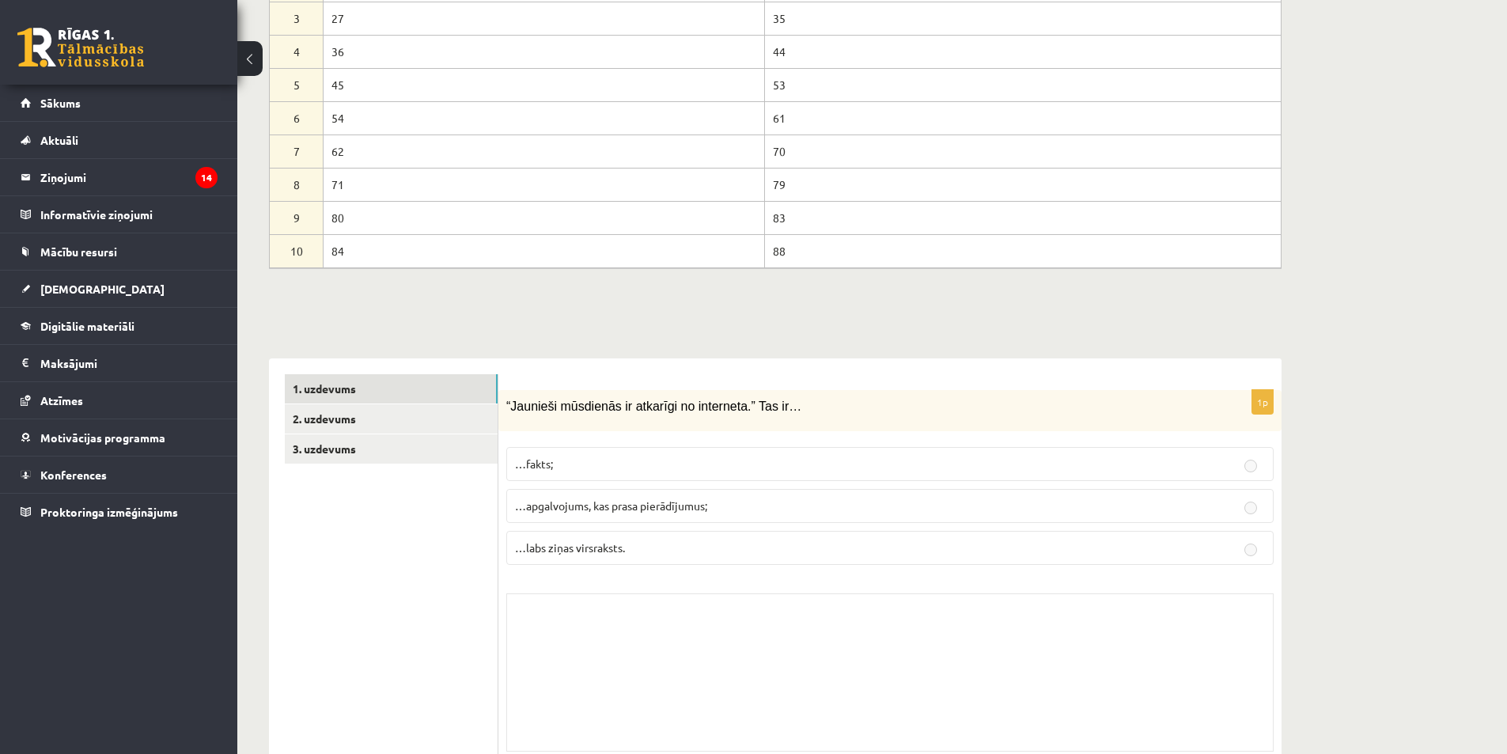
scroll to position [290, 0]
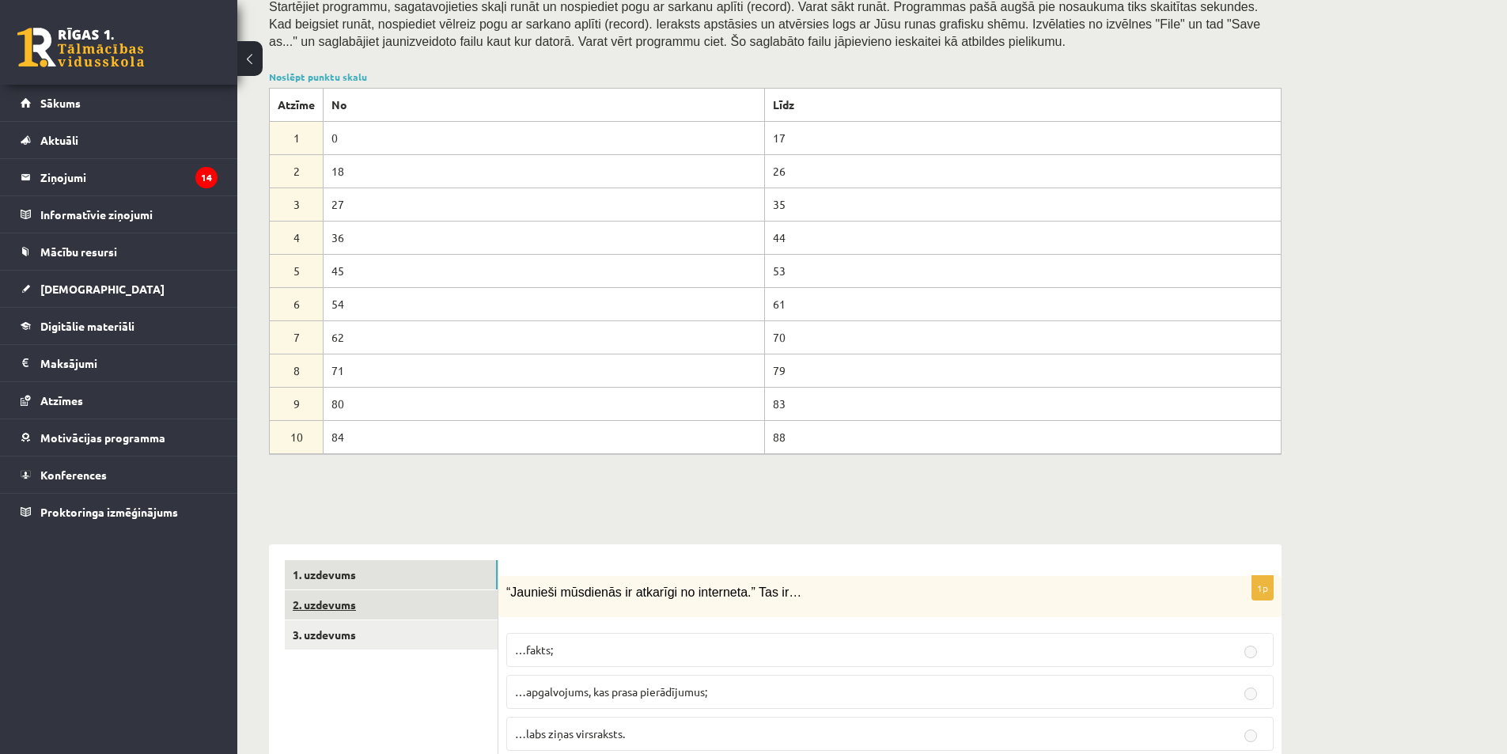
click at [375, 609] on link "2. uzdevums" at bounding box center [391, 604] width 213 height 29
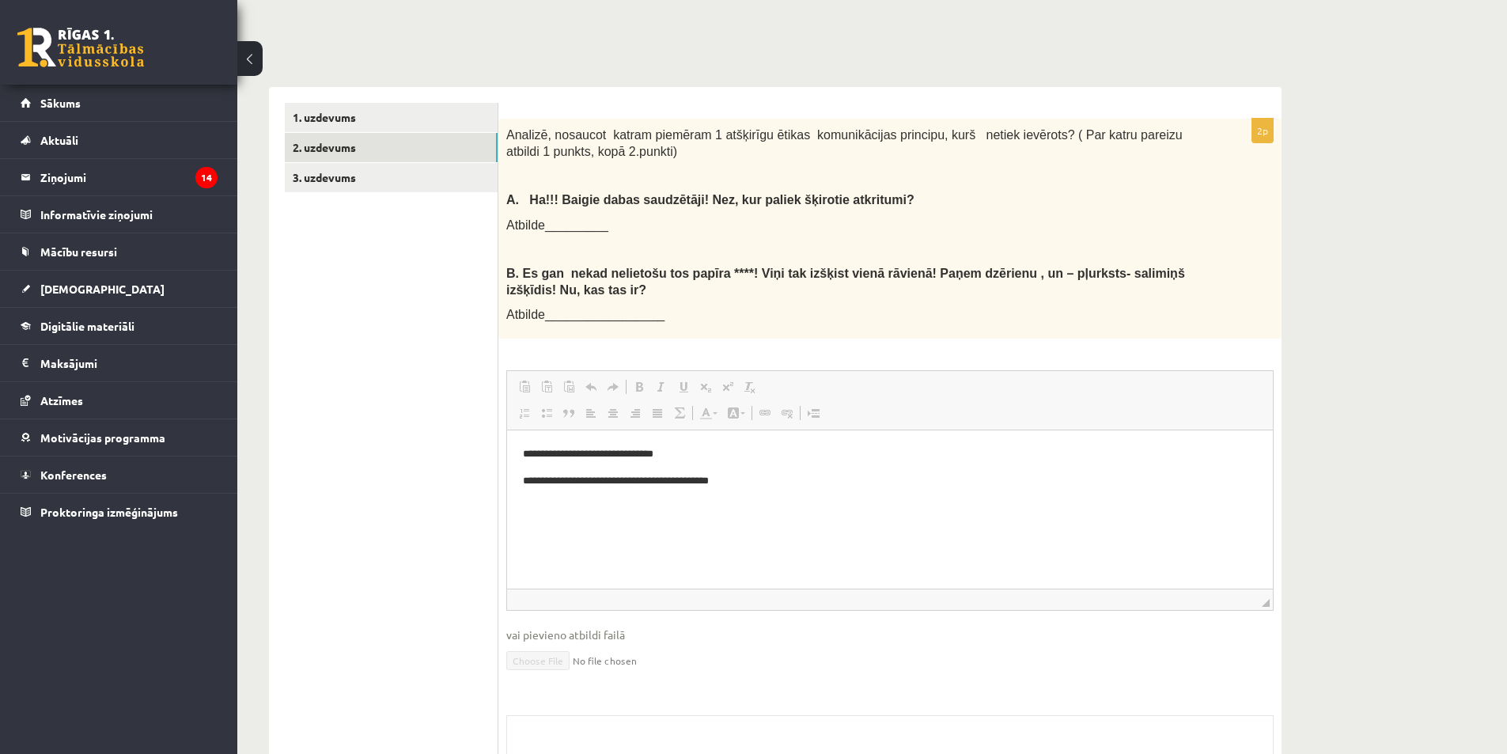
scroll to position [528, 0]
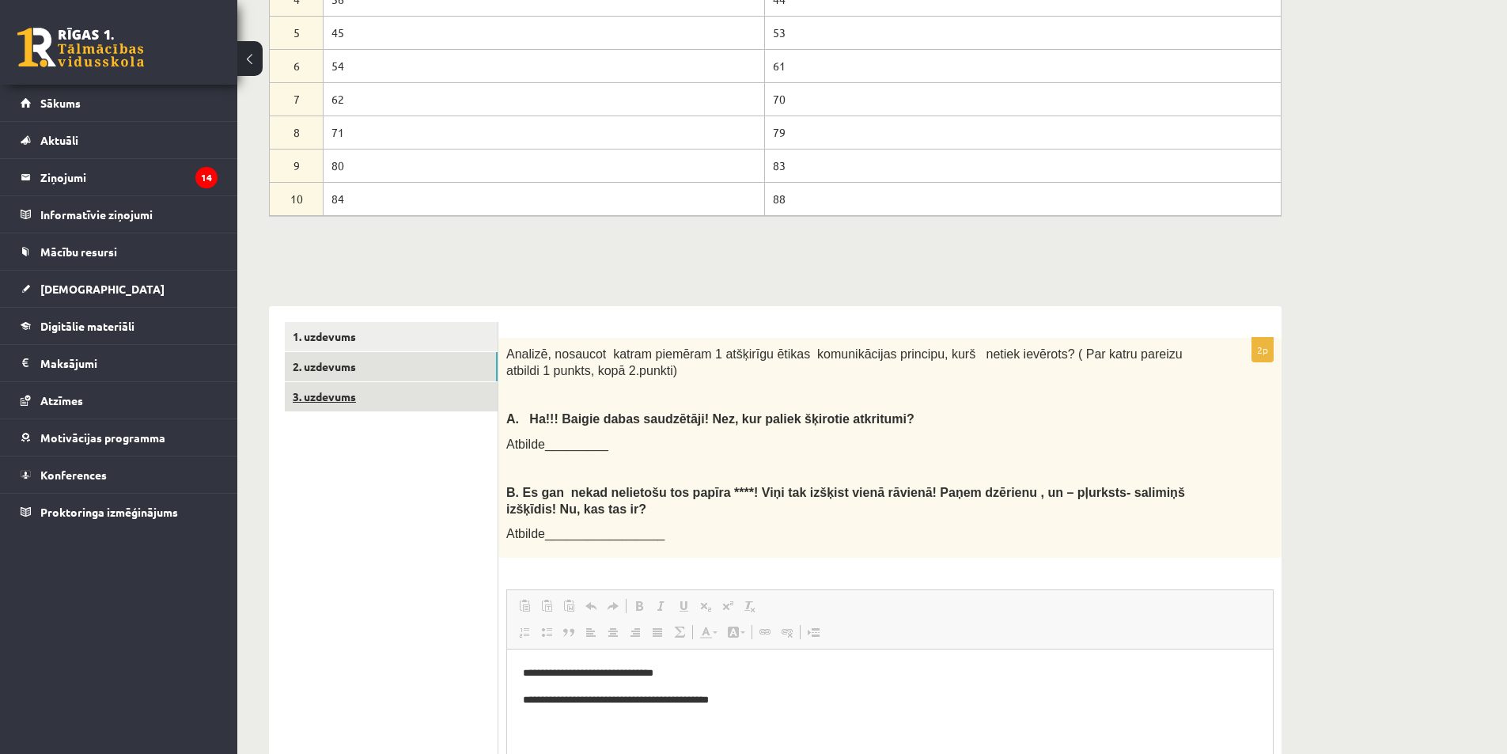
click at [364, 396] on link "3. uzdevums" at bounding box center [391, 396] width 213 height 29
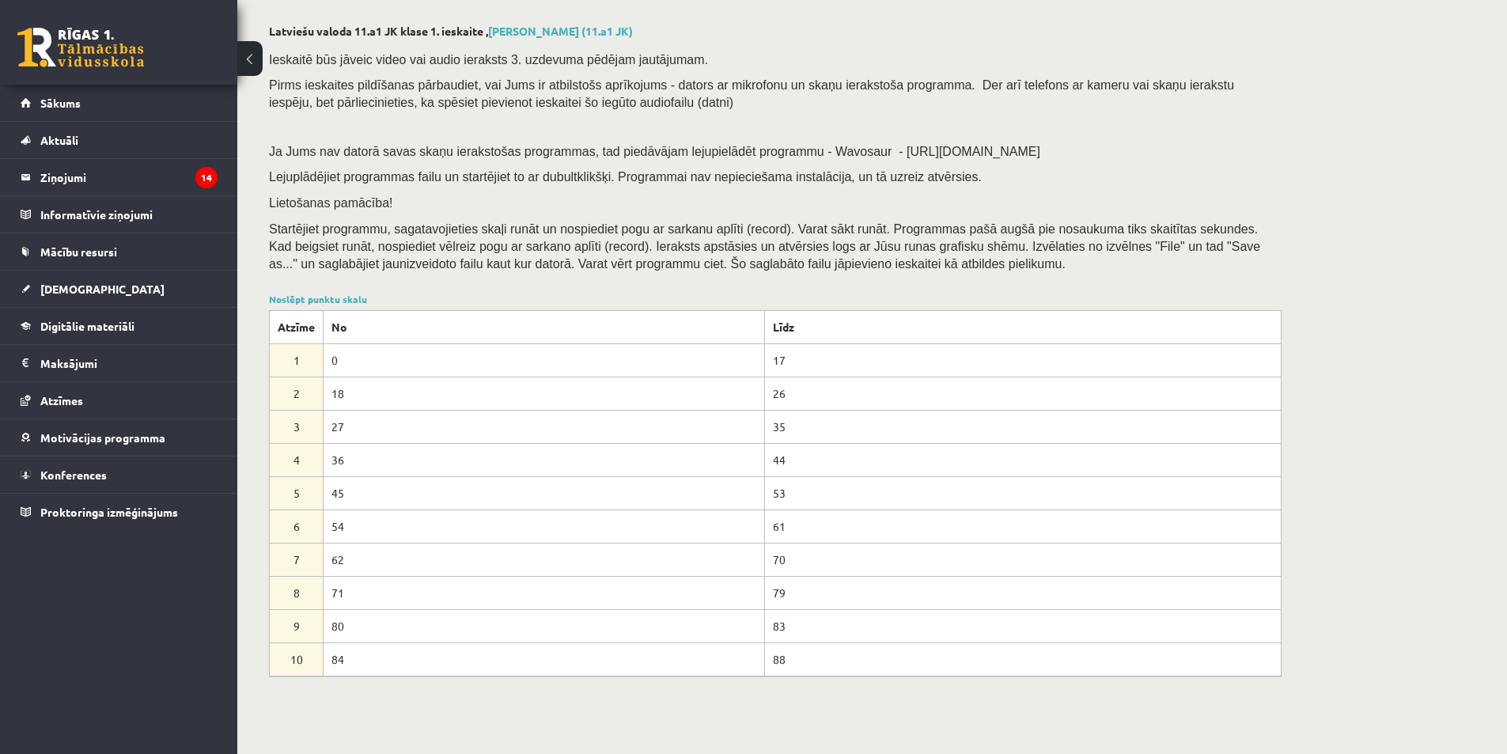
scroll to position [0, 0]
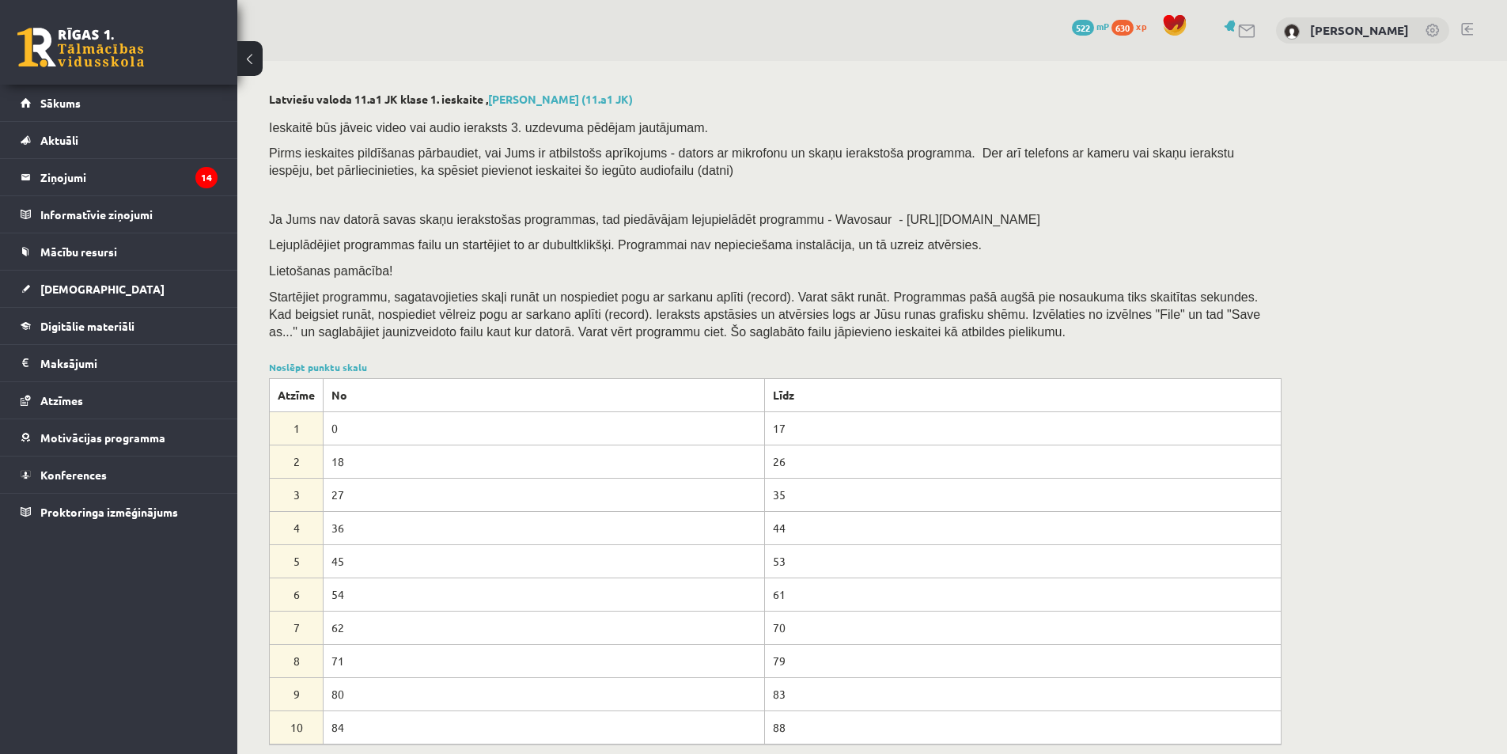
click at [1472, 40] on div "0 Dāvanas 522 mP 630 xp [PERSON_NAME]" at bounding box center [871, 30] width 1269 height 61
click at [1467, 26] on link at bounding box center [1467, 29] width 12 height 13
